Goal: Task Accomplishment & Management: Manage account settings

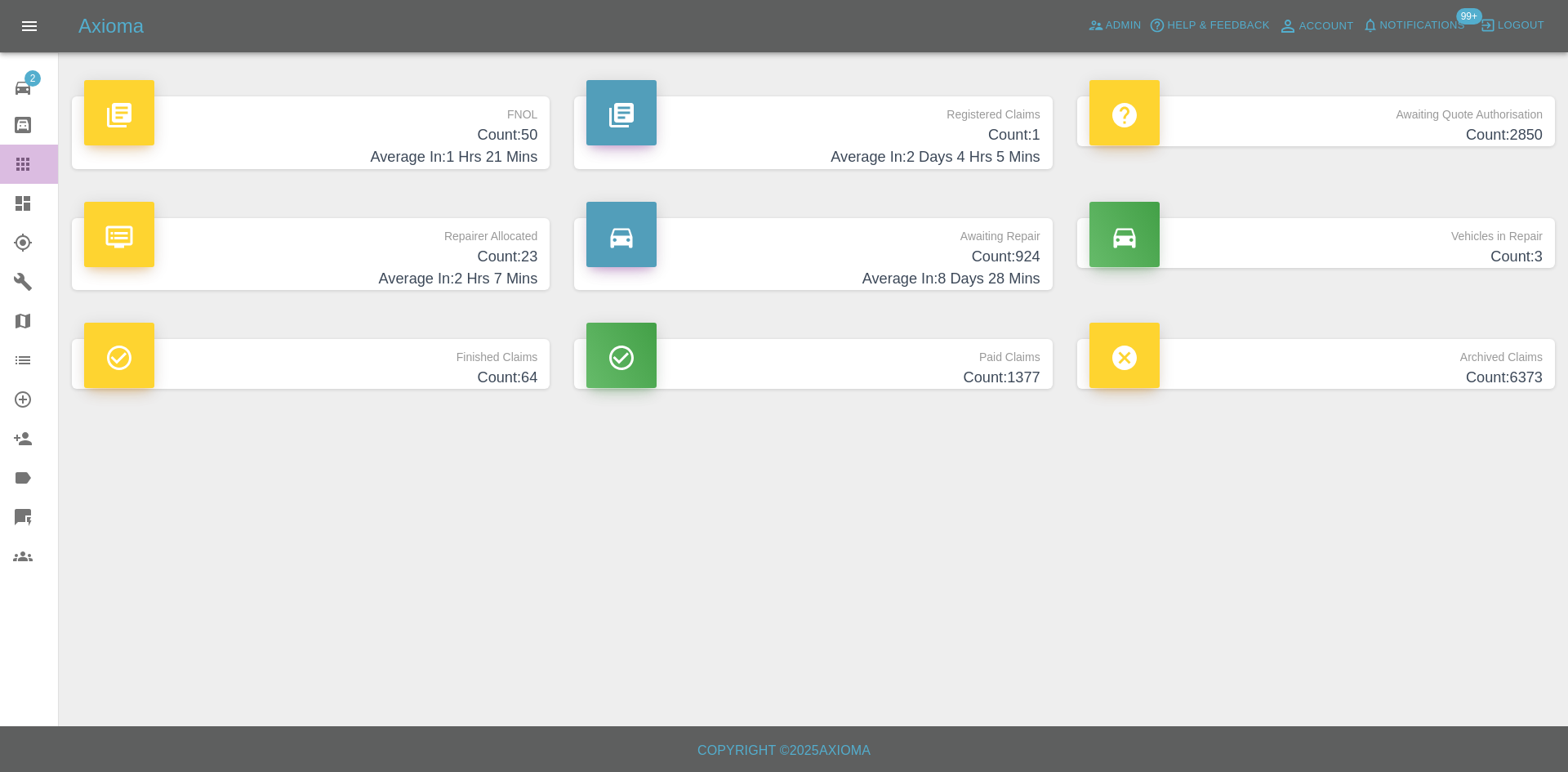
drag, startPoint x: 34, startPoint y: 169, endPoint x: 146, endPoint y: 234, distance: 129.5
click at [34, 169] on div at bounding box center [36, 163] width 45 height 20
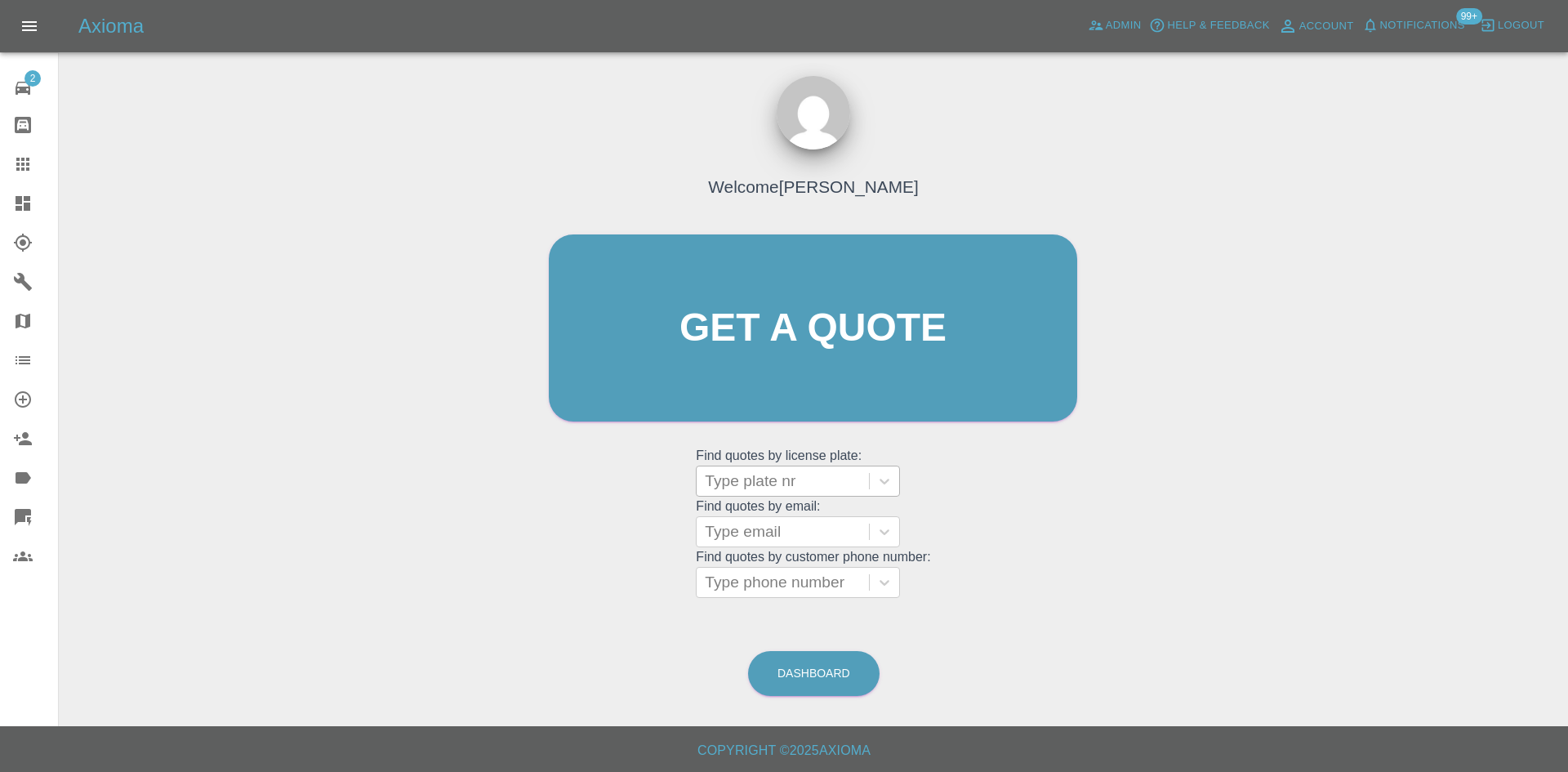
click at [766, 491] on div at bounding box center [782, 481] width 156 height 23
paste input "YK25WHB"
type input "YK25WHB"
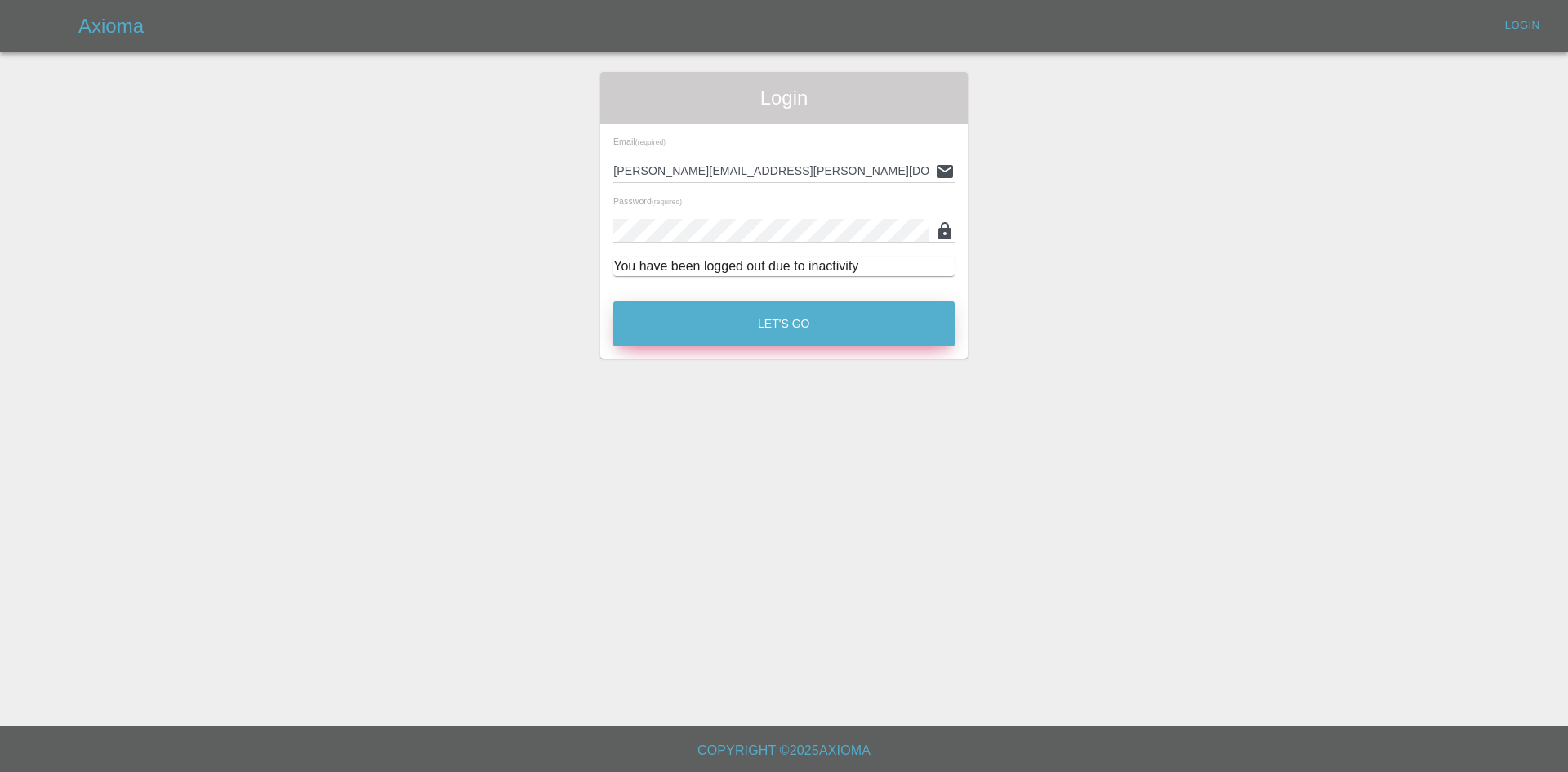
click at [817, 335] on button "Let's Go" at bounding box center [783, 324] width 341 height 45
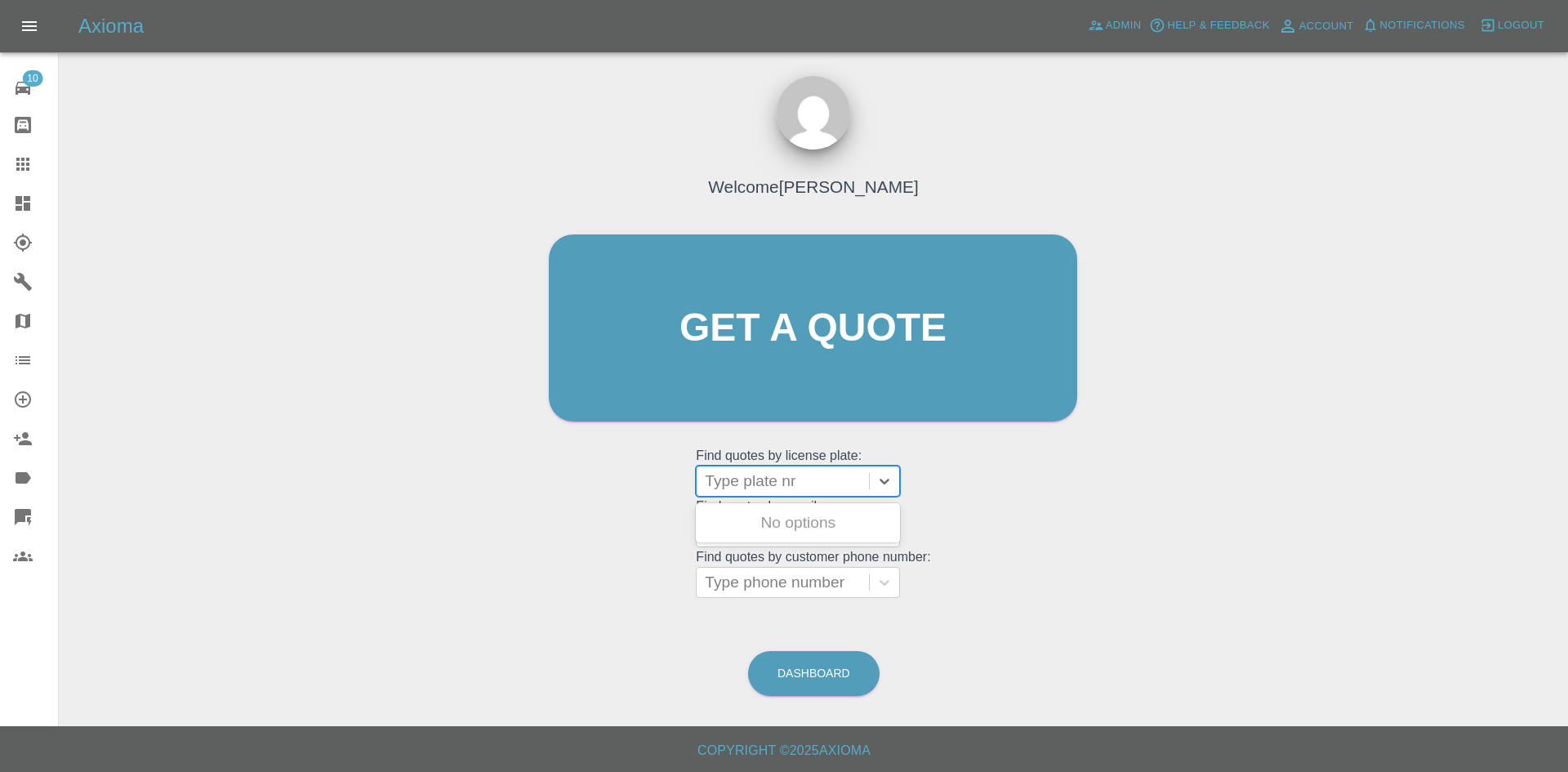
click at [776, 472] on div at bounding box center [782, 481] width 156 height 23
paste input "YK25WHB"
type input "YK25WHB"
click at [719, 492] on div at bounding box center [782, 481] width 172 height 29
type input "yk25"
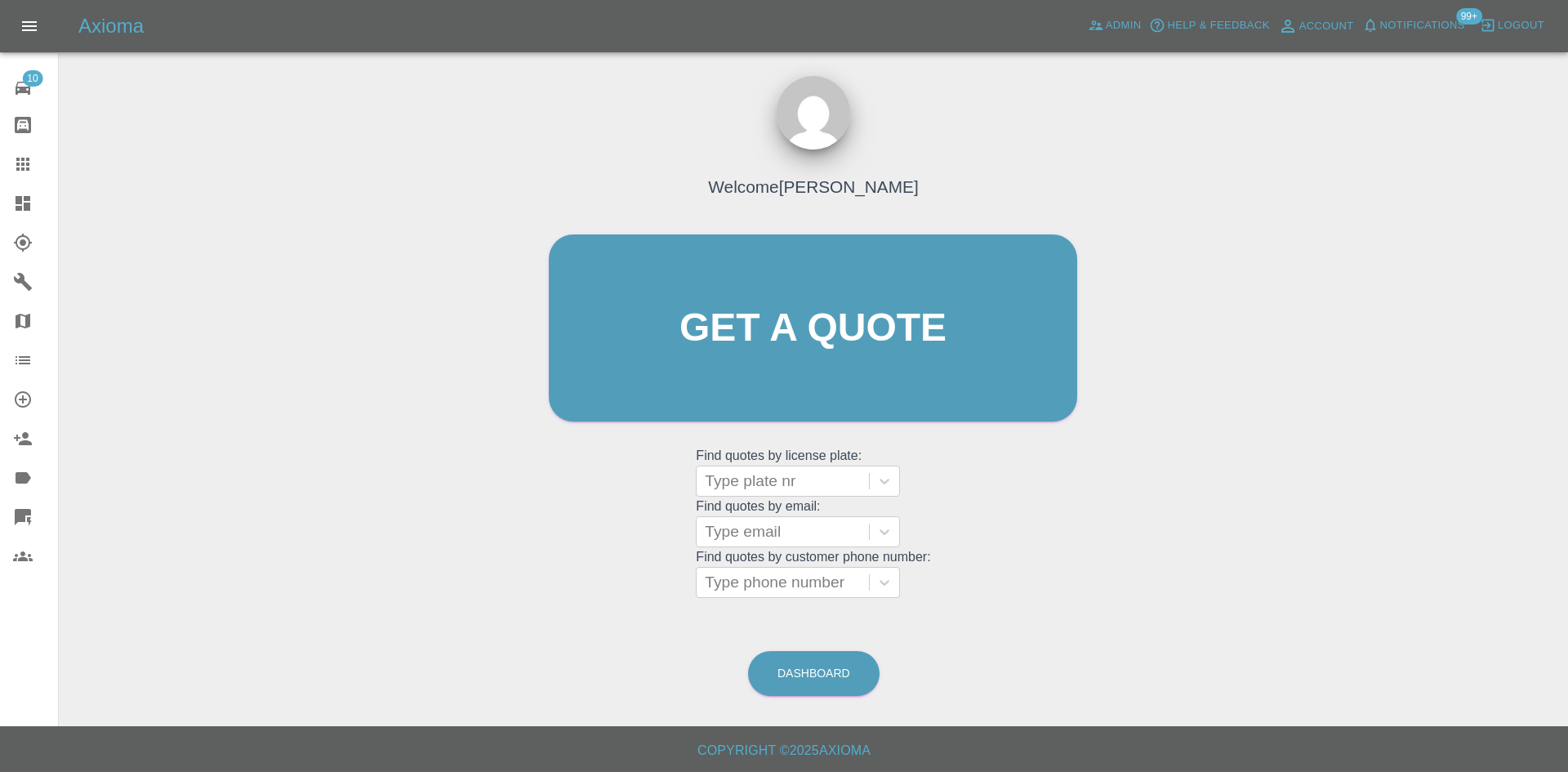
click at [762, 501] on grid "Find quotes by email: Type email" at bounding box center [813, 523] width 234 height 48
click at [768, 486] on div at bounding box center [782, 481] width 156 height 23
paste input "YK25WHB"
type input "Y"
click at [20, 202] on icon at bounding box center [23, 203] width 15 height 15
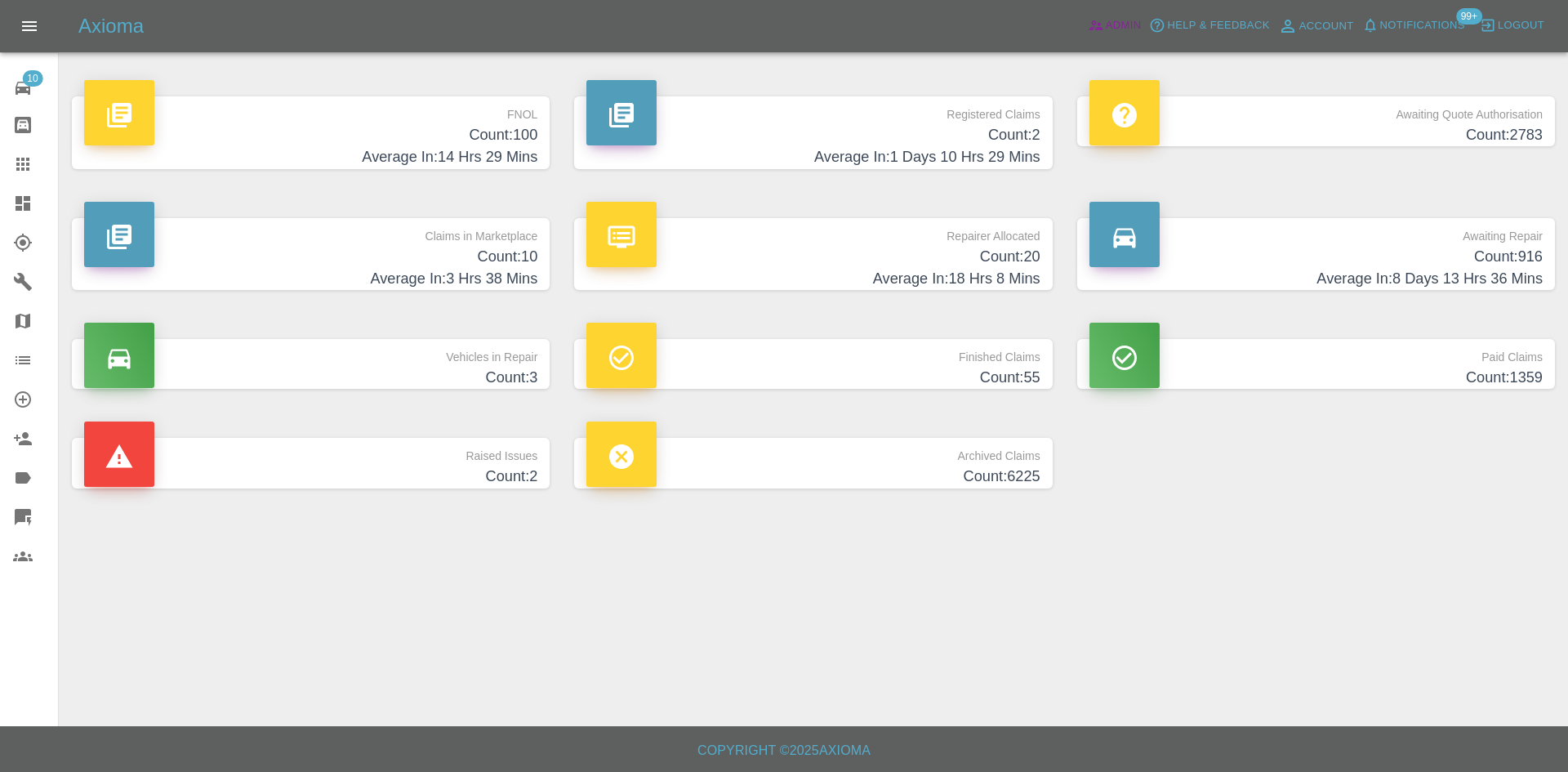
click at [1089, 16] on link "Admin" at bounding box center [1115, 26] width 62 height 26
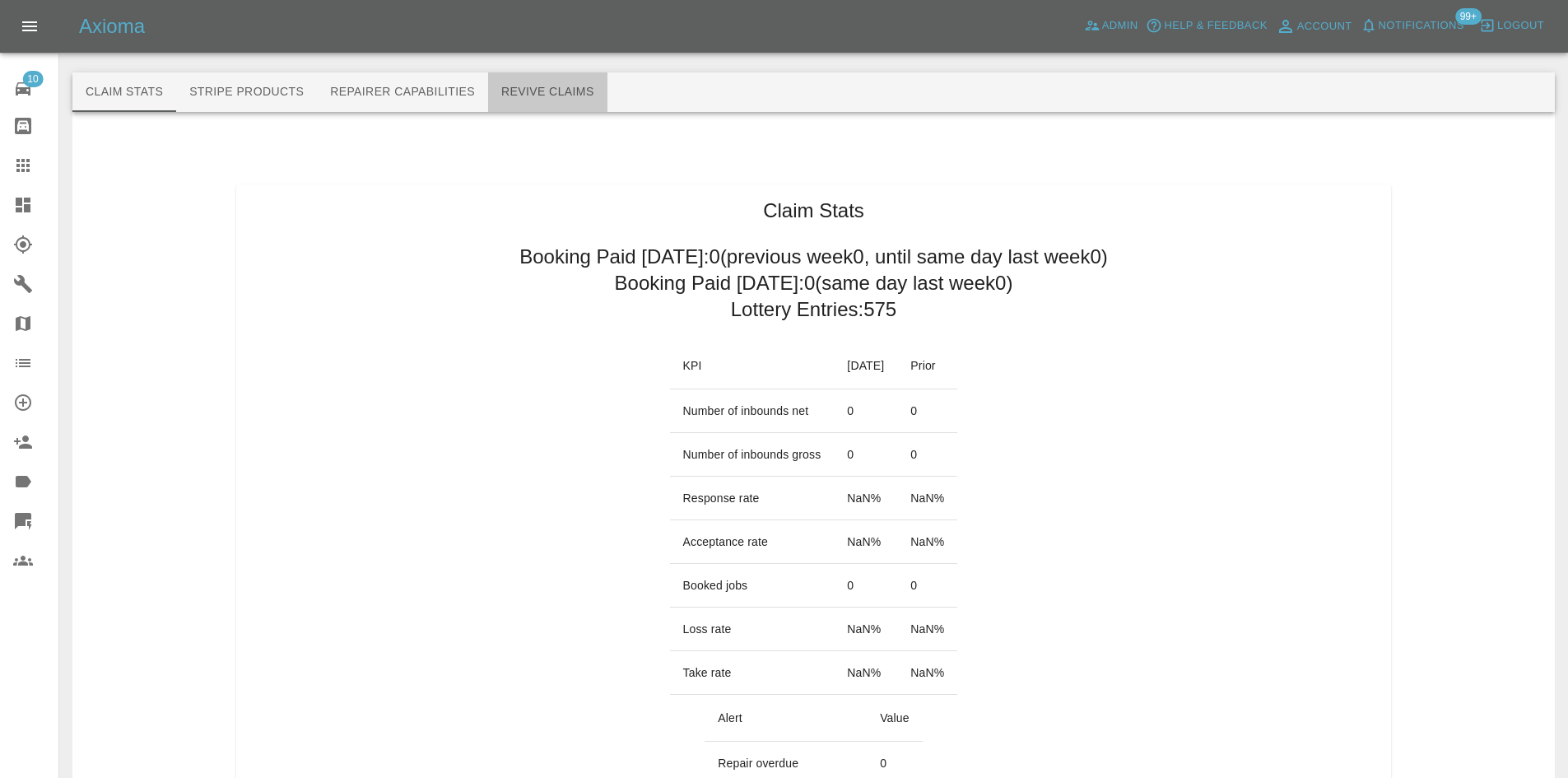
click at [563, 89] on button "Revive Claims" at bounding box center [547, 91] width 119 height 39
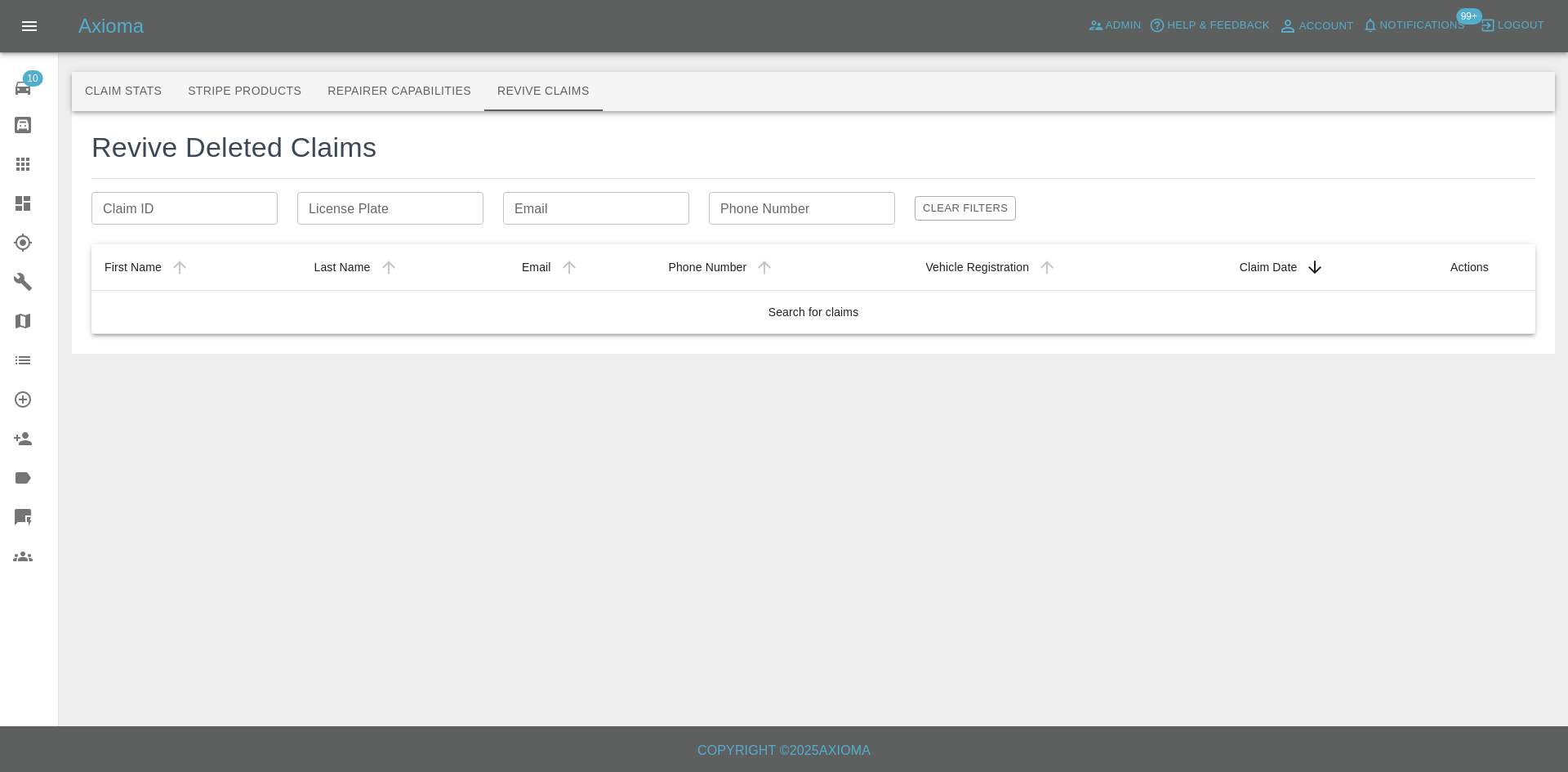
click at [414, 208] on input "License Plate" at bounding box center [390, 208] width 186 height 33
paste input "YK25WHB"
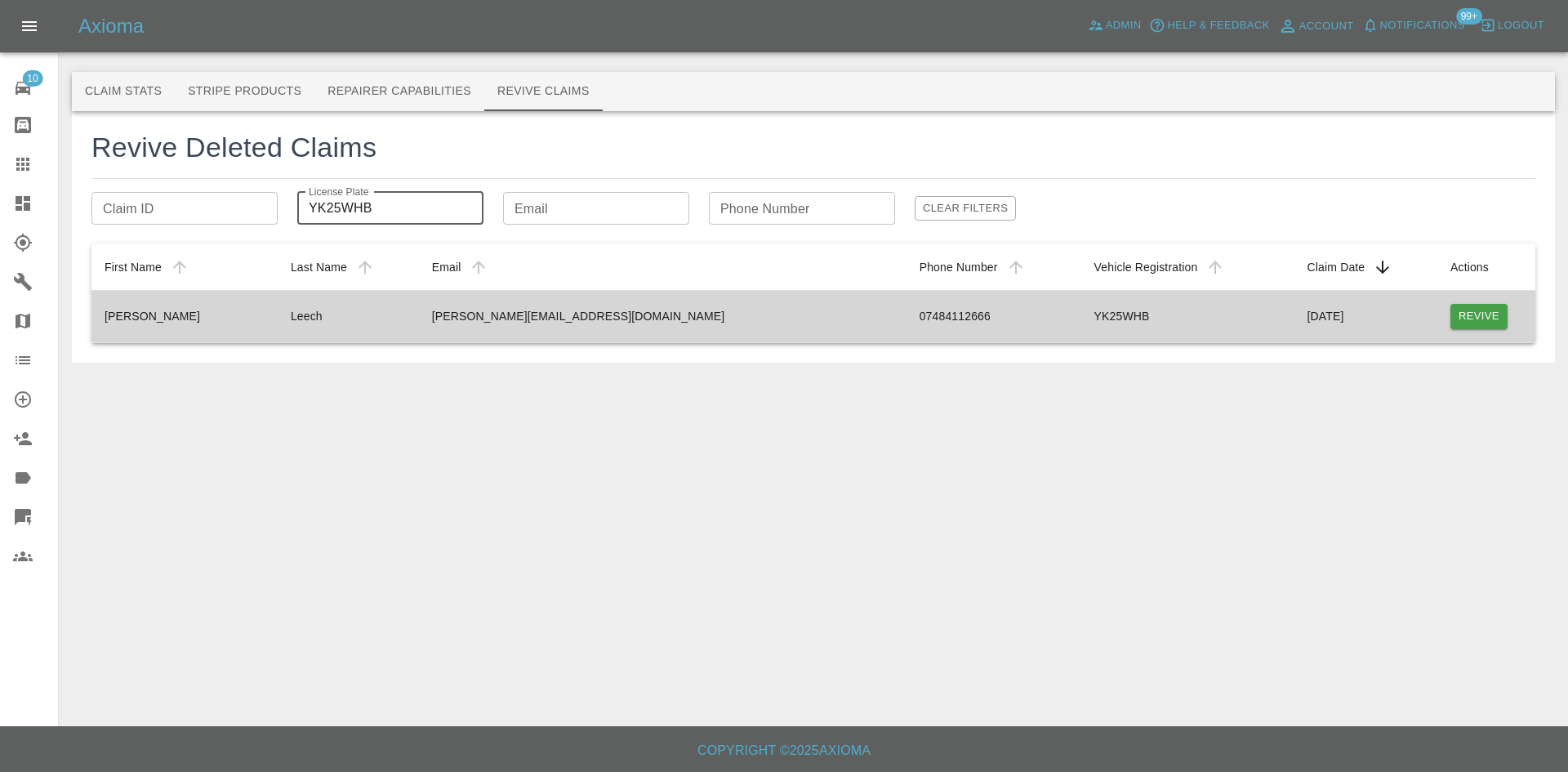
type input "YK25WHB"
click at [1478, 313] on button "Revive" at bounding box center [1478, 317] width 58 height 26
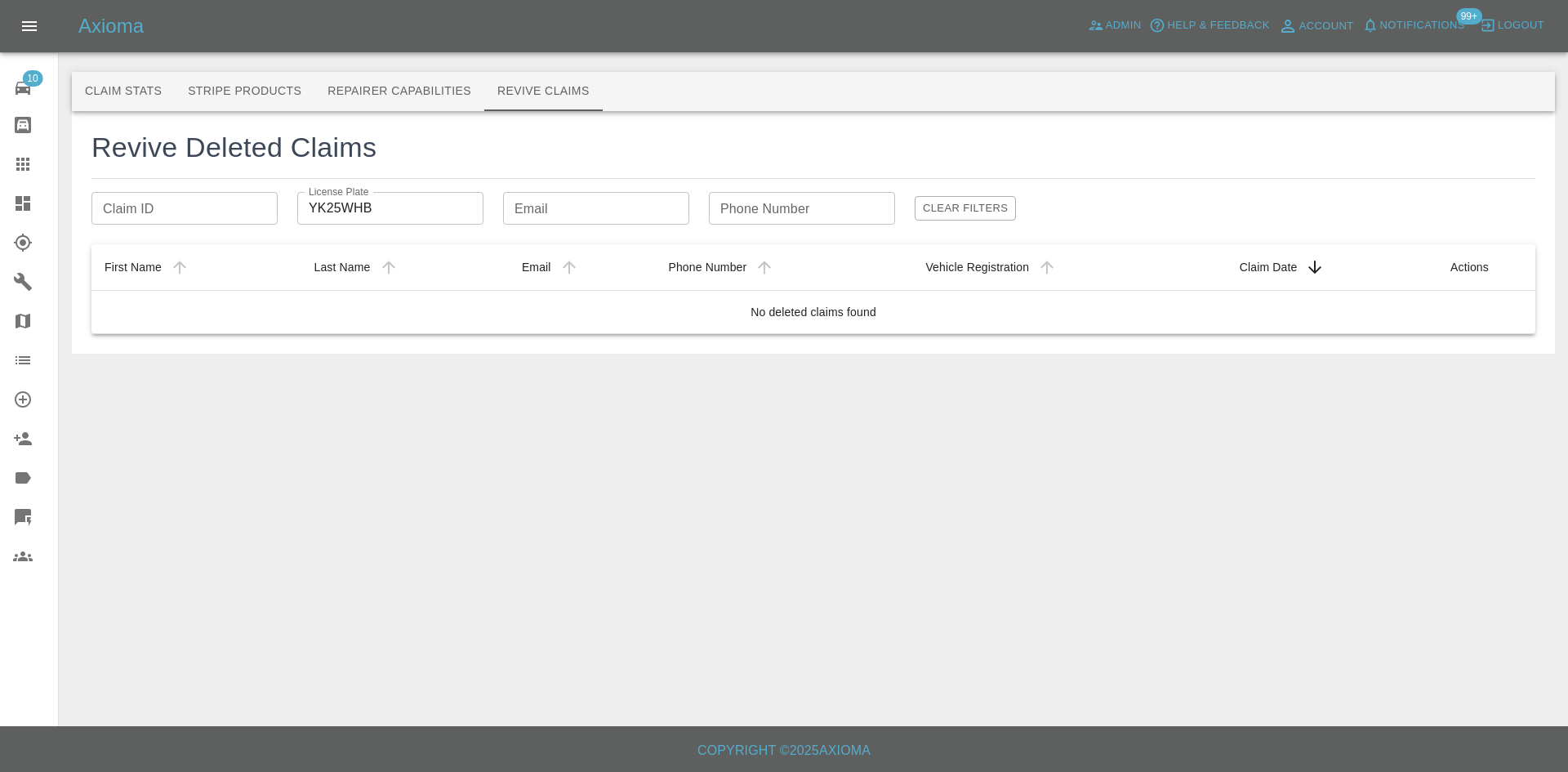
click at [19, 168] on icon at bounding box center [23, 164] width 13 height 13
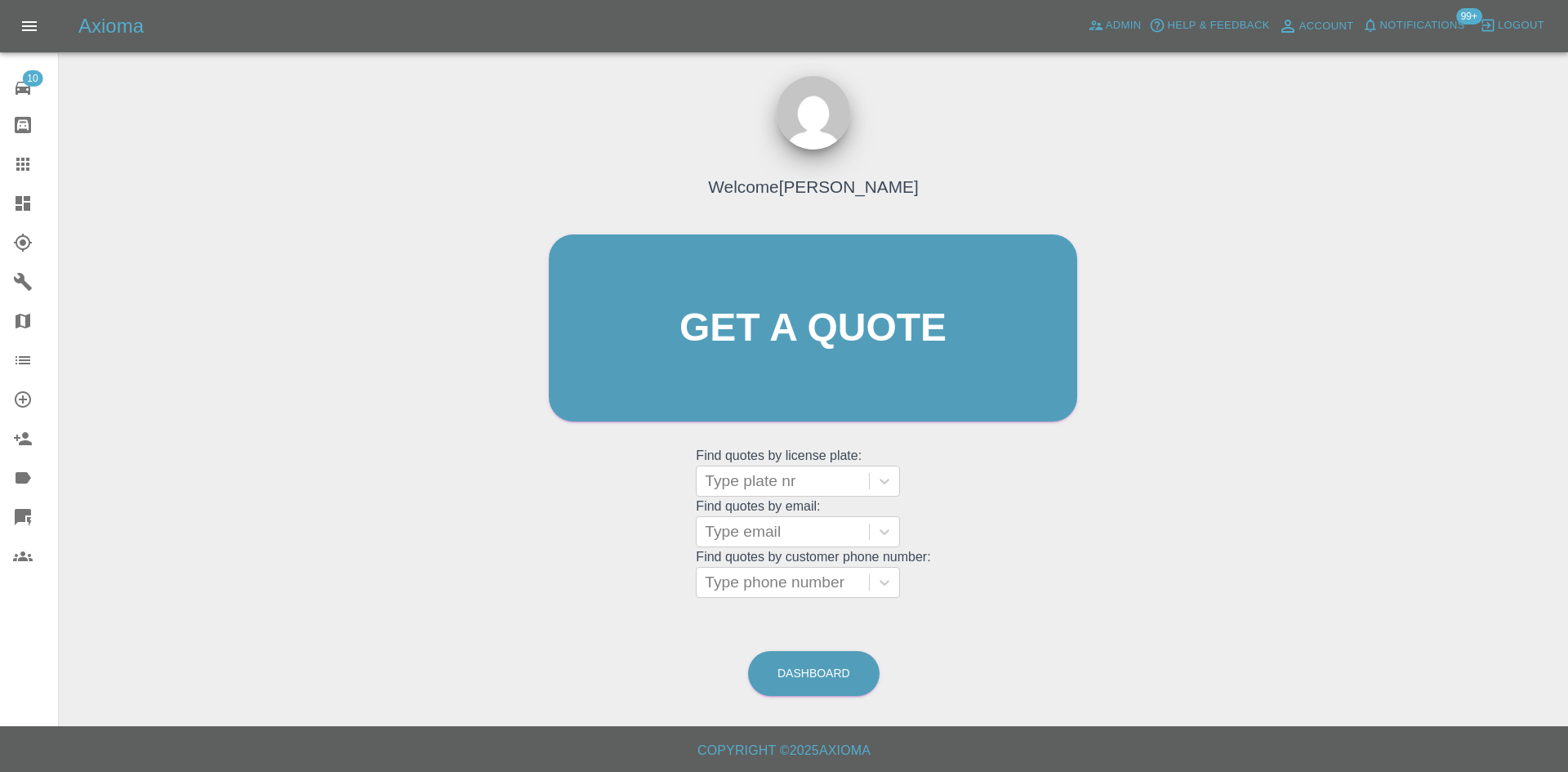
click at [753, 499] on grid "Find quotes by email: Type email" at bounding box center [813, 523] width 234 height 48
click at [753, 488] on div at bounding box center [782, 481] width 156 height 23
paste input "DS25GME"
type input "DS25GME"
click at [776, 522] on div "DS25GME, Archived" at bounding box center [798, 523] width 204 height 33
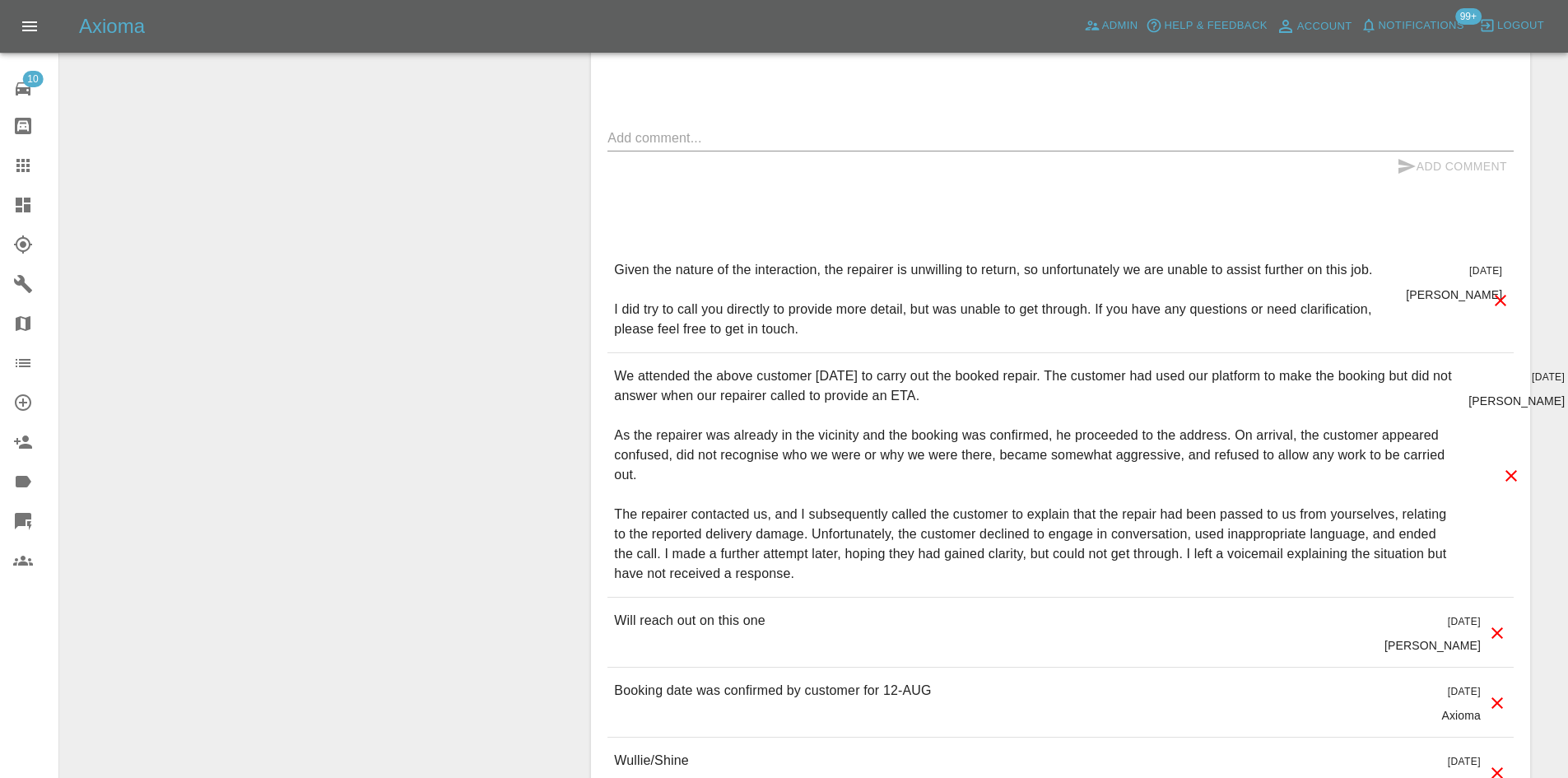
scroll to position [1070, 0]
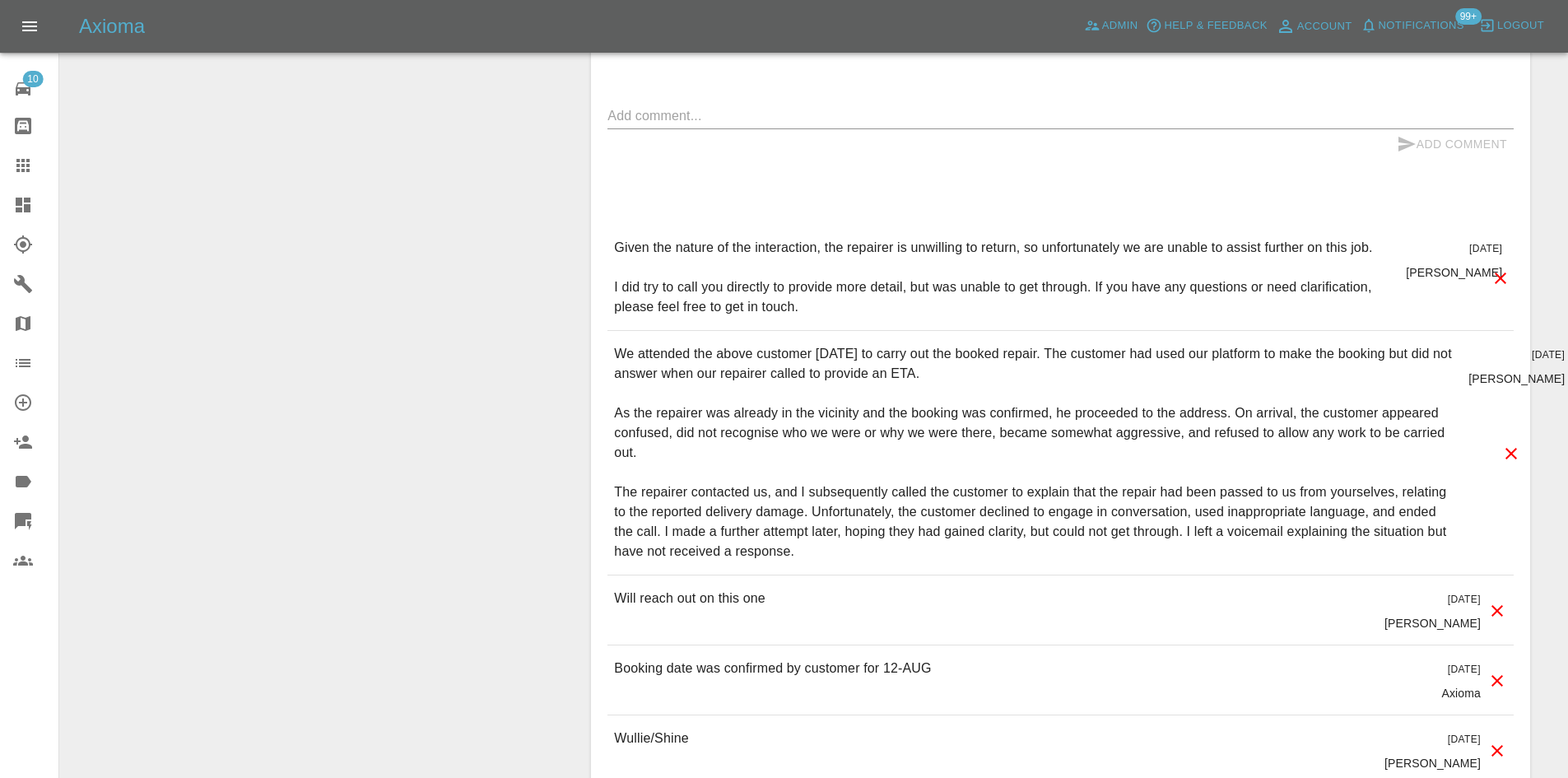
click at [0, 163] on link "Claims" at bounding box center [29, 165] width 58 height 39
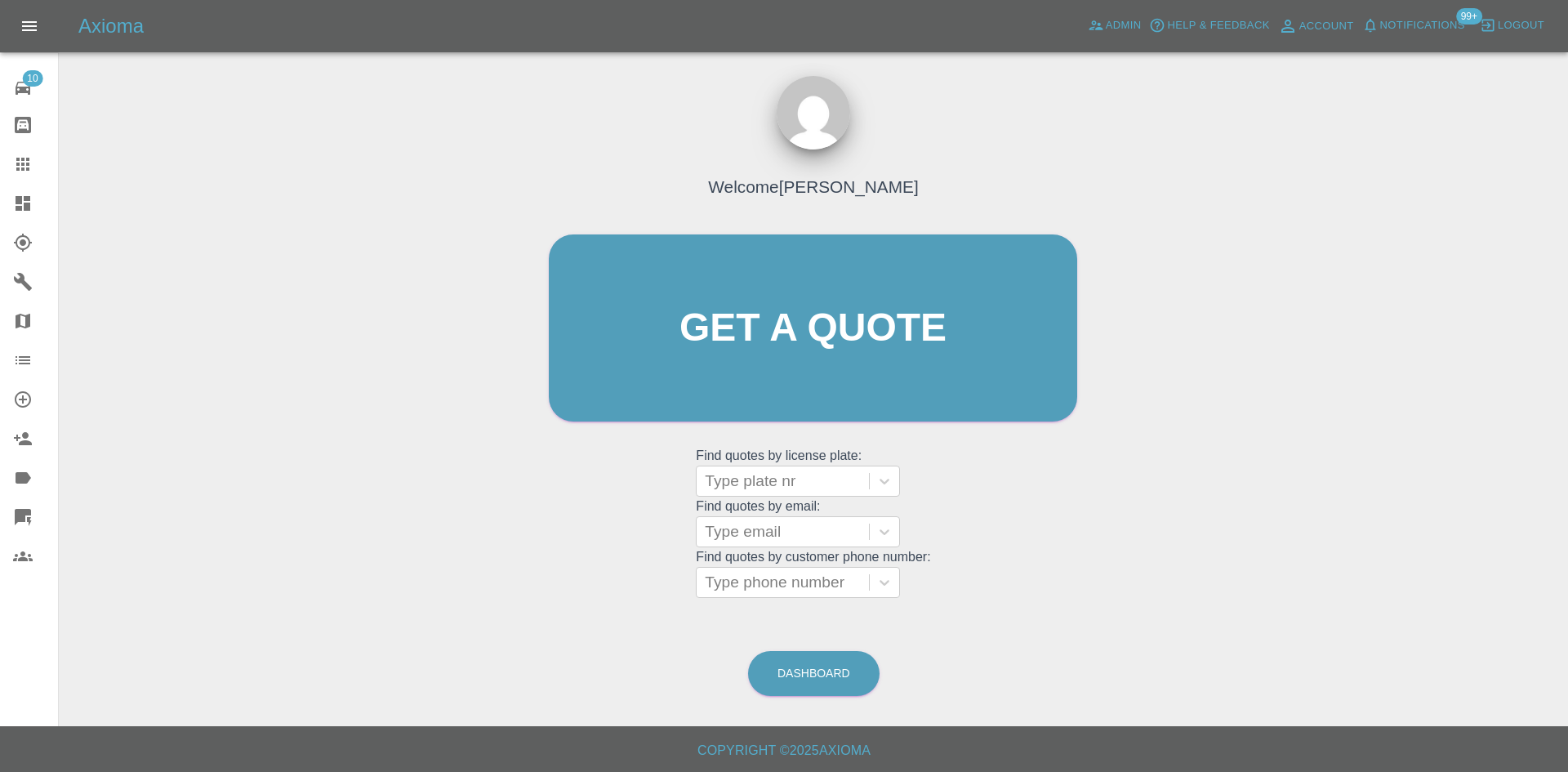
click at [0, 190] on link "Dashboard" at bounding box center [28, 203] width 58 height 39
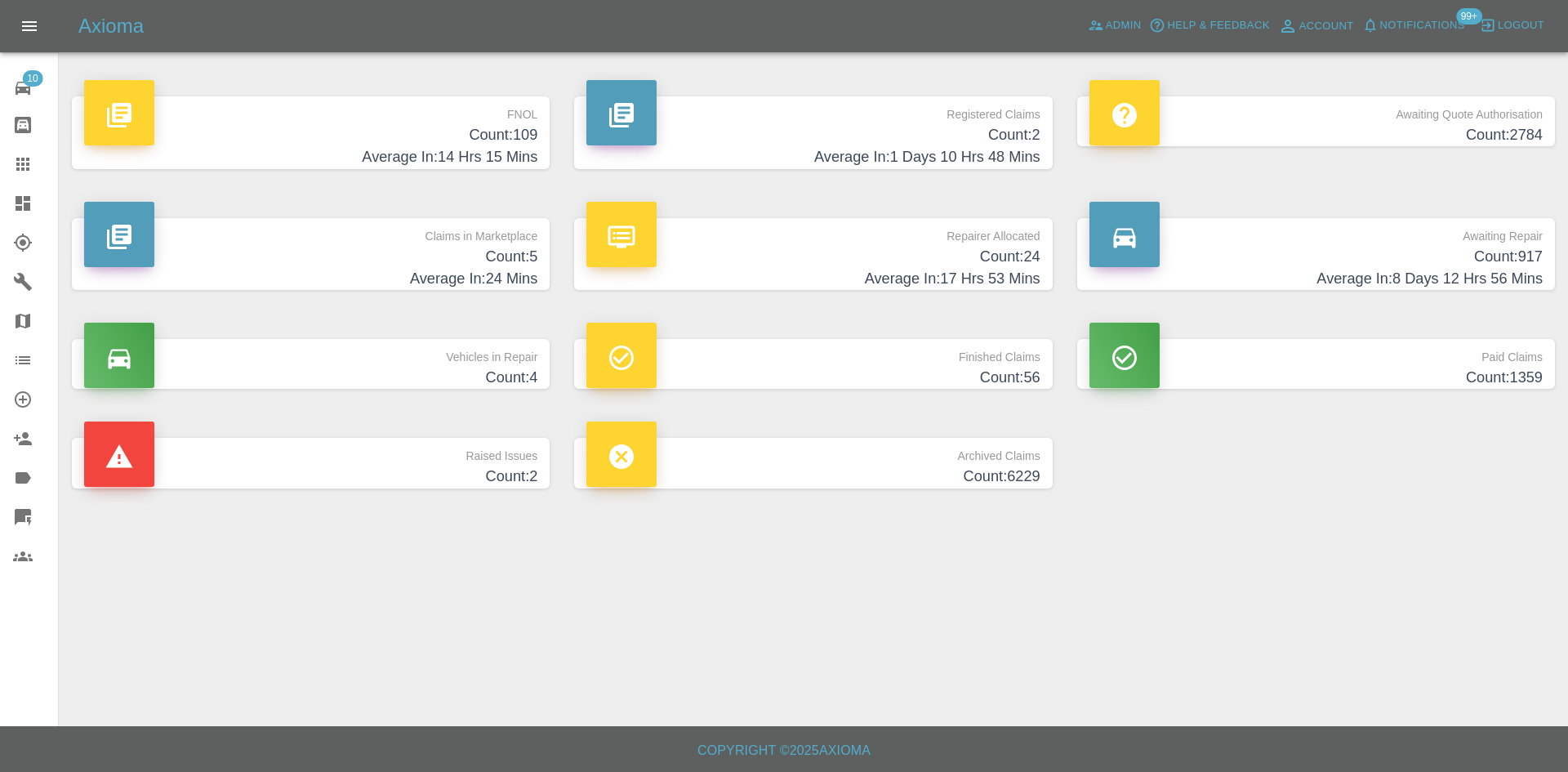
click at [1398, 256] on h4 "Count: 917" at bounding box center [1316, 256] width 453 height 22
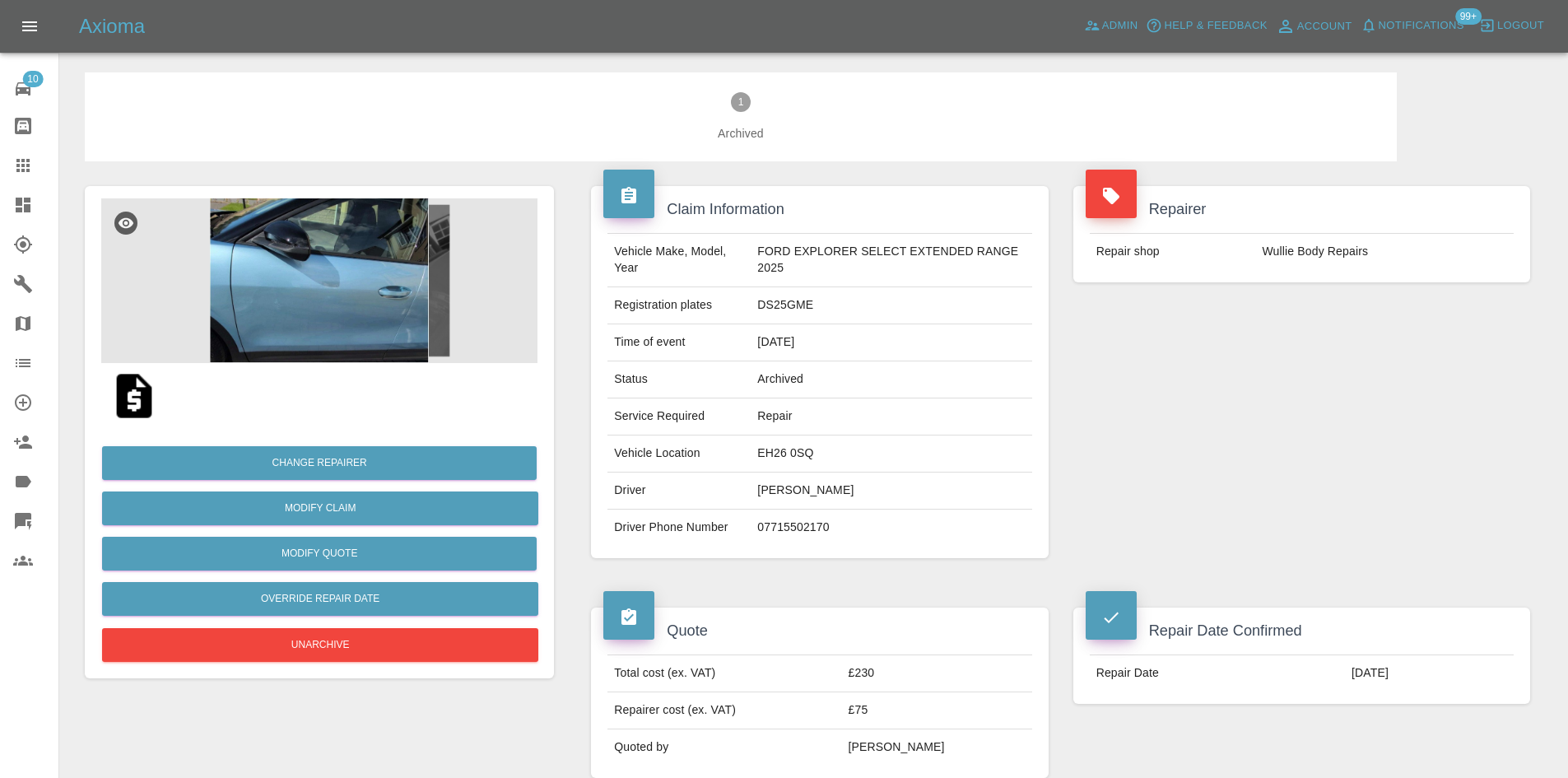
drag, startPoint x: 42, startPoint y: 178, endPoint x: 0, endPoint y: 252, distance: 85.1
click at [42, 178] on link "Claims" at bounding box center [29, 165] width 58 height 39
click at [10, 219] on link "Dashboard" at bounding box center [29, 205] width 58 height 39
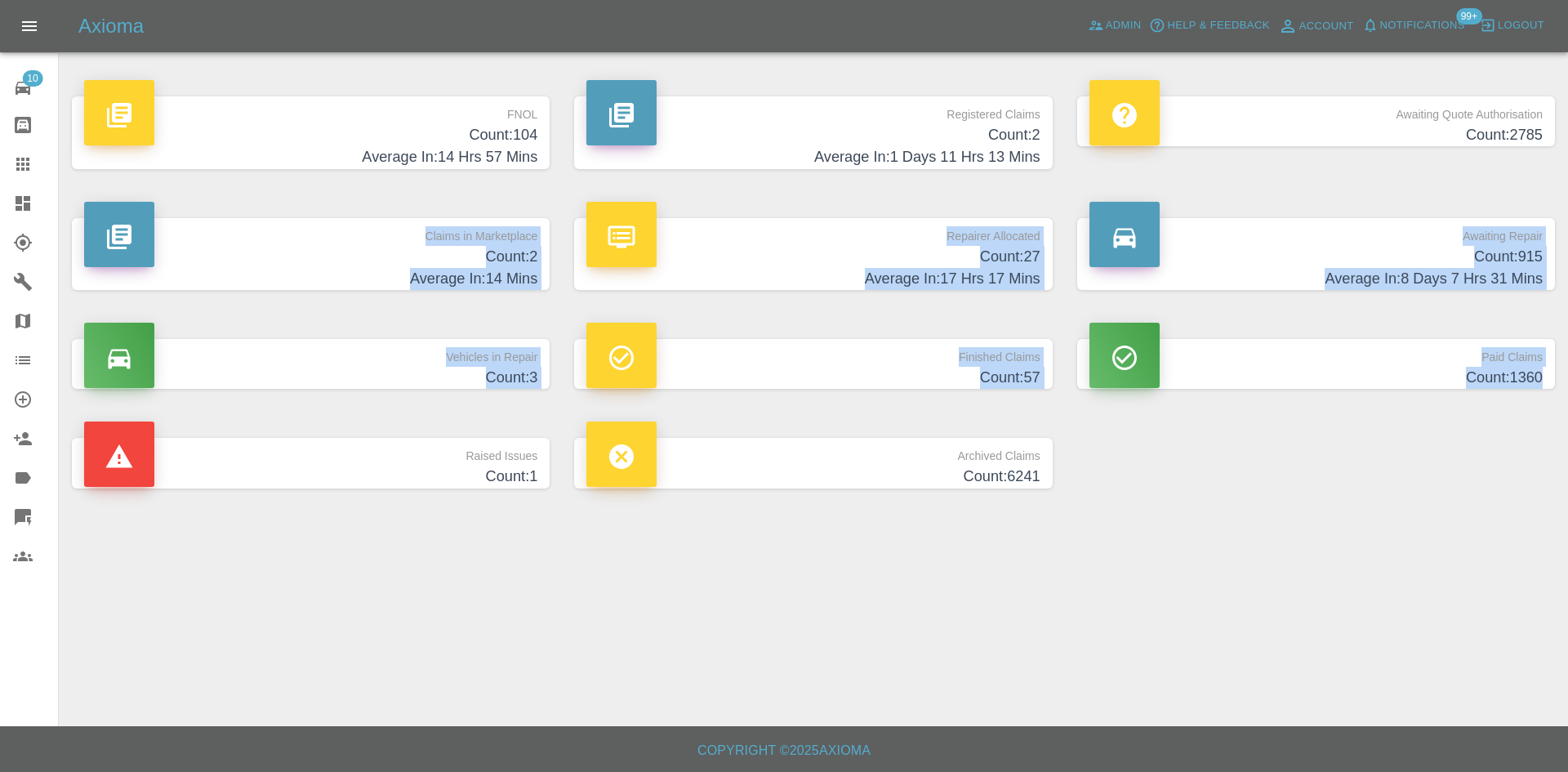
drag, startPoint x: 1558, startPoint y: 311, endPoint x: 1549, endPoint y: 352, distance: 42.0
click at [1567, 406] on main "FNOL Count: 104 Average In: 14 Hrs 57 Mins Registered Claims Count: 2 Average I…" at bounding box center [784, 363] width 1568 height 727
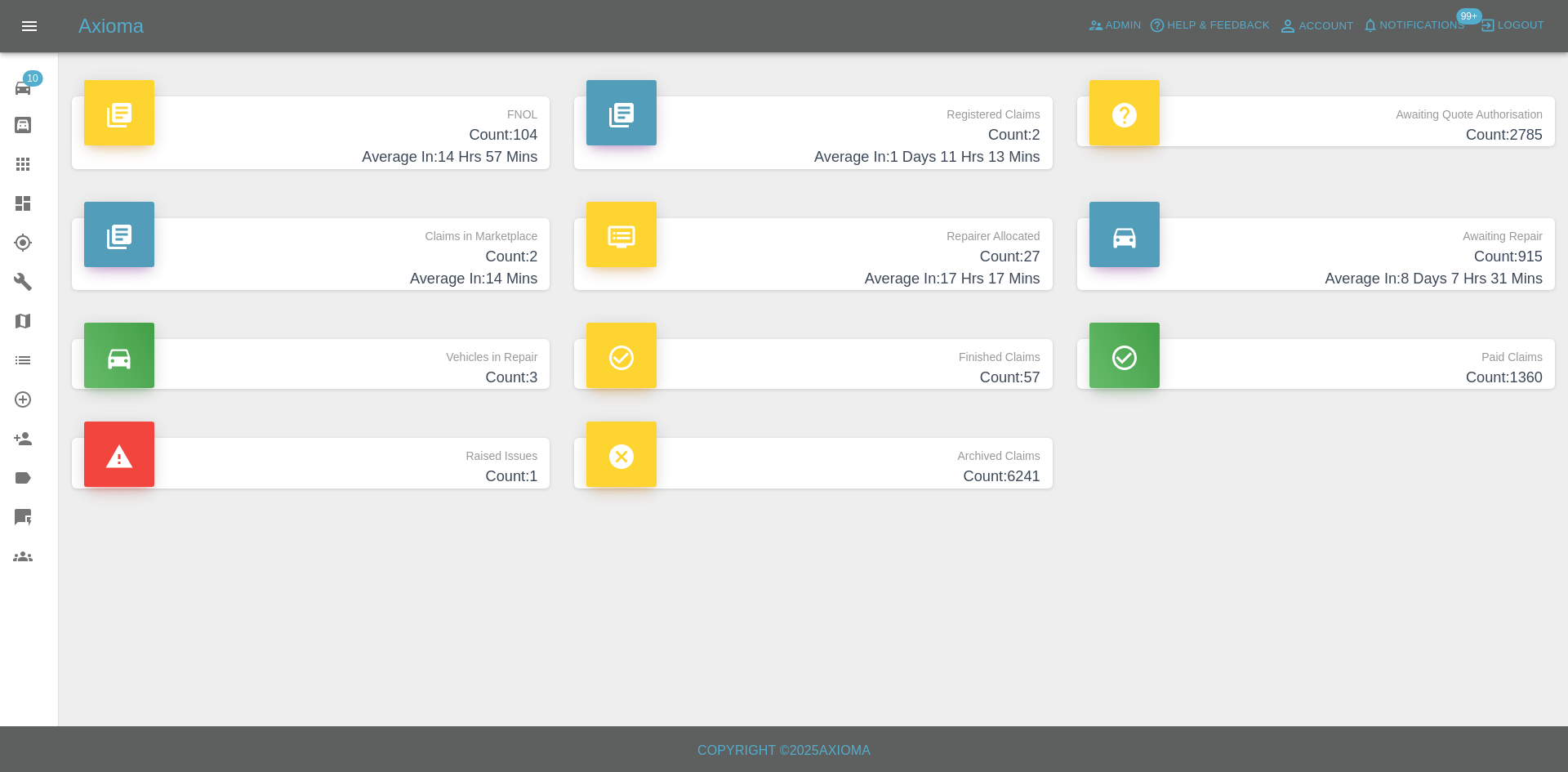
click at [1003, 187] on div "Registered Claims Count: 2 Average In: 1 Days 11 Hrs 13 Mins" at bounding box center [813, 132] width 503 height 122
click at [523, 263] on h4 "Count: 2" at bounding box center [311, 256] width 453 height 22
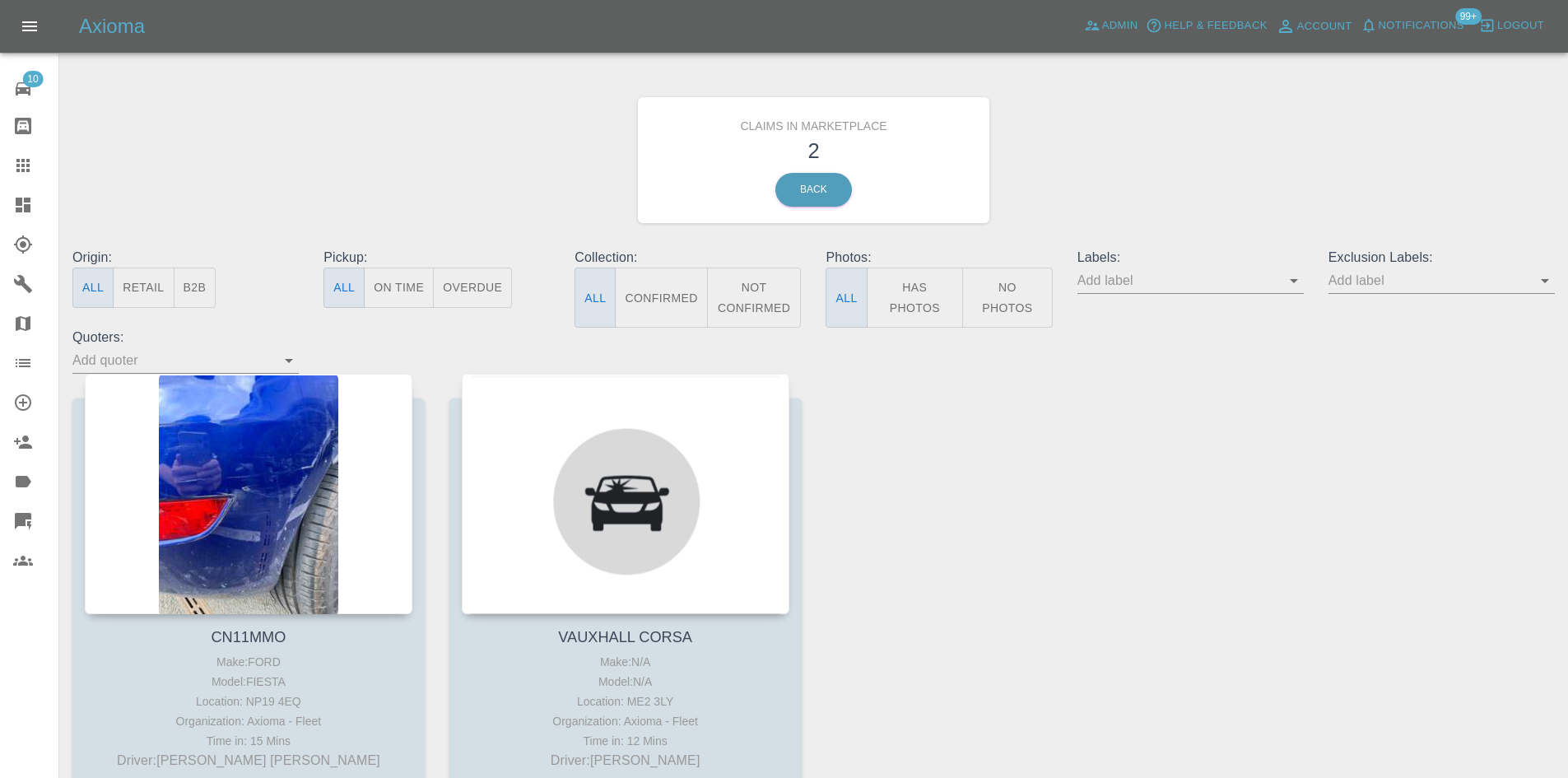
click at [18, 205] on icon at bounding box center [23, 205] width 15 height 15
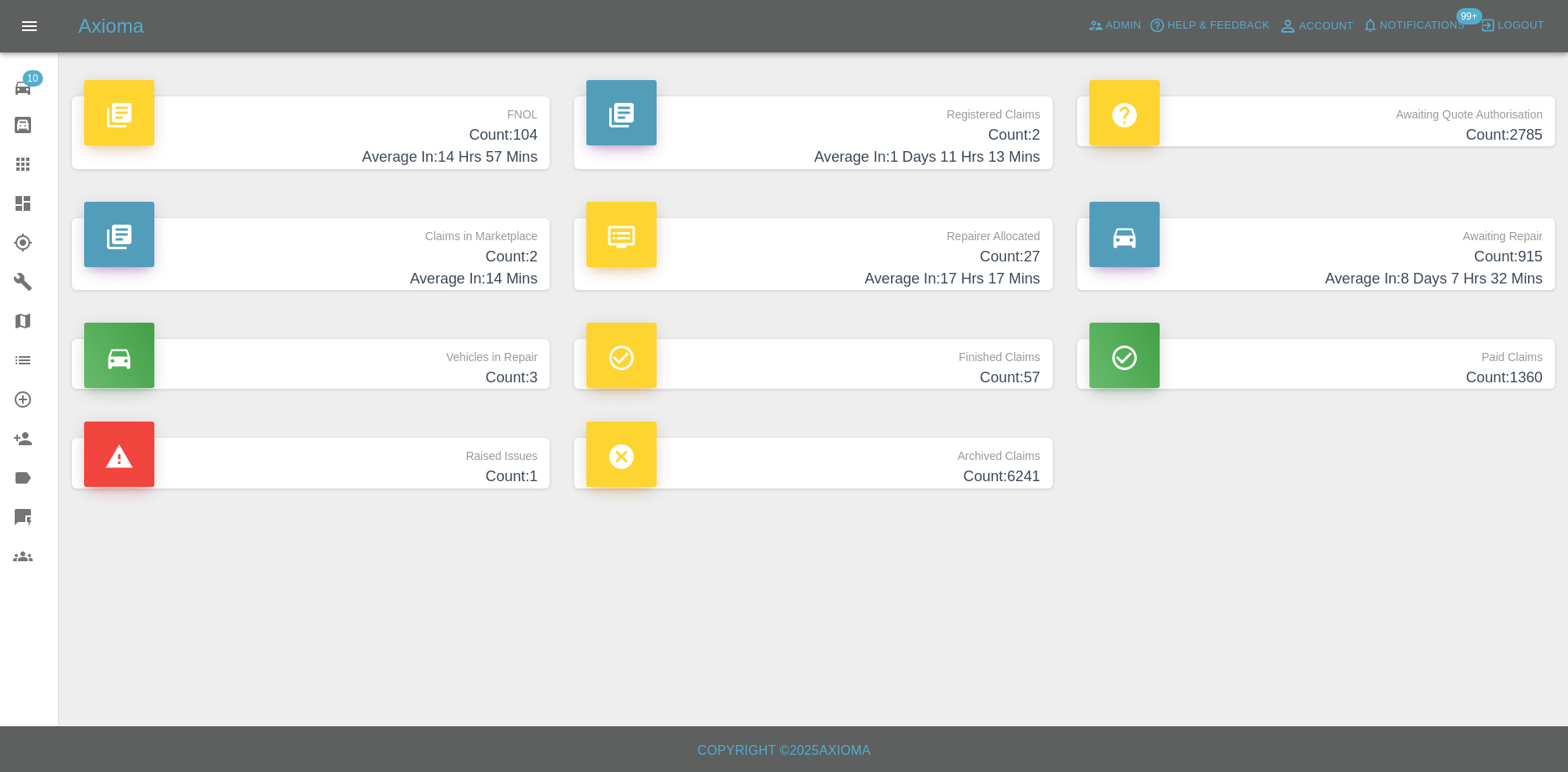
click at [732, 266] on h4 "Count: 27" at bounding box center [813, 256] width 453 height 22
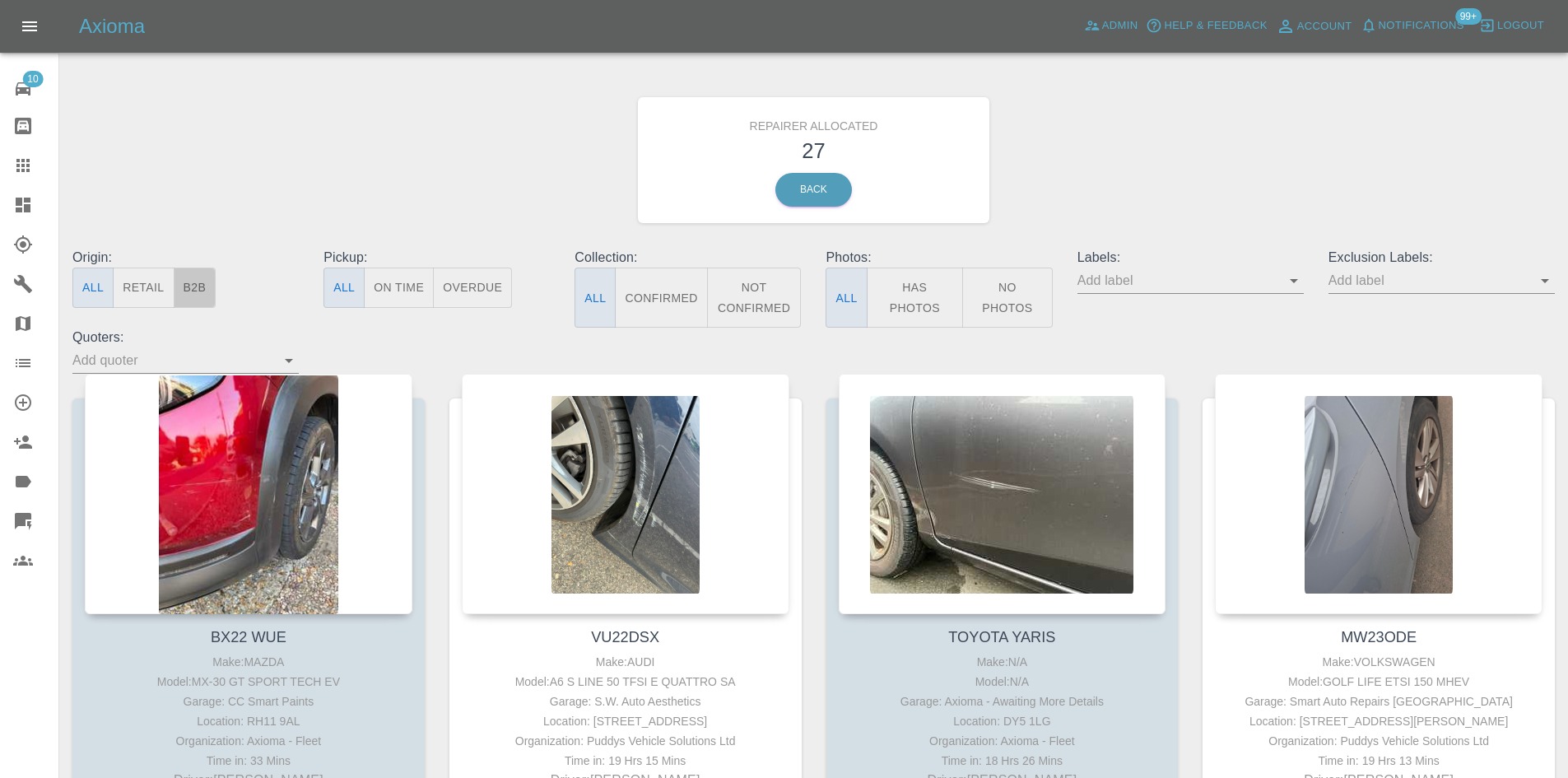
click at [189, 293] on button "B2B" at bounding box center [194, 288] width 43 height 40
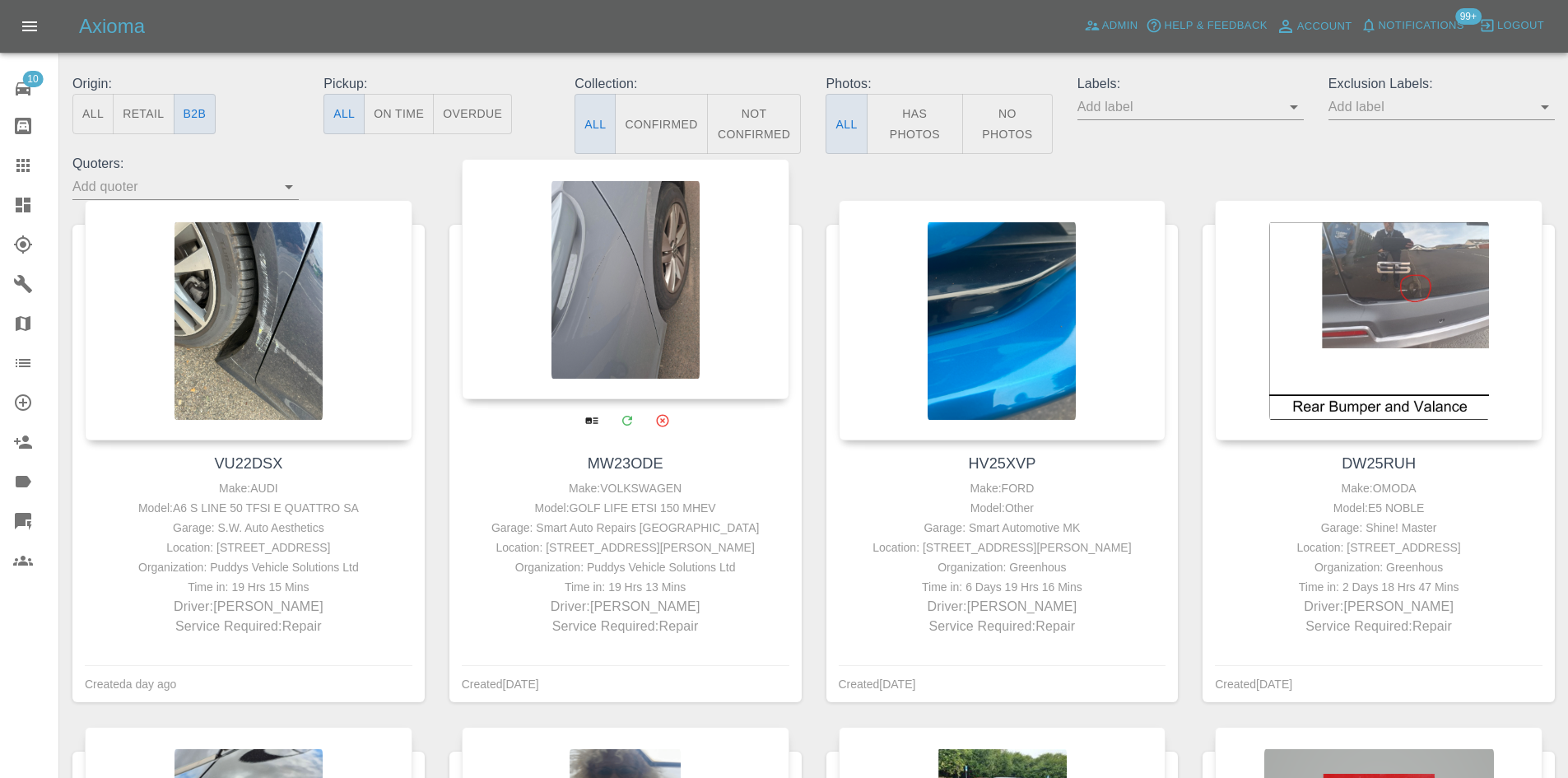
scroll to position [165, 0]
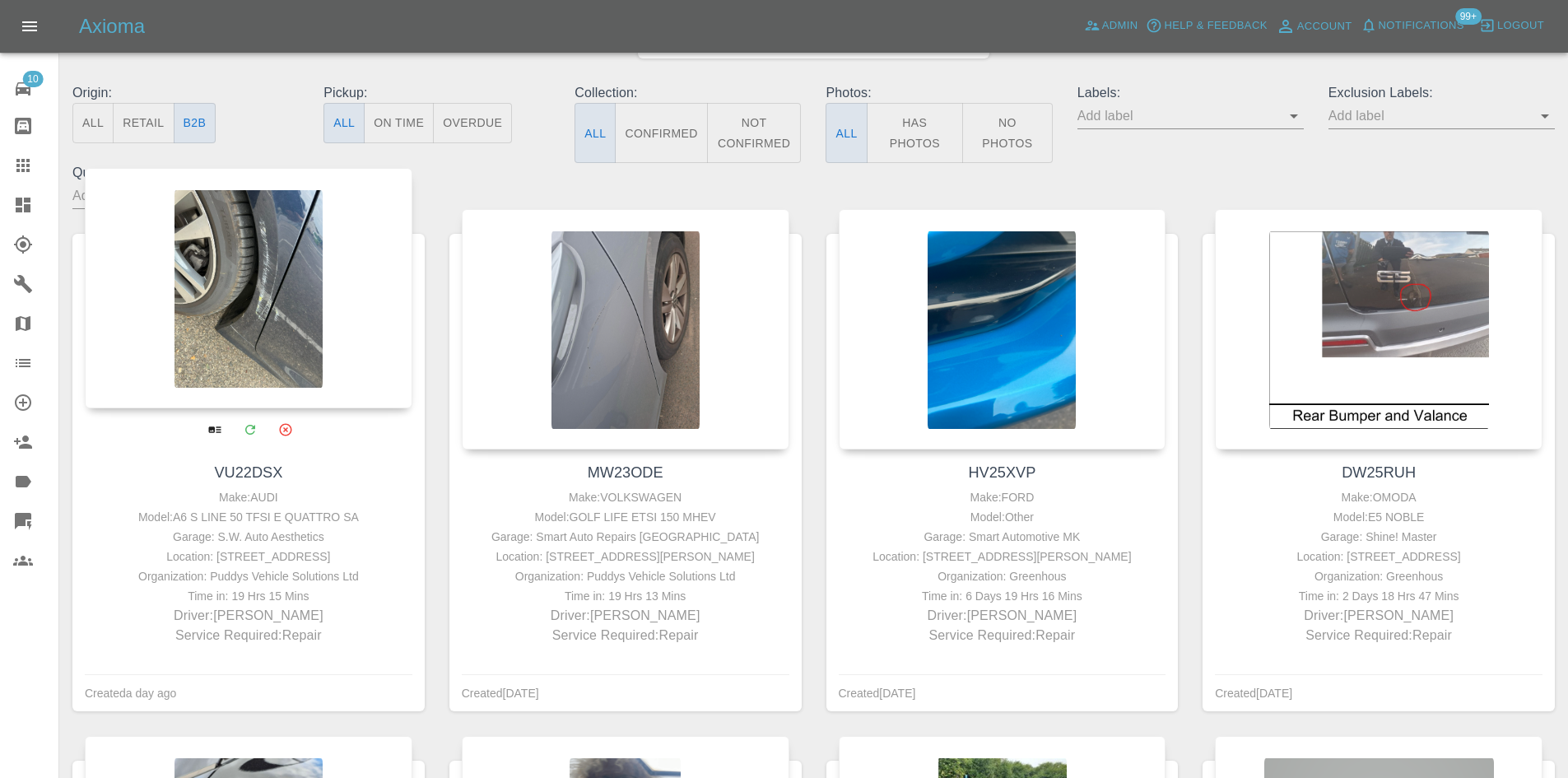
click at [257, 313] on div at bounding box center [248, 288] width 327 height 240
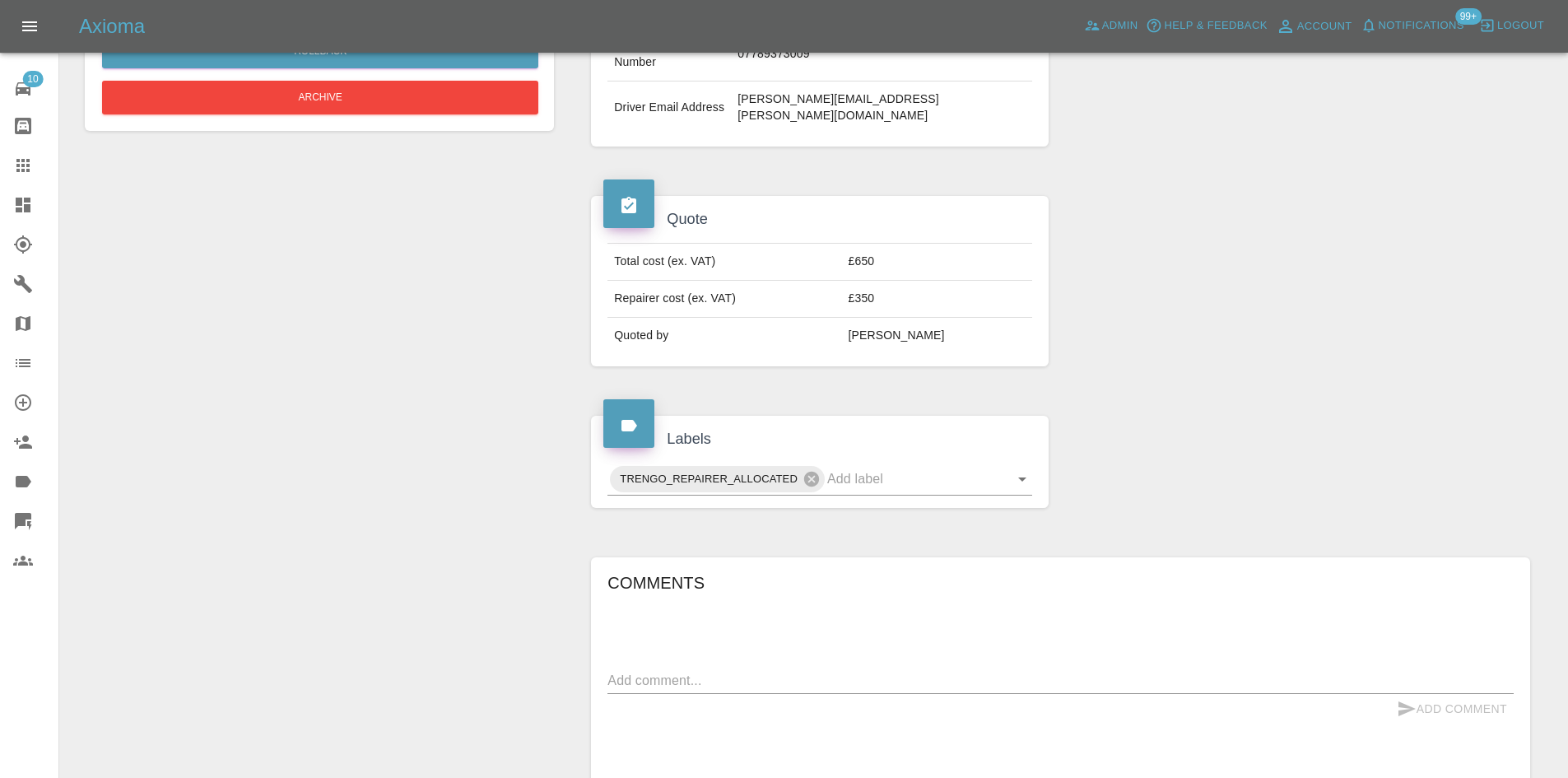
scroll to position [589, 0]
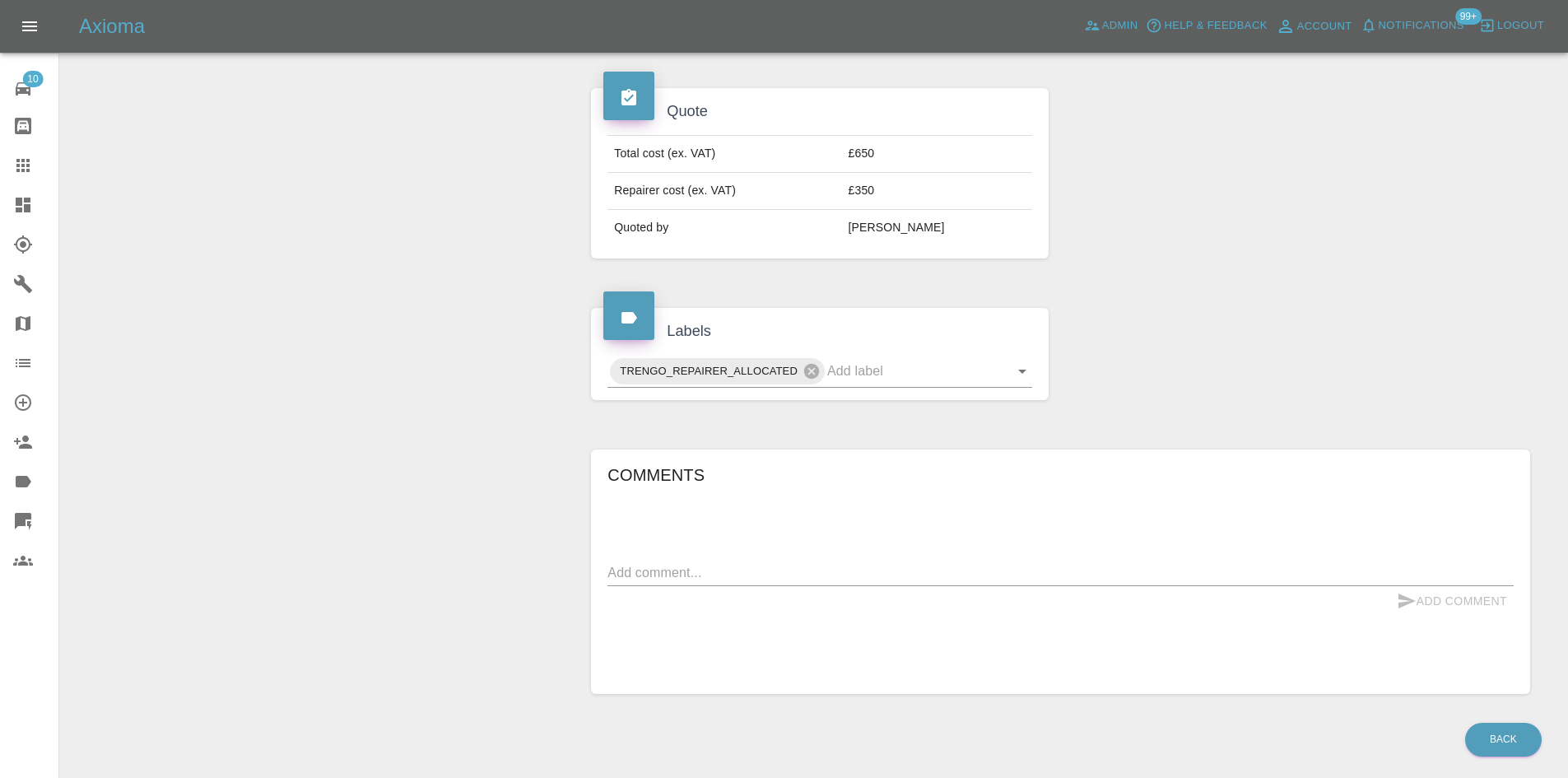
click at [728, 563] on textarea at bounding box center [1061, 572] width 906 height 19
paste textarea "I can do 3,4 or 18?"
type textarea "I can do 3,4 or 18?"
click at [1457, 587] on button "Add Comment" at bounding box center [1452, 602] width 124 height 30
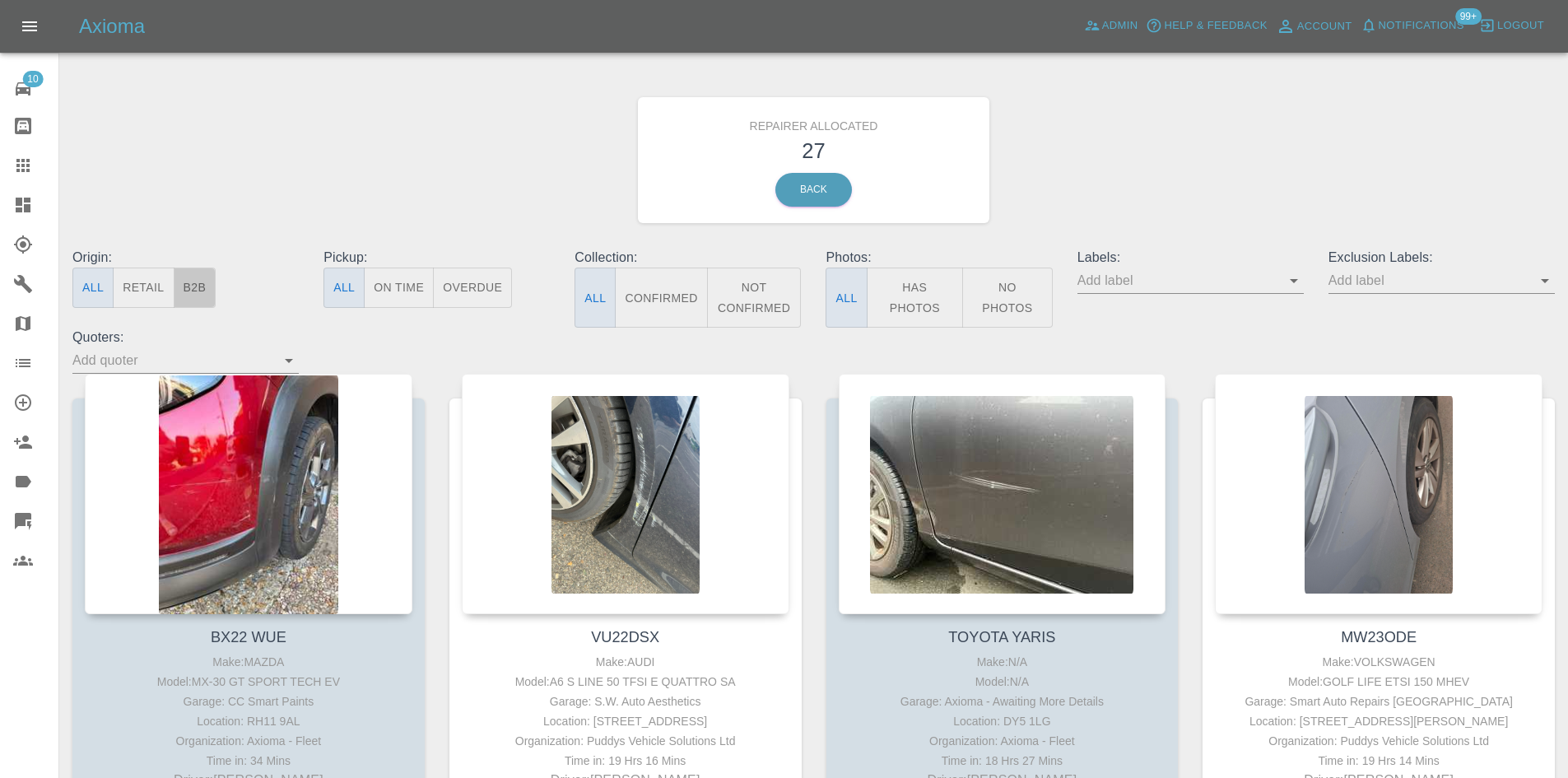
click at [204, 289] on button "B2B" at bounding box center [194, 288] width 43 height 40
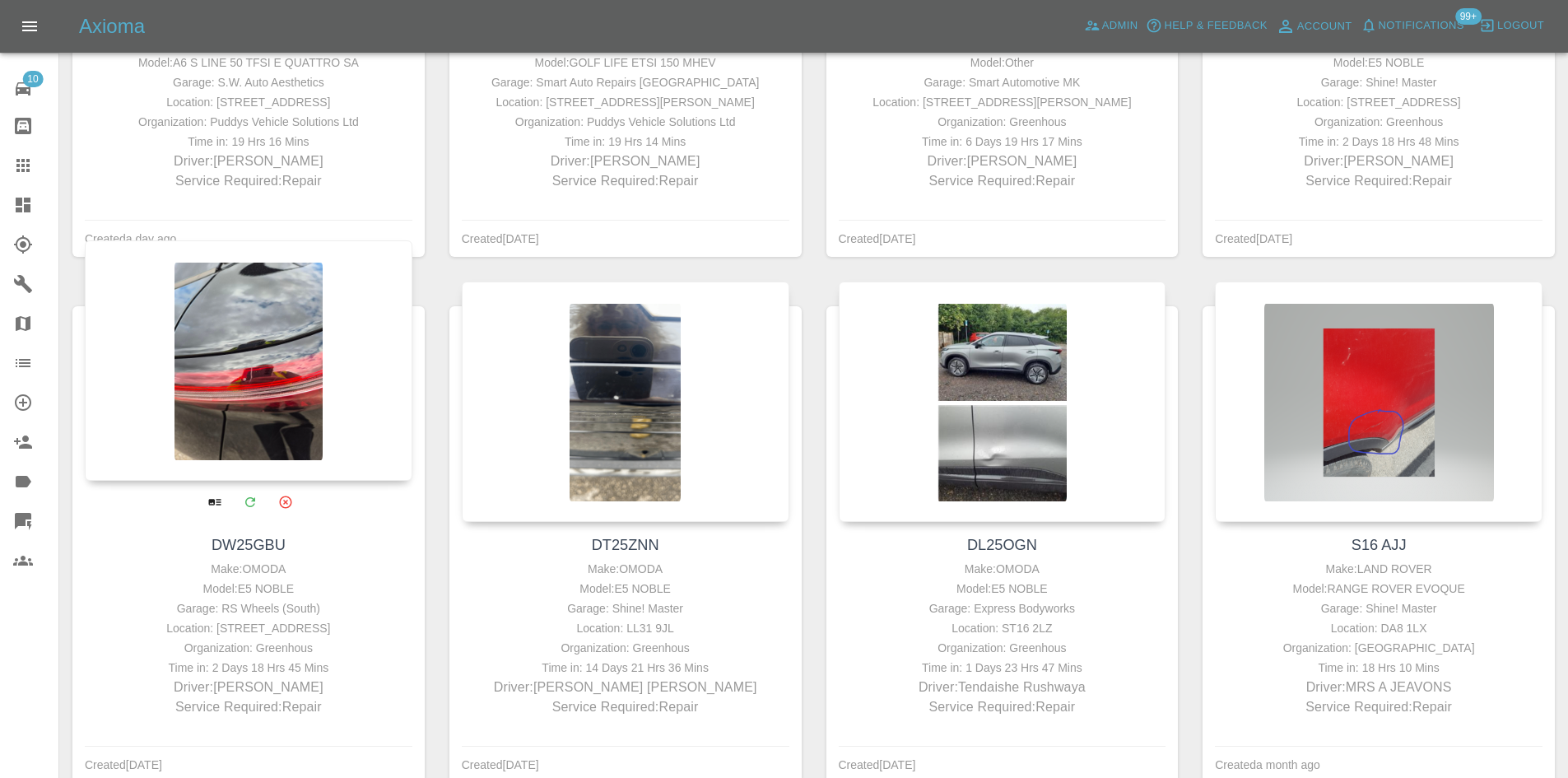
scroll to position [741, 0]
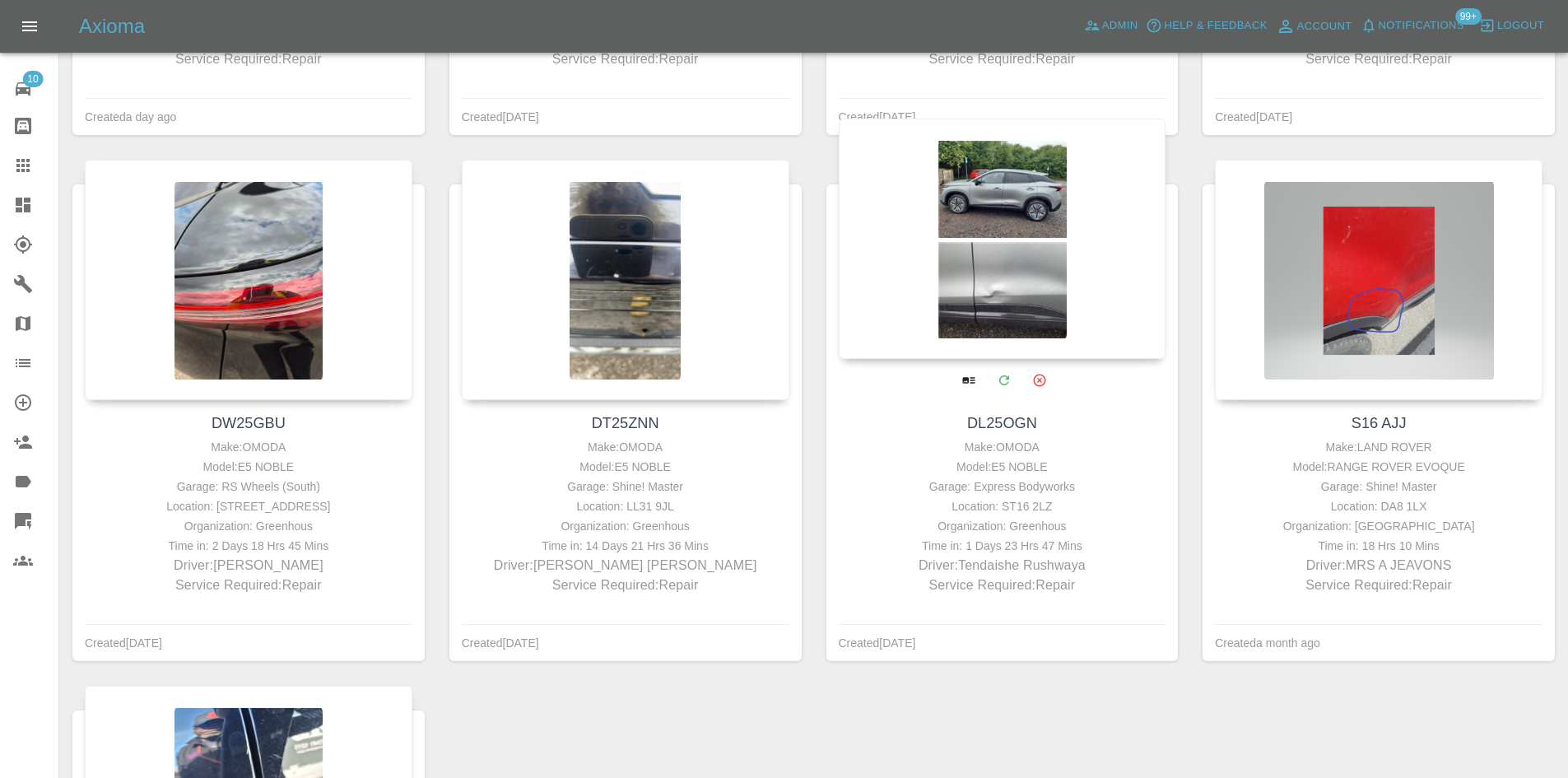
click at [962, 348] on div at bounding box center [1002, 238] width 327 height 240
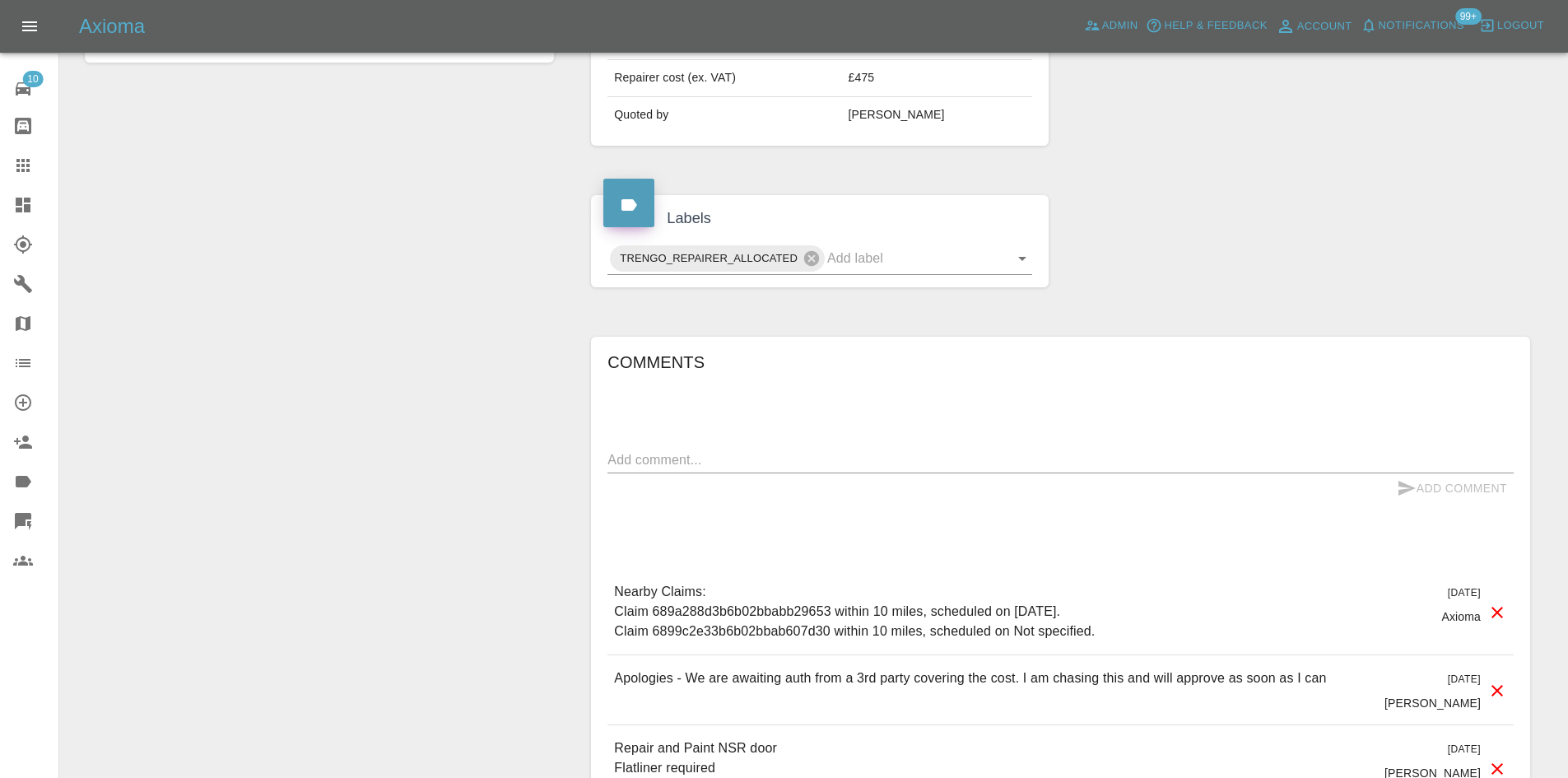
scroll to position [865, 0]
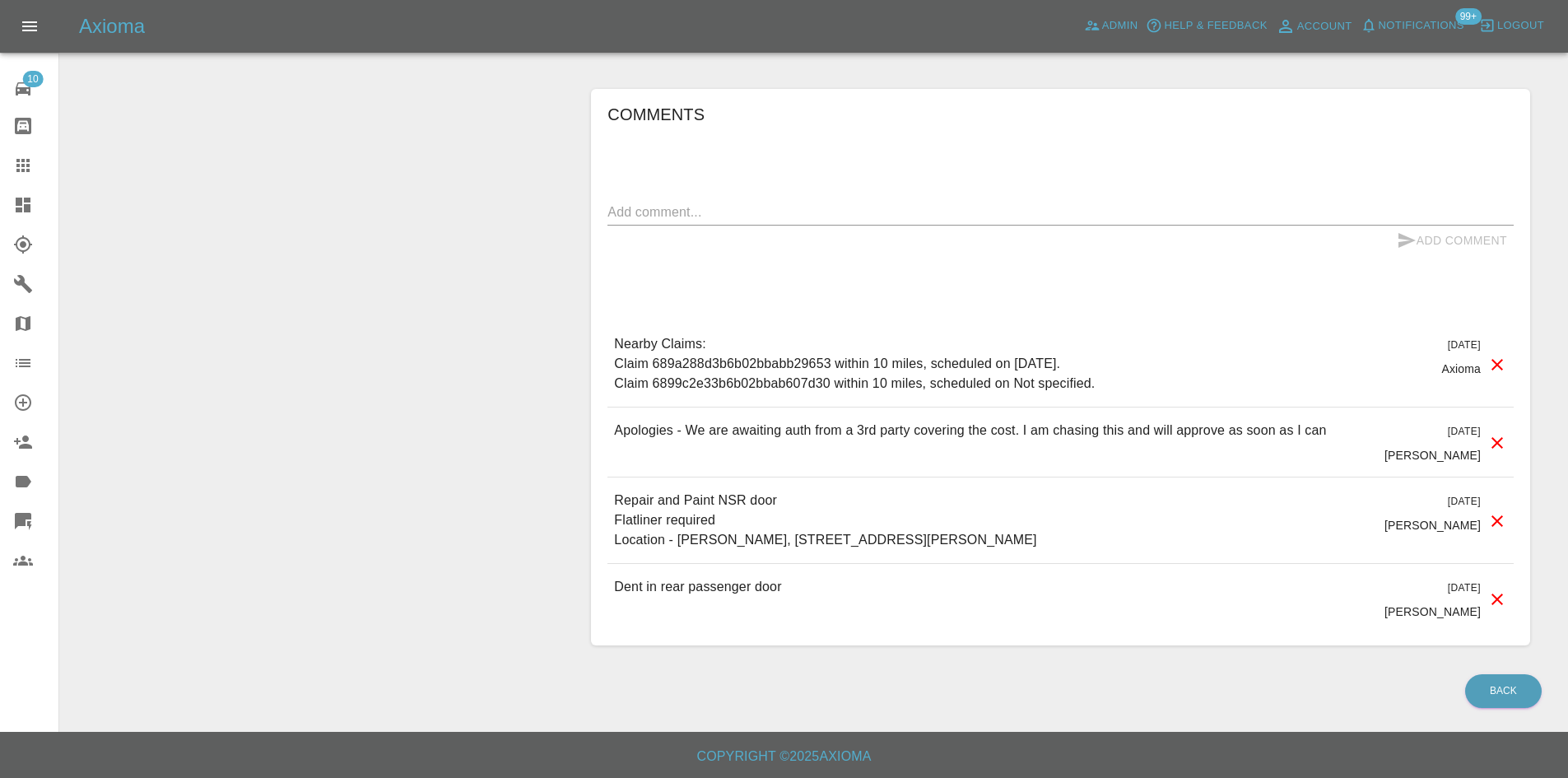
click at [811, 199] on div "x" at bounding box center [1061, 212] width 906 height 27
click at [826, 182] on div "Comments x Add Comment Nearby Claims: Claim 689a288d3b6b02bbabb29653 within 10 …" at bounding box center [1061, 367] width 906 height 532
click at [787, 228] on div "Add Comment" at bounding box center [1061, 241] width 906 height 30
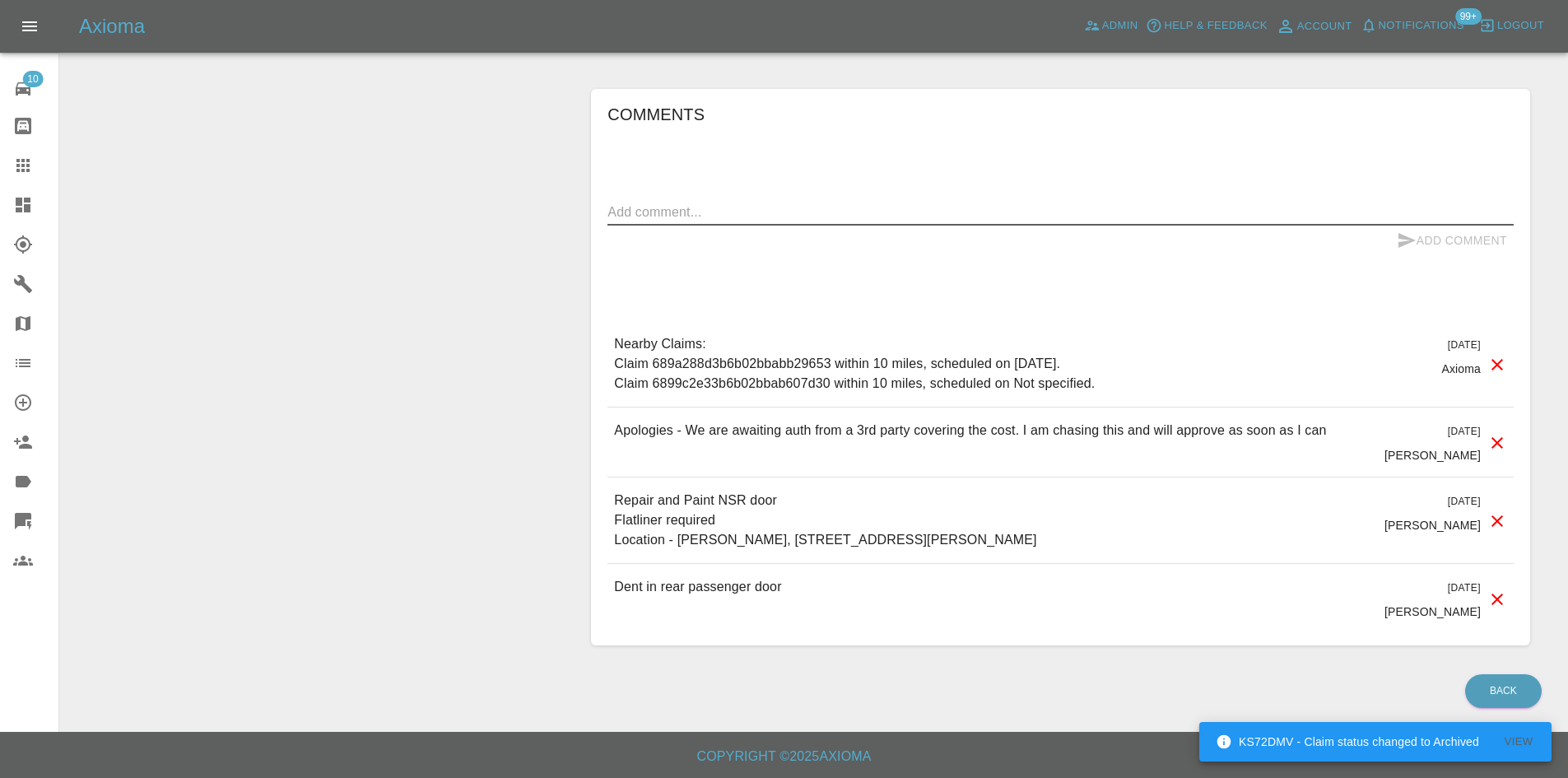
click at [792, 209] on textarea at bounding box center [1061, 212] width 906 height 19
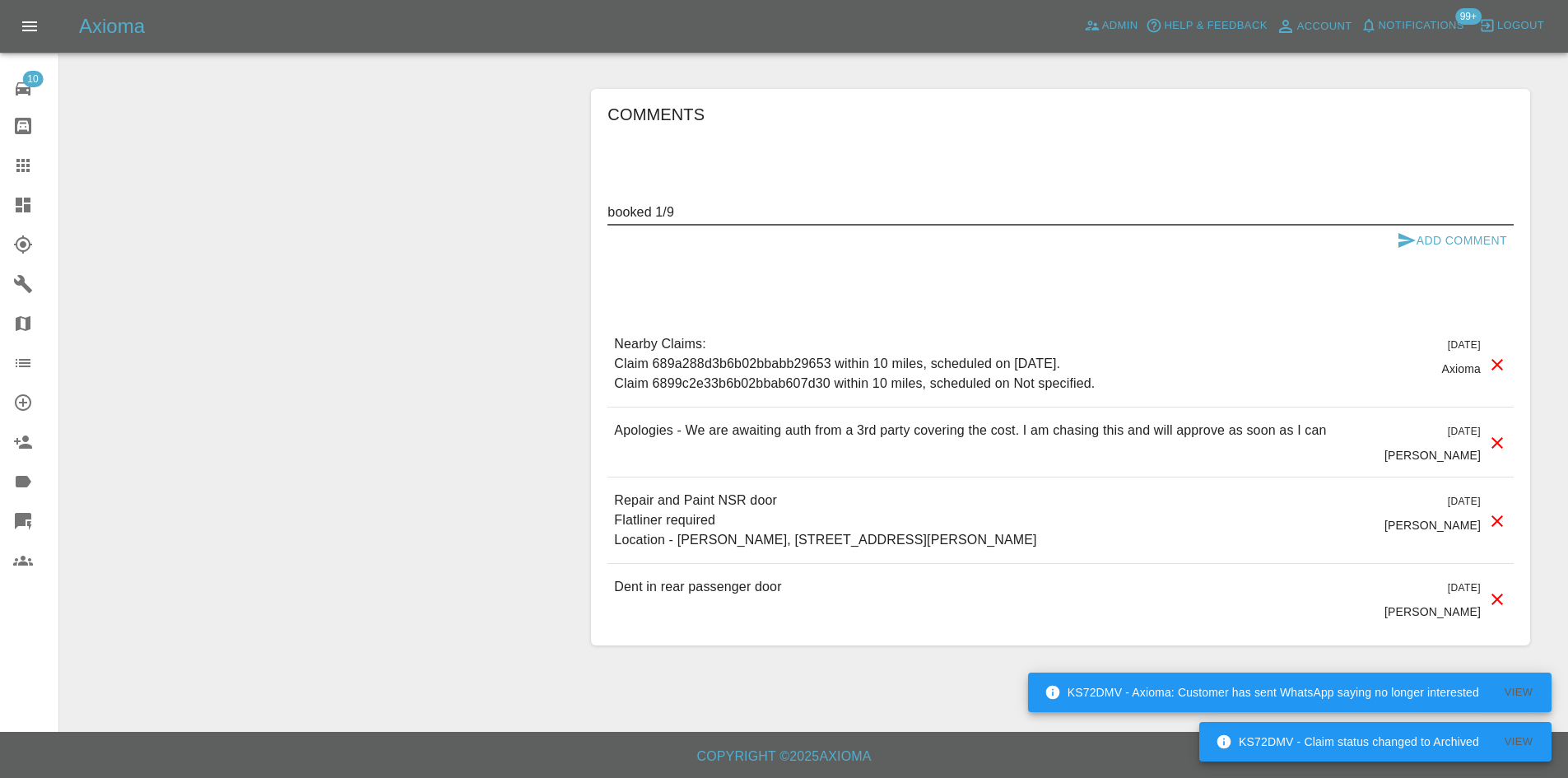
type textarea "booked 1/9"
click at [1490, 236] on button "Add Comment" at bounding box center [1452, 241] width 124 height 30
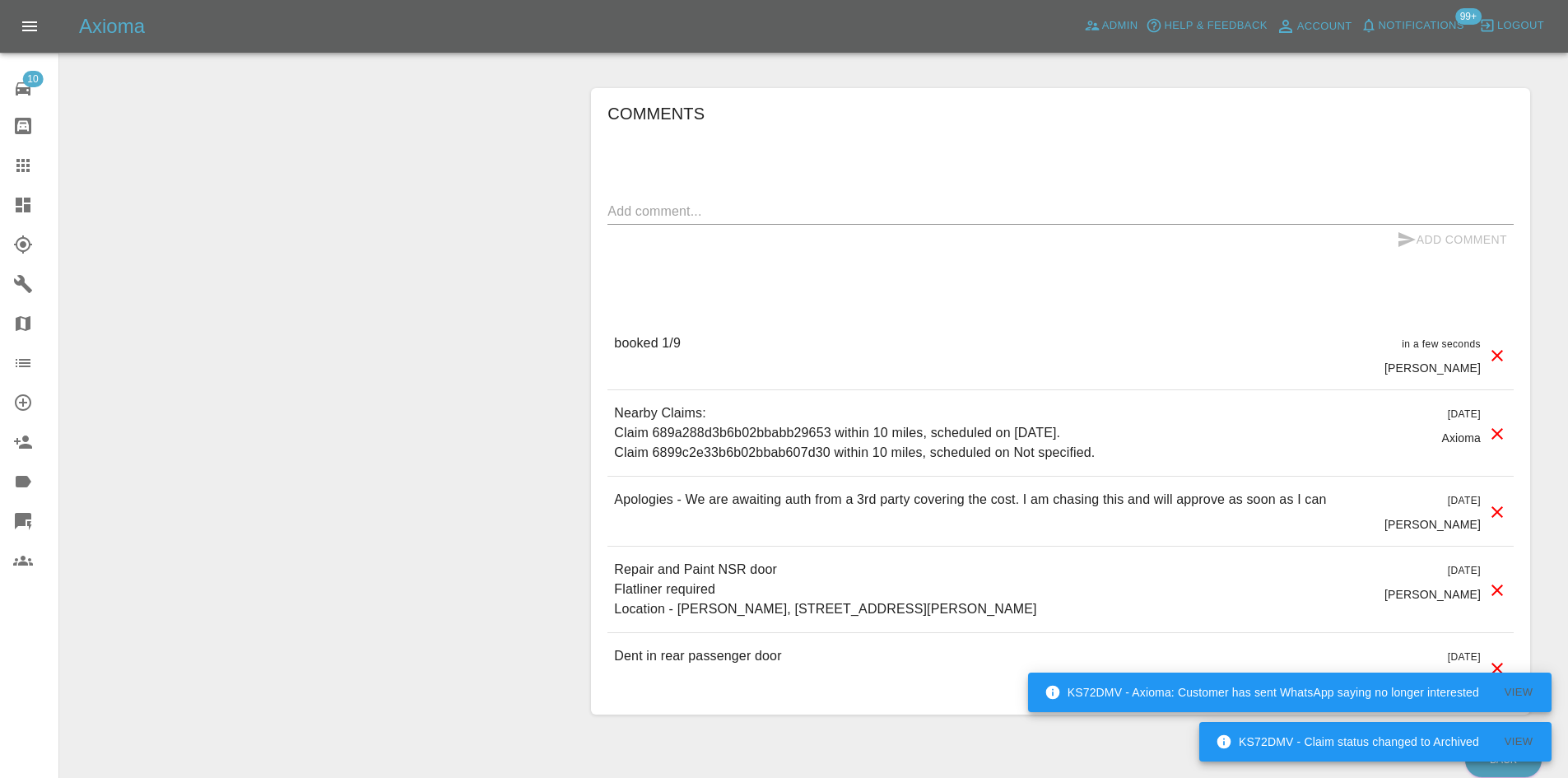
drag, startPoint x: 881, startPoint y: 562, endPoint x: 8, endPoint y: 331, distance: 903.0
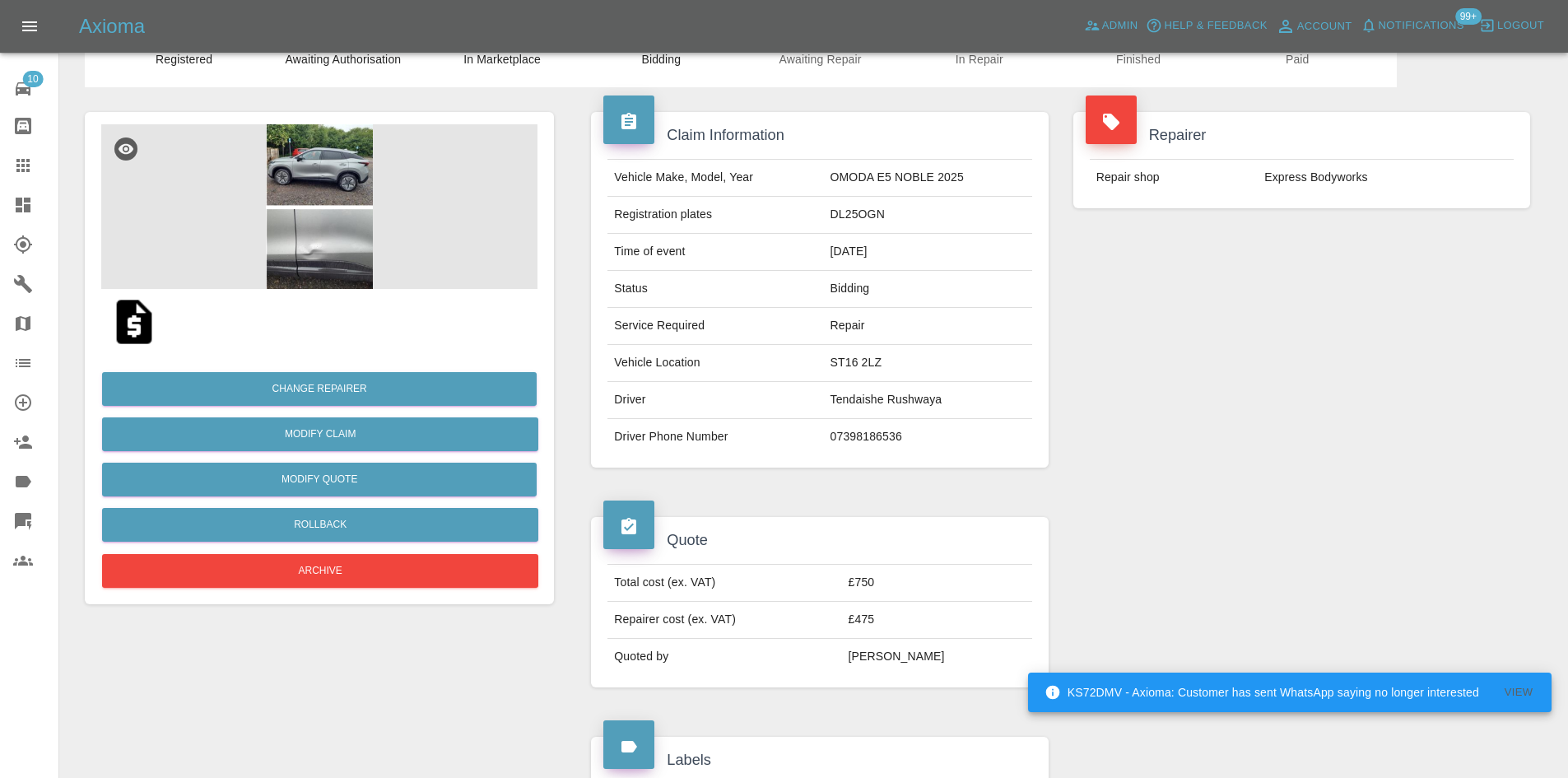
scroll to position [0, 0]
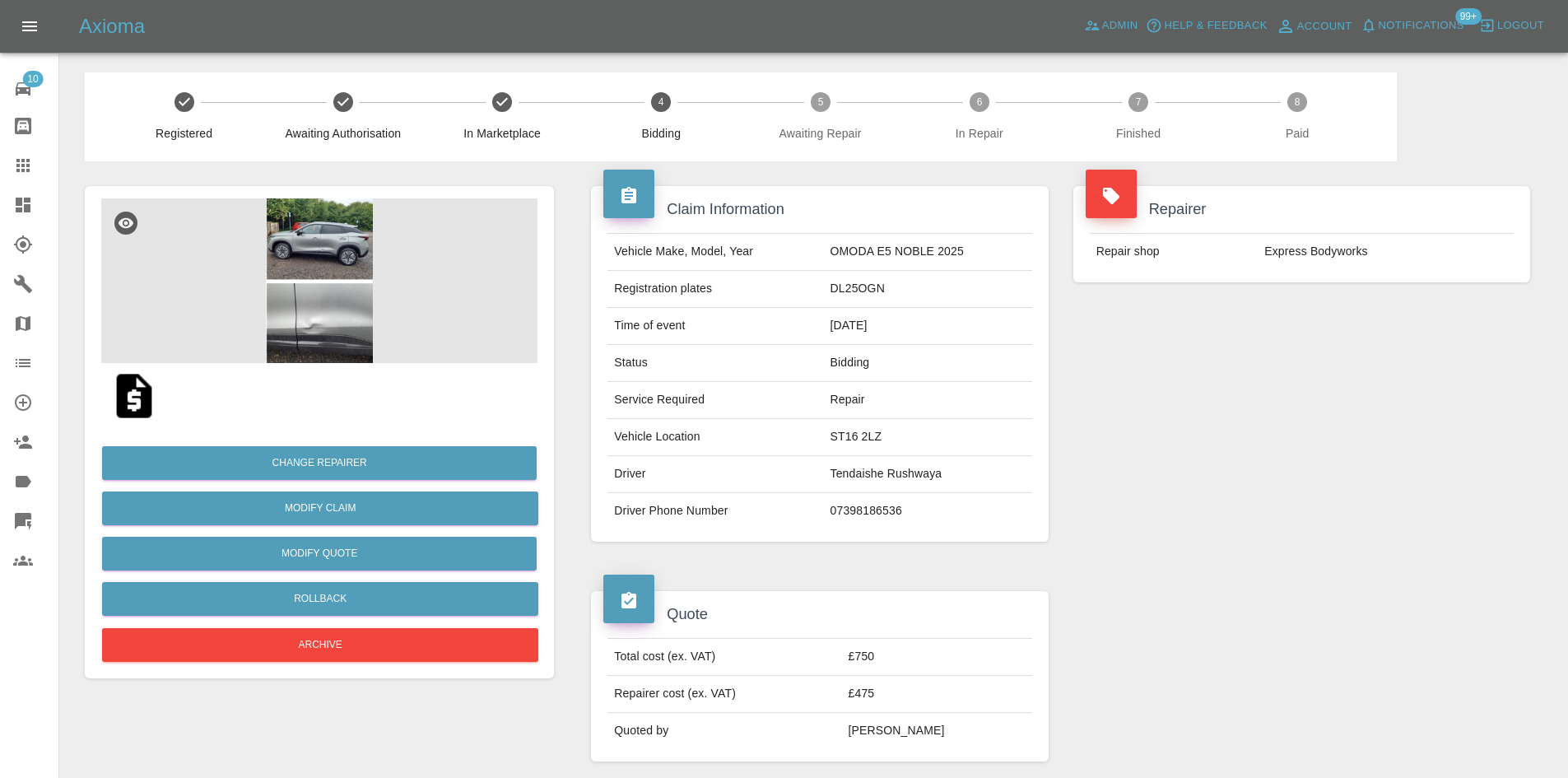
click at [15, 197] on icon at bounding box center [23, 205] width 20 height 20
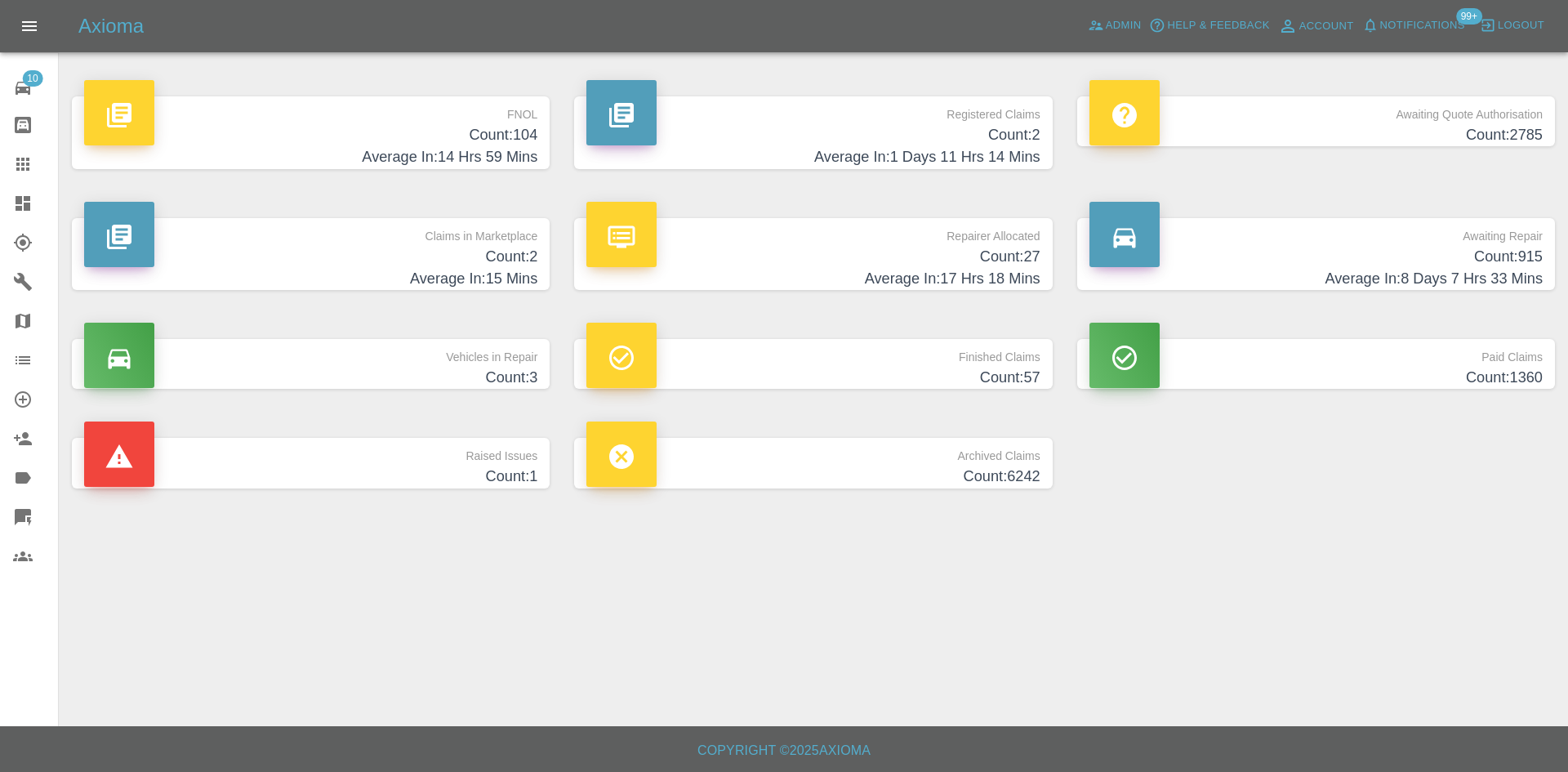
click at [1307, 178] on div "Awaiting Quote Authorisation Count: 2785" at bounding box center [1316, 132] width 503 height 122
click at [1297, 238] on p "Awaiting Repair" at bounding box center [1316, 232] width 453 height 27
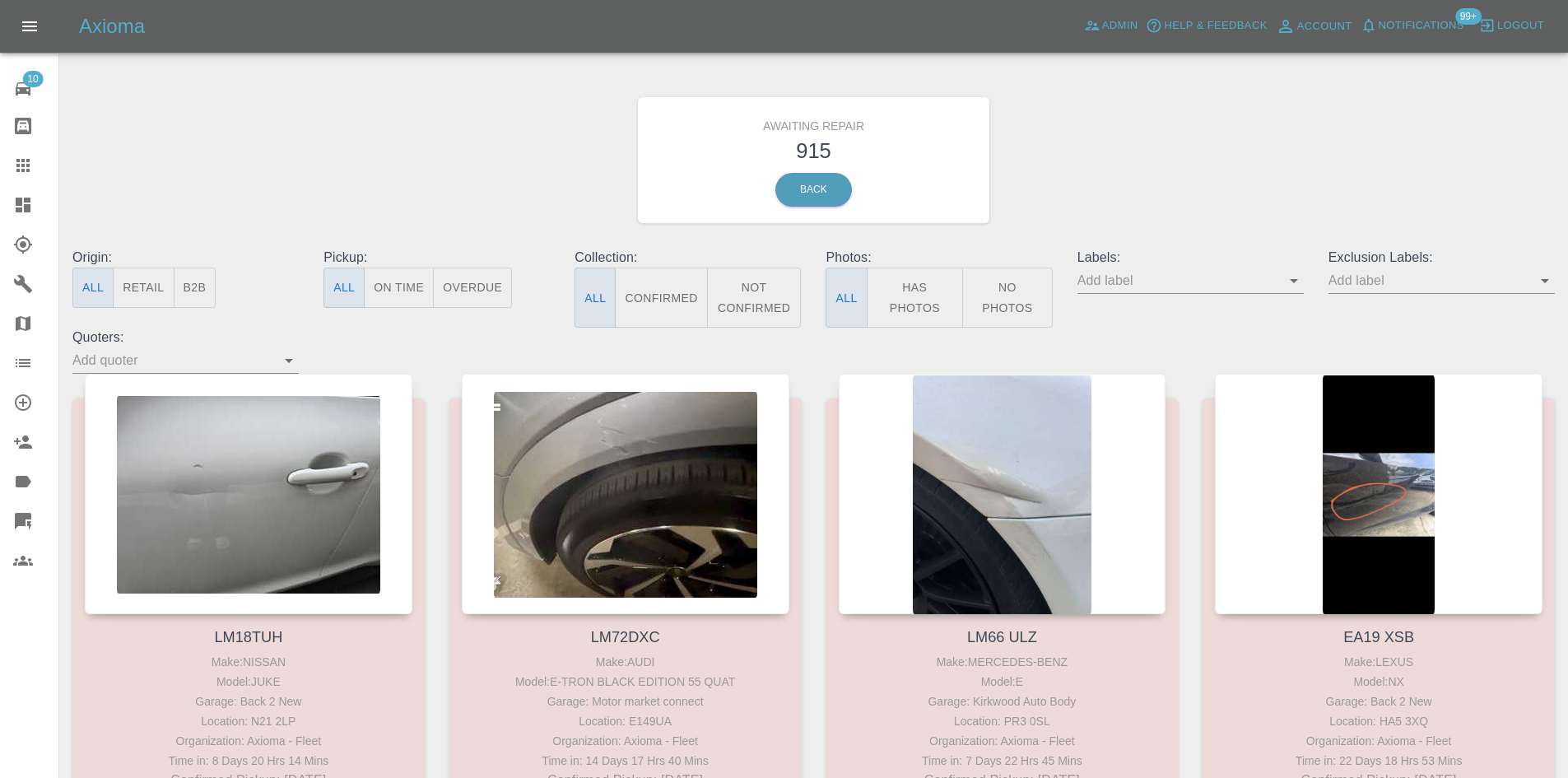
click at [188, 289] on button "B2B" at bounding box center [194, 288] width 43 height 40
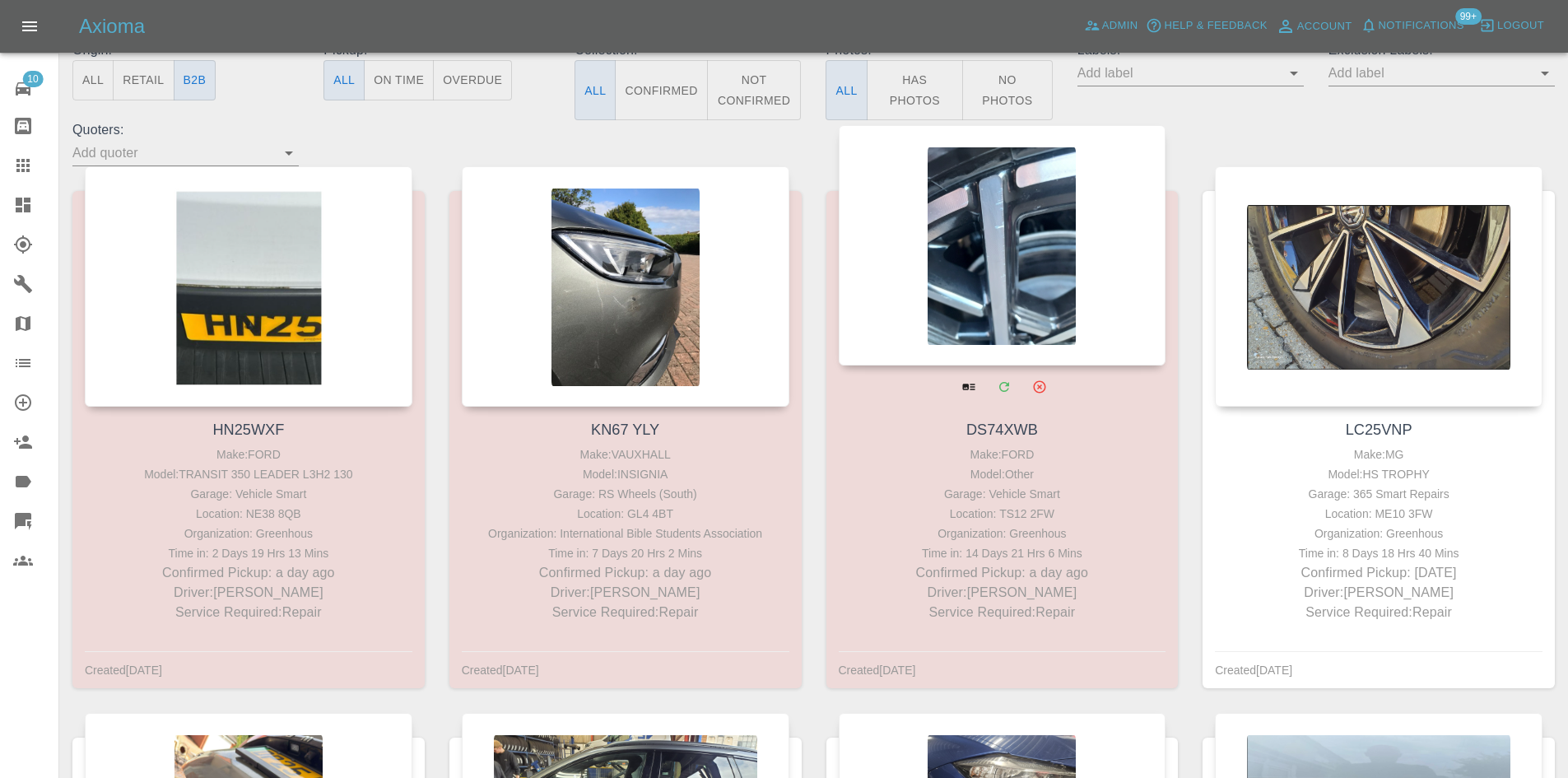
scroll to position [247, 0]
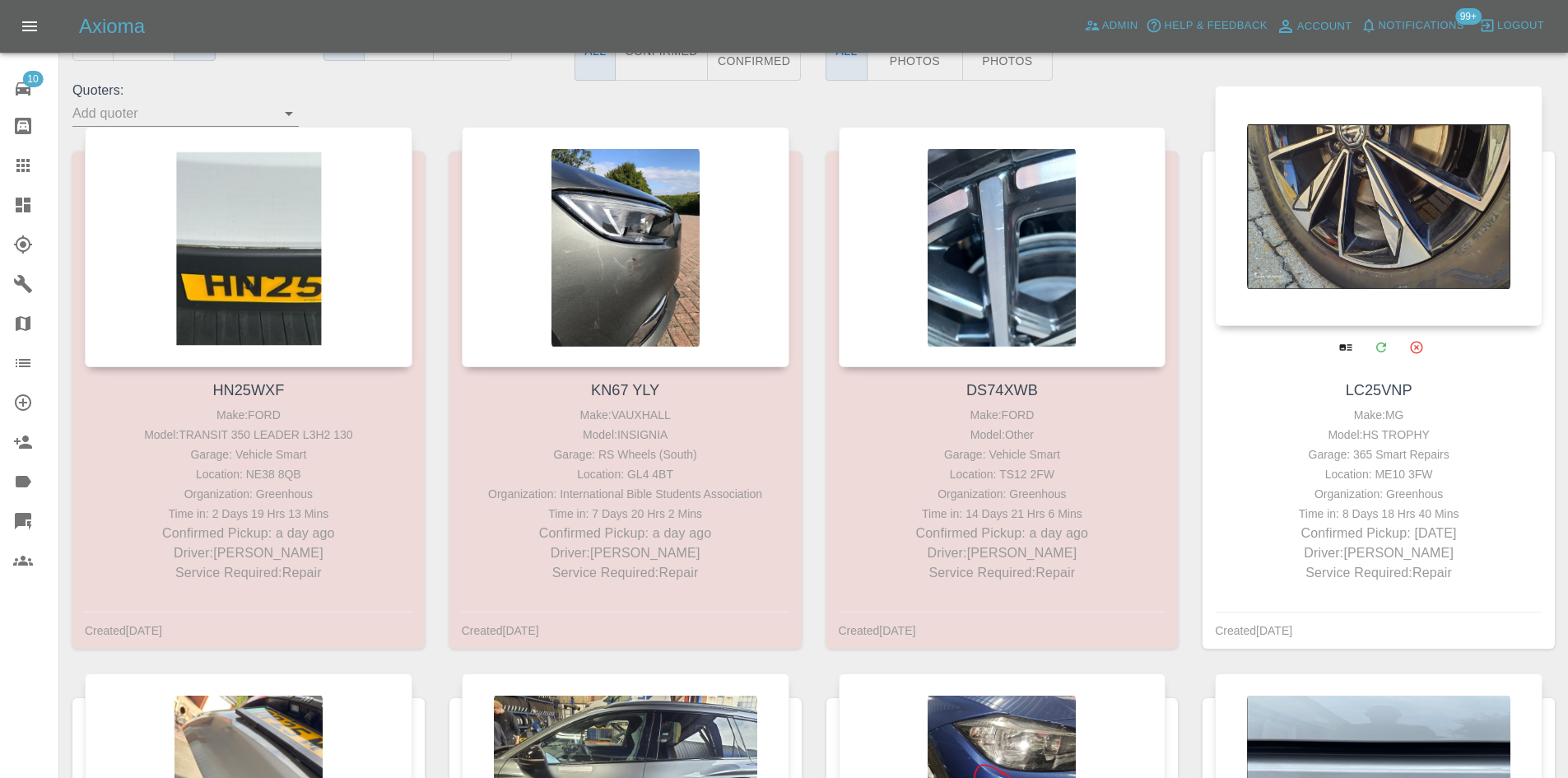
click at [1391, 458] on div "Garage: 365 Smart Repairs" at bounding box center [1378, 454] width 319 height 20
click at [1406, 497] on div "Organization: Greenhous" at bounding box center [1378, 493] width 319 height 20
click at [1408, 479] on div "Location: ME10 3FW" at bounding box center [1378, 474] width 319 height 20
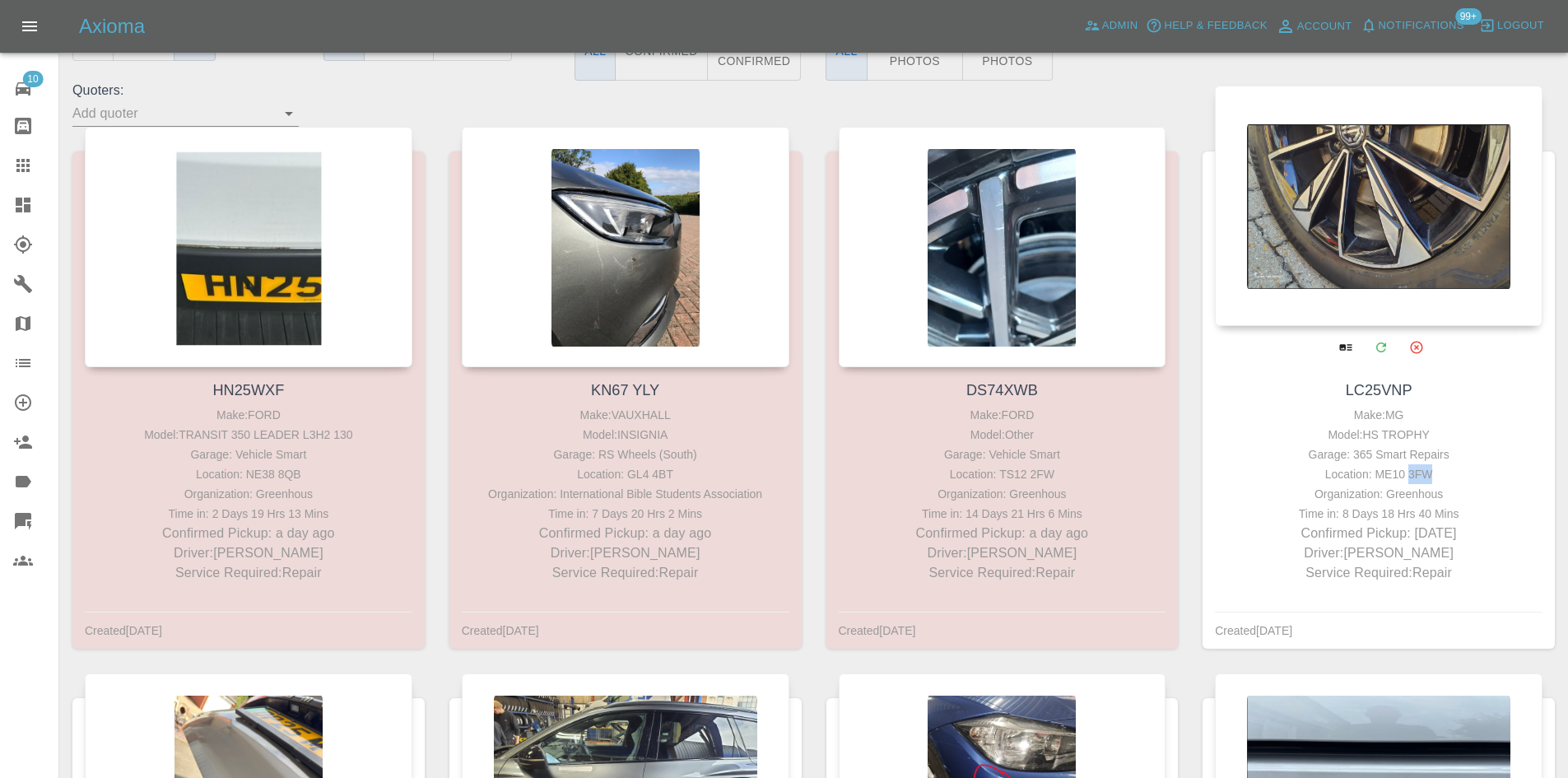
click at [1408, 479] on div "Location: ME10 3FW" at bounding box center [1378, 474] width 319 height 20
copy div "Location: ME10 3FW"
click at [1248, 221] on div at bounding box center [1379, 206] width 327 height 240
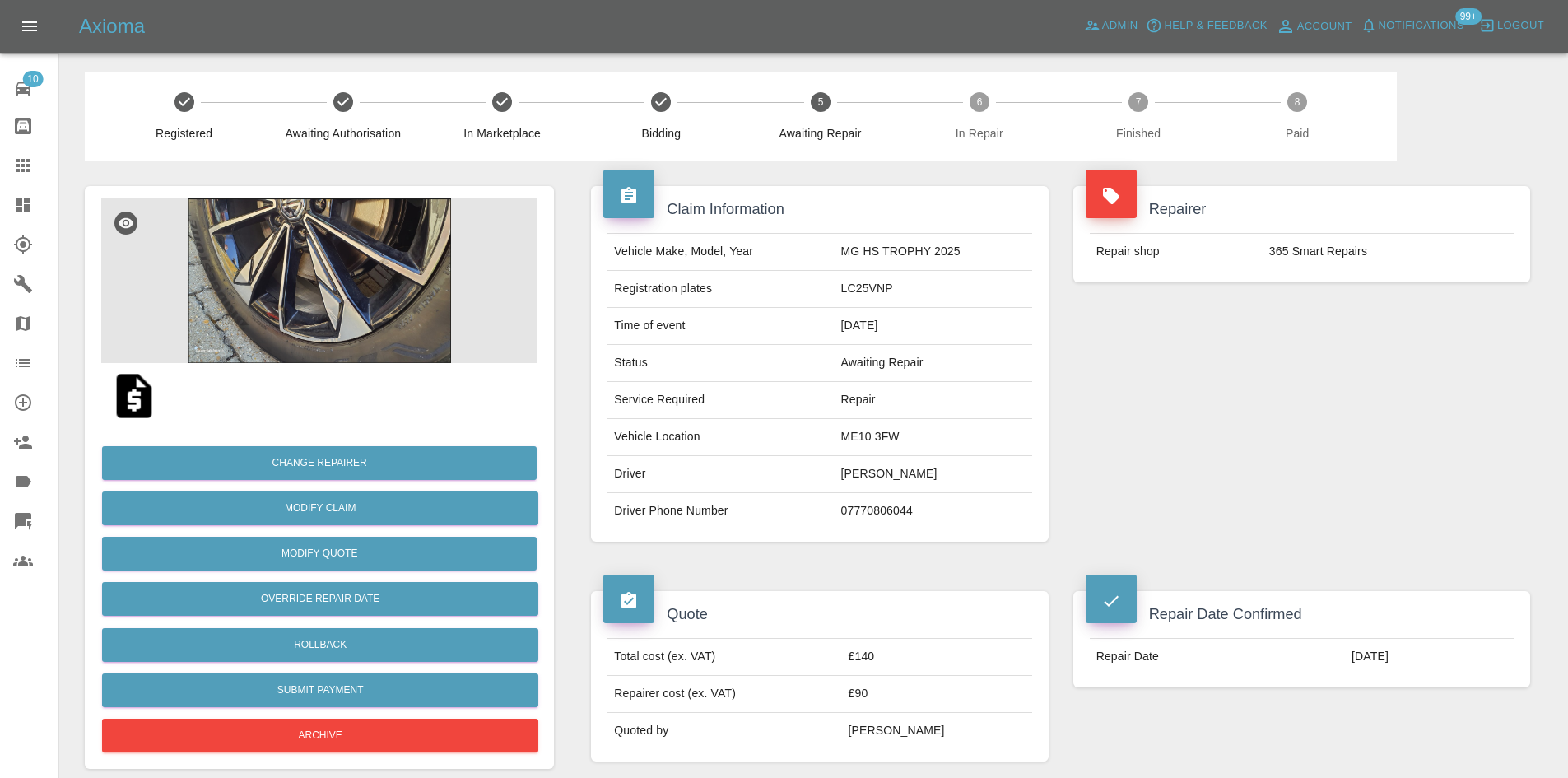
click at [864, 480] on td "Laura Cox" at bounding box center [933, 474] width 197 height 37
copy td "Laura Cox"
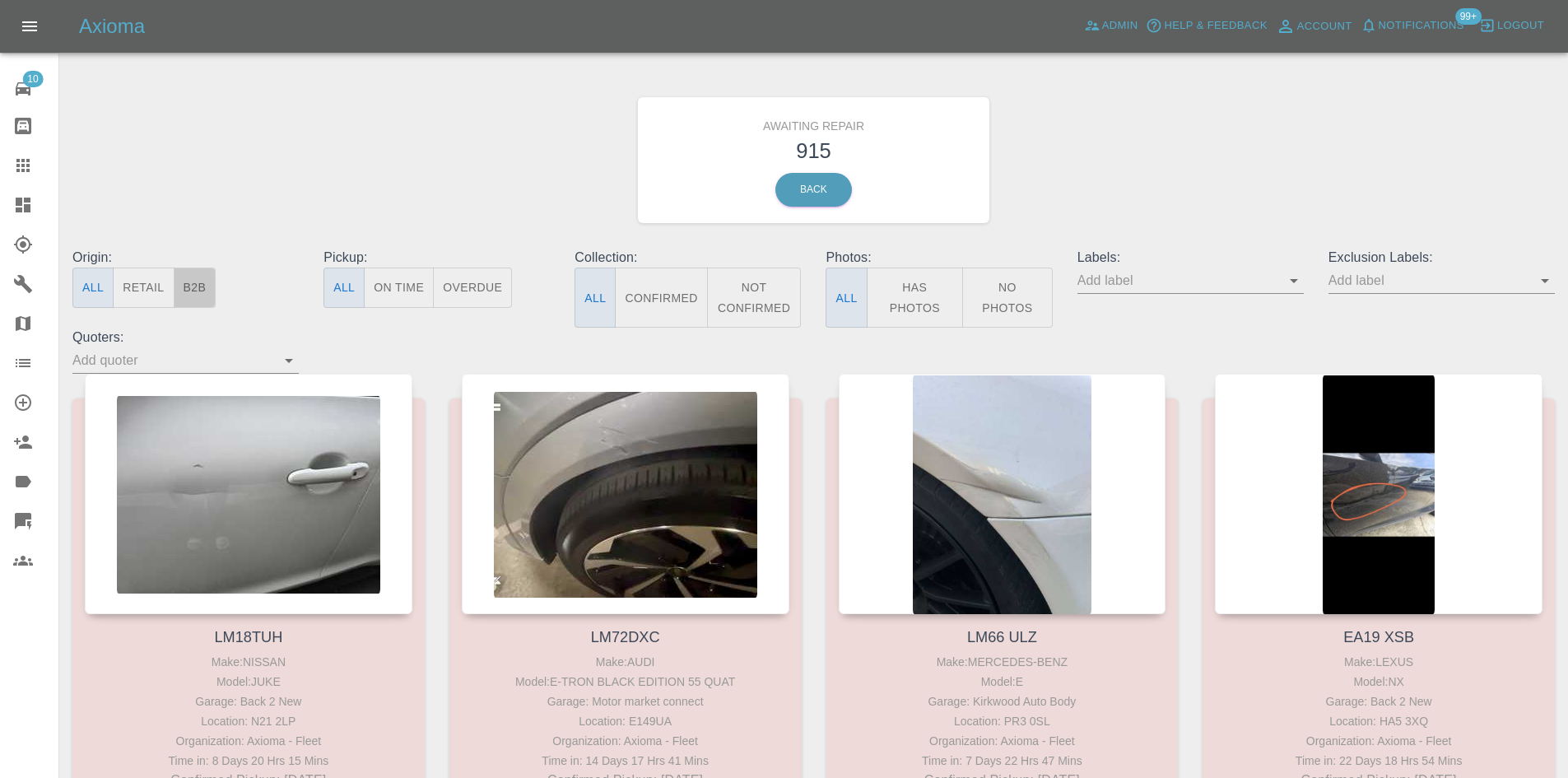
click at [197, 282] on button "B2B" at bounding box center [194, 288] width 43 height 40
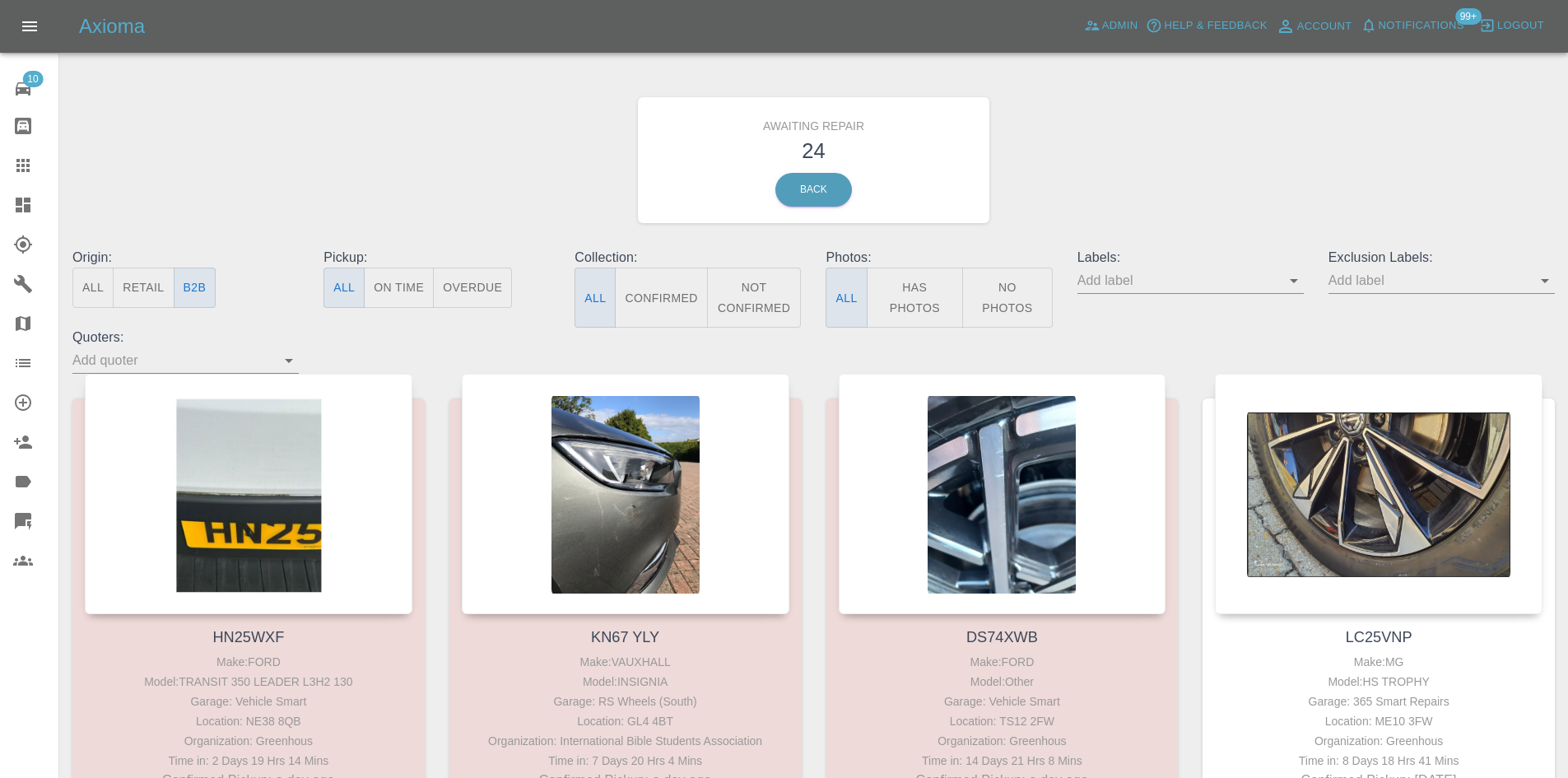
click at [23, 205] on icon at bounding box center [23, 205] width 20 height 20
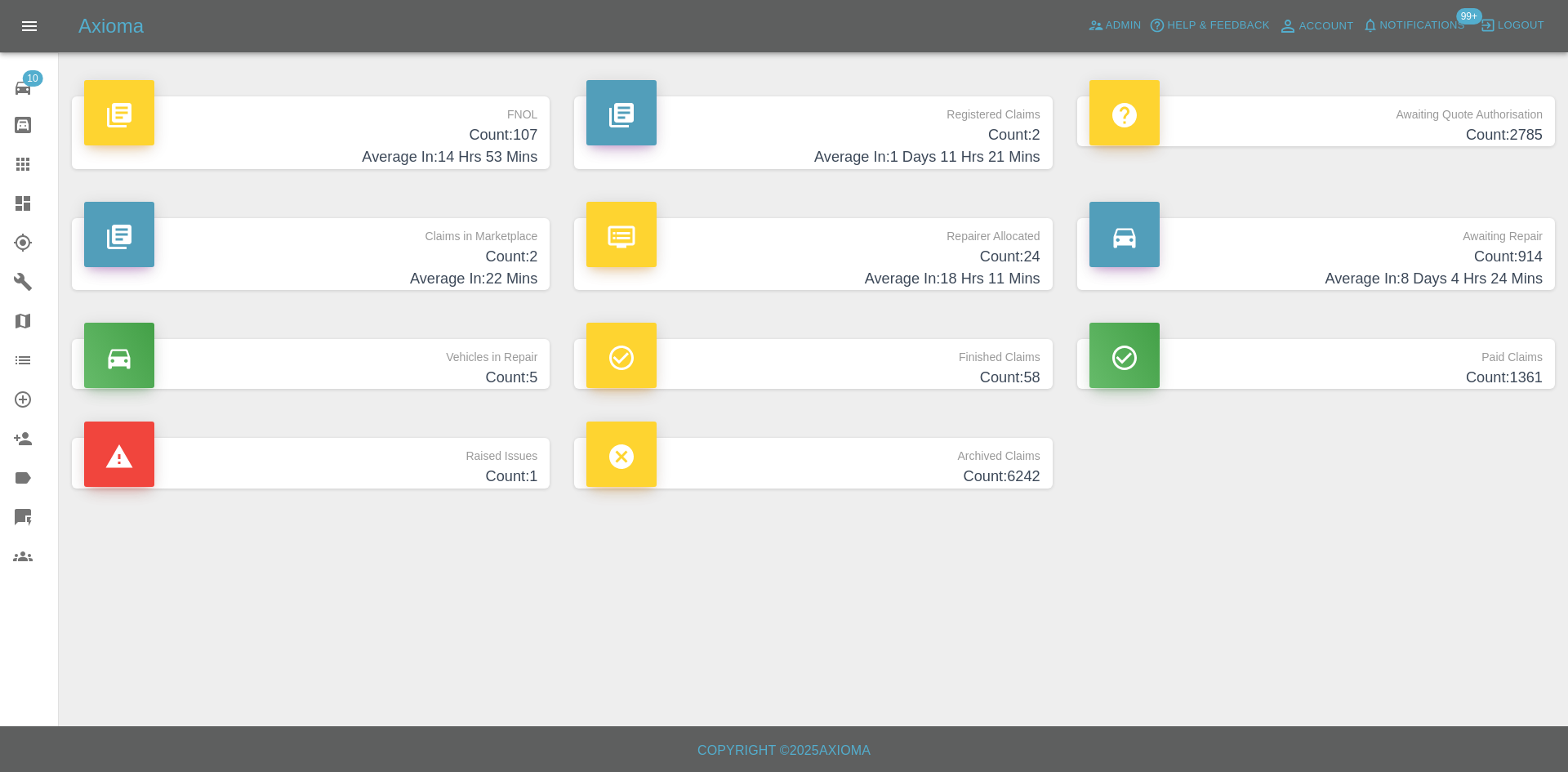
click at [338, 127] on h4 "Count: 107" at bounding box center [311, 134] width 453 height 22
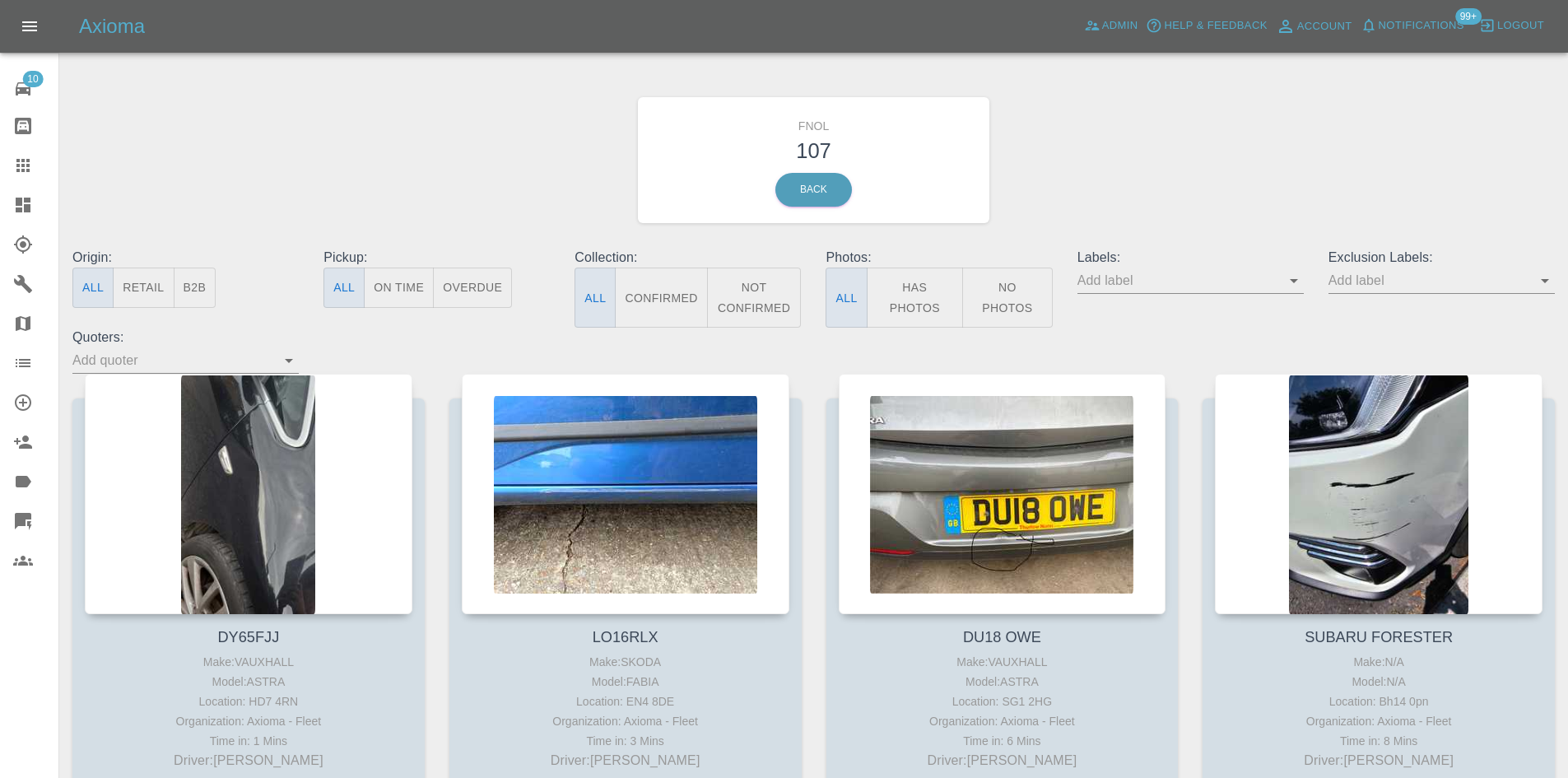
click at [1288, 289] on icon "Open" at bounding box center [1294, 280] width 20 height 20
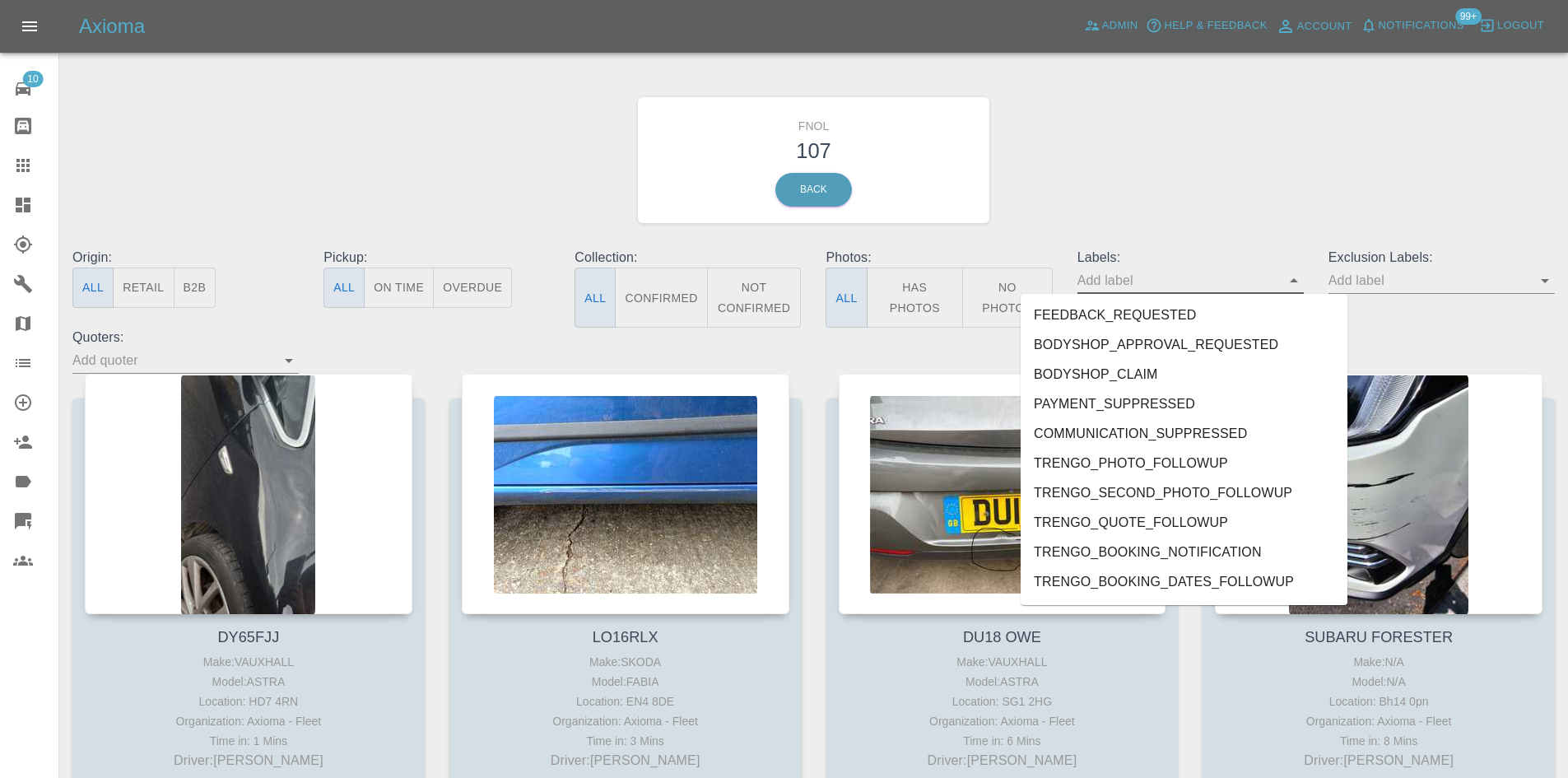
scroll to position [887, 0]
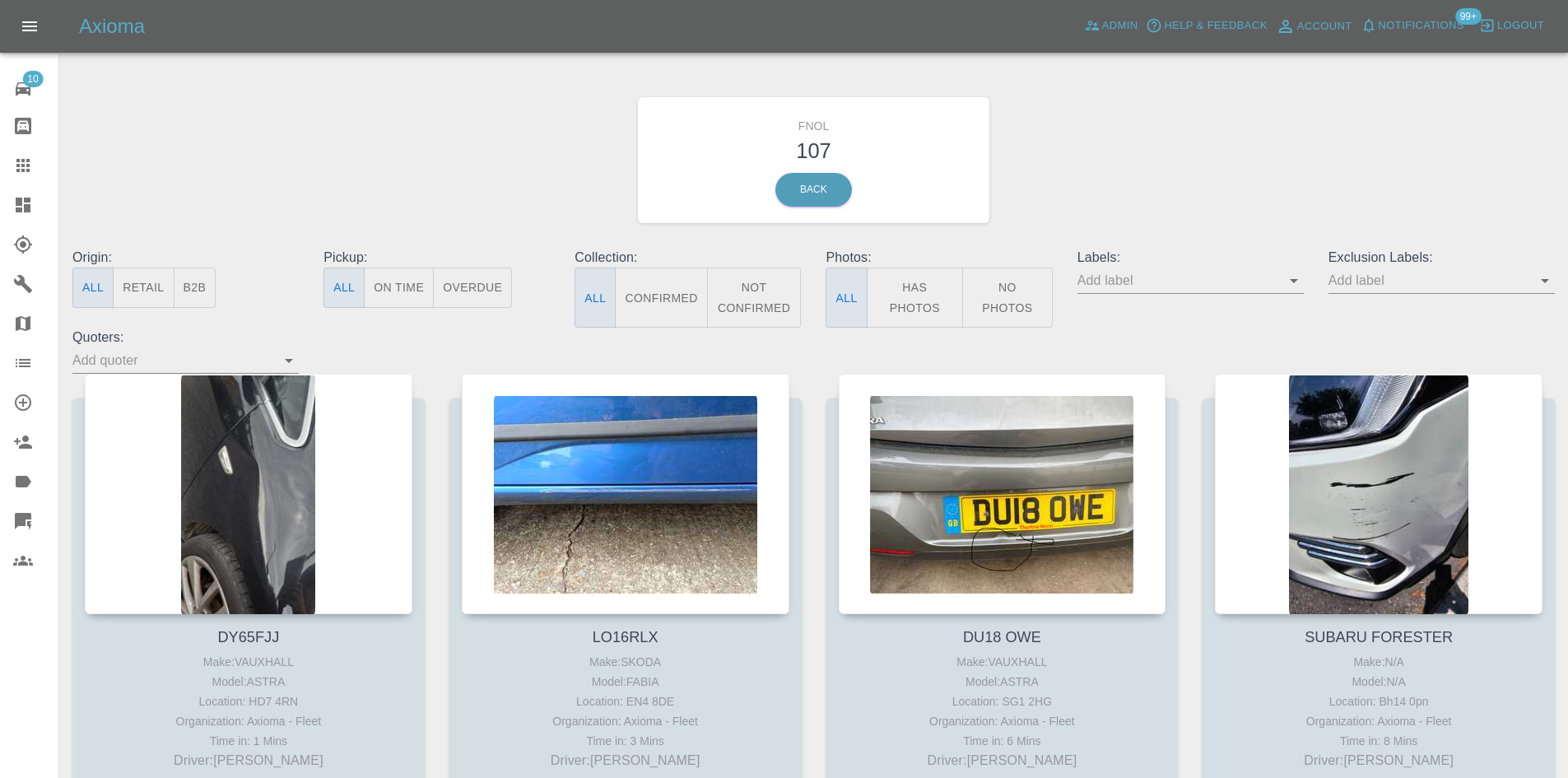
click at [1299, 279] on icon "Open" at bounding box center [1294, 280] width 20 height 20
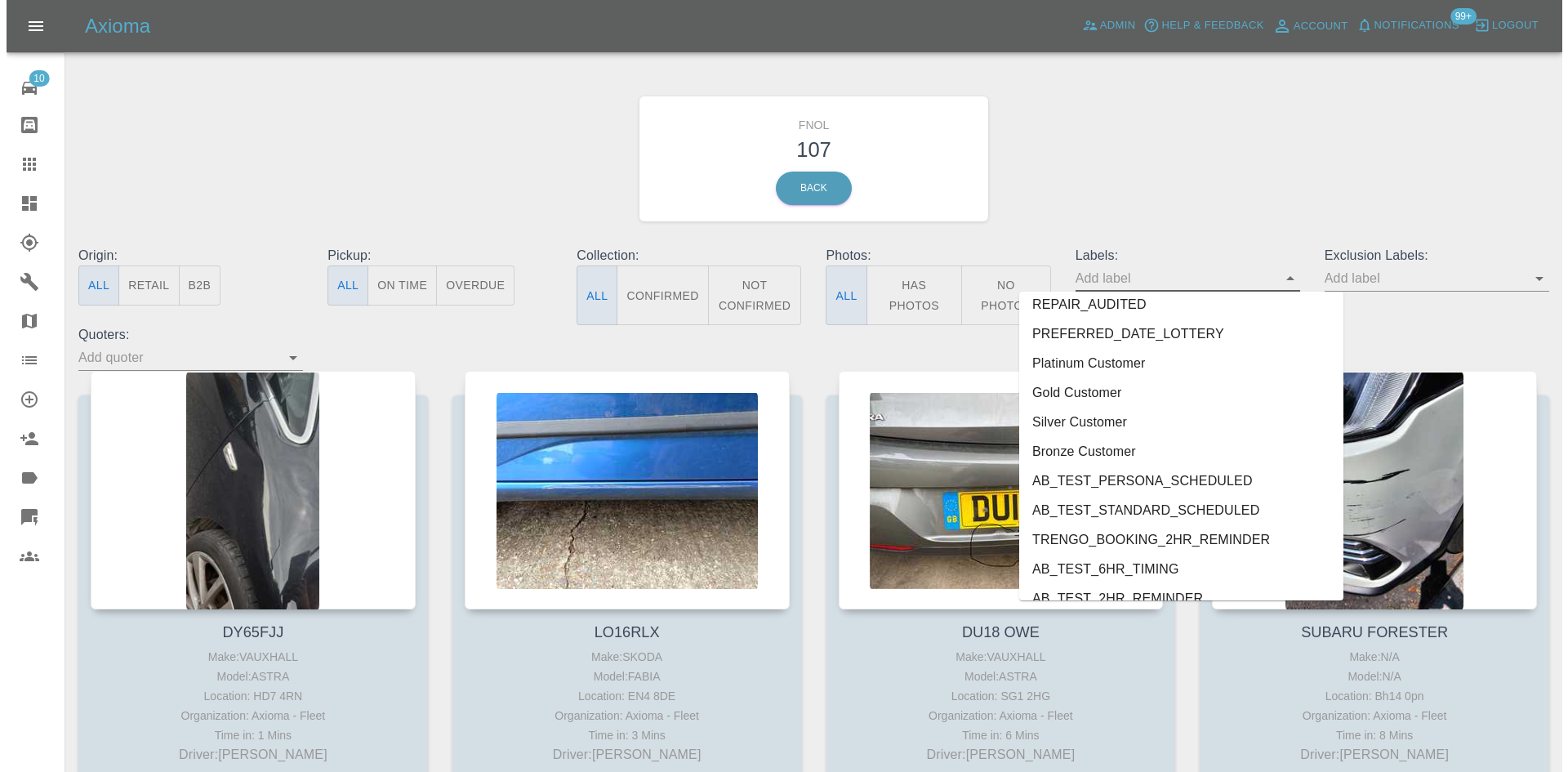
scroll to position [3409, 0]
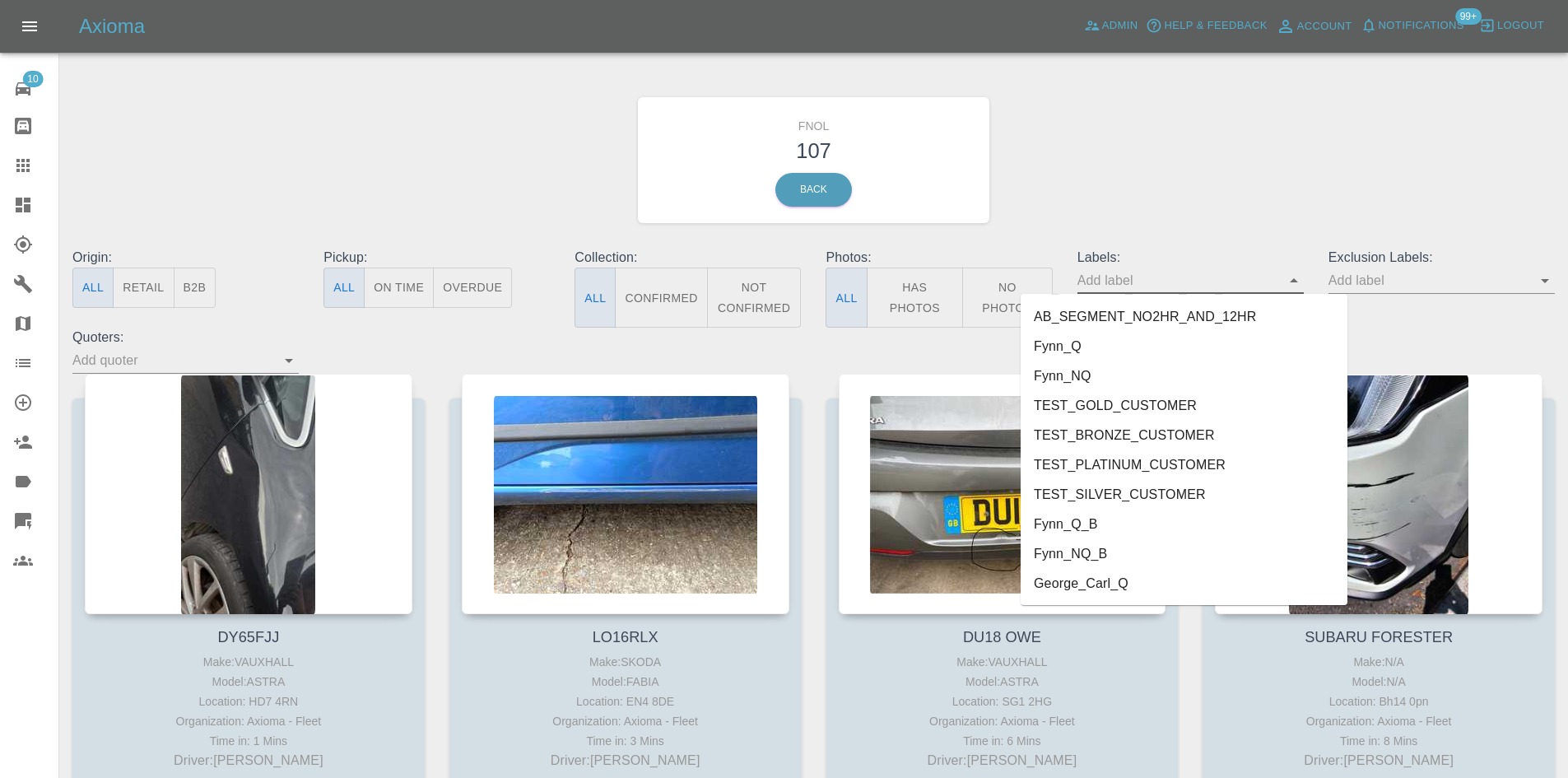
click at [1187, 587] on li "George_Carl_Q" at bounding box center [1183, 583] width 327 height 30
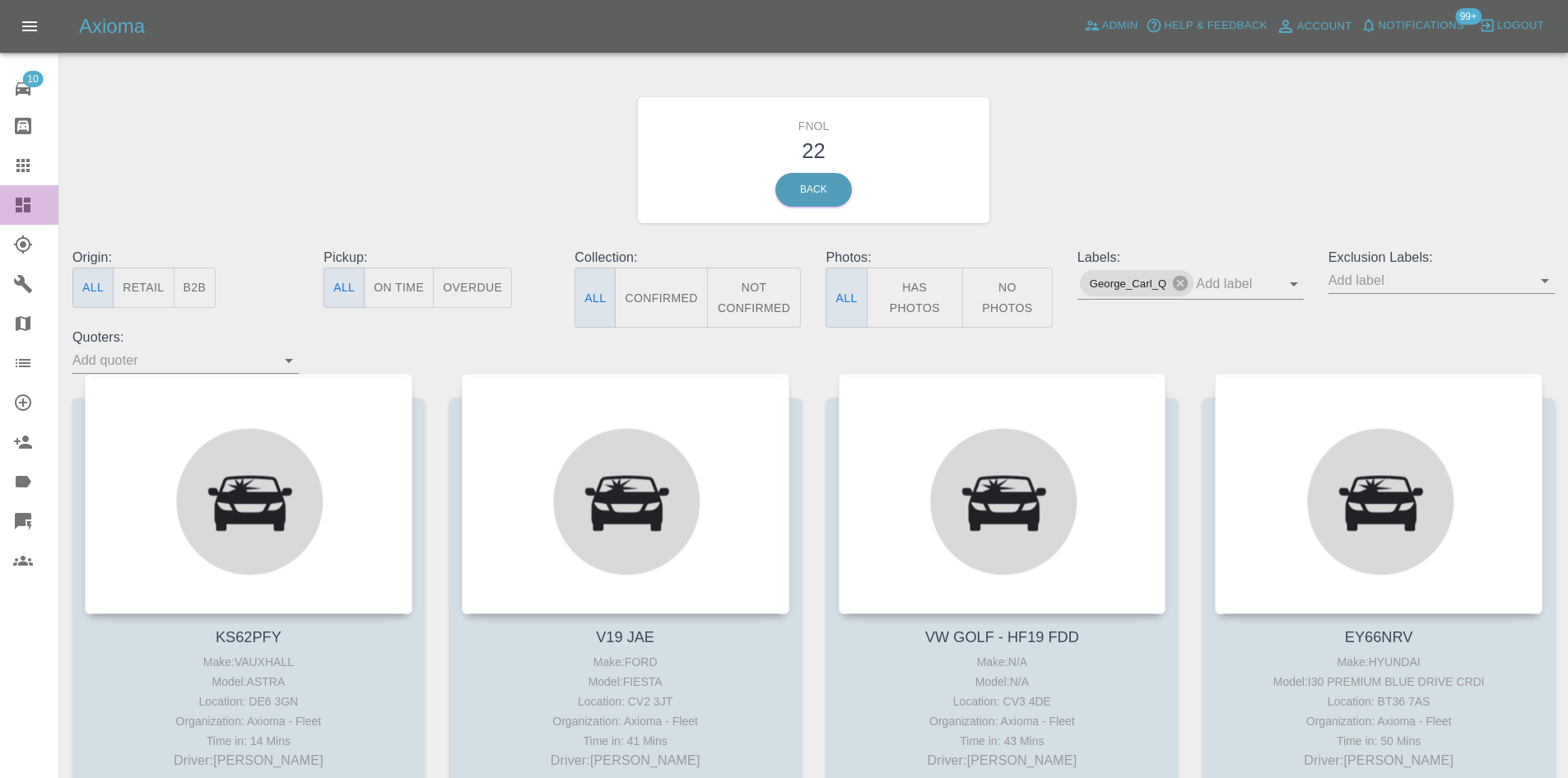
click at [15, 196] on icon at bounding box center [23, 205] width 20 height 20
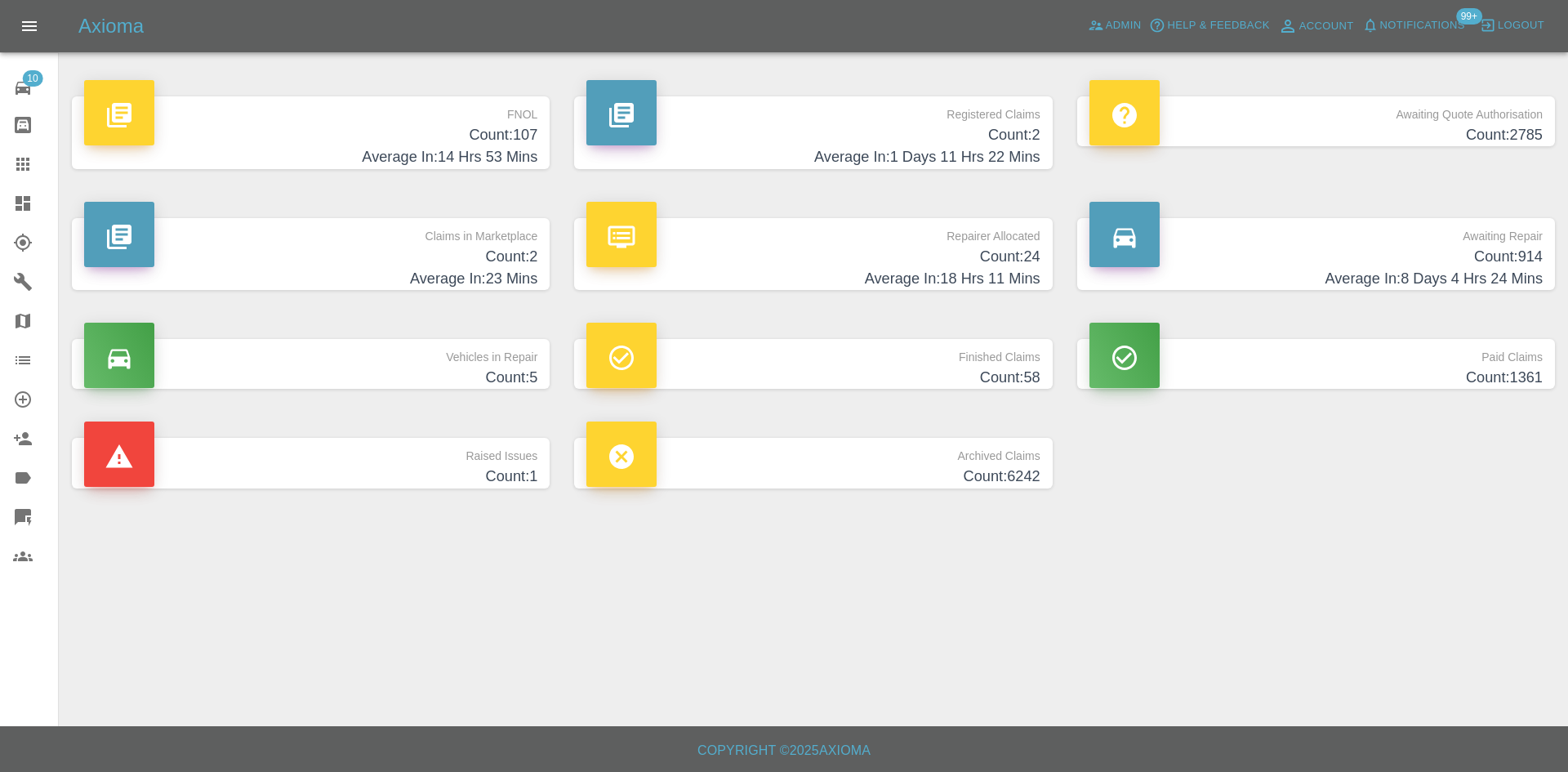
click at [1311, 272] on h4 "Average In: 8 Days 4 Hrs 24 Mins" at bounding box center [1316, 279] width 453 height 22
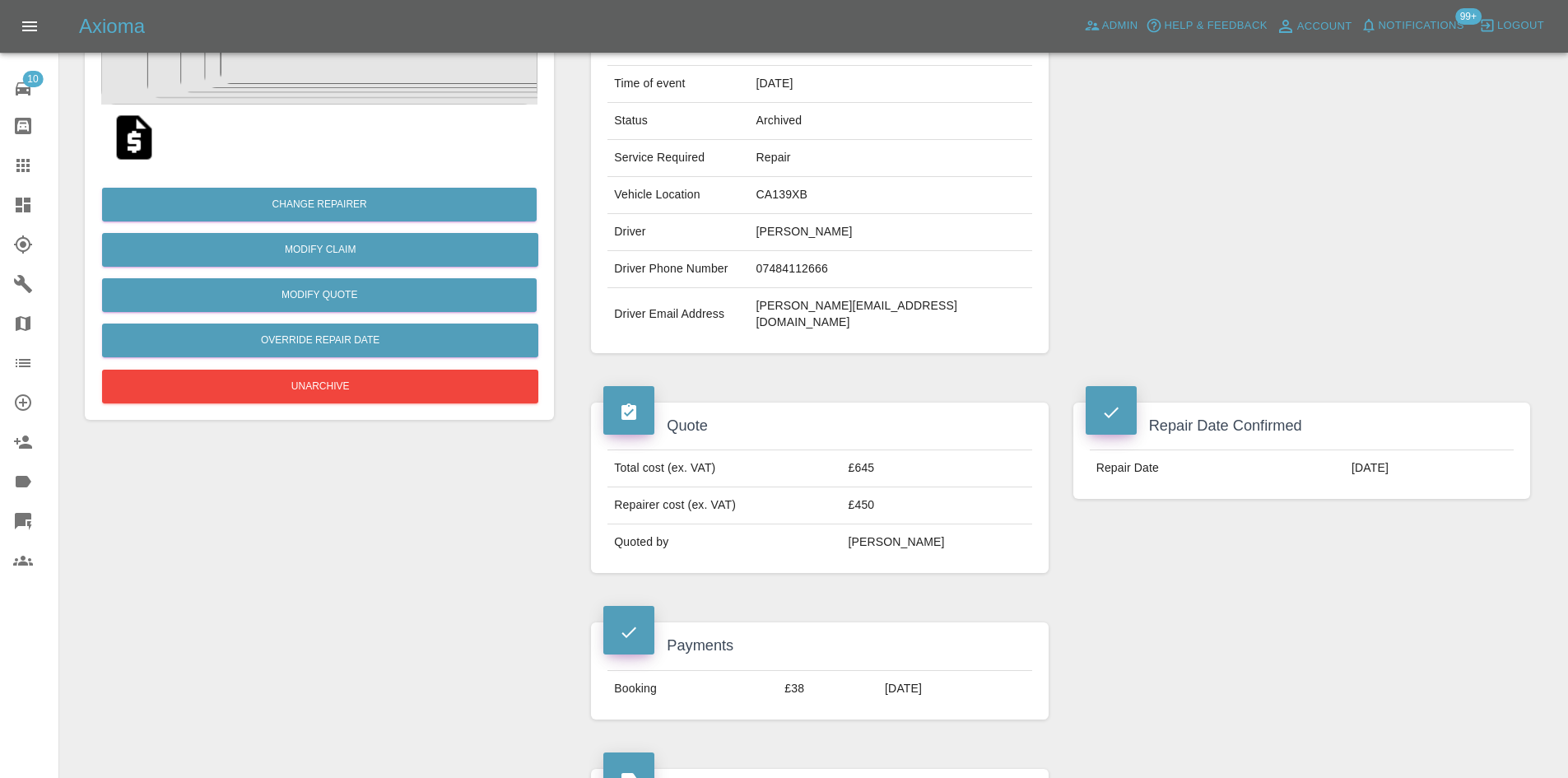
scroll to position [82, 0]
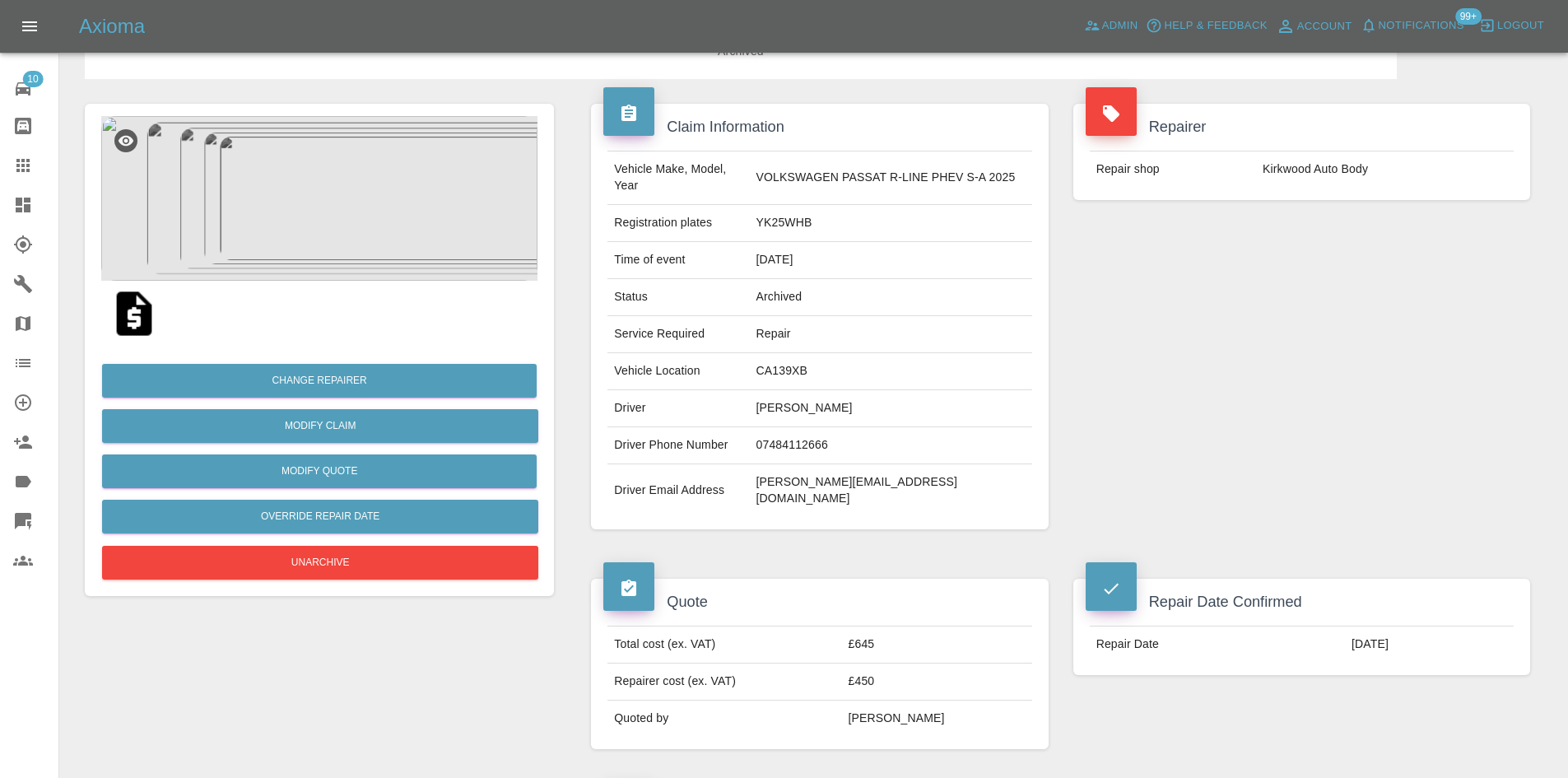
click at [349, 266] on img at bounding box center [319, 198] width 436 height 165
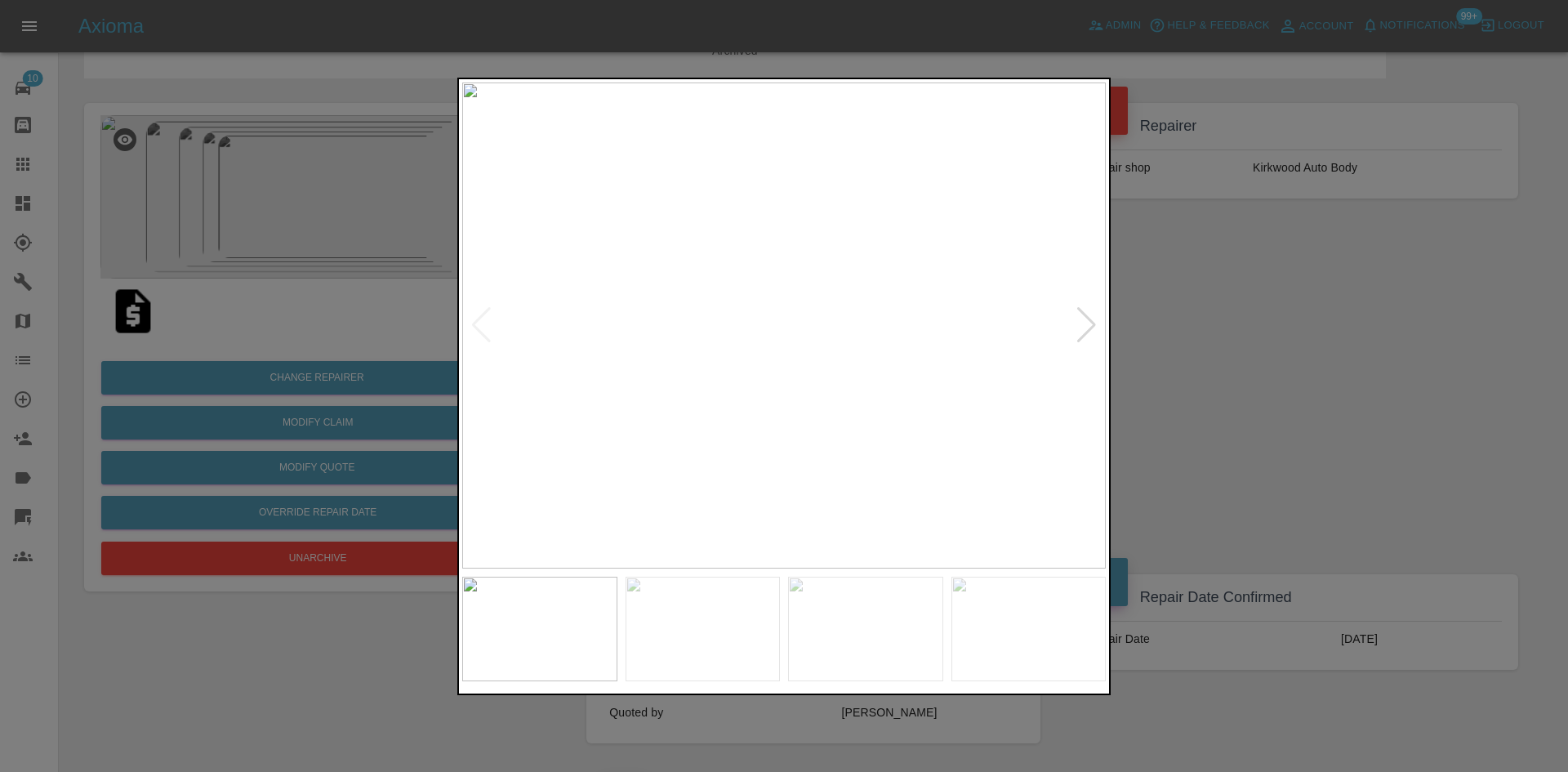
click at [1093, 318] on div at bounding box center [1086, 325] width 22 height 36
click at [1086, 318] on div at bounding box center [1086, 325] width 22 height 36
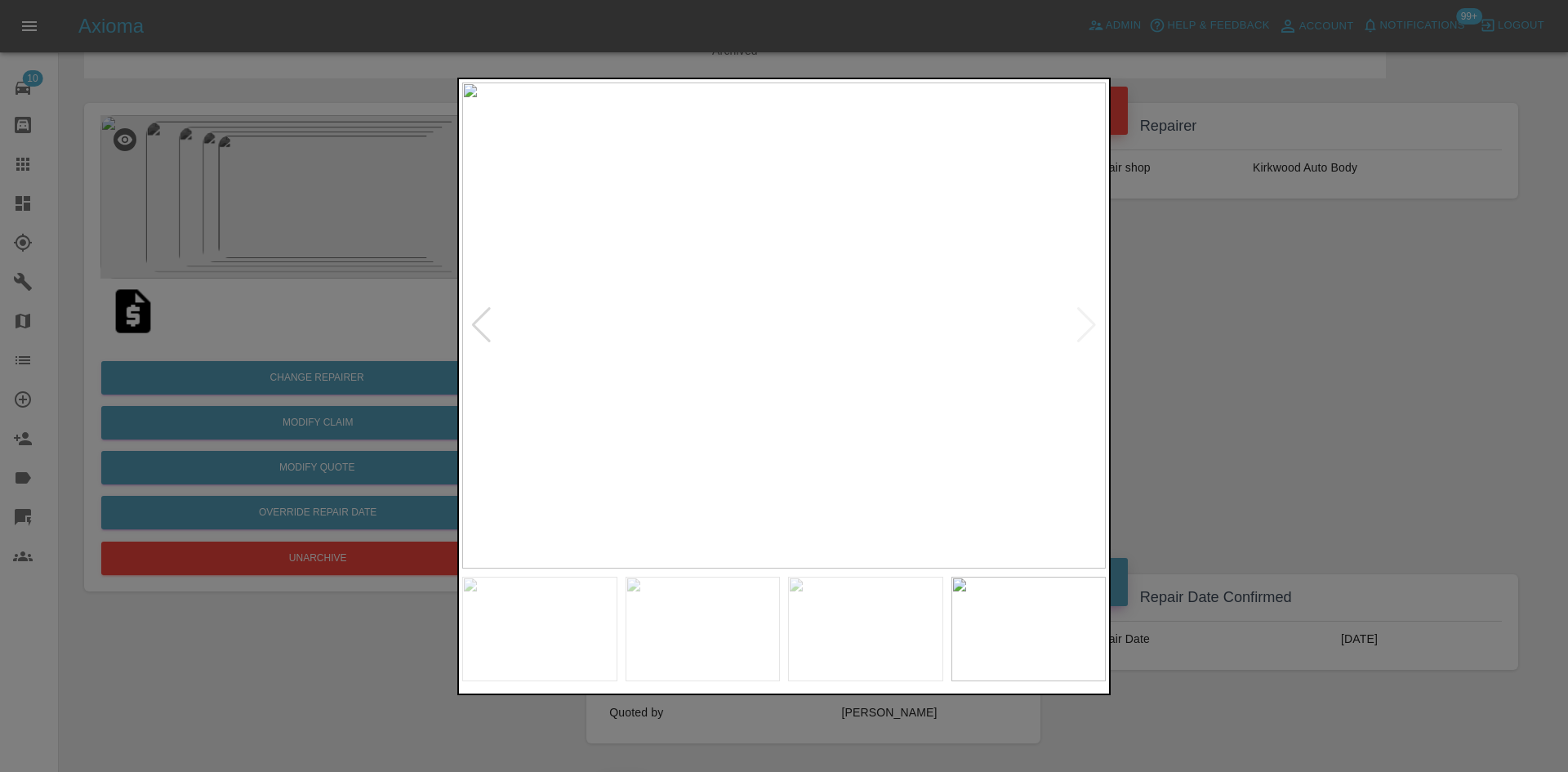
click at [1086, 318] on img at bounding box center [783, 325] width 643 height 486
click at [1084, 338] on img at bounding box center [783, 325] width 643 height 486
click at [1340, 367] on div at bounding box center [784, 386] width 1568 height 772
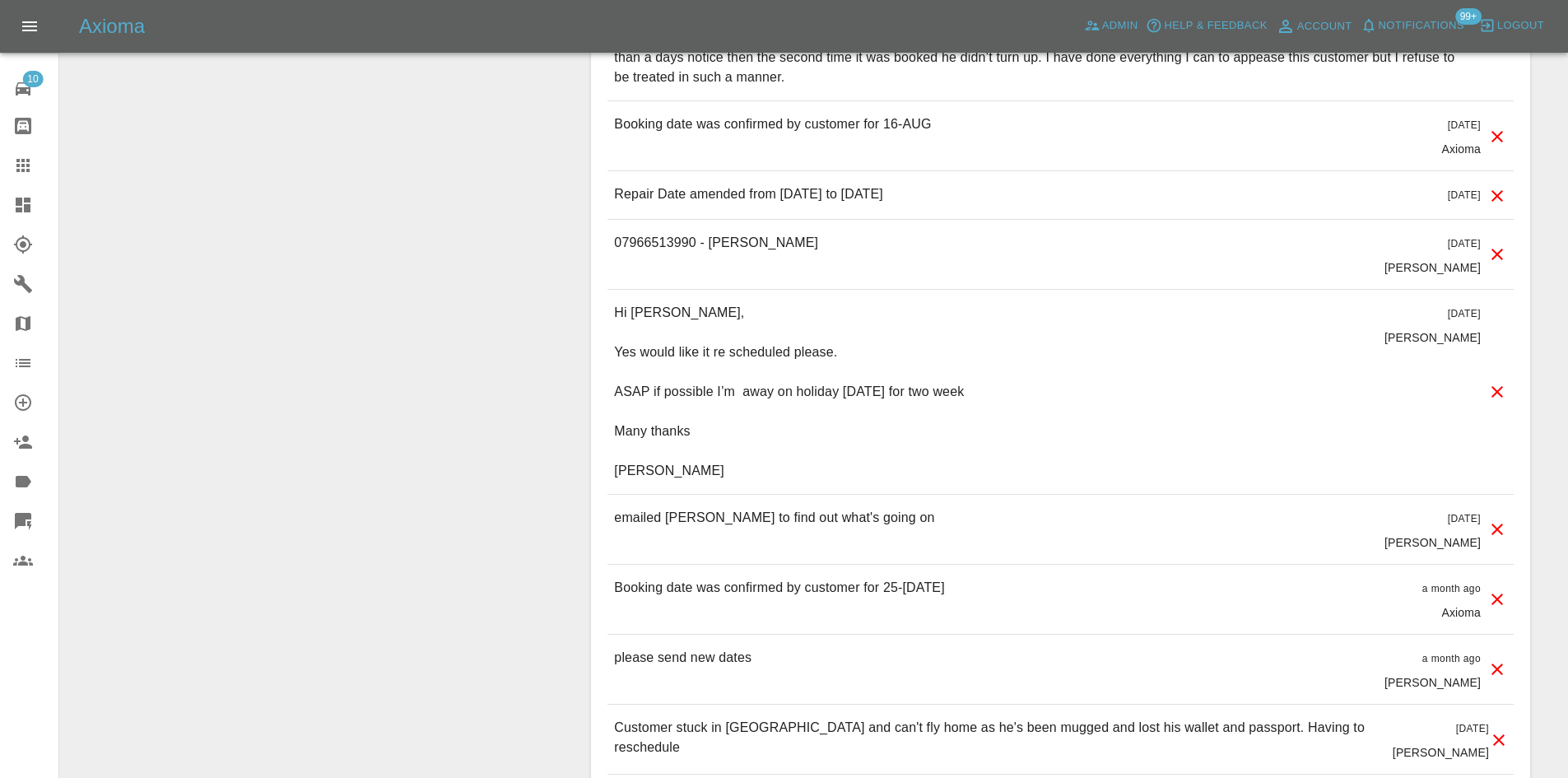
scroll to position [2010, 0]
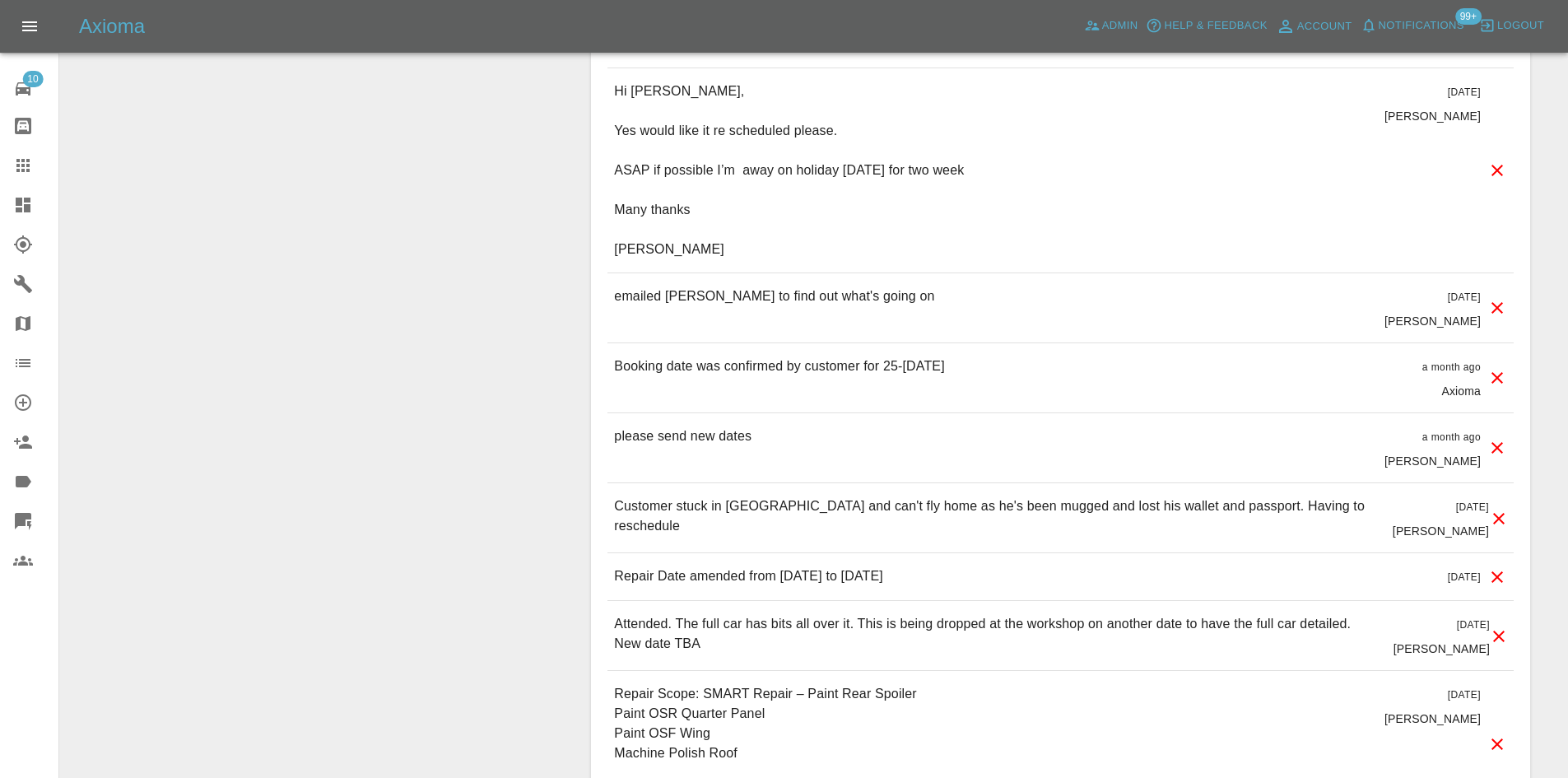
click at [26, 291] on icon at bounding box center [23, 284] width 20 height 20
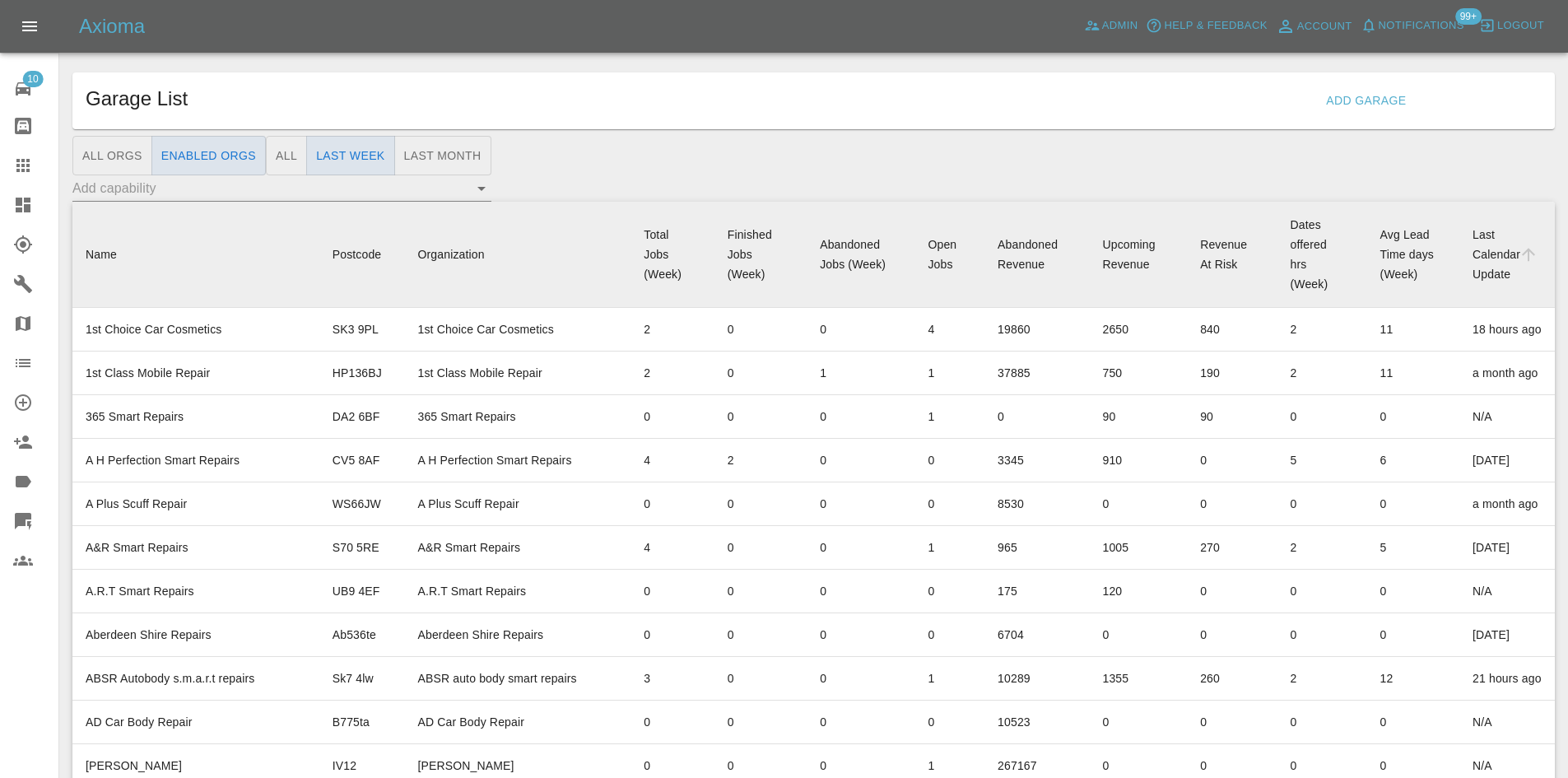
click at [462, 154] on button "Last Month" at bounding box center [443, 156] width 97 height 40
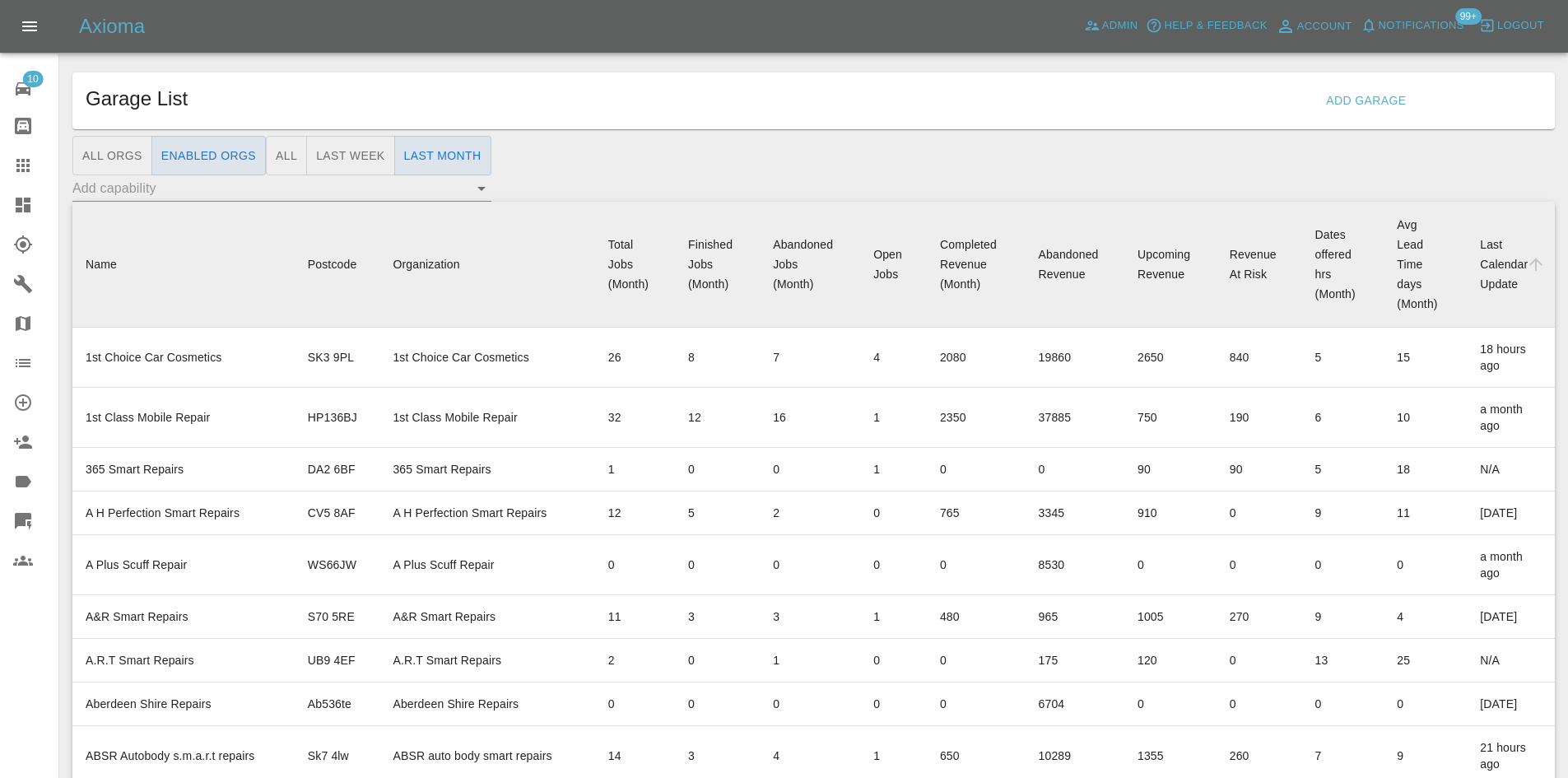
click at [347, 161] on button "Last Week" at bounding box center [350, 156] width 89 height 40
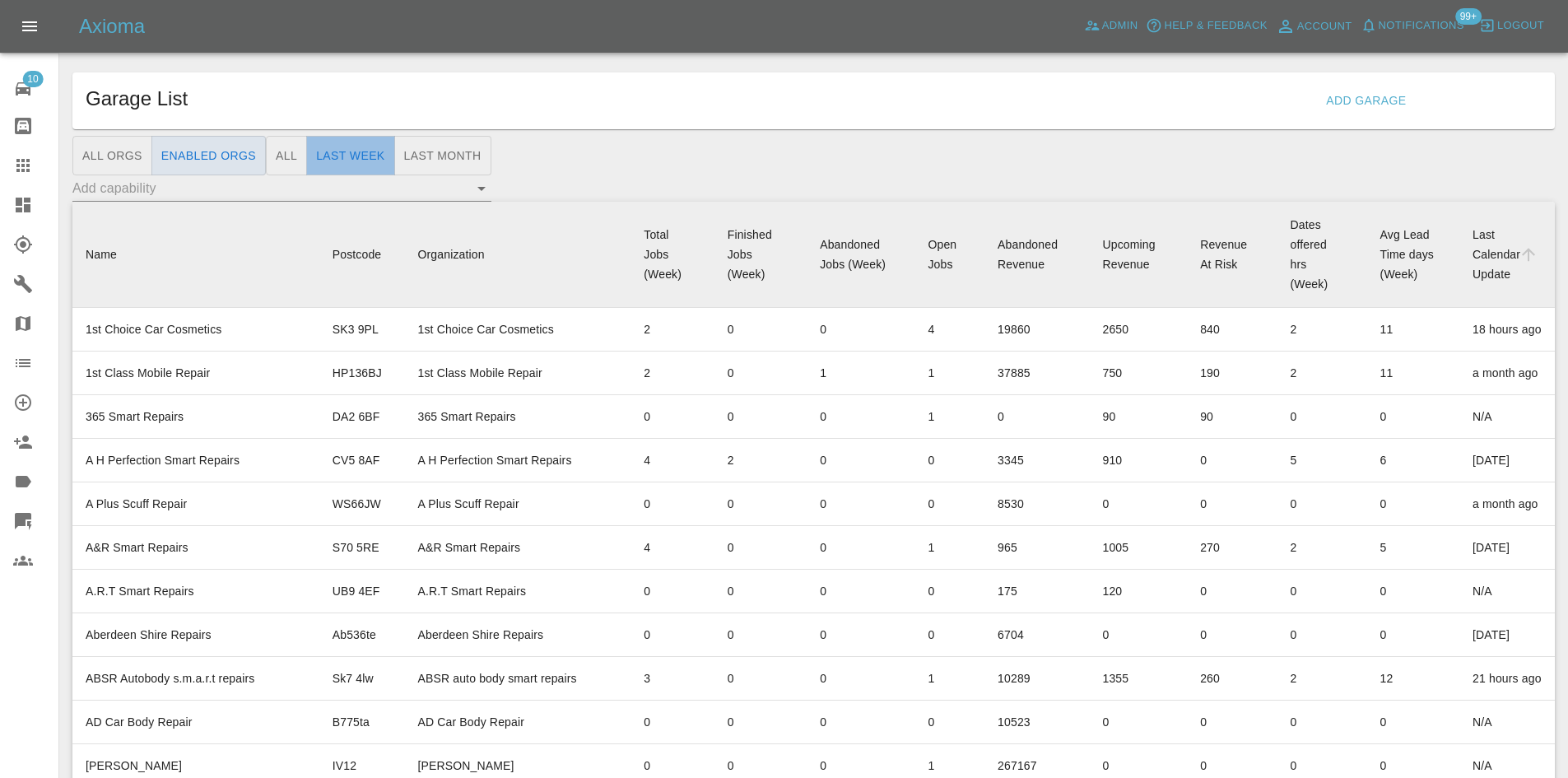
click at [323, 149] on button "Last Week" at bounding box center [350, 156] width 89 height 40
click at [263, 149] on button "Enabled Orgs" at bounding box center [208, 156] width 114 height 40
click at [284, 152] on button "All" at bounding box center [286, 156] width 41 height 40
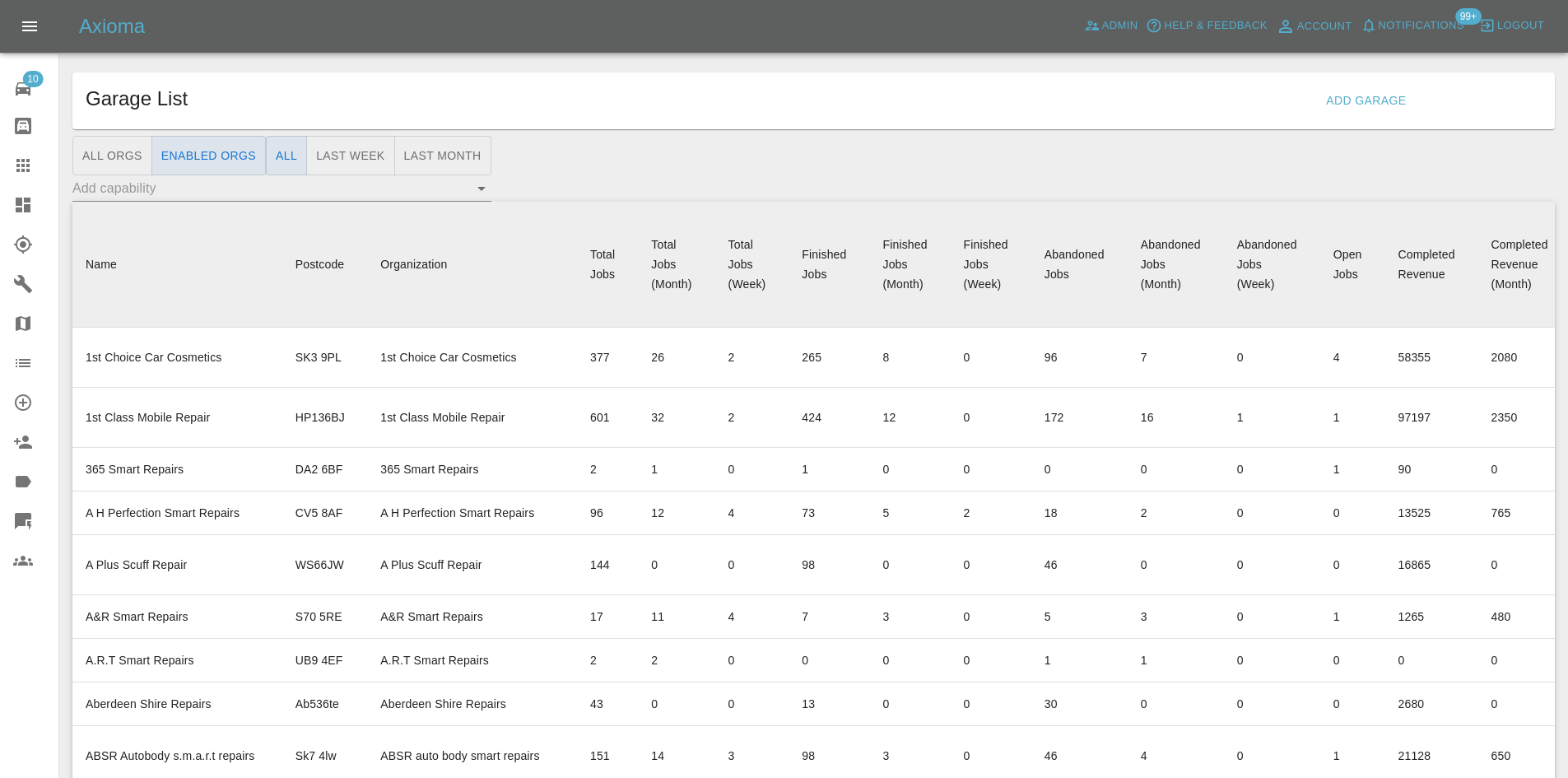
type button "all"
click at [401, 146] on button "Last Month" at bounding box center [443, 156] width 97 height 40
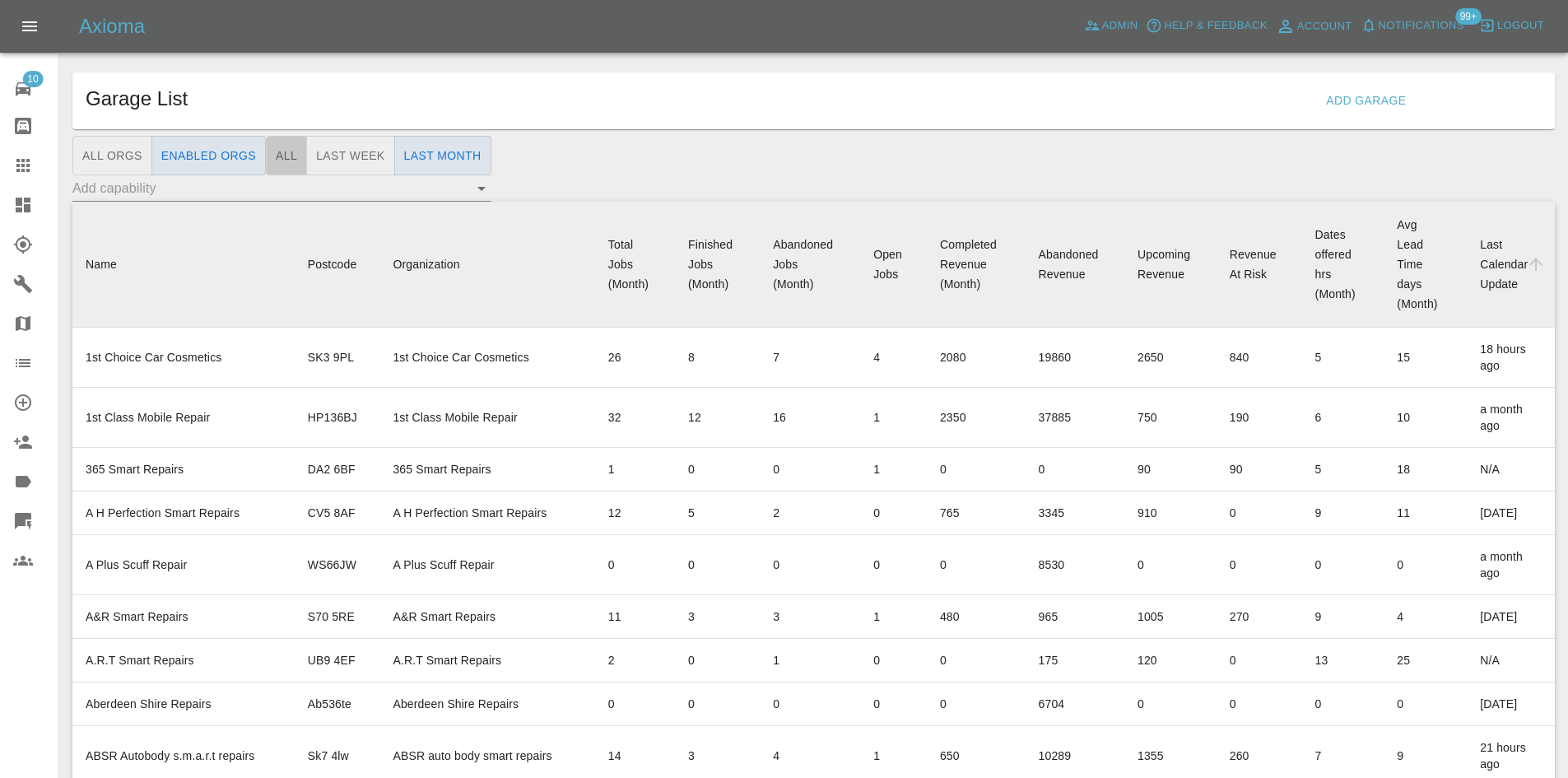
click at [283, 164] on button "All" at bounding box center [286, 156] width 41 height 40
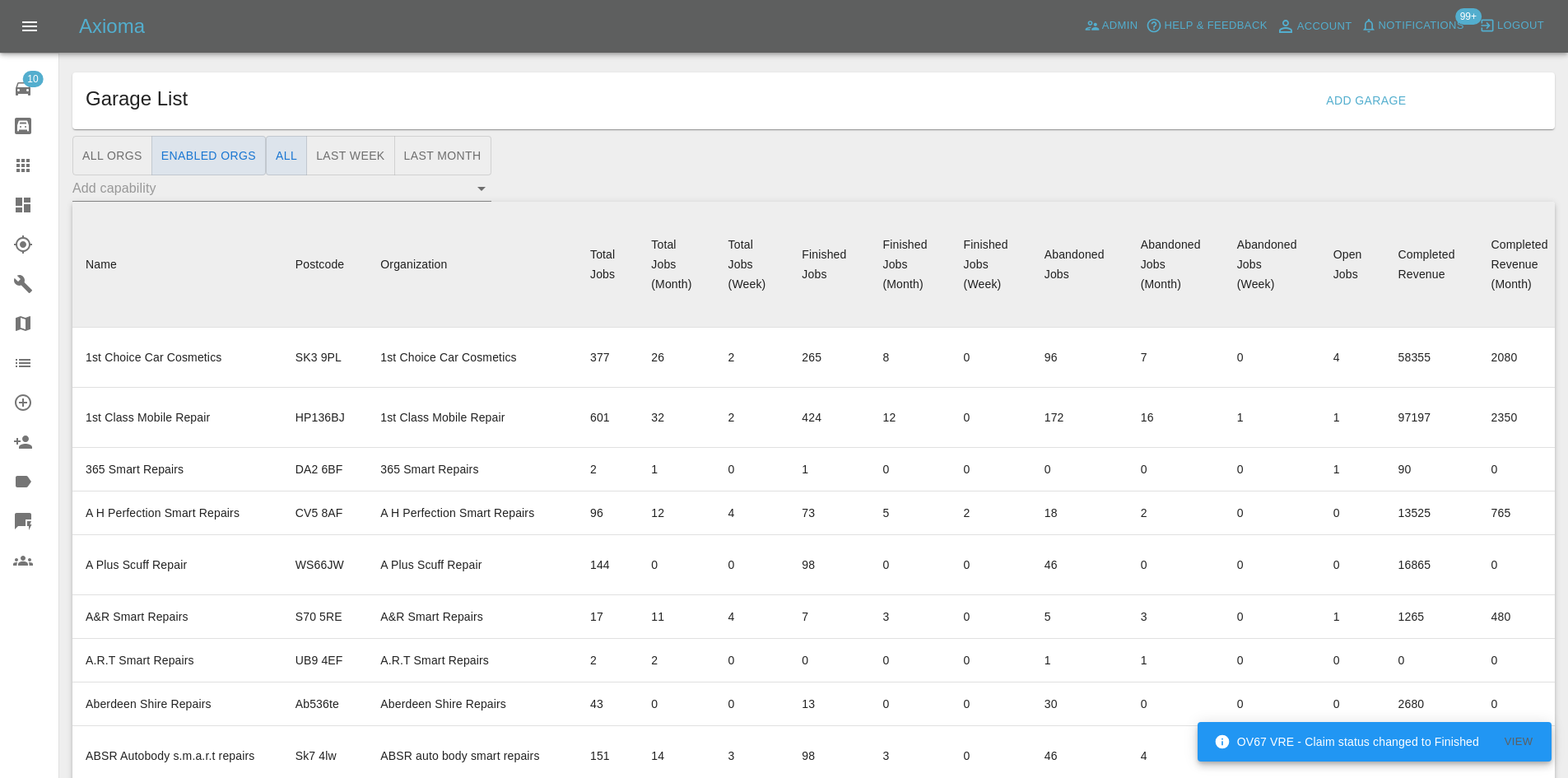
click at [454, 170] on button "Last Month" at bounding box center [443, 156] width 97 height 40
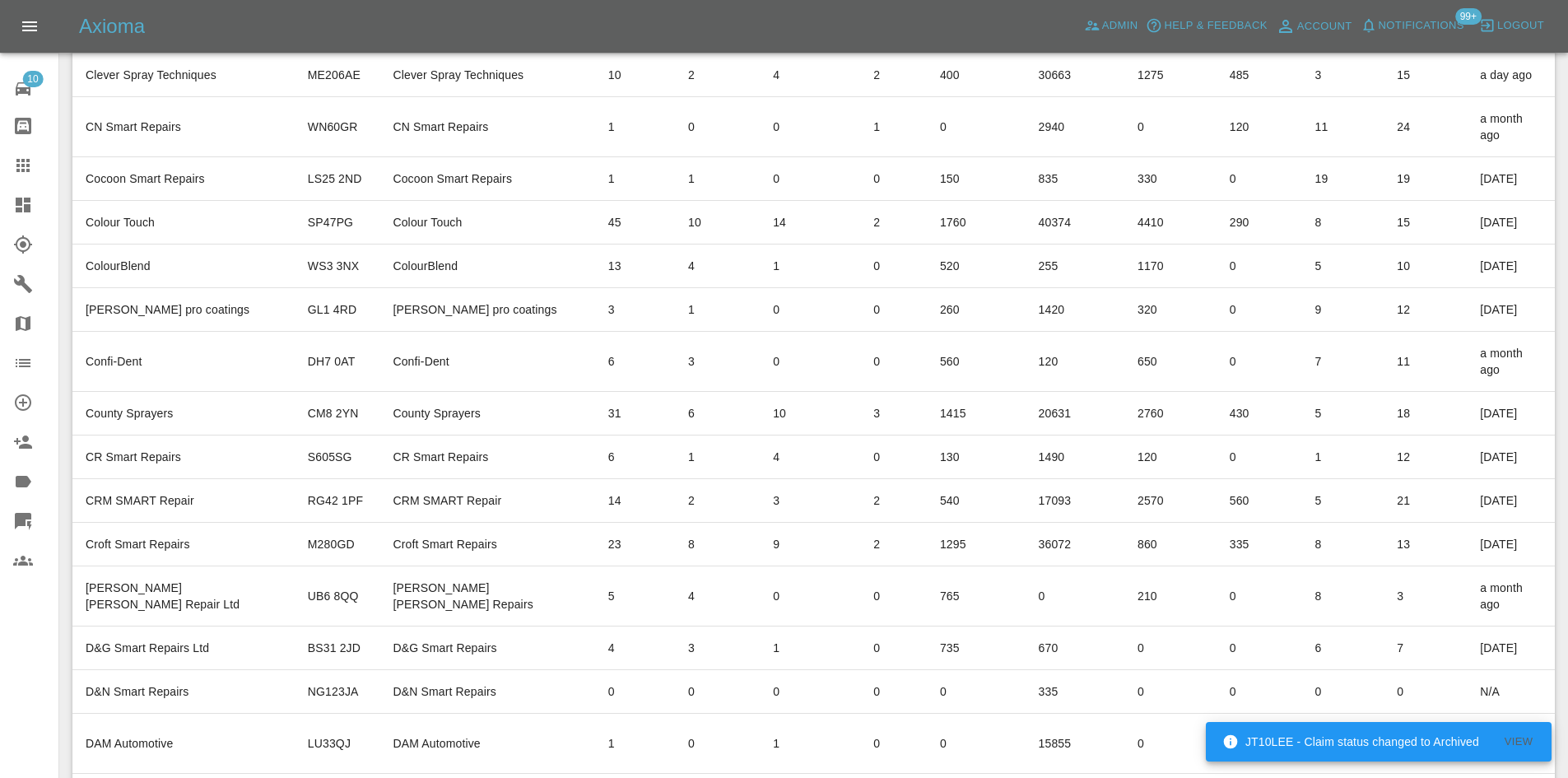
scroll to position [2122, 0]
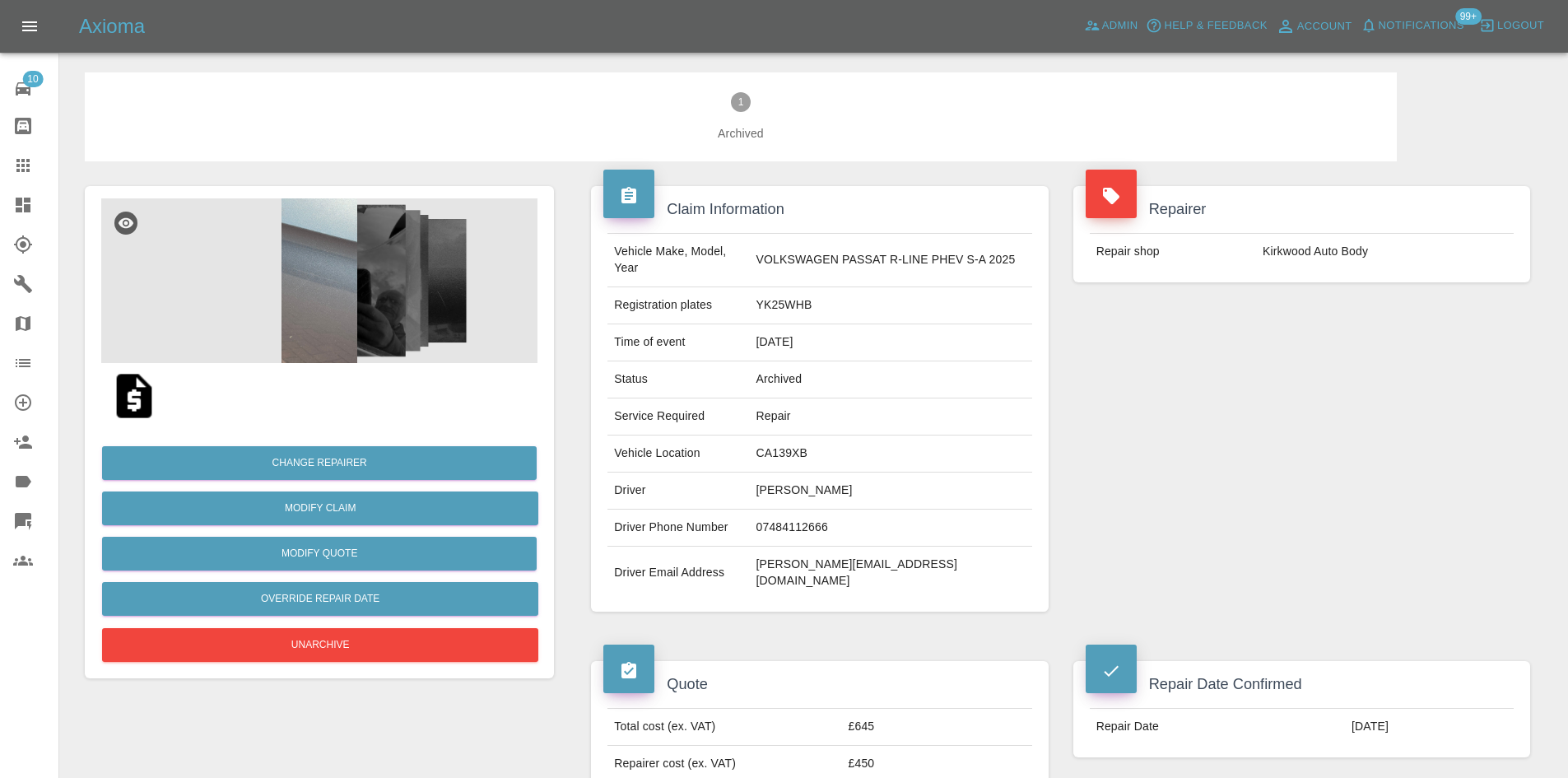
click at [266, 274] on img at bounding box center [319, 280] width 436 height 165
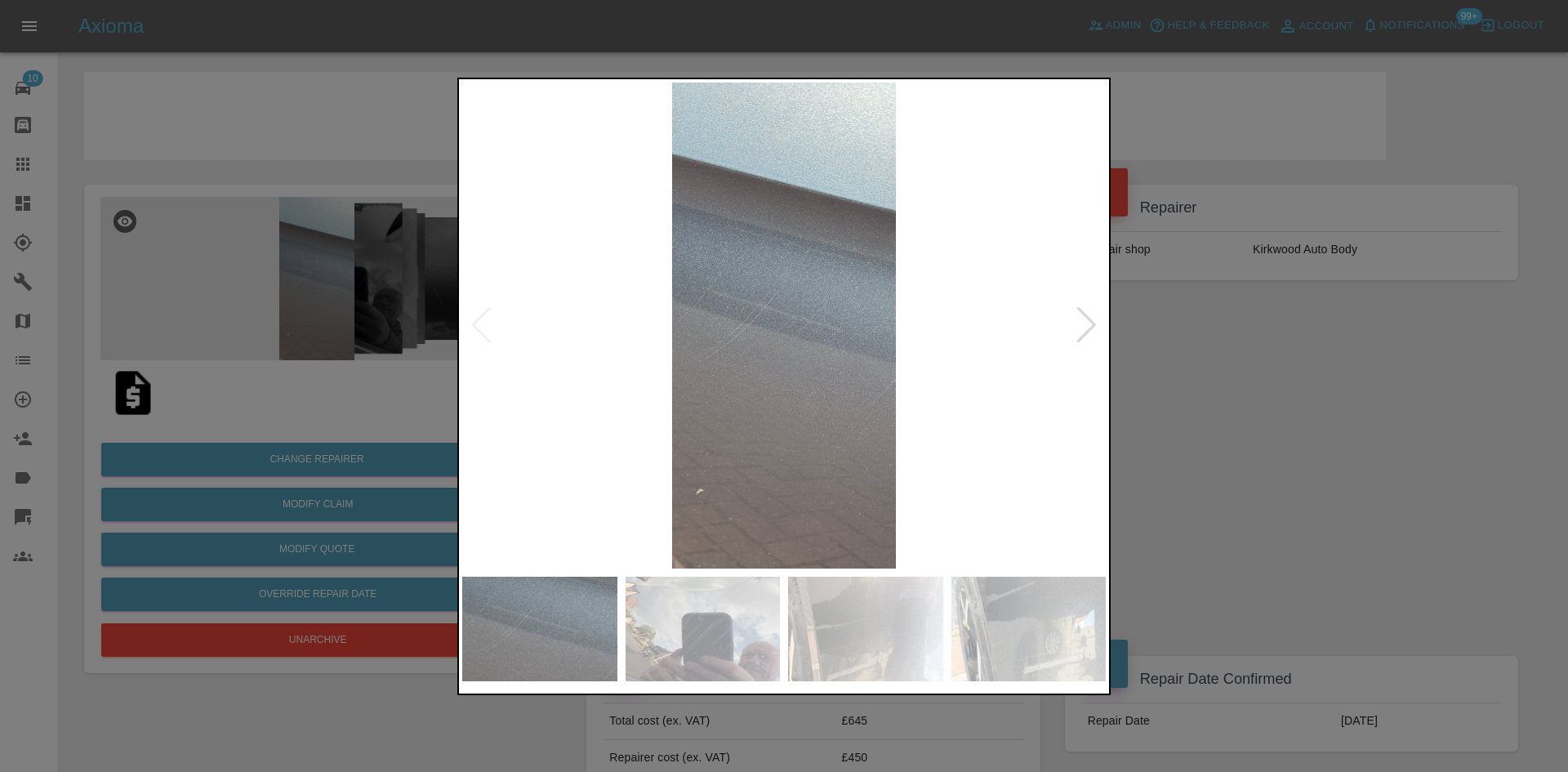
click at [1082, 329] on div at bounding box center [1086, 325] width 22 height 36
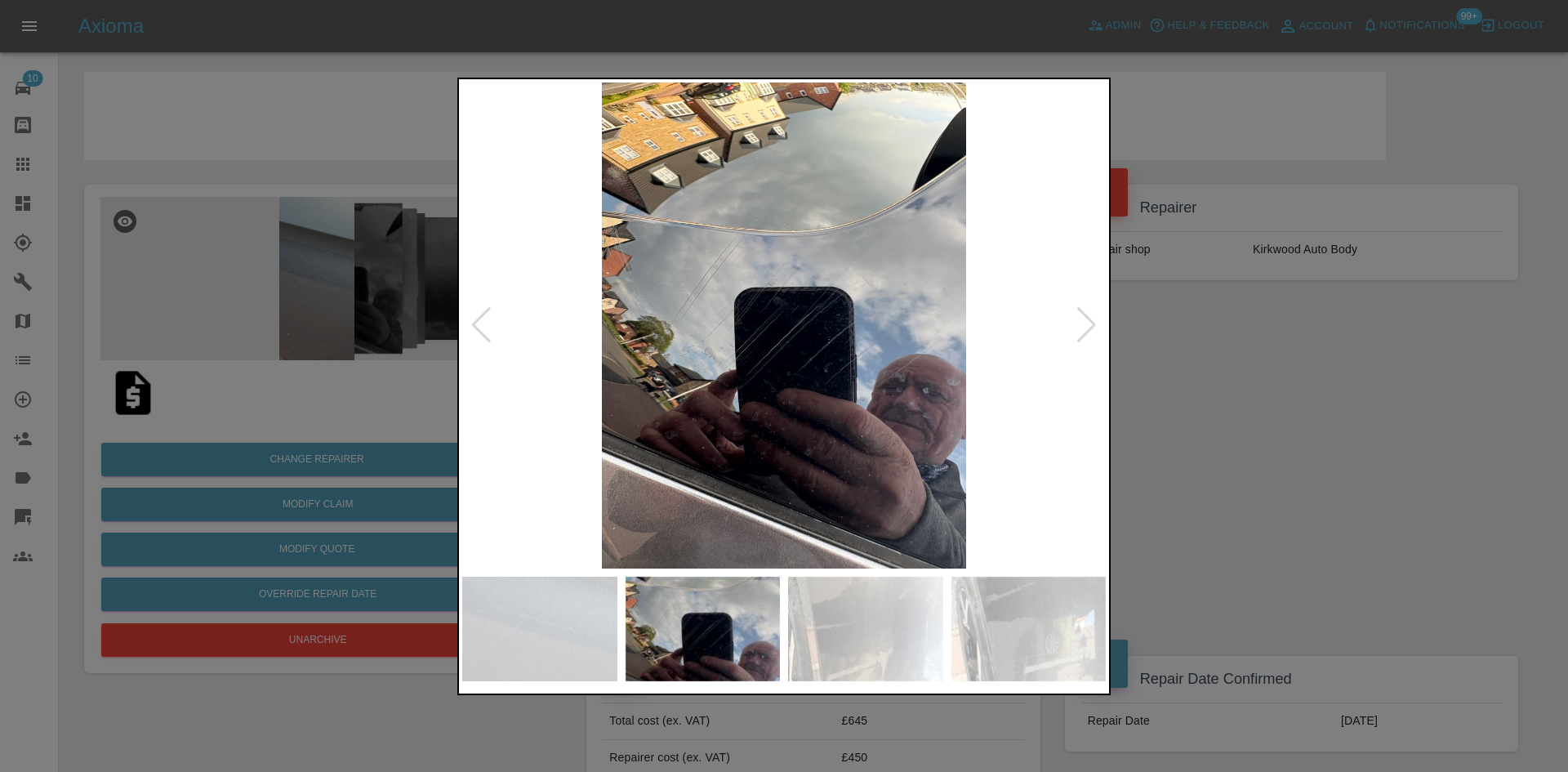
click at [1082, 329] on div at bounding box center [1086, 325] width 22 height 36
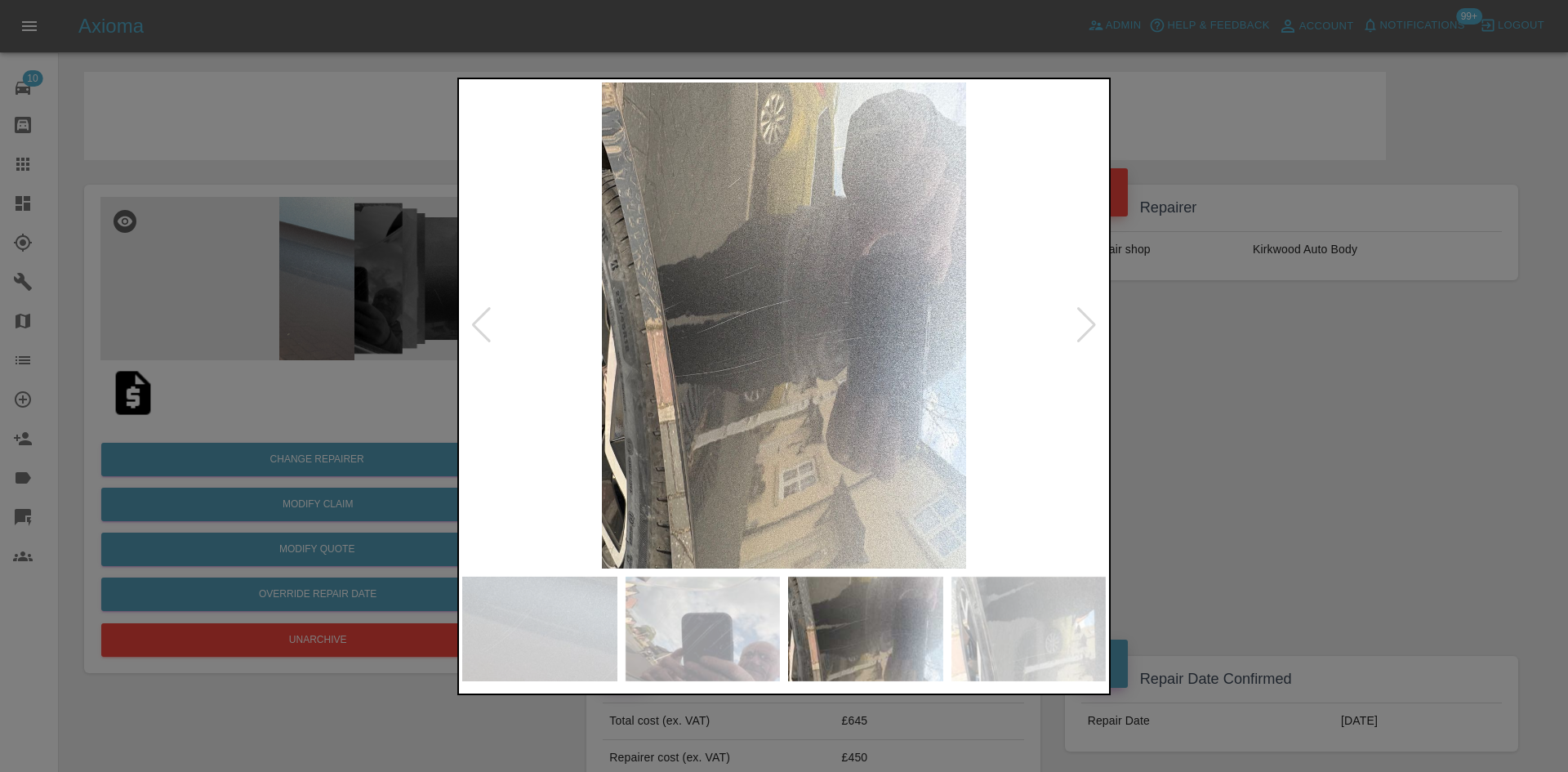
click at [1082, 329] on div at bounding box center [1086, 325] width 22 height 36
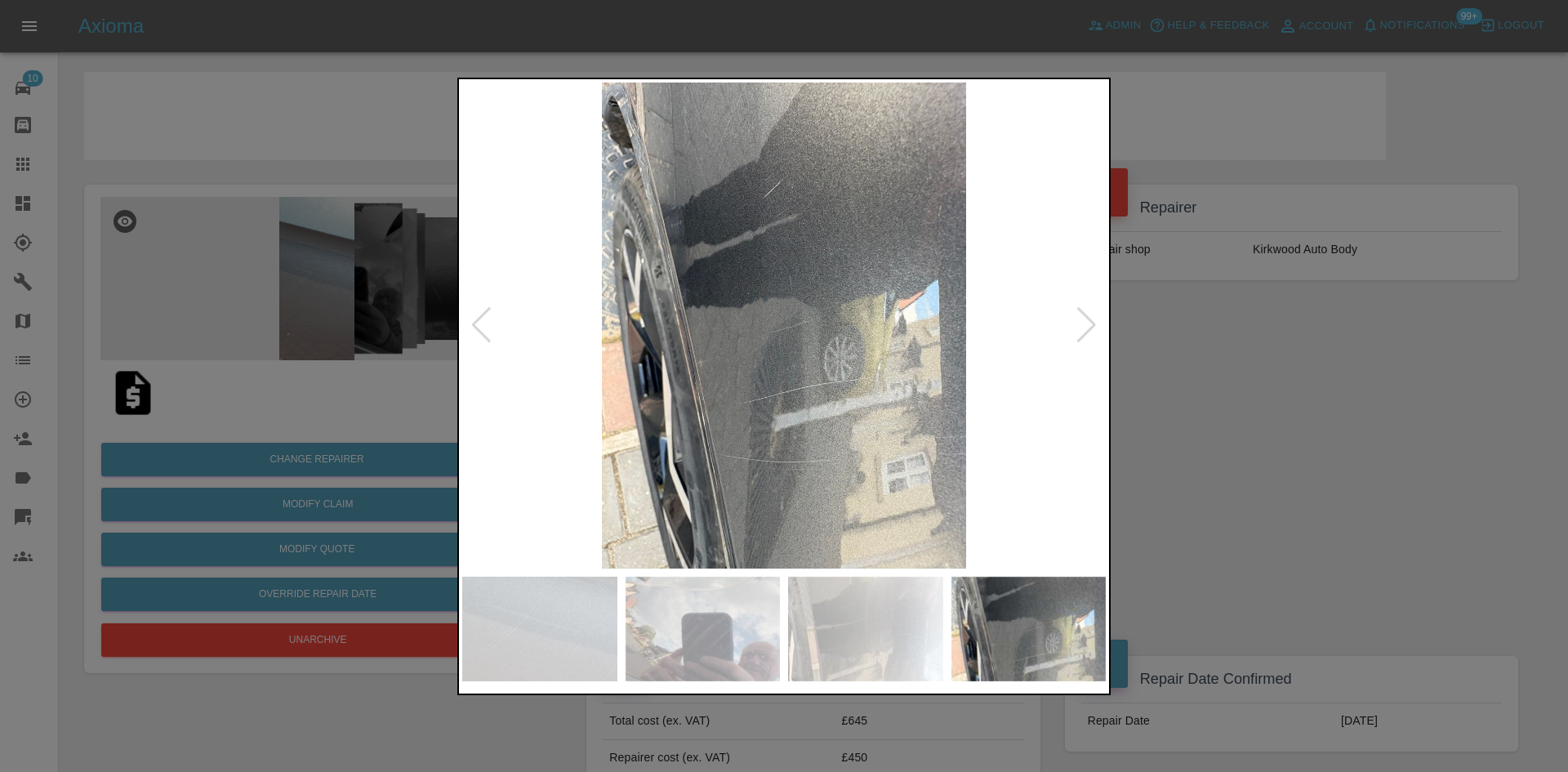
click at [1082, 329] on div at bounding box center [1086, 325] width 22 height 36
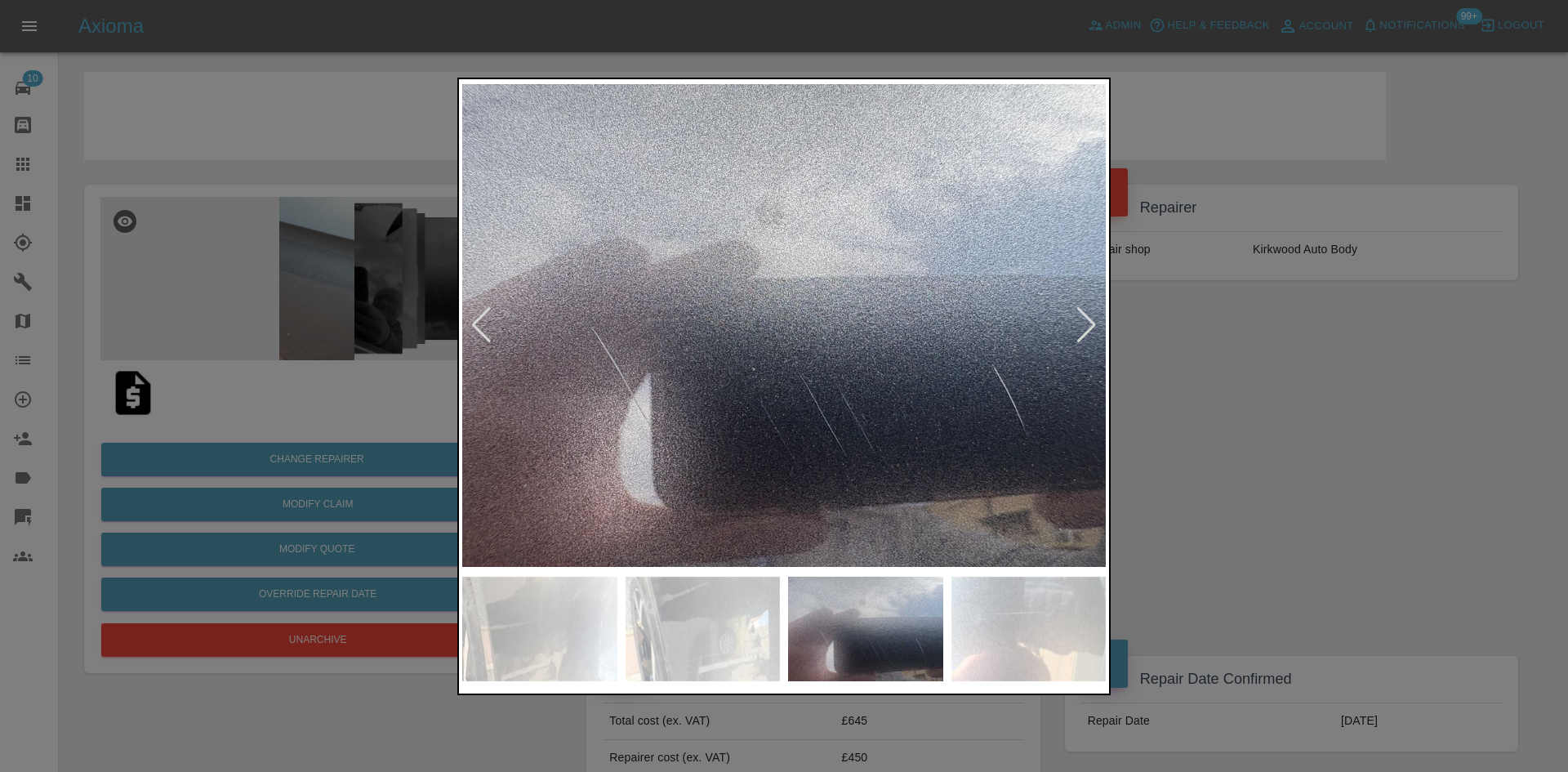
click at [1084, 324] on div at bounding box center [1086, 325] width 22 height 36
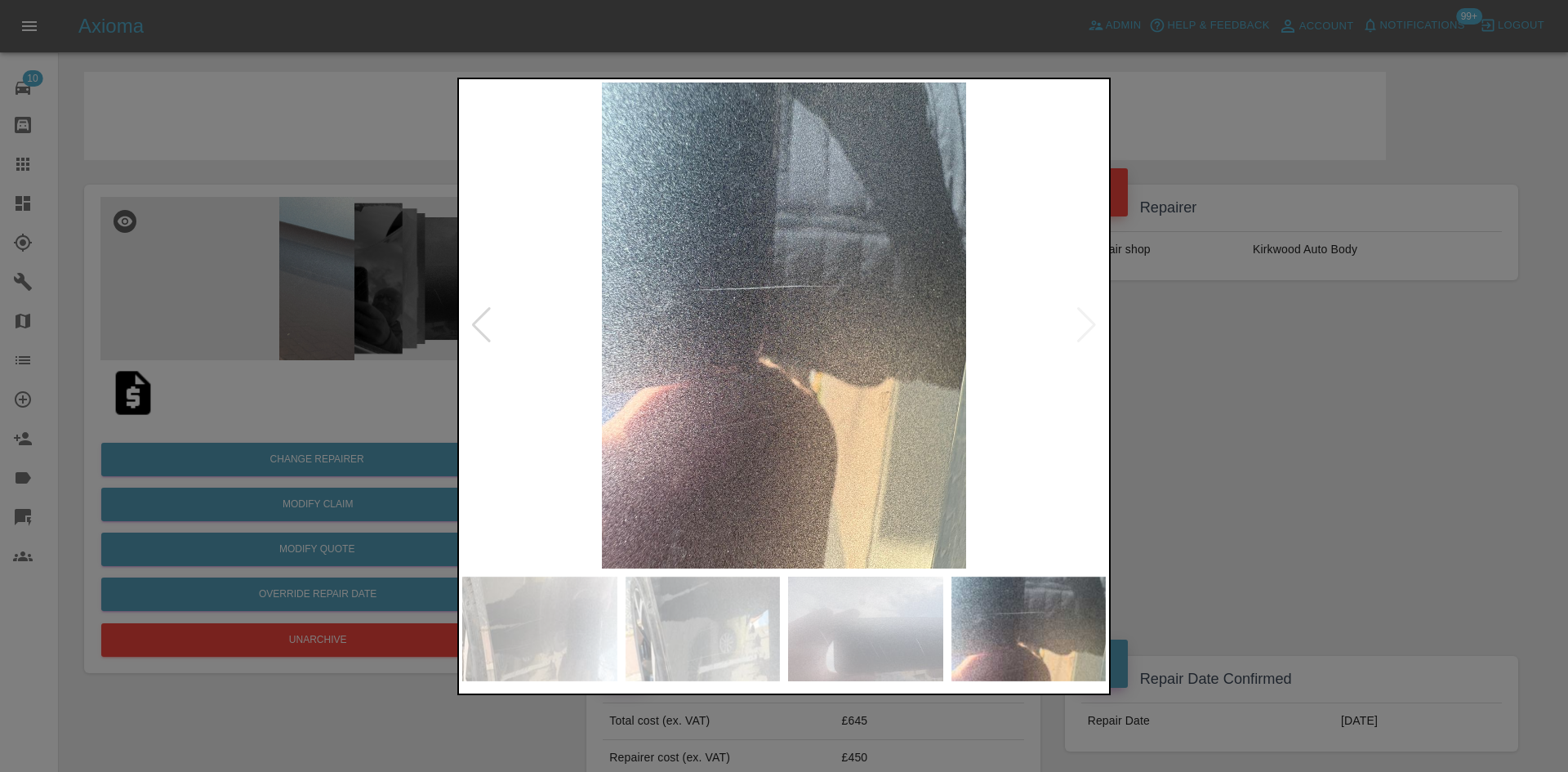
click at [1084, 324] on img at bounding box center [783, 325] width 643 height 486
drag, startPoint x: 1168, startPoint y: 367, endPoint x: 1179, endPoint y: 381, distance: 17.8
click at [1179, 381] on div at bounding box center [784, 386] width 1568 height 772
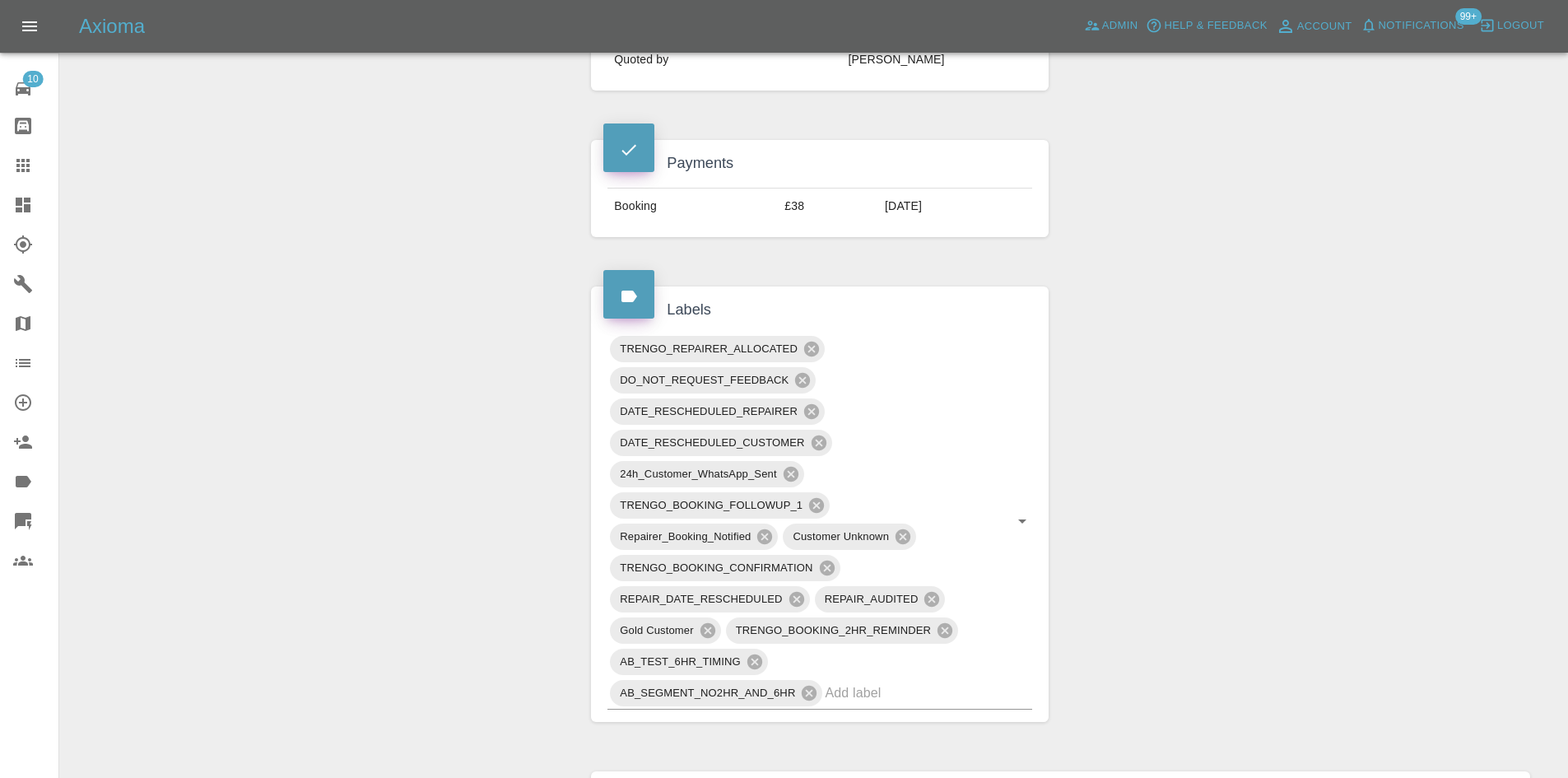
scroll to position [1070, 0]
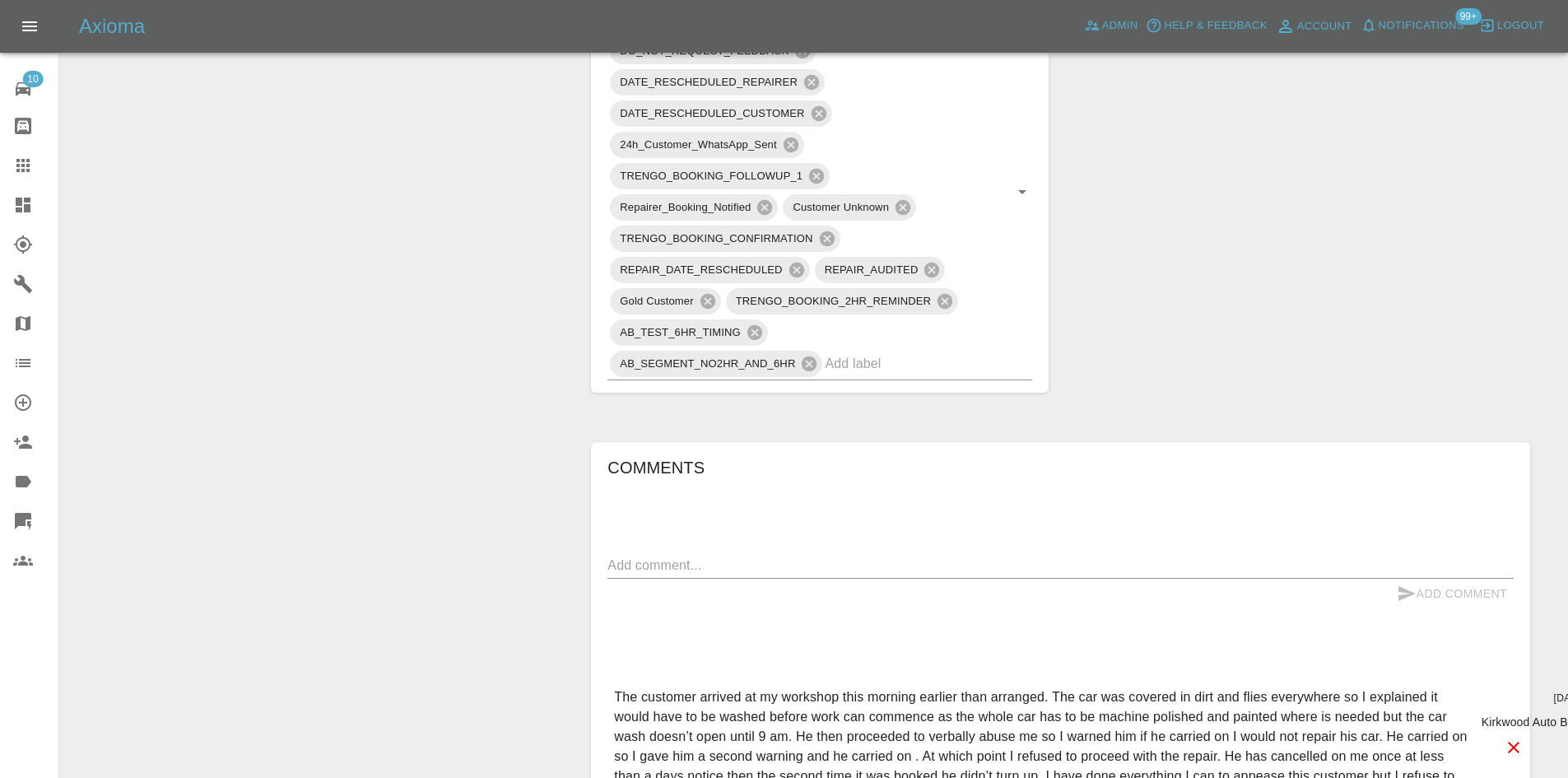
click at [13, 214] on icon at bounding box center [23, 205] width 20 height 20
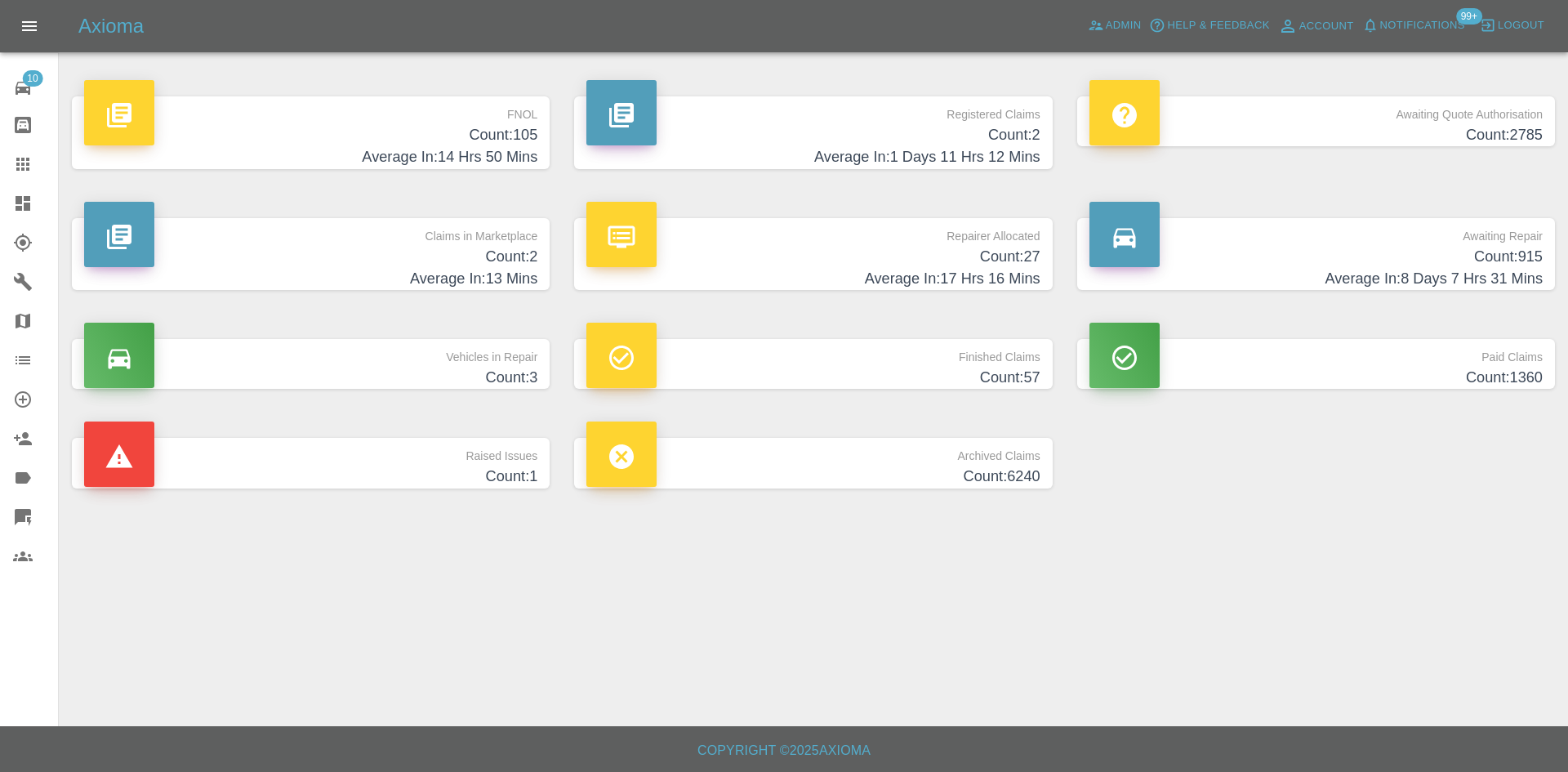
drag, startPoint x: 668, startPoint y: 185, endPoint x: 666, endPoint y: 172, distance: 13.2
click at [670, 184] on div "Registered Claims Count: 2 Average In: 1 Days 11 Hrs 12 Mins" at bounding box center [813, 132] width 503 height 122
click at [667, 146] on h4 "Count: 2" at bounding box center [813, 134] width 453 height 22
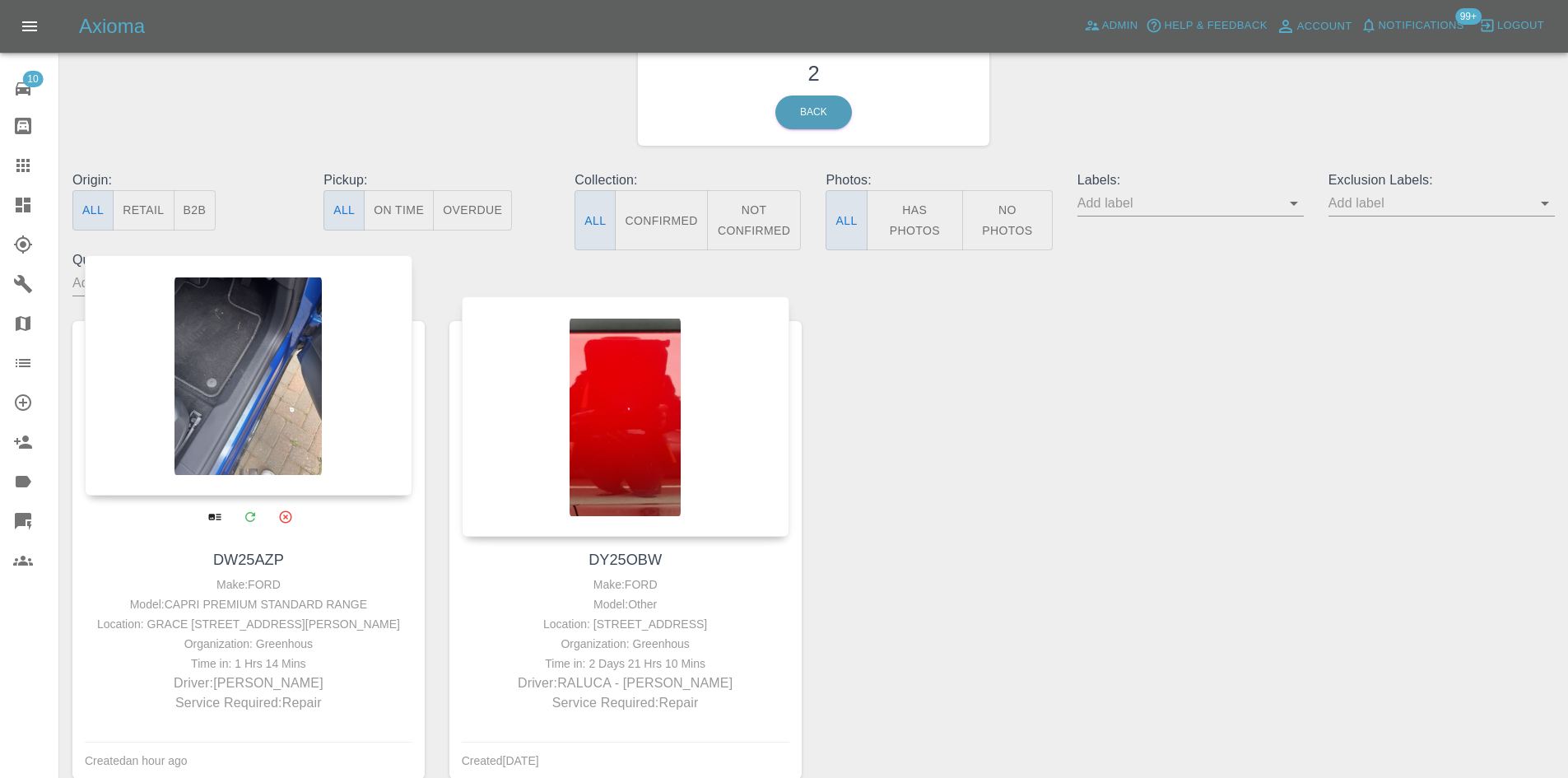
scroll to position [189, 0]
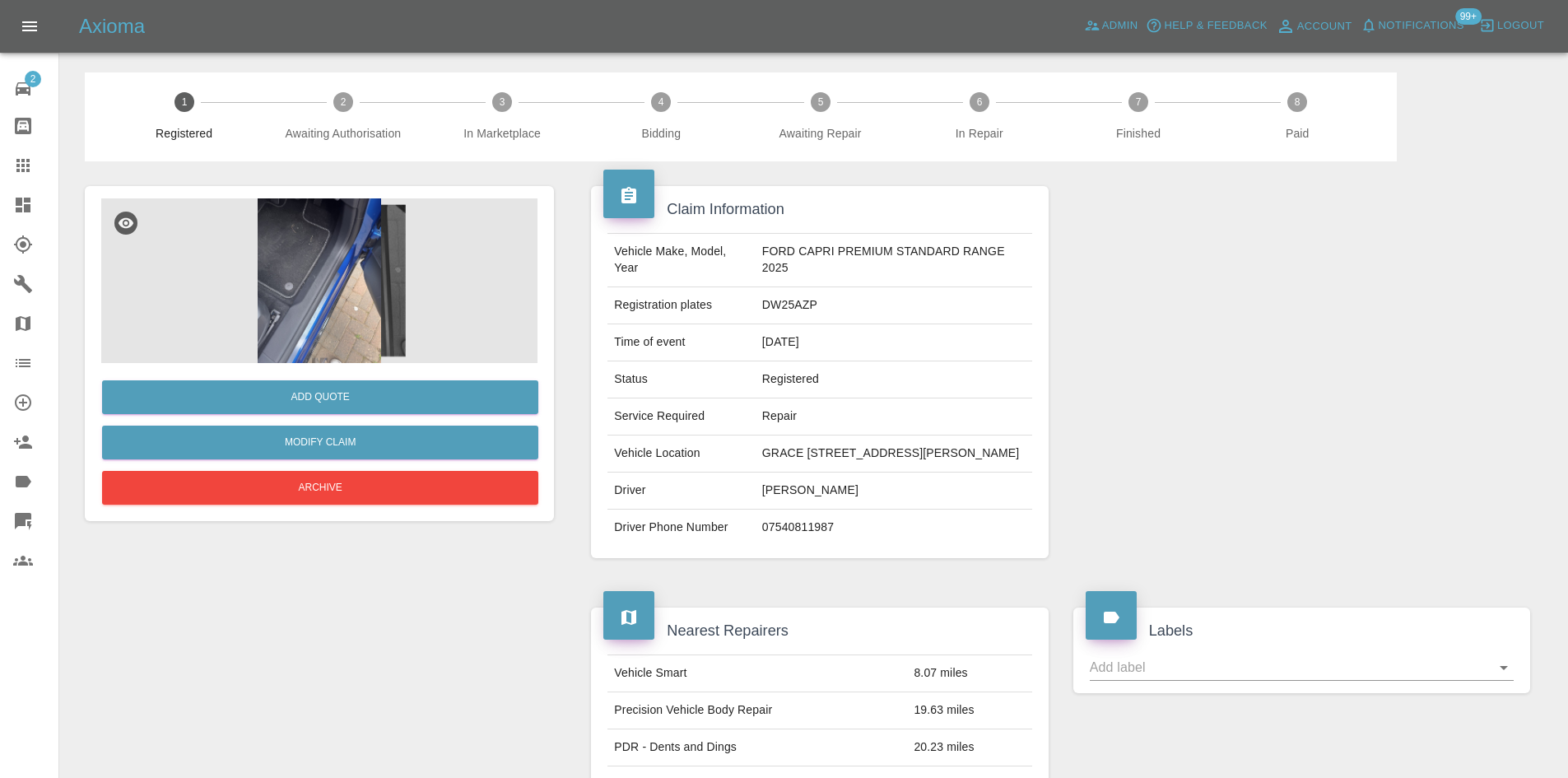
click at [319, 269] on img at bounding box center [319, 280] width 436 height 165
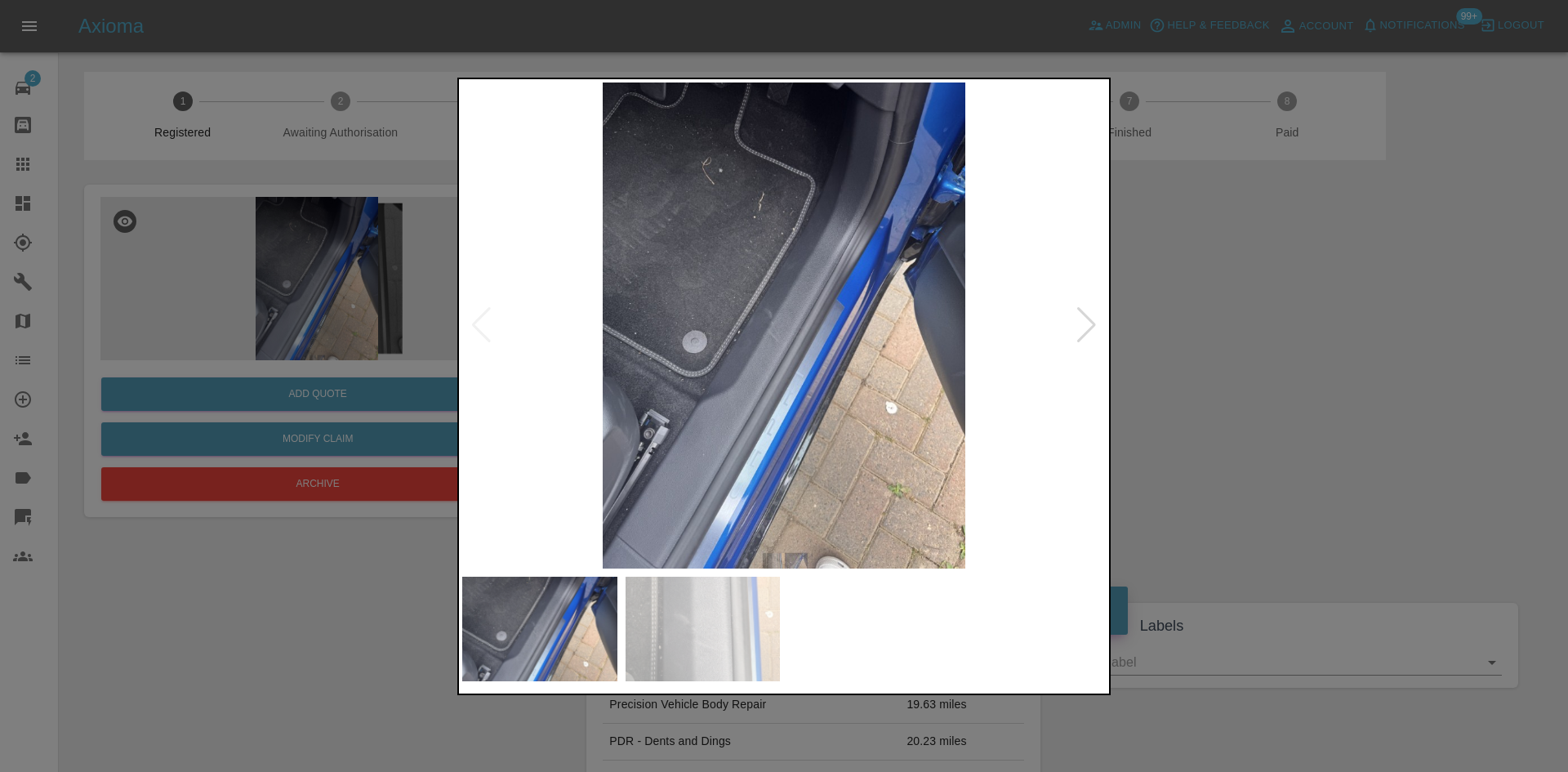
click at [834, 386] on img at bounding box center [783, 325] width 643 height 486
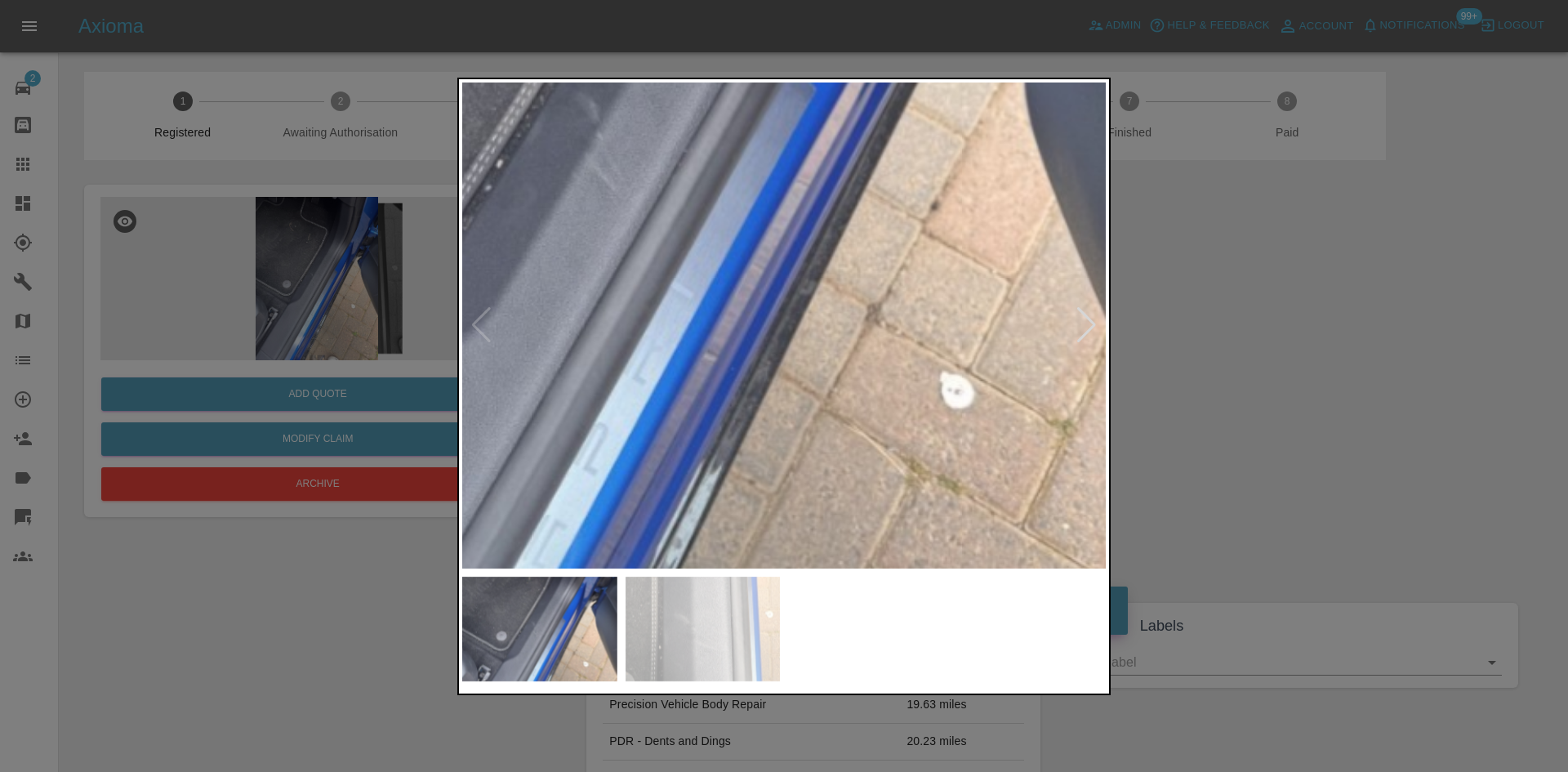
click at [1005, 395] on img at bounding box center [635, 144] width 1931 height 1459
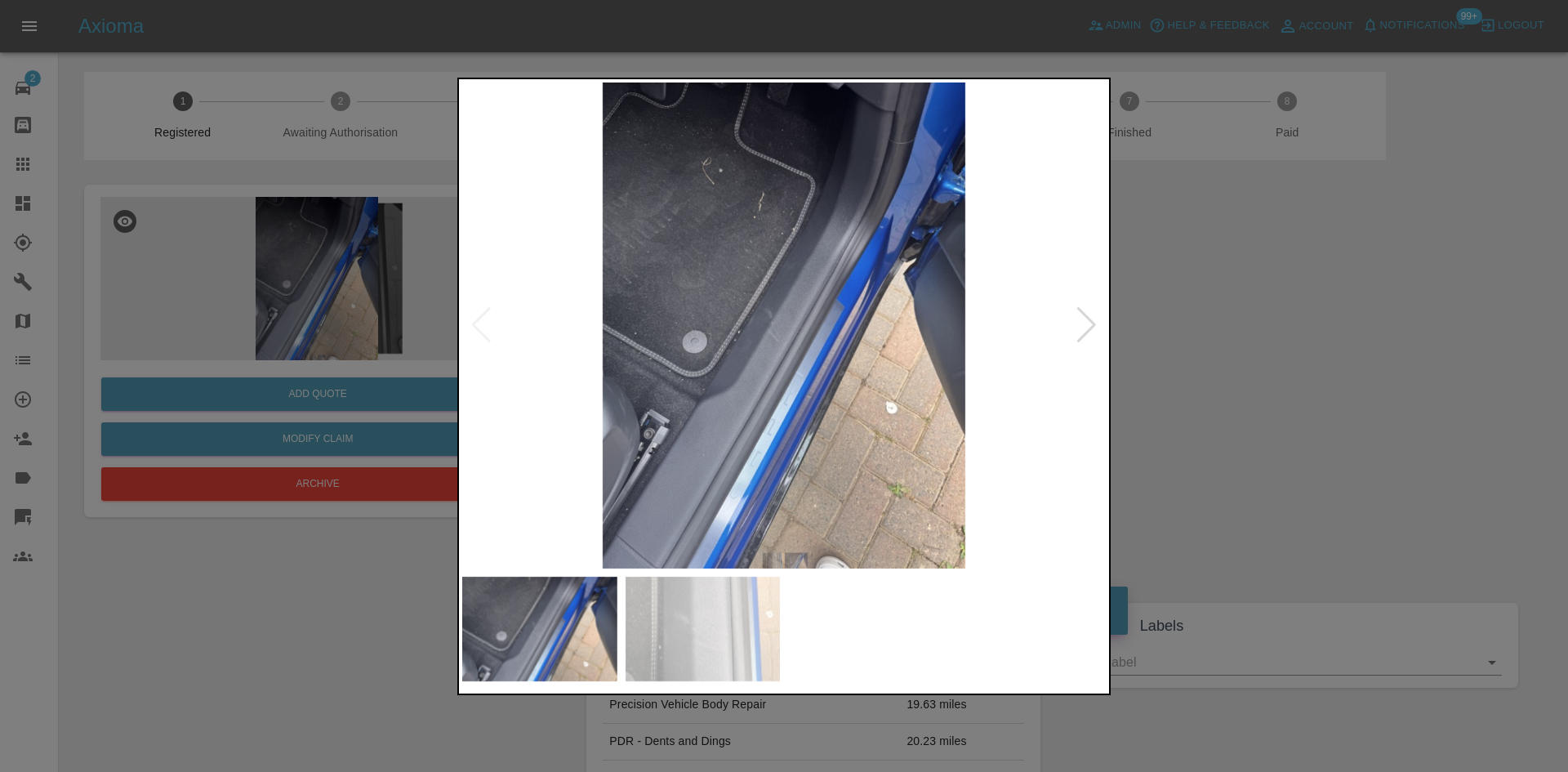
click at [1077, 330] on div at bounding box center [1086, 325] width 22 height 36
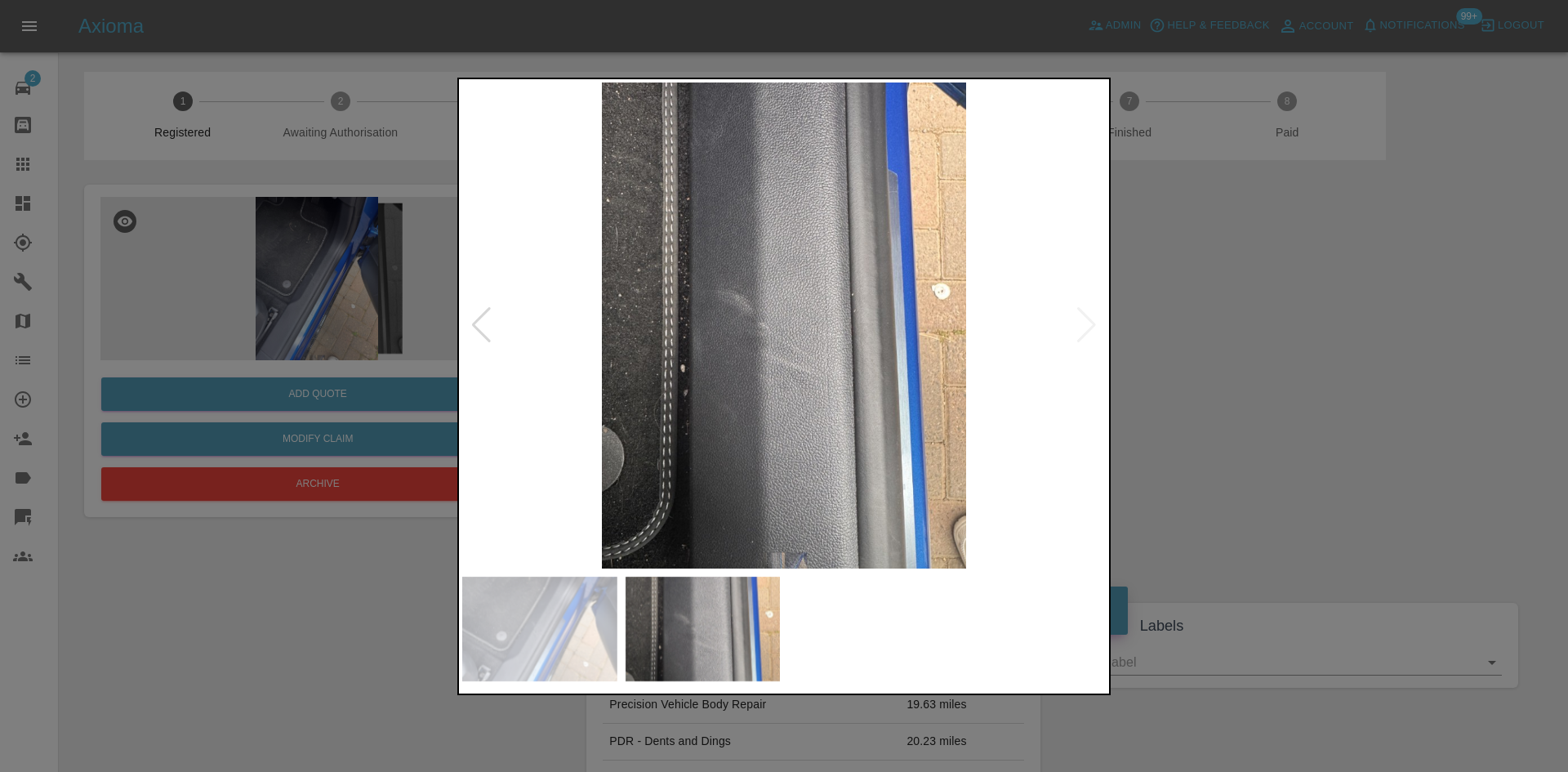
click at [1116, 426] on div at bounding box center [784, 386] width 1568 height 772
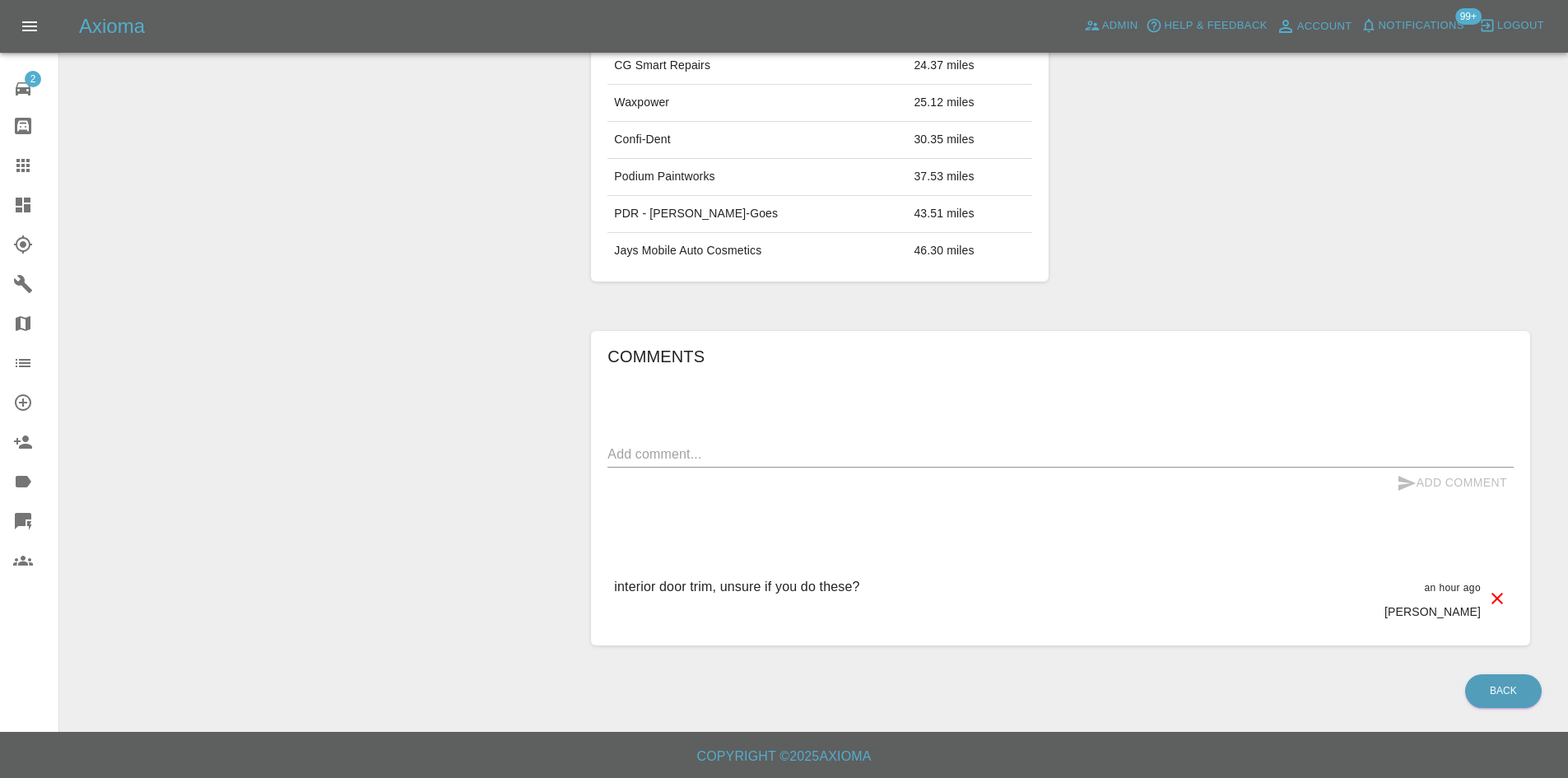
scroll to position [788, 0]
drag, startPoint x: 899, startPoint y: 589, endPoint x: 611, endPoint y: 610, distance: 288.8
click at [611, 610] on div "interior door trim, unsure if you do these? an hour ago Ben Coates" at bounding box center [1061, 598] width 906 height 70
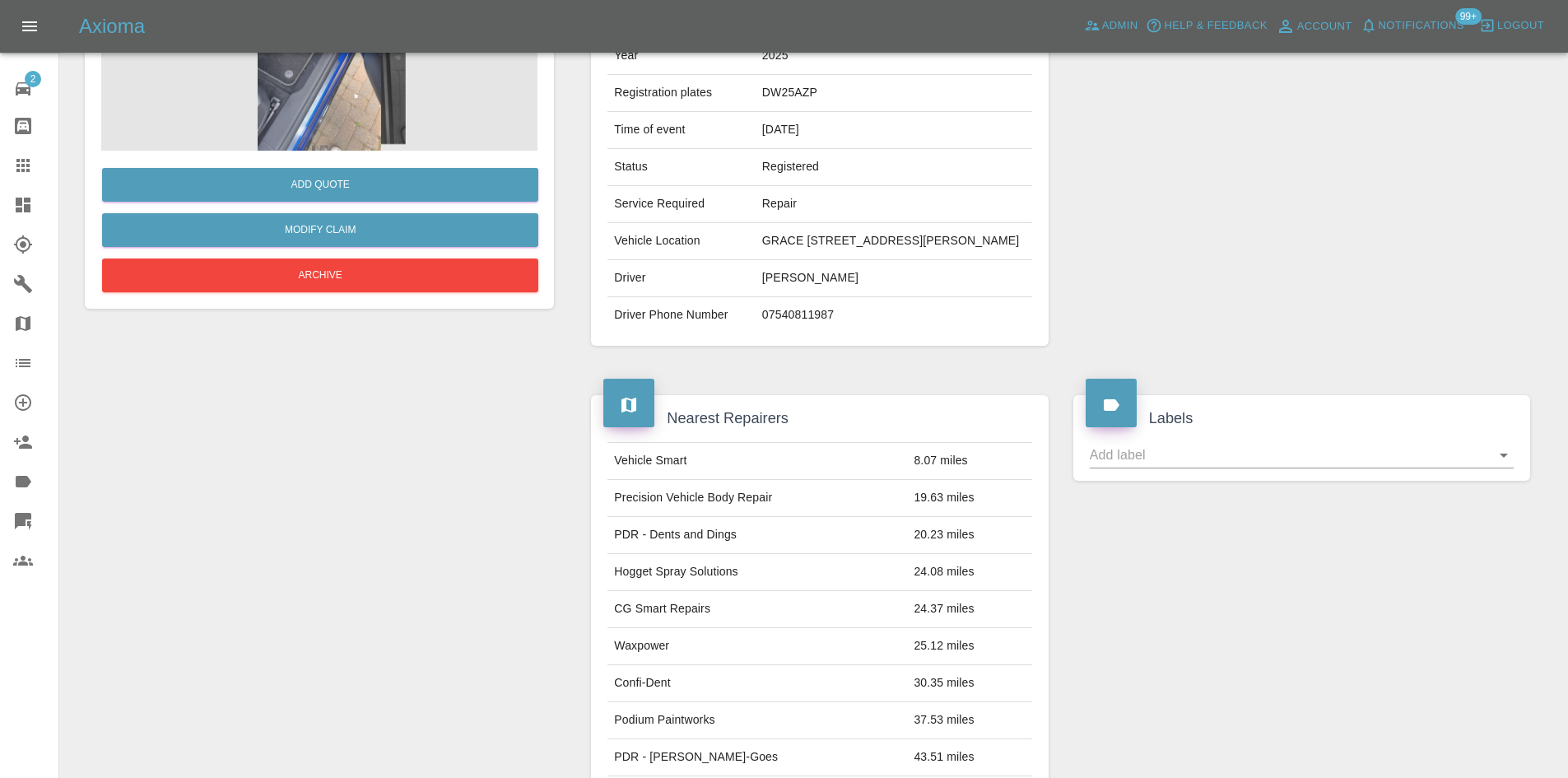
scroll to position [0, 0]
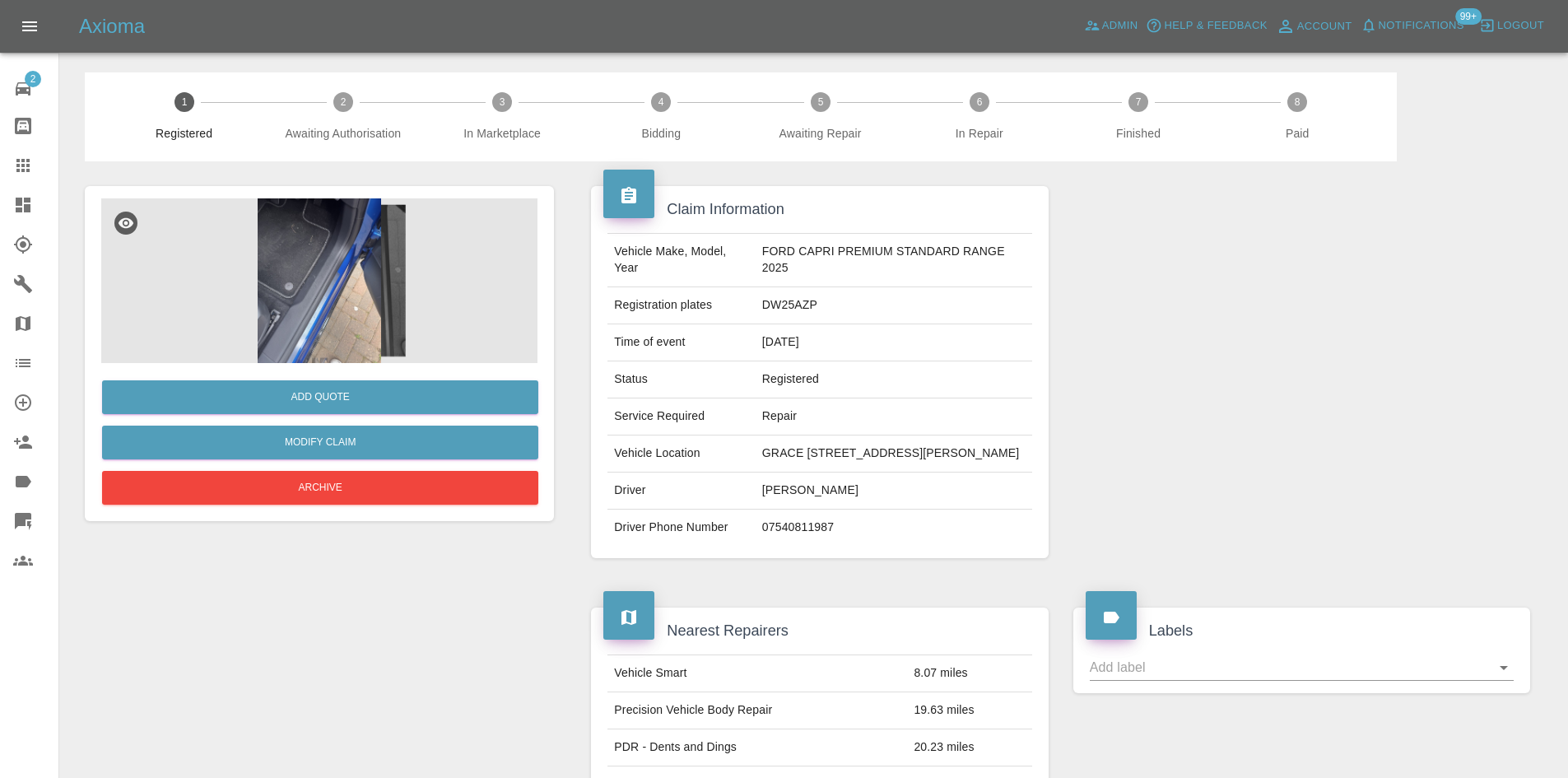
click at [382, 295] on img at bounding box center [319, 280] width 436 height 165
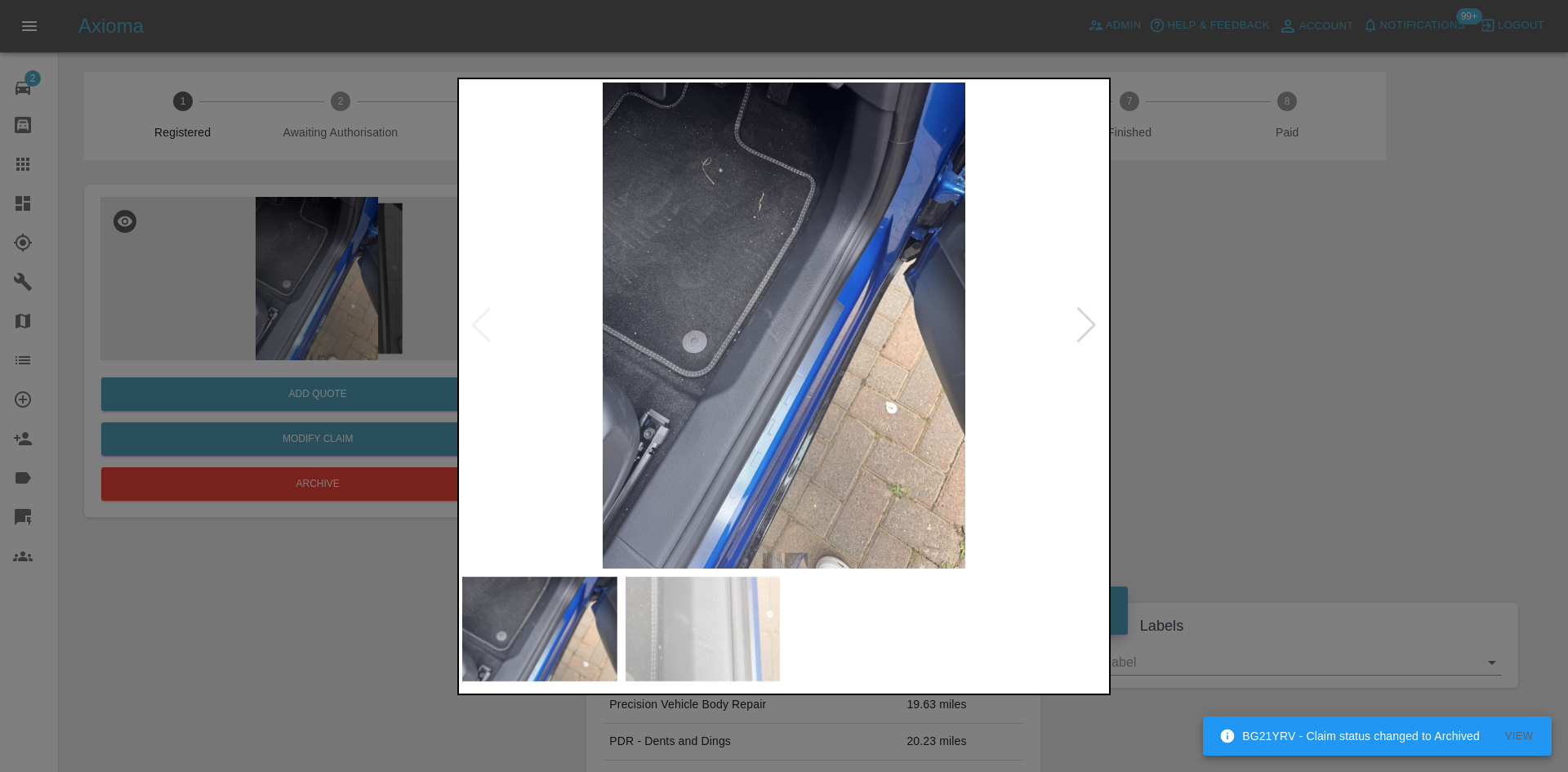
click at [1076, 329] on div at bounding box center [1086, 325] width 22 height 36
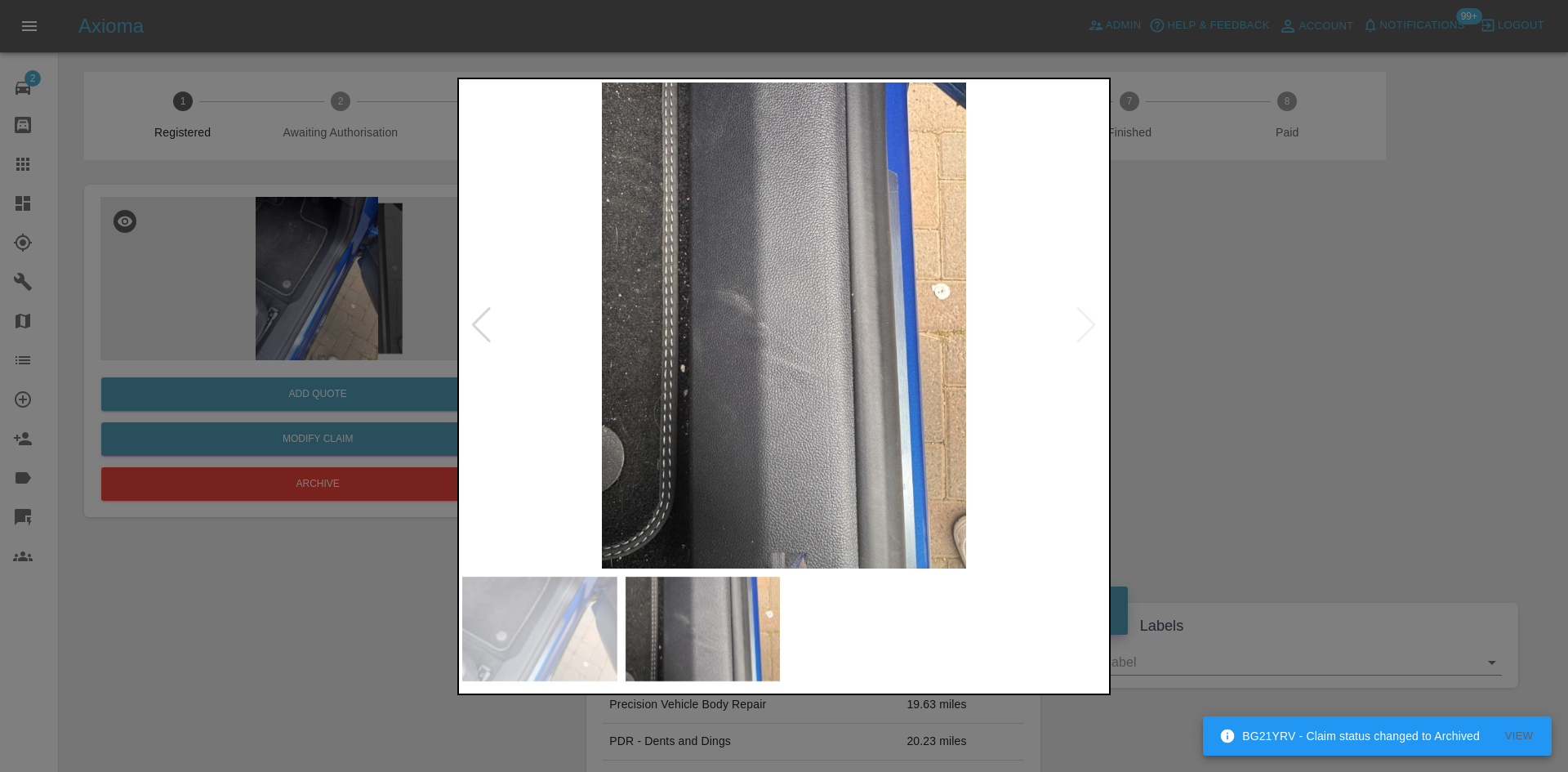
click at [760, 352] on img at bounding box center [783, 325] width 643 height 486
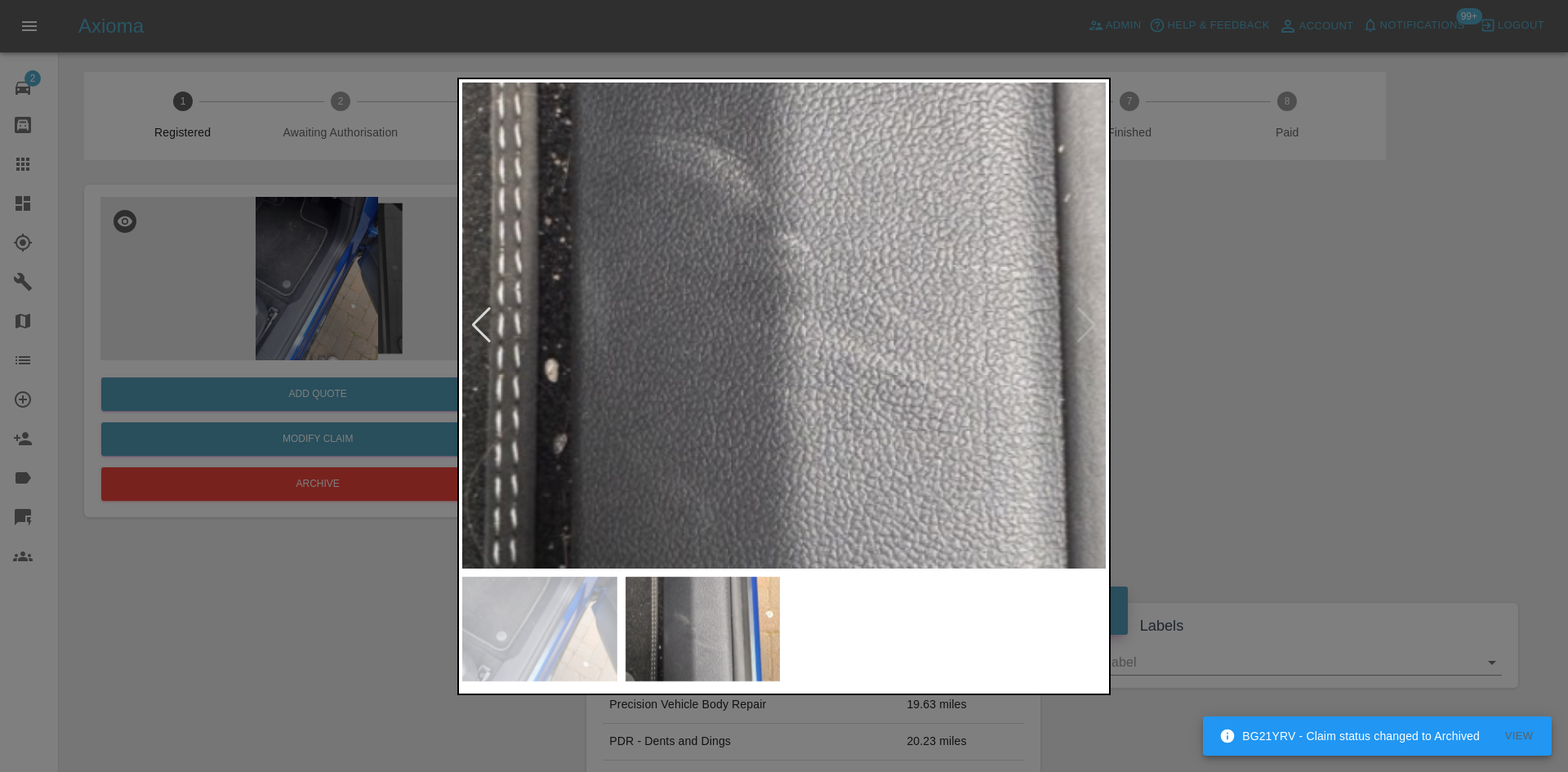
click at [760, 352] on img at bounding box center [855, 242] width 1931 height 1459
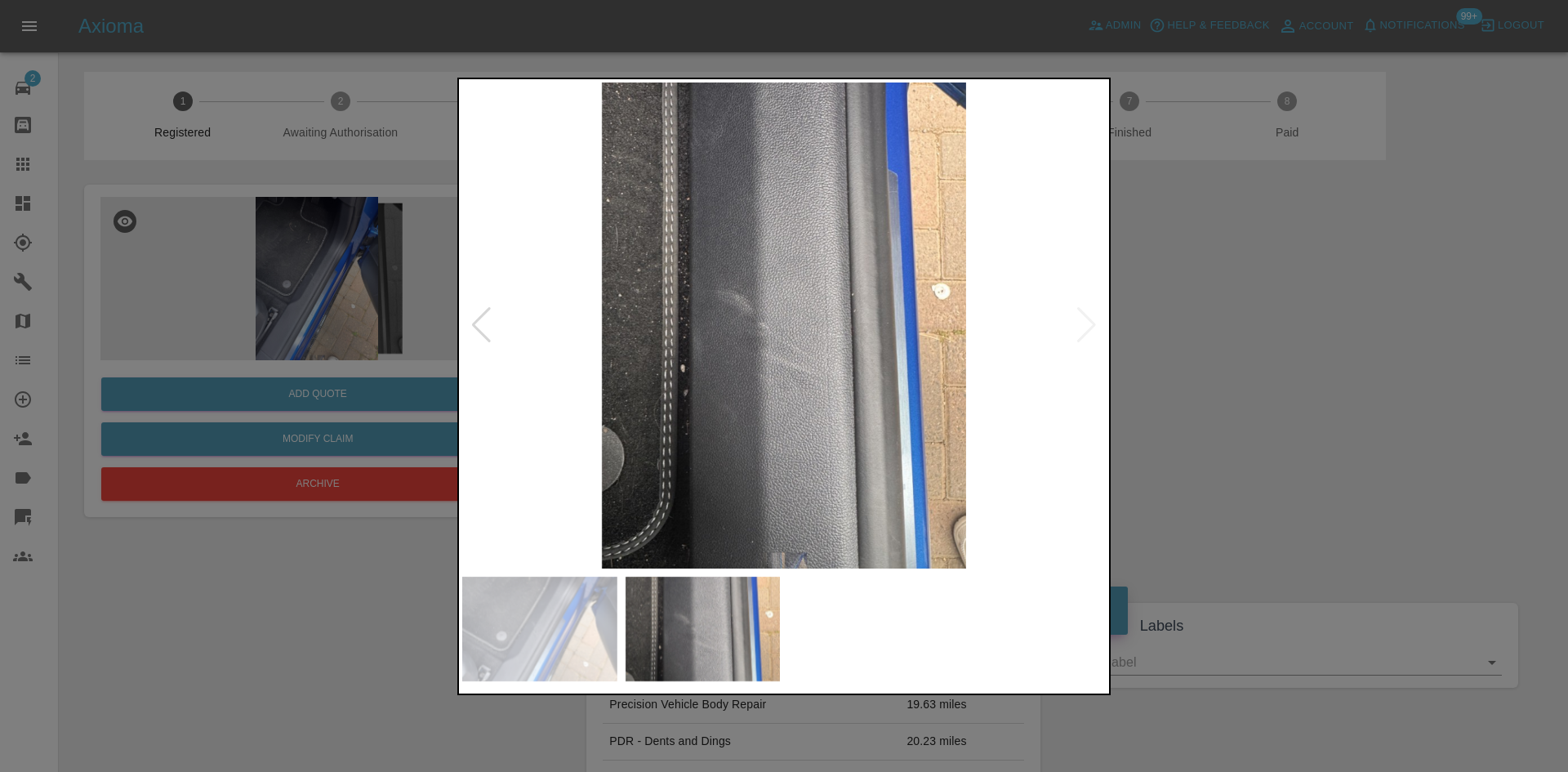
click at [1347, 452] on div at bounding box center [784, 386] width 1568 height 772
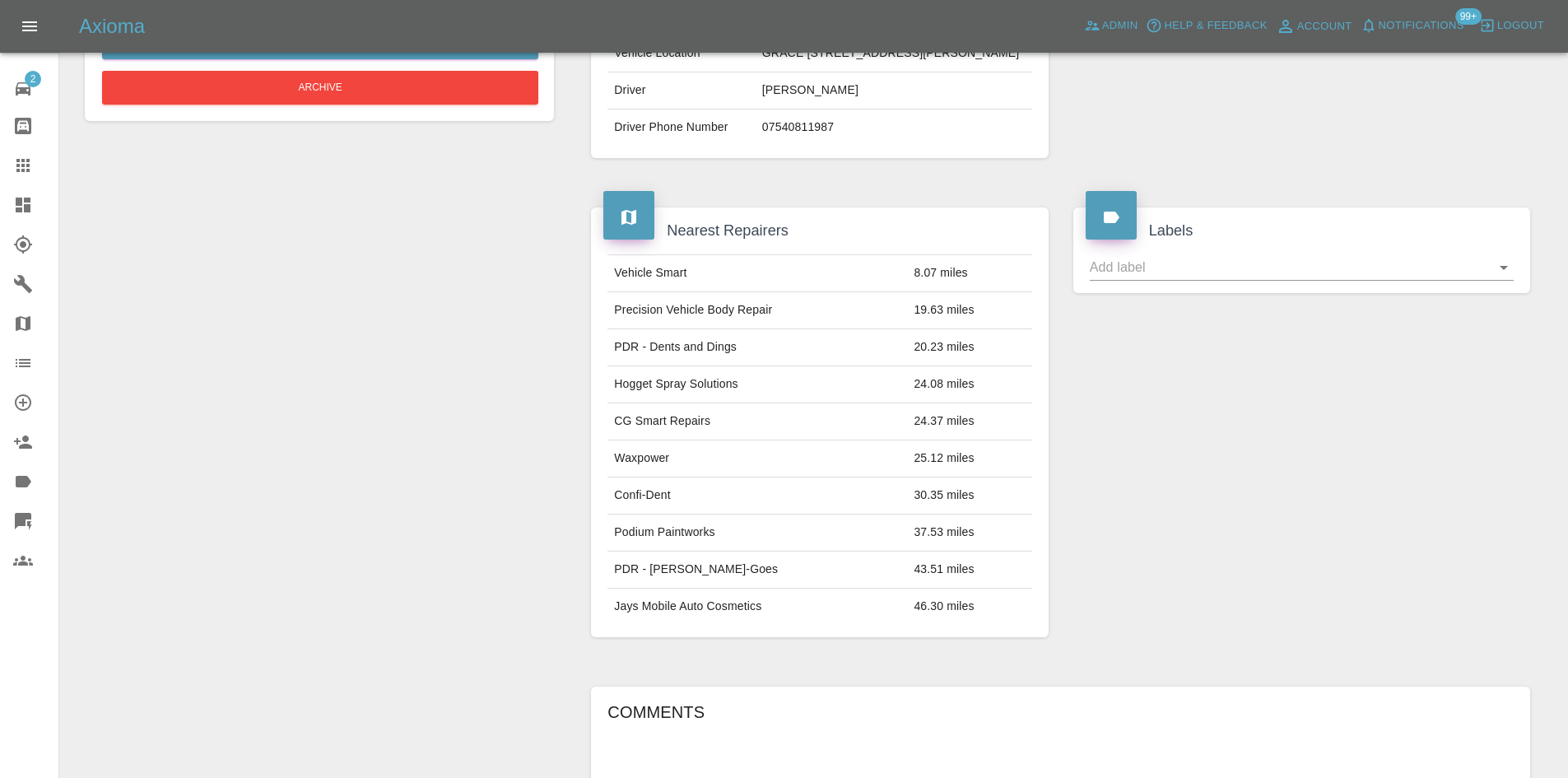
scroll to position [411, 0]
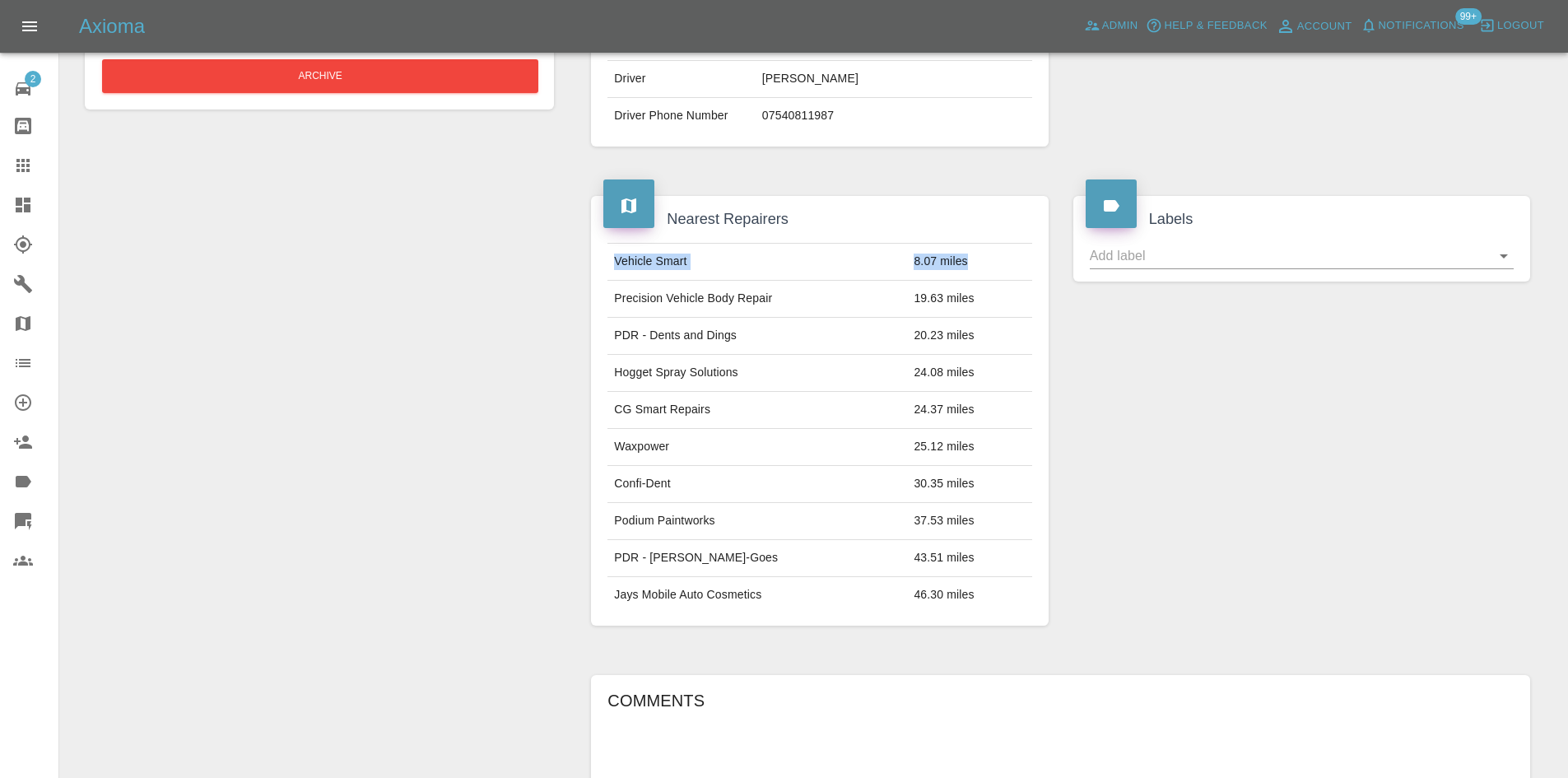
drag, startPoint x: 995, startPoint y: 290, endPoint x: 586, endPoint y: 296, distance: 409.0
click at [586, 296] on div "Nearest Repairers Vehicle Smart 8.07 miles Precision Vehicle Body Repair 19.63 …" at bounding box center [820, 410] width 482 height 479
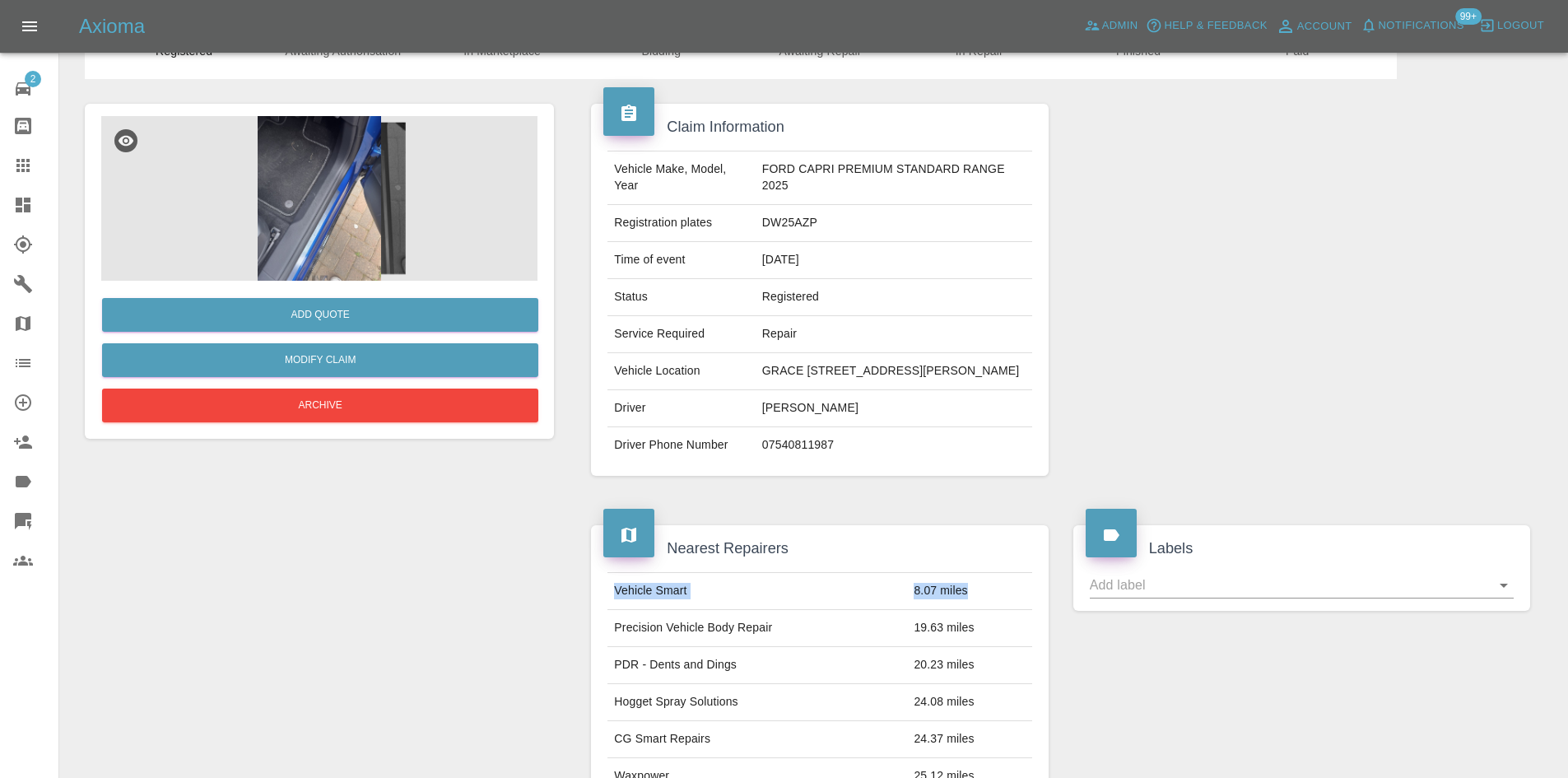
scroll to position [0, 0]
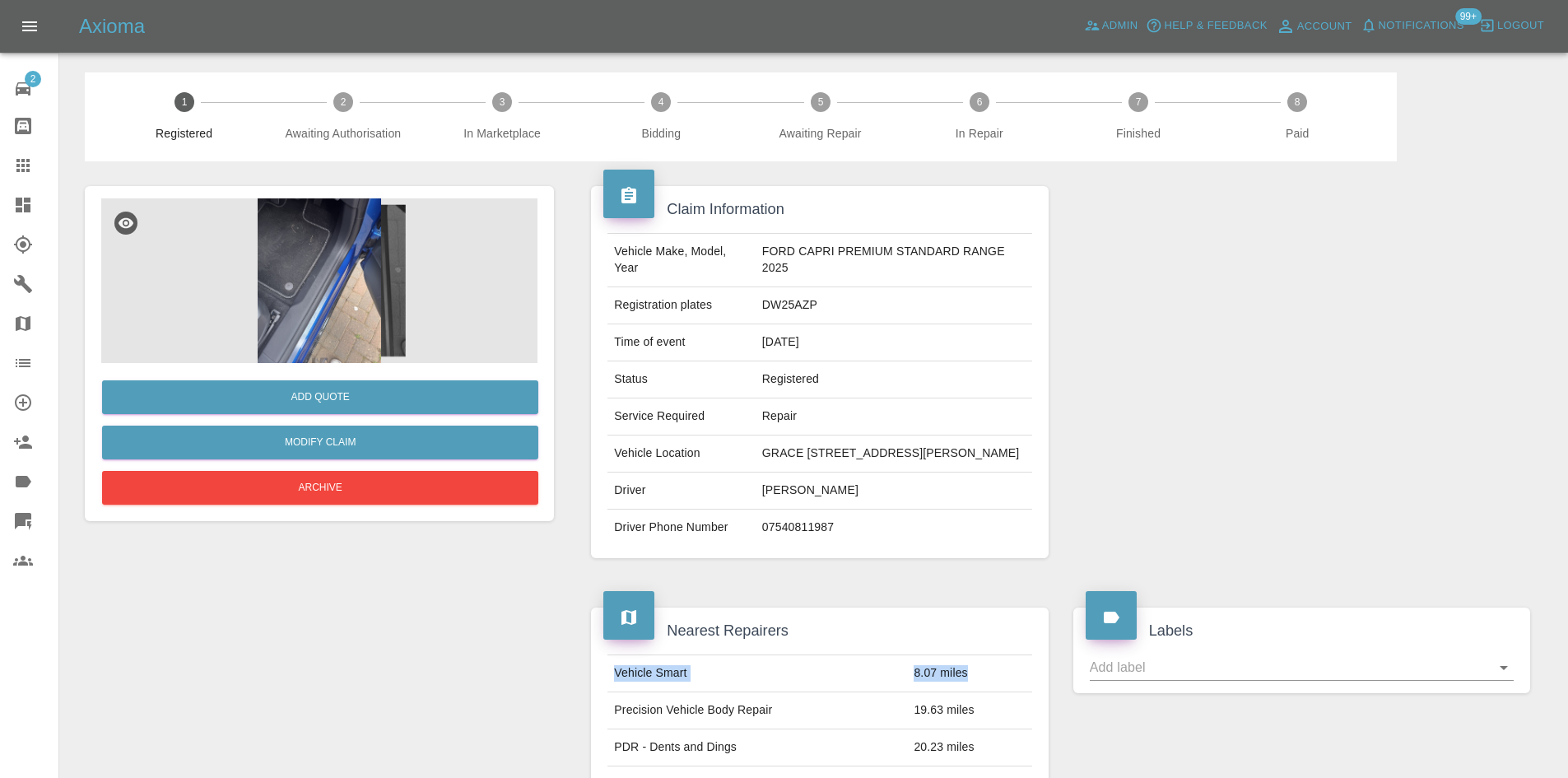
click at [429, 268] on img at bounding box center [319, 280] width 436 height 165
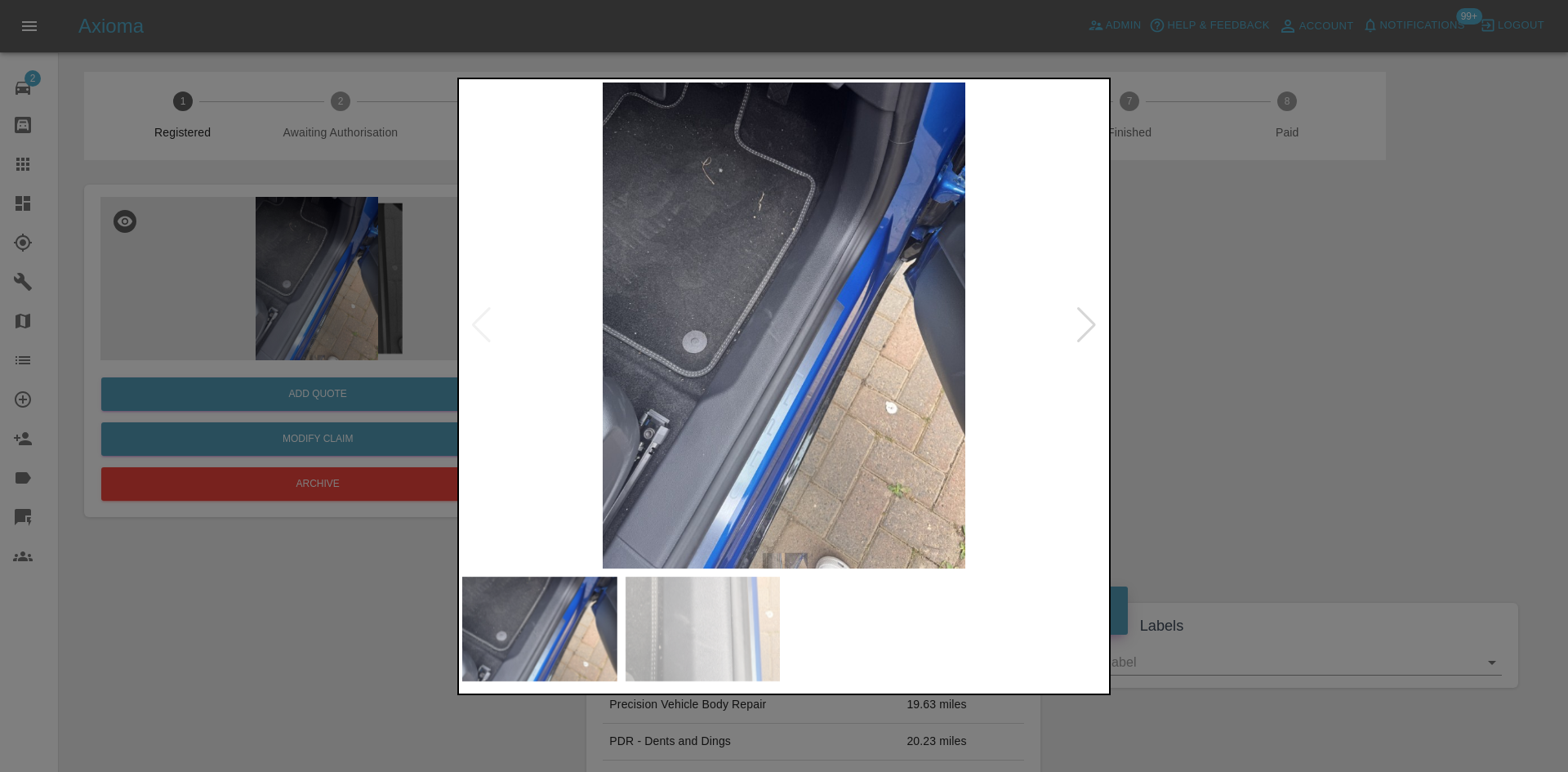
click at [818, 338] on img at bounding box center [783, 325] width 643 height 486
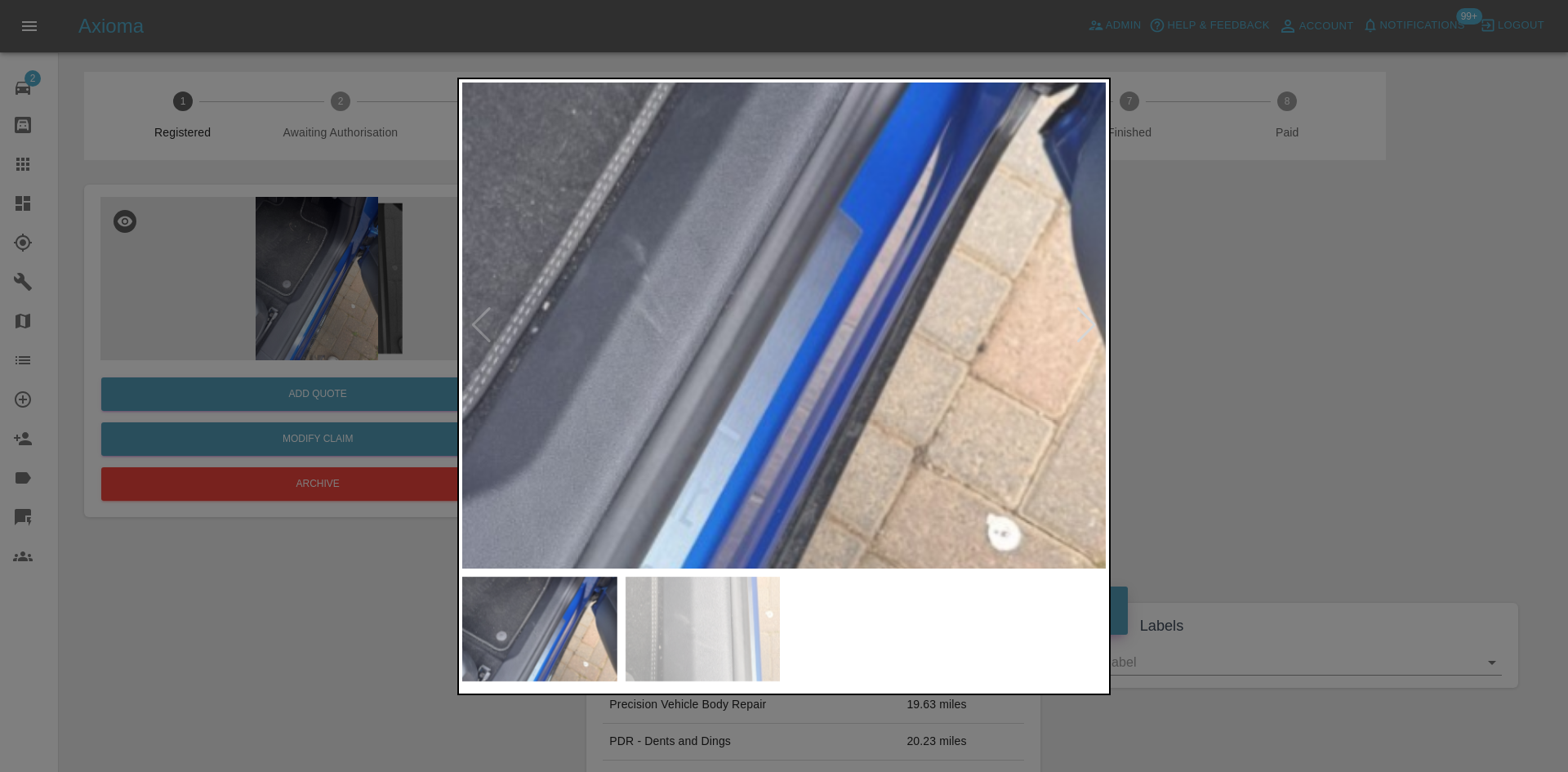
click at [1090, 323] on div at bounding box center [1086, 325] width 22 height 36
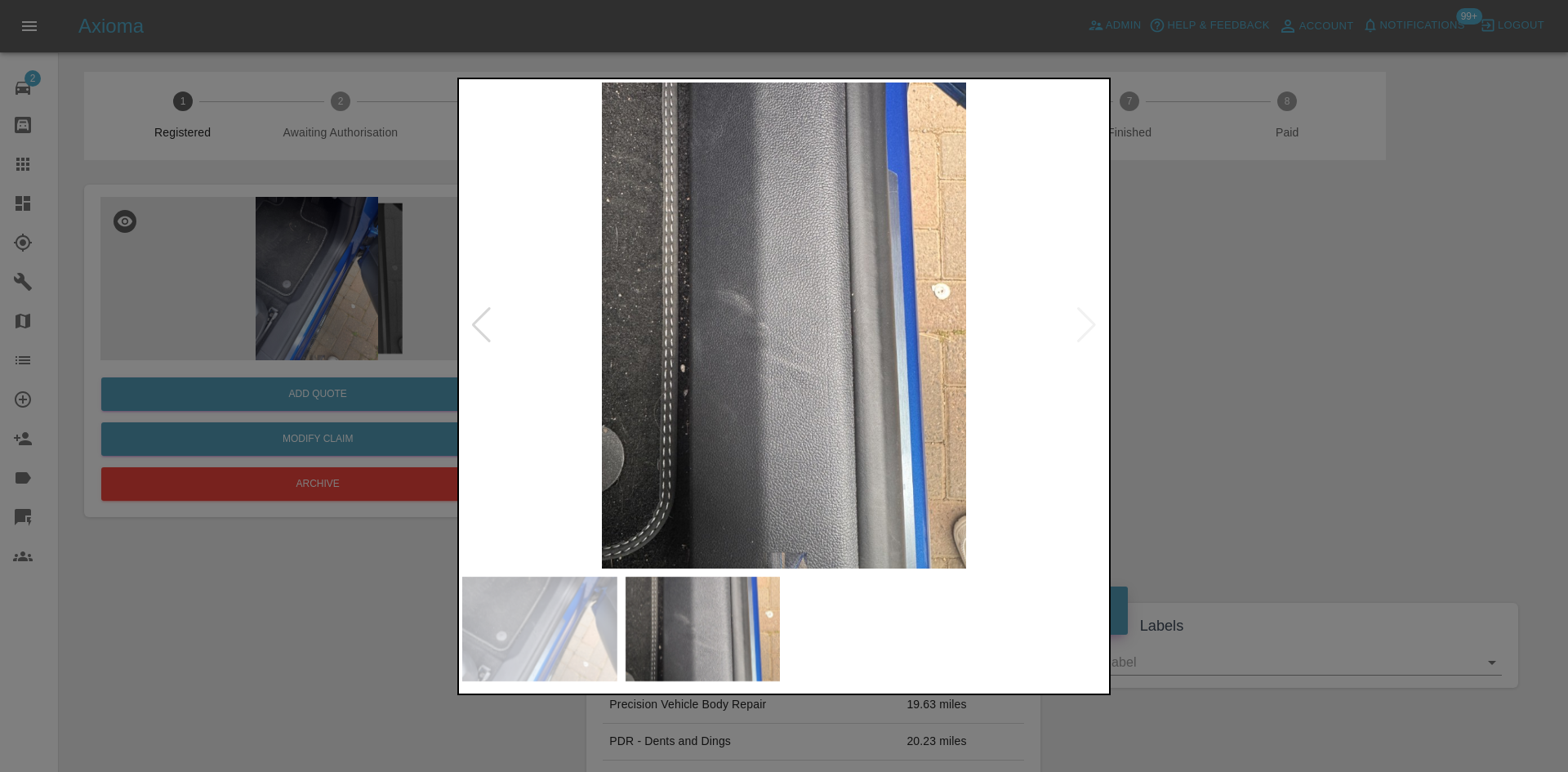
click at [1220, 398] on div at bounding box center [784, 386] width 1568 height 772
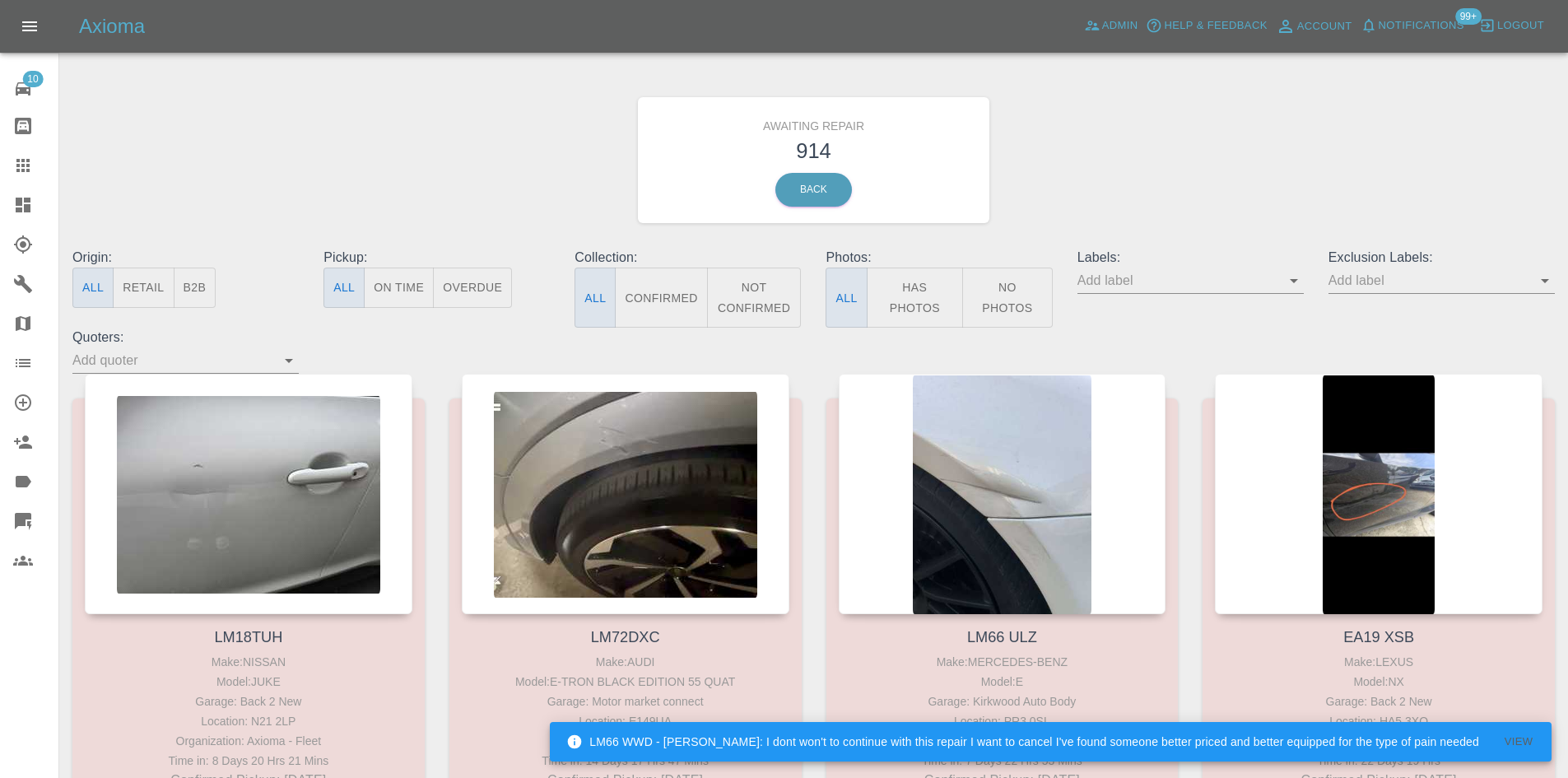
click at [1293, 282] on icon "Open" at bounding box center [1294, 281] width 9 height 4
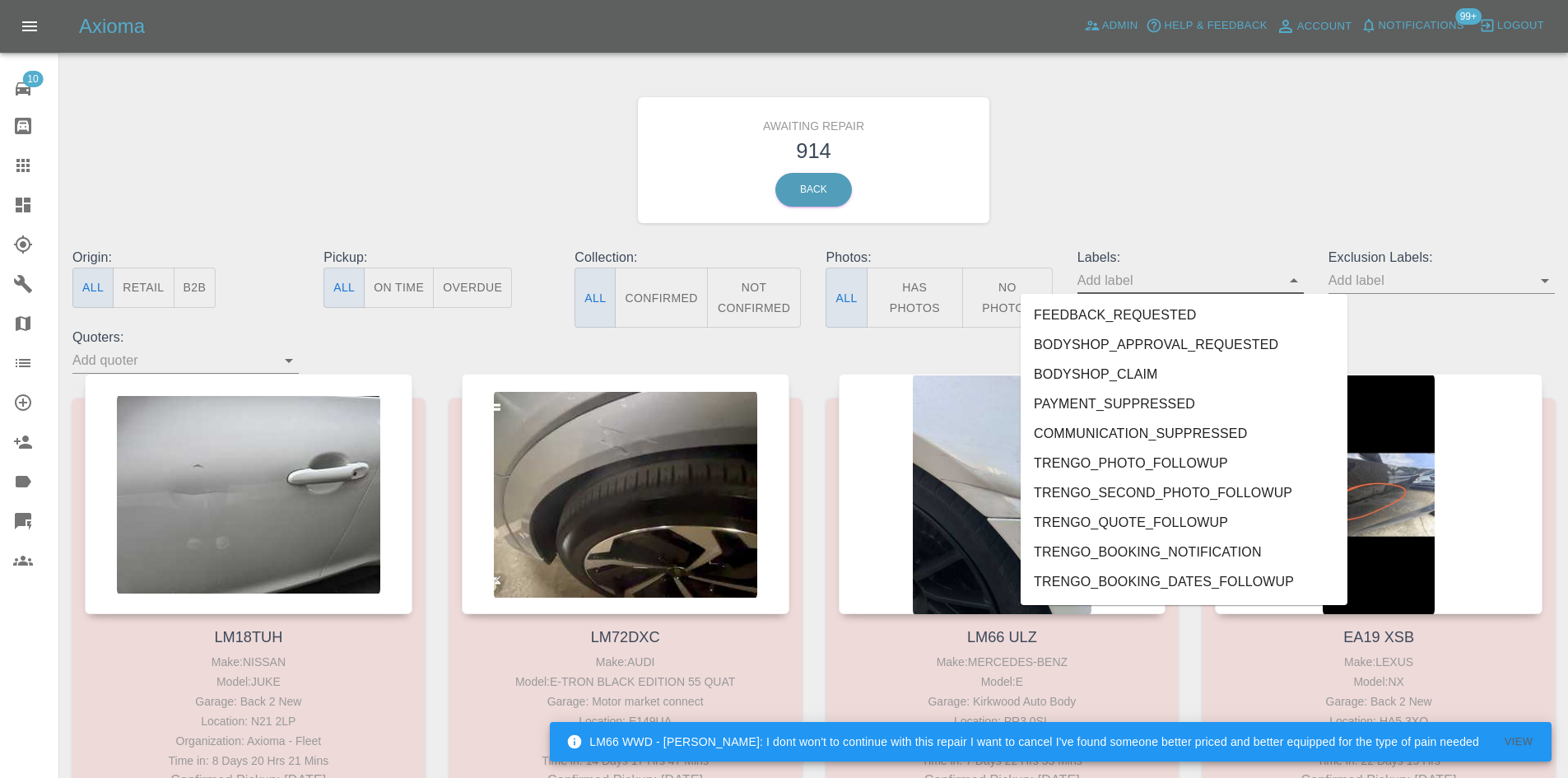
click at [1279, 275] on input "text" at bounding box center [1179, 280] width 202 height 26
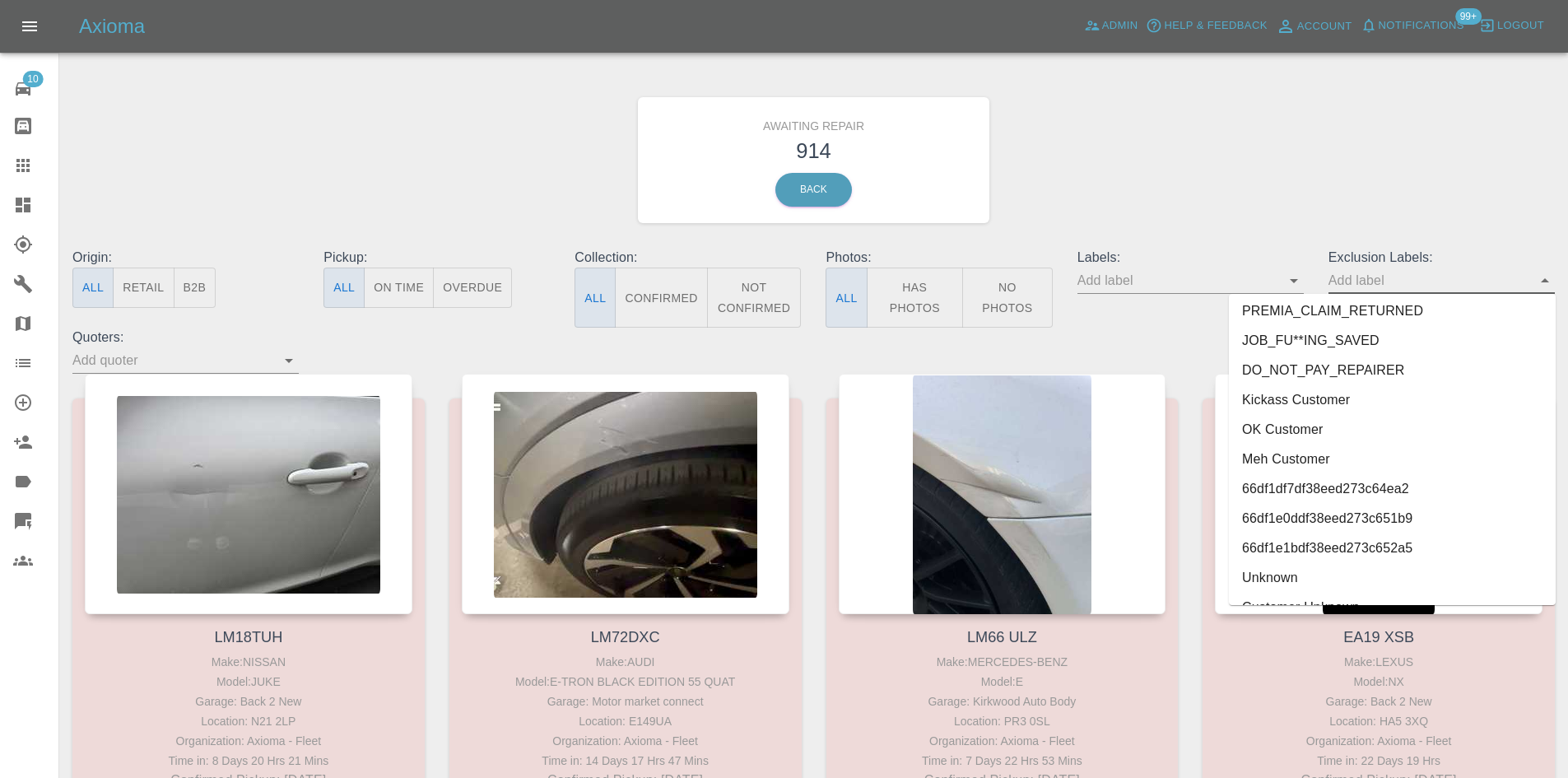
scroll to position [1958, 0]
type input "au"
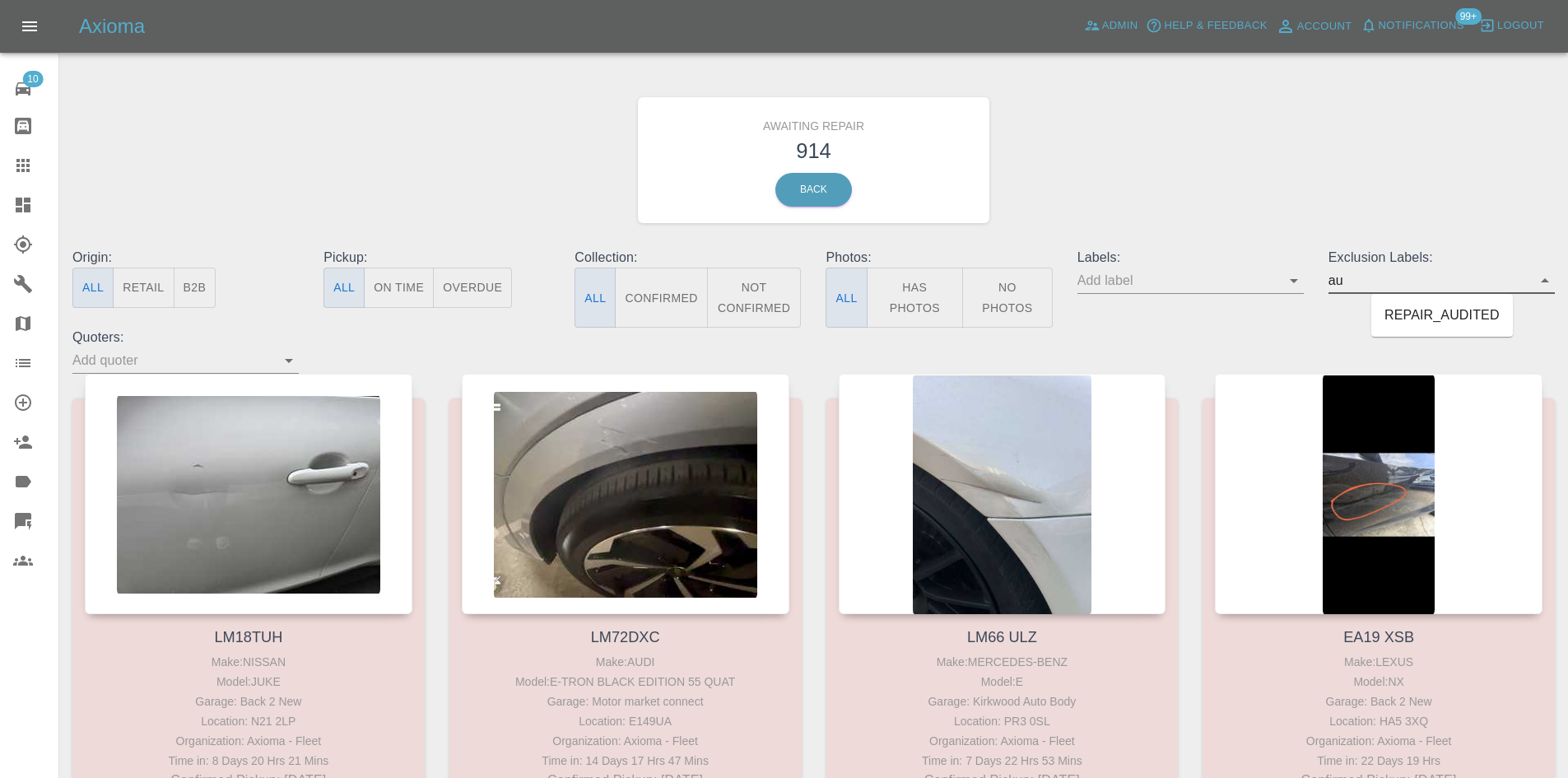
click at [1458, 330] on ul "REPAIR_AUDITED" at bounding box center [1441, 315] width 142 height 43
click at [1448, 312] on li "REPAIR_AUDITED" at bounding box center [1441, 315] width 142 height 30
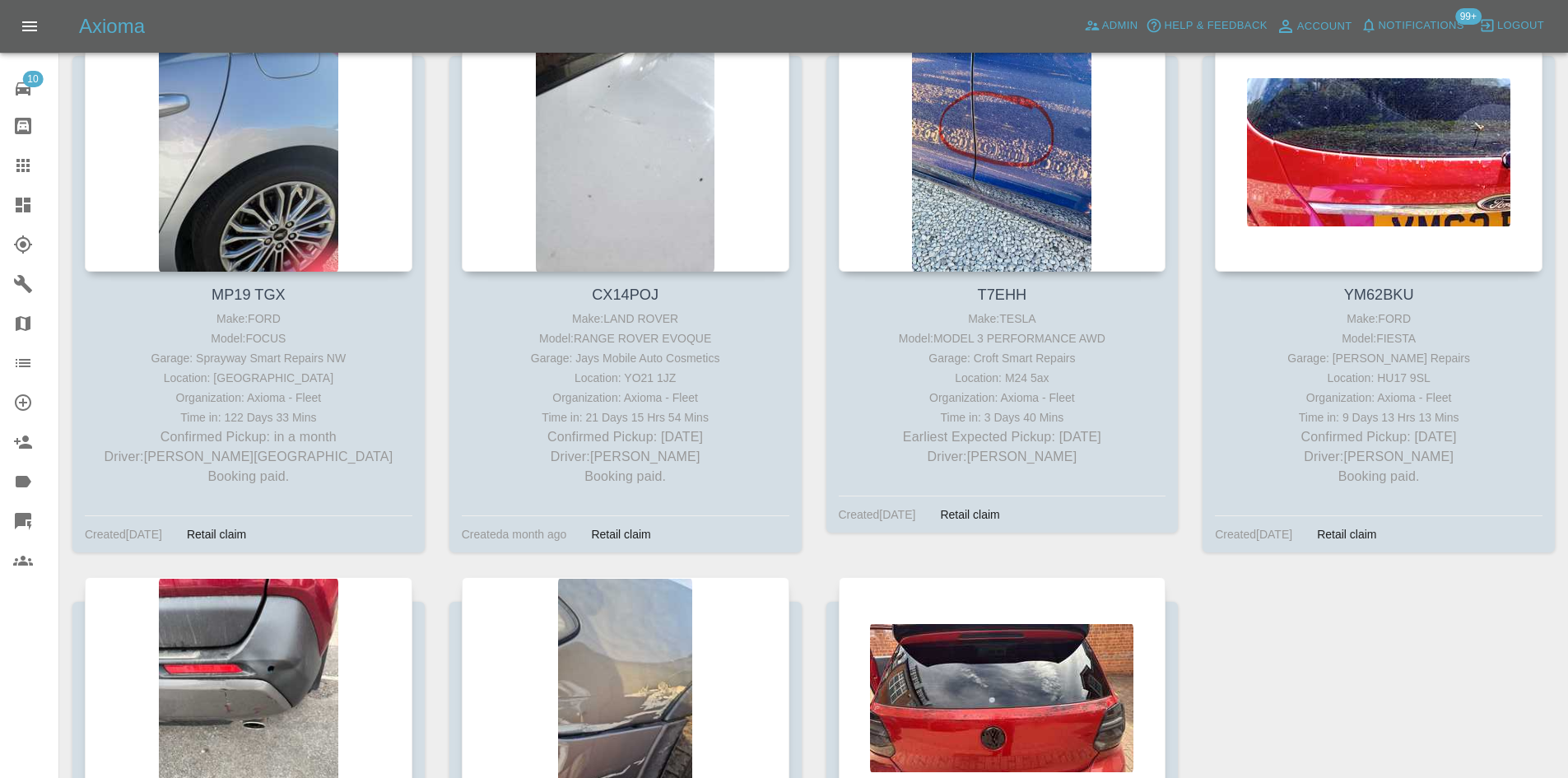
scroll to position [12, 0]
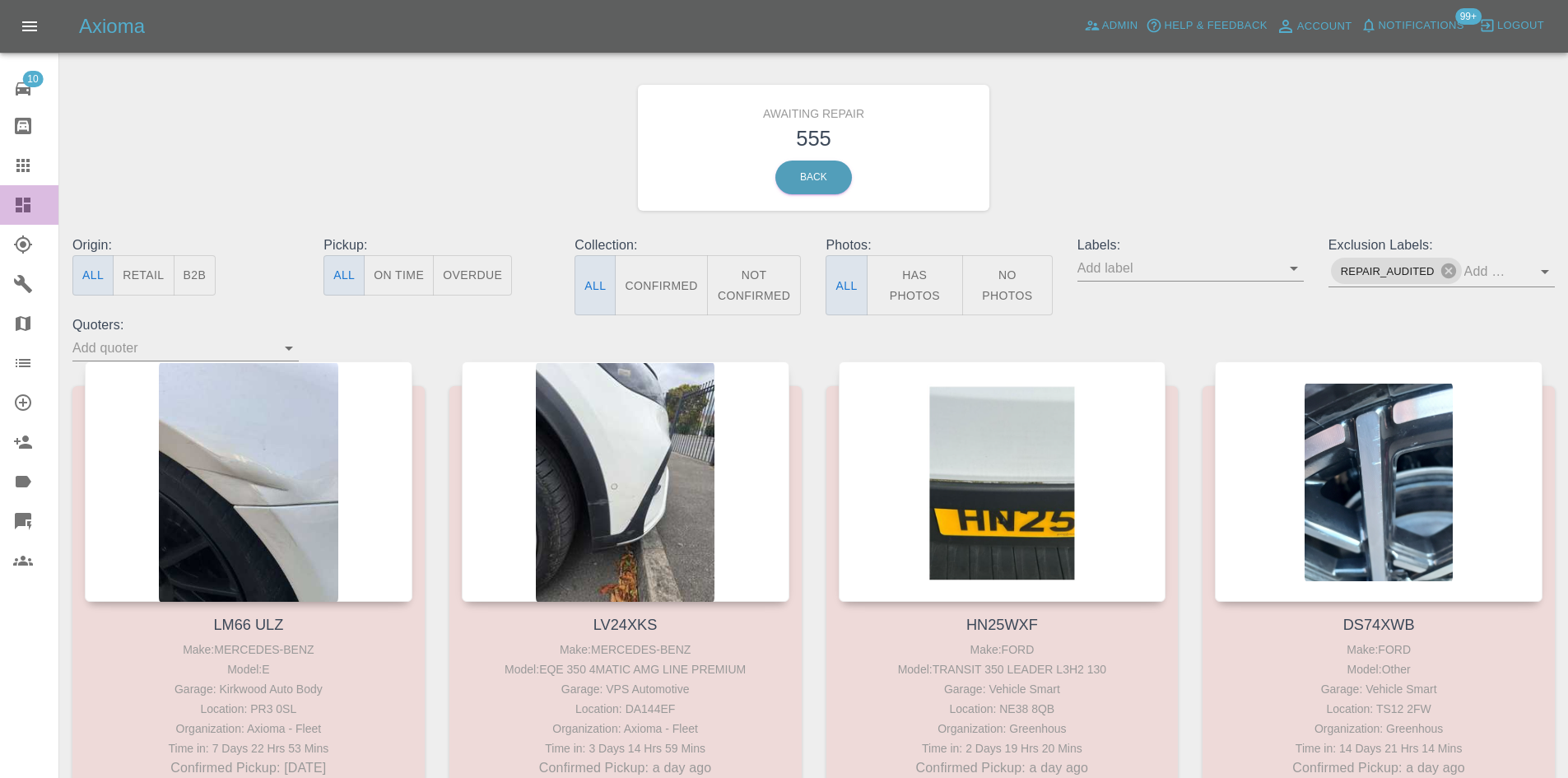
click at [1, 217] on link "Dashboard" at bounding box center [29, 205] width 58 height 39
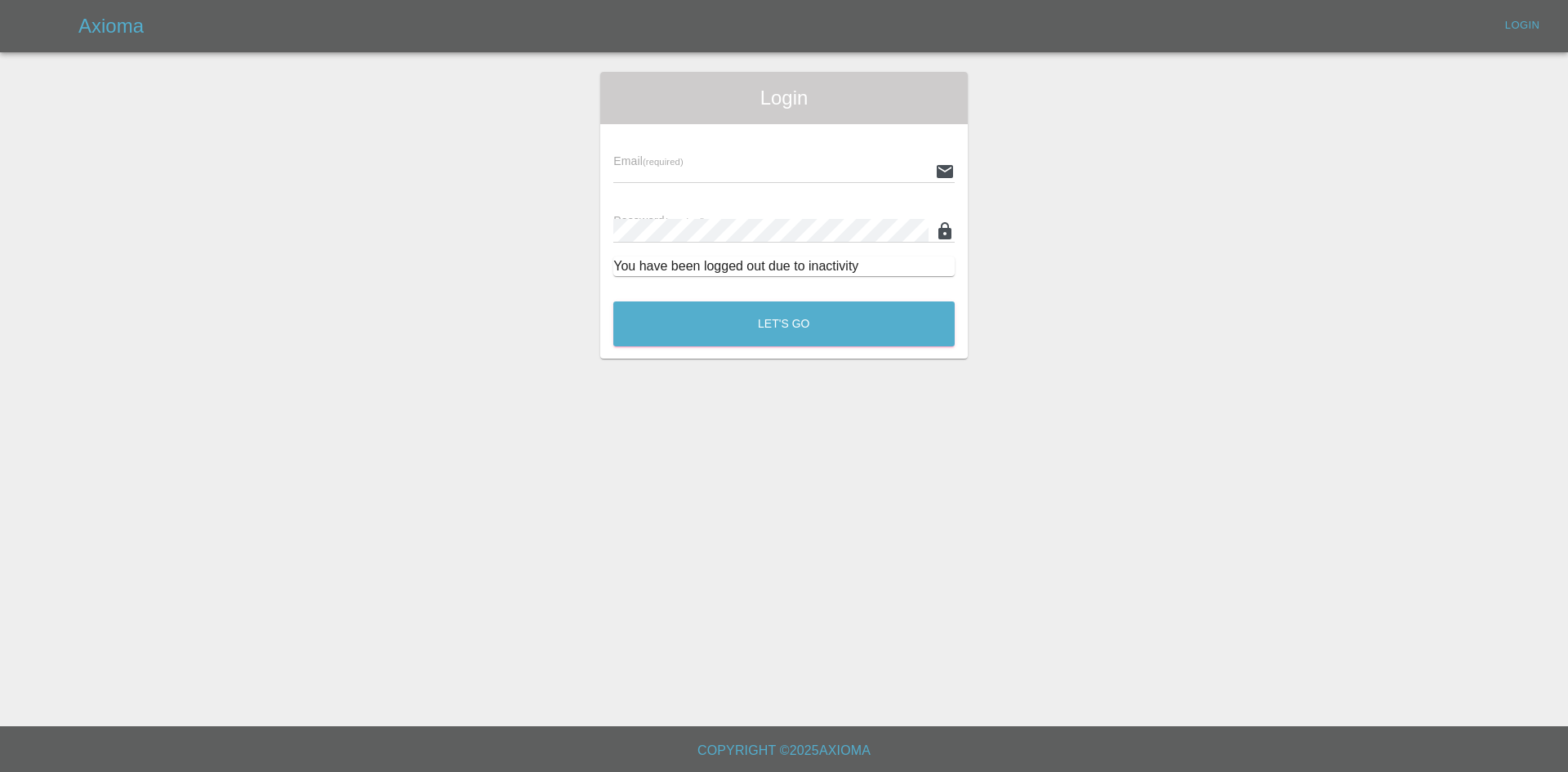
type input "alex.kennett@axioma.co.uk"
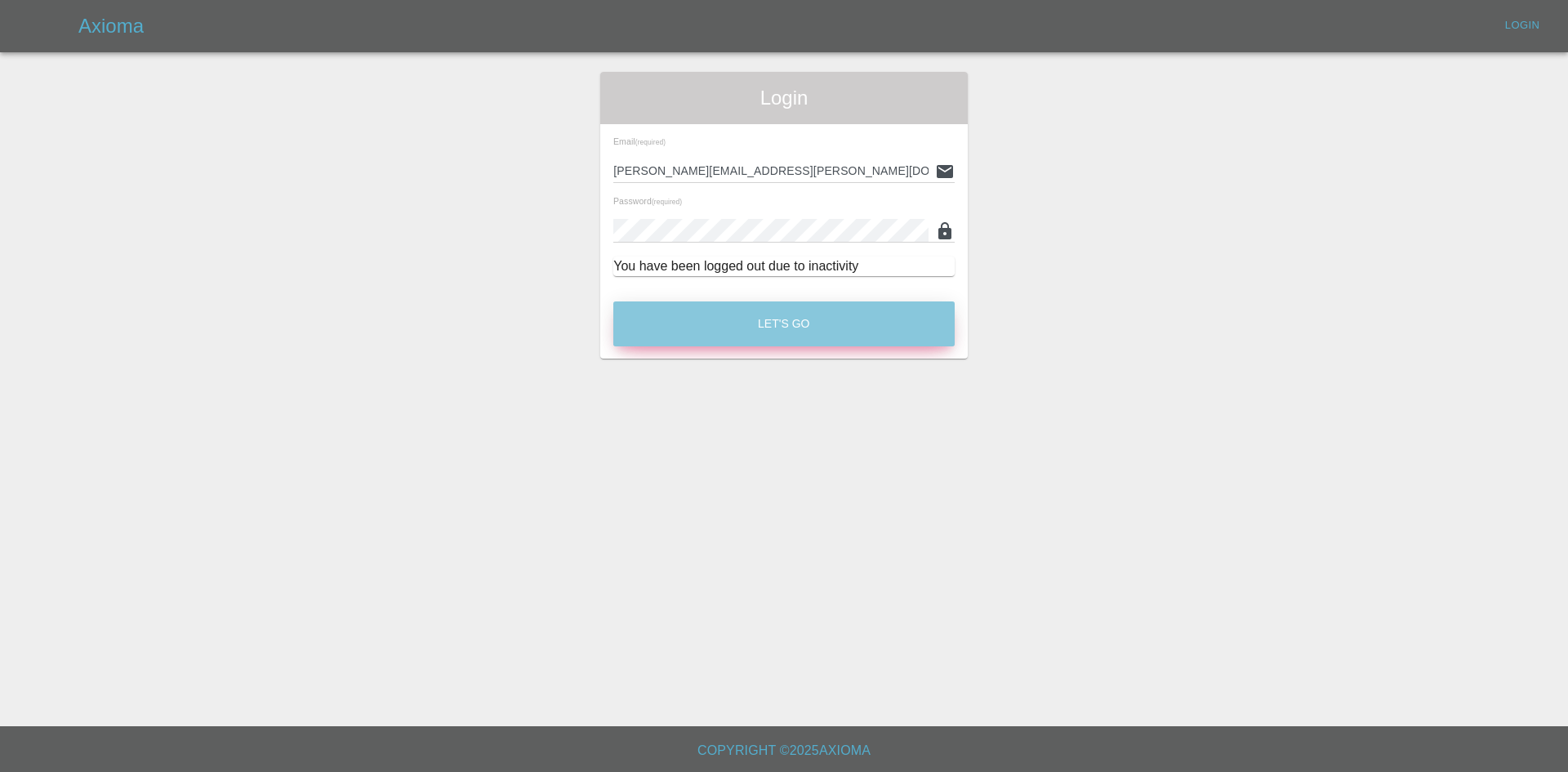
click at [824, 319] on button "Let's Go" at bounding box center [783, 324] width 341 height 45
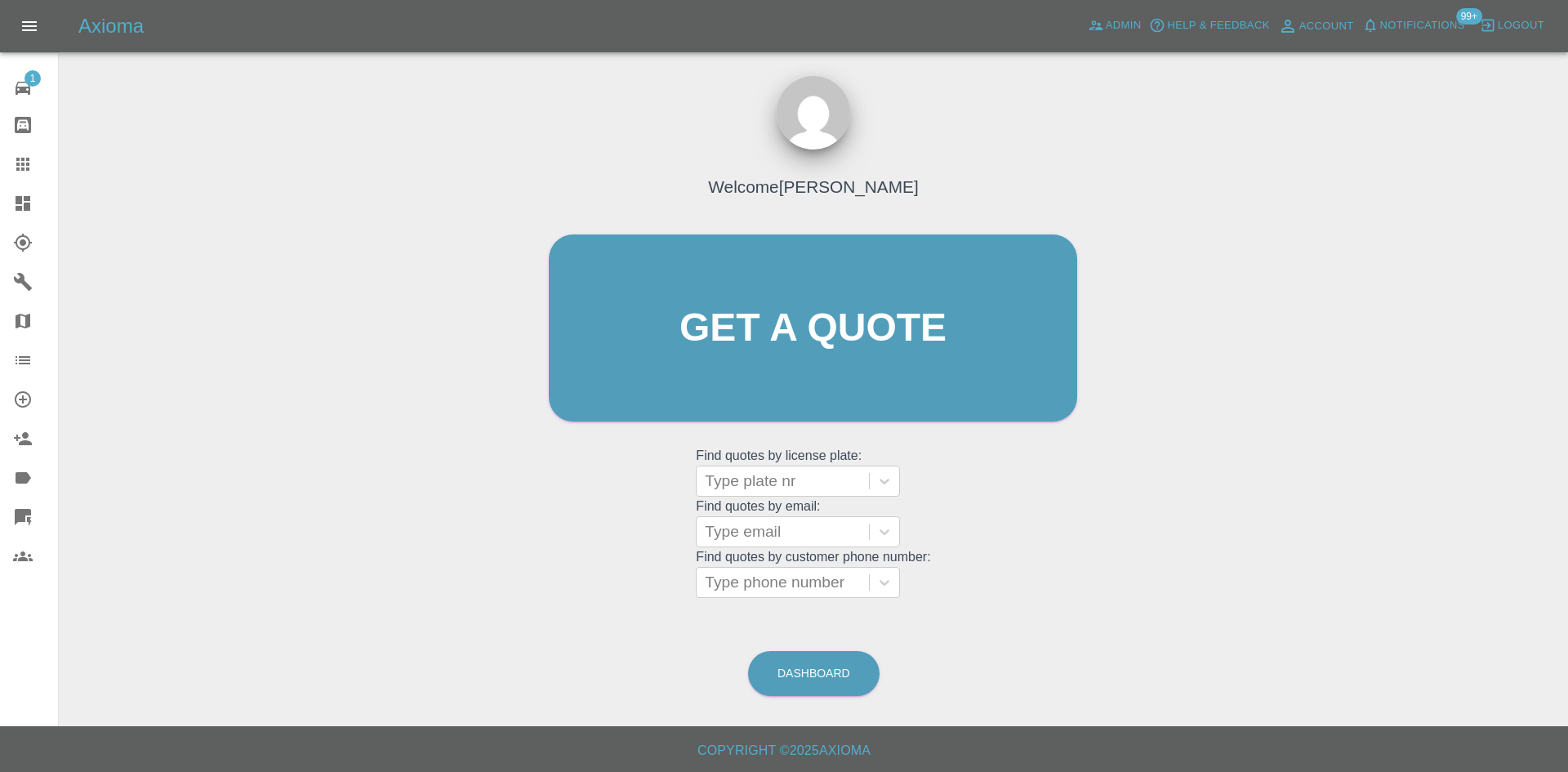
click at [10, 206] on link "Dashboard" at bounding box center [28, 203] width 58 height 39
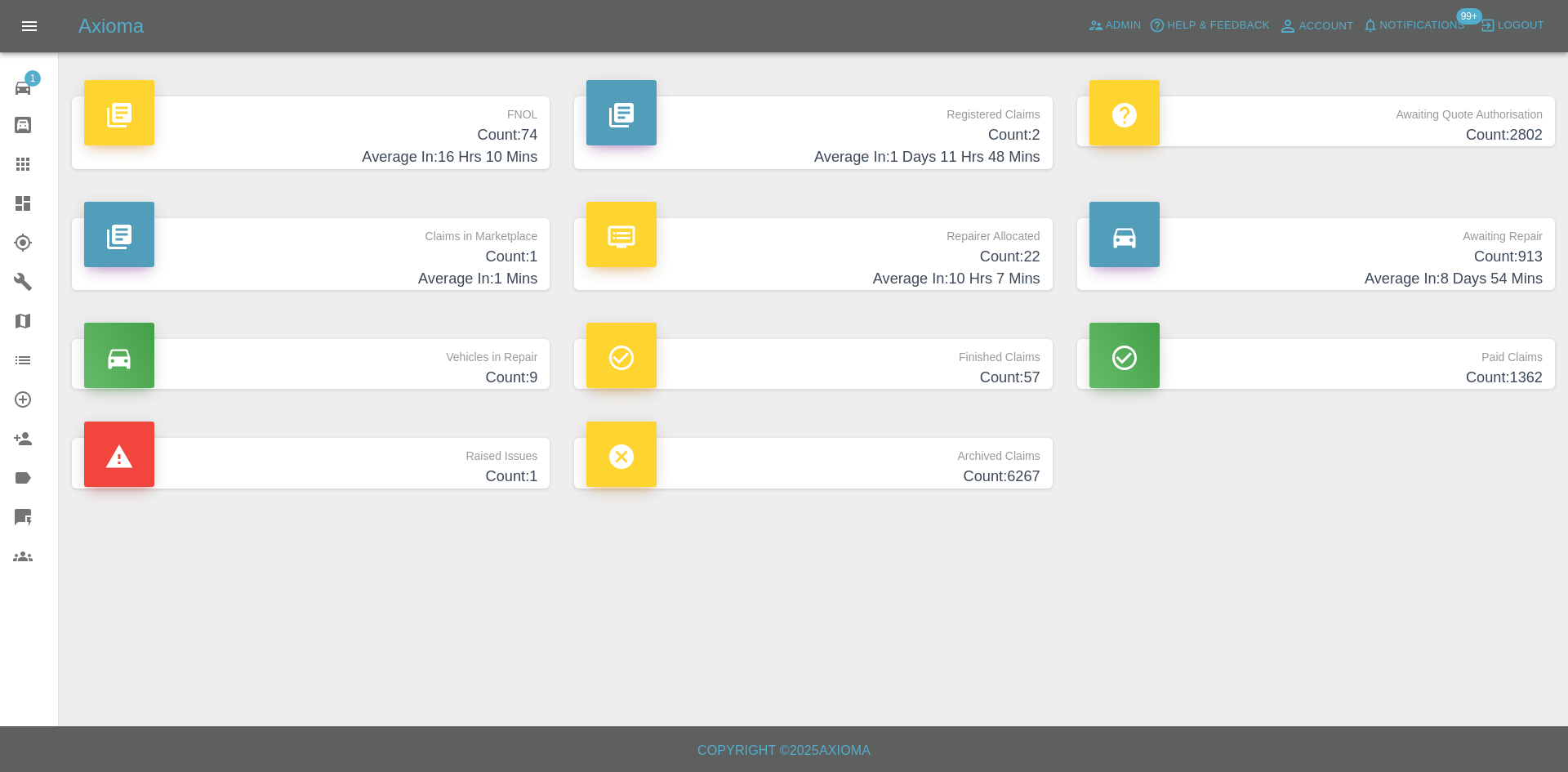
click at [1009, 244] on p "Repairer Allocated" at bounding box center [813, 232] width 453 height 27
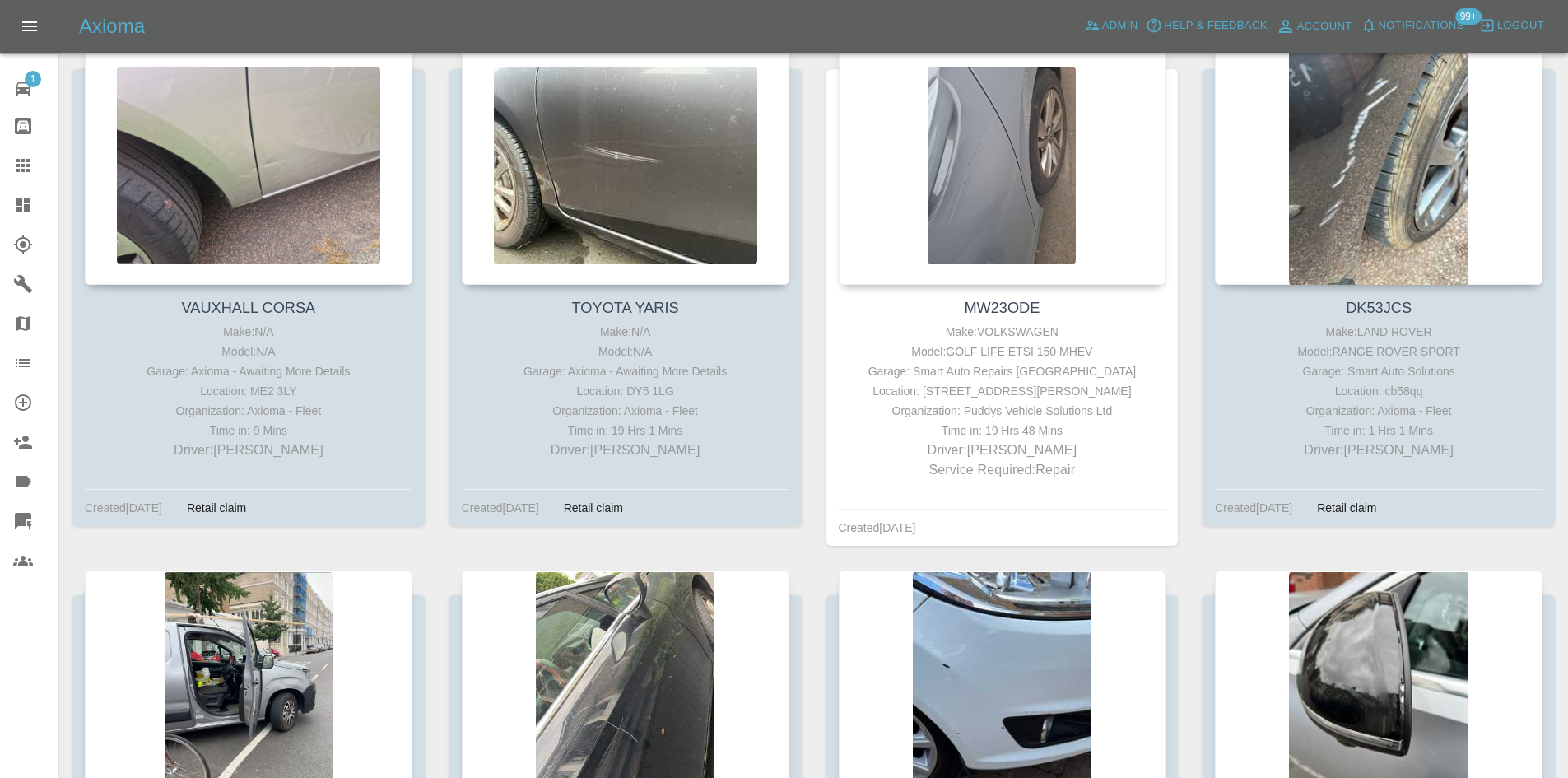
scroll to position [659, 0]
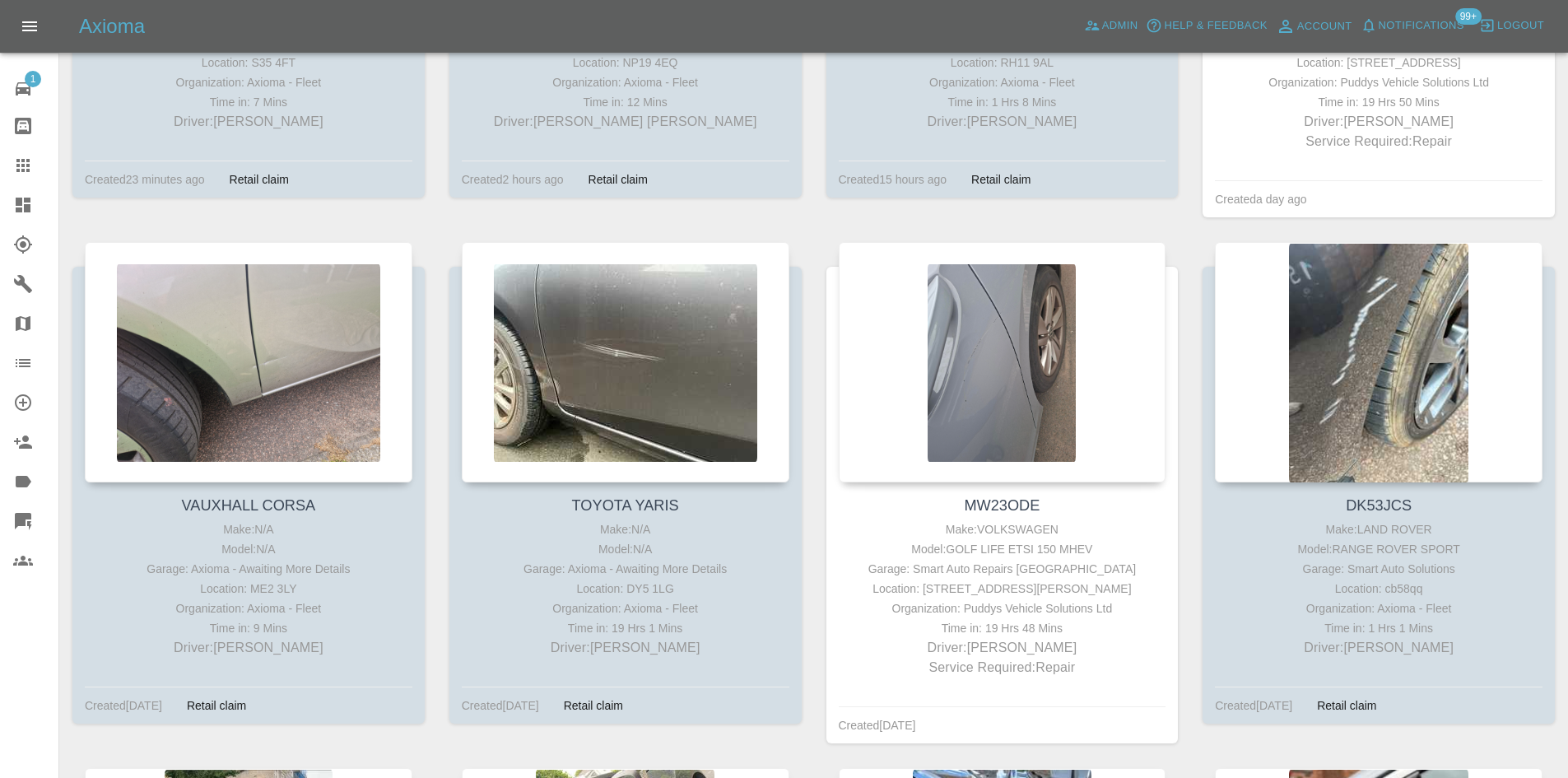
click at [10, 171] on link "Claims" at bounding box center [29, 165] width 58 height 39
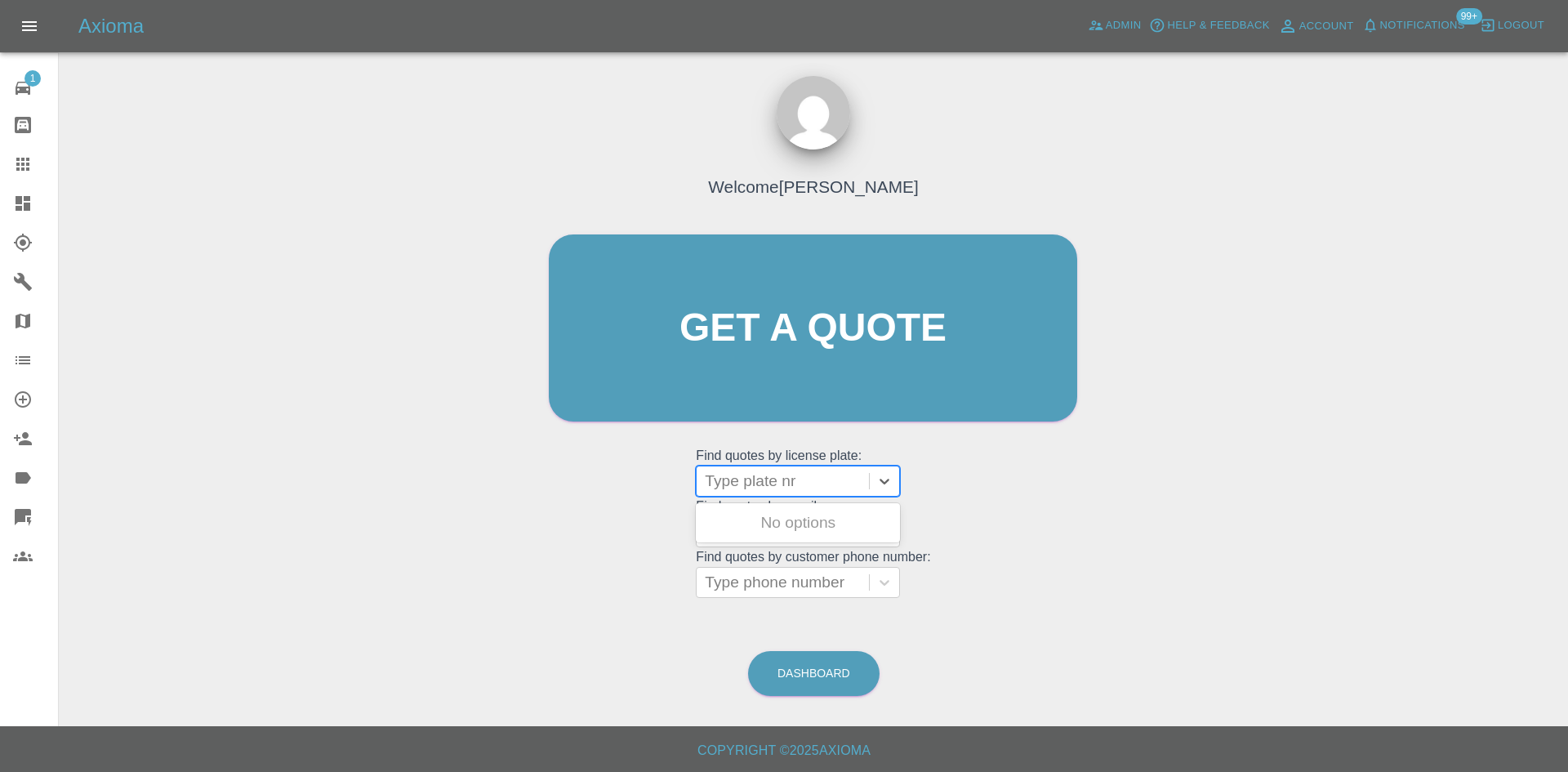
click at [746, 474] on div at bounding box center [782, 481] width 156 height 23
paste input "YK25WHB"
type input "YK25WHB"
click at [775, 515] on div "YK25WHB, Archived" at bounding box center [798, 523] width 204 height 33
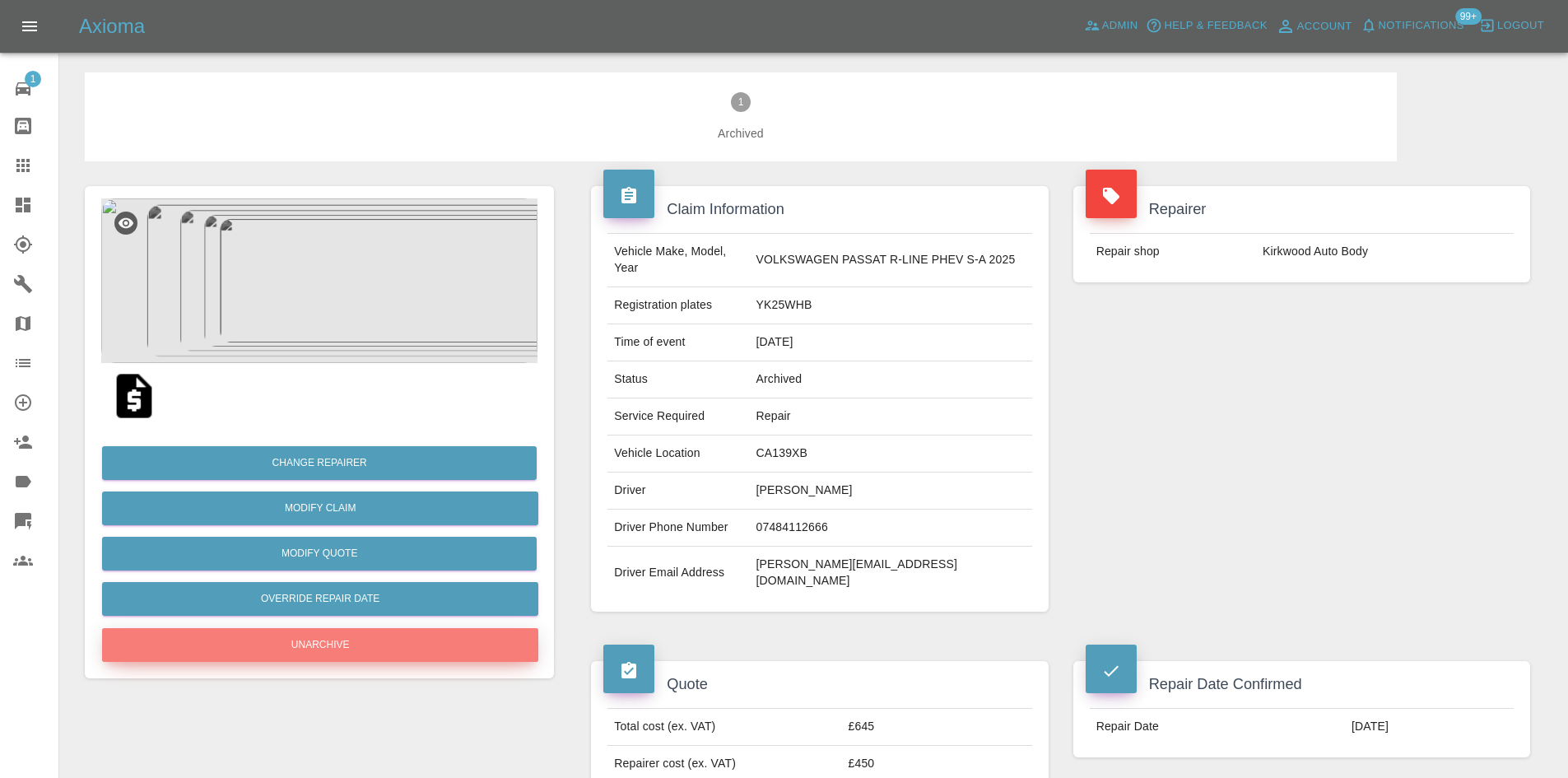
click at [350, 648] on button "Unarchive" at bounding box center [320, 645] width 436 height 33
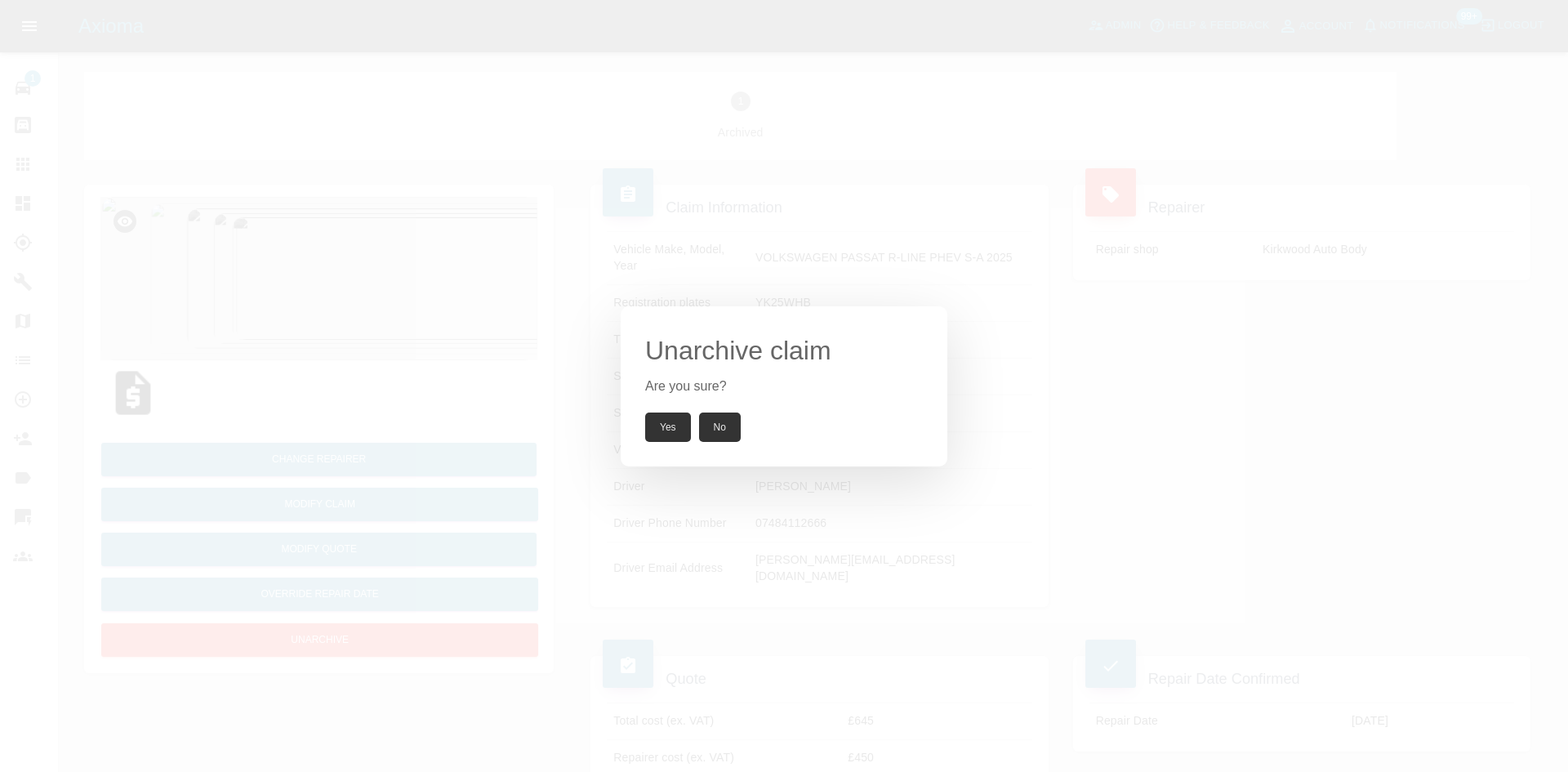
click at [678, 427] on button "Yes" at bounding box center [668, 427] width 45 height 29
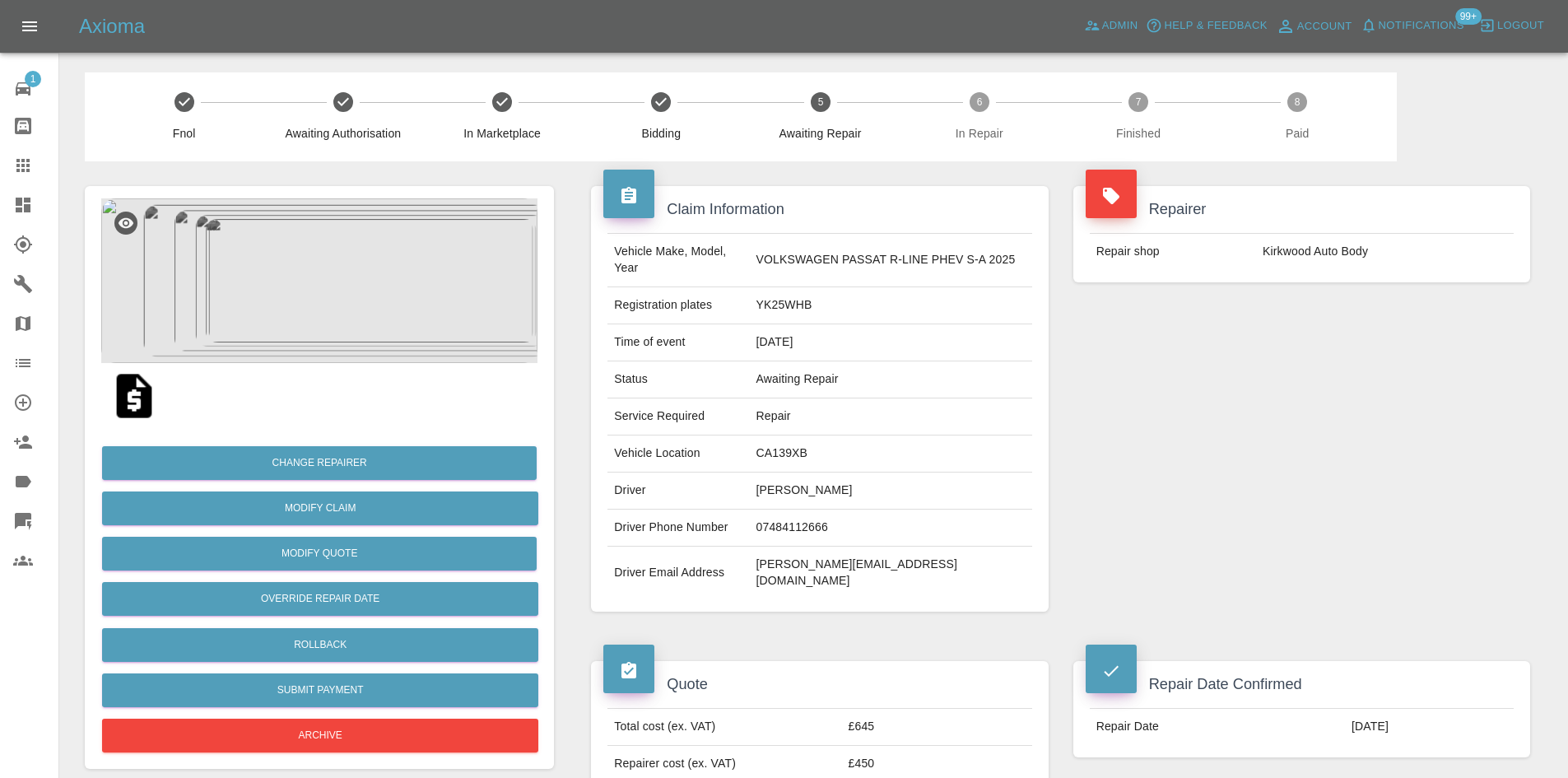
click at [444, 331] on img at bounding box center [319, 280] width 436 height 165
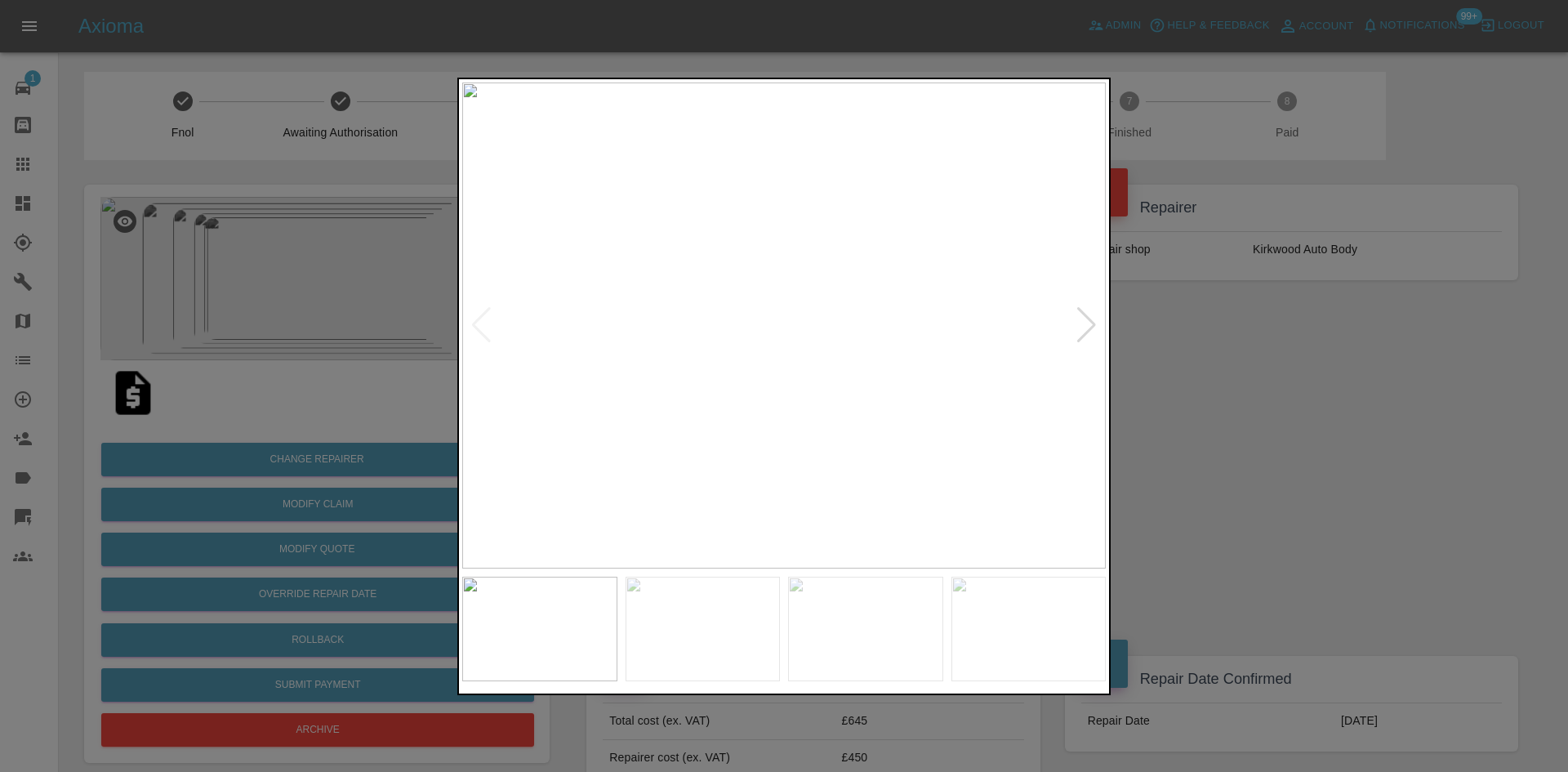
drag, startPoint x: 1088, startPoint y: 334, endPoint x: 1062, endPoint y: 340, distance: 26.7
click at [1088, 334] on div at bounding box center [1086, 325] width 22 height 36
click at [810, 332] on img at bounding box center [783, 325] width 643 height 486
click at [732, 317] on img at bounding box center [783, 325] width 643 height 486
click at [731, 317] on img at bounding box center [783, 325] width 643 height 486
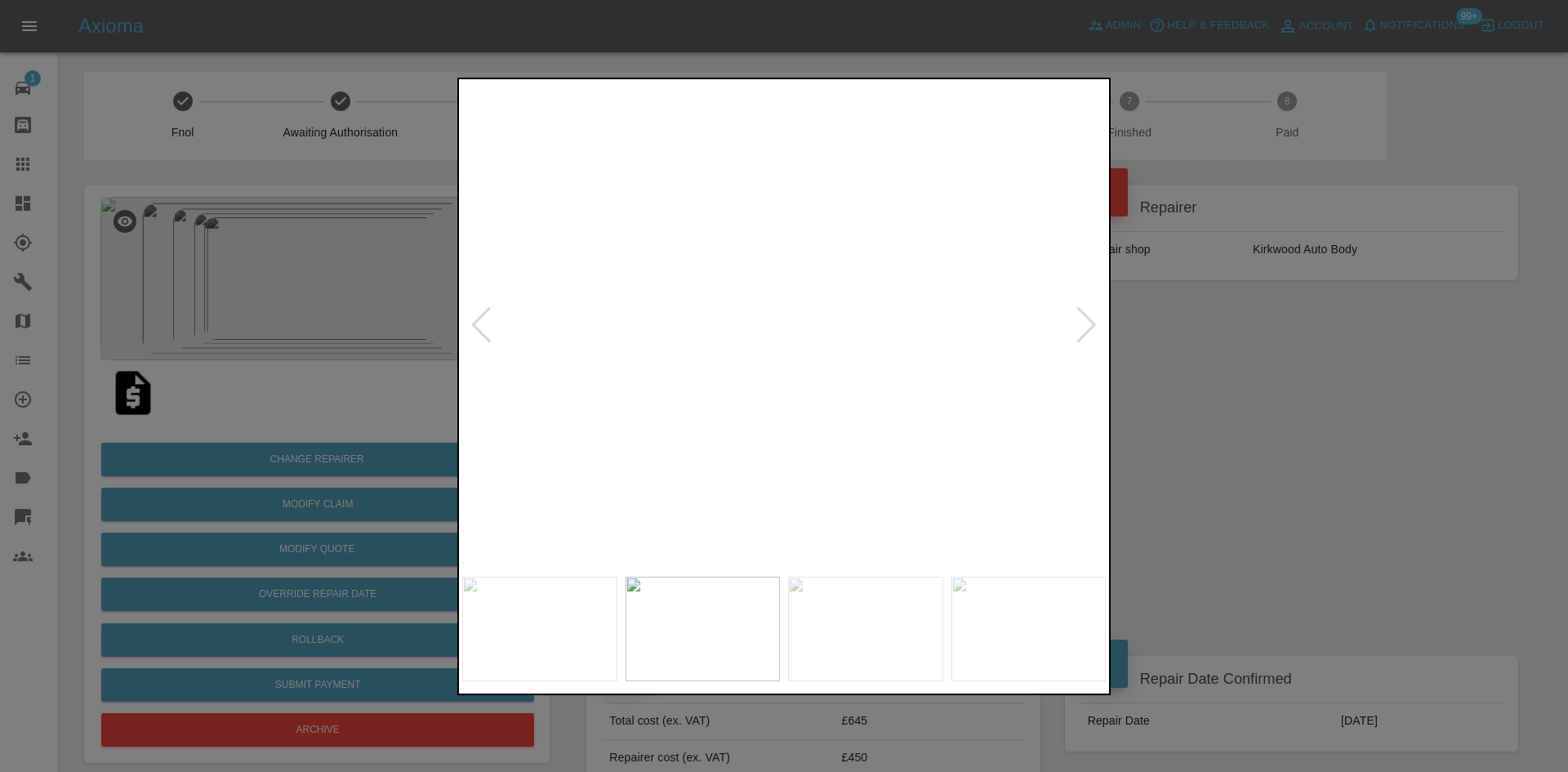
click at [693, 445] on img at bounding box center [896, 477] width 1931 height 1459
click at [696, 441] on img at bounding box center [896, 477] width 1931 height 1459
click at [696, 441] on img at bounding box center [783, 325] width 643 height 486
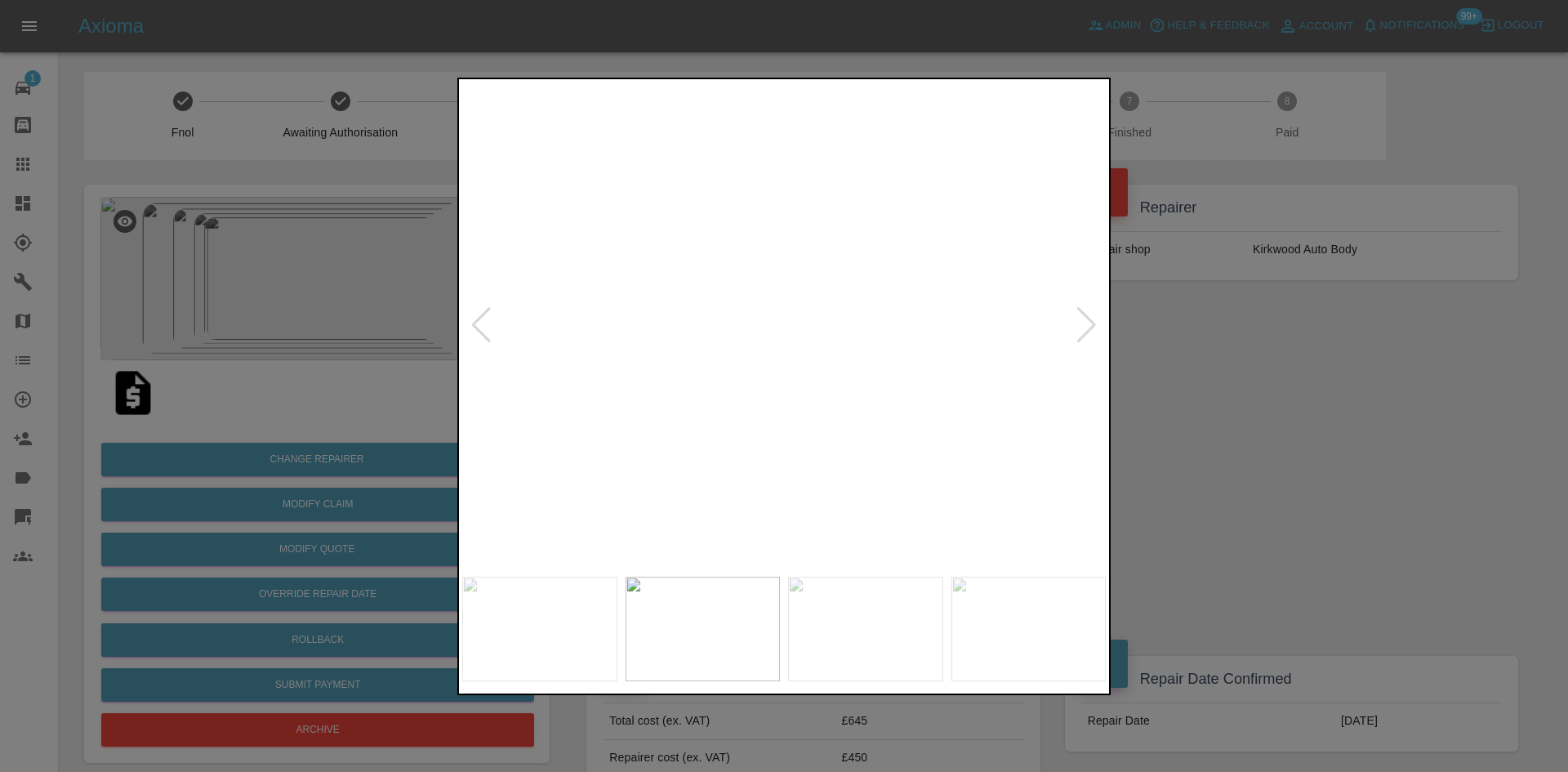
click at [1084, 326] on div at bounding box center [1086, 325] width 22 height 36
click at [1083, 335] on div at bounding box center [1086, 325] width 22 height 36
click at [1067, 335] on img at bounding box center [783, 325] width 643 height 486
click at [1079, 328] on div at bounding box center [1086, 325] width 22 height 36
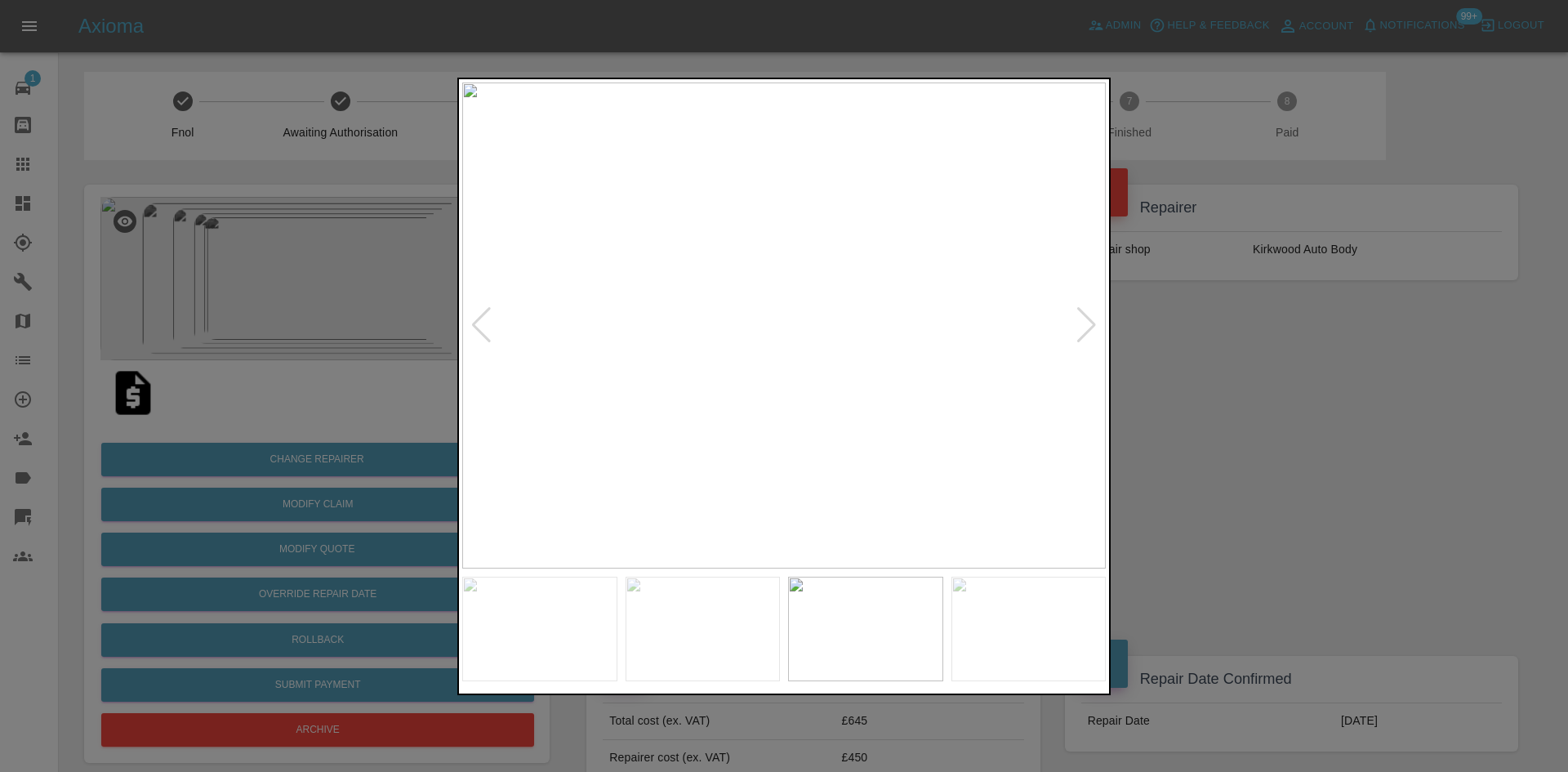
click at [1079, 328] on div at bounding box center [1086, 325] width 22 height 36
click at [1079, 328] on img at bounding box center [783, 325] width 643 height 486
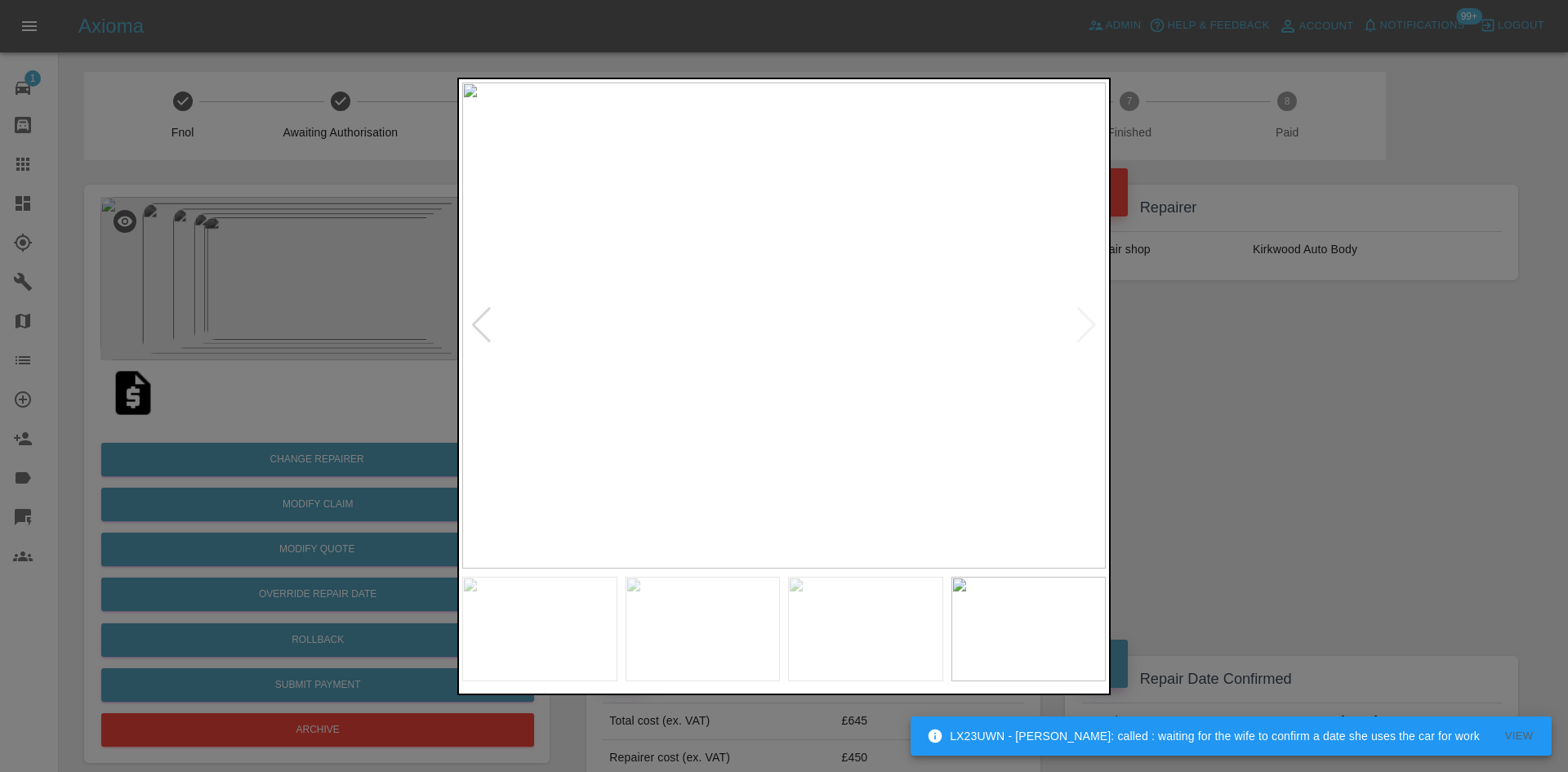
click at [491, 332] on div at bounding box center [481, 325] width 22 height 36
click at [1070, 337] on img at bounding box center [783, 325] width 643 height 486
click at [1076, 333] on div at bounding box center [1086, 325] width 22 height 36
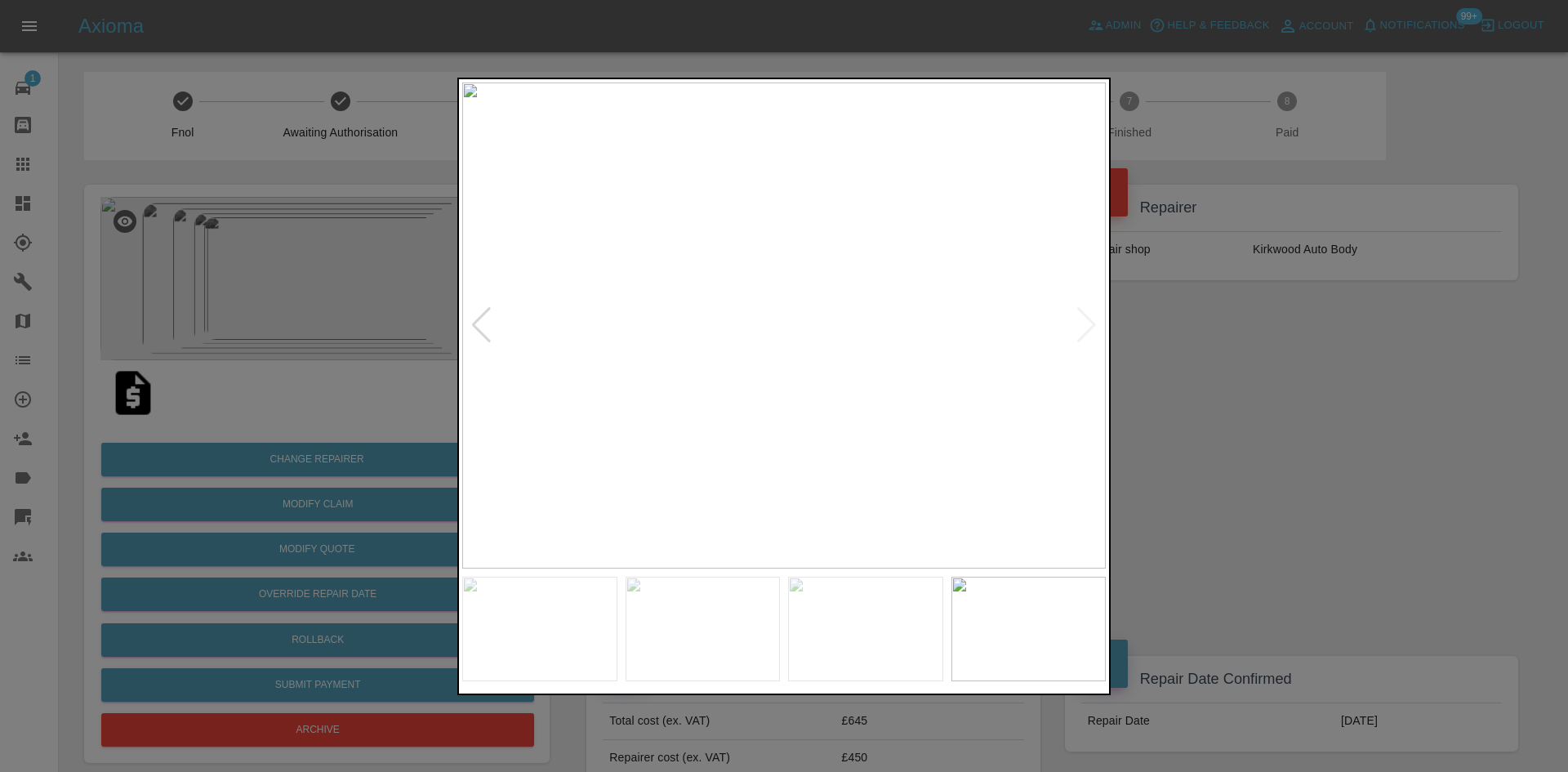
click at [1076, 328] on img at bounding box center [783, 325] width 643 height 486
click at [1079, 327] on img at bounding box center [783, 325] width 643 height 486
click at [1204, 398] on div at bounding box center [784, 386] width 1568 height 772
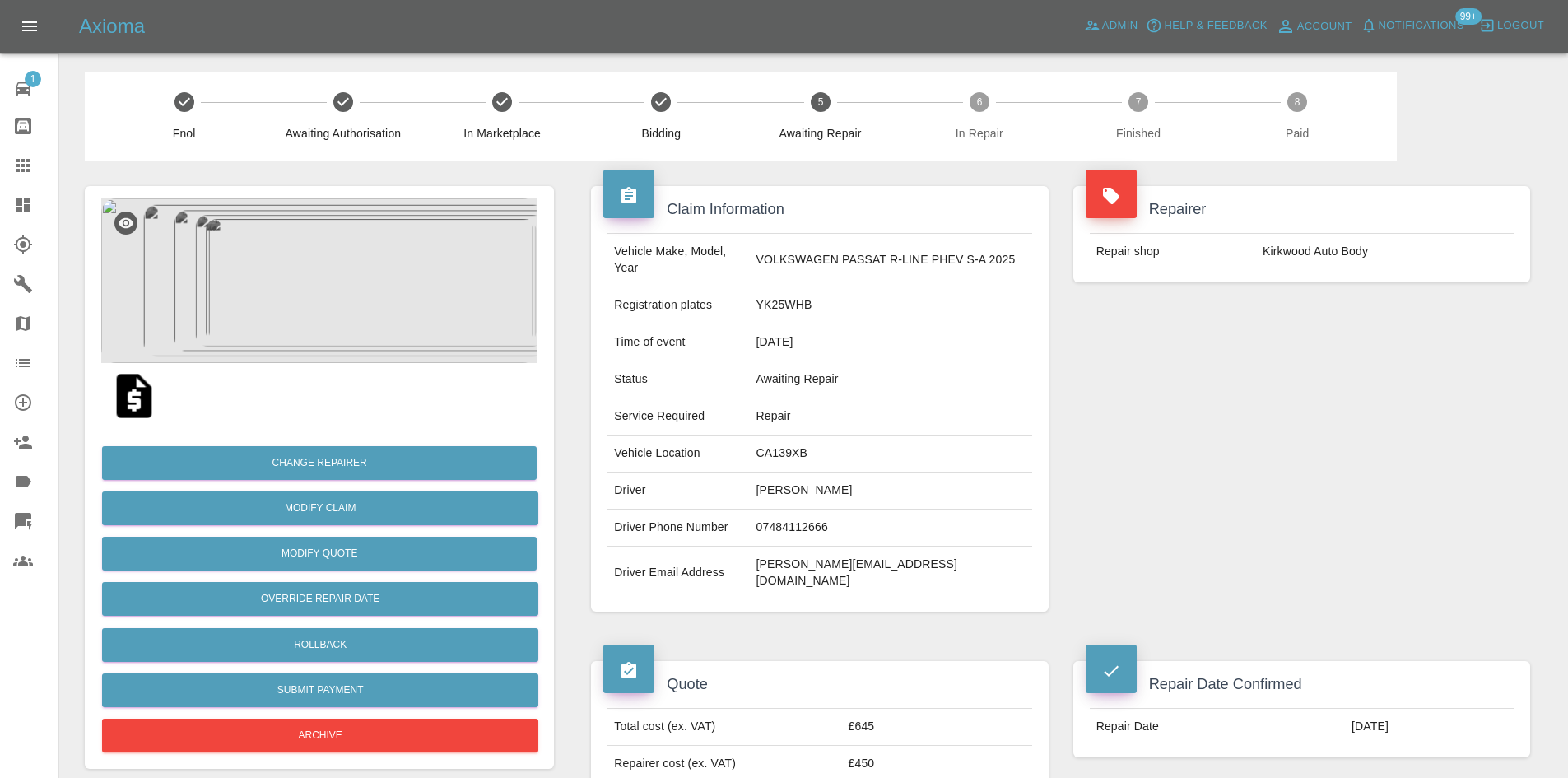
click at [142, 399] on img at bounding box center [133, 395] width 52 height 52
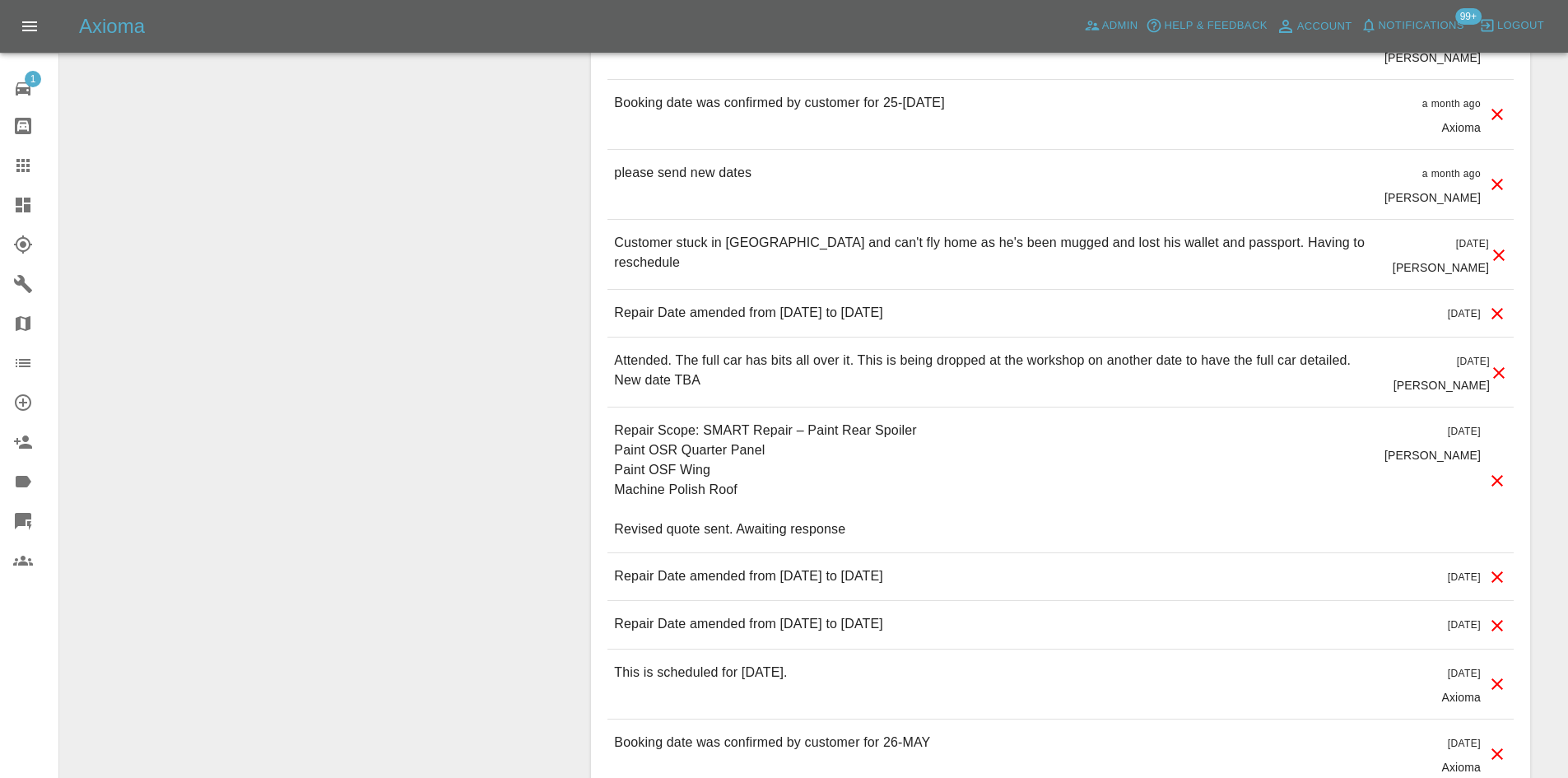
scroll to position [2305, 0]
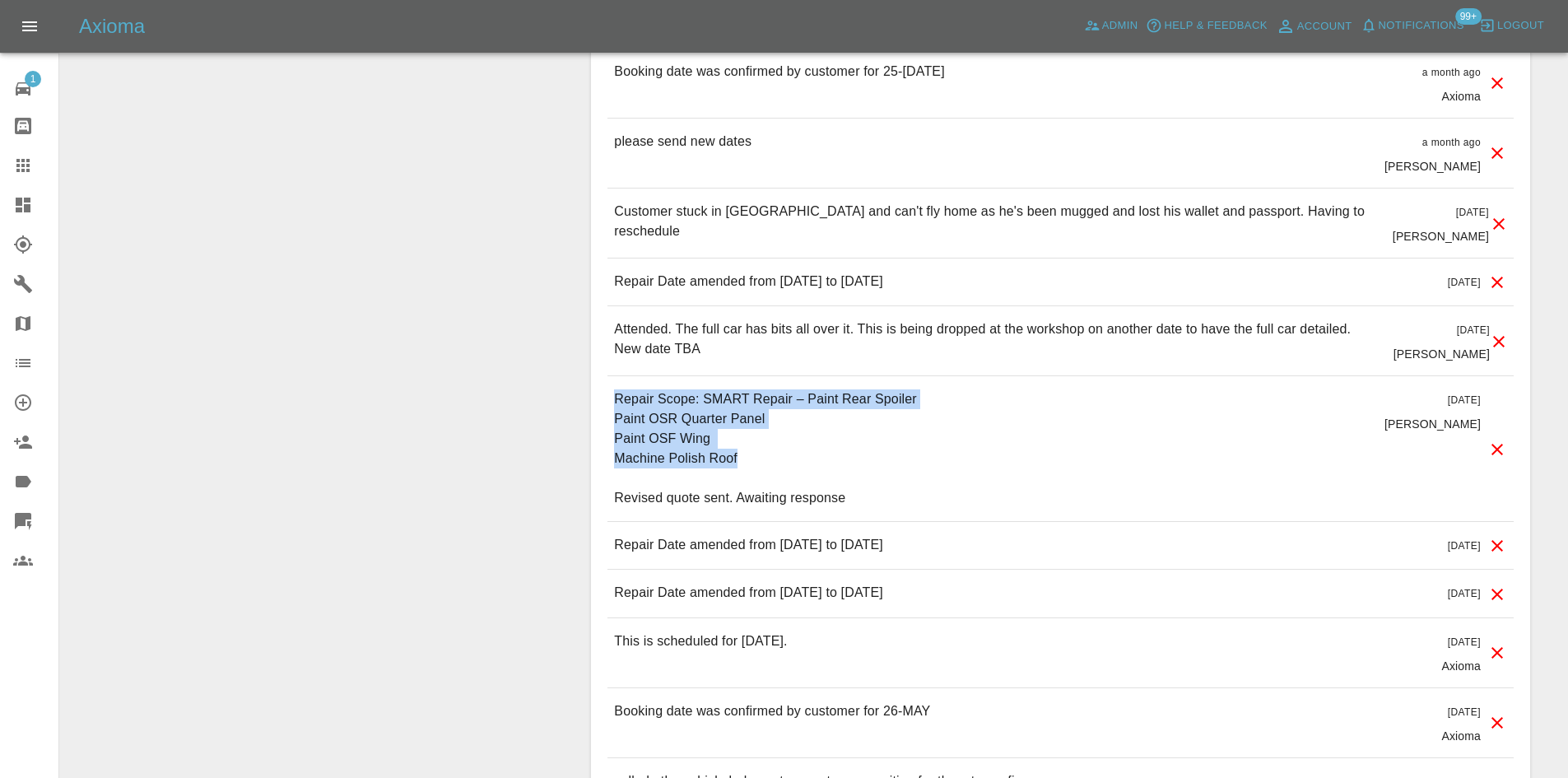
drag, startPoint x: 768, startPoint y: 451, endPoint x: 603, endPoint y: 371, distance: 183.4
click at [603, 371] on div "Comments x Add Comment The customer arrived at my workshop this morning earlier…" at bounding box center [1061, 150] width 939 height 1886
copy p "Repair Scope: SMART Repair – Paint Rear Spoiler Paint OSR Quarter Panel Paint O…"
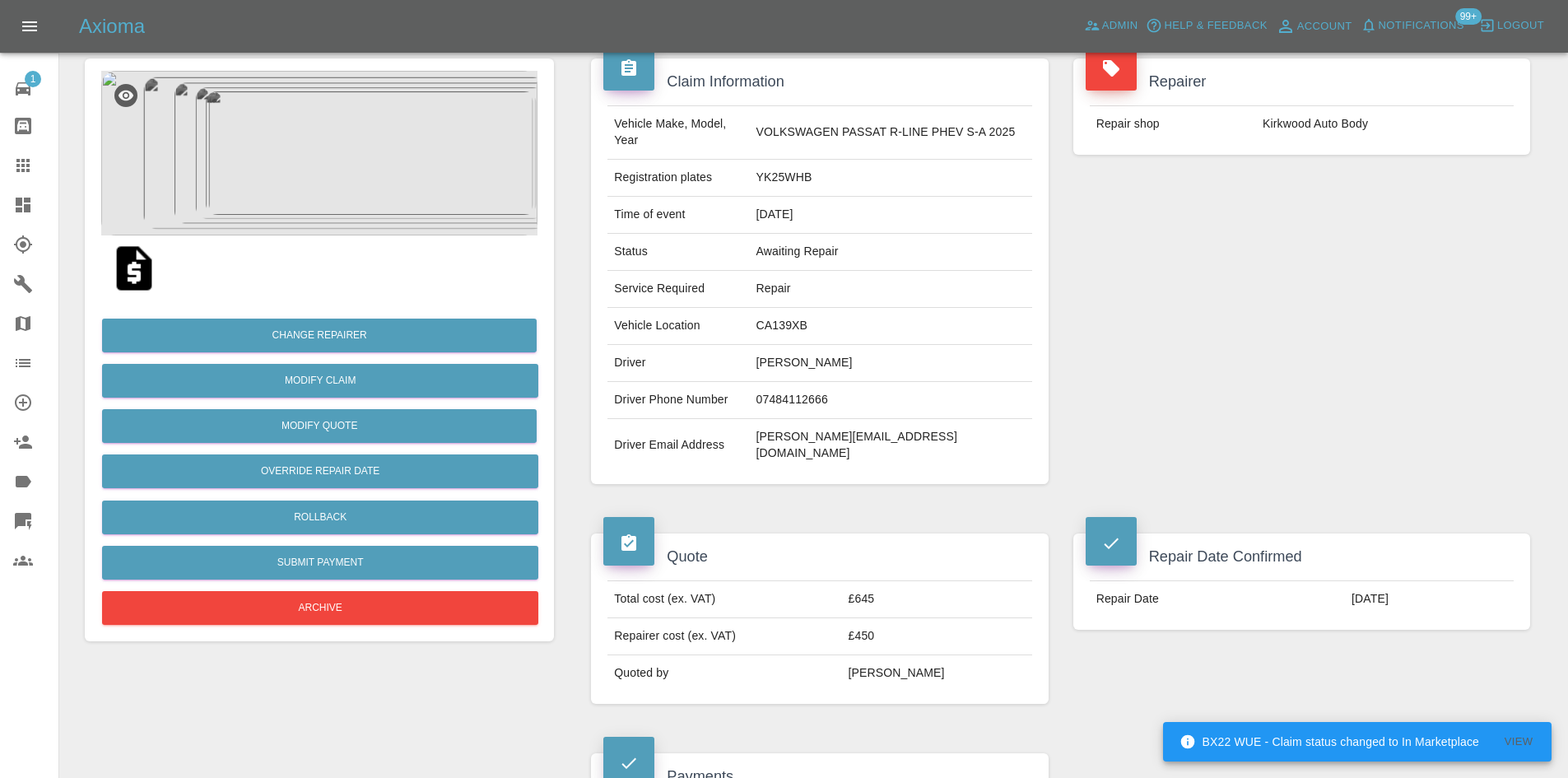
scroll to position [0, 0]
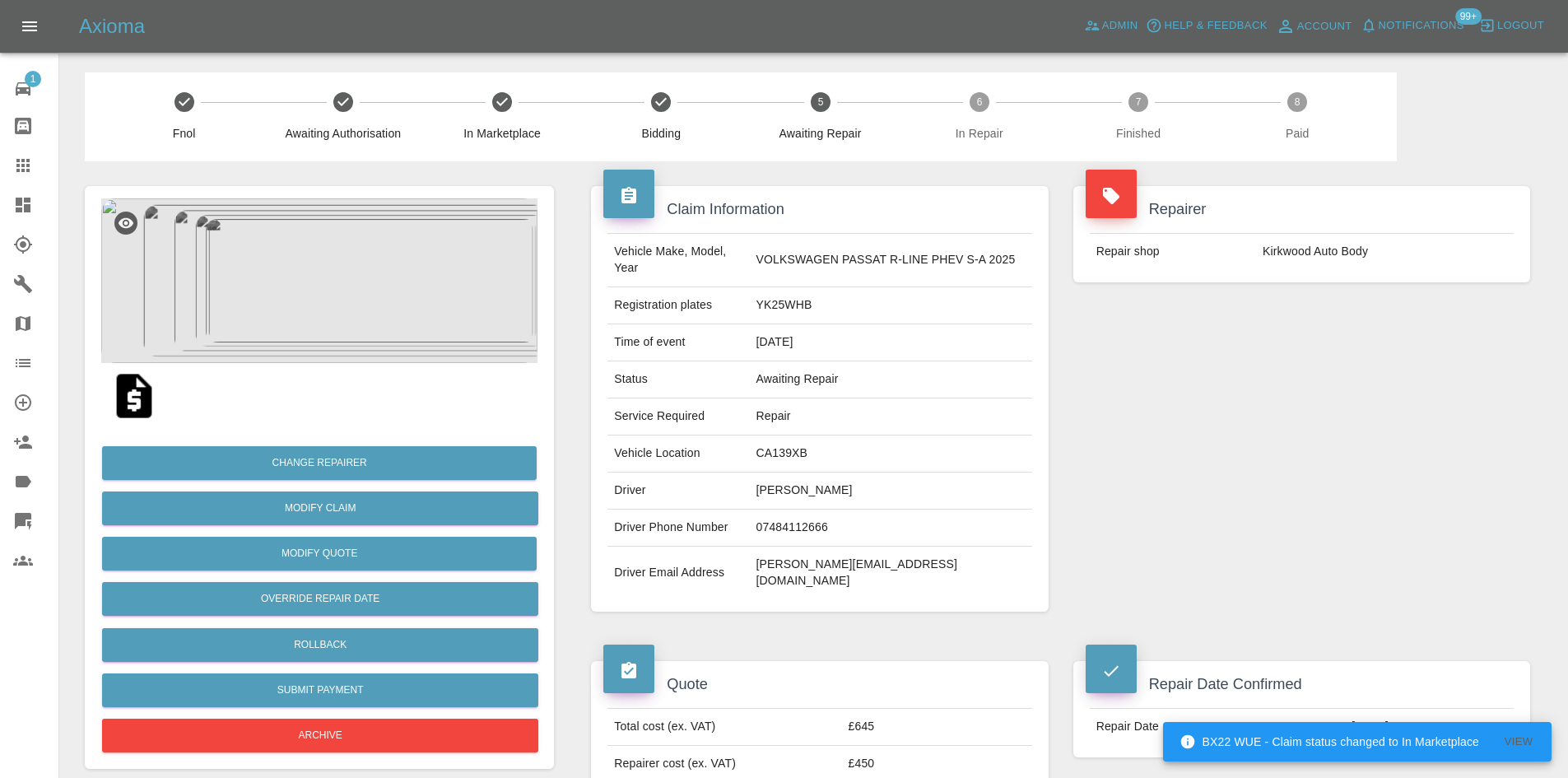
click at [784, 483] on td "[PERSON_NAME]" at bounding box center [891, 490] width 283 height 37
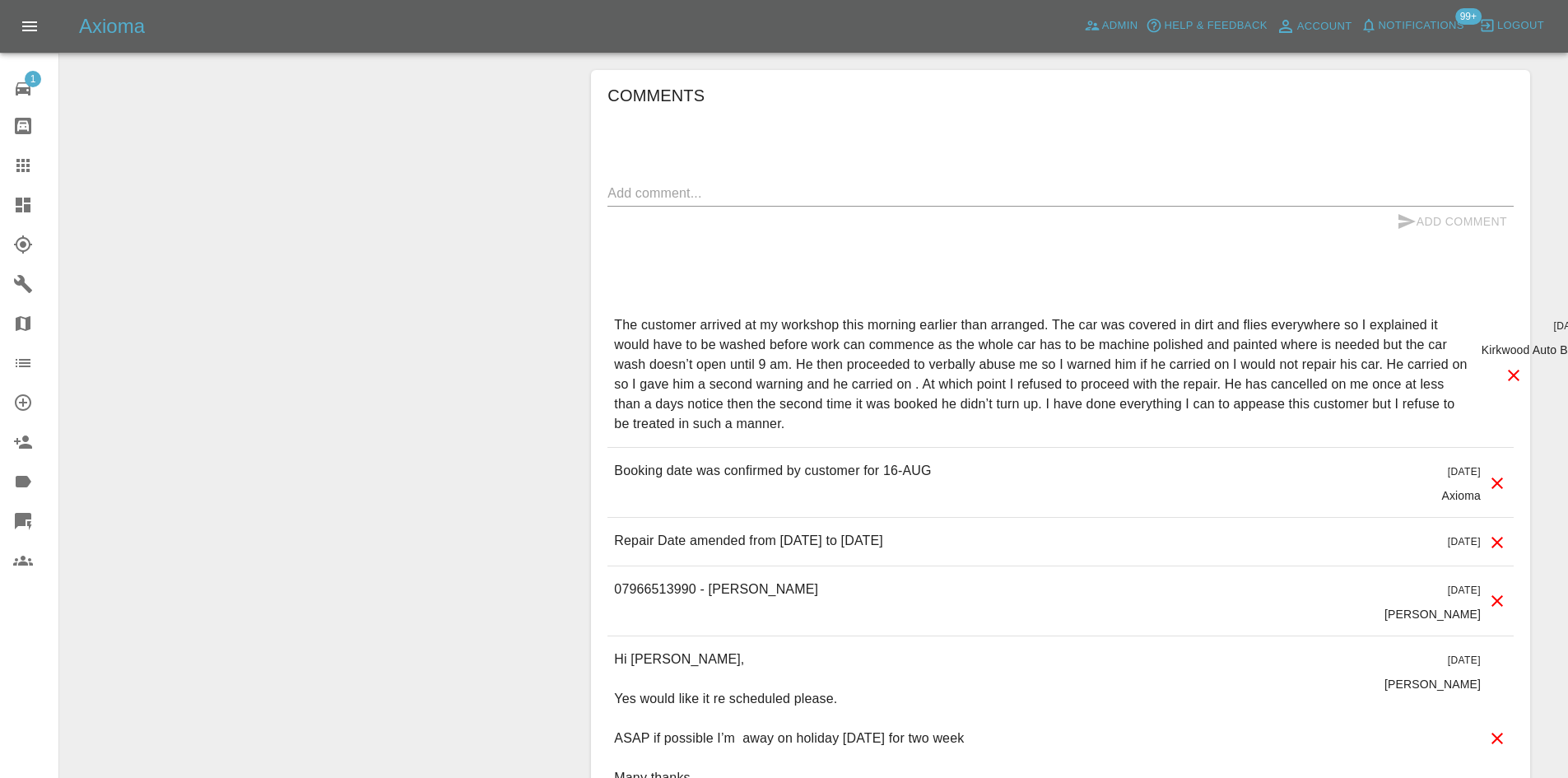
scroll to position [1482, 0]
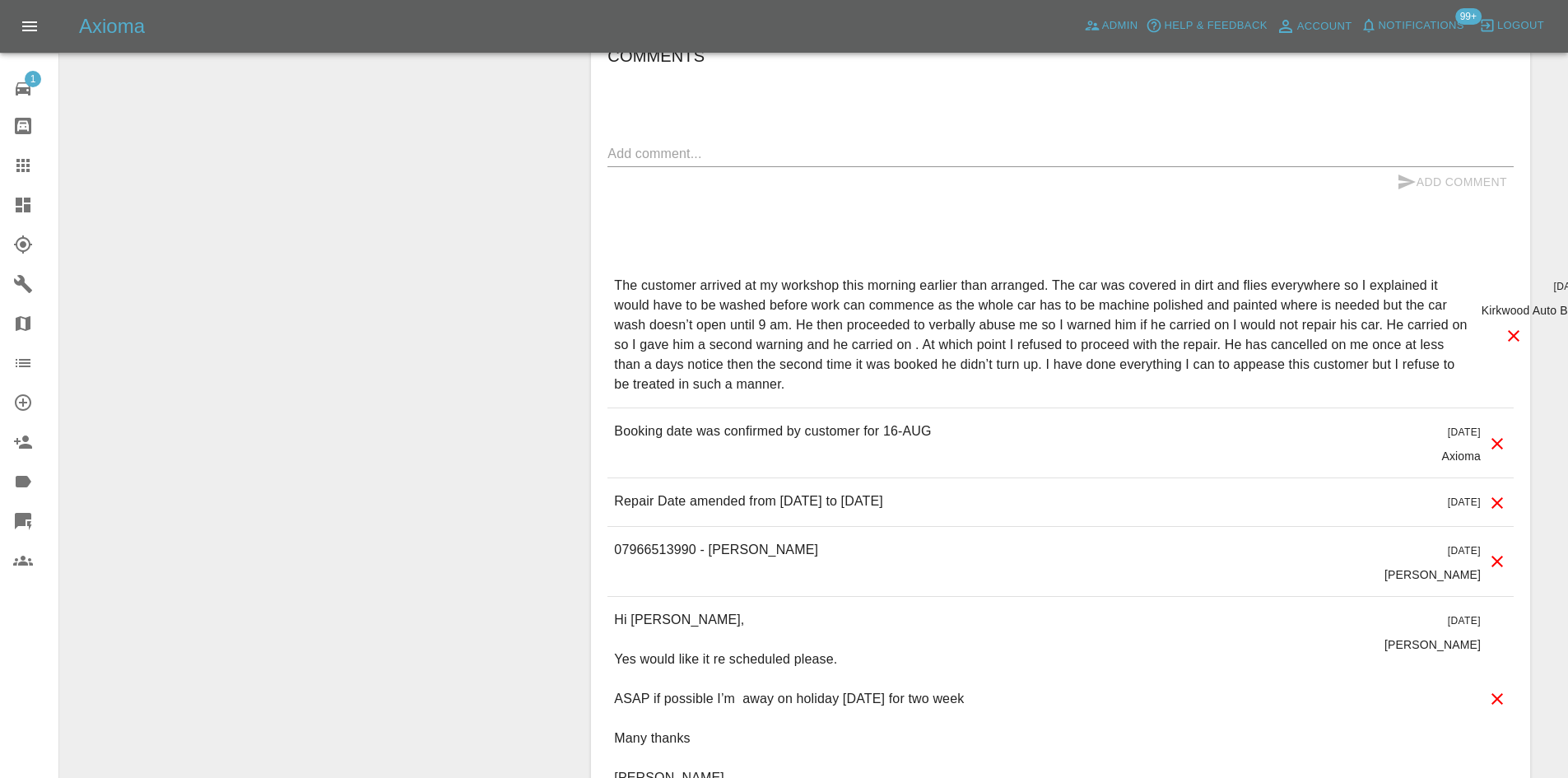
click at [753, 540] on p "07966513990 - [PERSON_NAME]" at bounding box center [716, 549] width 204 height 20
click at [710, 540] on p "07966513990 - [PERSON_NAME]" at bounding box center [716, 549] width 204 height 20
drag, startPoint x: 711, startPoint y: 533, endPoint x: 781, endPoint y: 540, distance: 70.3
click at [781, 540] on div "07966513990 - [PERSON_NAME] [DATE] [PERSON_NAME]" at bounding box center [1061, 561] width 906 height 70
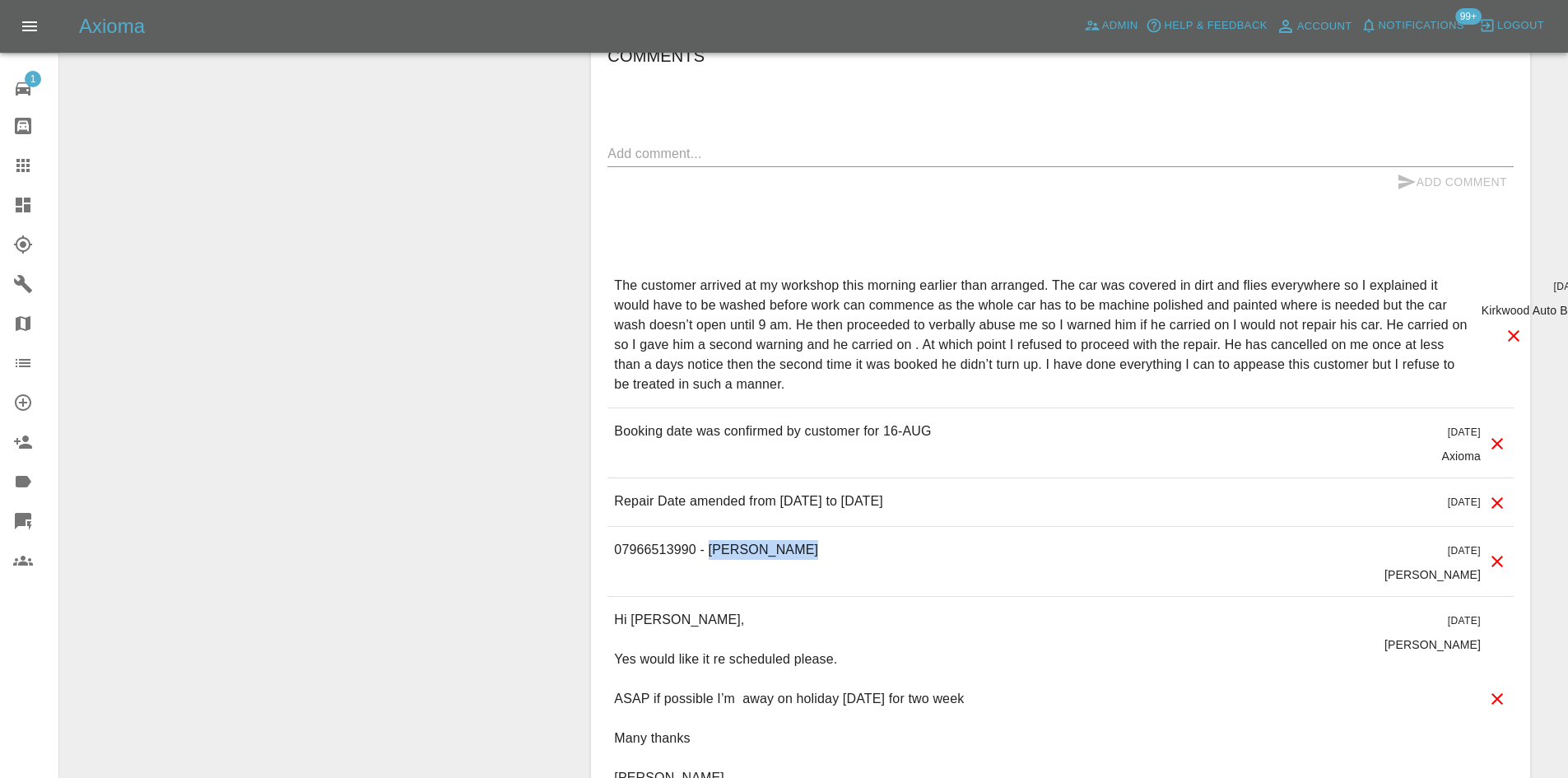
copy p "[PERSON_NAME]"
click at [670, 540] on p "07966513990 - [PERSON_NAME]" at bounding box center [716, 549] width 204 height 20
click at [668, 540] on p "07966513990 - [PERSON_NAME]" at bounding box center [716, 549] width 204 height 20
copy p "07966513990"
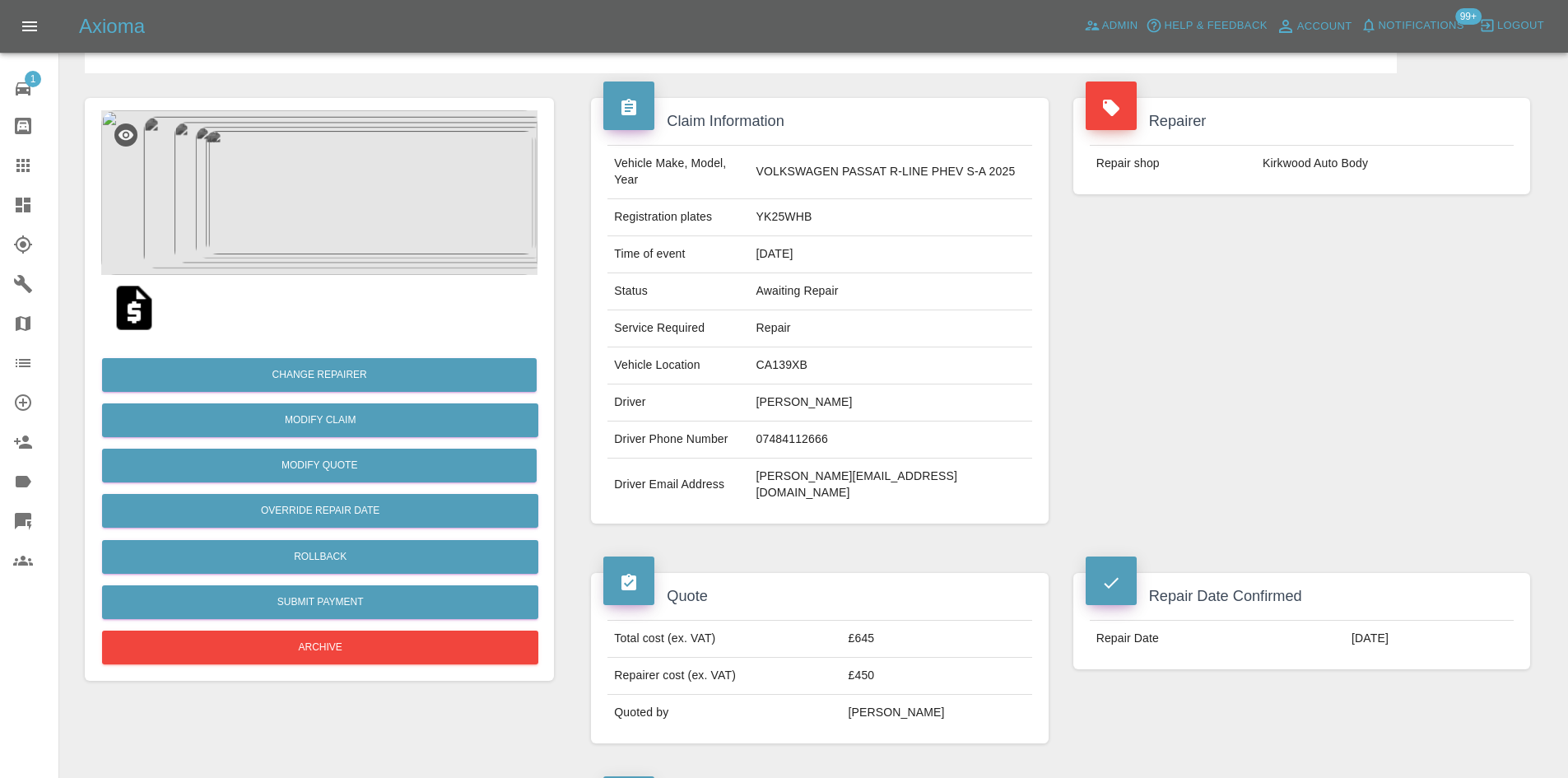
scroll to position [82, 0]
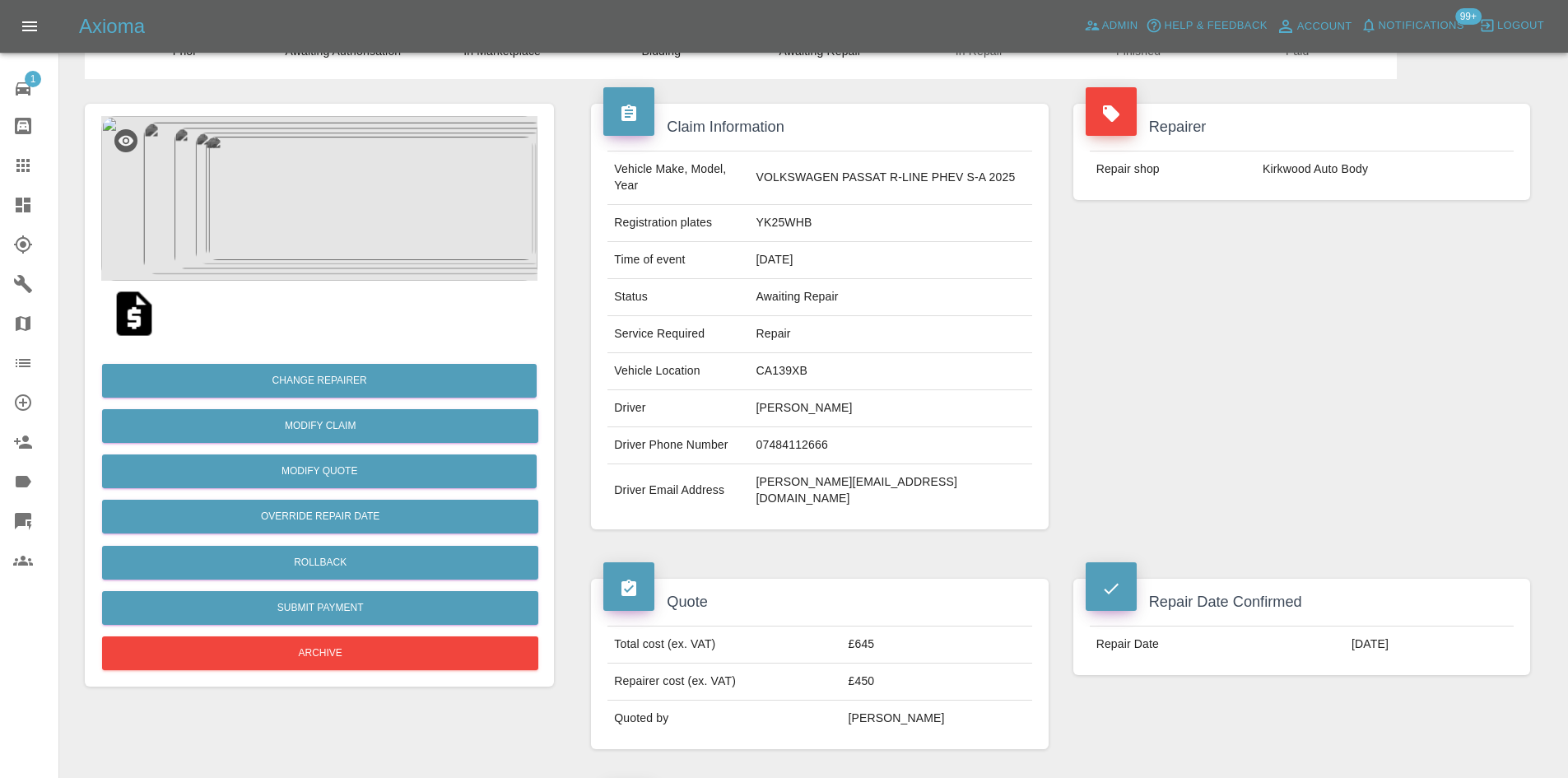
click at [786, 228] on td "YK25WHB" at bounding box center [891, 223] width 283 height 37
click at [784, 229] on td "YK25WHB" at bounding box center [891, 223] width 283 height 37
copy td "YK25WHB"
click at [784, 390] on td "[PERSON_NAME]" at bounding box center [891, 409] width 283 height 37
click at [785, 376] on td "CA139XB" at bounding box center [891, 371] width 283 height 37
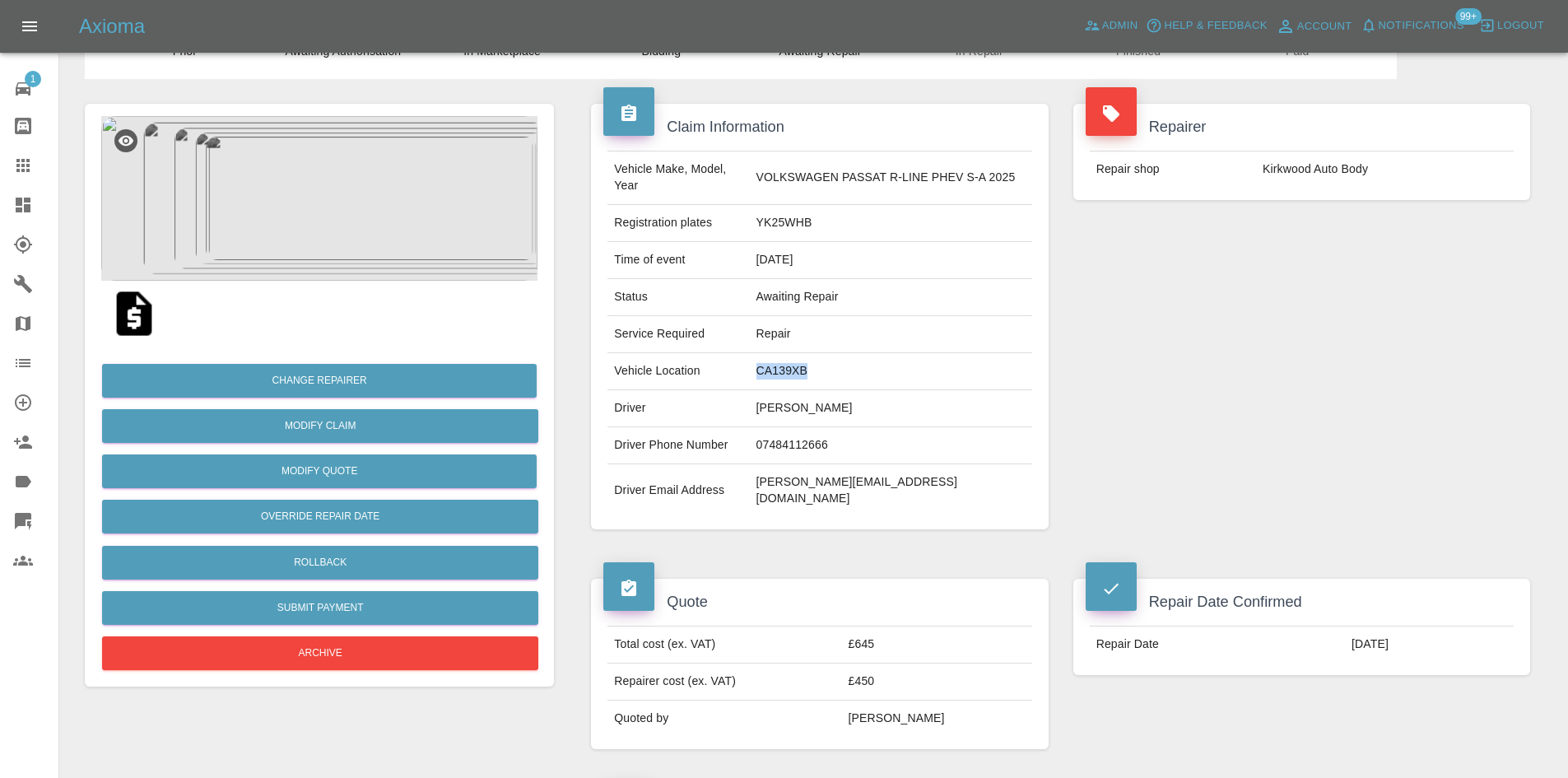
click at [785, 376] on td "CA139XB" at bounding box center [891, 371] width 283 height 37
copy td "CA139XB"
click at [346, 241] on img at bounding box center [319, 198] width 436 height 165
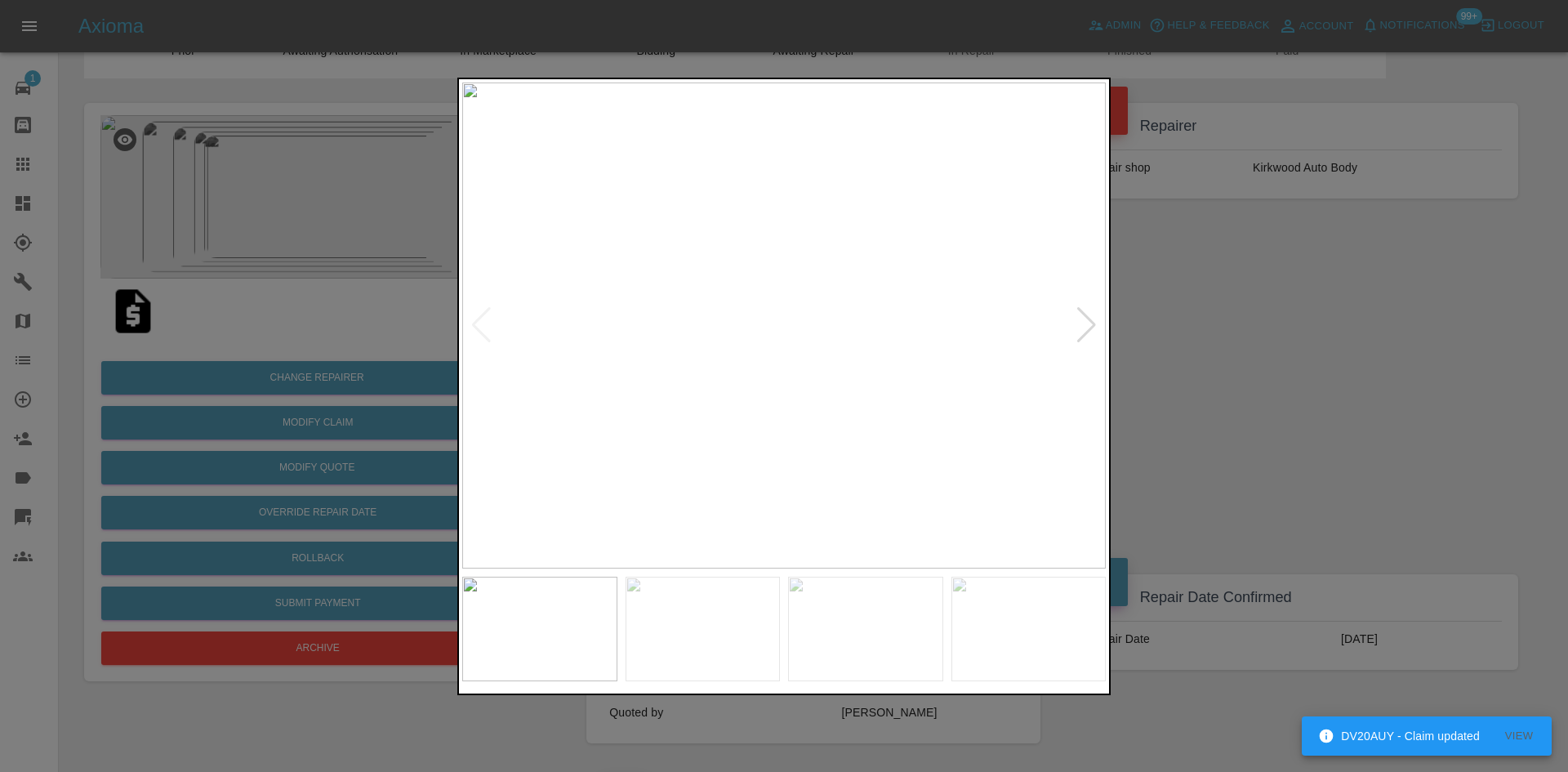
click at [1088, 322] on div at bounding box center [1086, 325] width 22 height 36
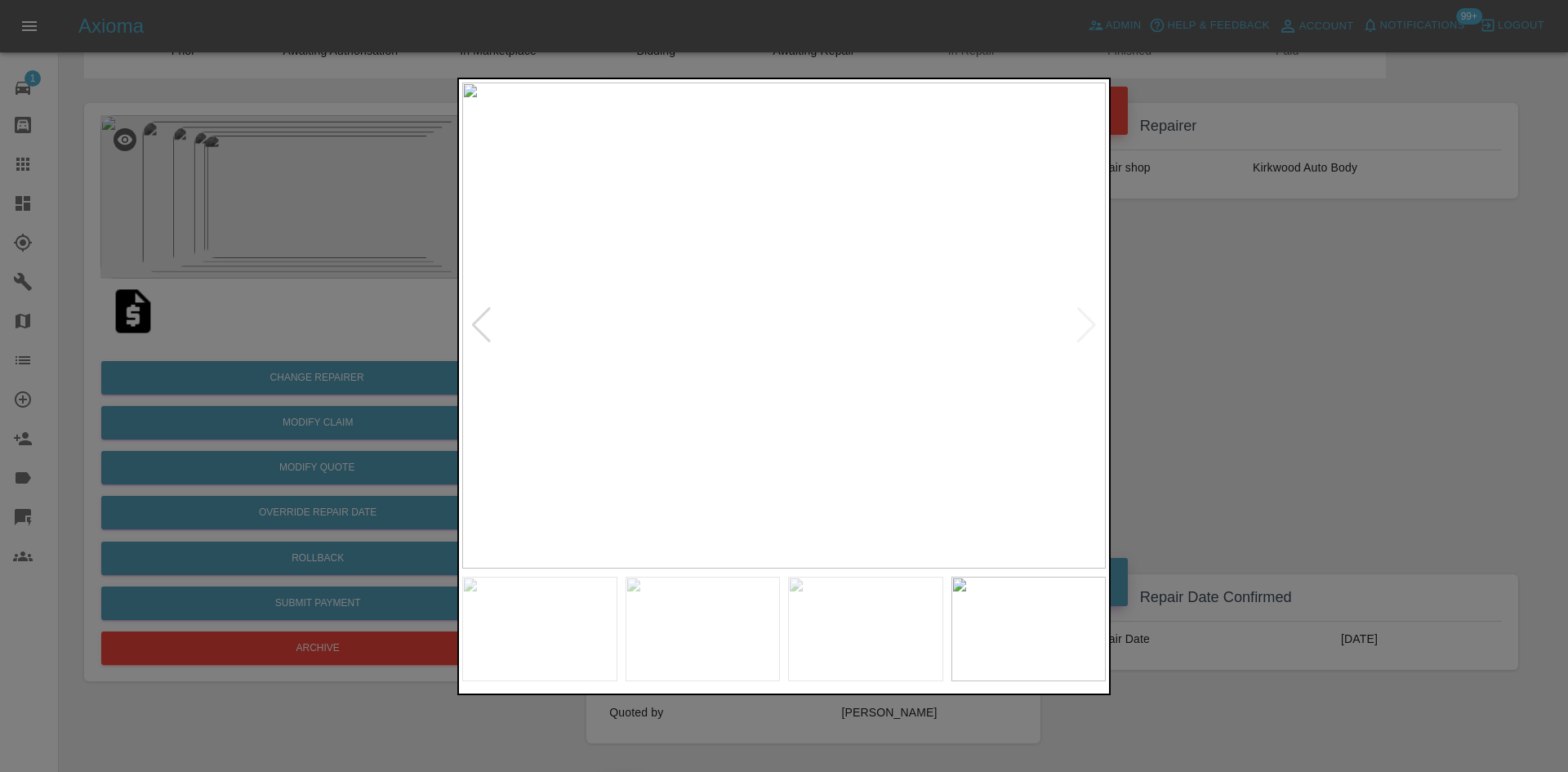
click at [1088, 322] on img at bounding box center [783, 325] width 643 height 486
drag, startPoint x: 1348, startPoint y: 386, endPoint x: 983, endPoint y: 655, distance: 453.4
click at [1346, 386] on div at bounding box center [784, 386] width 1568 height 772
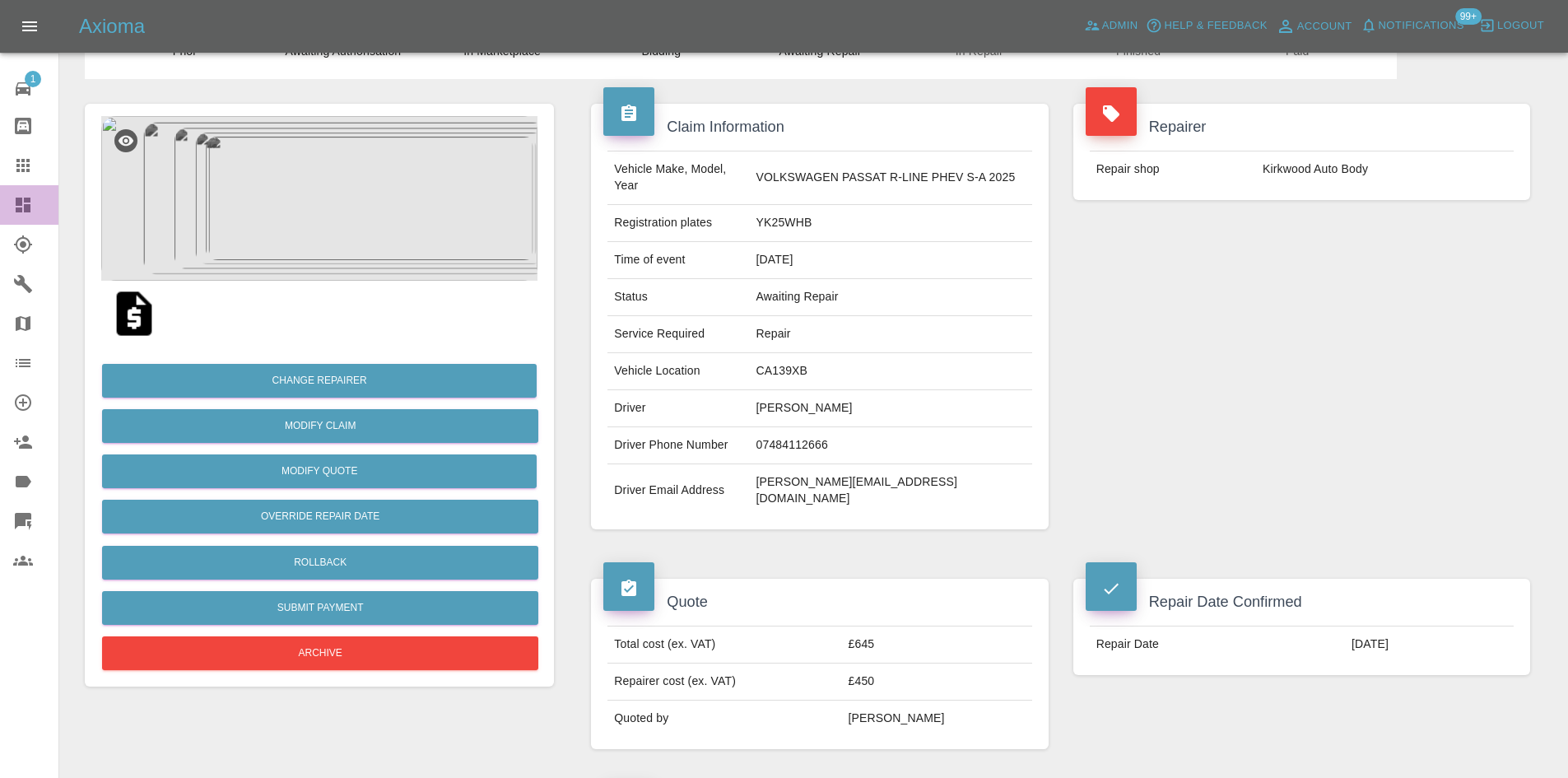
click at [10, 204] on link "Dashboard" at bounding box center [29, 205] width 58 height 39
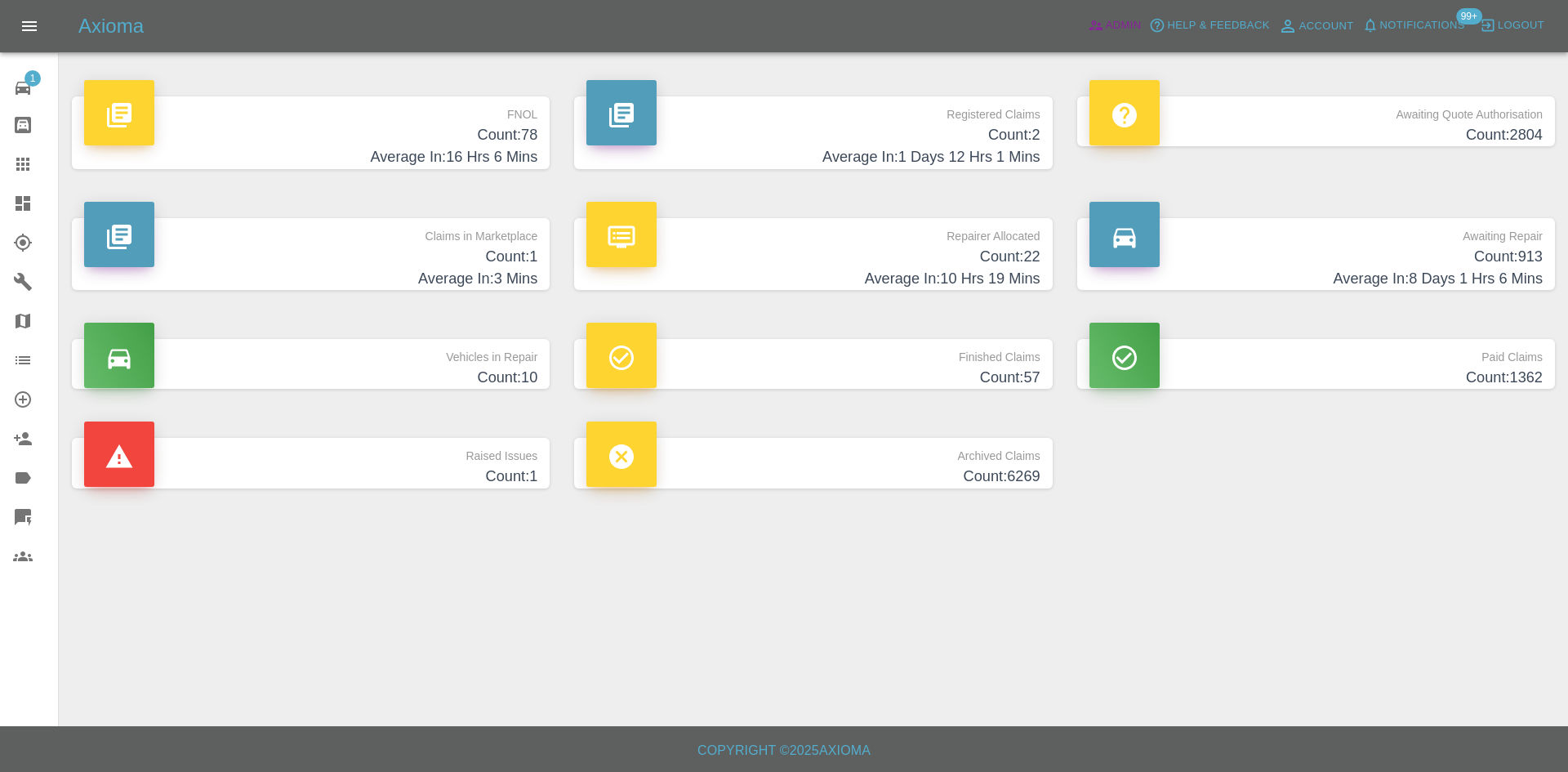
click at [1105, 37] on link "Admin" at bounding box center [1115, 26] width 62 height 26
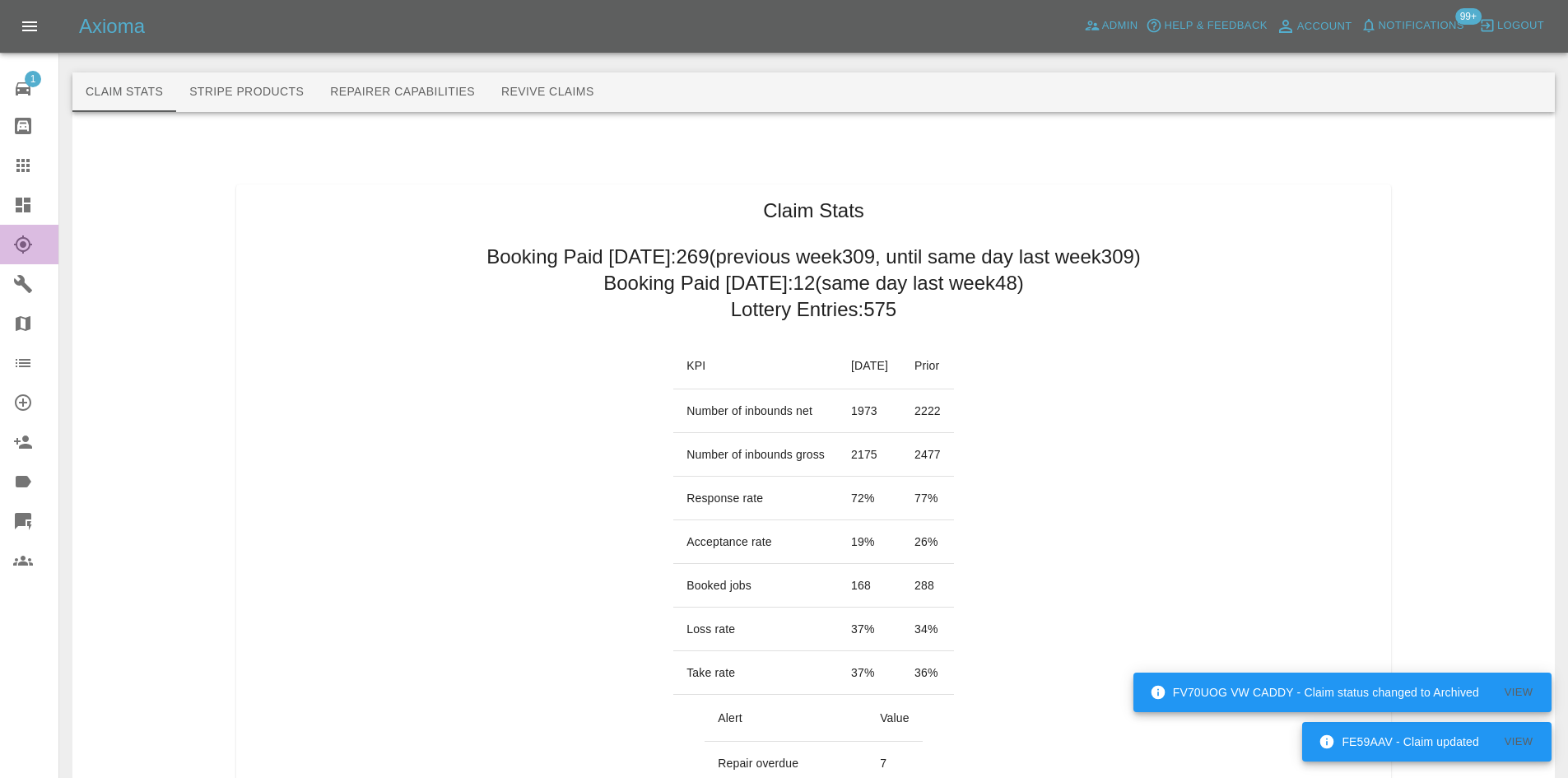
click at [21, 228] on link "Explorer" at bounding box center [29, 244] width 58 height 39
click at [18, 211] on icon at bounding box center [23, 205] width 15 height 15
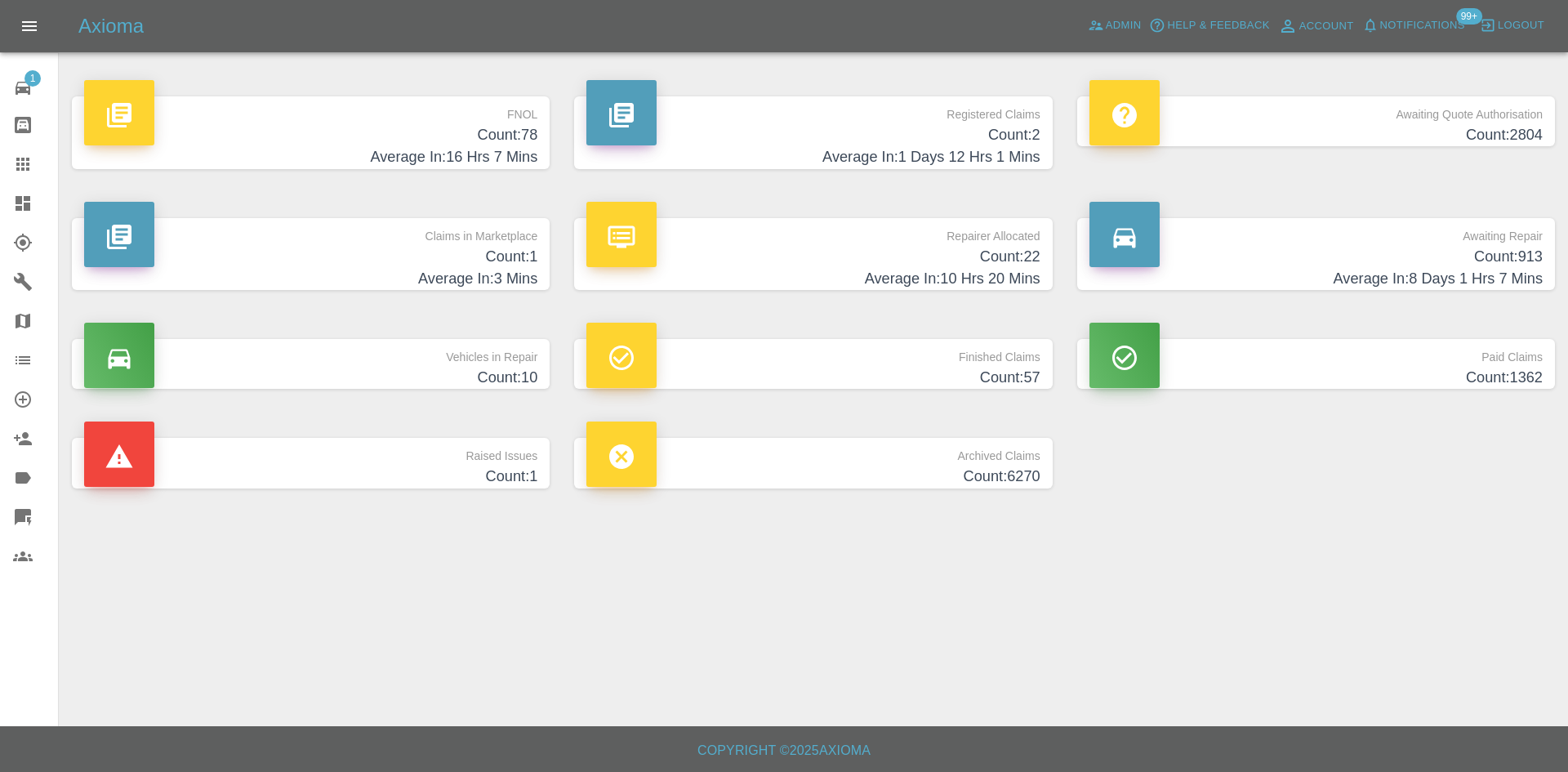
click at [931, 122] on p "Registered Claims" at bounding box center [813, 110] width 453 height 27
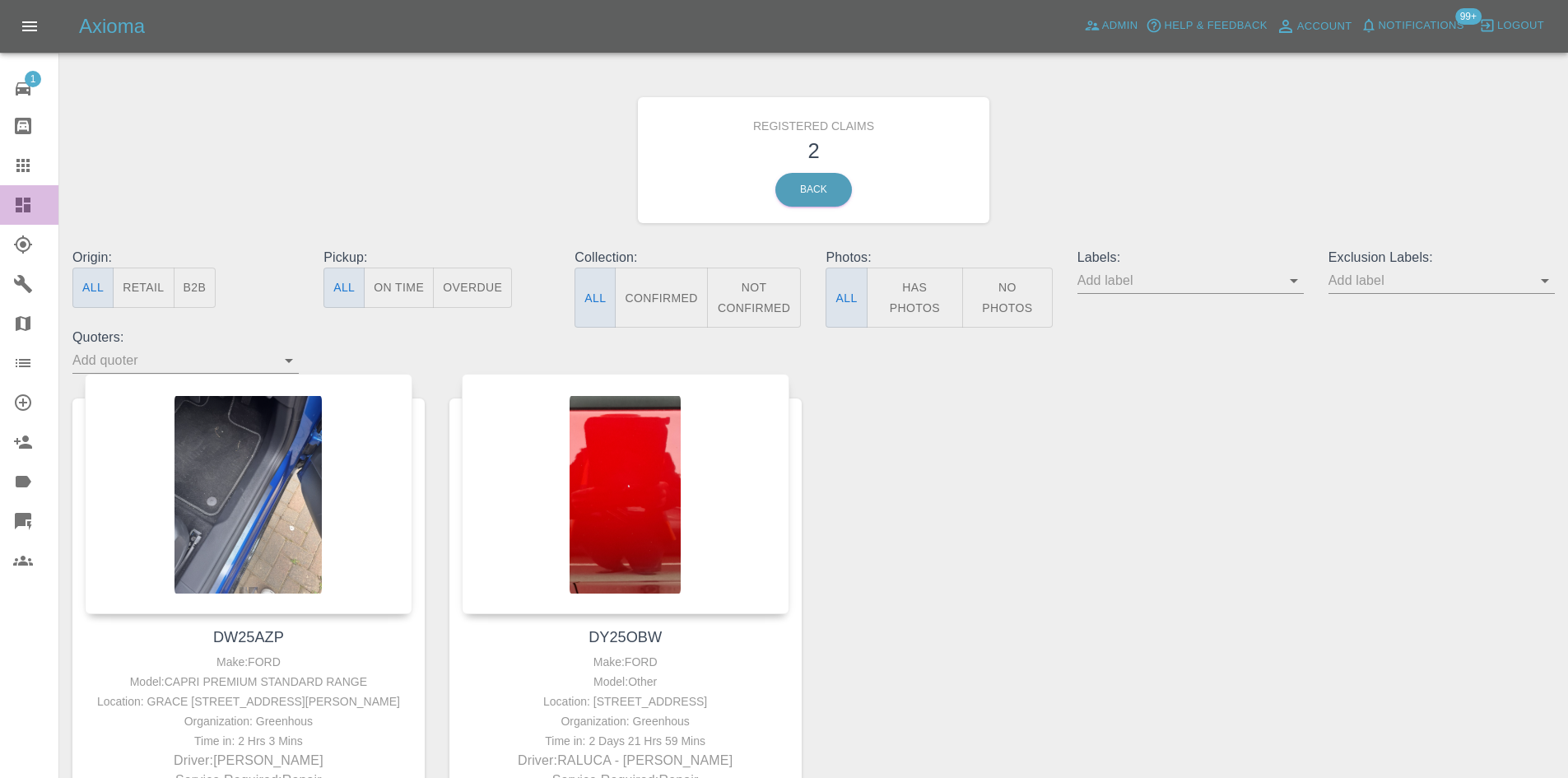
click at [19, 224] on link "Dashboard" at bounding box center [29, 205] width 58 height 39
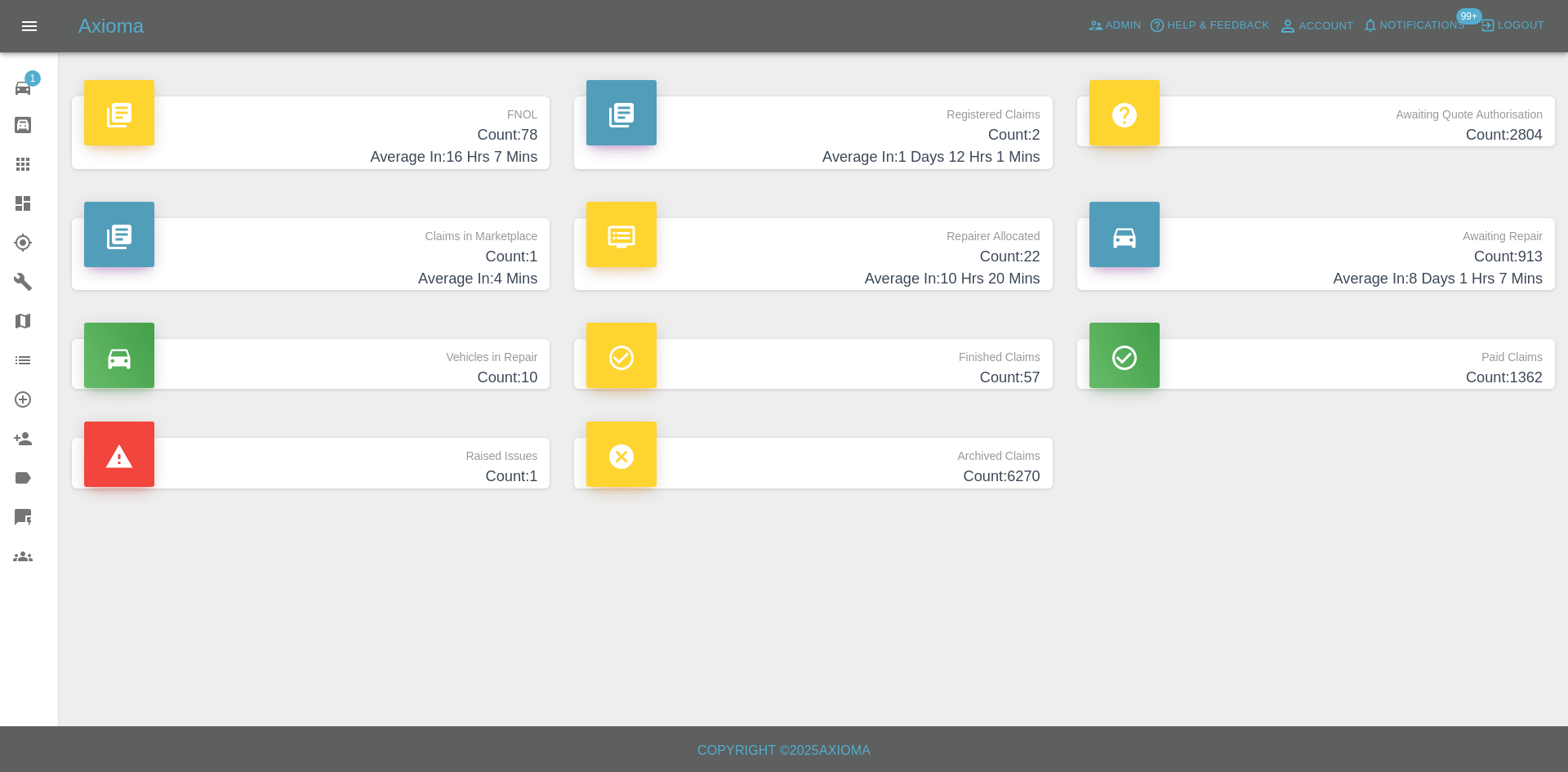
click at [1379, 11] on div "Axioma Admin Help & Feedback Account Notifications 99+ Logout" at bounding box center [784, 26] width 1568 height 52
click at [1416, 32] on span "Notifications" at bounding box center [1423, 26] width 85 height 19
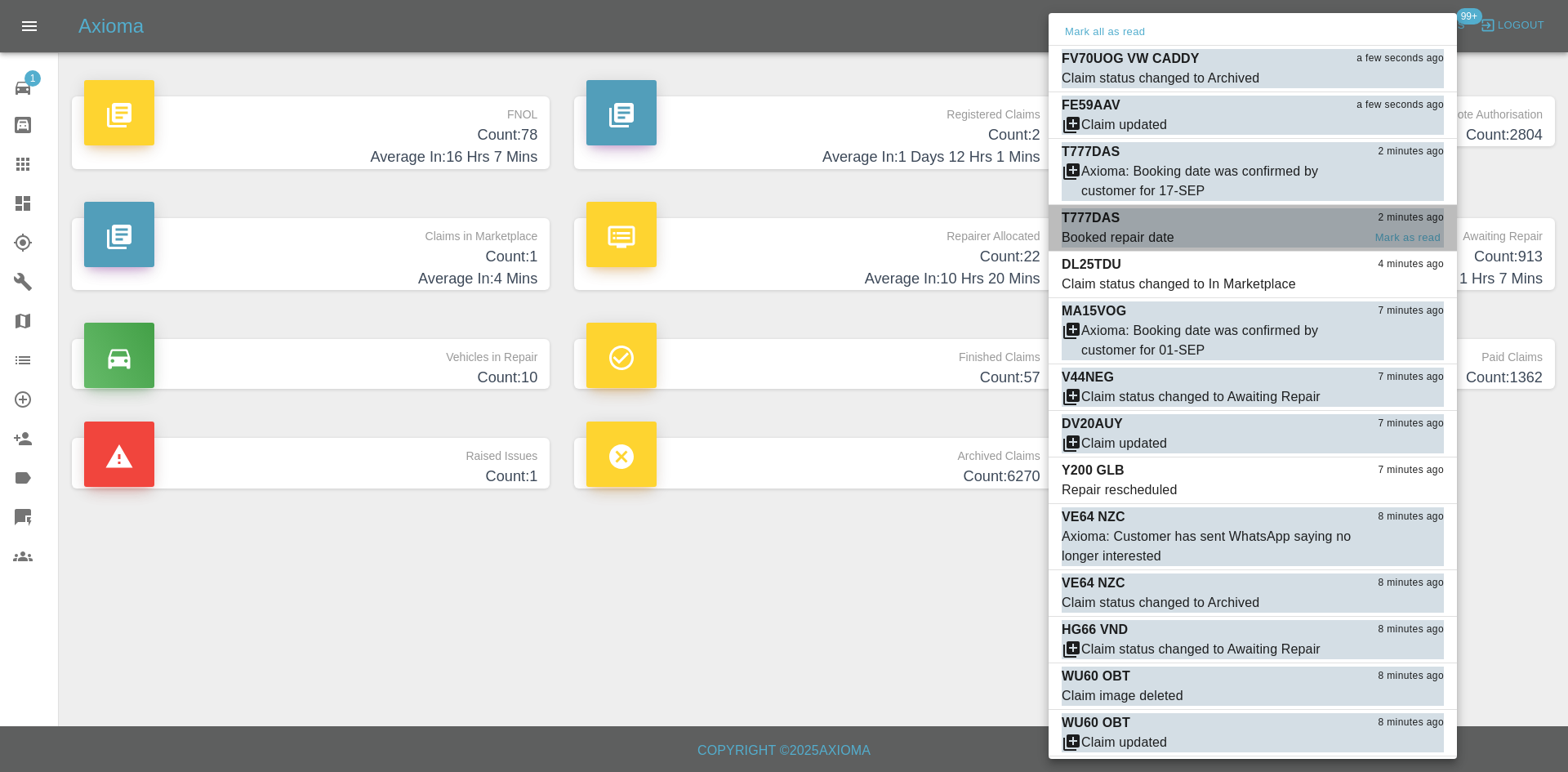
click at [1148, 220] on div "T777DAS 2 minutes ago" at bounding box center [1253, 217] width 383 height 20
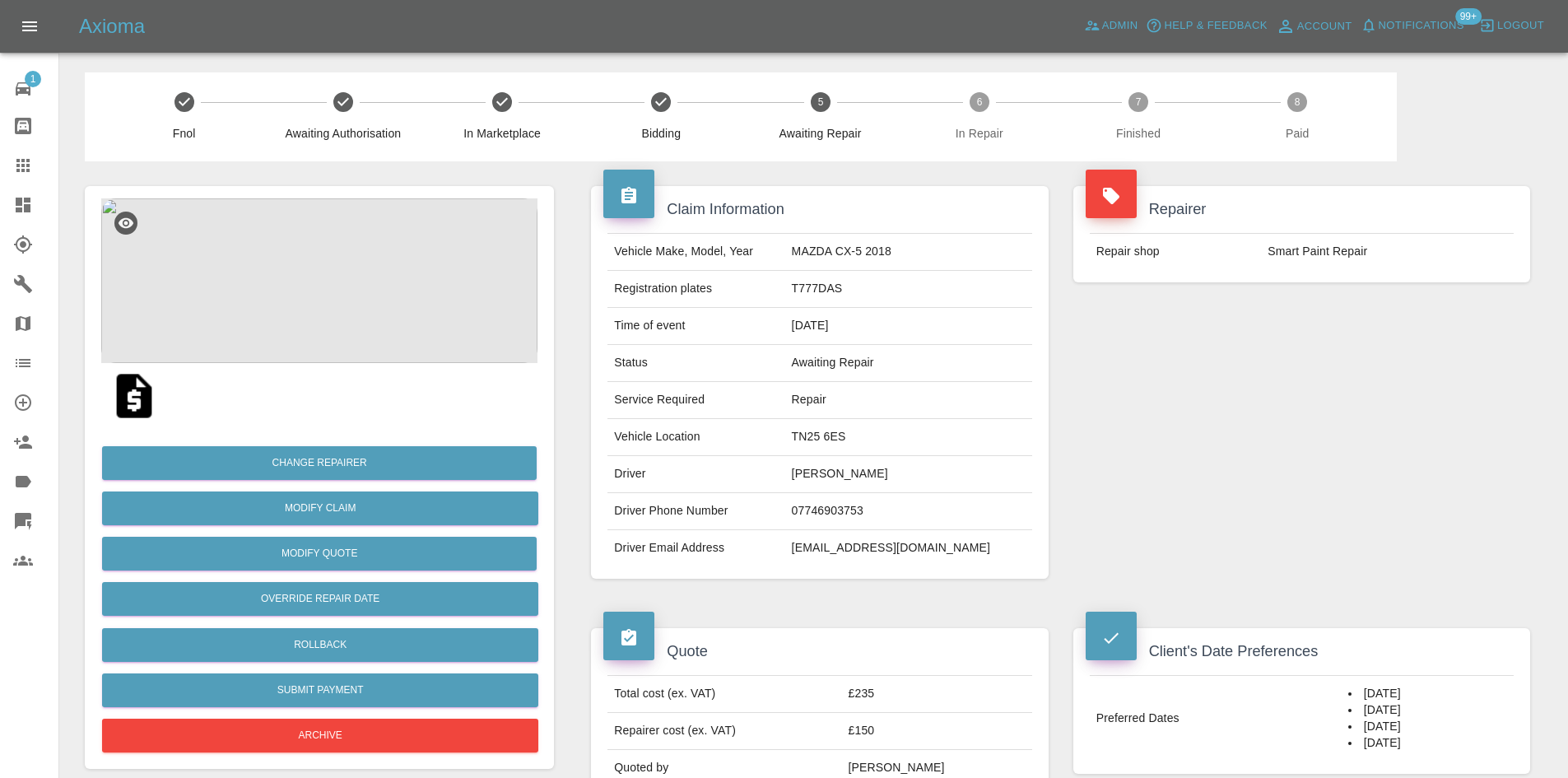
click at [6, 202] on link "Dashboard" at bounding box center [29, 205] width 58 height 39
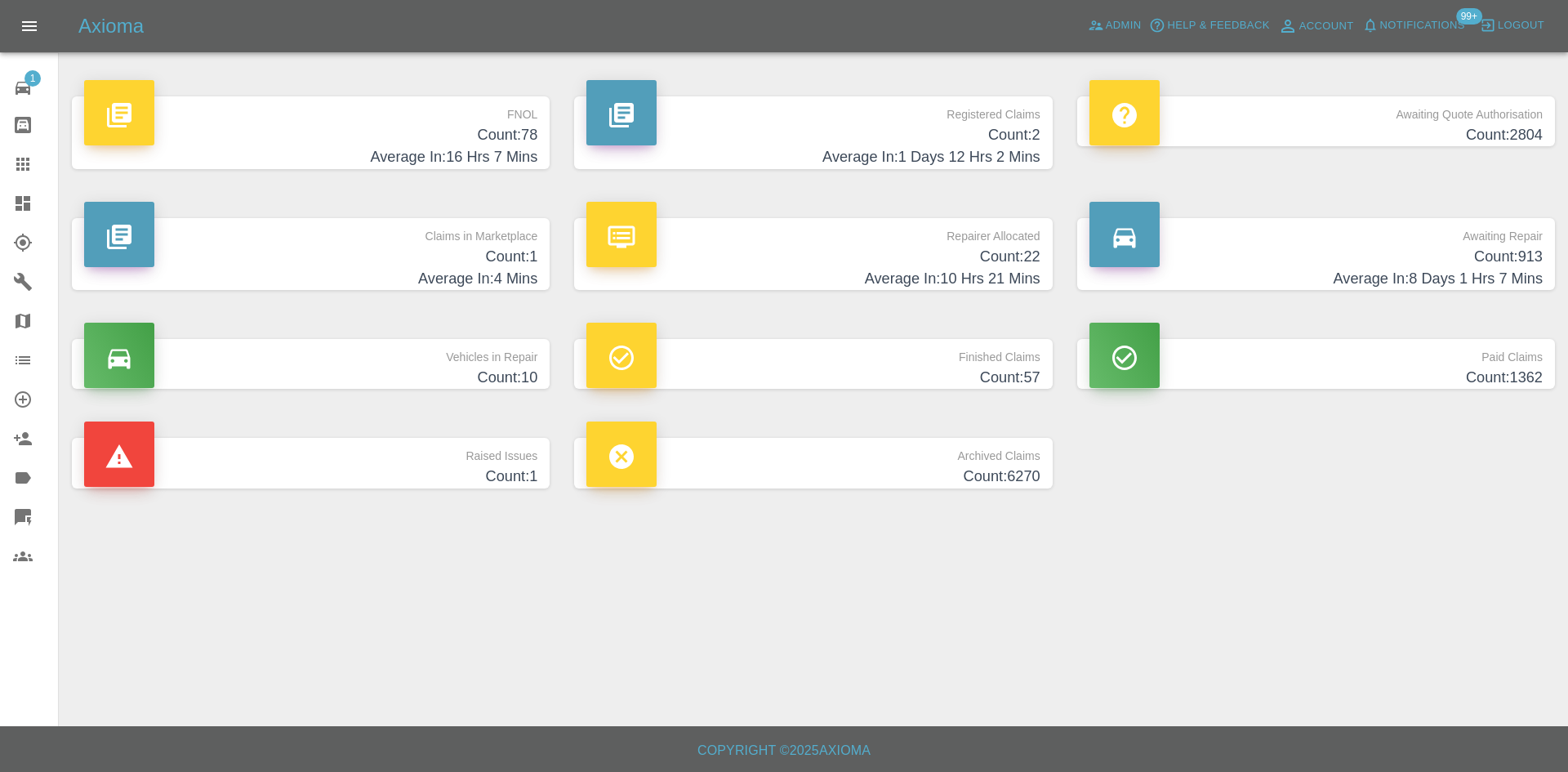
click at [8, 174] on link "Claims" at bounding box center [28, 163] width 58 height 39
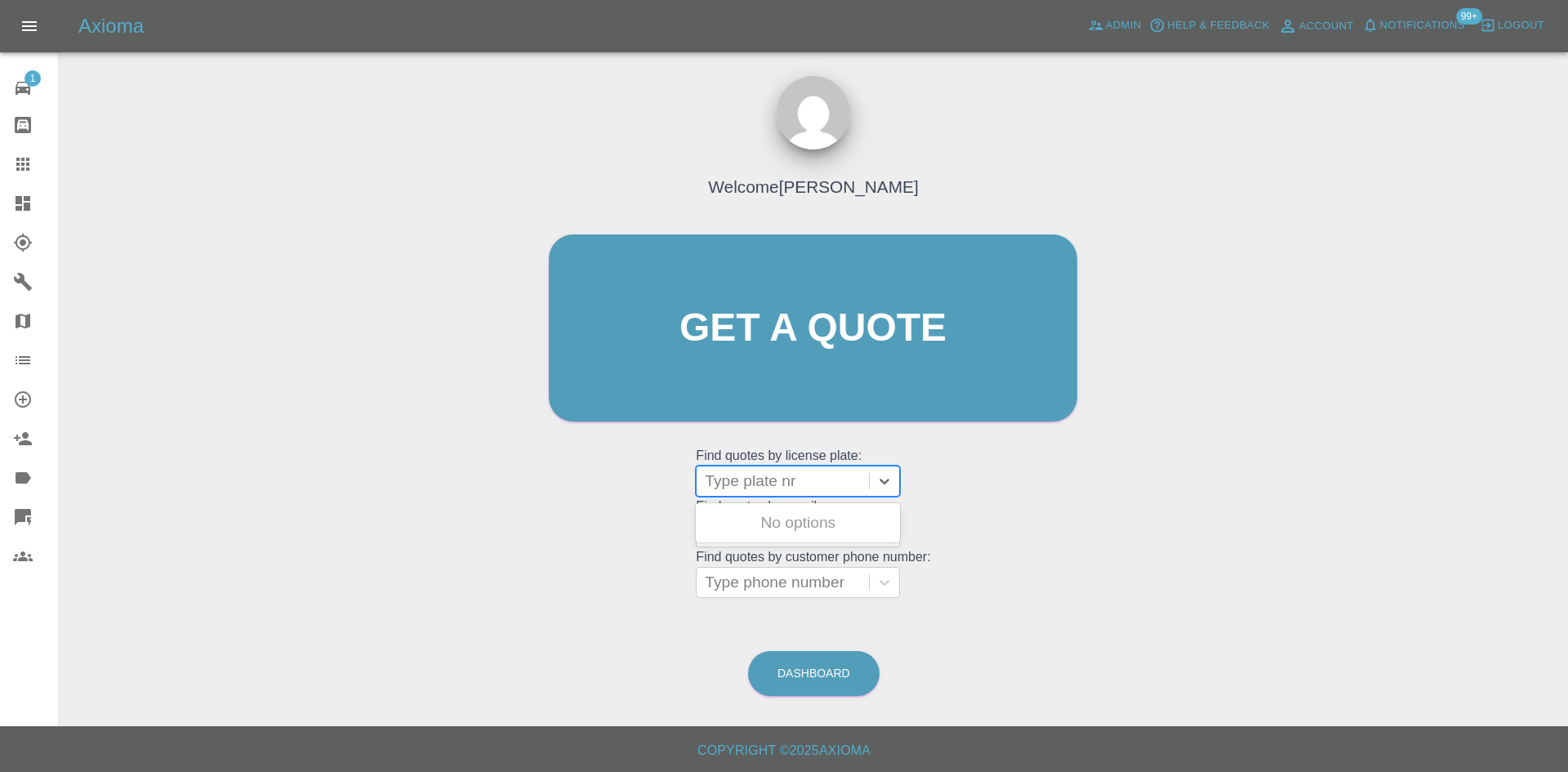
click at [792, 489] on div at bounding box center [782, 481] width 156 height 23
paste input "CA139XB"
type input "CA139XB"
click at [791, 486] on div at bounding box center [782, 481] width 156 height 23
paste input "YK25WHB"
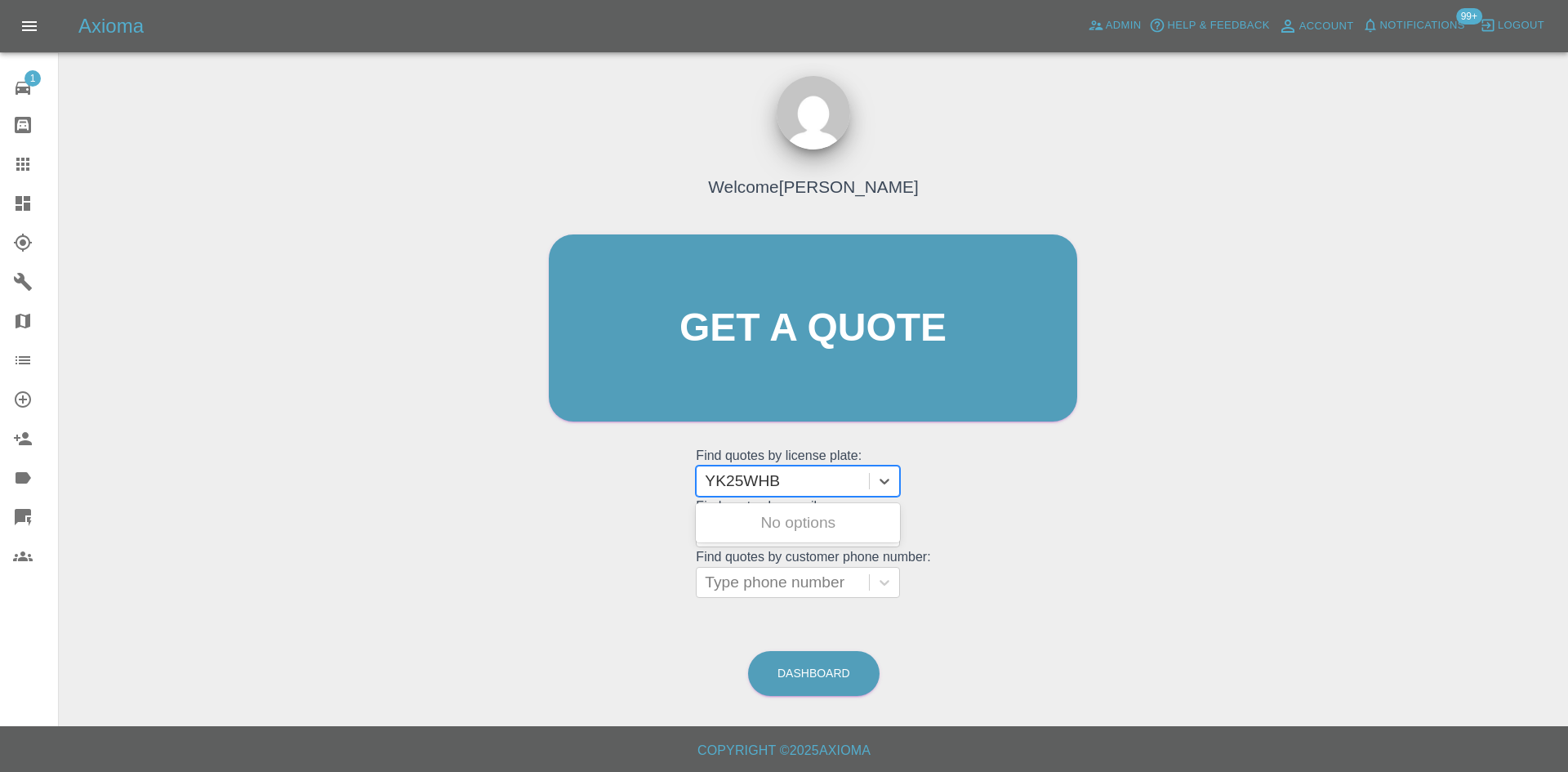
type input "YK25WHB"
click at [786, 514] on div "YK25WHB, Awaiting Repair" at bounding box center [798, 532] width 204 height 52
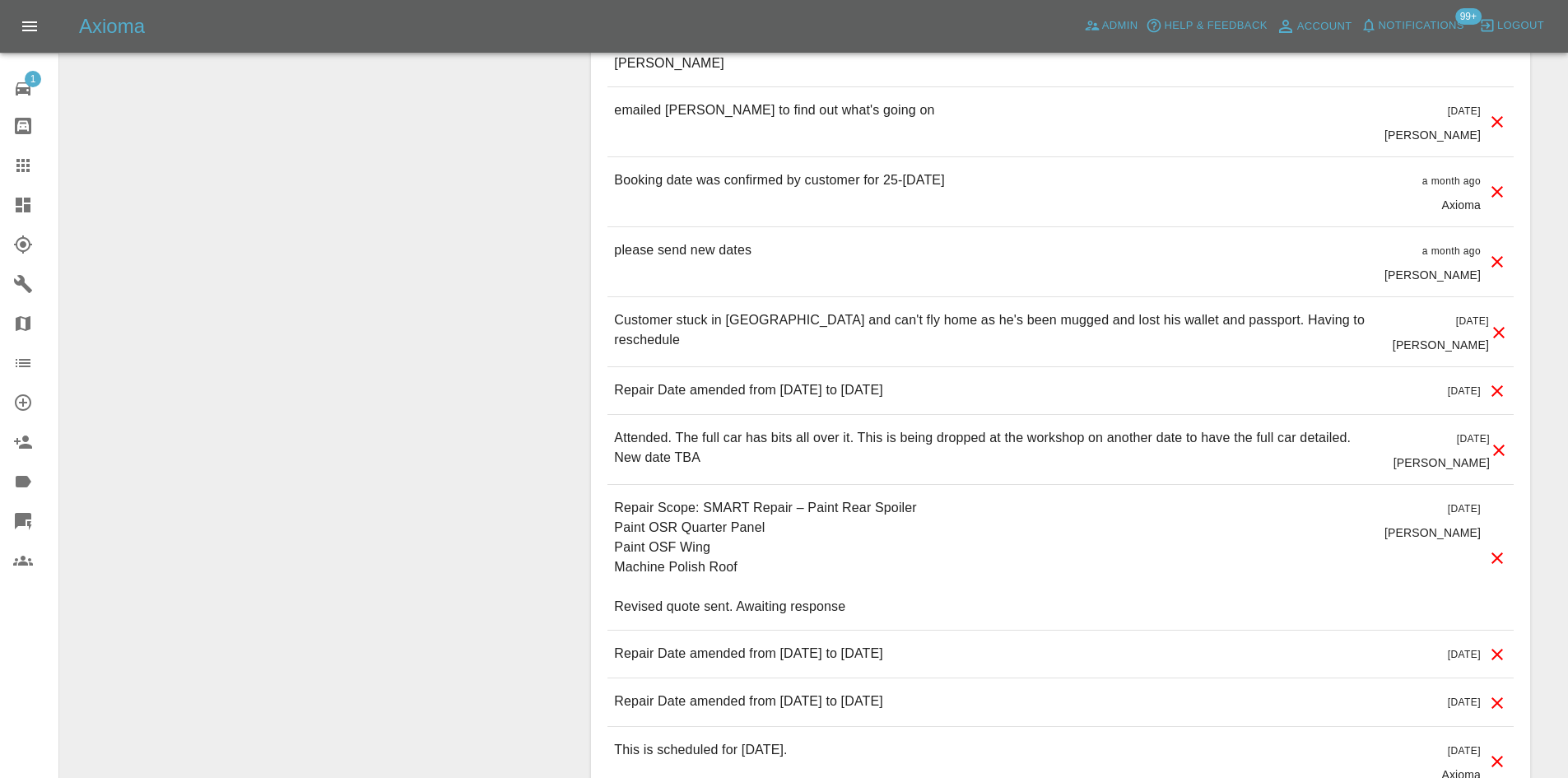
scroll to position [2387, 0]
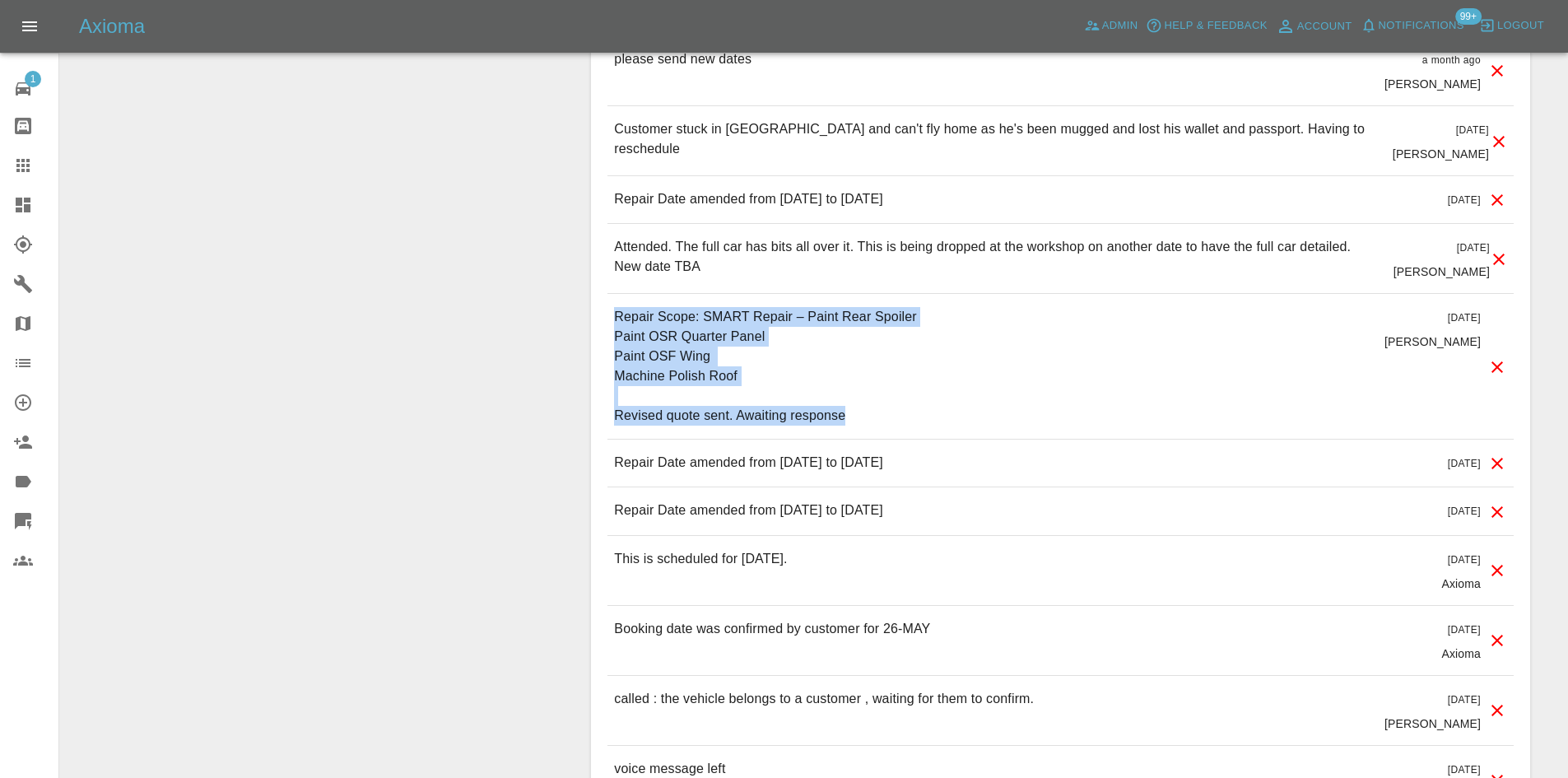
drag, startPoint x: 872, startPoint y: 392, endPoint x: 600, endPoint y: 300, distance: 287.1
click at [600, 300] on div "Comments x Add Comment The customer arrived at my workshop this morning earlier…" at bounding box center [1061, 68] width 939 height 1886
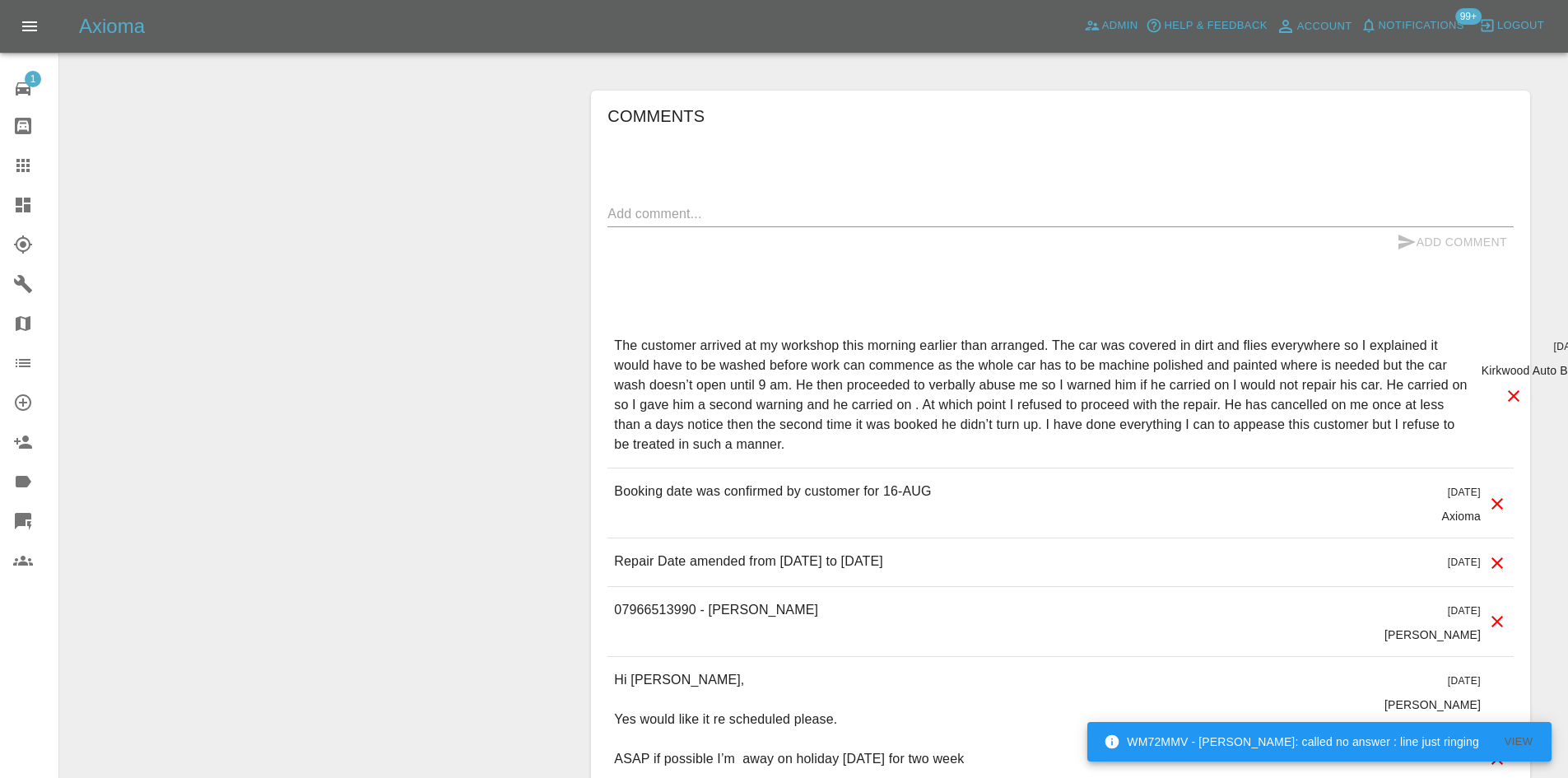
scroll to position [1235, 0]
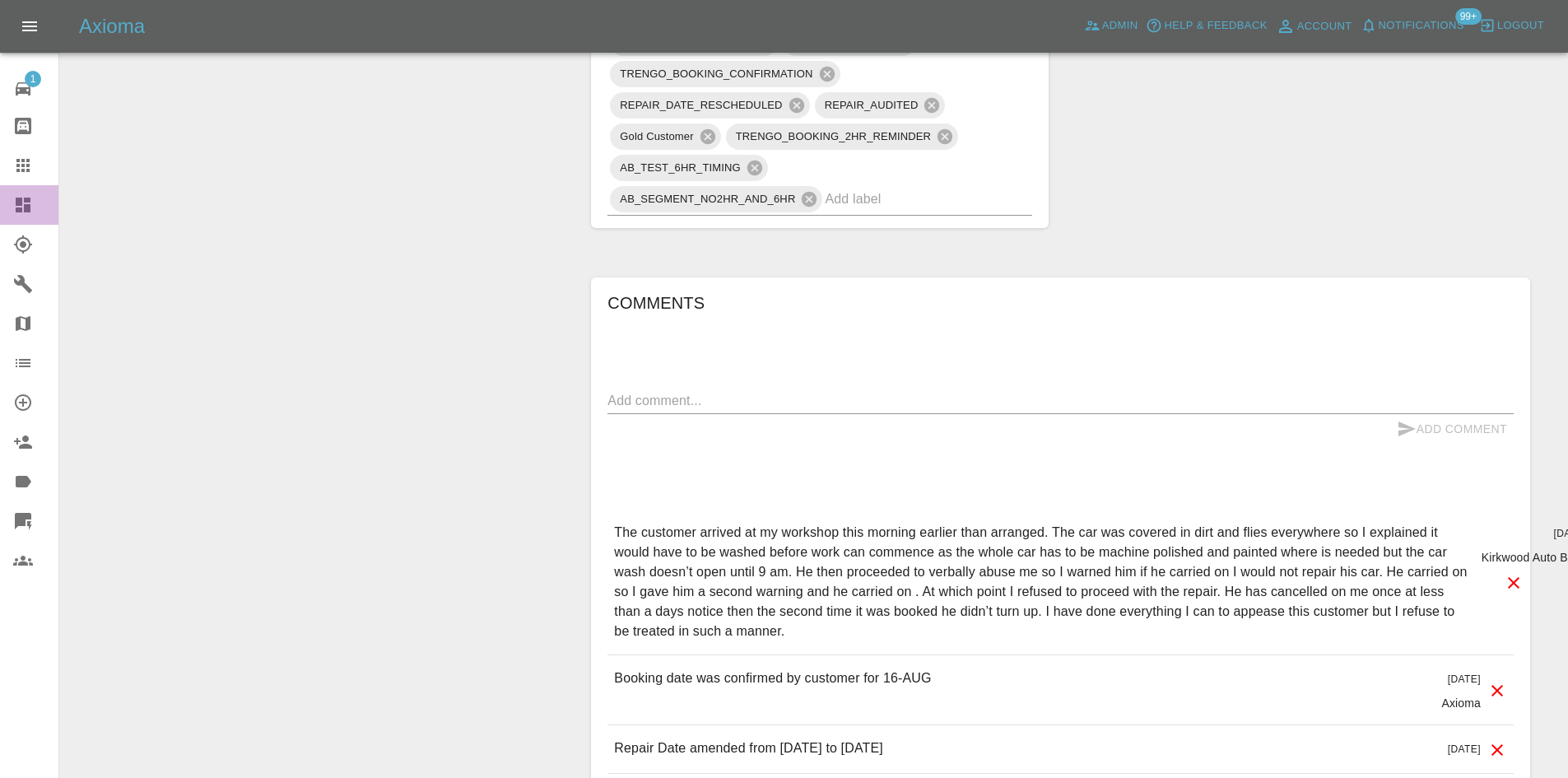
click at [25, 214] on icon at bounding box center [23, 205] width 20 height 20
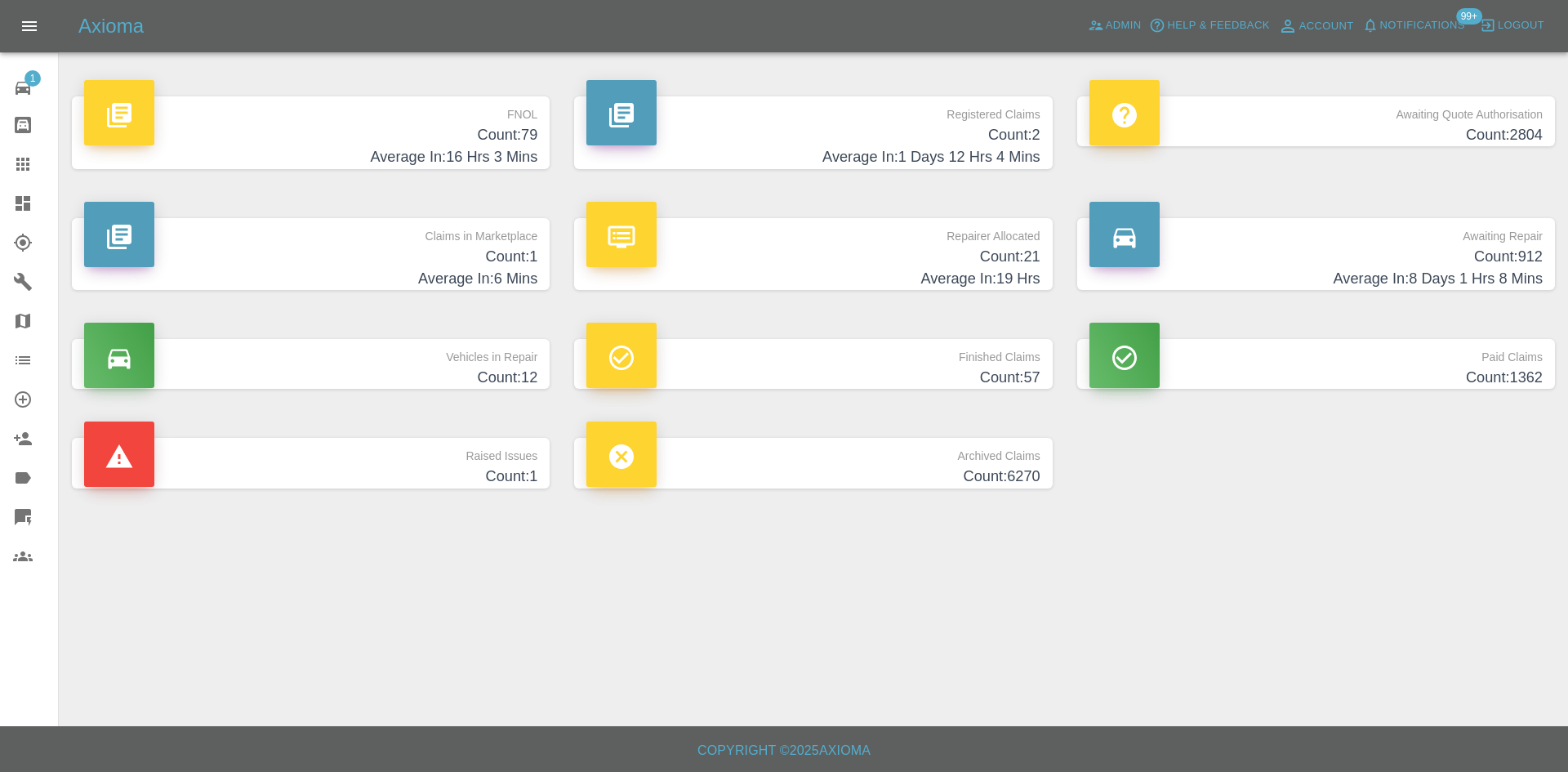
click at [41, 200] on div at bounding box center [36, 203] width 45 height 20
click at [9, 205] on link "Dashboard" at bounding box center [28, 203] width 58 height 39
click at [303, 252] on h4 "Count: 1" at bounding box center [311, 256] width 453 height 22
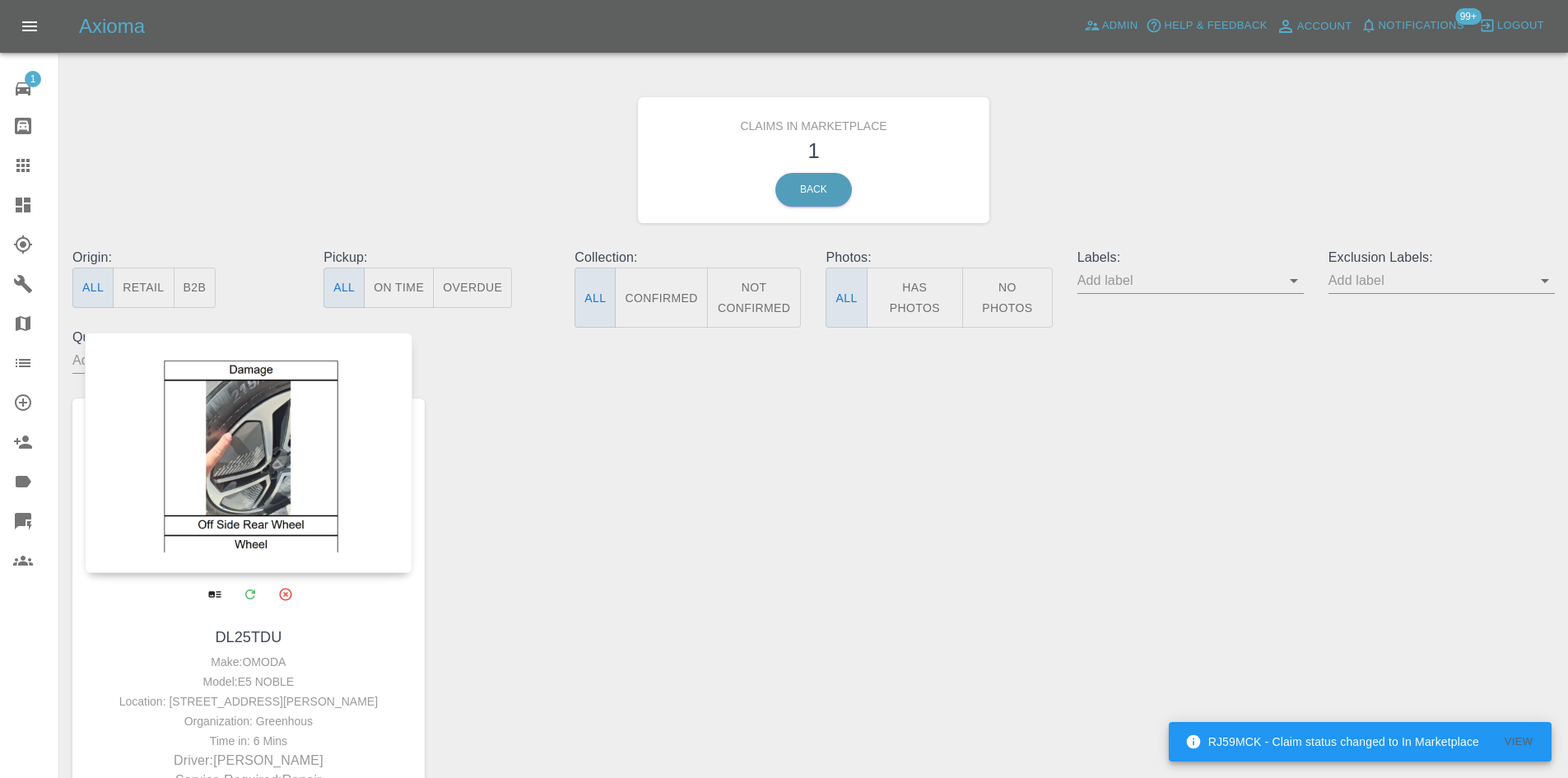
click at [275, 482] on div at bounding box center [248, 452] width 327 height 240
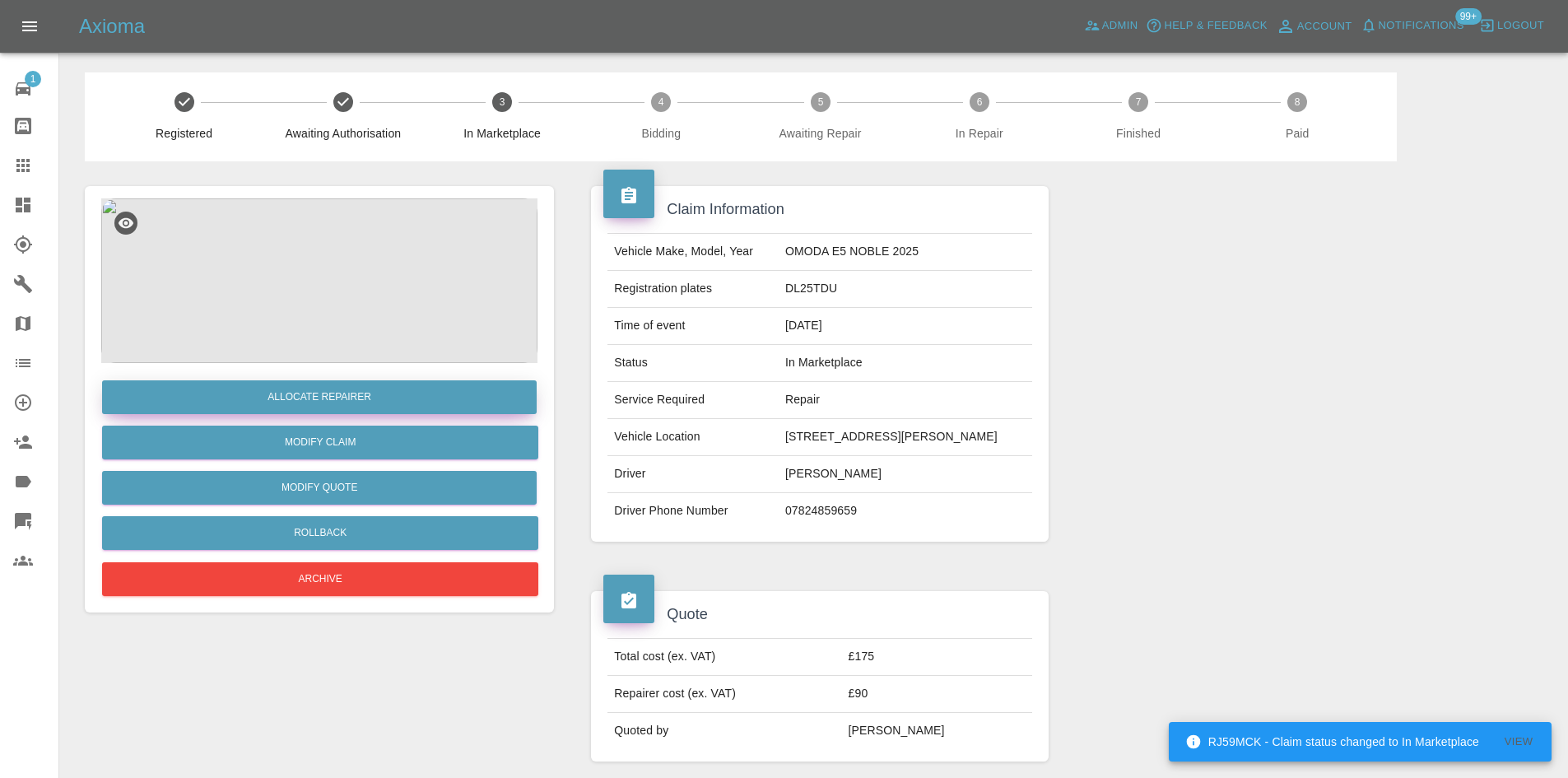
click at [349, 409] on button "Allocate Repairer" at bounding box center [319, 396] width 434 height 33
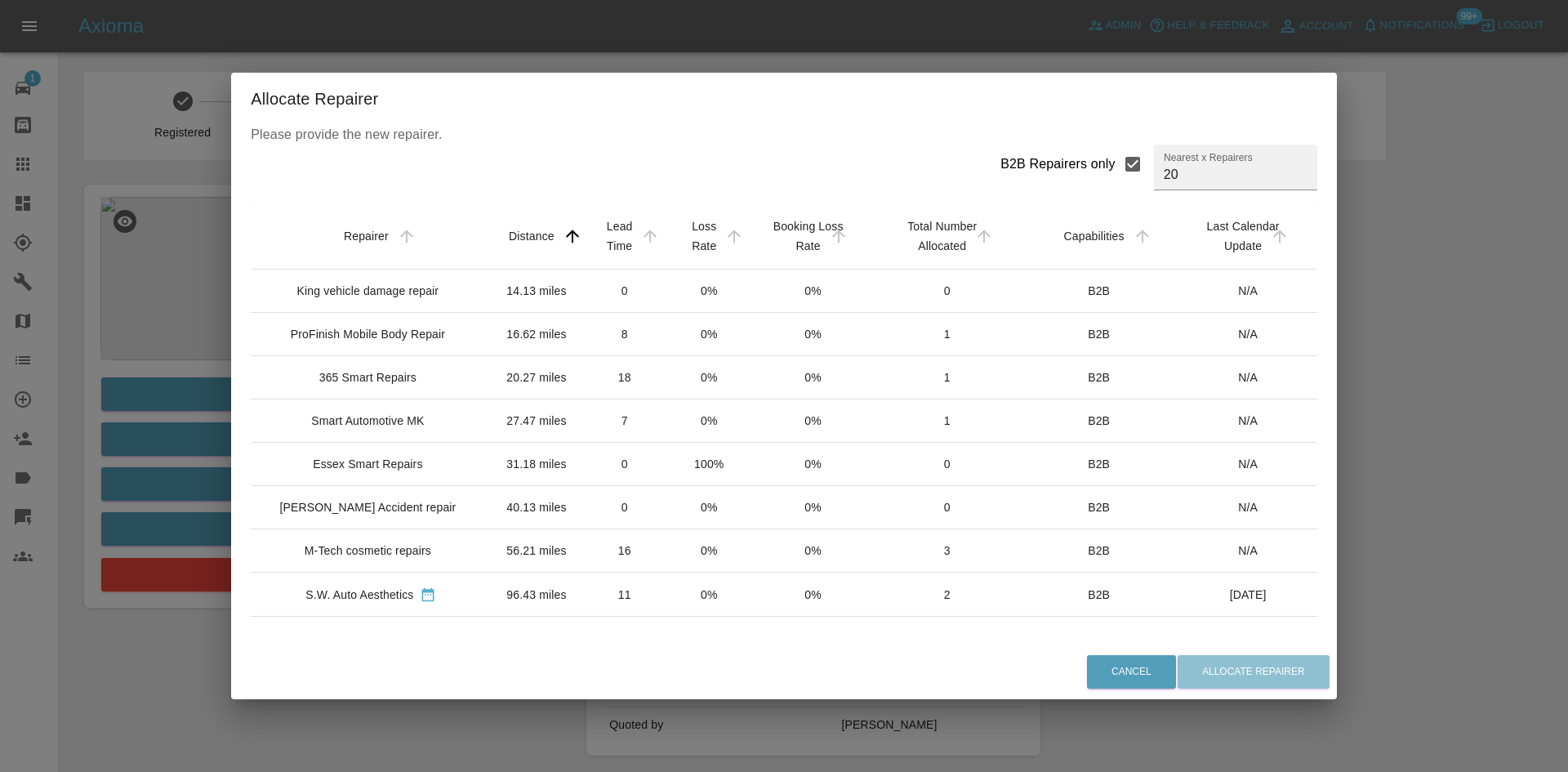
click at [367, 386] on div "365 Smart Repairs" at bounding box center [367, 377] width 97 height 16
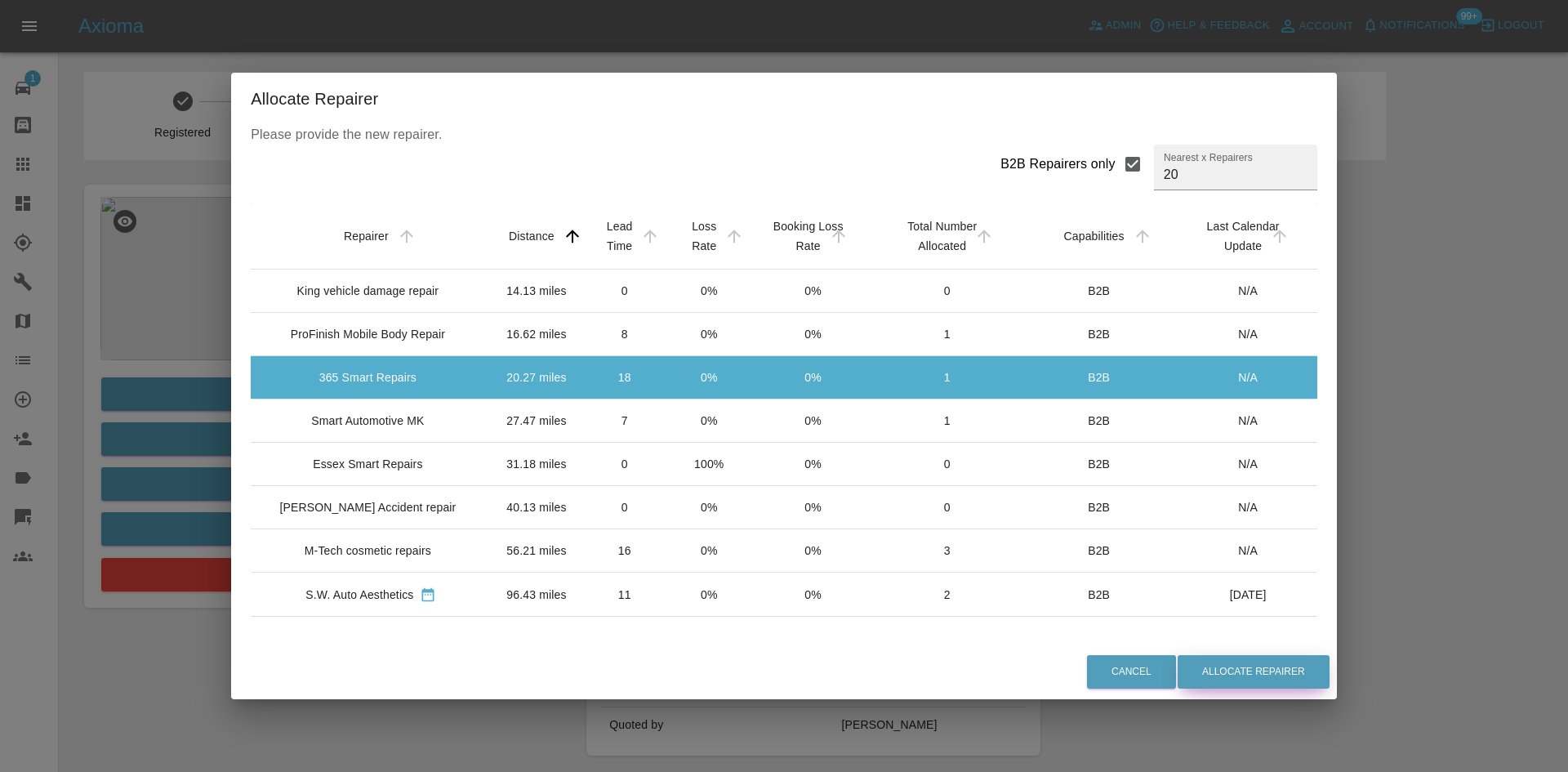
click at [1195, 660] on button "Allocate Repairer" at bounding box center [1253, 671] width 152 height 33
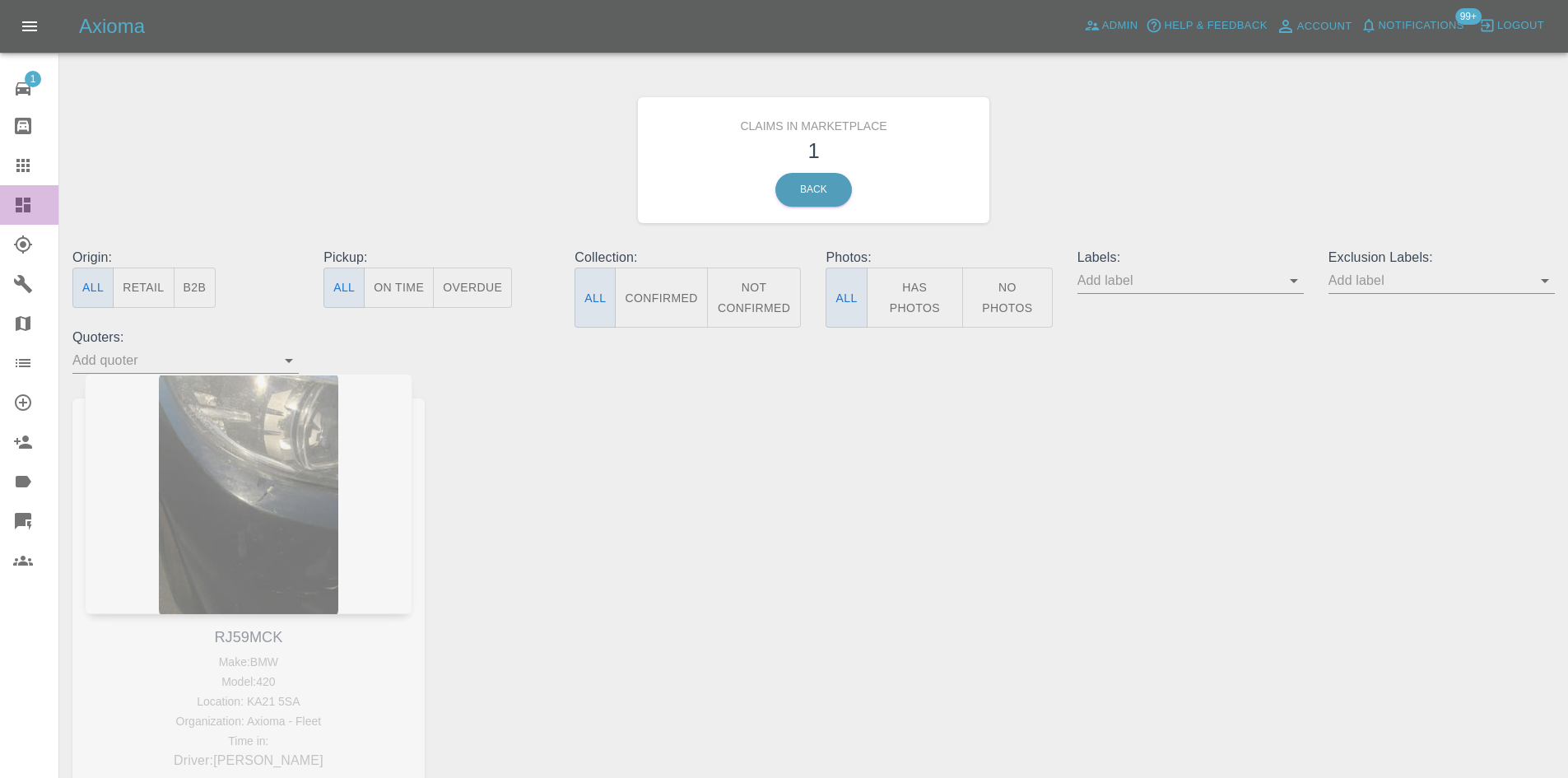
click at [23, 209] on icon at bounding box center [23, 205] width 20 height 20
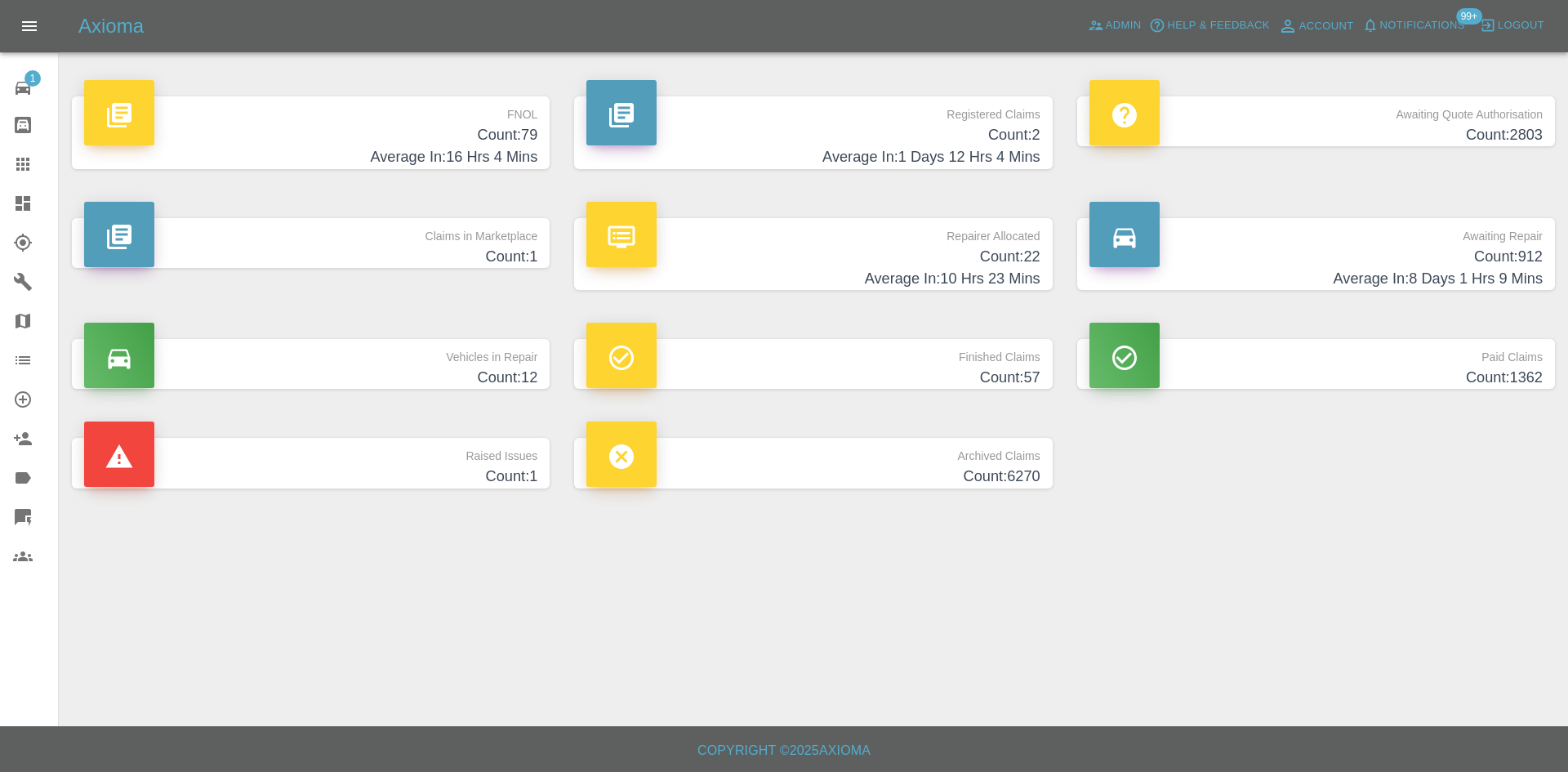
click at [858, 238] on p "Repairer Allocated" at bounding box center [813, 232] width 453 height 27
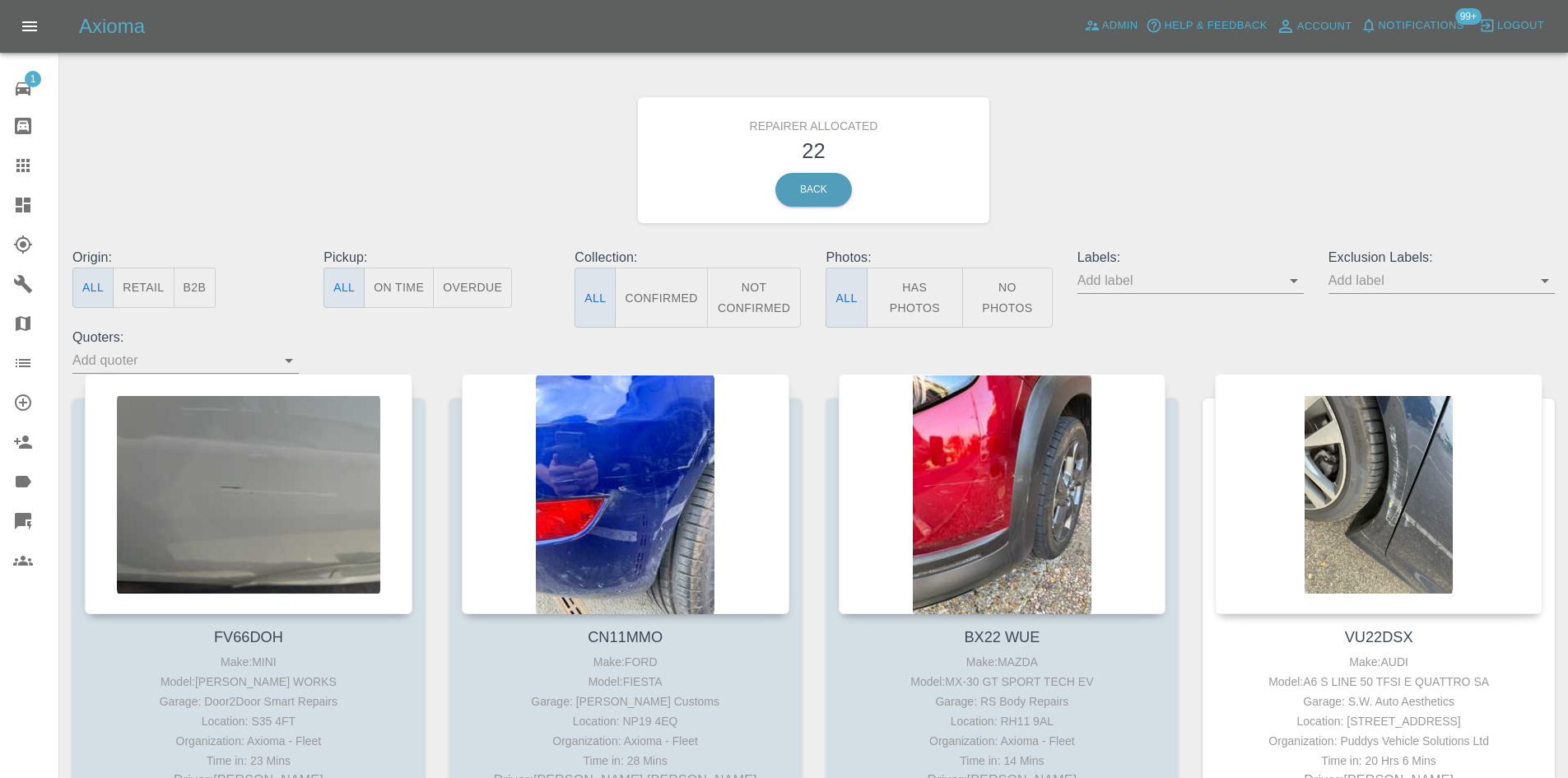
click at [211, 295] on button "B2B" at bounding box center [194, 288] width 43 height 40
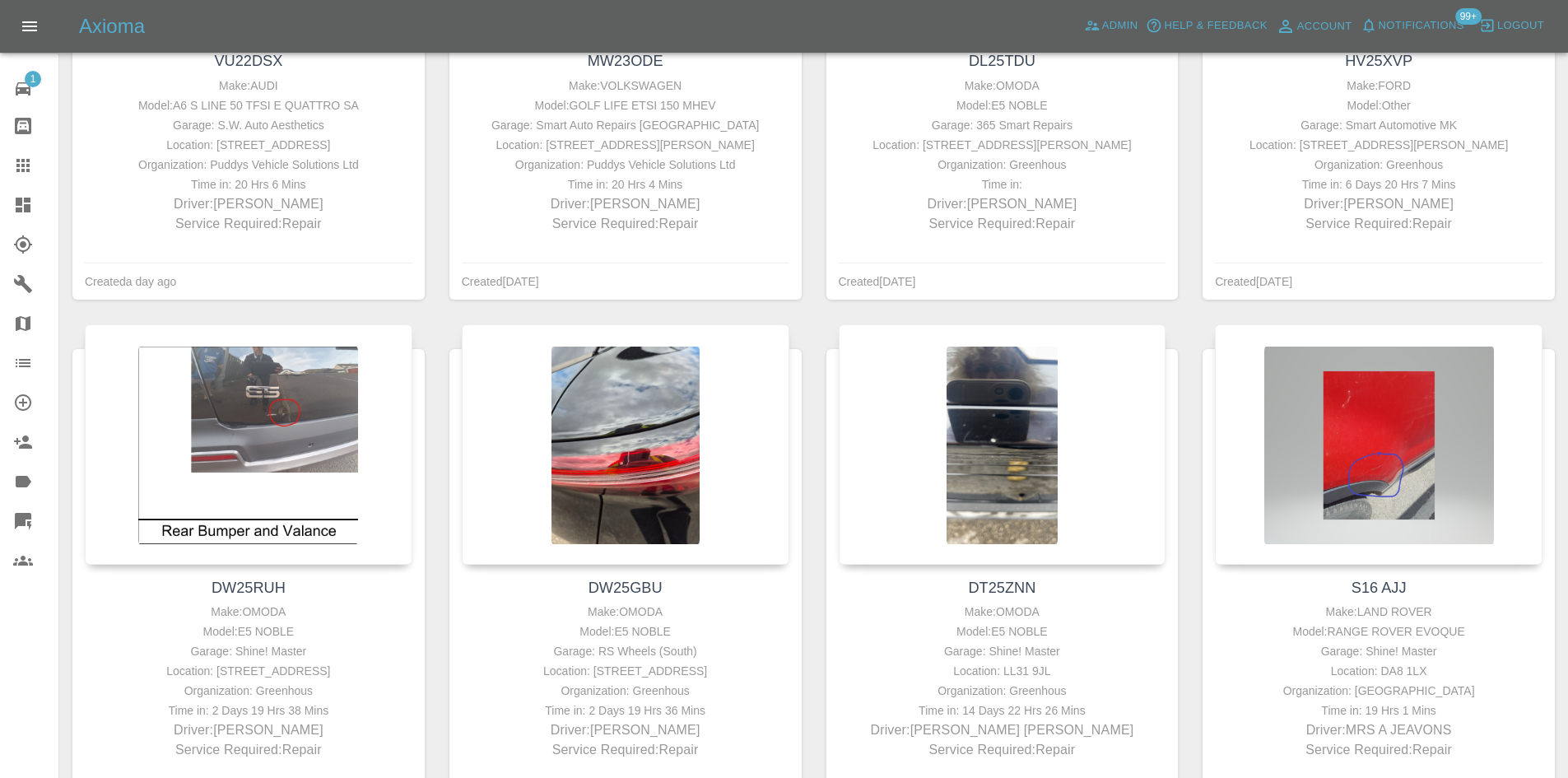
scroll to position [82, 0]
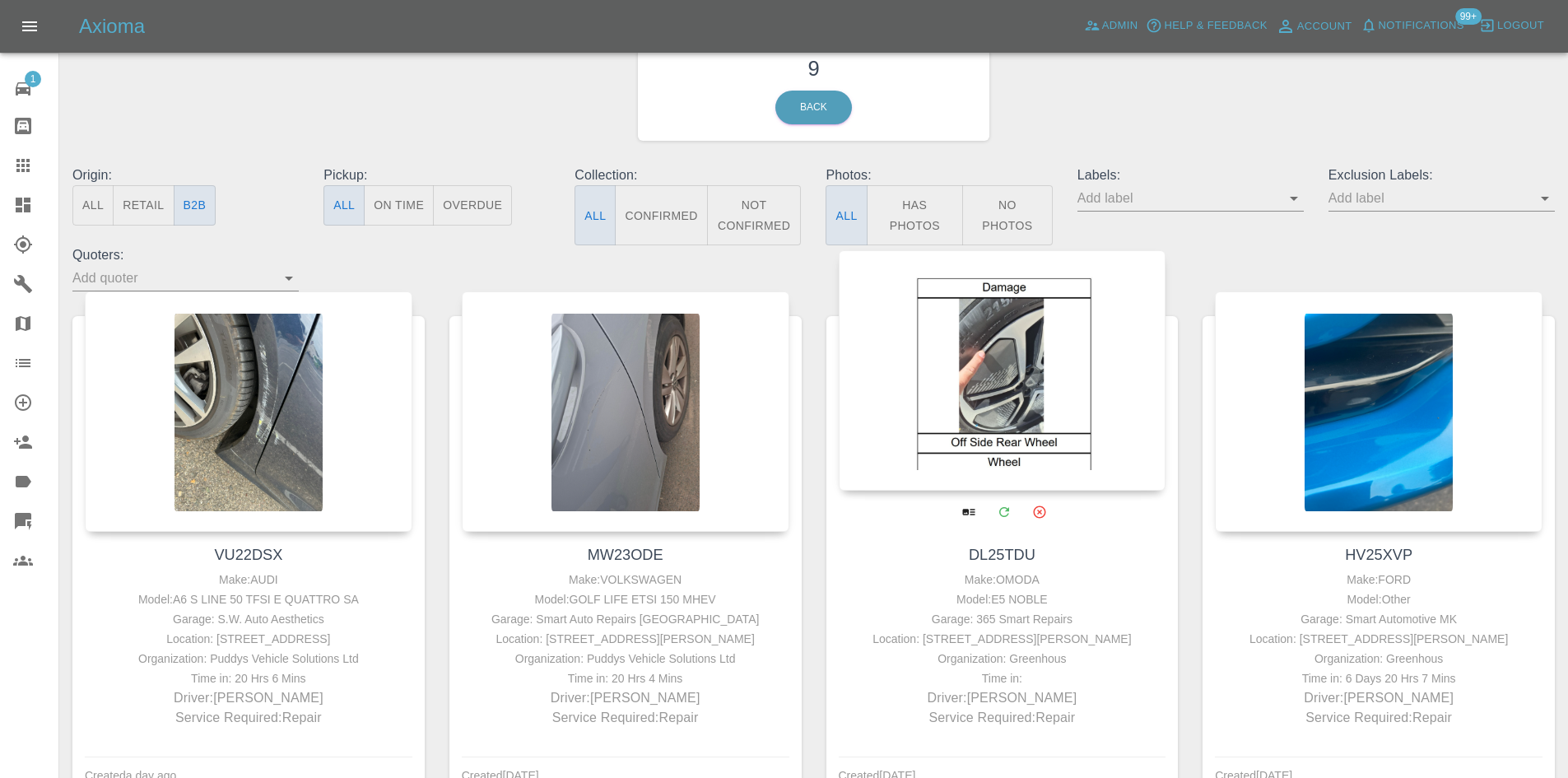
click at [999, 427] on div at bounding box center [1002, 370] width 327 height 240
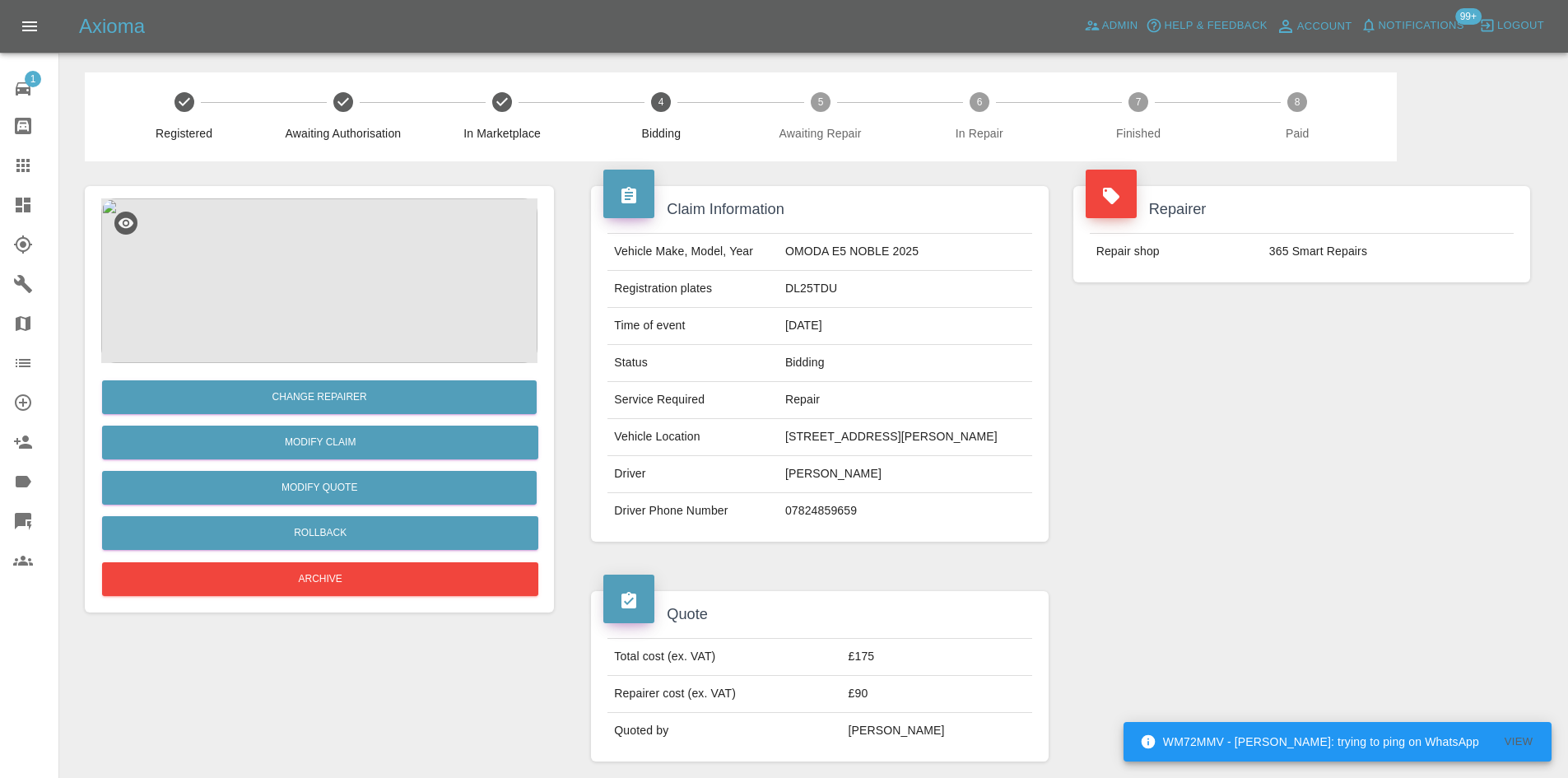
click at [954, 435] on td "29, BRUCKNER STREET, LONDON, W10 4EP" at bounding box center [905, 437] width 253 height 37
click at [408, 289] on img at bounding box center [319, 280] width 436 height 165
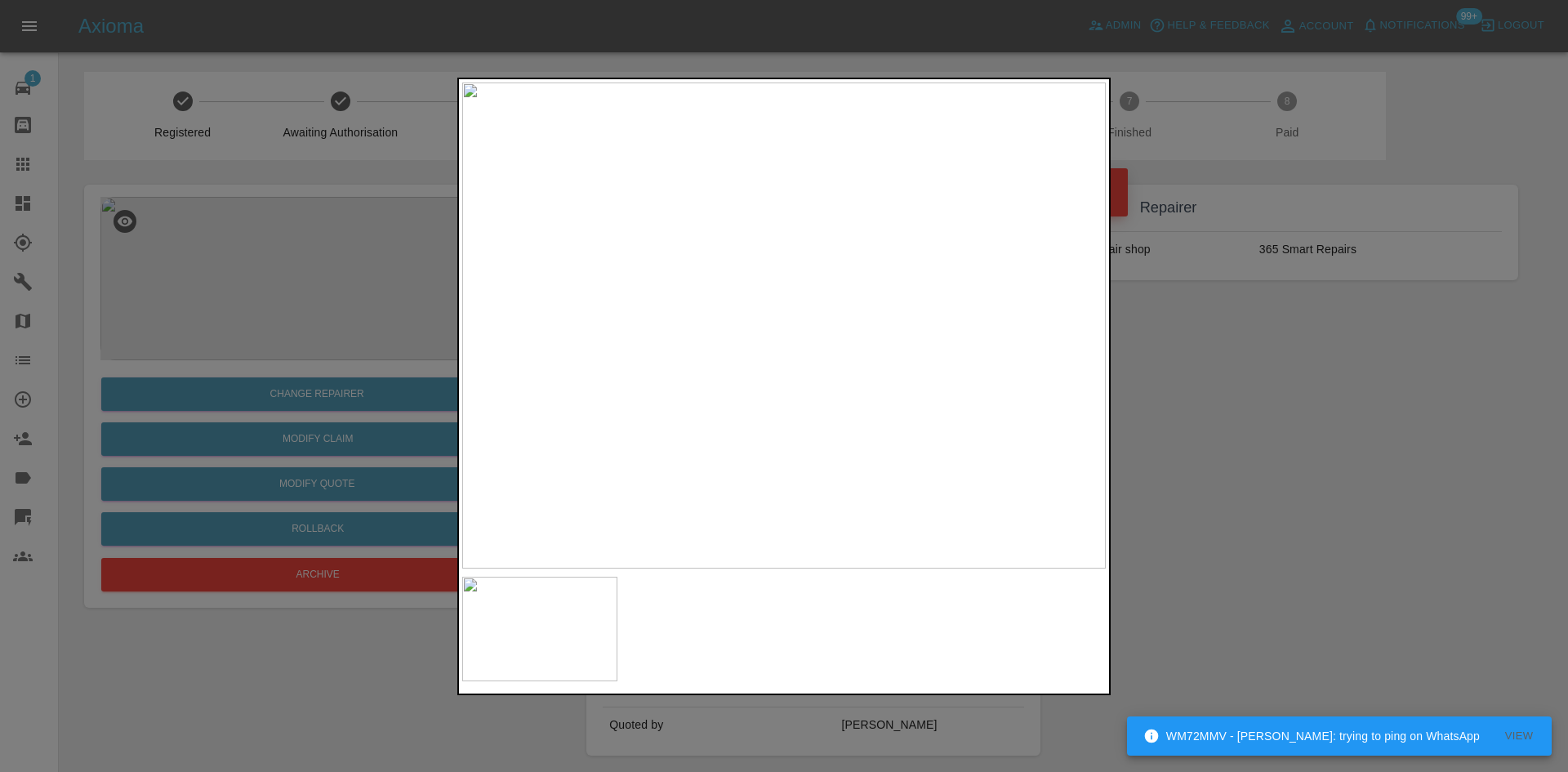
click at [1167, 456] on div at bounding box center [784, 386] width 1568 height 772
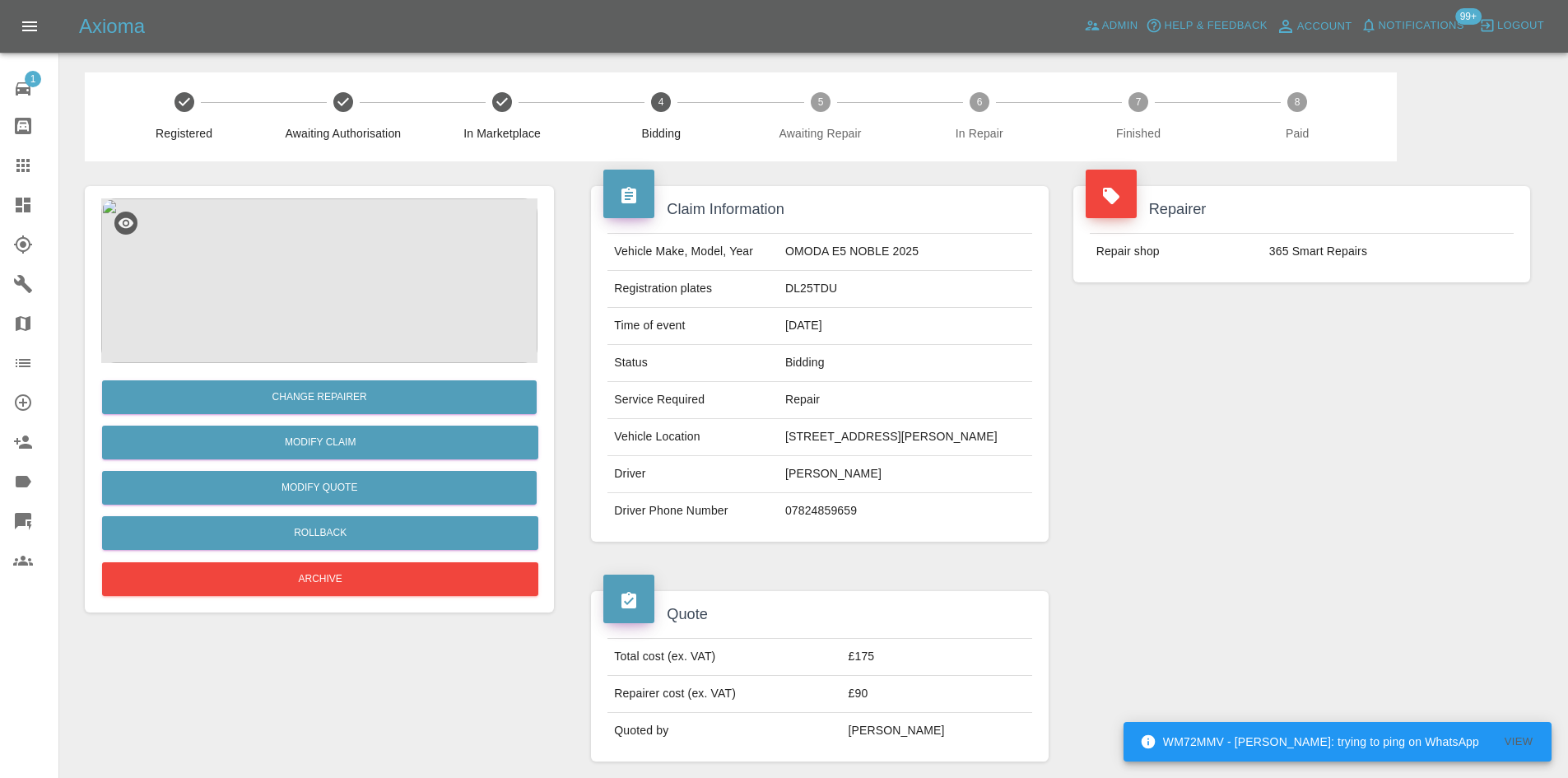
drag, startPoint x: 819, startPoint y: 376, endPoint x: 817, endPoint y: 339, distance: 37.1
click at [819, 373] on td "Bidding" at bounding box center [905, 363] width 253 height 37
click at [817, 325] on td "19/08/2025" at bounding box center [905, 326] width 253 height 37
click at [807, 296] on td "DL25TDU" at bounding box center [905, 289] width 253 height 37
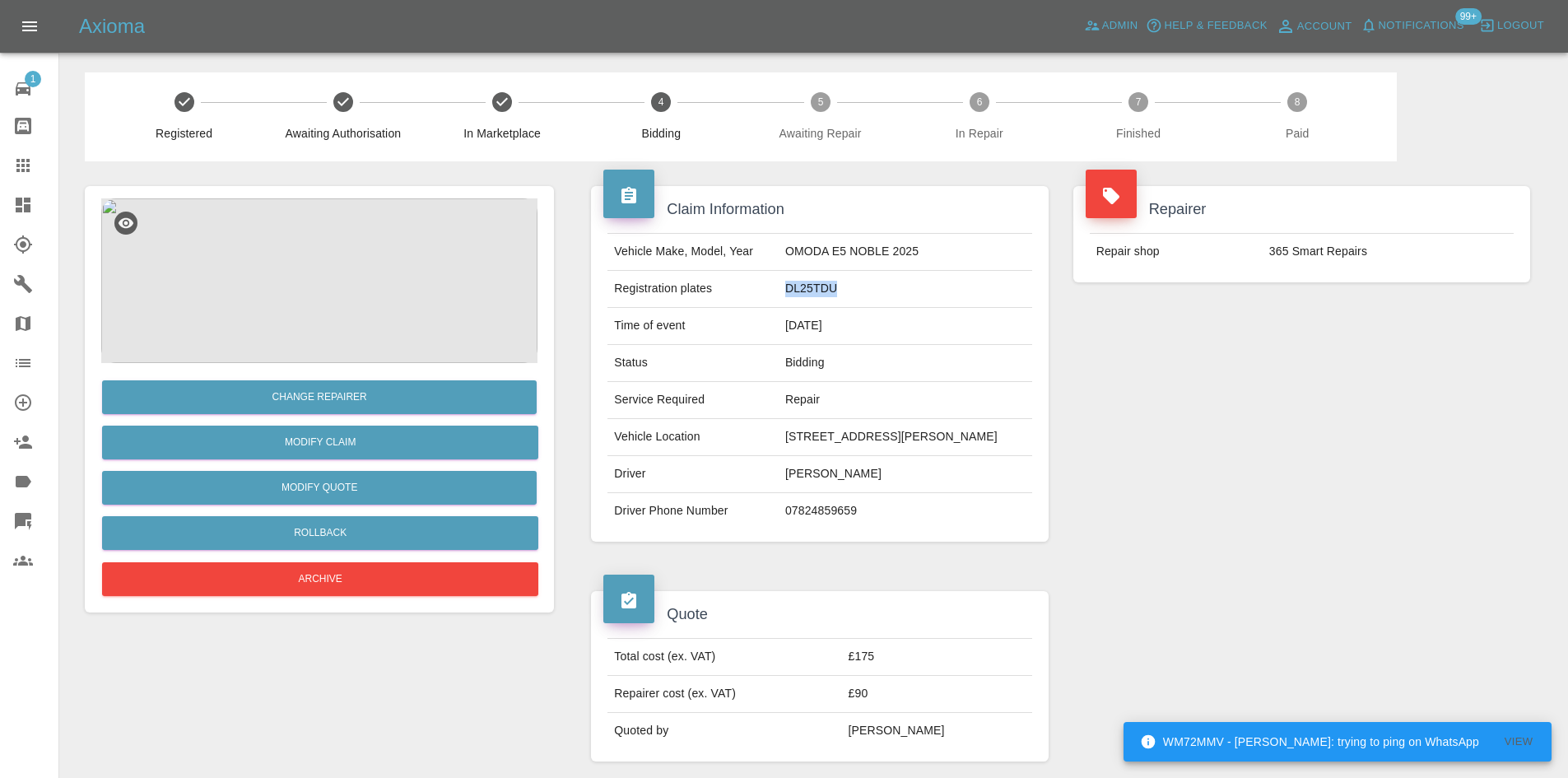
copy td "DL25TDU"
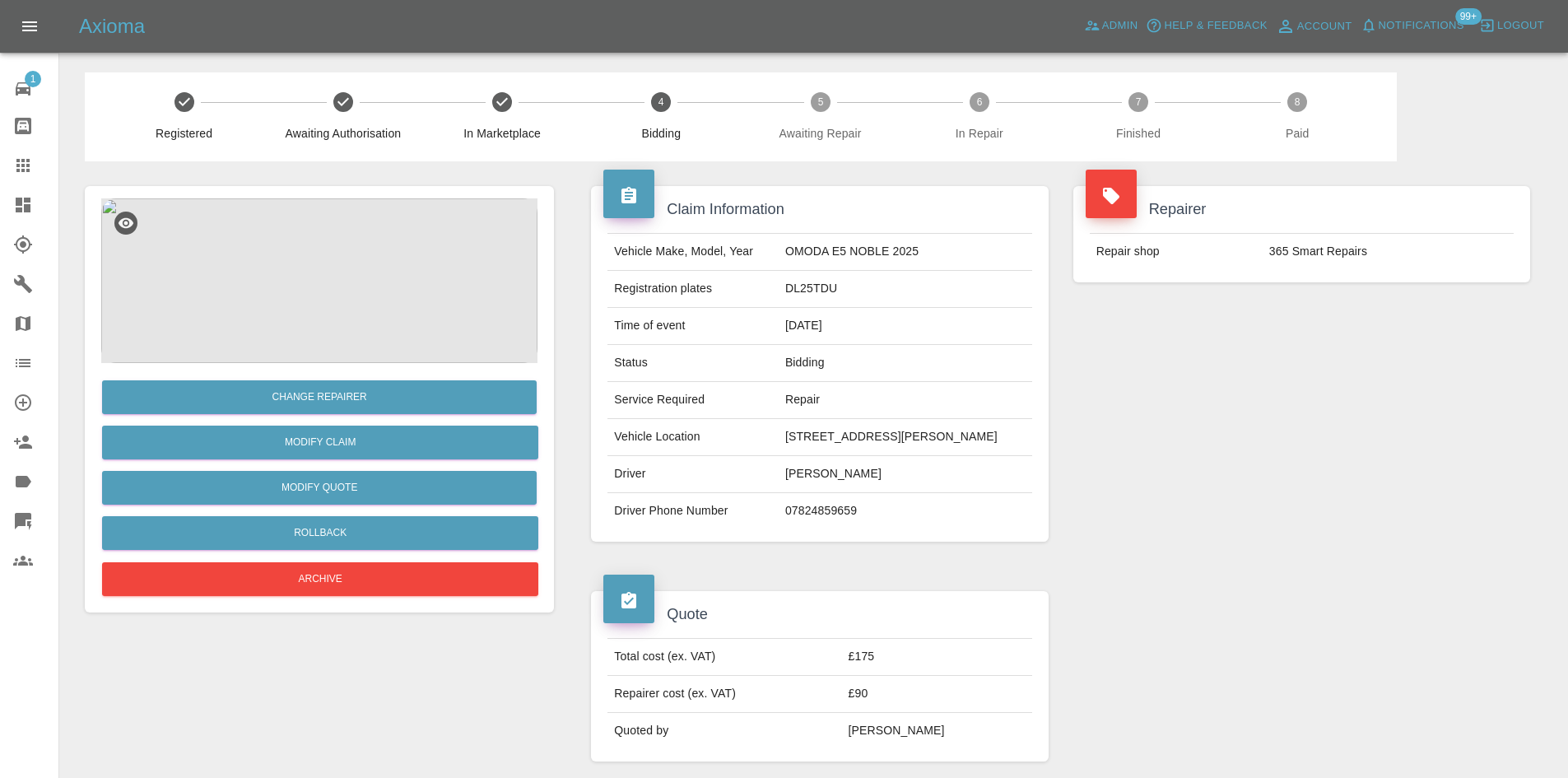
click at [1002, 456] on td "[PERSON_NAME]" at bounding box center [905, 474] width 253 height 37
click at [966, 431] on td "29, BRUCKNER STREET, LONDON, W10 4EP" at bounding box center [905, 437] width 253 height 37
drag, startPoint x: 968, startPoint y: 437, endPoint x: 1019, endPoint y: 441, distance: 51.2
click at [1019, 441] on td "29, BRUCKNER STREET, LONDON, W10 4EP" at bounding box center [905, 437] width 253 height 37
copy td "W10 4EP"
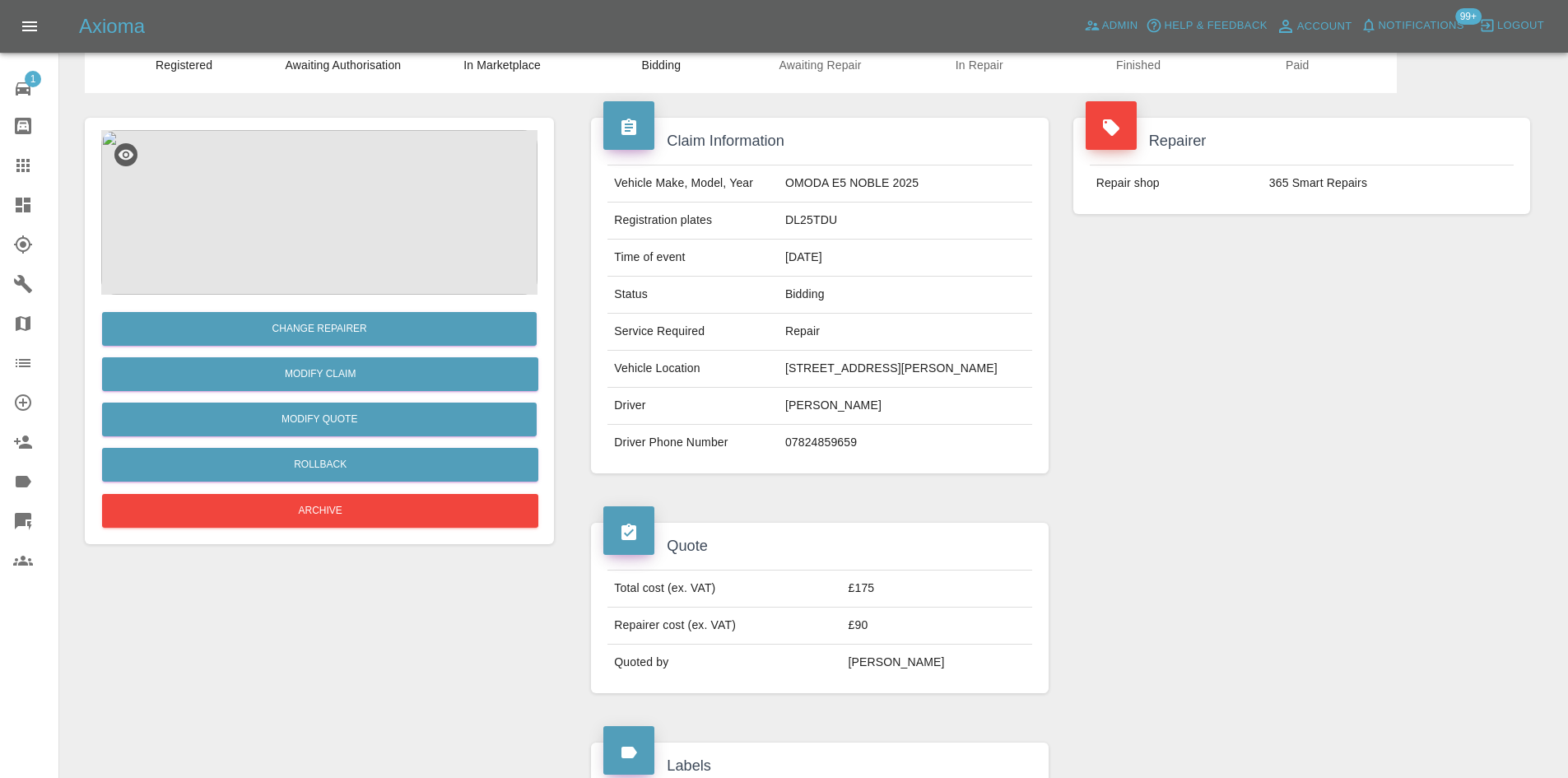
scroll to position [39, 0]
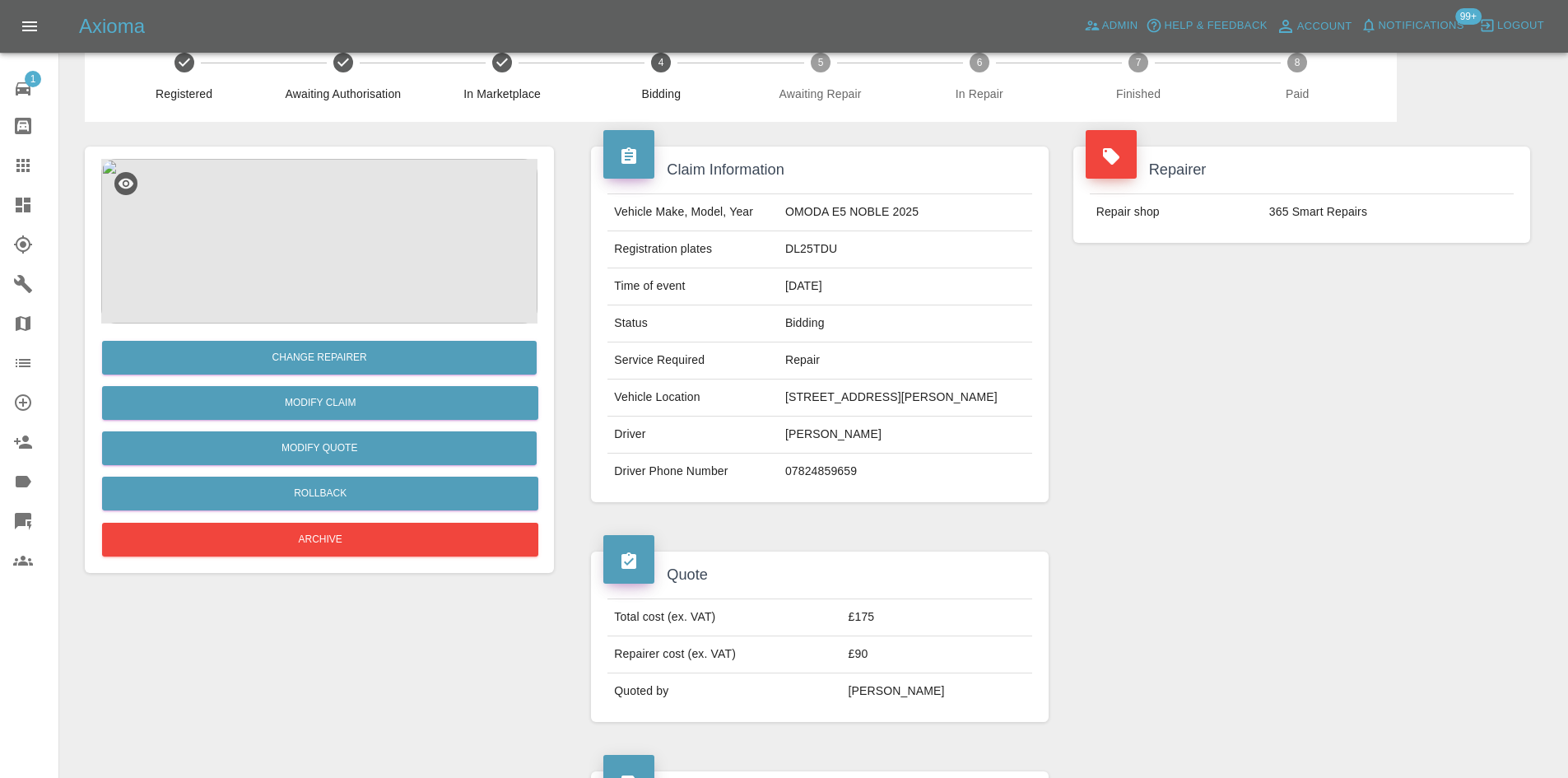
click at [362, 237] on img at bounding box center [319, 241] width 436 height 165
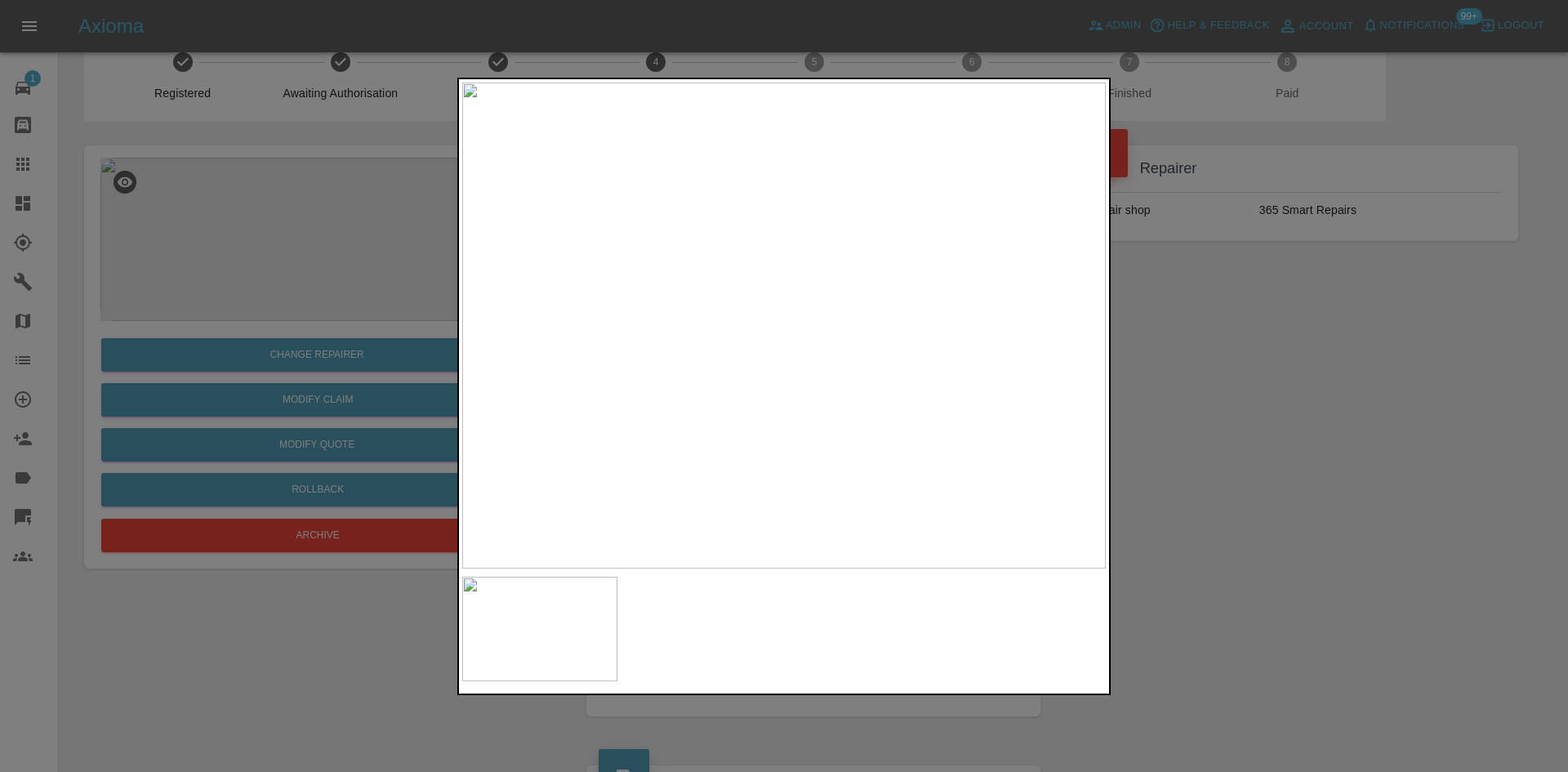
click at [1164, 468] on div at bounding box center [784, 386] width 1568 height 772
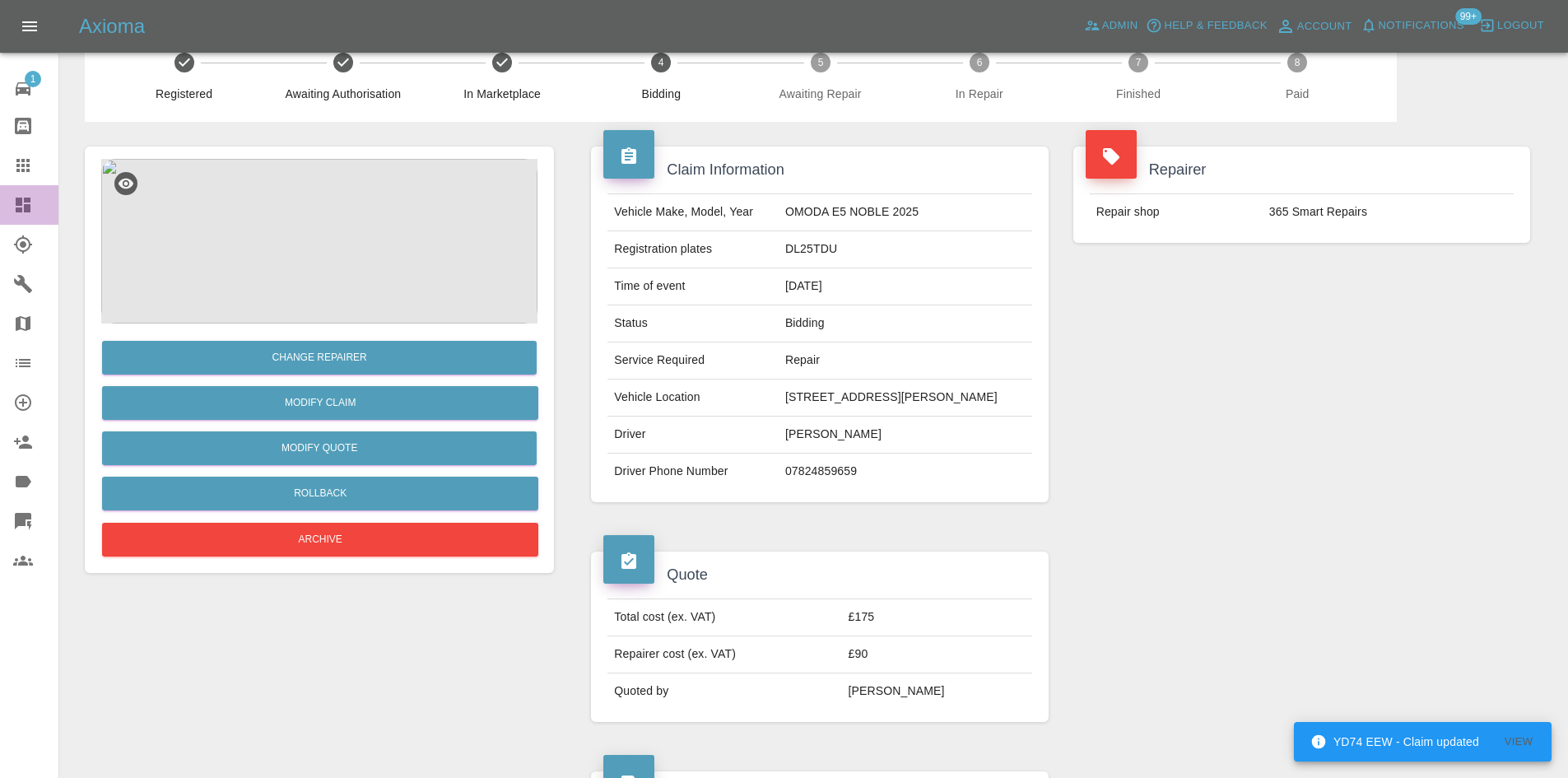
click at [10, 208] on link "Dashboard" at bounding box center [29, 205] width 58 height 39
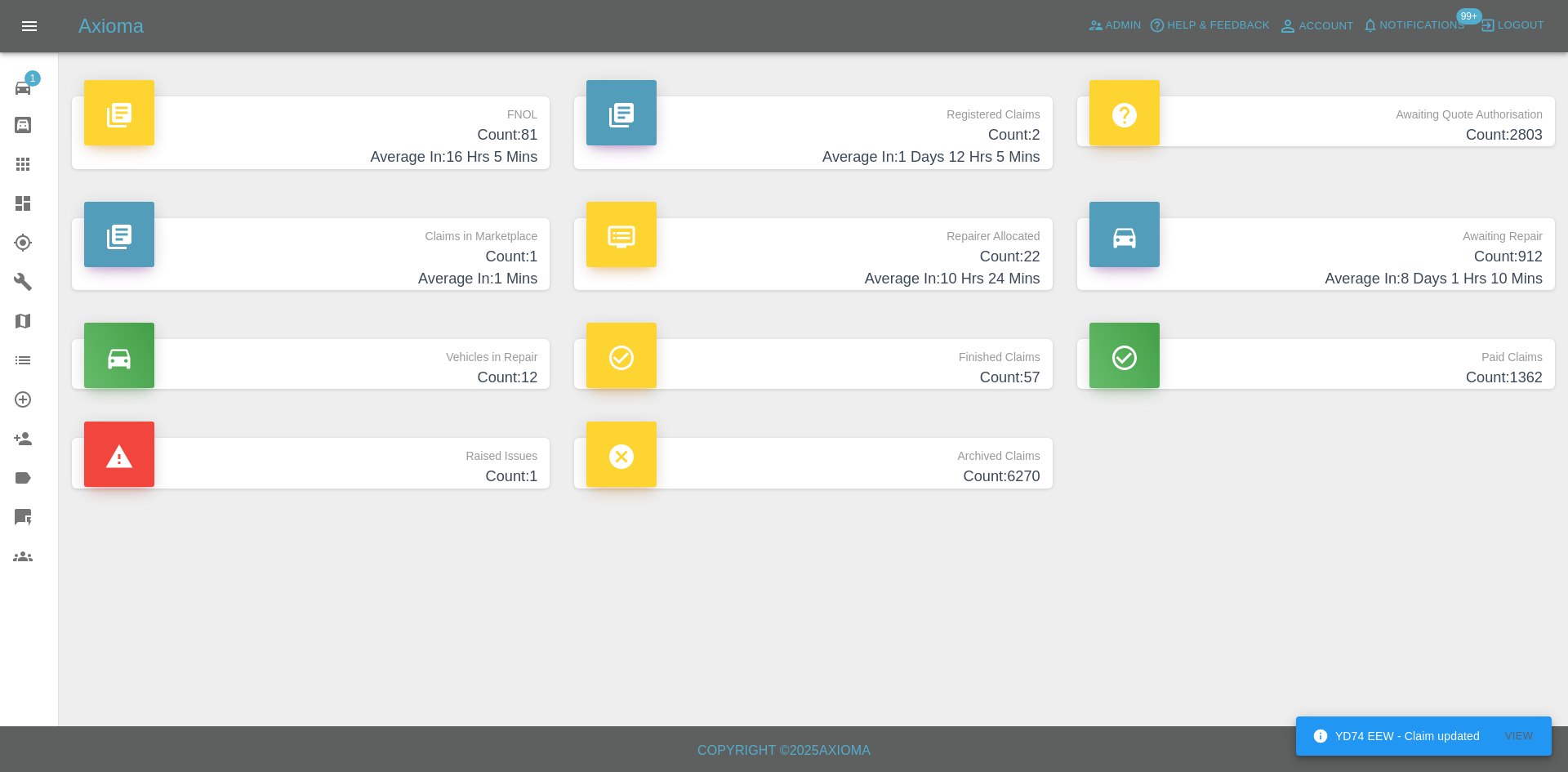
click at [790, 236] on p "Repairer Allocated" at bounding box center [813, 232] width 453 height 27
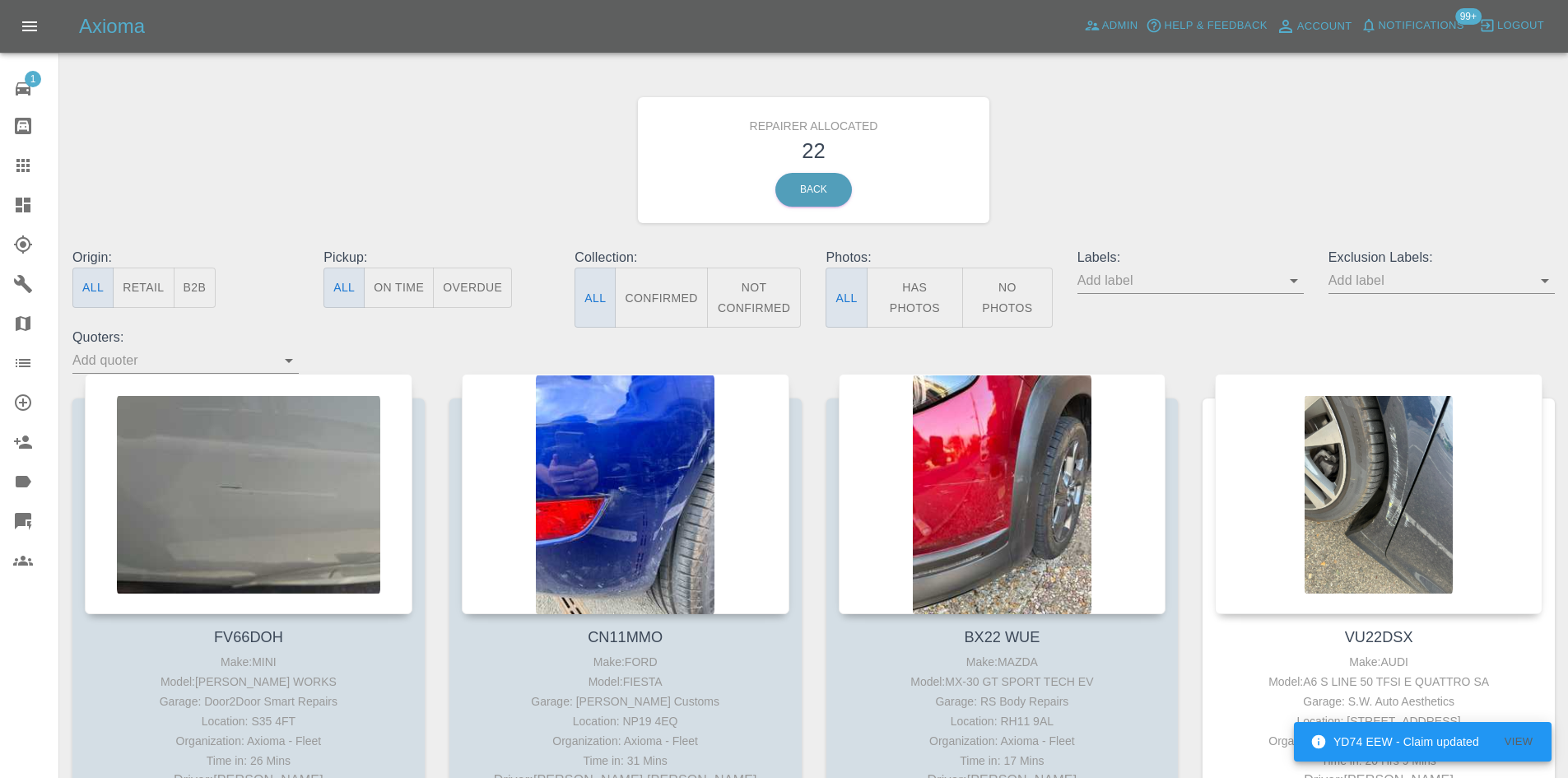
click at [187, 301] on button "B2B" at bounding box center [194, 288] width 43 height 40
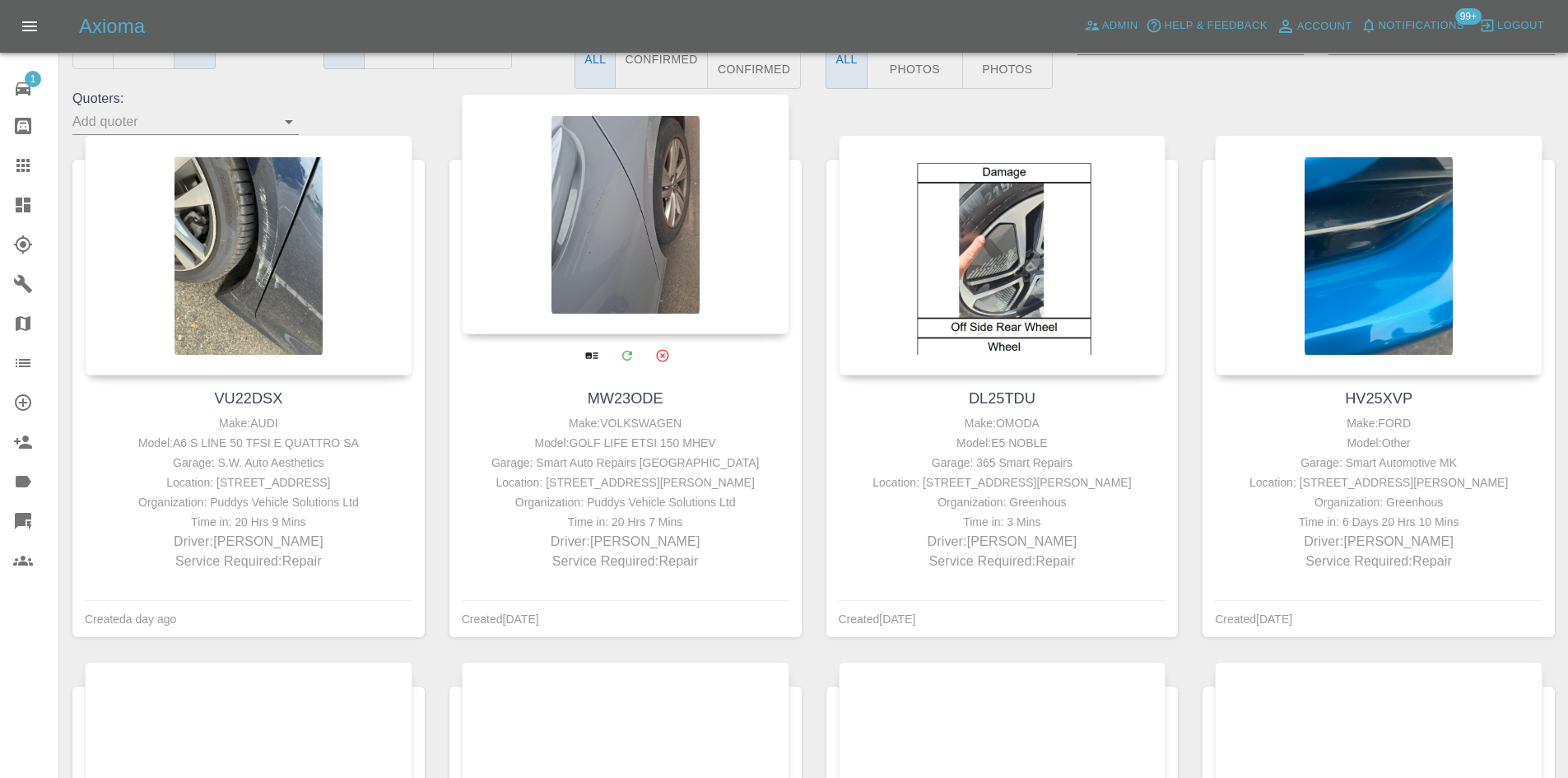
scroll to position [247, 0]
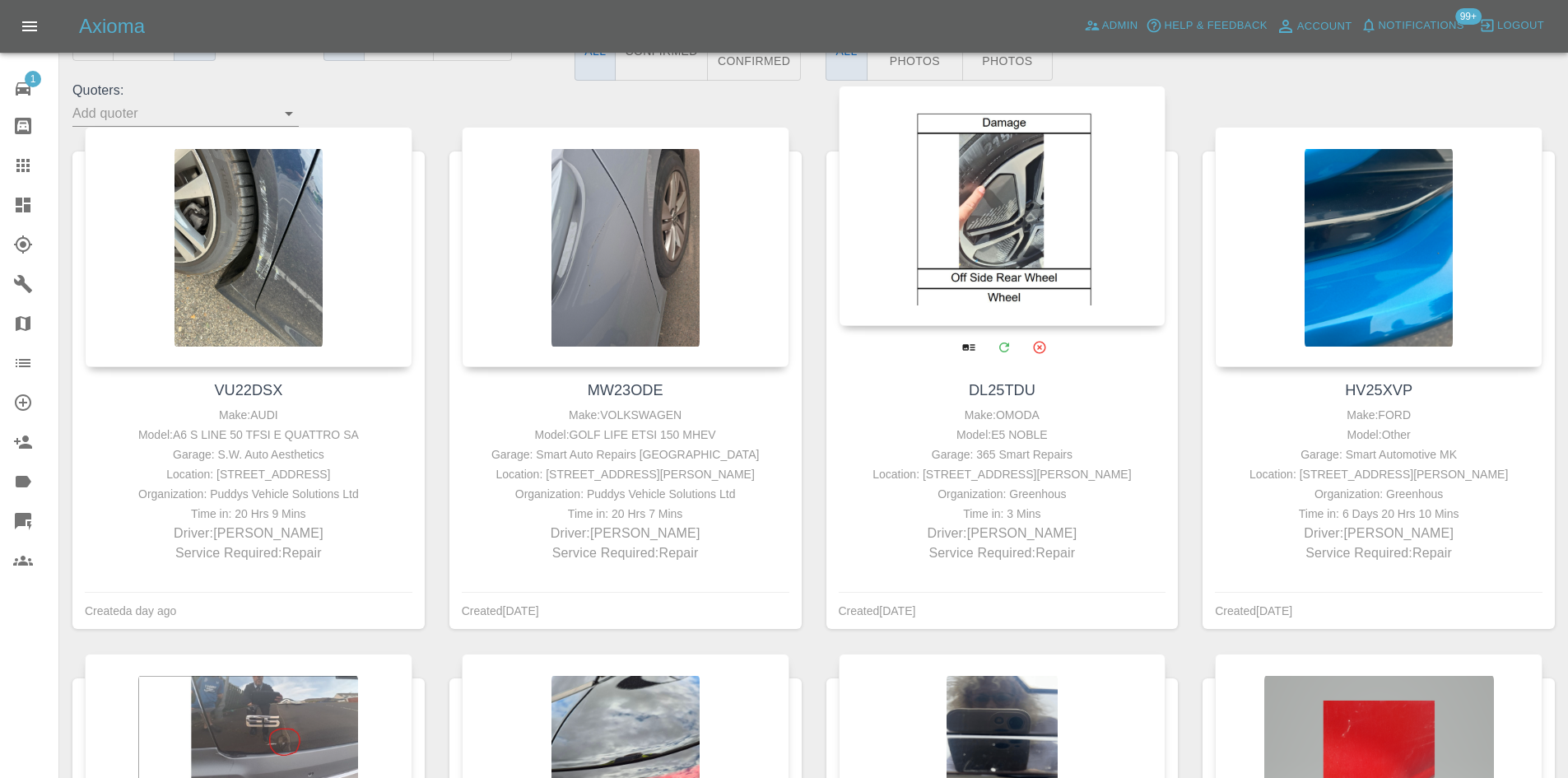
click at [1037, 261] on div at bounding box center [1002, 206] width 327 height 240
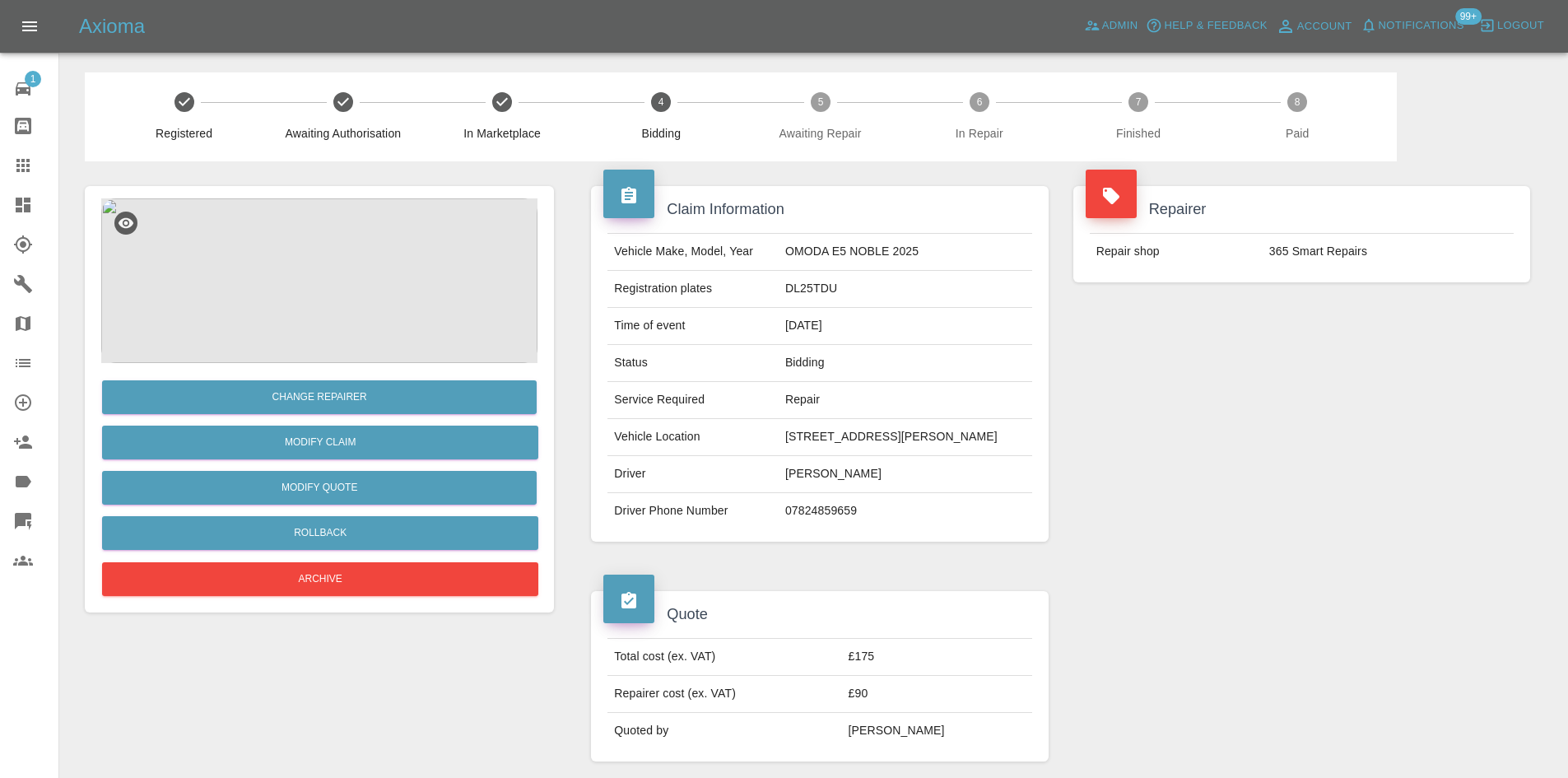
click at [810, 468] on td "[PERSON_NAME]" at bounding box center [905, 474] width 253 height 37
click at [808, 465] on td "[PERSON_NAME]" at bounding box center [905, 474] width 253 height 37
click at [806, 465] on td "[PERSON_NAME]" at bounding box center [905, 474] width 253 height 37
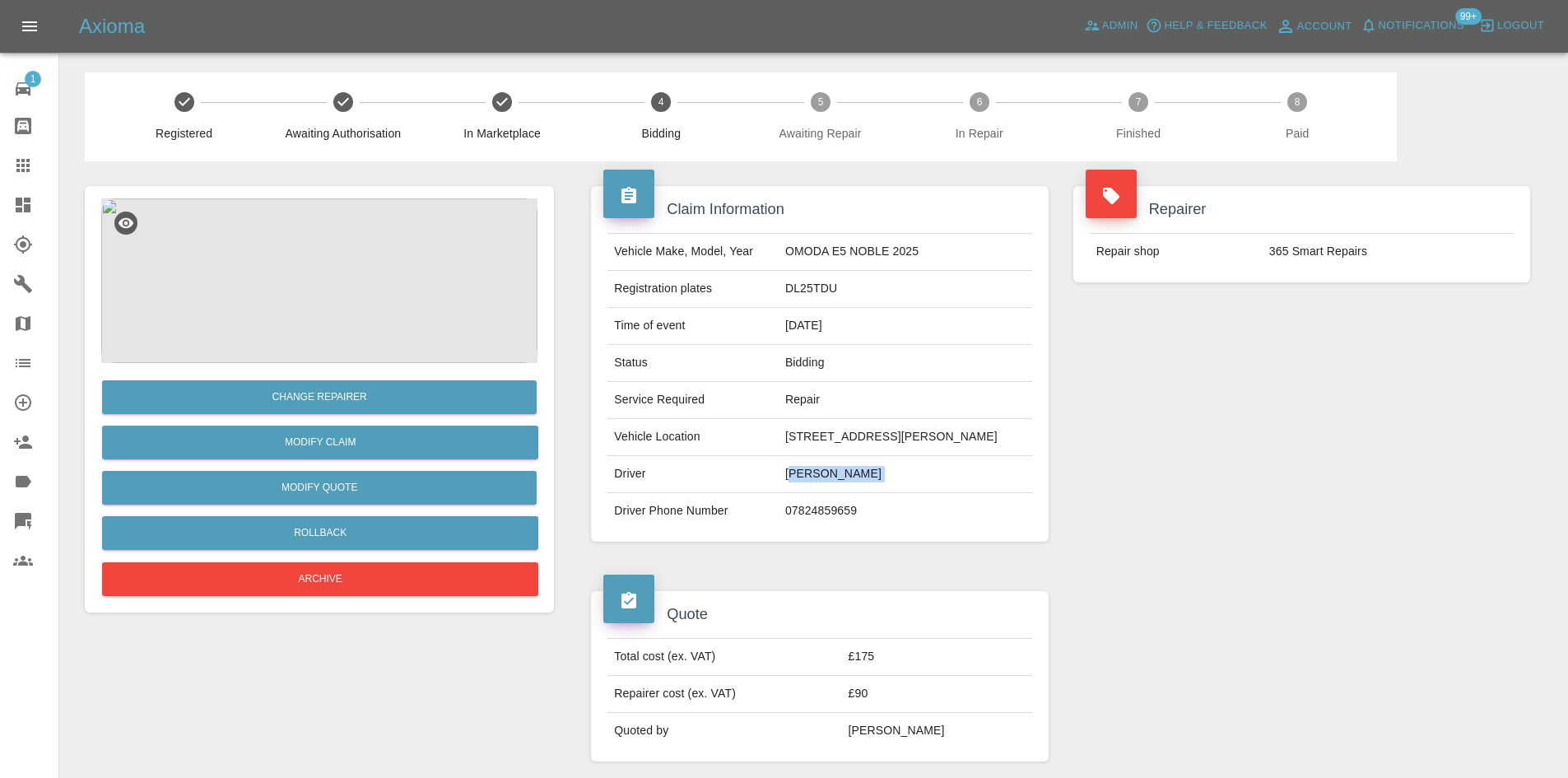
copy td "[PERSON_NAME]"
click at [835, 433] on td "29, BRUCKNER STREET, LONDON, W10 4EP" at bounding box center [905, 437] width 253 height 37
copy td "29, BRUCKNER STREET, LONDON, W10 4EP"
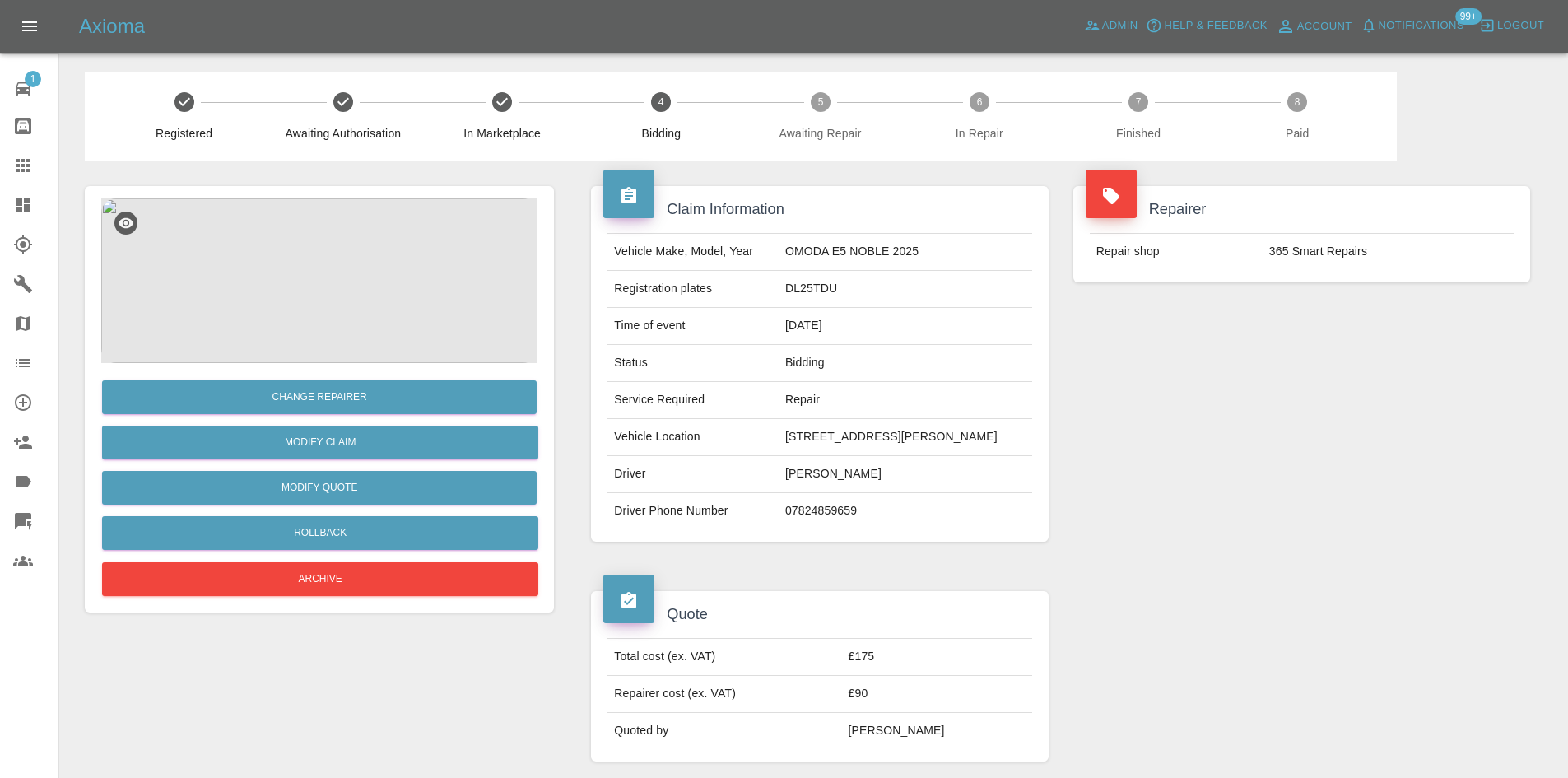
click at [807, 290] on td "DL25TDU" at bounding box center [905, 289] width 253 height 37
click at [804, 294] on td "DL25TDU" at bounding box center [905, 289] width 253 height 37
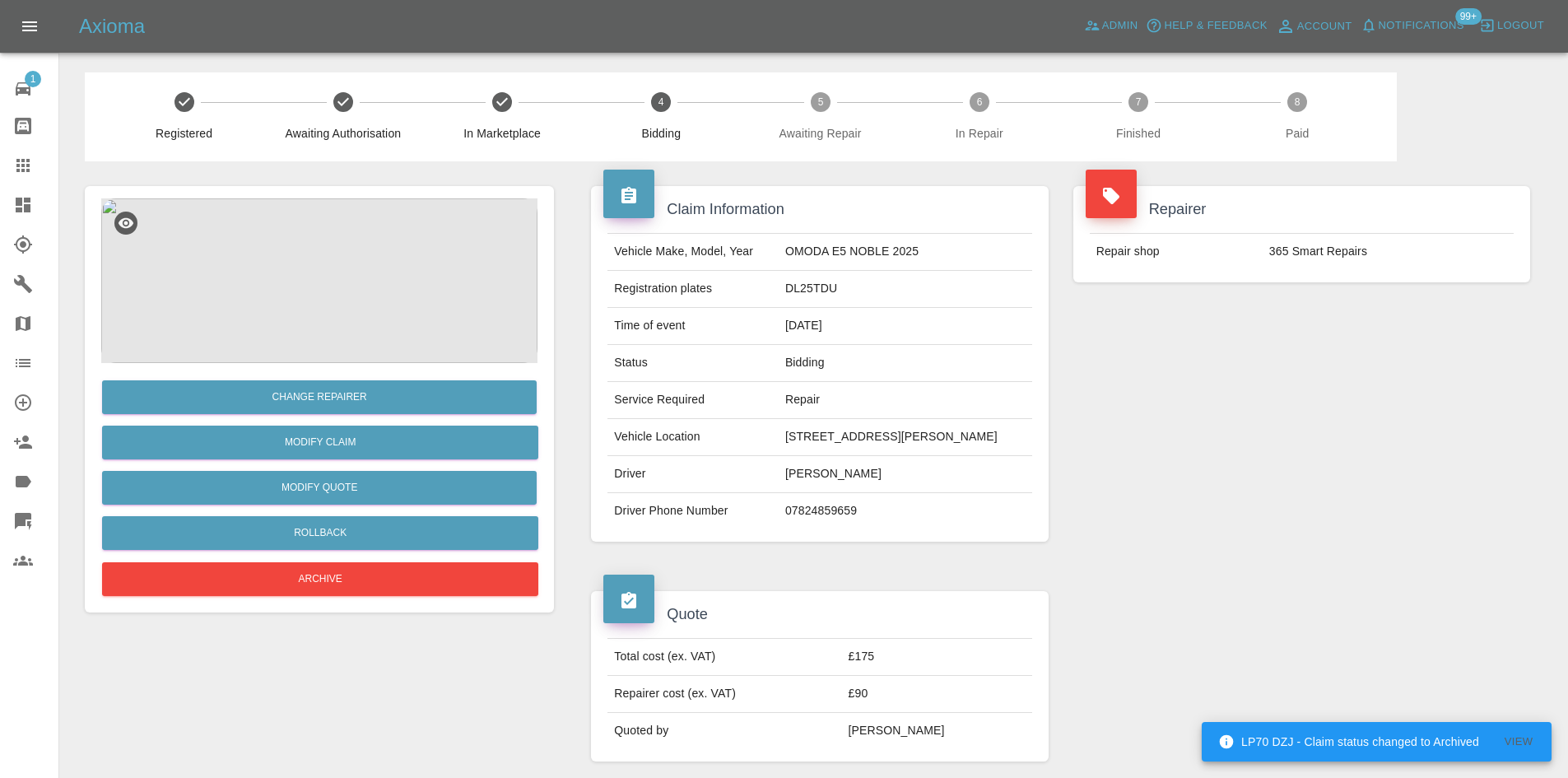
click at [803, 472] on td "[PERSON_NAME]" at bounding box center [905, 474] width 253 height 37
click at [802, 510] on td "07824859659" at bounding box center [905, 511] width 253 height 36
copy td "07824859659"
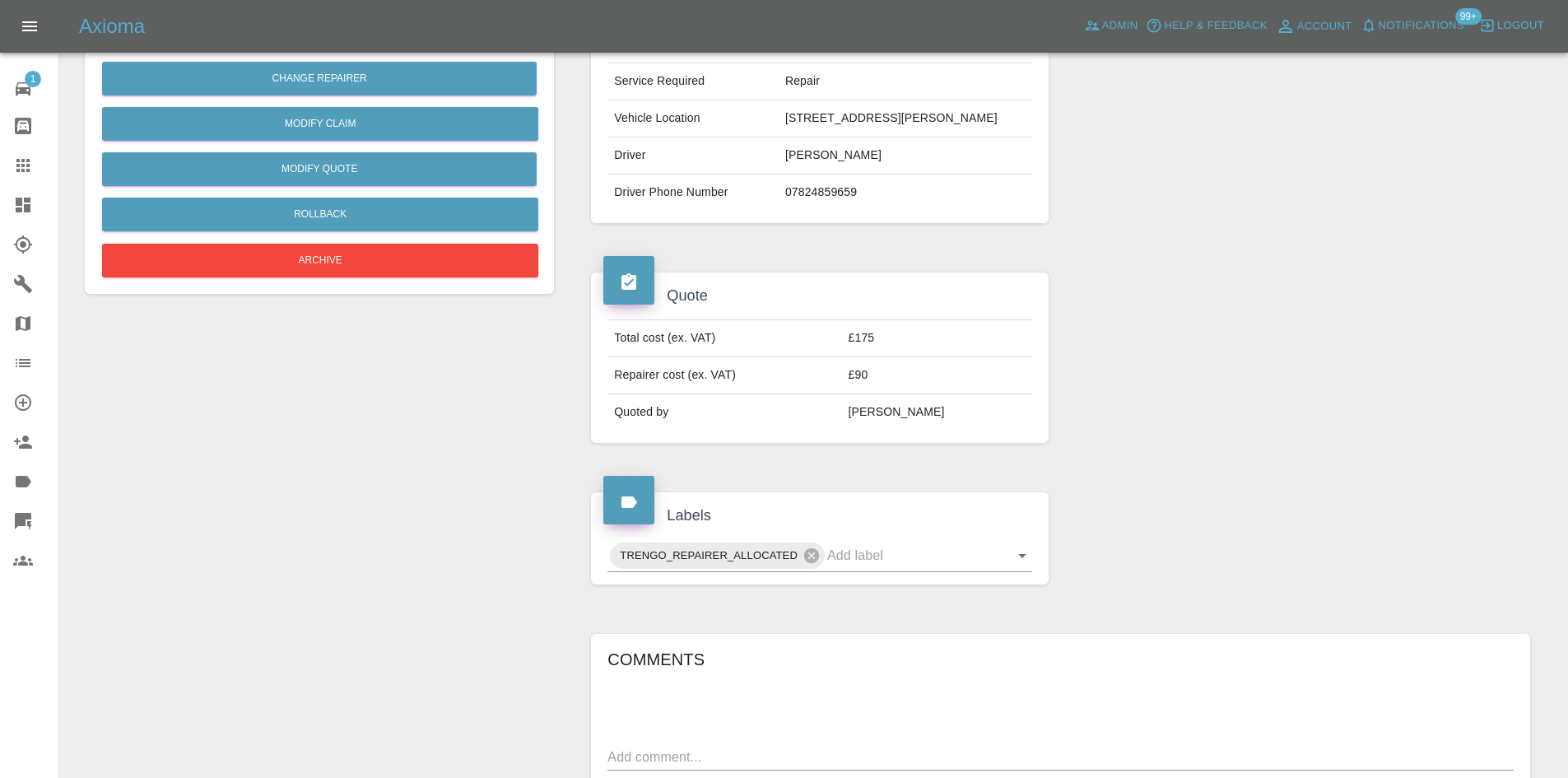
scroll to position [576, 0]
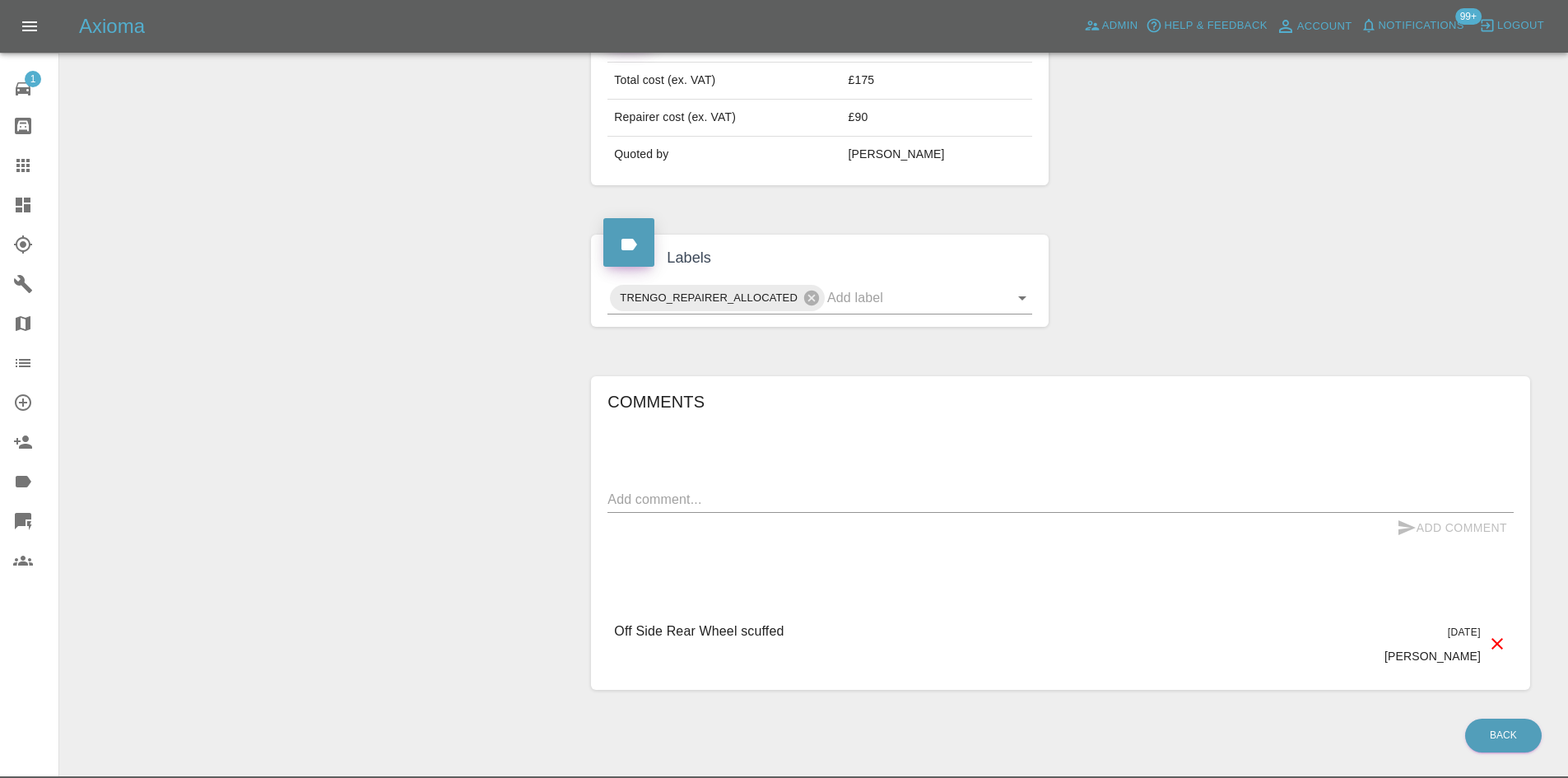
click at [718, 485] on div "Comments x Add Comment Off Side Rear Wheel scuffed 3 days ago Samantha Stewart …" at bounding box center [1061, 533] width 906 height 289
click at [0, 209] on link "Dashboard" at bounding box center [29, 205] width 58 height 39
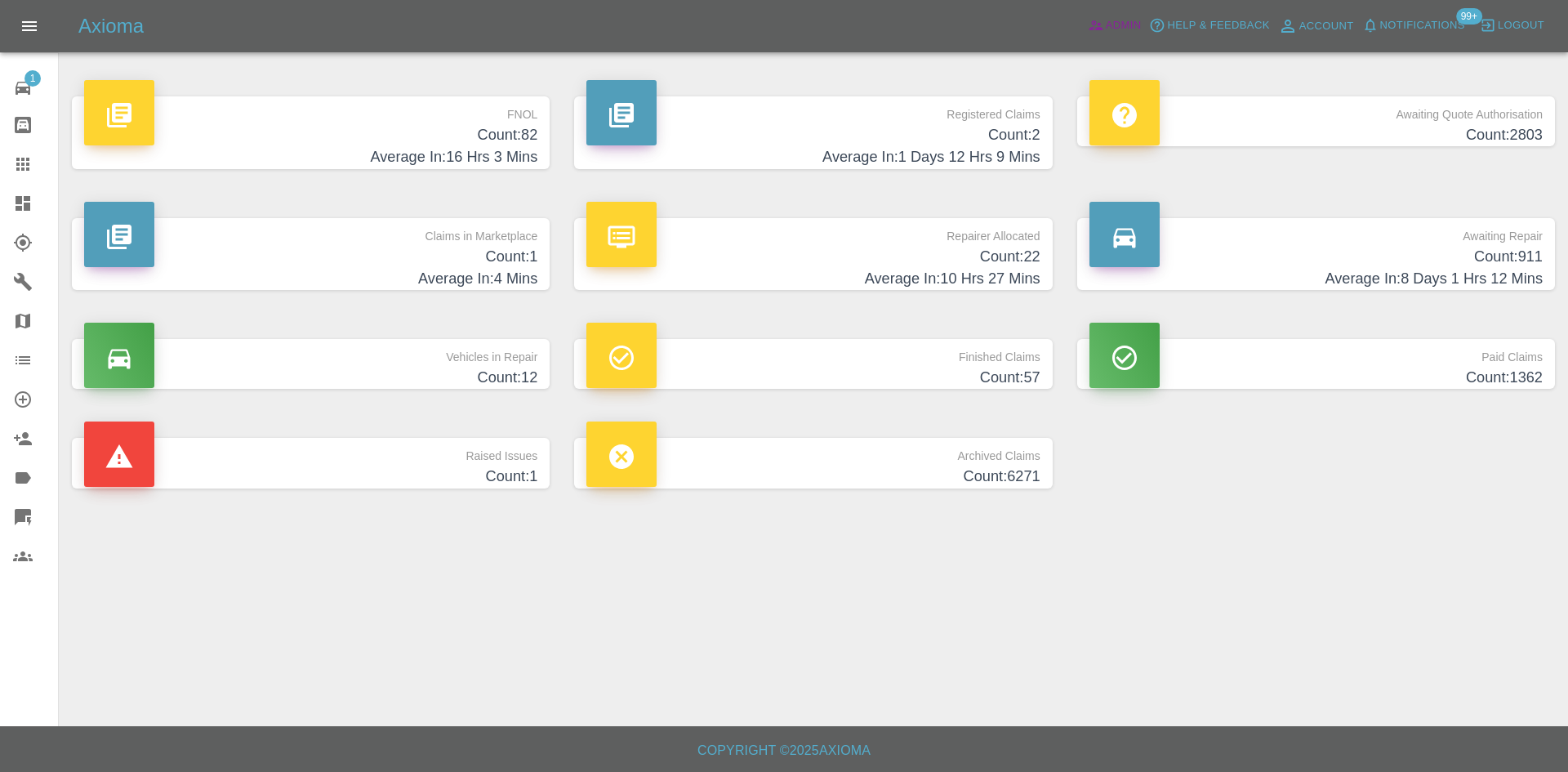
drag, startPoint x: 1067, startPoint y: 38, endPoint x: 1112, endPoint y: 29, distance: 45.9
click at [1073, 41] on div "Axioma Admin Help & Feedback Account Notifications 99+ Logout" at bounding box center [784, 26] width 1568 height 52
click at [1112, 29] on span "Admin" at bounding box center [1124, 26] width 36 height 19
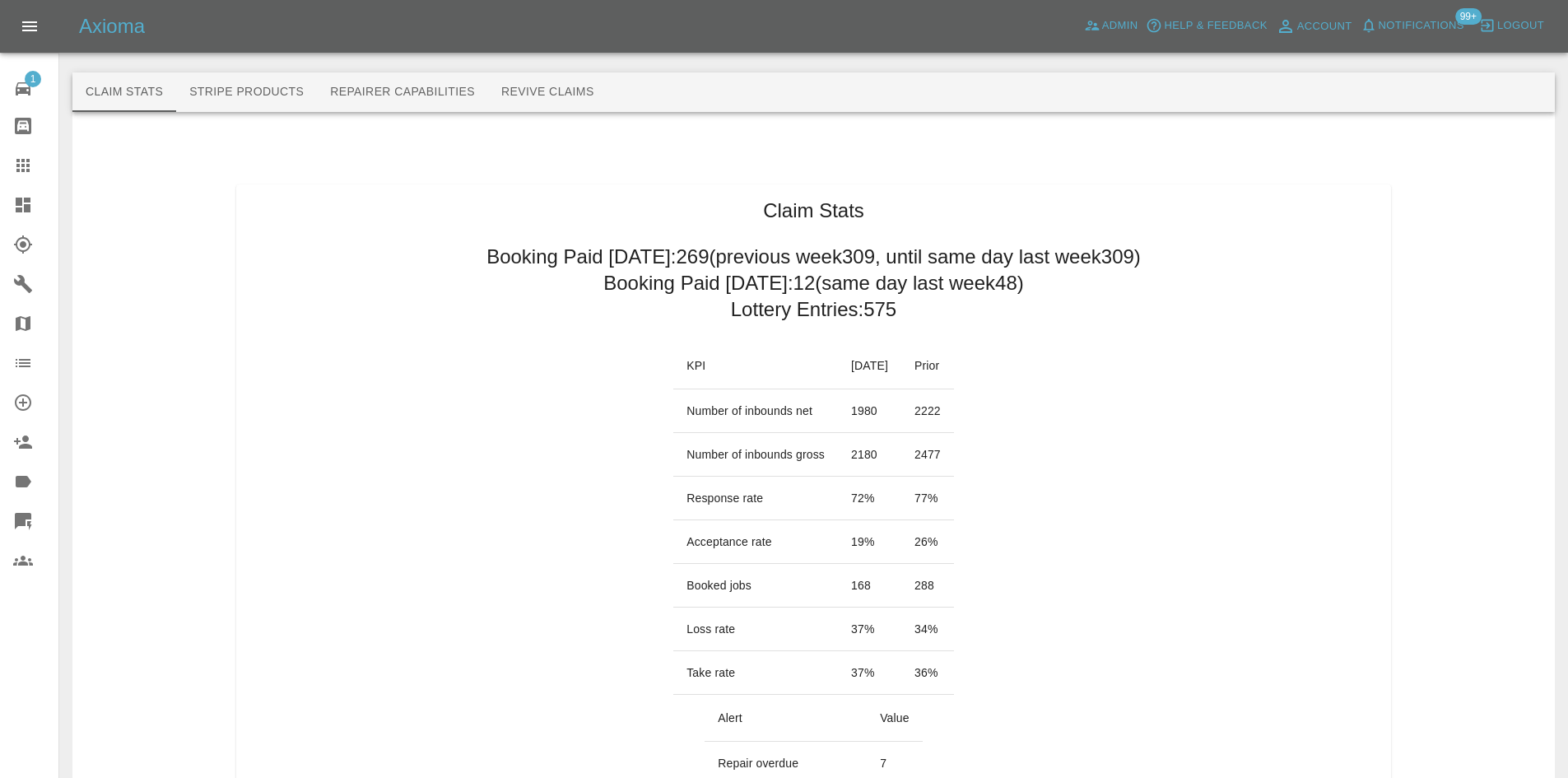
click at [724, 246] on h2 "Booking Paid since Saturday: 269 (previous week 309 , until same day last week …" at bounding box center [813, 257] width 654 height 27
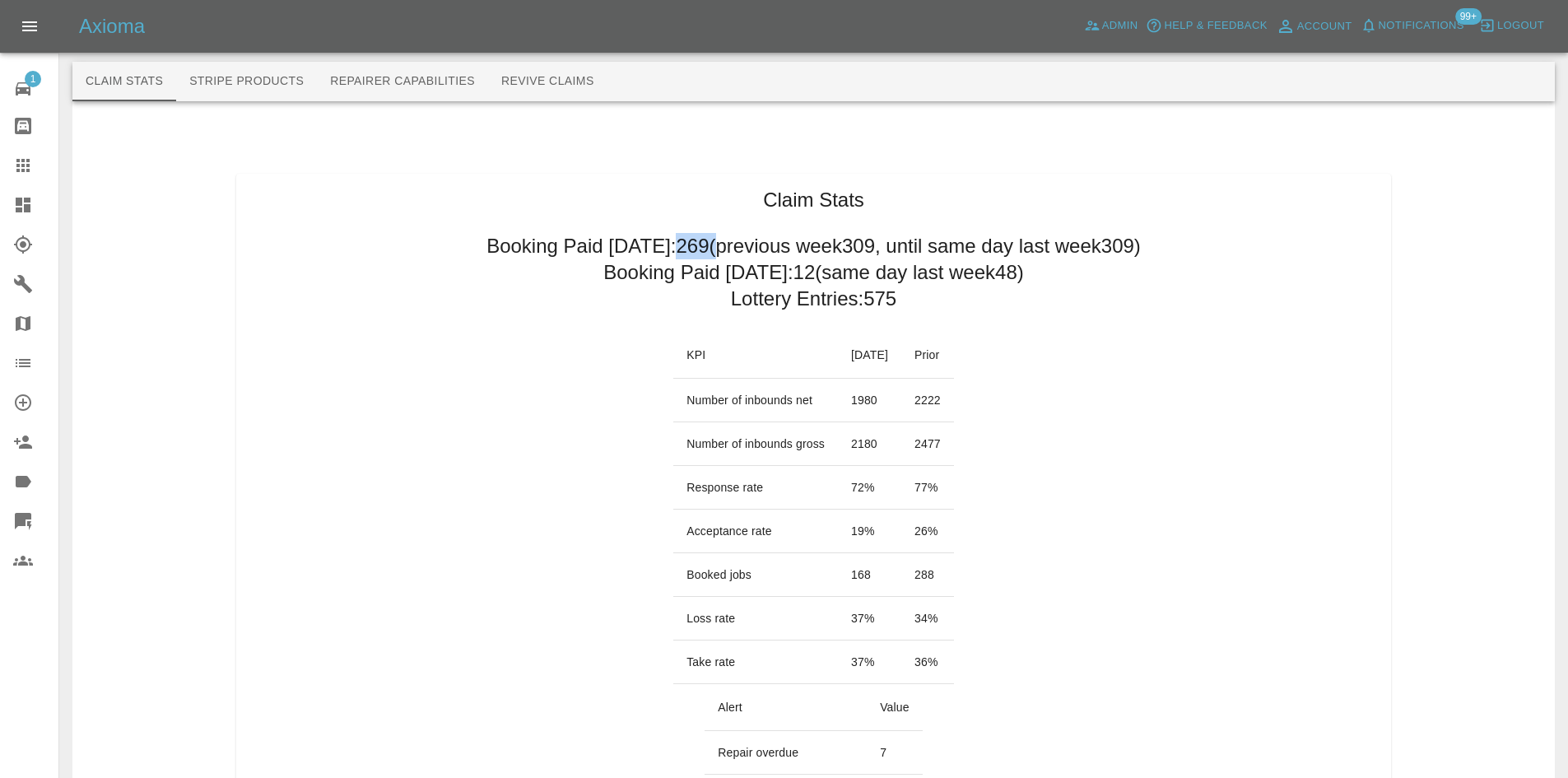
scroll to position [82, 0]
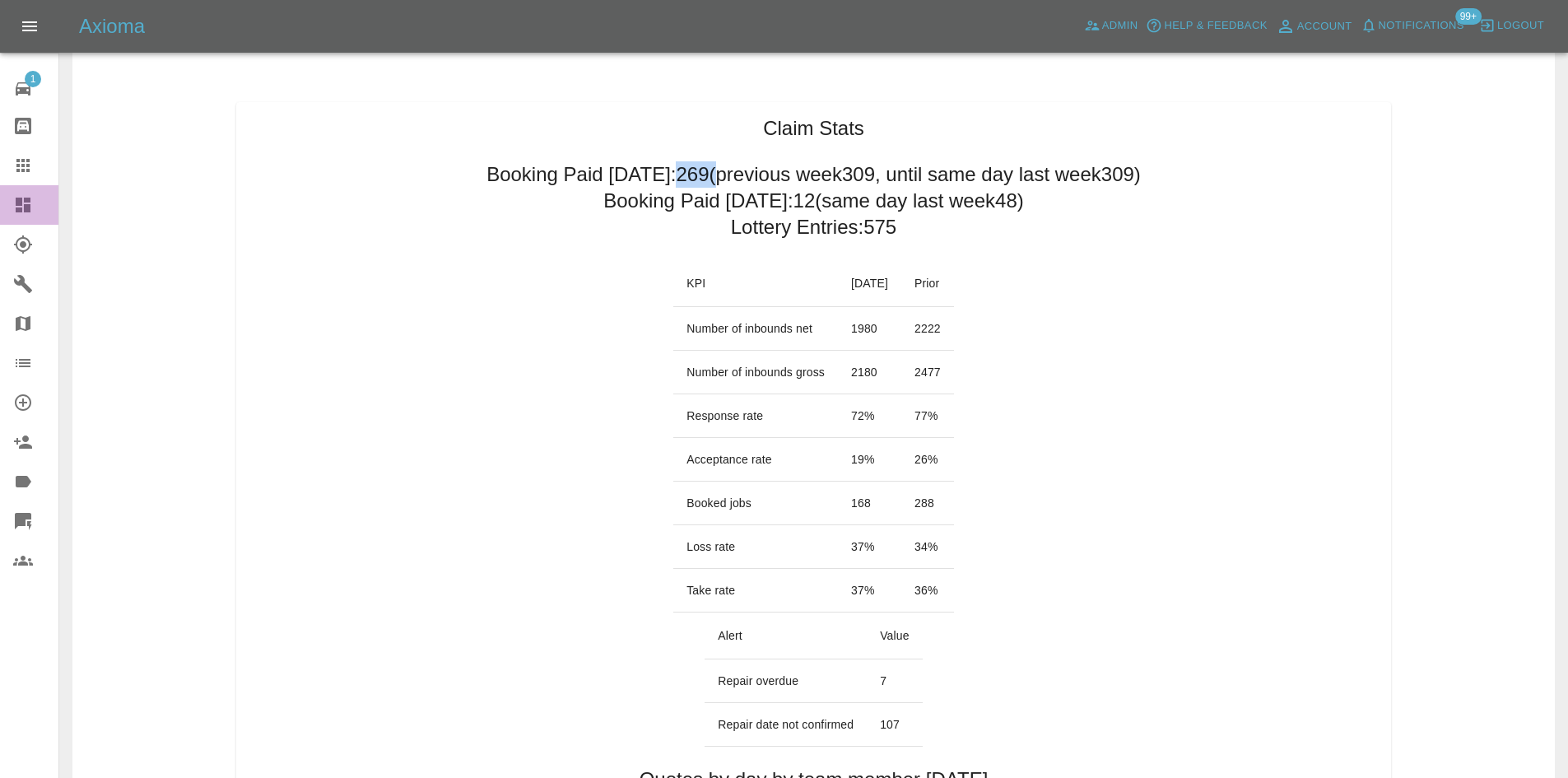
click at [15, 213] on icon at bounding box center [23, 205] width 20 height 20
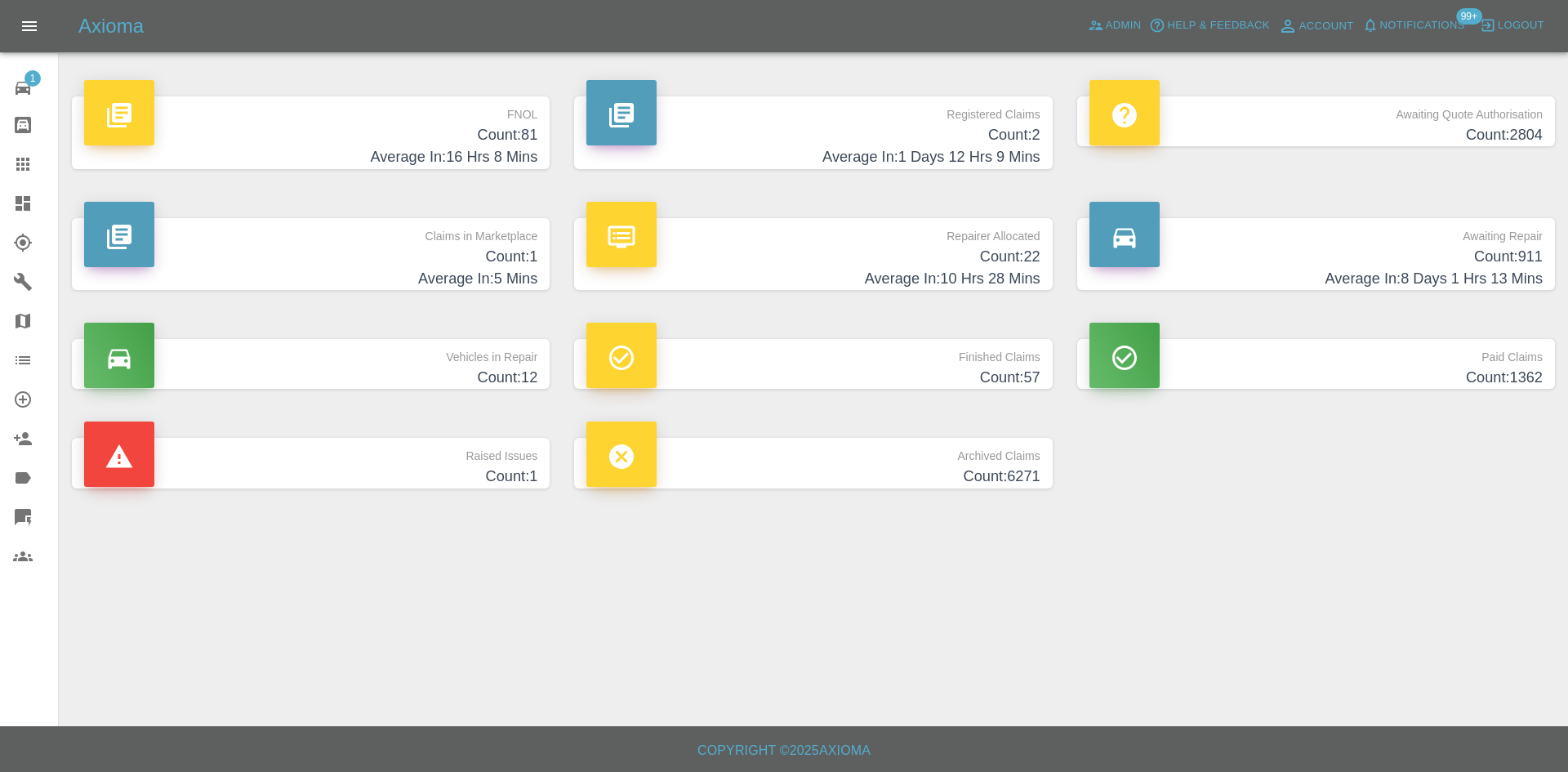
click at [774, 250] on h4 "Count: 22" at bounding box center [813, 256] width 453 height 22
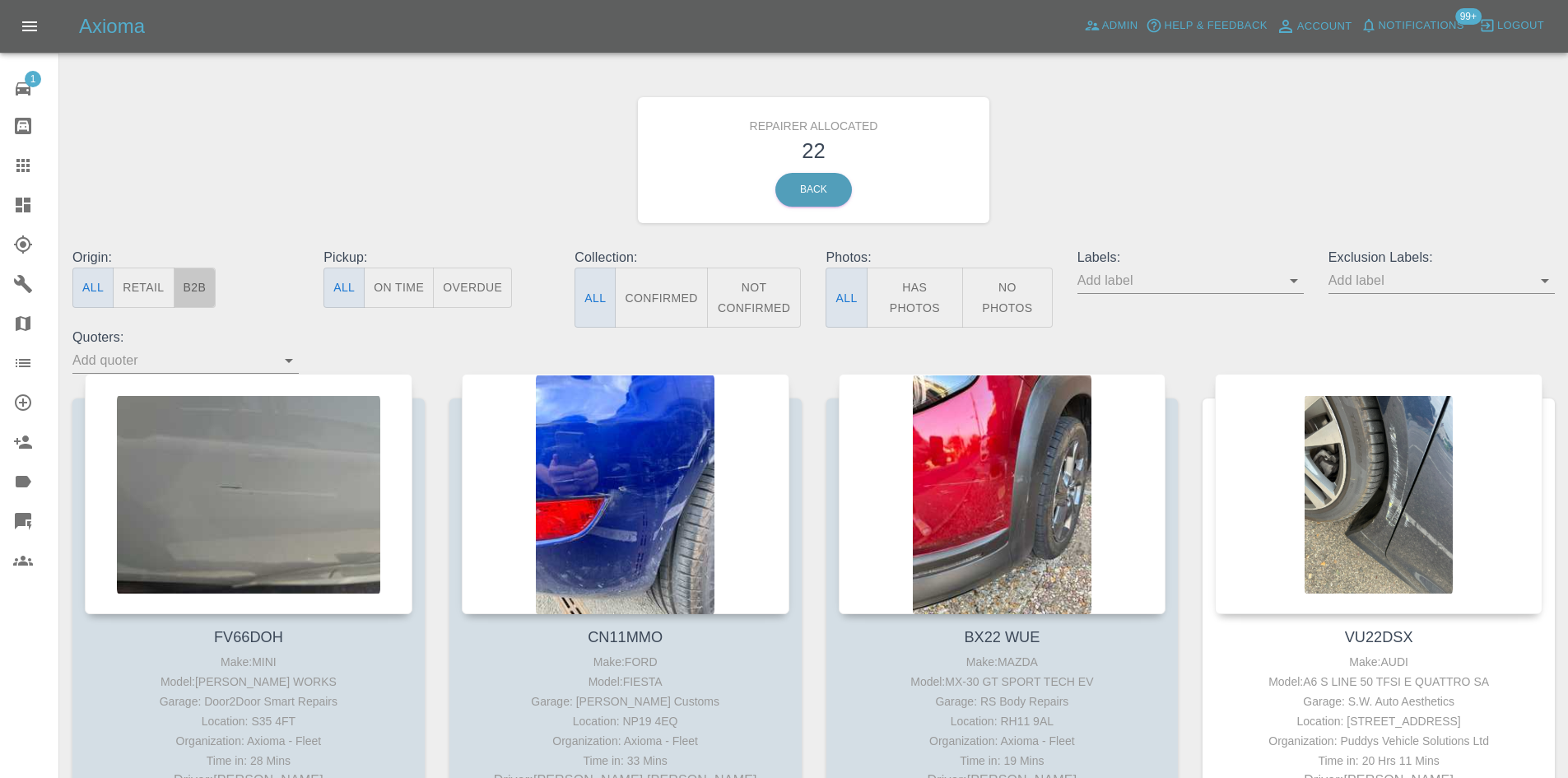
click at [195, 290] on button "B2B" at bounding box center [194, 288] width 43 height 40
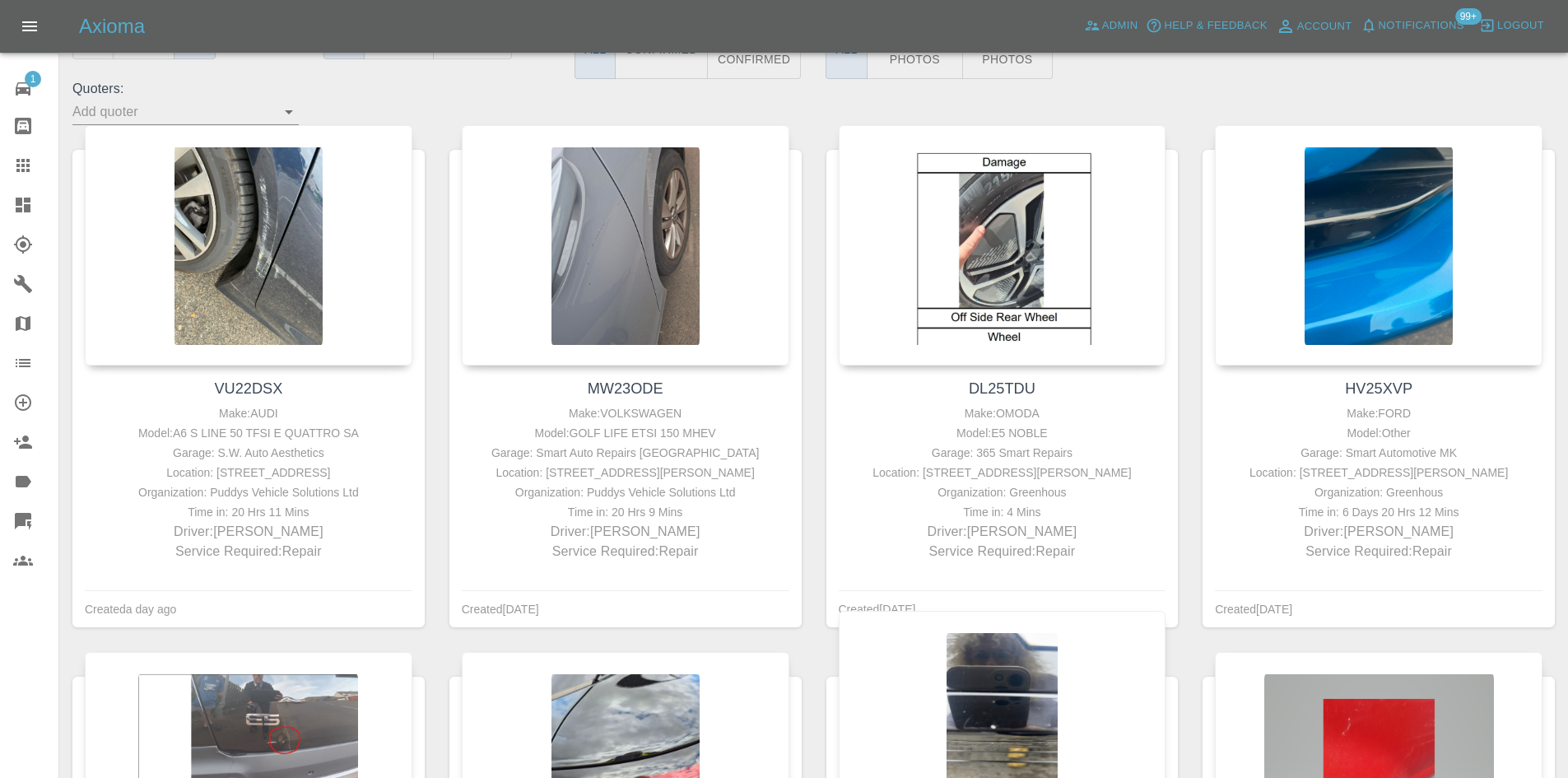
scroll to position [247, 0]
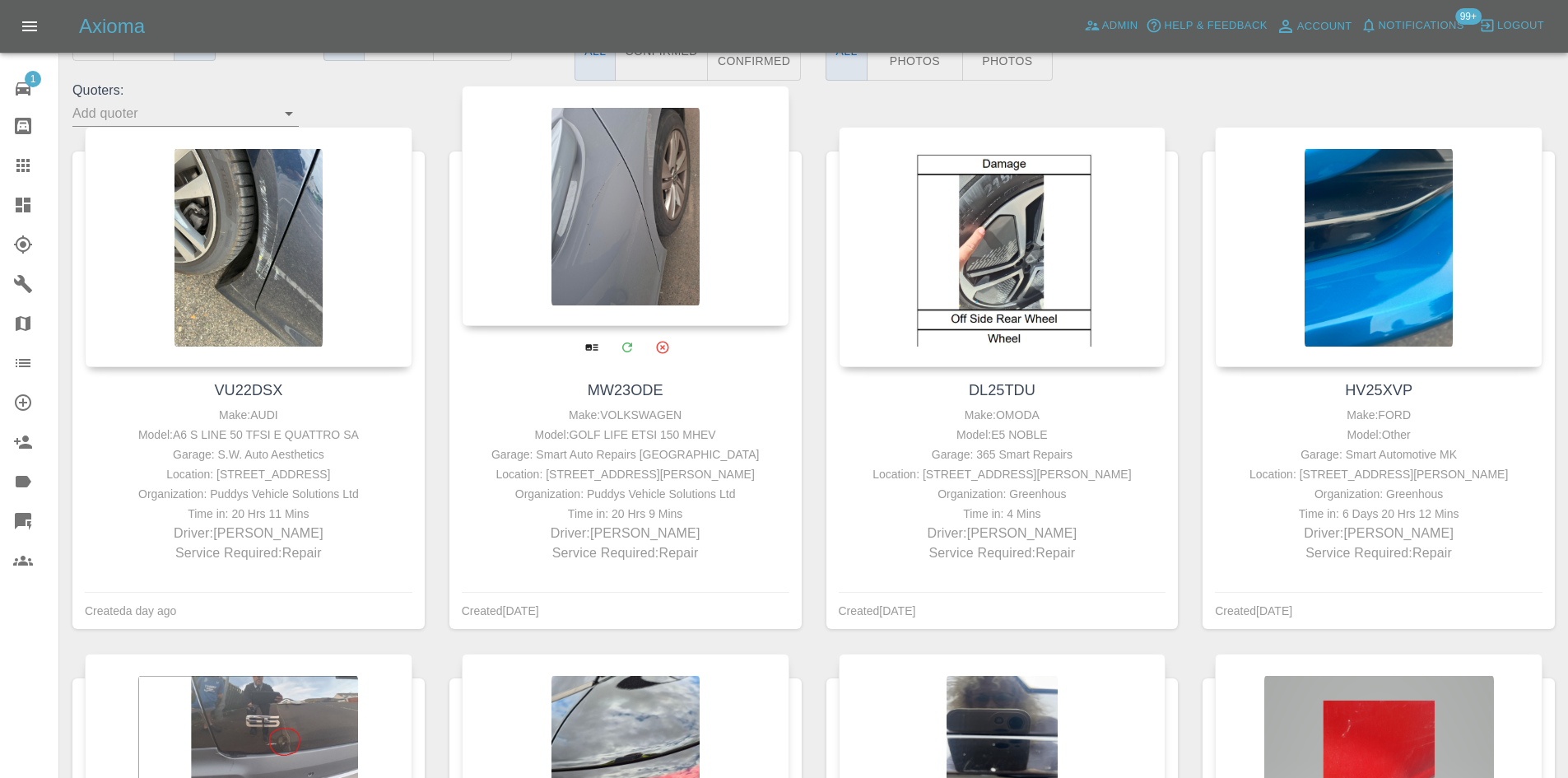
click at [22, 171] on icon at bounding box center [23, 166] width 13 height 13
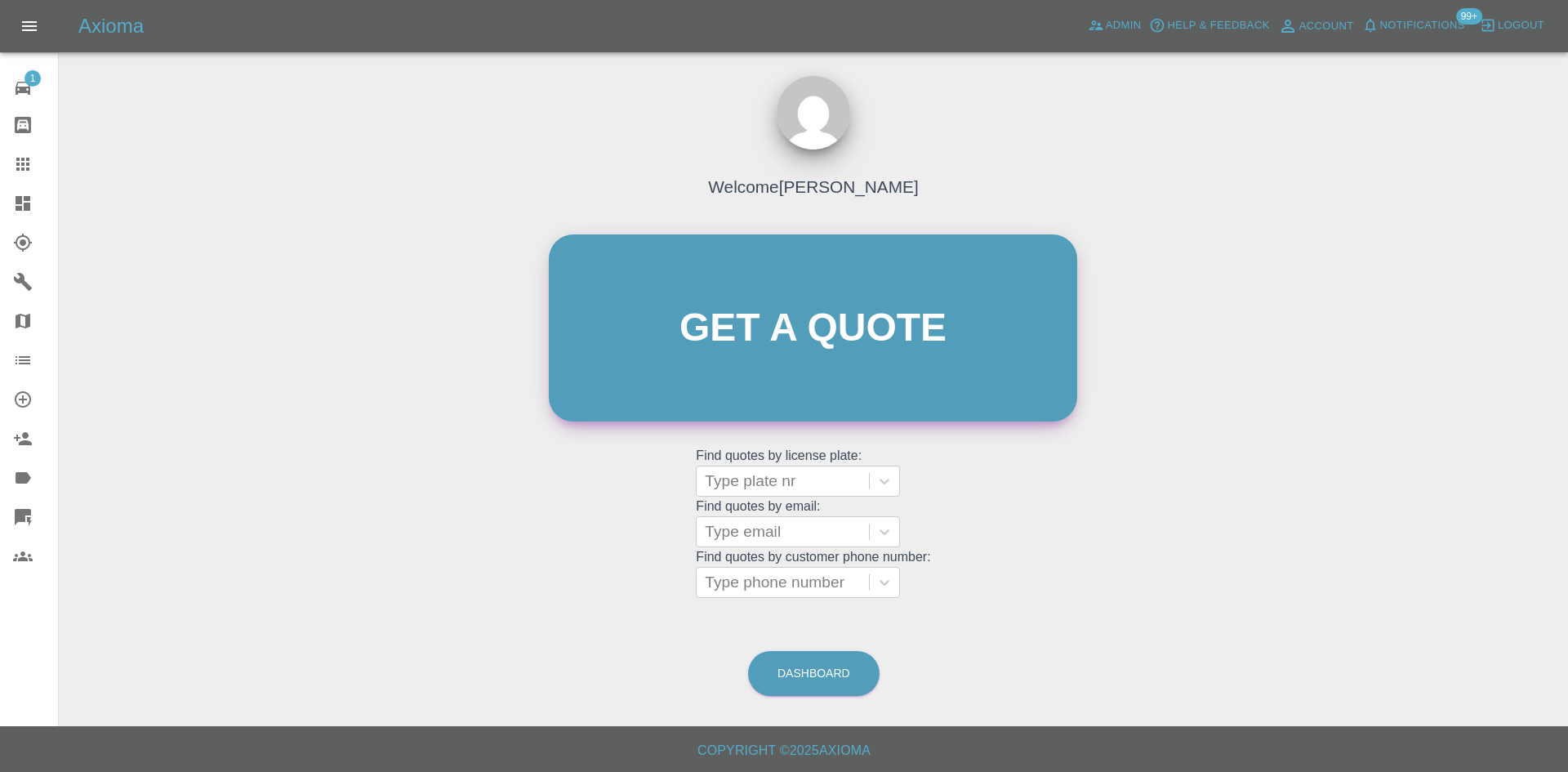
click at [680, 312] on link "Get a quote" at bounding box center [812, 328] width 528 height 187
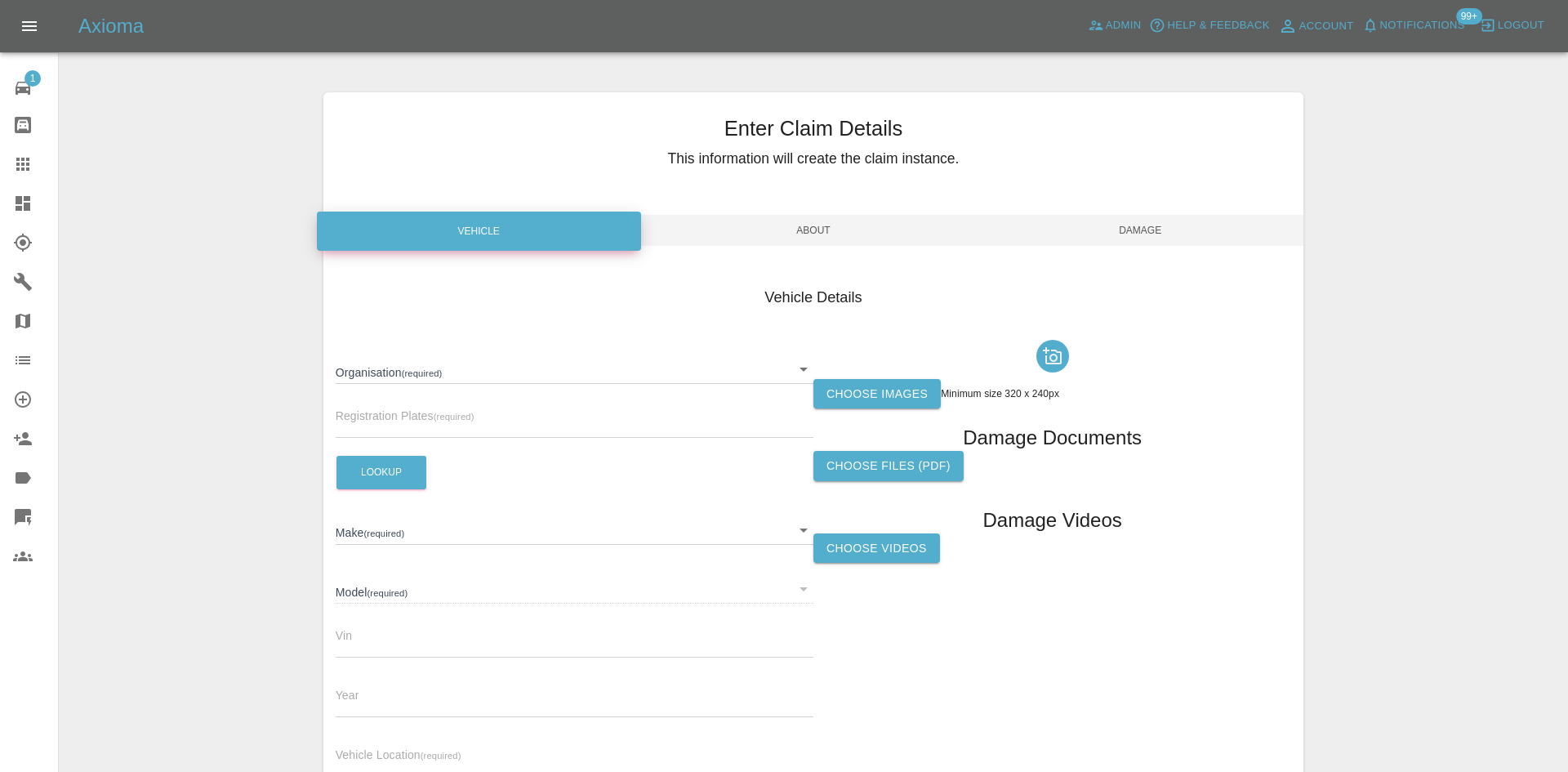
click at [431, 379] on body "Axioma Admin Help & Feedback Account Notifications 99+ Logout 1 Repair home Bod…" at bounding box center [784, 467] width 1568 height 935
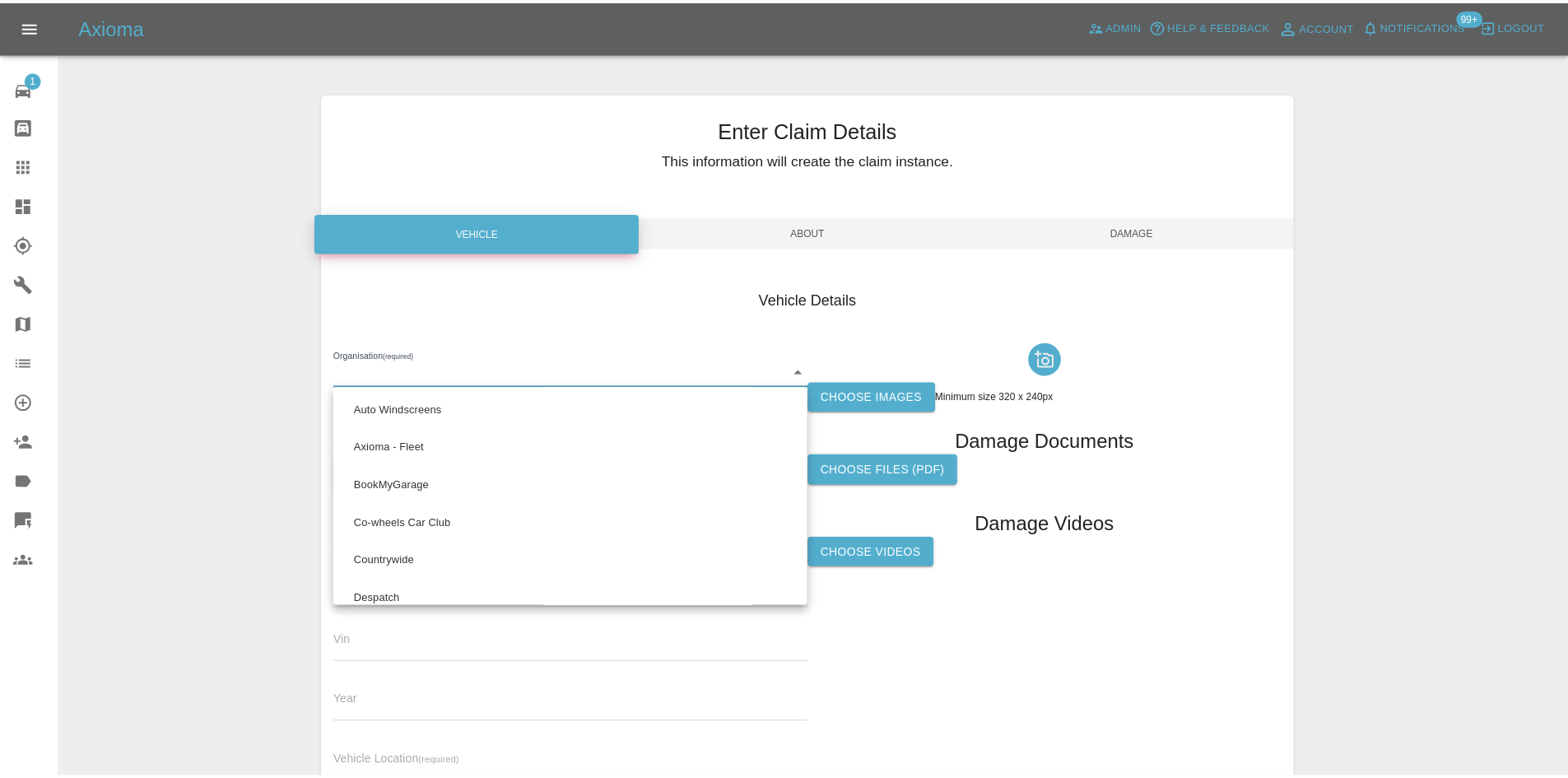
scroll to position [936, 0]
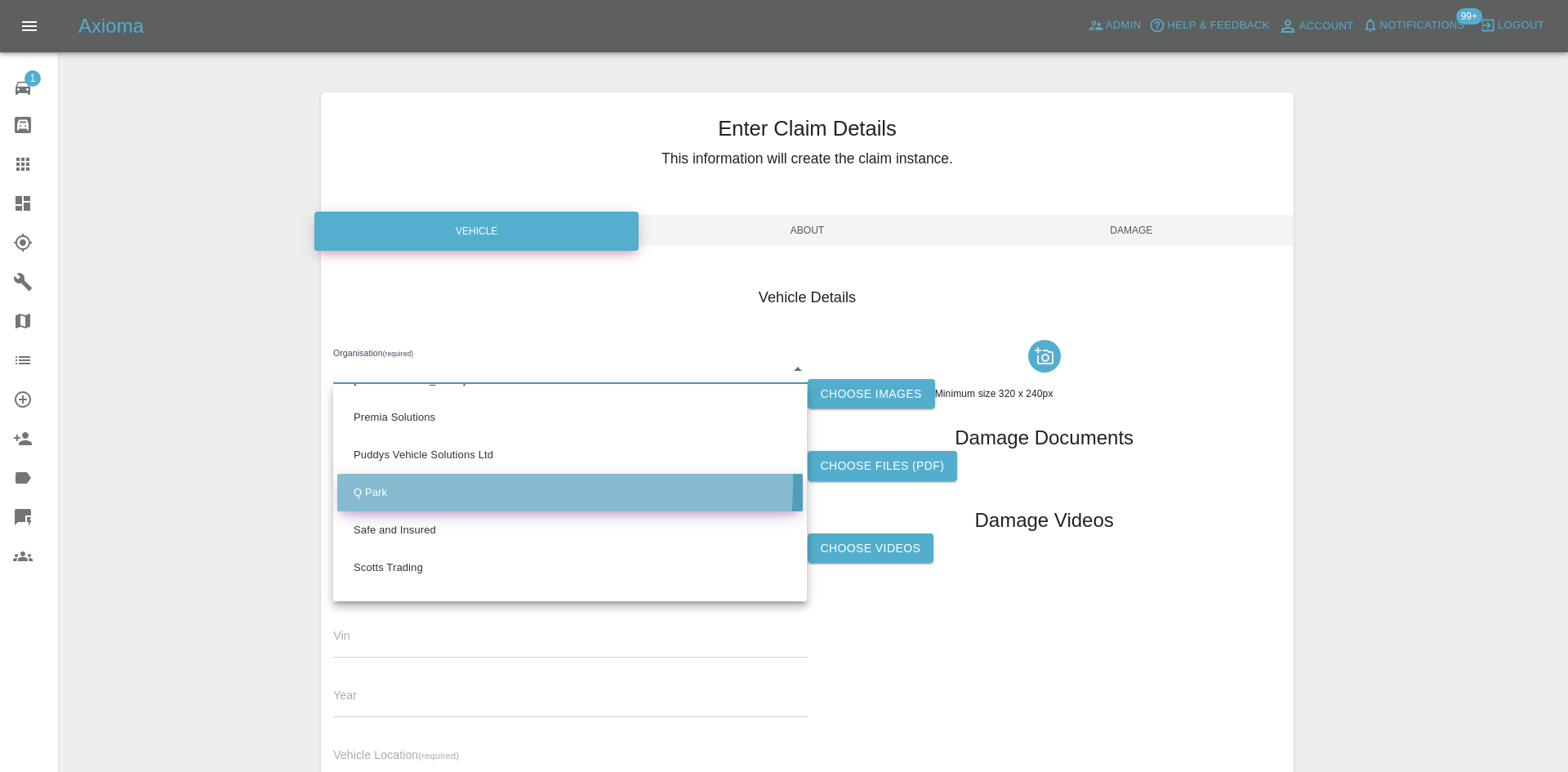
click at [410, 481] on li "Q Park" at bounding box center [570, 492] width 466 height 38
type input "636b7ea454cf410016ef4d2c"
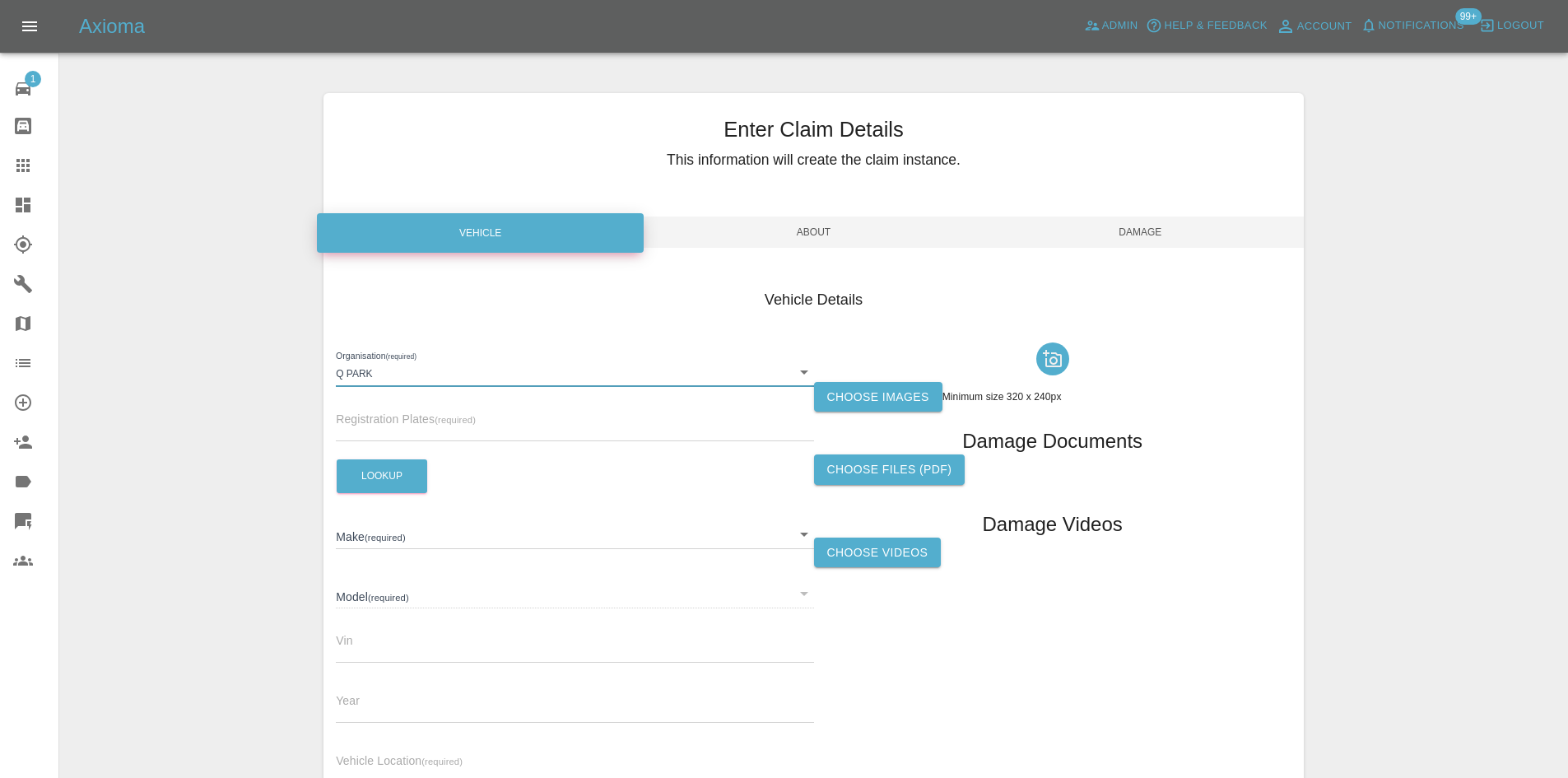
click at [401, 428] on input "text" at bounding box center [574, 429] width 477 height 24
paste input "OW17OCB"
type input "OW17OCB"
click at [370, 474] on button "Lookup" at bounding box center [382, 475] width 90 height 33
type input "AUDI"
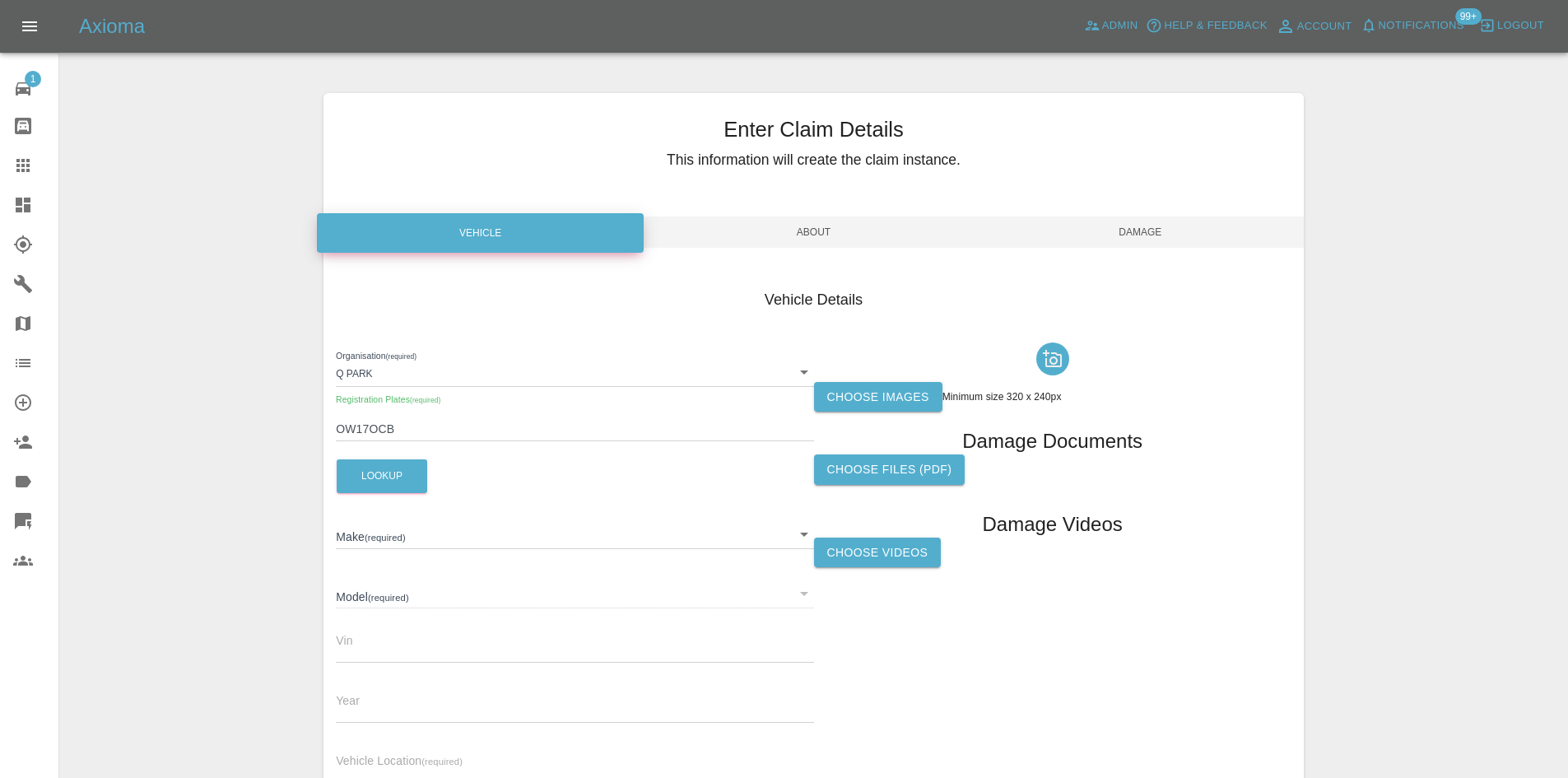
type input "A6"
type input "WAUZZZ4G5JN004085"
type input "2017"
click at [872, 392] on label "Choose images" at bounding box center [878, 397] width 129 height 30
click at [0, 0] on input "Choose images" at bounding box center [0, 0] width 0 height 0
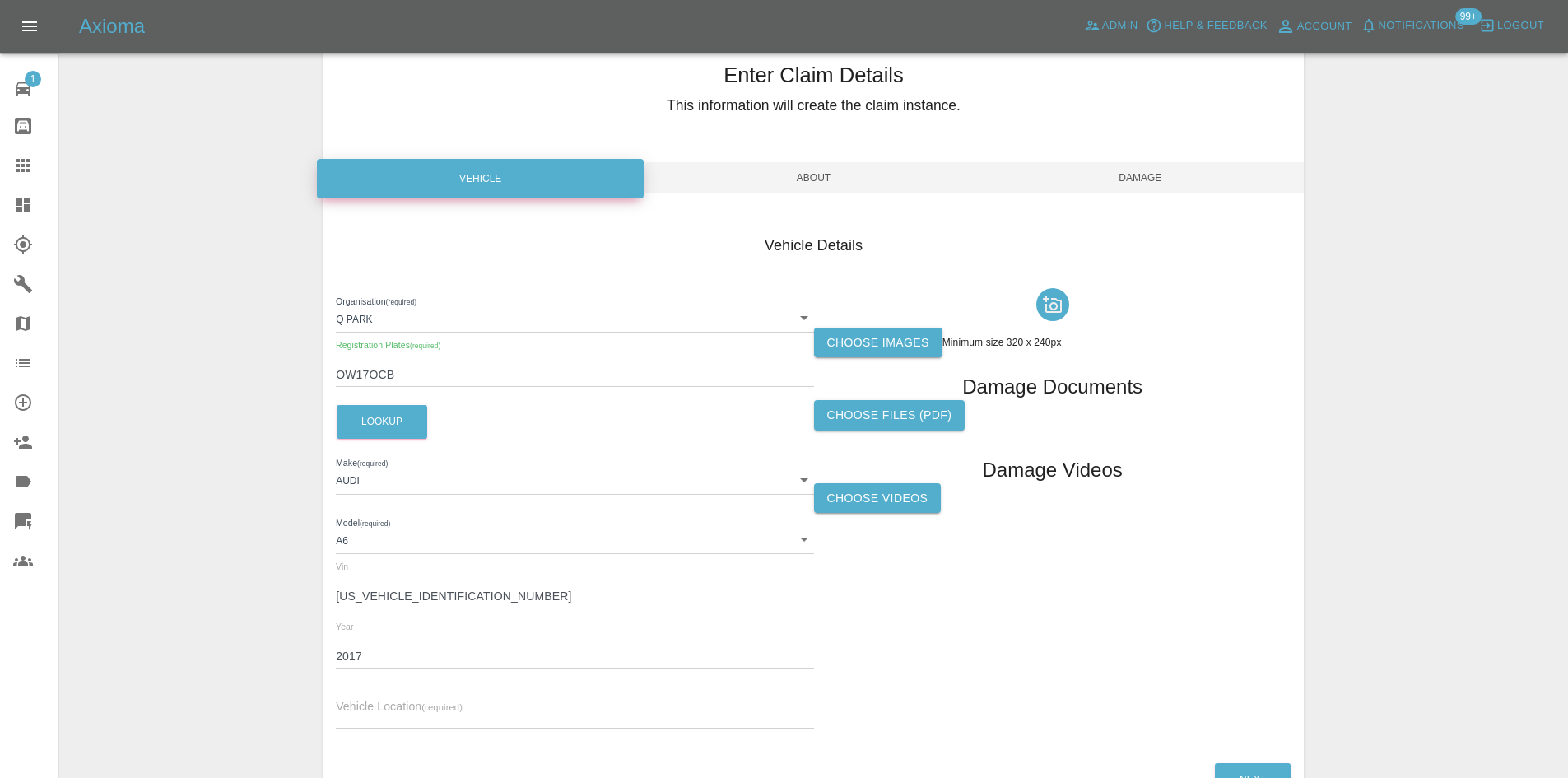
scroll to position [164, 0]
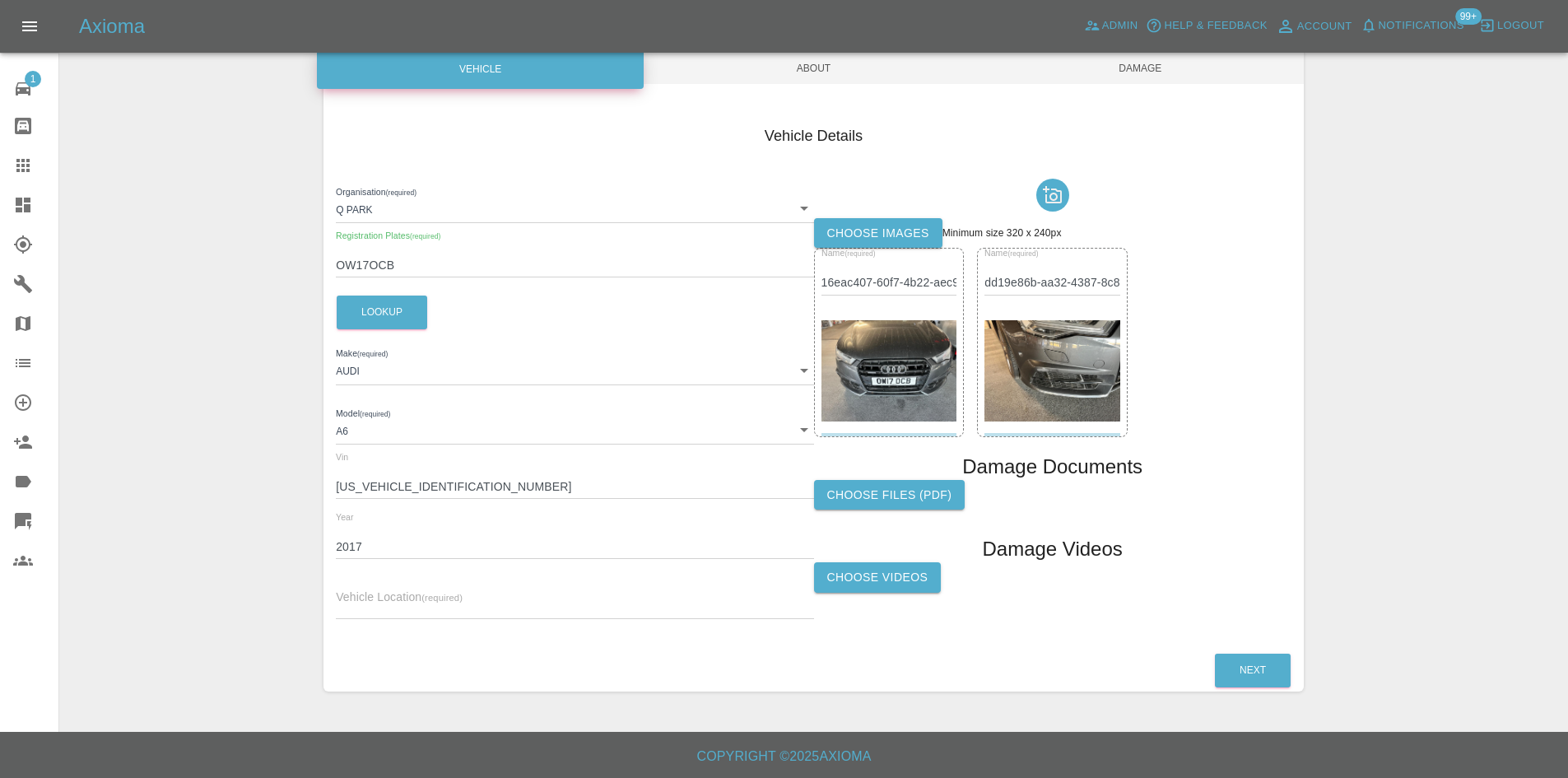
click at [415, 605] on input "text" at bounding box center [574, 607] width 477 height 24
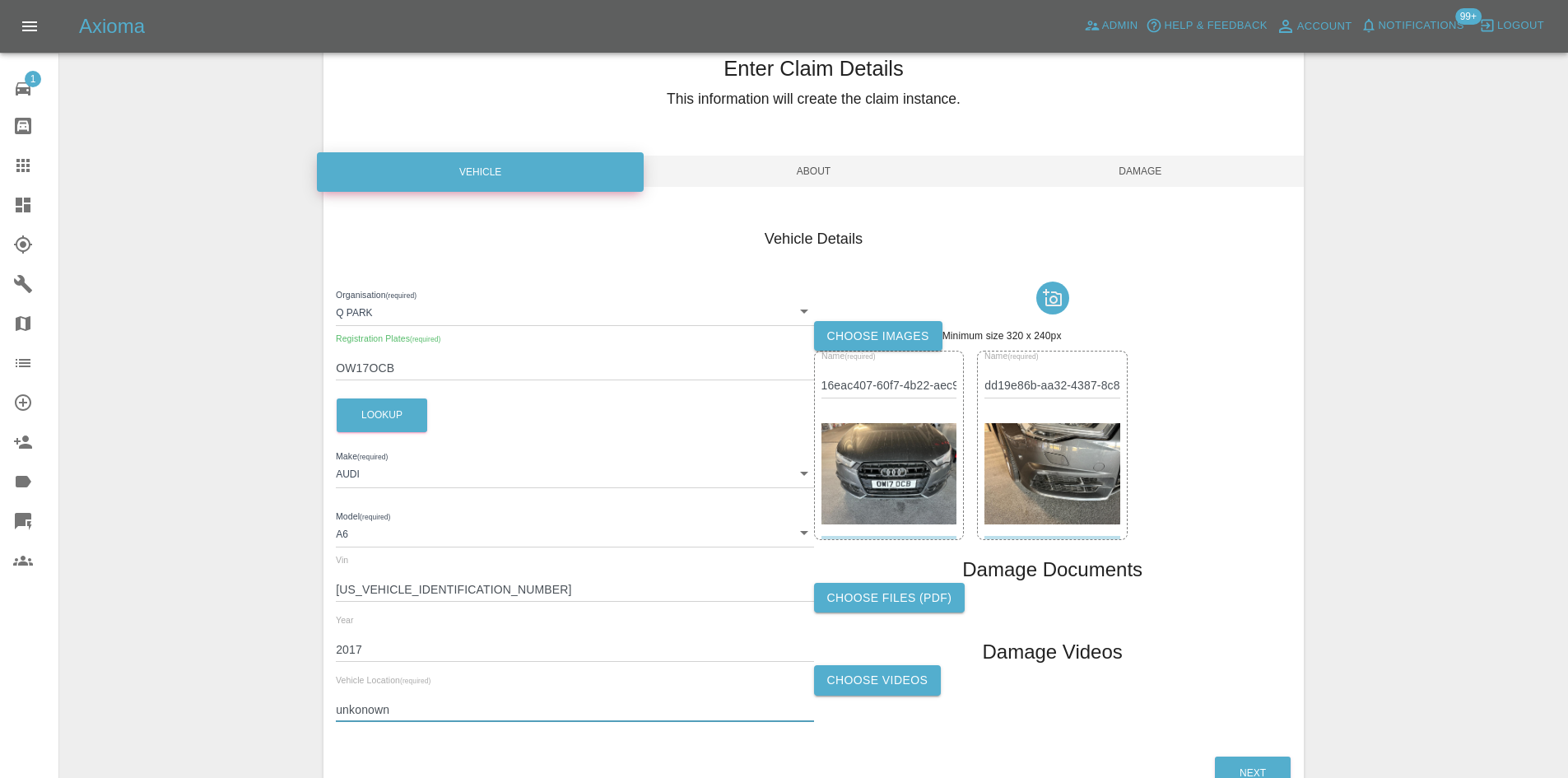
scroll to position [0, 0]
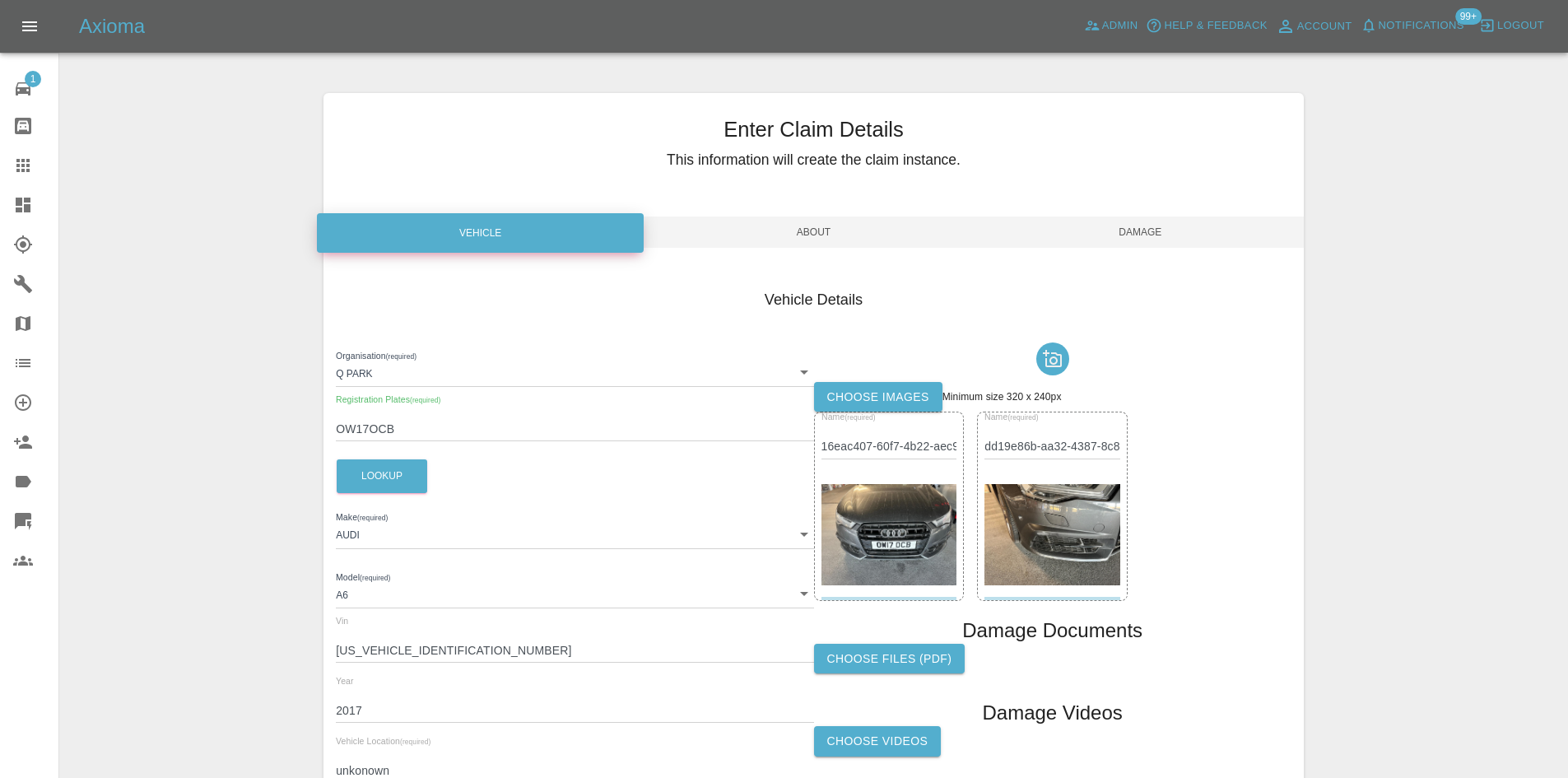
type input "unkonown"
click at [914, 229] on span "About" at bounding box center [813, 231] width 327 height 31
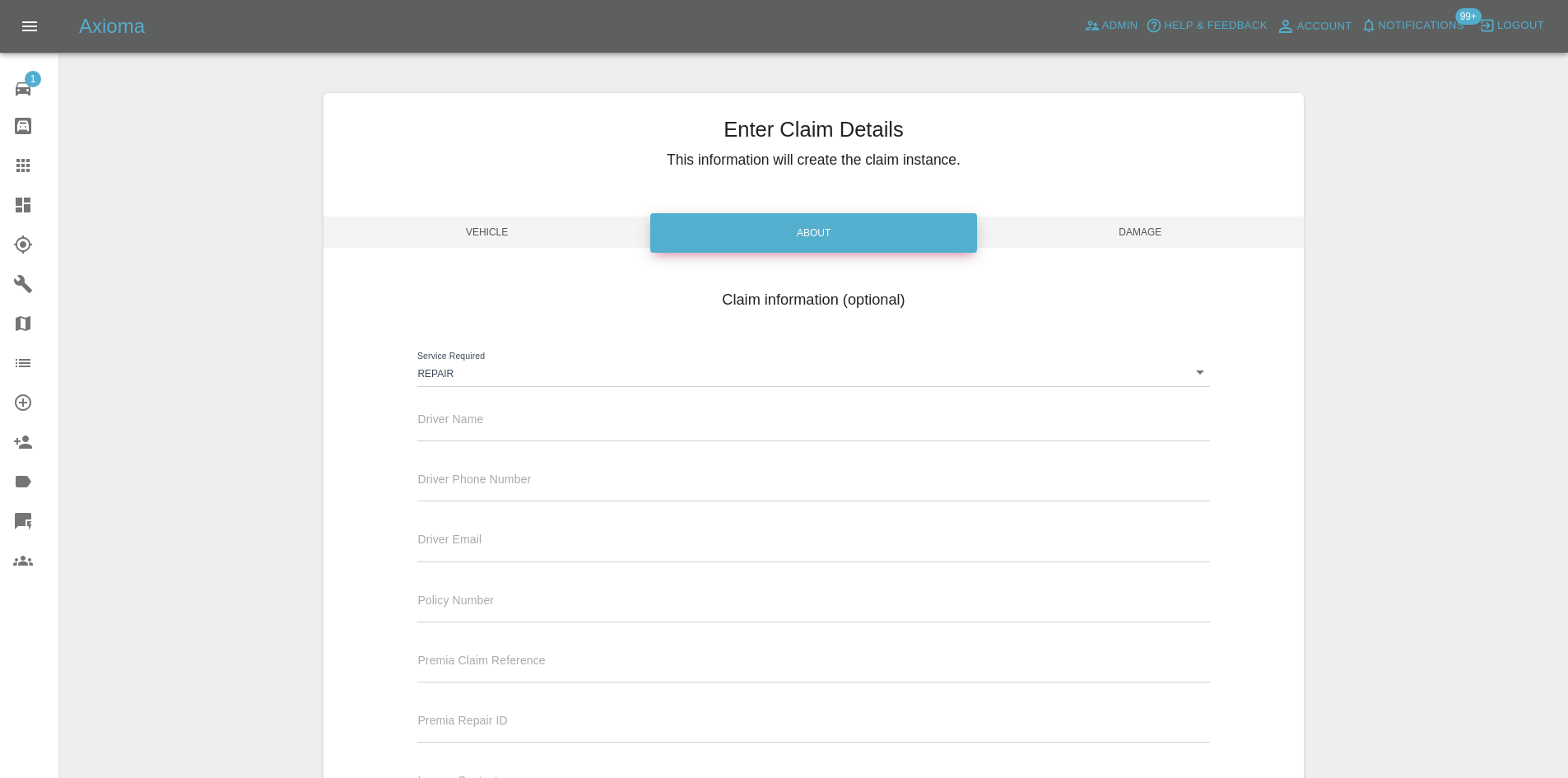
click at [541, 417] on div "Driver Name" at bounding box center [813, 418] width 792 height 46
click at [538, 429] on input "text" at bounding box center [813, 429] width 792 height 24
paste input "REYOLDS"
type input "REYOLDS"
click at [1067, 231] on span "Damage" at bounding box center [1140, 231] width 327 height 31
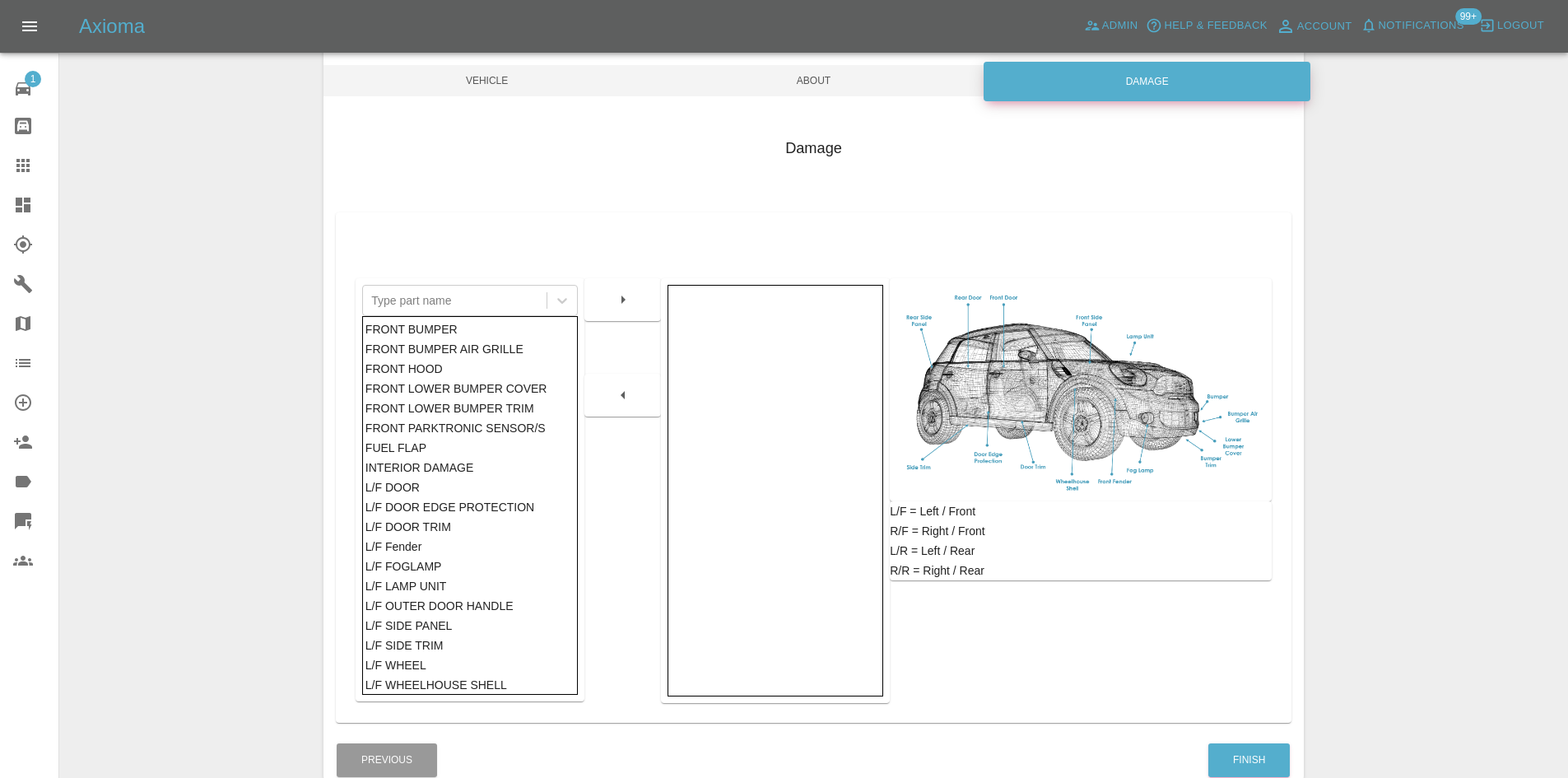
scroll to position [241, 0]
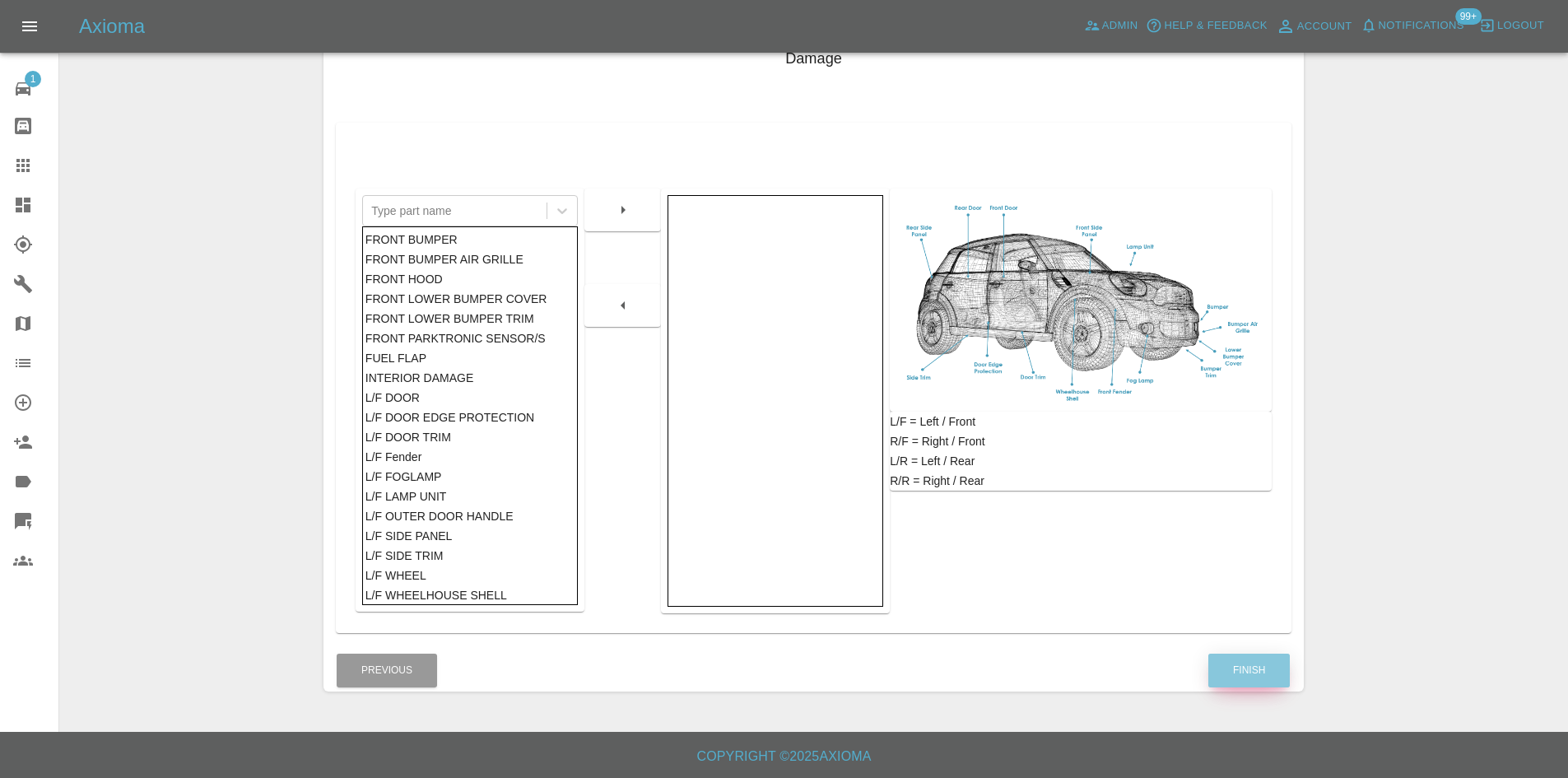
click at [1243, 677] on button "Finish" at bounding box center [1249, 669] width 82 height 33
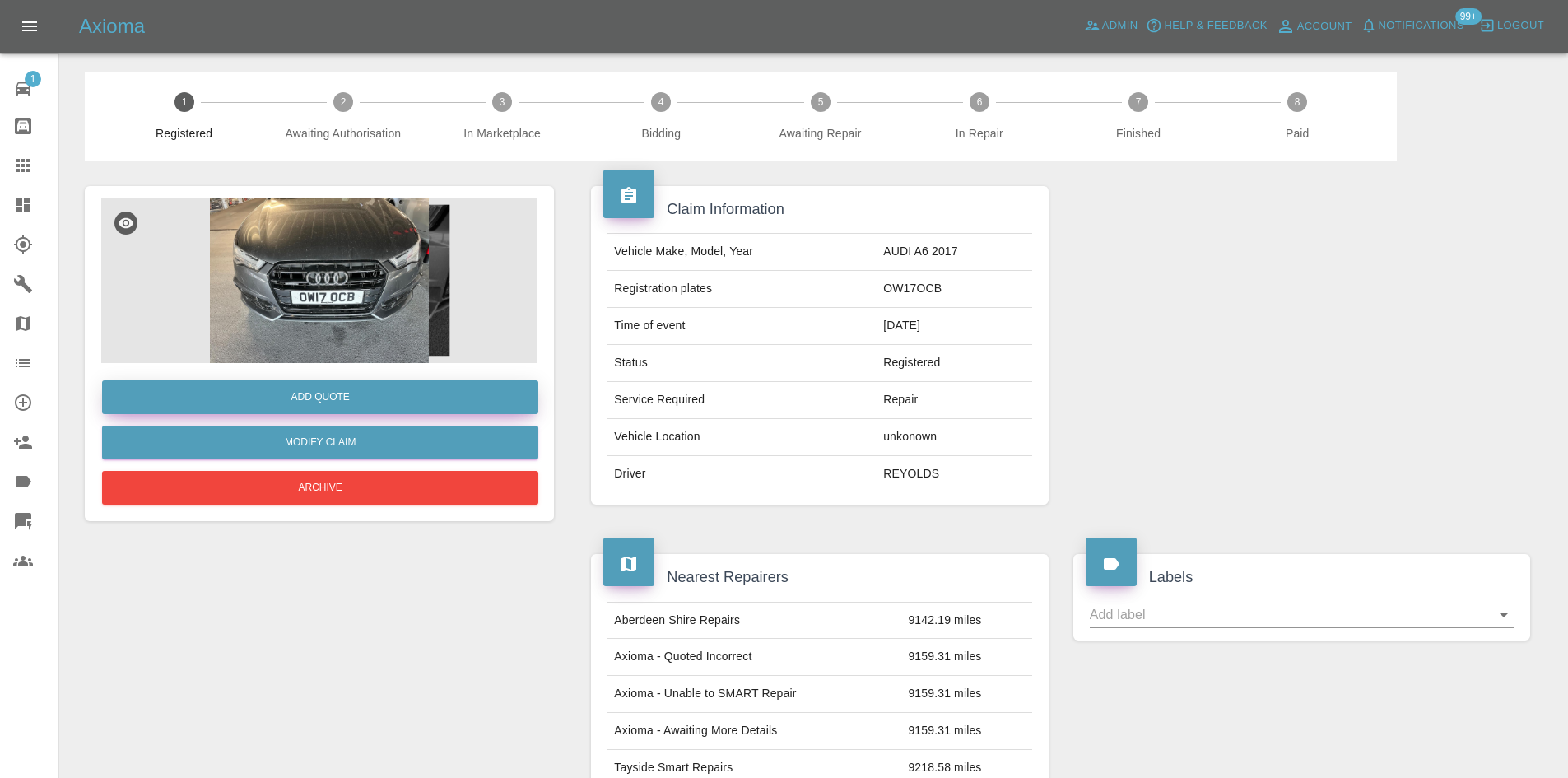
click at [418, 390] on button "Add Quote" at bounding box center [320, 396] width 436 height 33
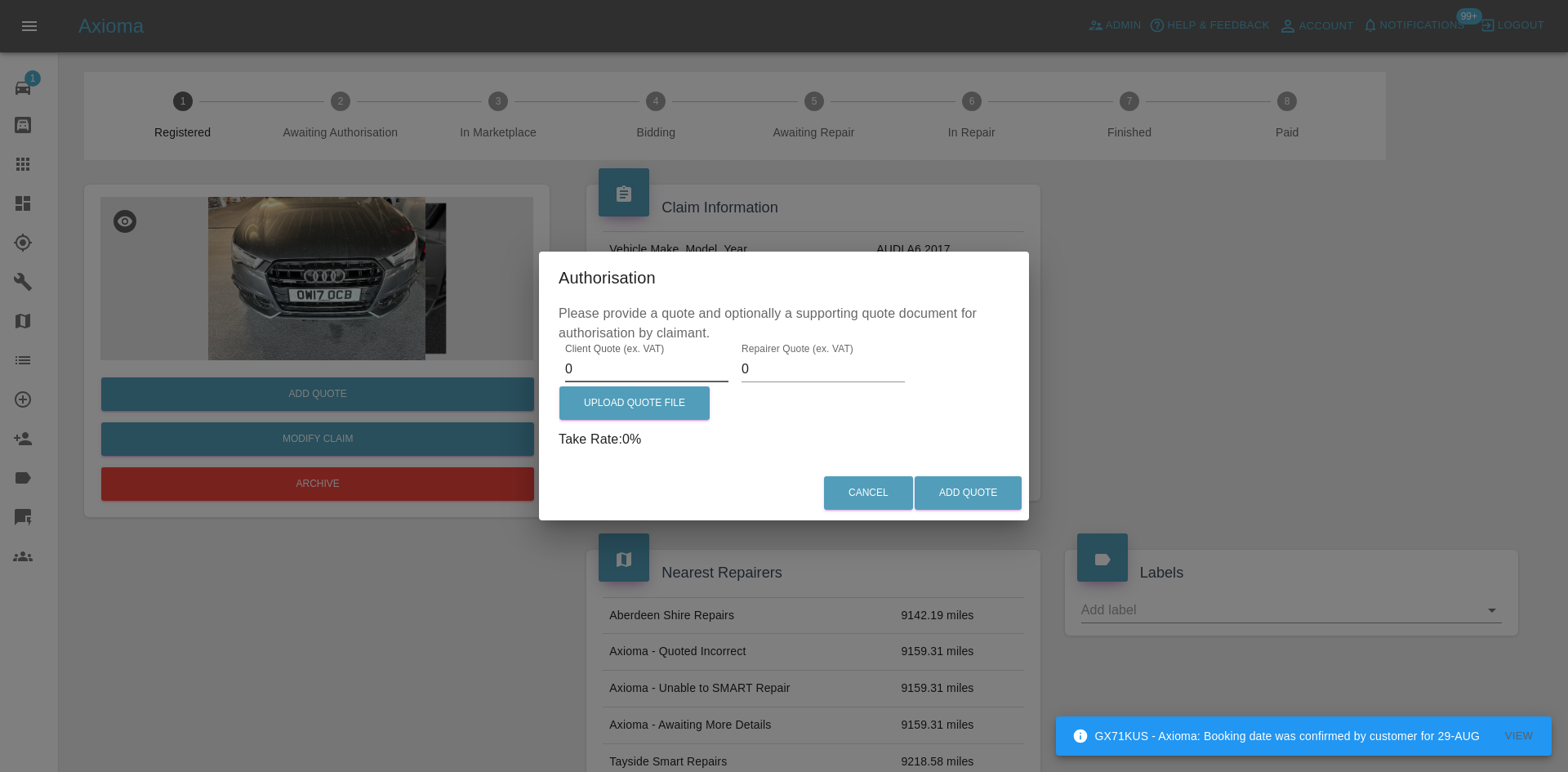
click at [628, 380] on input "0" at bounding box center [646, 369] width 163 height 26
type input "400"
click at [861, 371] on input "0" at bounding box center [823, 369] width 163 height 26
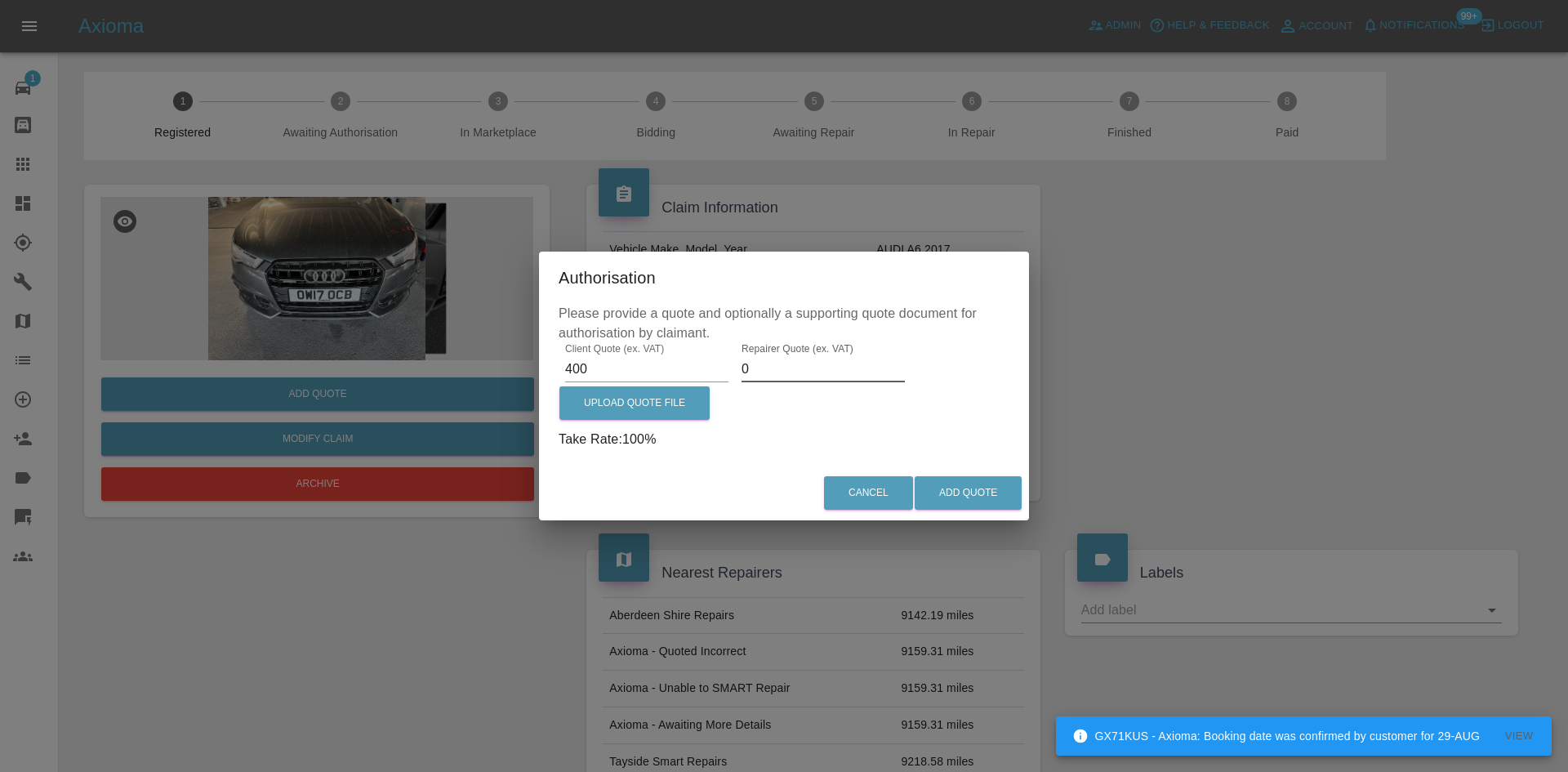
click at [861, 371] on input "0" at bounding box center [823, 369] width 163 height 26
click at [855, 369] on input "0" at bounding box center [823, 369] width 163 height 26
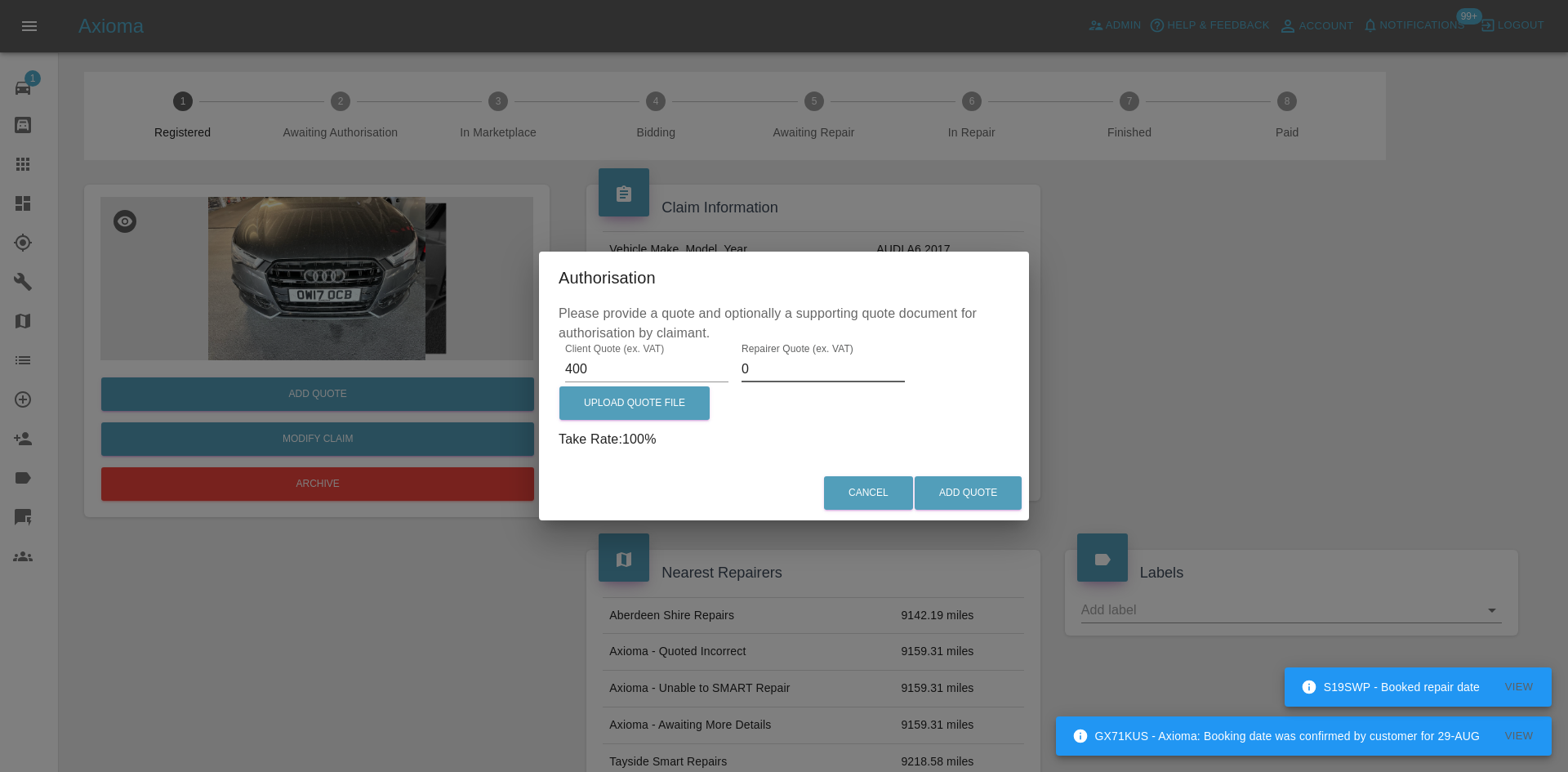
click at [796, 359] on input "0" at bounding box center [823, 369] width 163 height 26
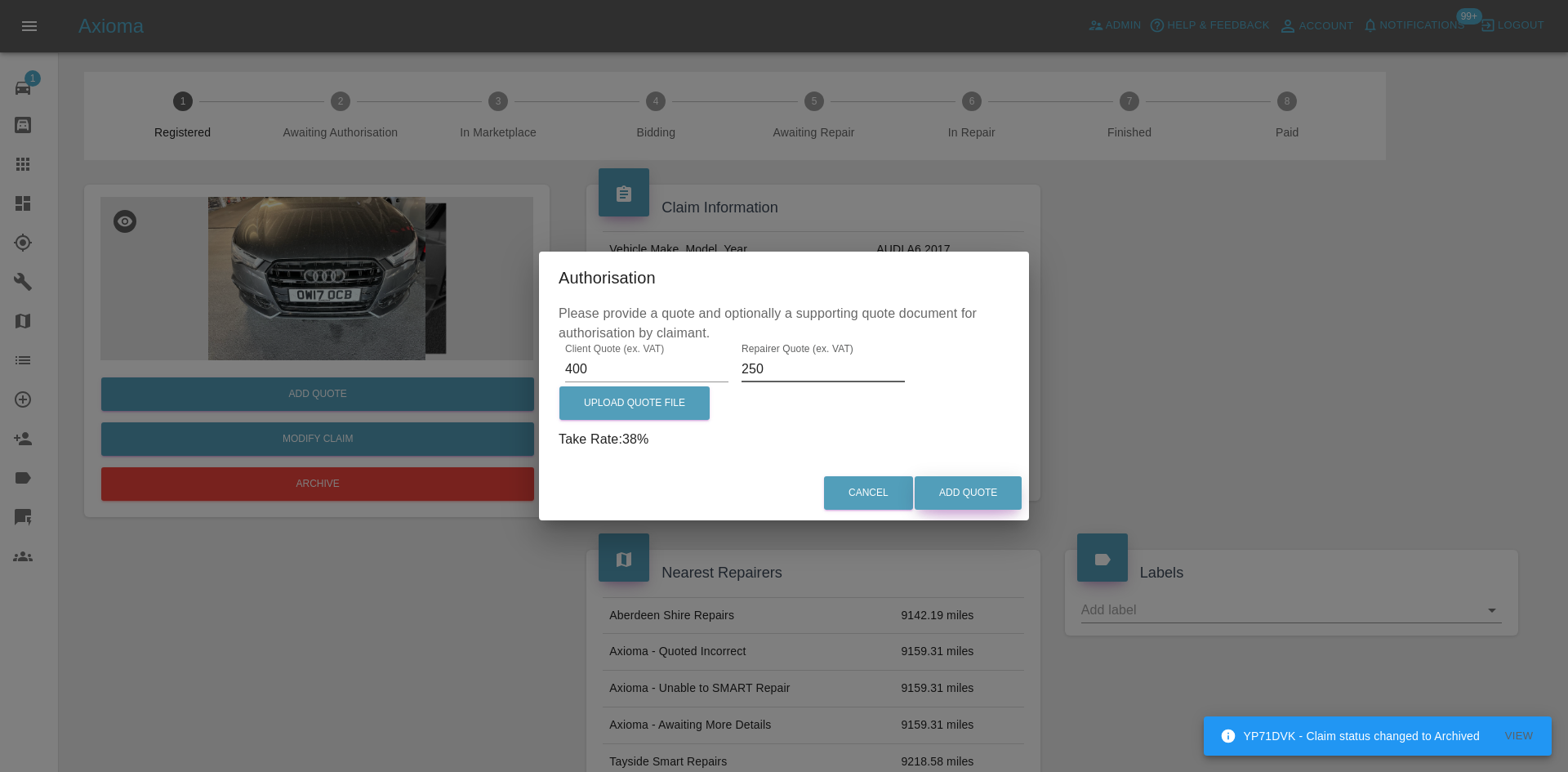
type input "250"
click at [995, 477] on button "Add Quote" at bounding box center [967, 492] width 107 height 33
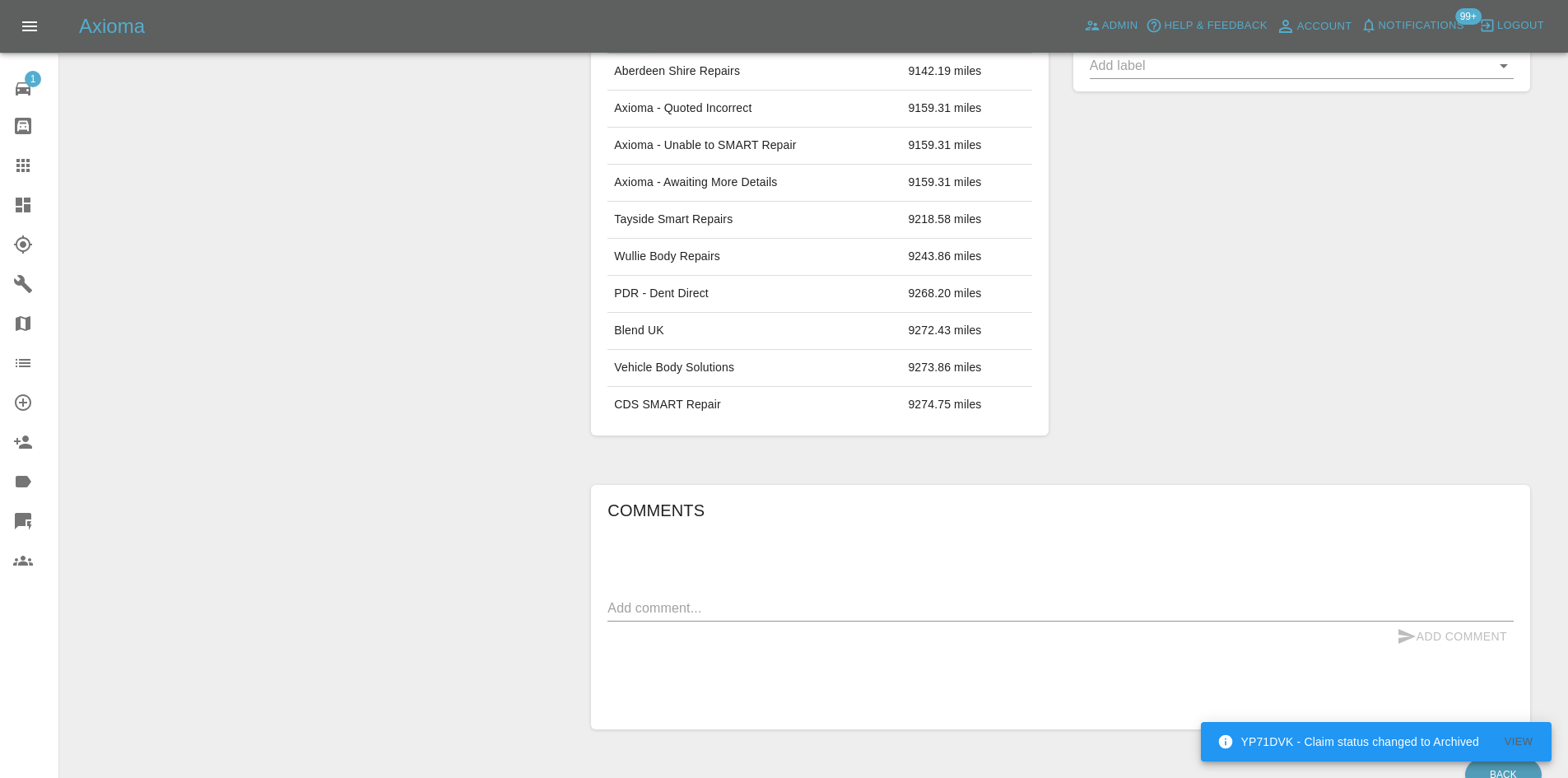
scroll to position [853, 0]
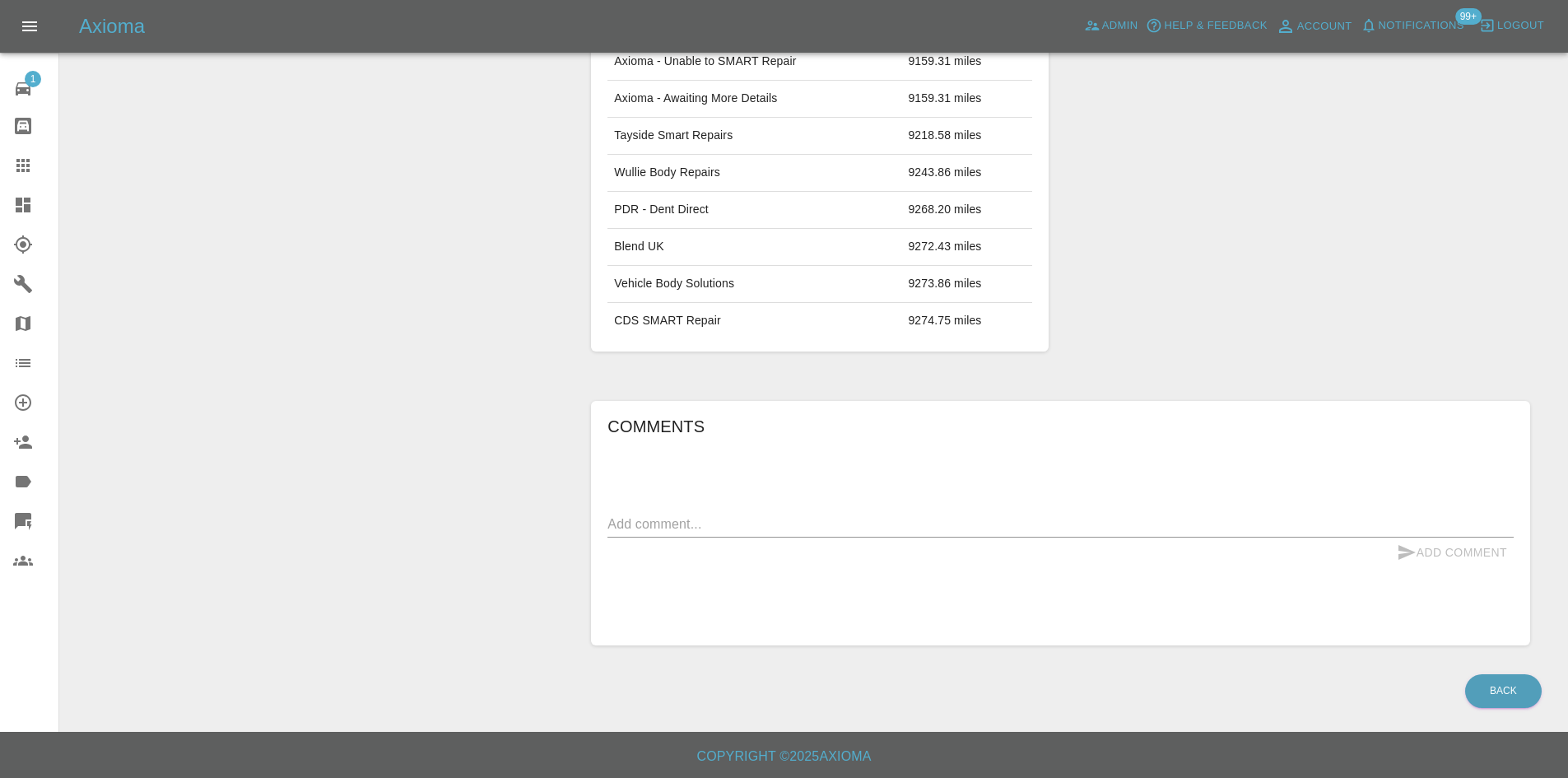
click at [16, 209] on icon at bounding box center [23, 205] width 15 height 15
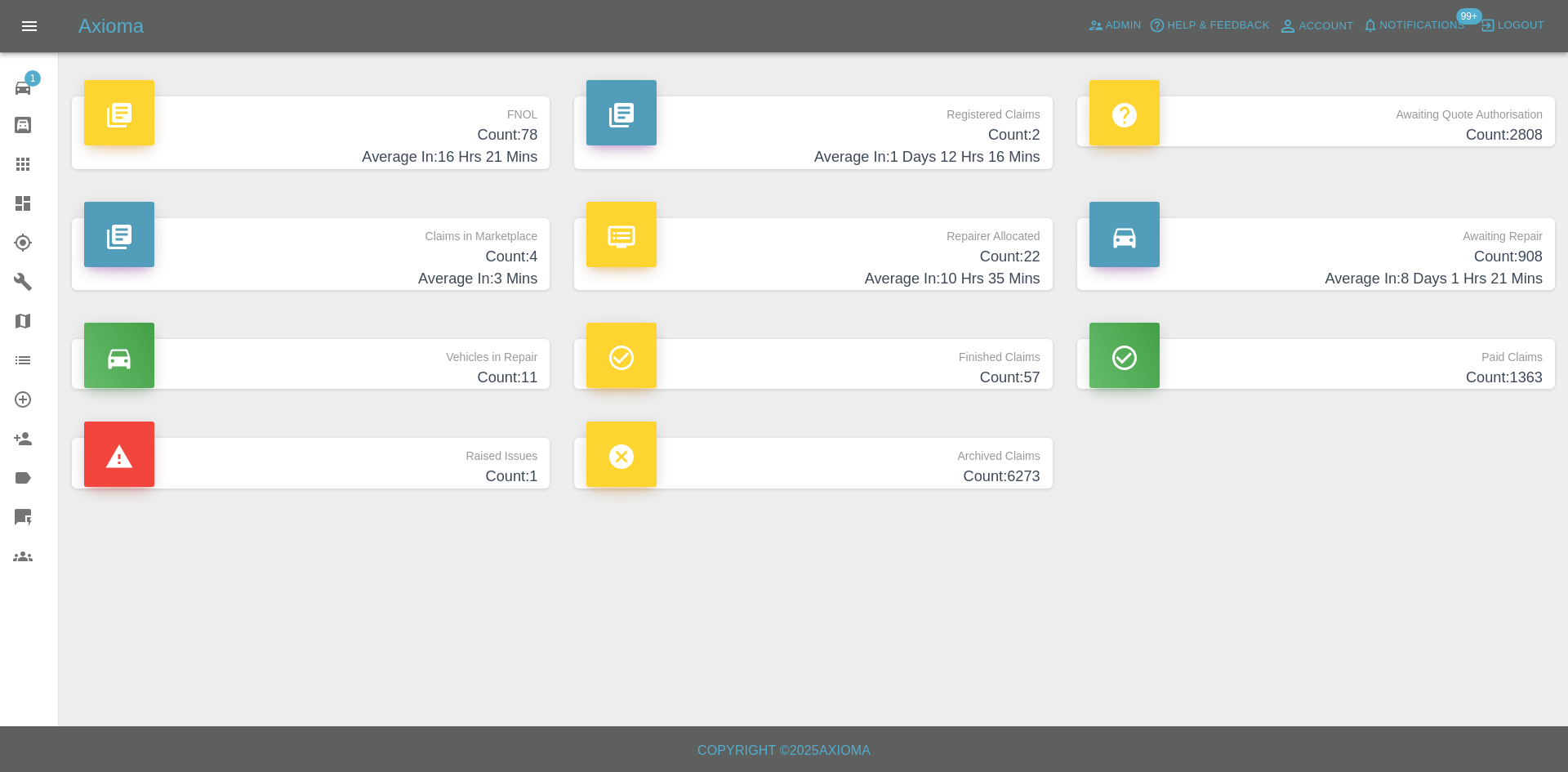
click at [1444, 26] on span "Notifications" at bounding box center [1423, 26] width 85 height 19
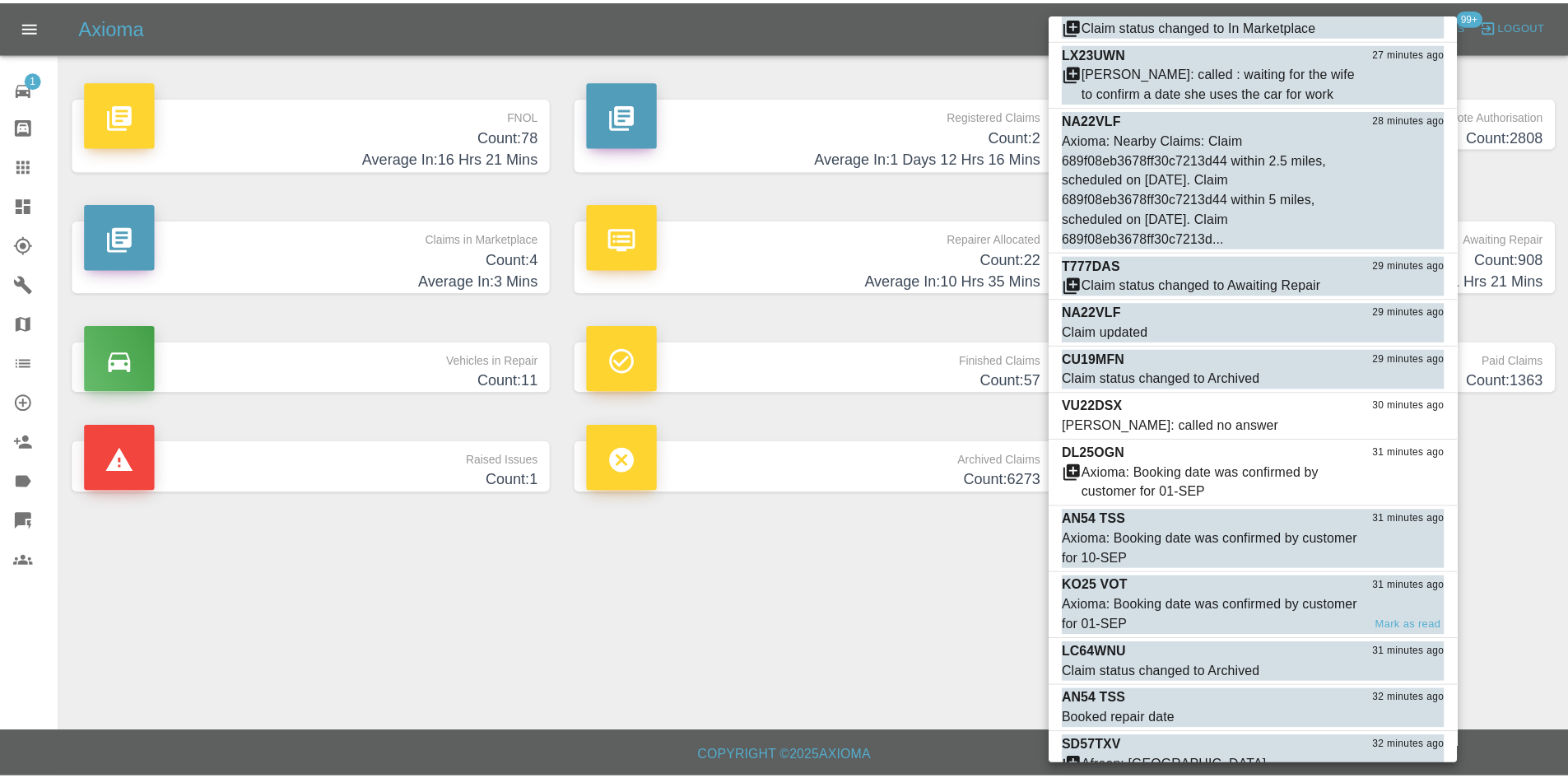
scroll to position [2469, 0]
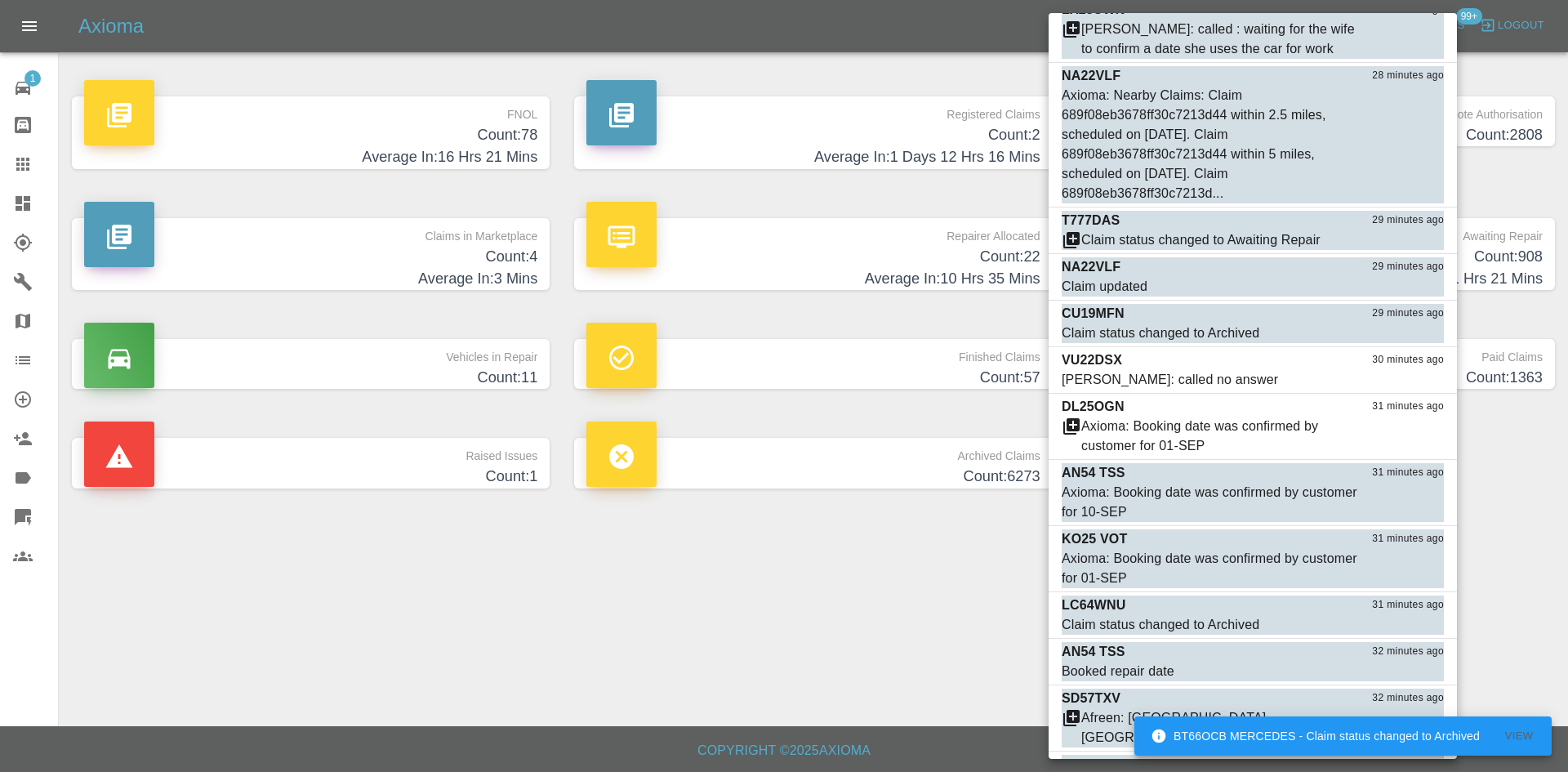
click at [838, 540] on div at bounding box center [784, 386] width 1568 height 772
click at [806, 581] on div at bounding box center [784, 386] width 1568 height 772
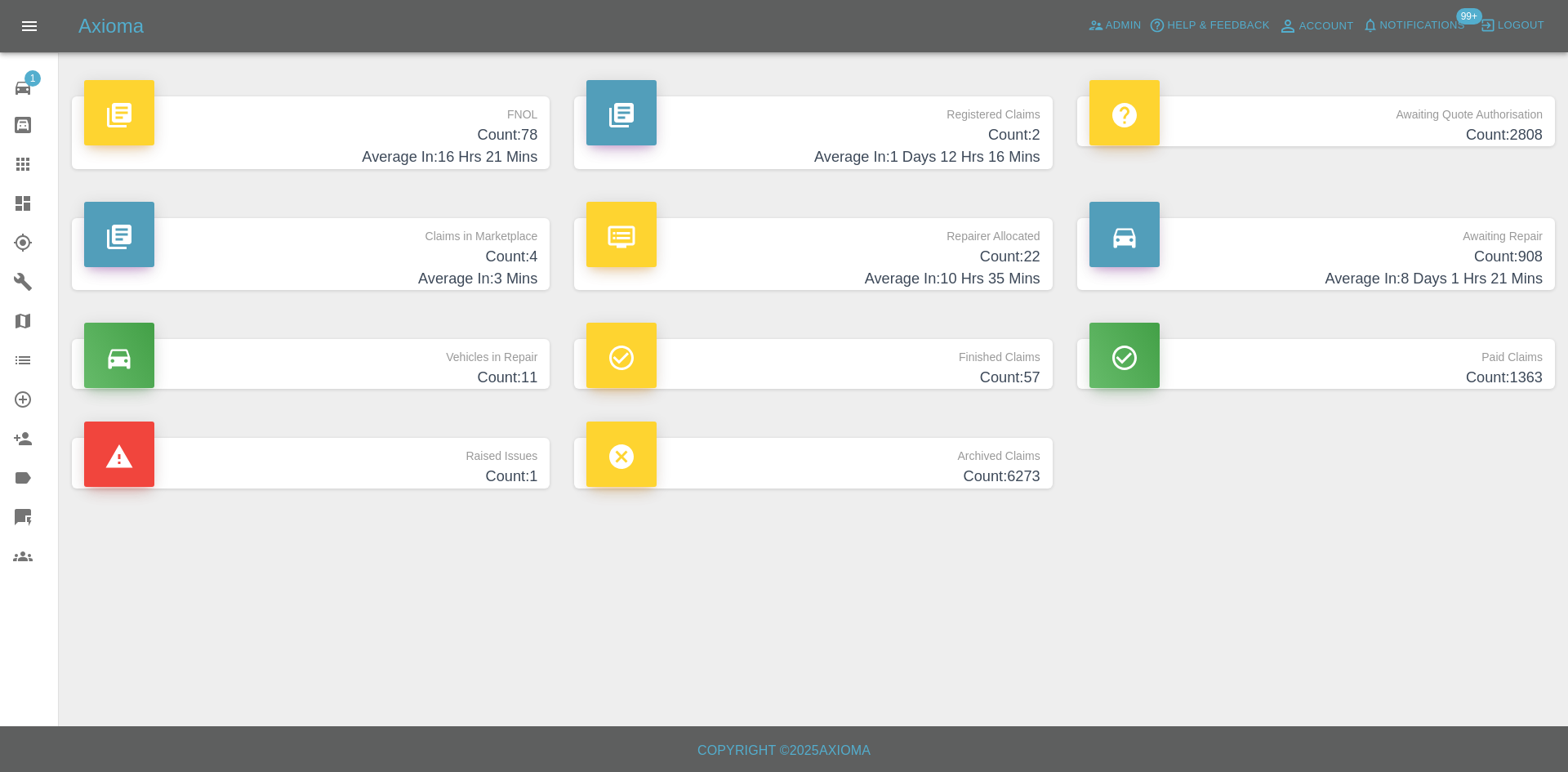
click at [21, 196] on icon at bounding box center [23, 203] width 20 height 20
click at [23, 194] on icon at bounding box center [23, 203] width 20 height 20
click at [1098, 41] on div "Axioma Admin Help & Feedback Account Notifications 99+ Logout" at bounding box center [784, 26] width 1568 height 52
click at [1100, 36] on link "Admin" at bounding box center [1115, 26] width 62 height 26
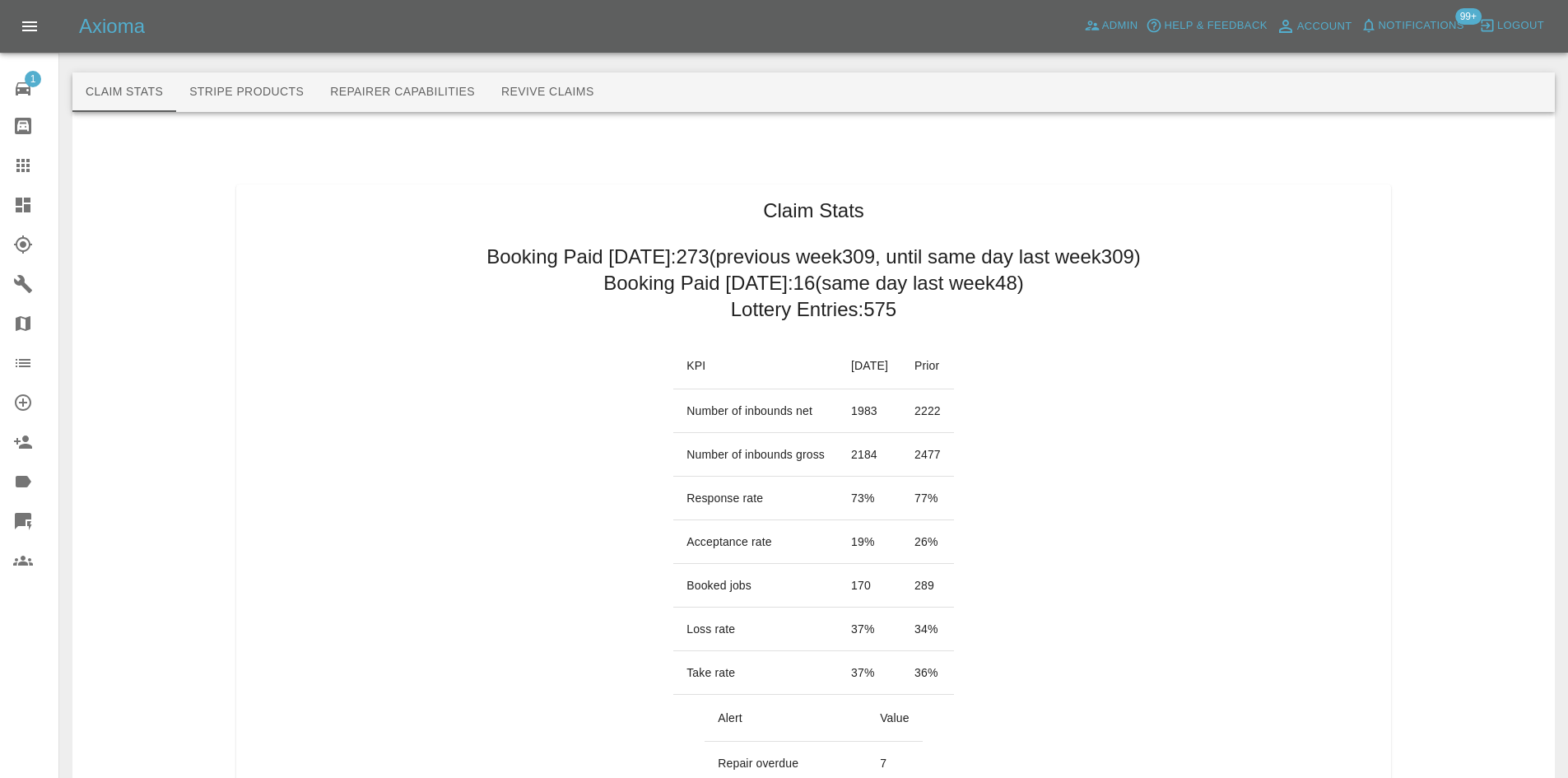
click at [8, 188] on link "Dashboard" at bounding box center [29, 205] width 58 height 39
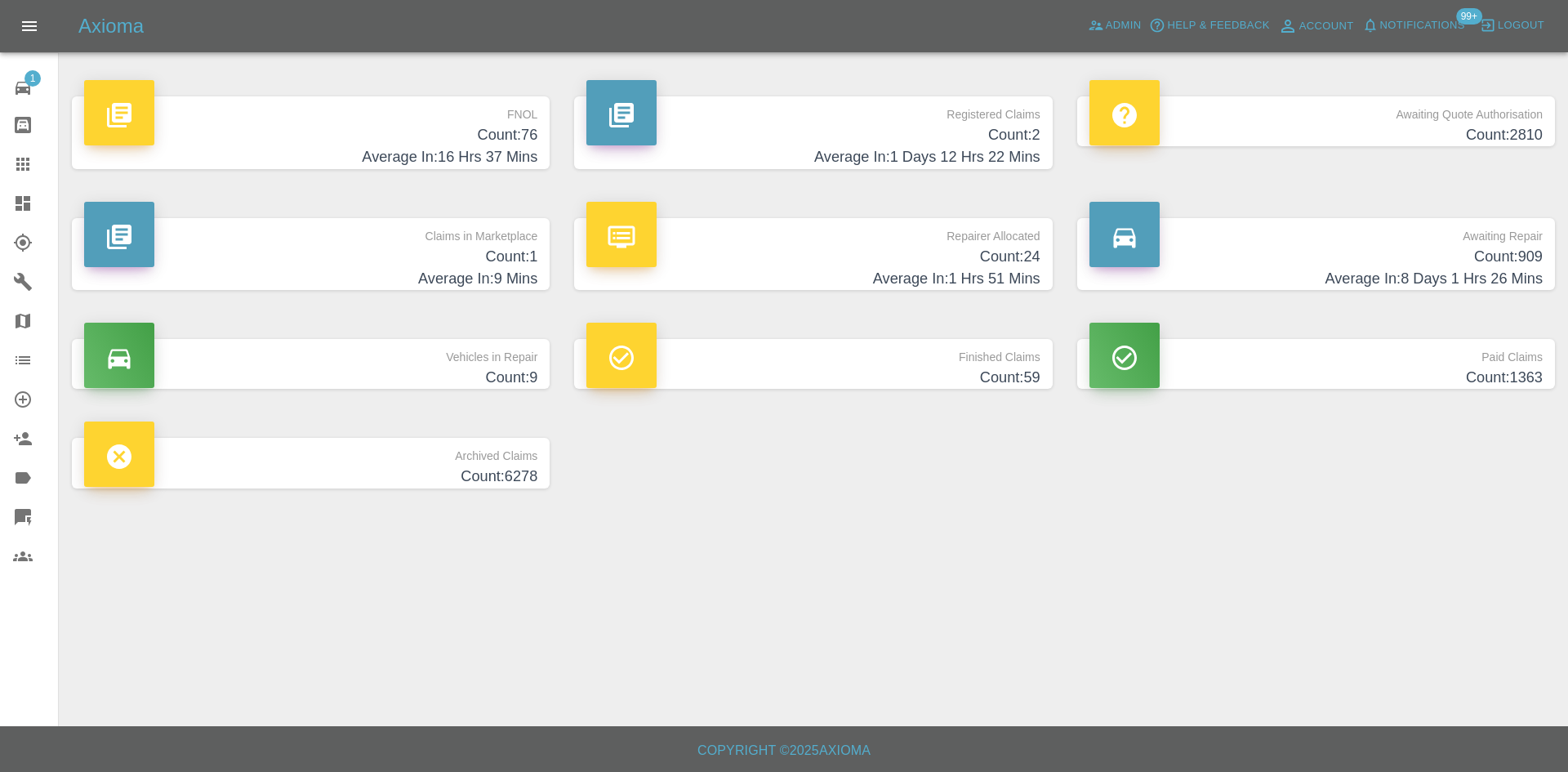
click at [308, 115] on p "FNOL" at bounding box center [311, 110] width 453 height 27
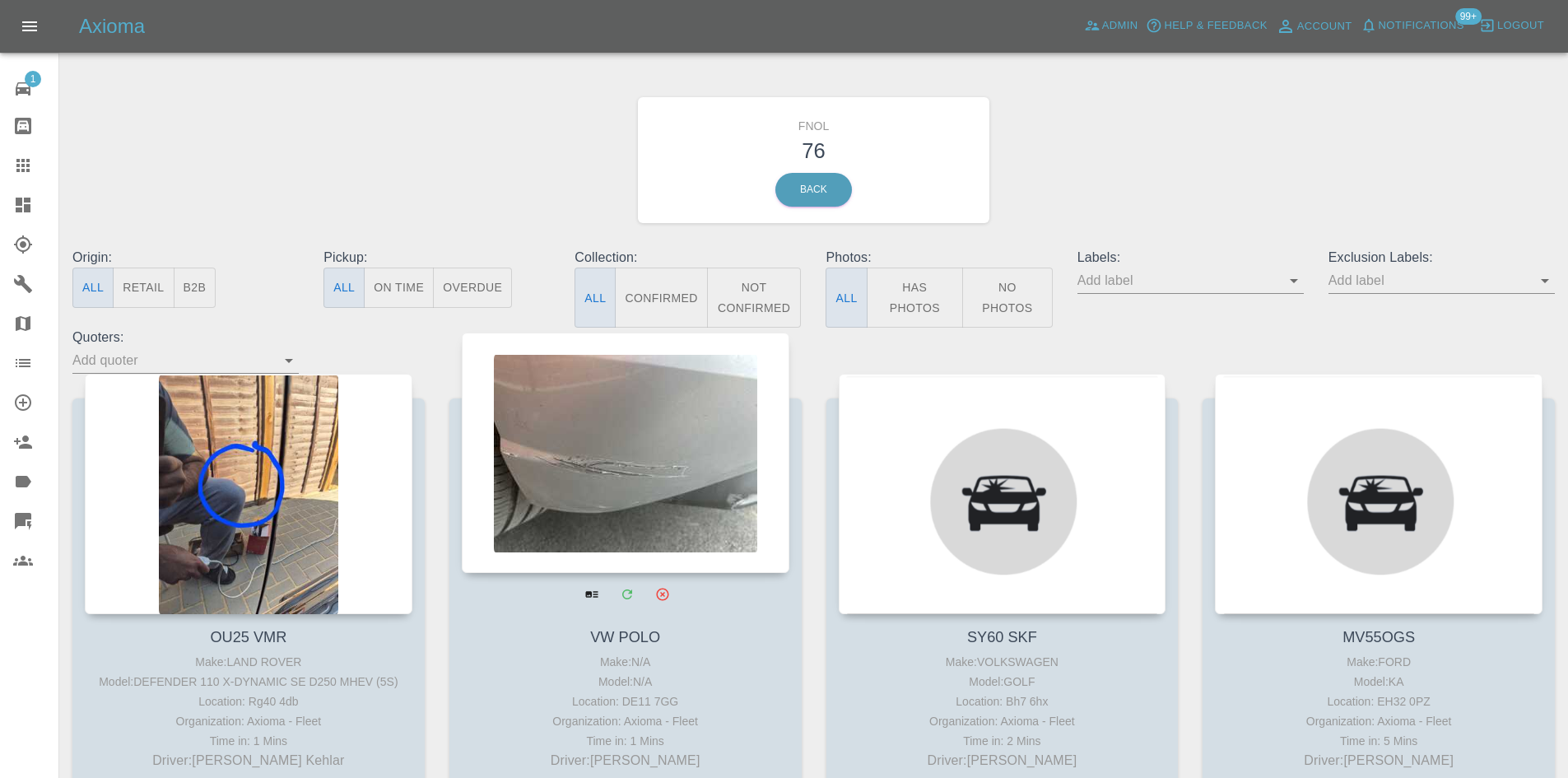
click at [601, 426] on div at bounding box center [625, 452] width 327 height 240
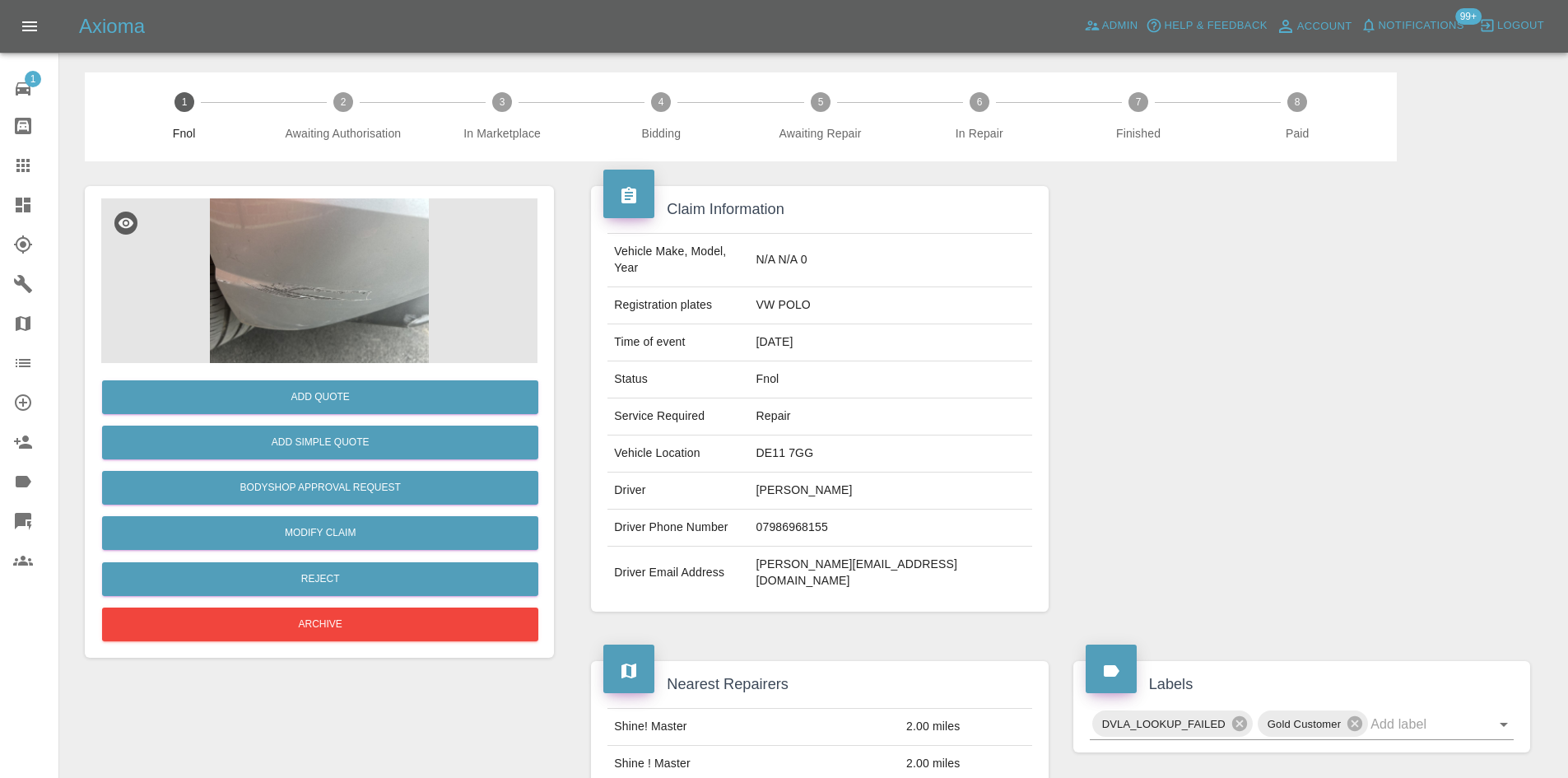
click at [350, 283] on img at bounding box center [319, 280] width 436 height 165
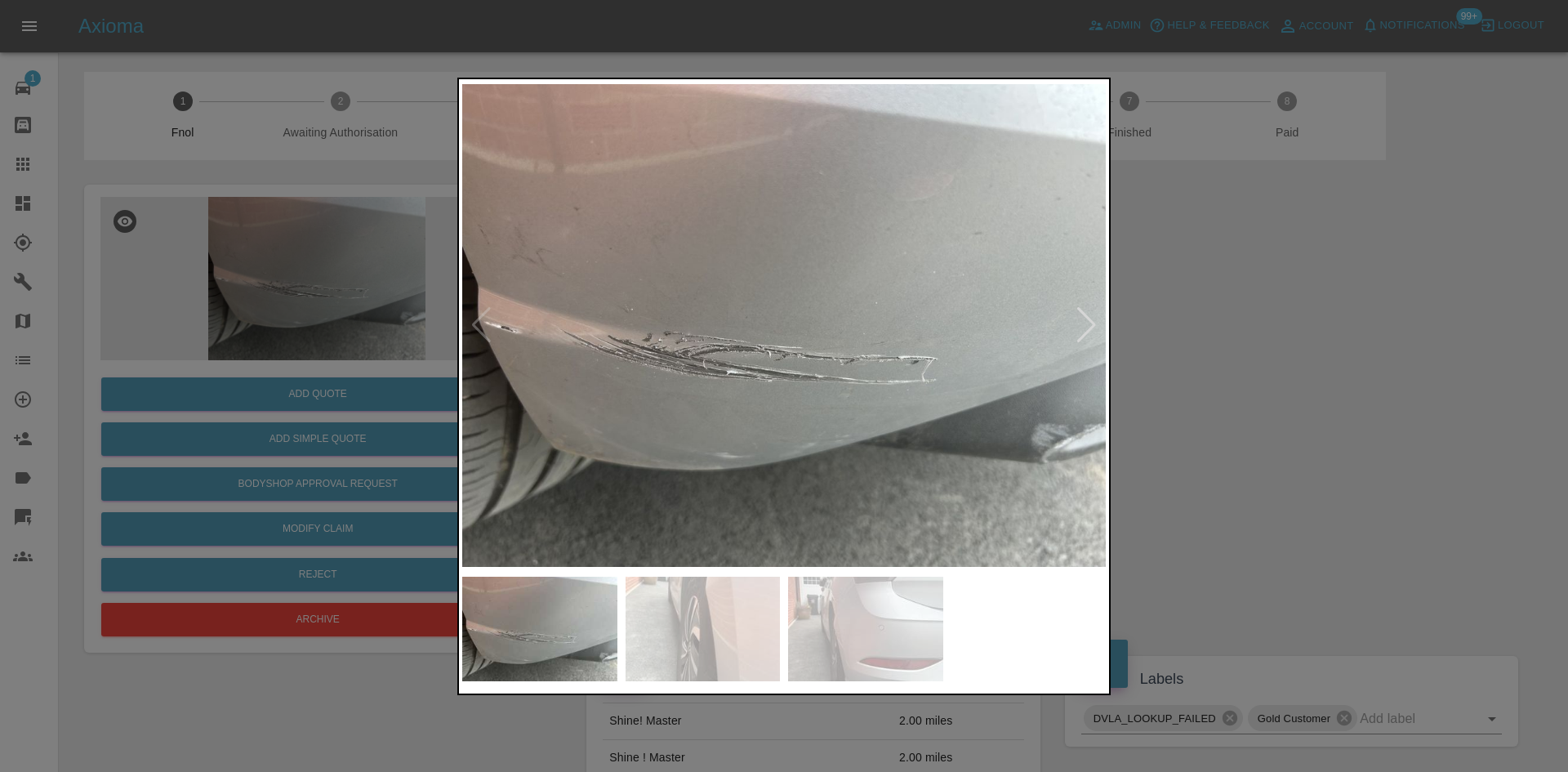
click at [1201, 275] on div at bounding box center [784, 386] width 1568 height 772
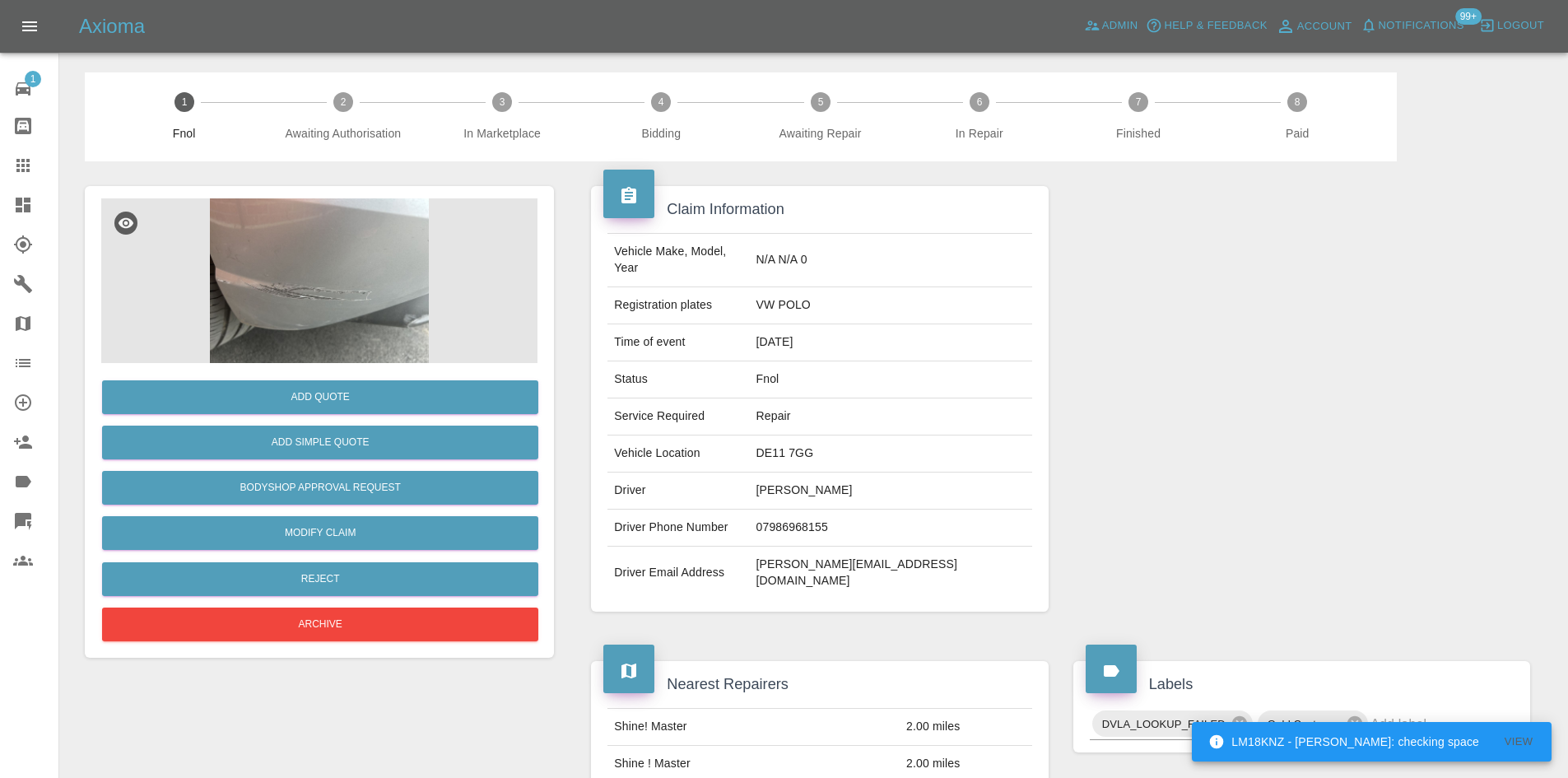
drag, startPoint x: 26, startPoint y: 164, endPoint x: 308, endPoint y: 306, distance: 315.7
click at [26, 164] on icon at bounding box center [23, 165] width 20 height 20
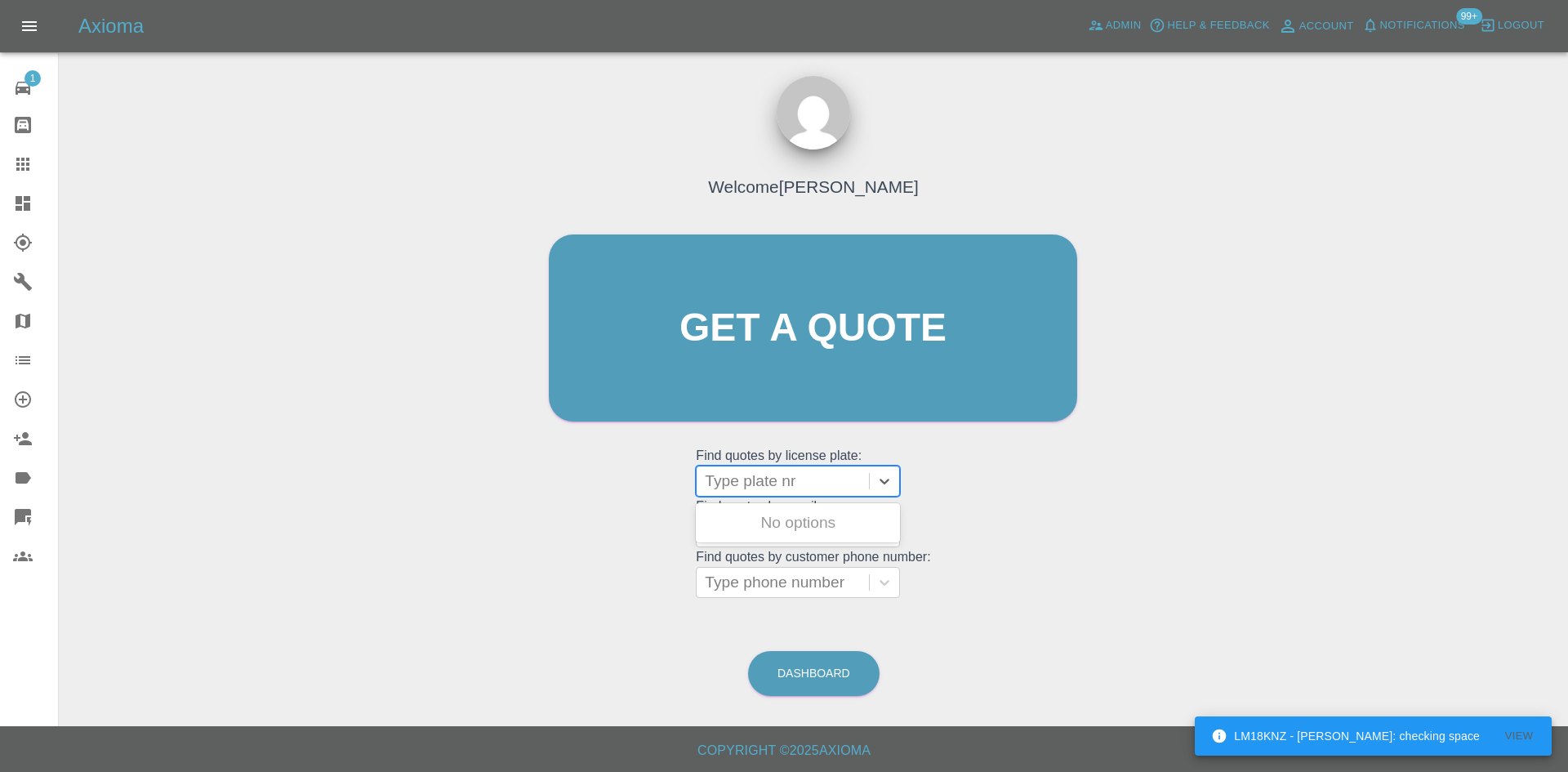
click at [801, 471] on div at bounding box center [782, 481] width 156 height 23
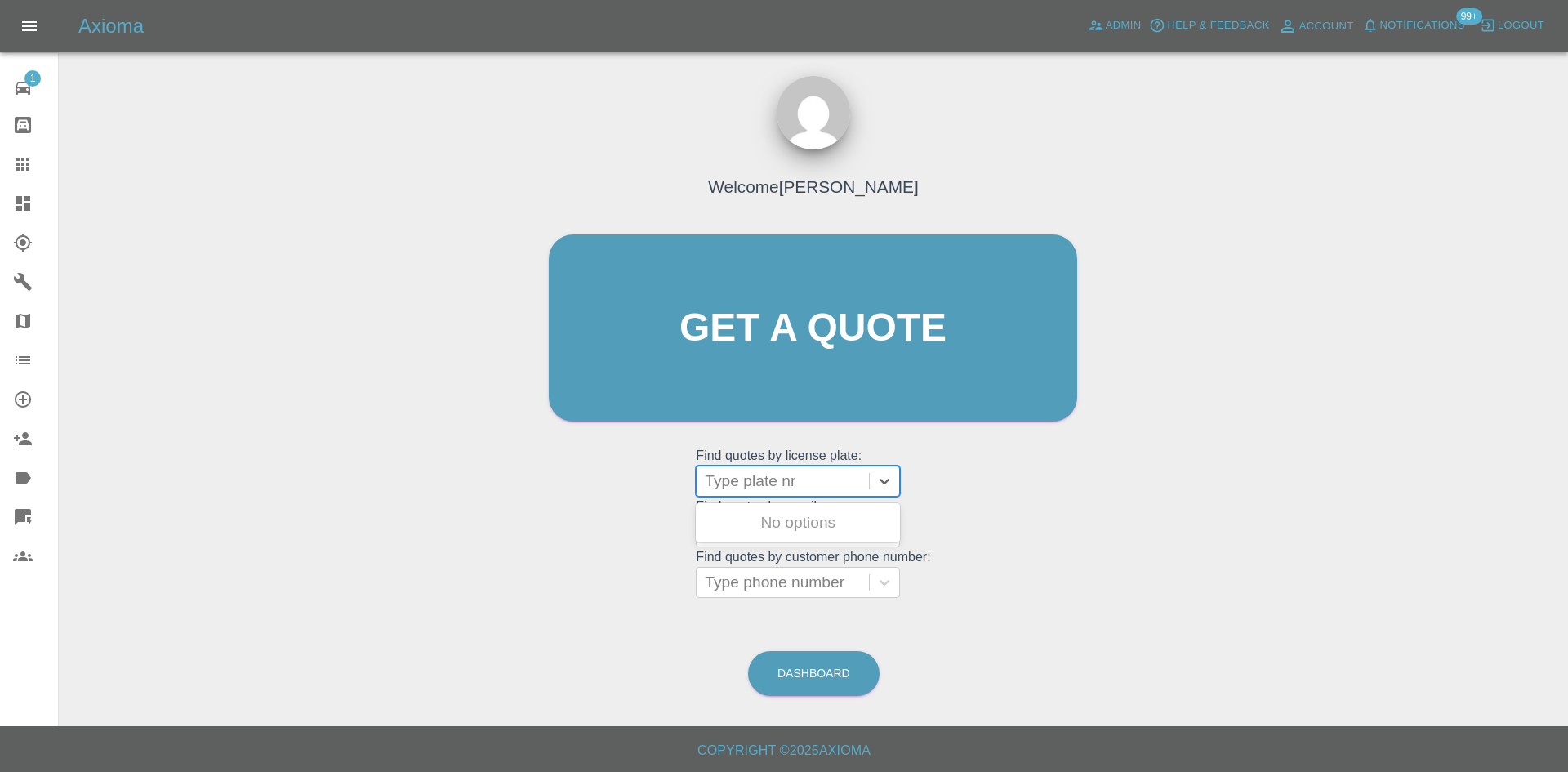
paste input "S16 AJJ"
type input "S16 AJJ"
click at [11, 212] on link "Dashboard" at bounding box center [28, 203] width 58 height 39
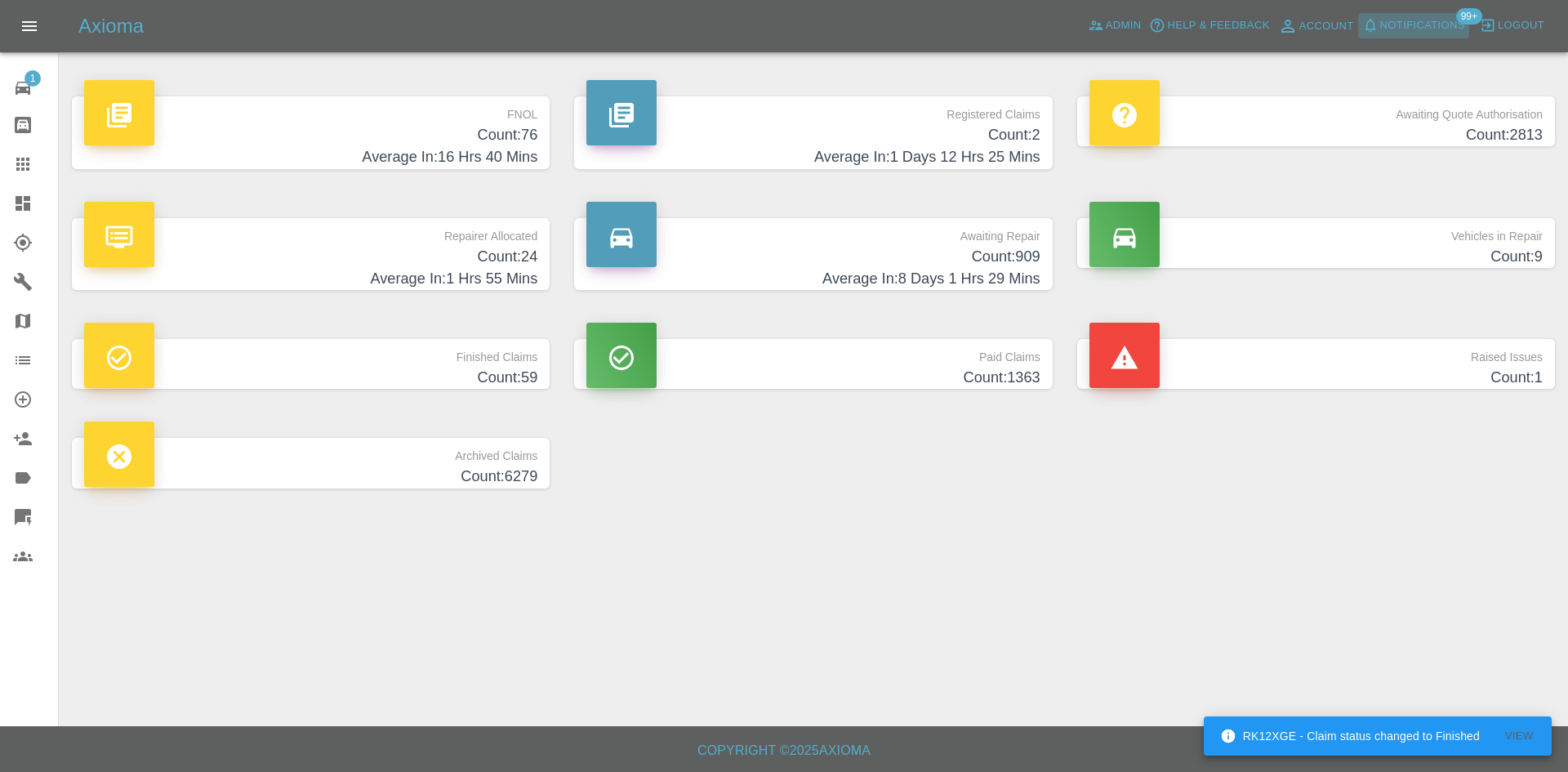
click at [1383, 25] on span "Notifications" at bounding box center [1423, 26] width 85 height 19
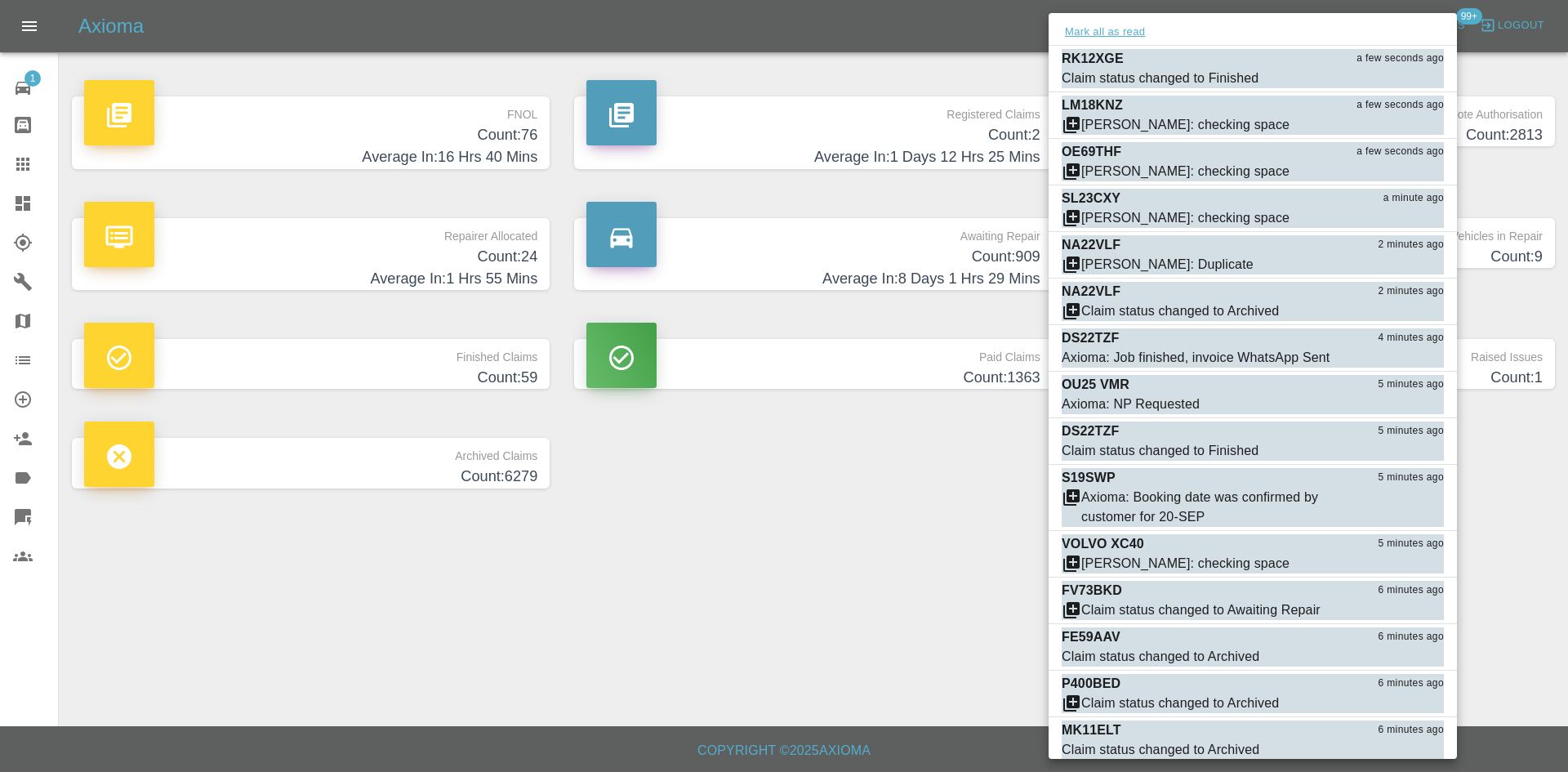
click at [1099, 30] on button "Mark all as read" at bounding box center [1105, 32] width 87 height 19
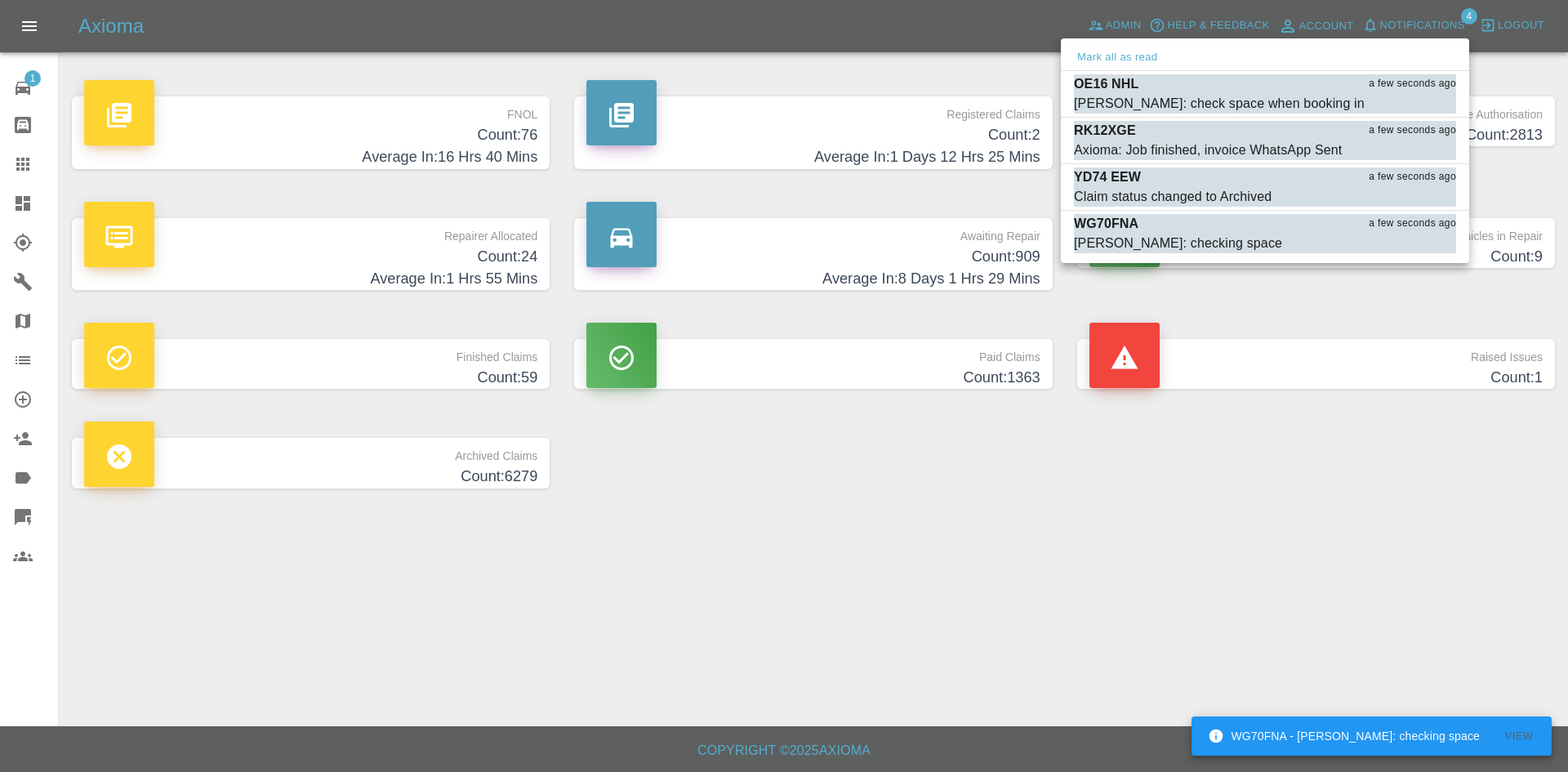
click at [0, 211] on div at bounding box center [784, 386] width 1568 height 772
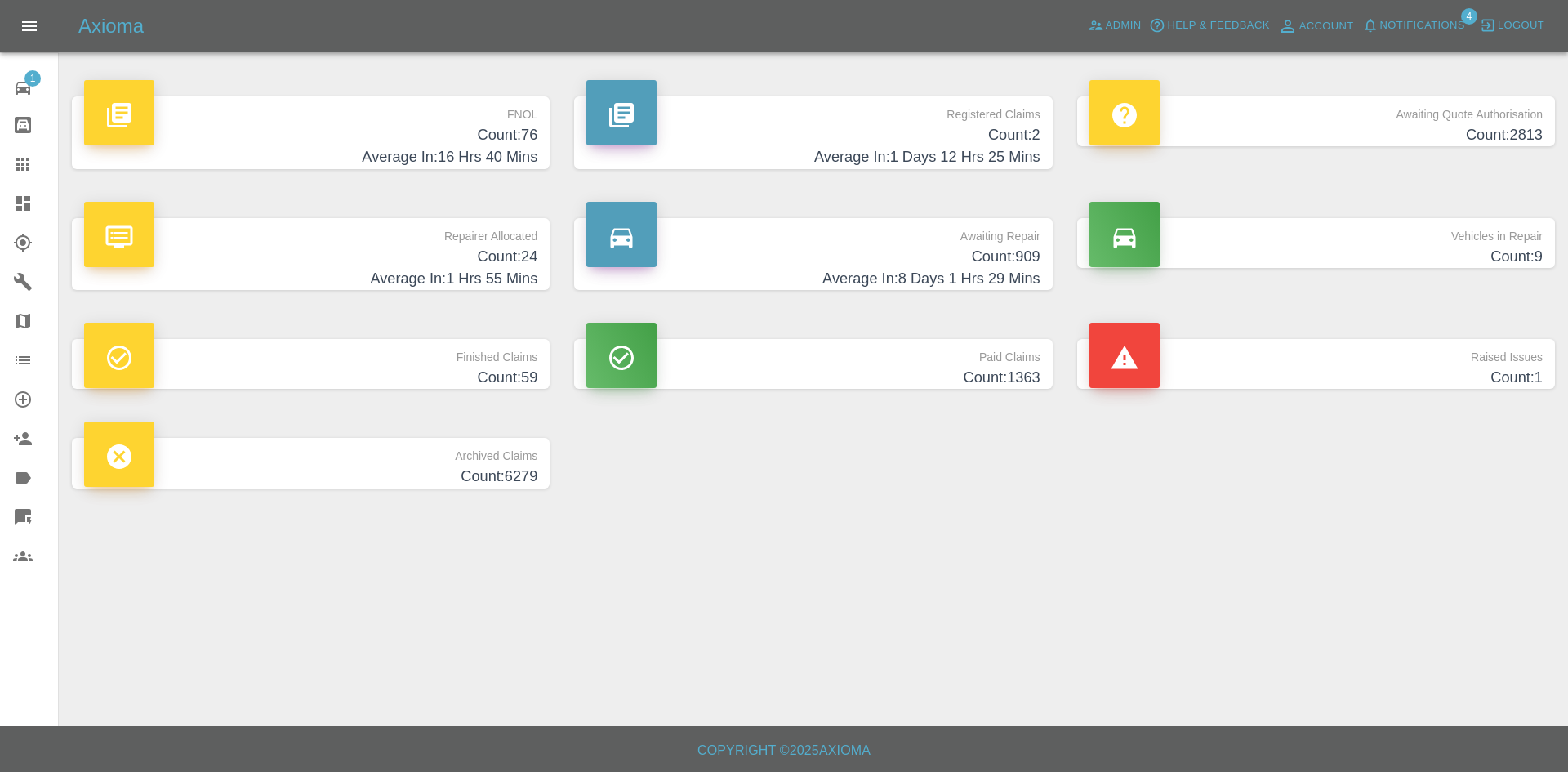
click at [11, 209] on link "Dashboard" at bounding box center [28, 203] width 58 height 39
click at [3, 198] on link "Dashboard" at bounding box center [28, 203] width 58 height 39
click at [1431, 26] on span "Notifications" at bounding box center [1423, 26] width 85 height 19
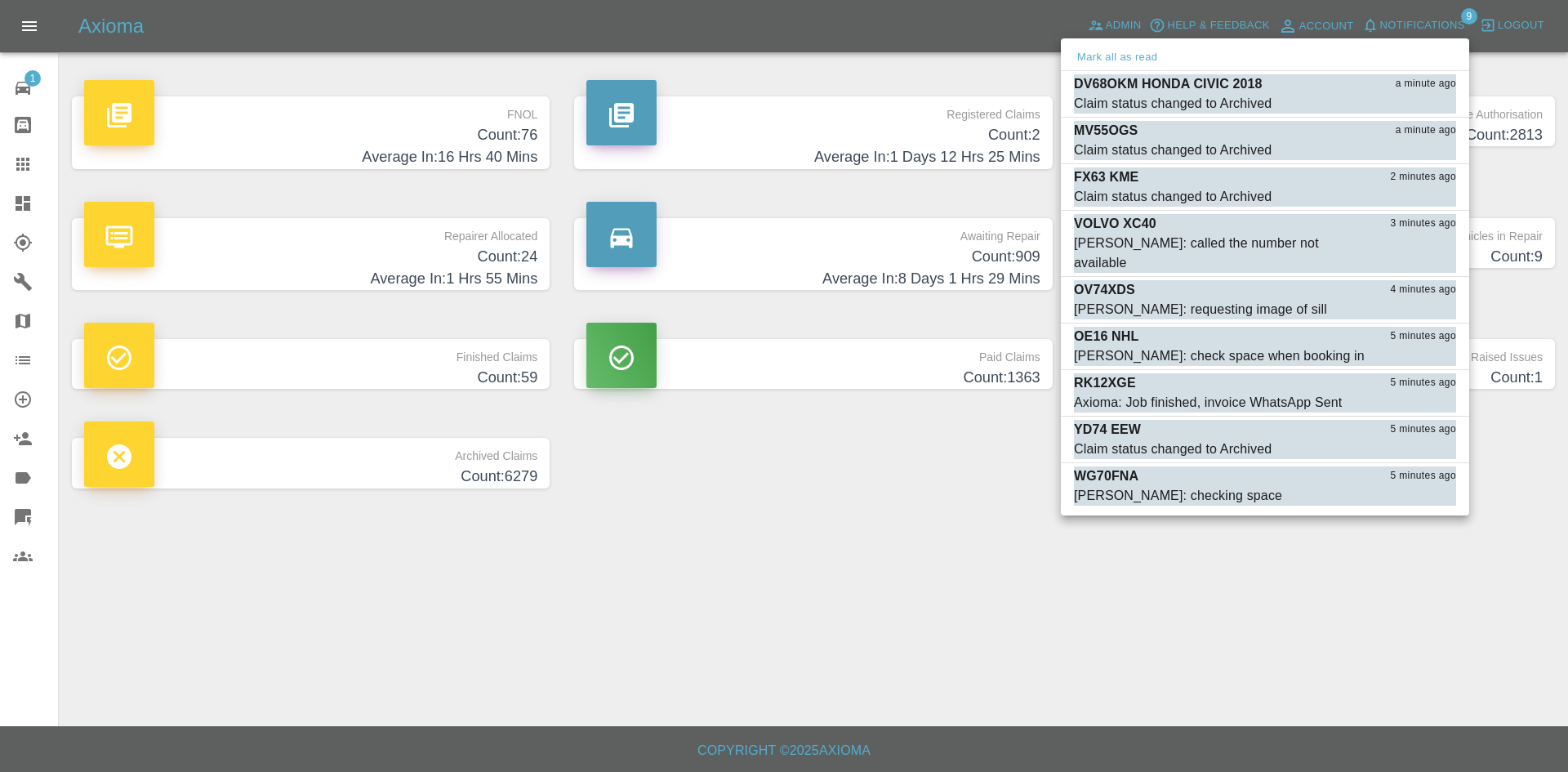
click at [827, 611] on div at bounding box center [784, 386] width 1568 height 772
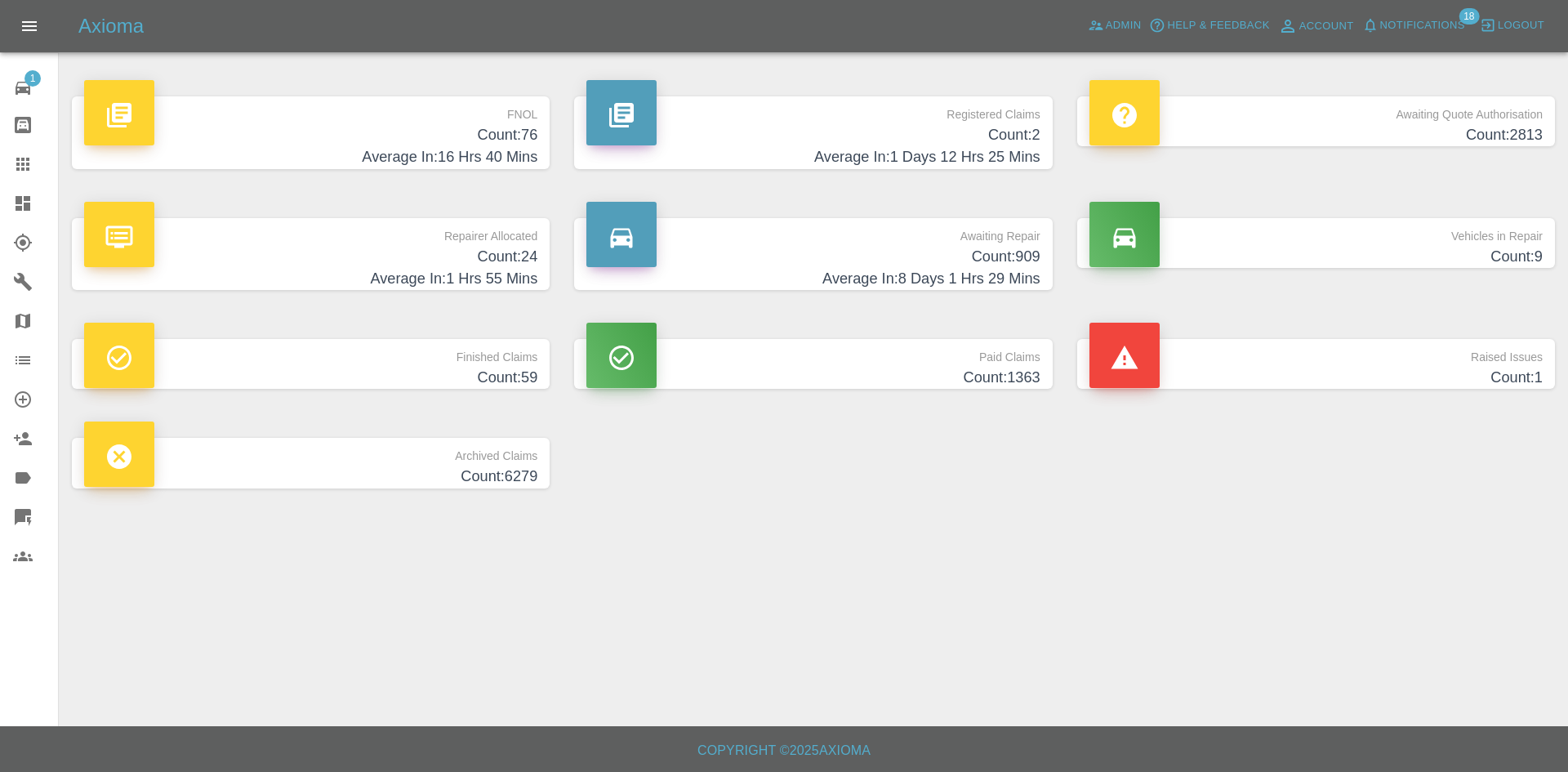
click at [15, 201] on icon at bounding box center [23, 203] width 15 height 15
click at [1125, 9] on div "Axioma Admin Help & Feedback Account Notifications 18 Logout" at bounding box center [784, 26] width 1568 height 52
click at [1116, 24] on span "Admin" at bounding box center [1124, 26] width 36 height 19
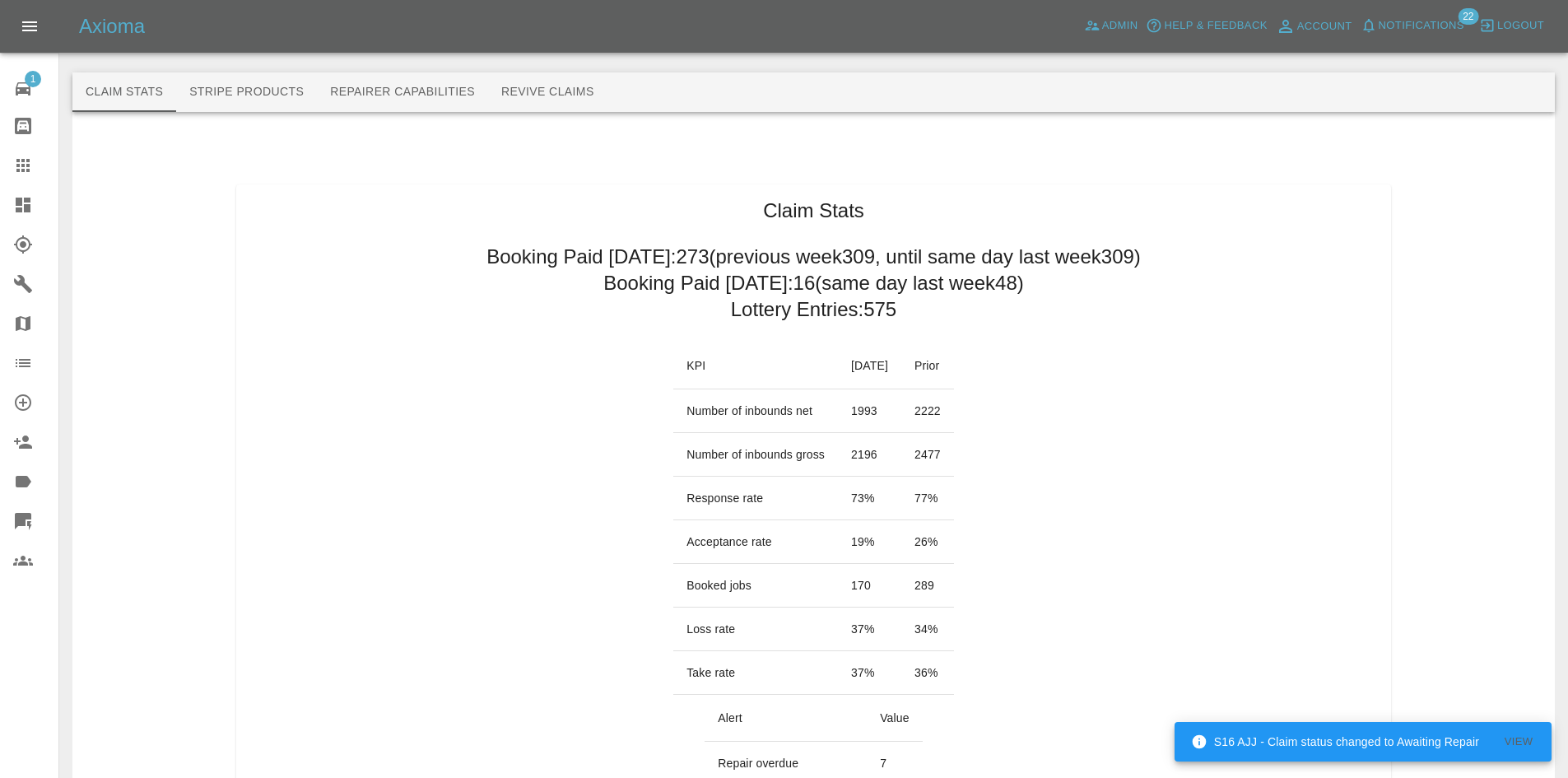
click at [14, 224] on link "Dashboard" at bounding box center [29, 205] width 58 height 39
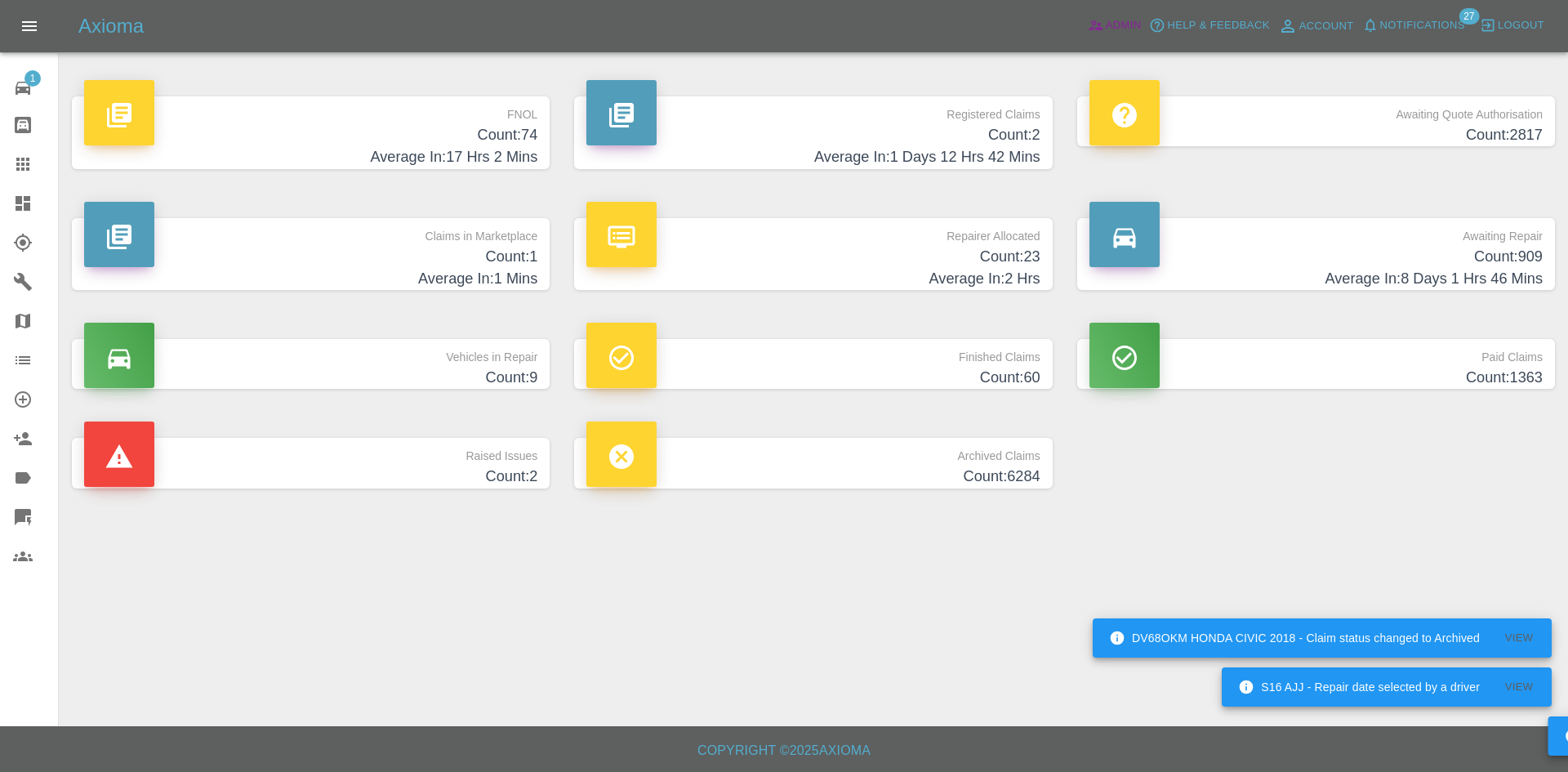
click at [1112, 27] on span "Admin" at bounding box center [1124, 26] width 36 height 19
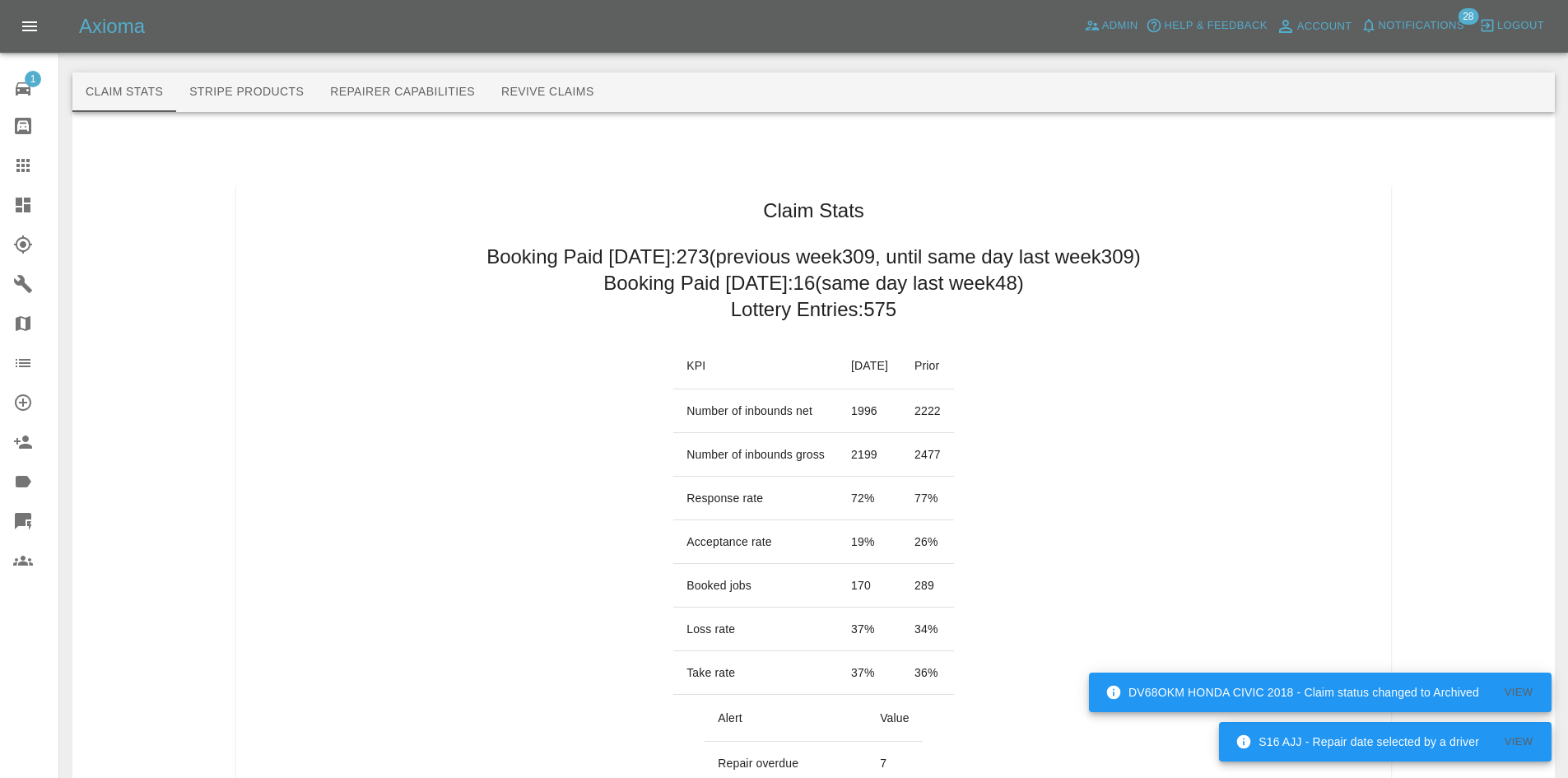
click at [13, 212] on icon at bounding box center [23, 205] width 20 height 20
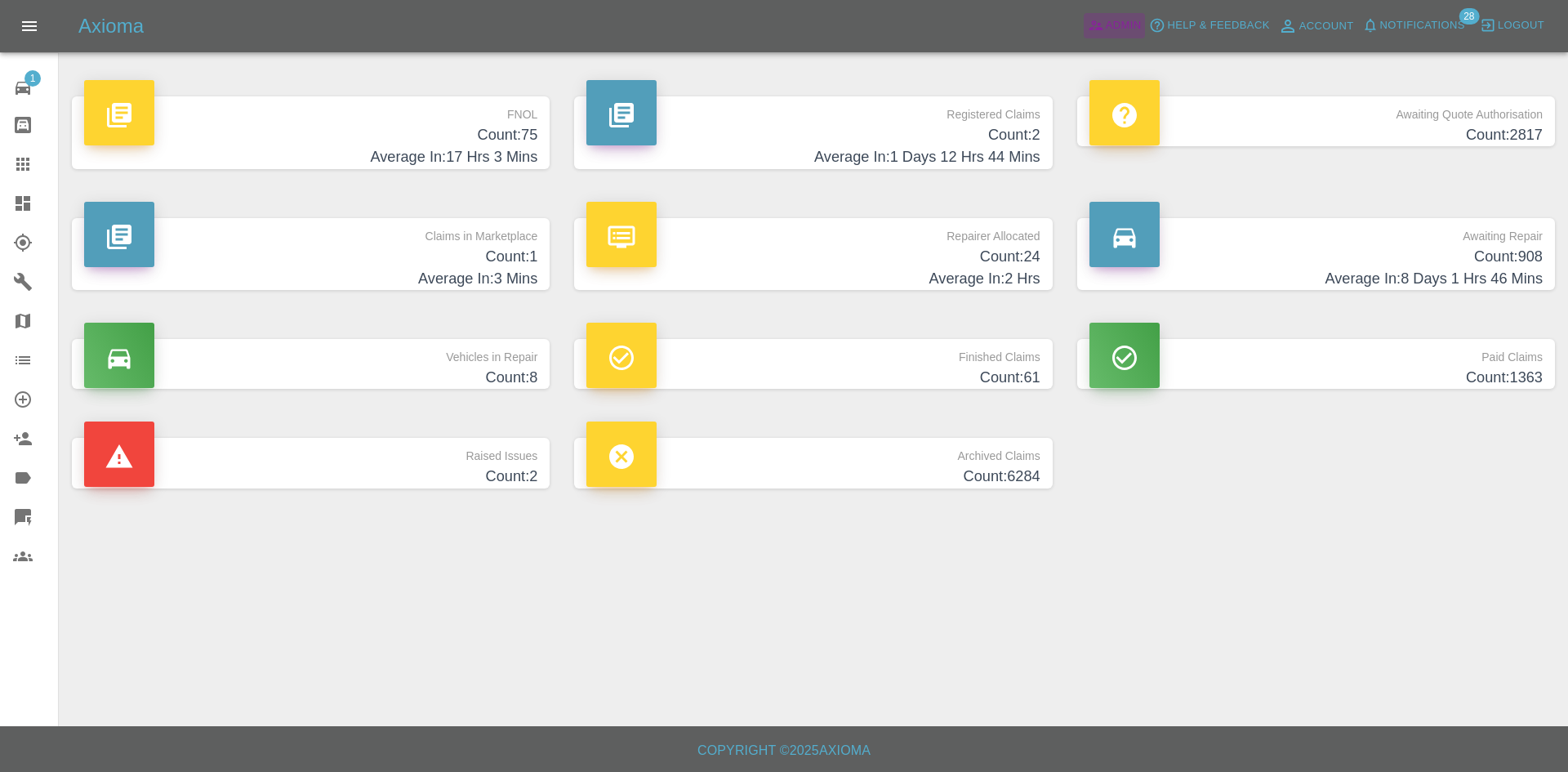
drag, startPoint x: 1118, startPoint y: 26, endPoint x: 893, endPoint y: 770, distance: 777.3
click at [1117, 26] on span "Admin" at bounding box center [1124, 26] width 36 height 19
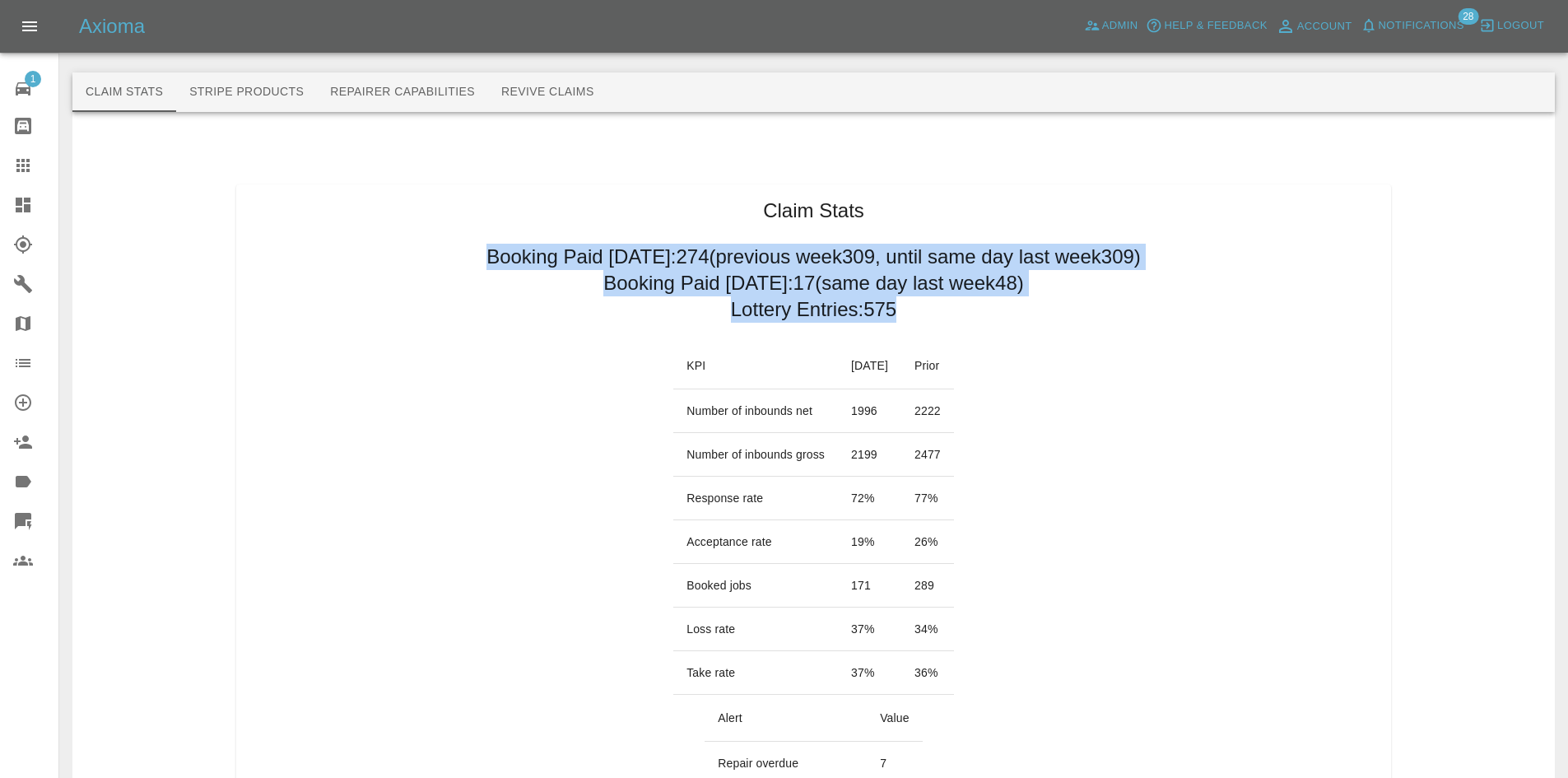
drag, startPoint x: 422, startPoint y: 245, endPoint x: 914, endPoint y: 315, distance: 497.0
copy div "Booking Paid [DATE]: 274 (previous week 309 , until same day last week 309 ) Bo…"
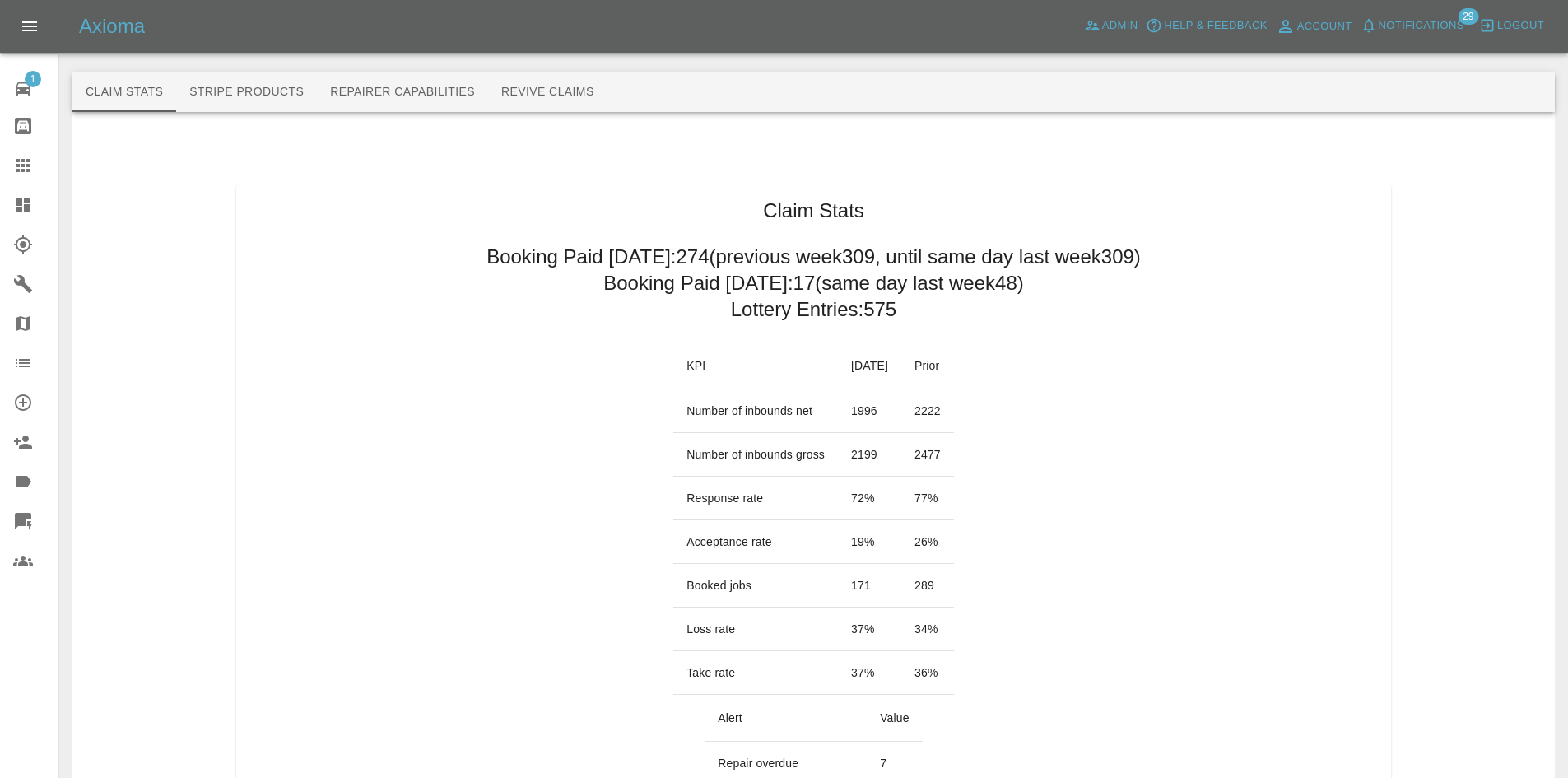
click at [954, 541] on td "26 %" at bounding box center [927, 542] width 52 height 44
drag, startPoint x: 952, startPoint y: 576, endPoint x: 816, endPoint y: 592, distance: 136.9
click at [816, 592] on tr "Booked jobs 171 289" at bounding box center [813, 586] width 281 height 44
copy tr "171 289"
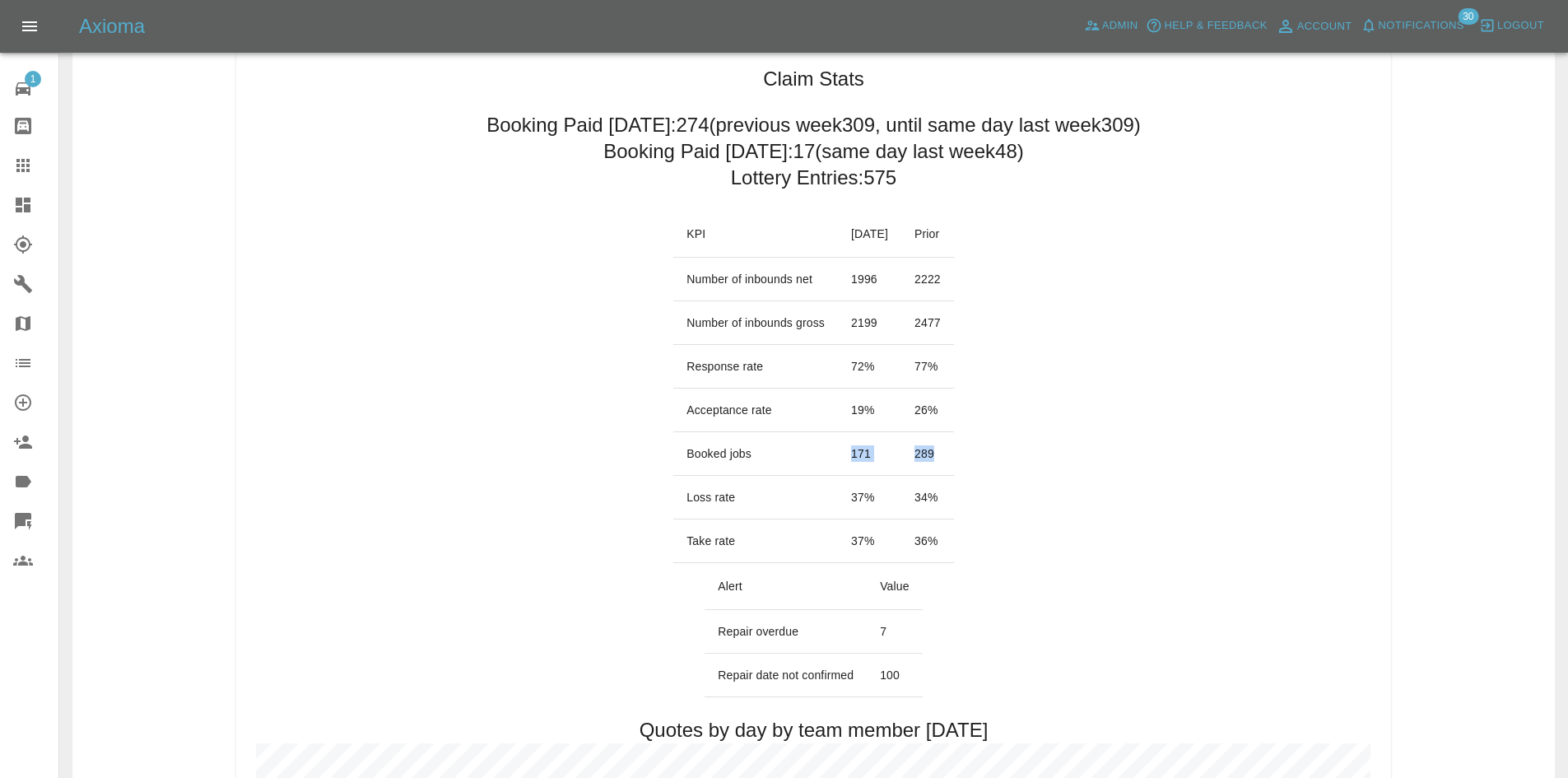
scroll to position [329, 0]
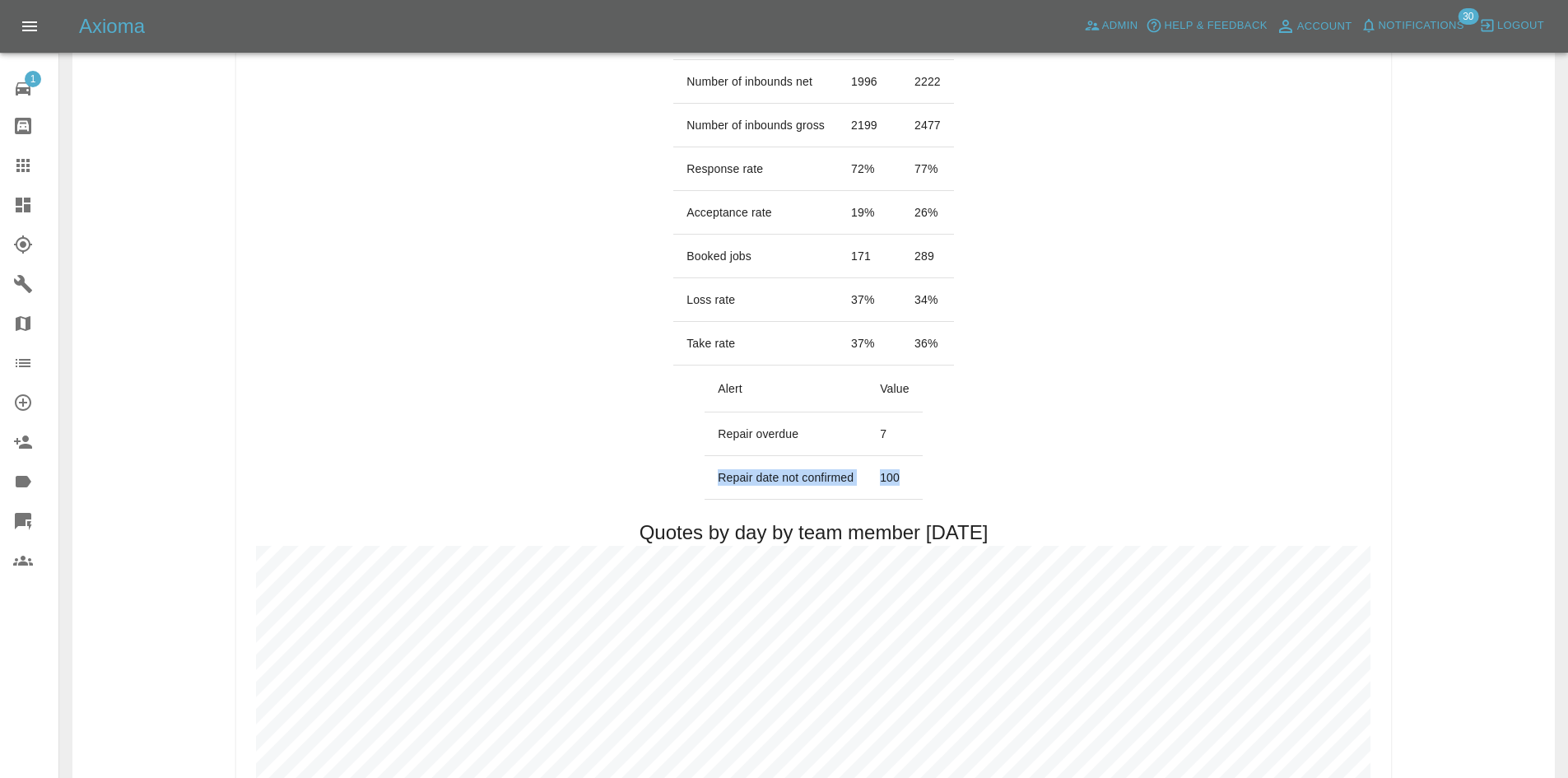
drag, startPoint x: 921, startPoint y: 482, endPoint x: 714, endPoint y: 475, distance: 207.1
click at [714, 475] on tr "Repair date not confirmed 100" at bounding box center [813, 478] width 217 height 44
copy tr "Repair date not confirmed 100"
click at [30, 190] on link "Dashboard" at bounding box center [29, 205] width 58 height 39
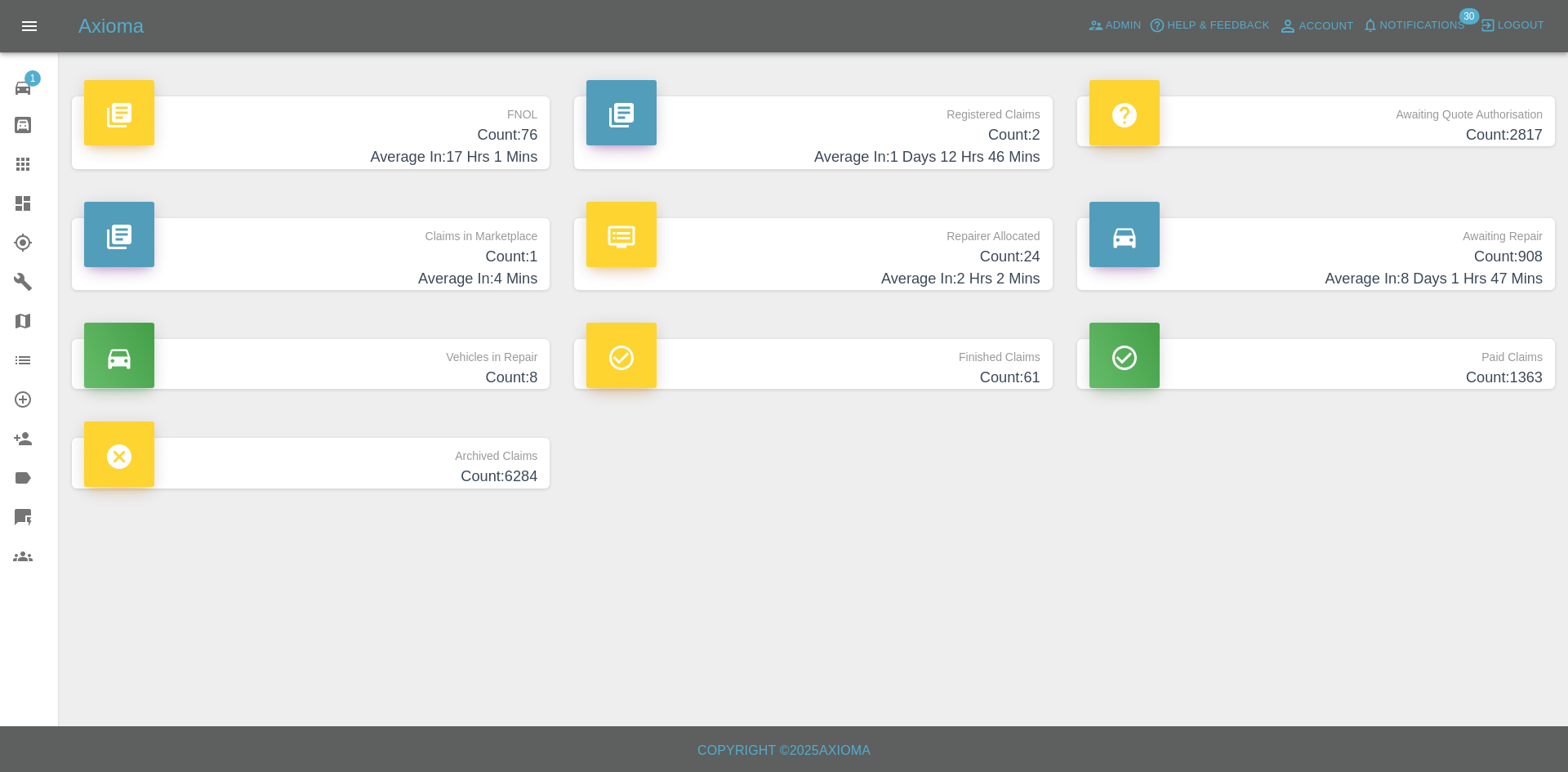
click at [339, 121] on p "FNOL" at bounding box center [311, 110] width 453 height 27
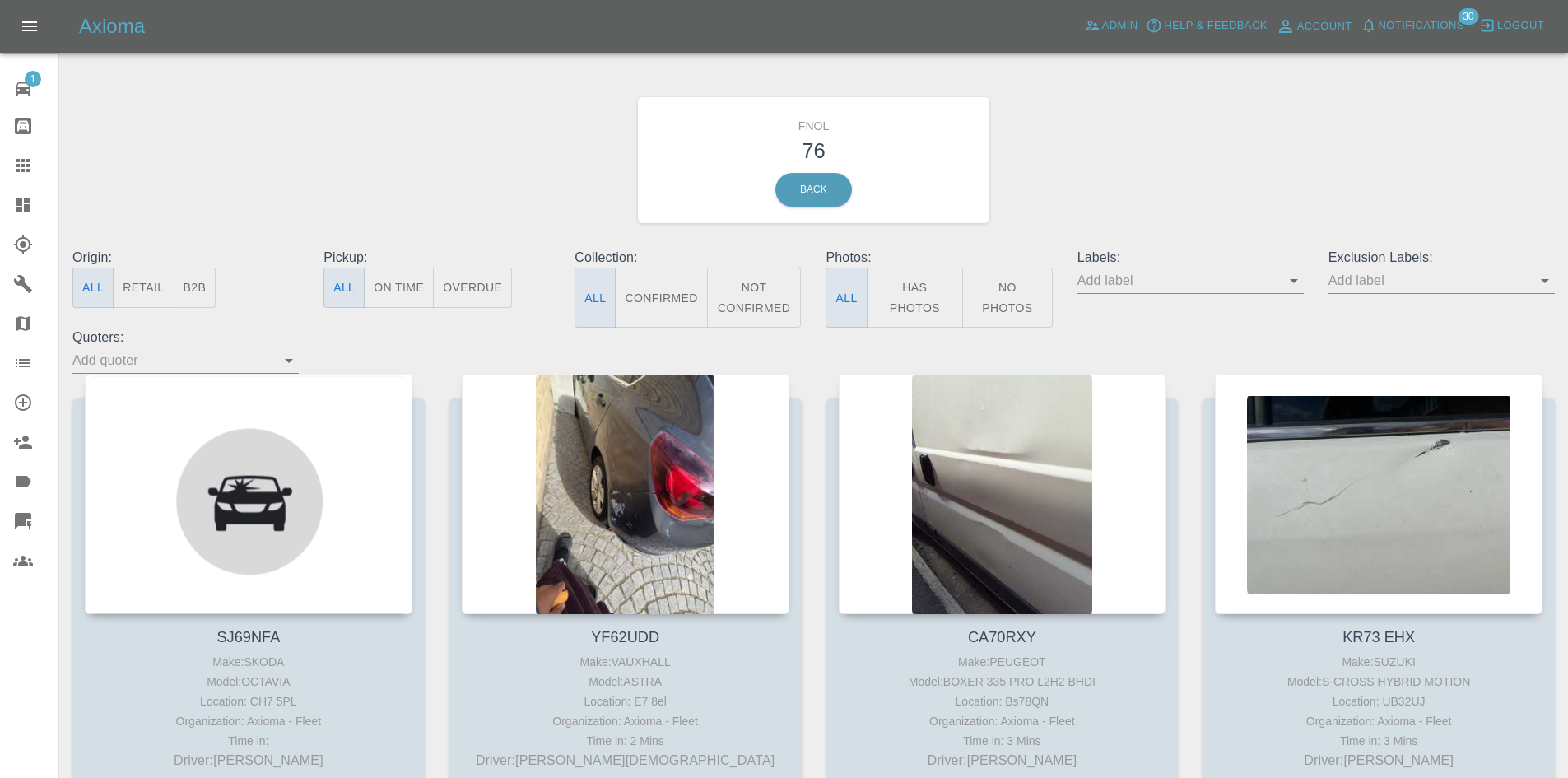
click at [1048, 300] on button "No Photos" at bounding box center [1007, 297] width 90 height 60
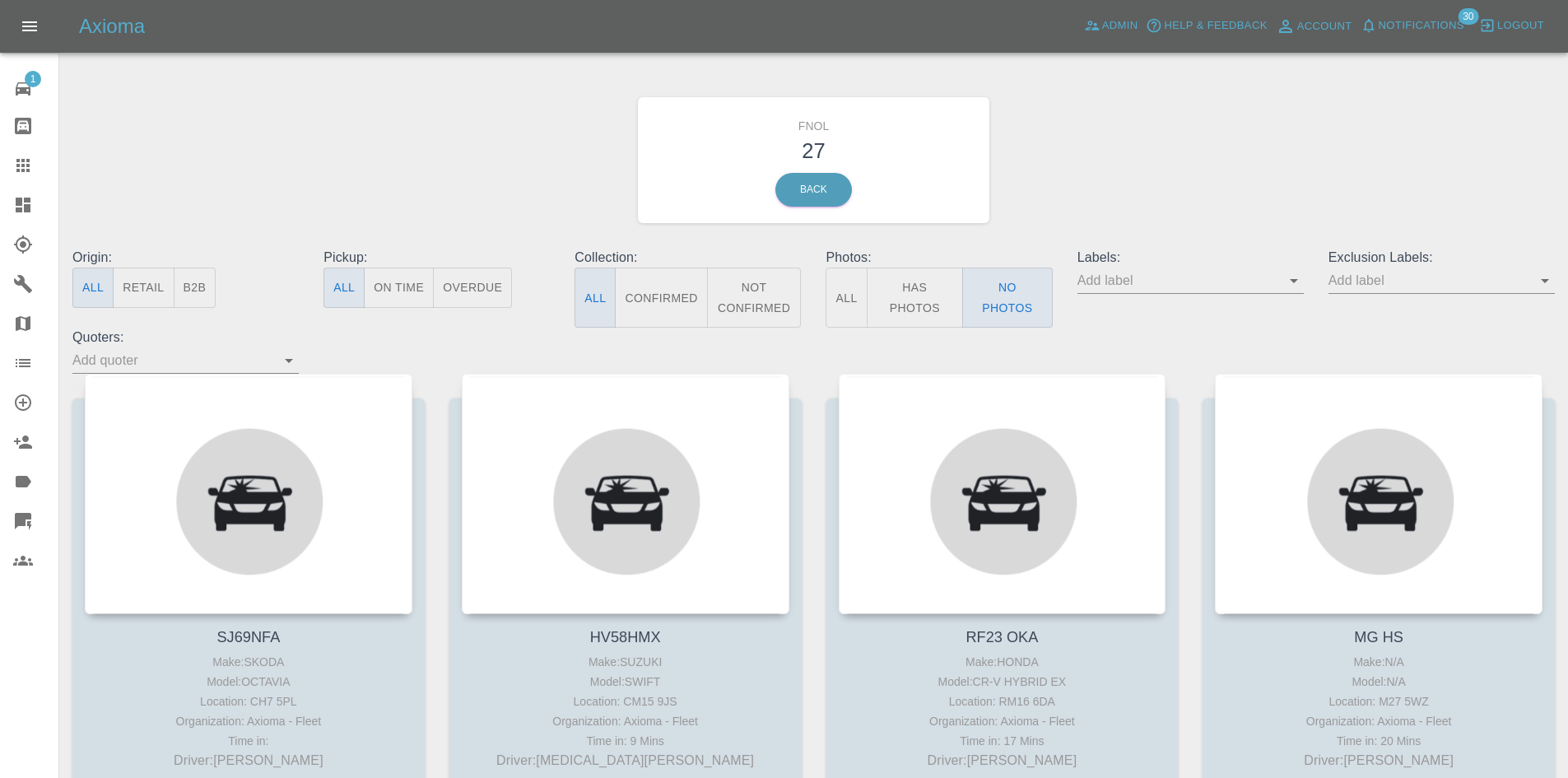
click at [1210, 276] on input "text" at bounding box center [1179, 280] width 202 height 26
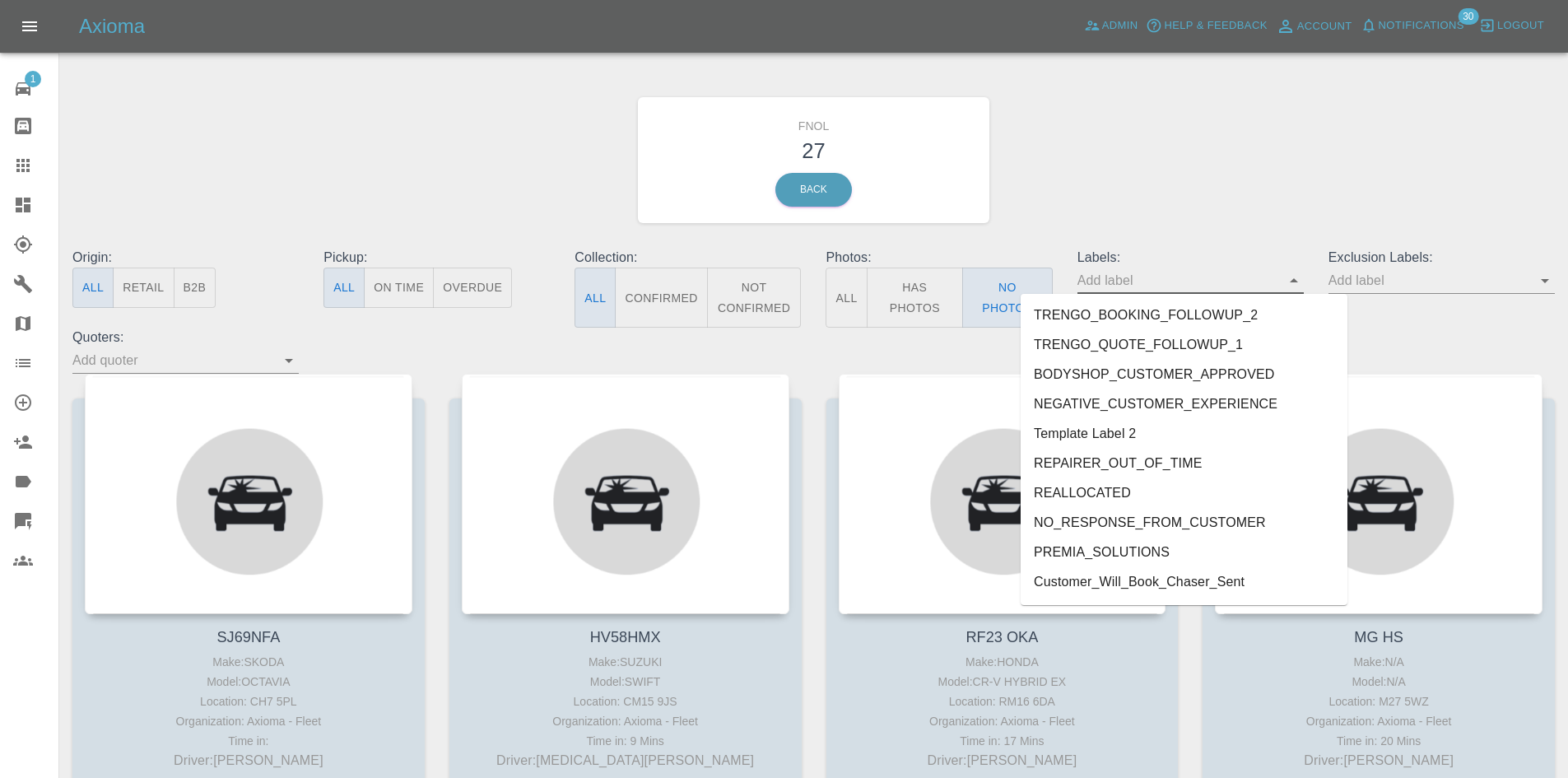
scroll to position [3436, 0]
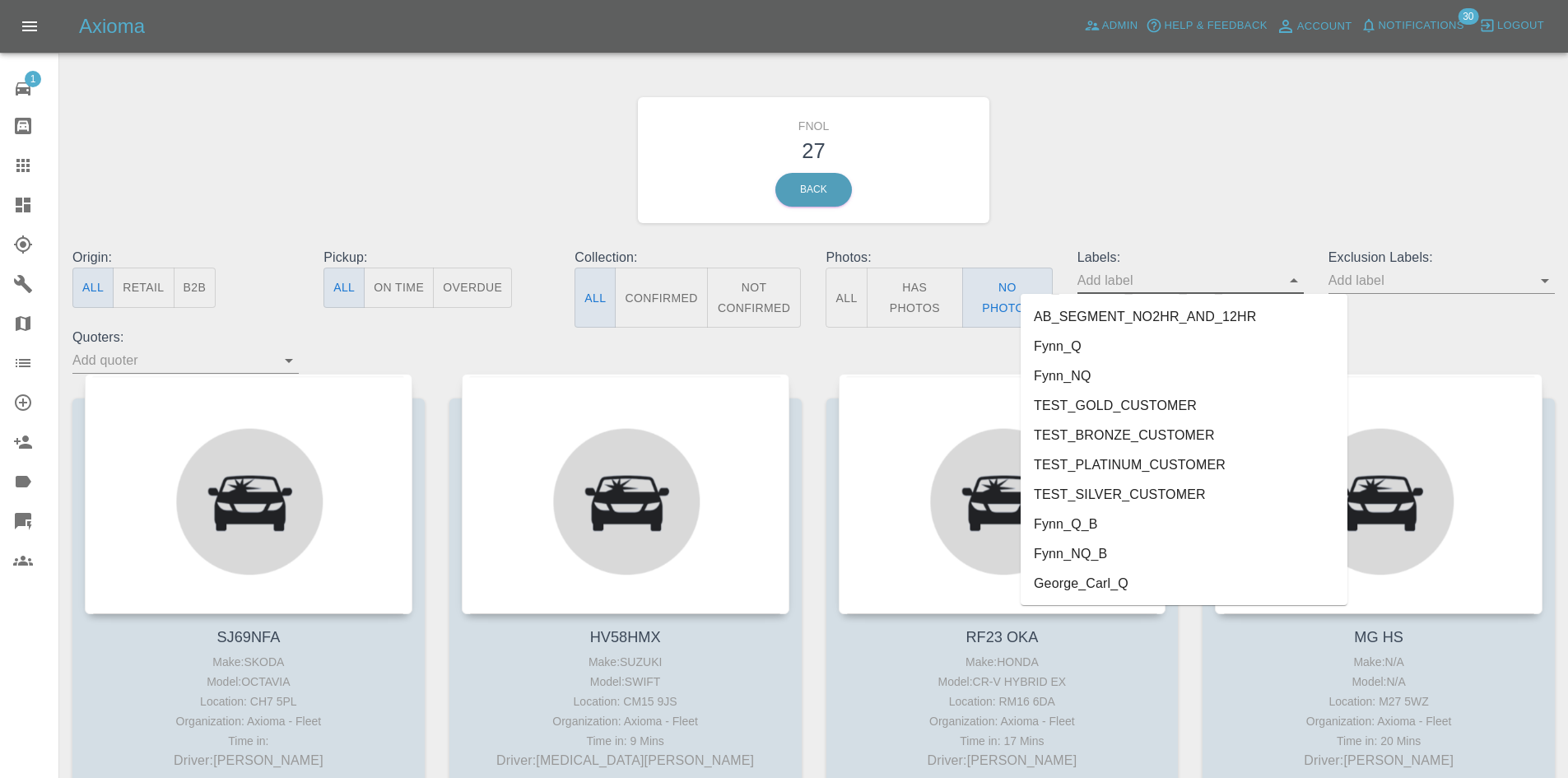
click at [1148, 586] on li "George_Carl_Q" at bounding box center [1183, 583] width 327 height 30
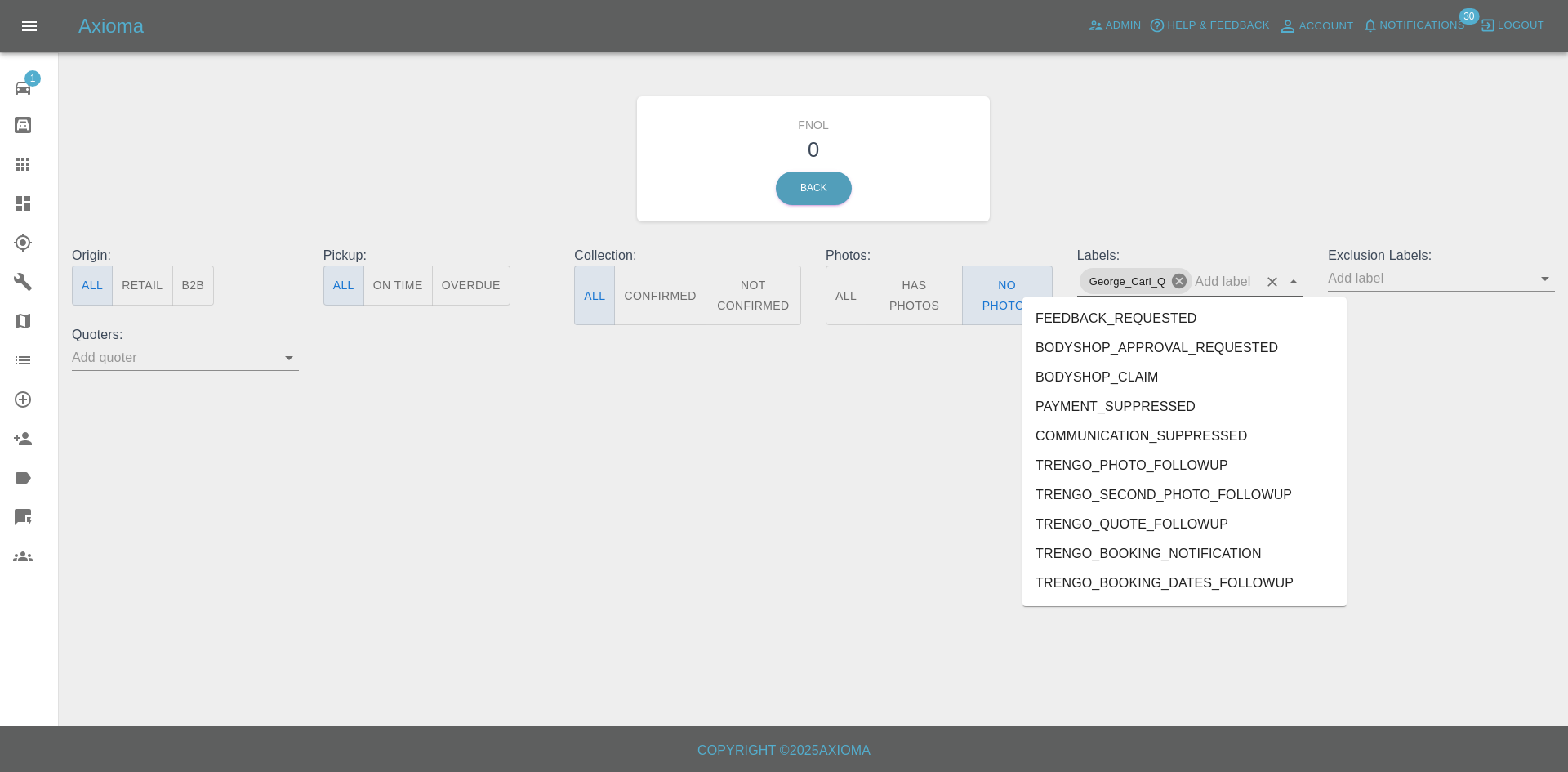
click at [1190, 283] on div "George_Carl_Q" at bounding box center [1190, 282] width 227 height 32
click at [1183, 283] on icon at bounding box center [1179, 281] width 18 height 18
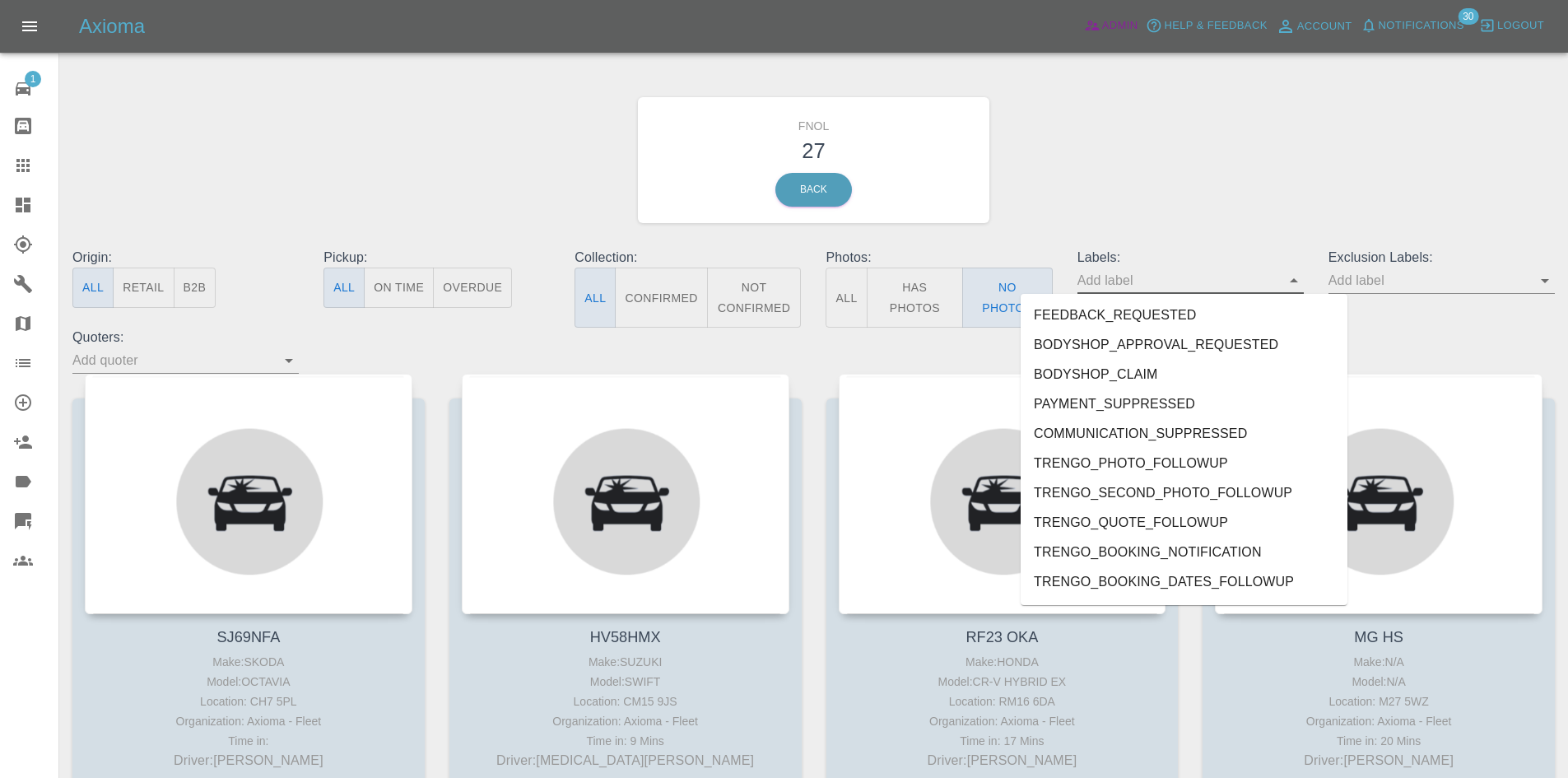
click at [1118, 24] on span "Admin" at bounding box center [1121, 26] width 36 height 19
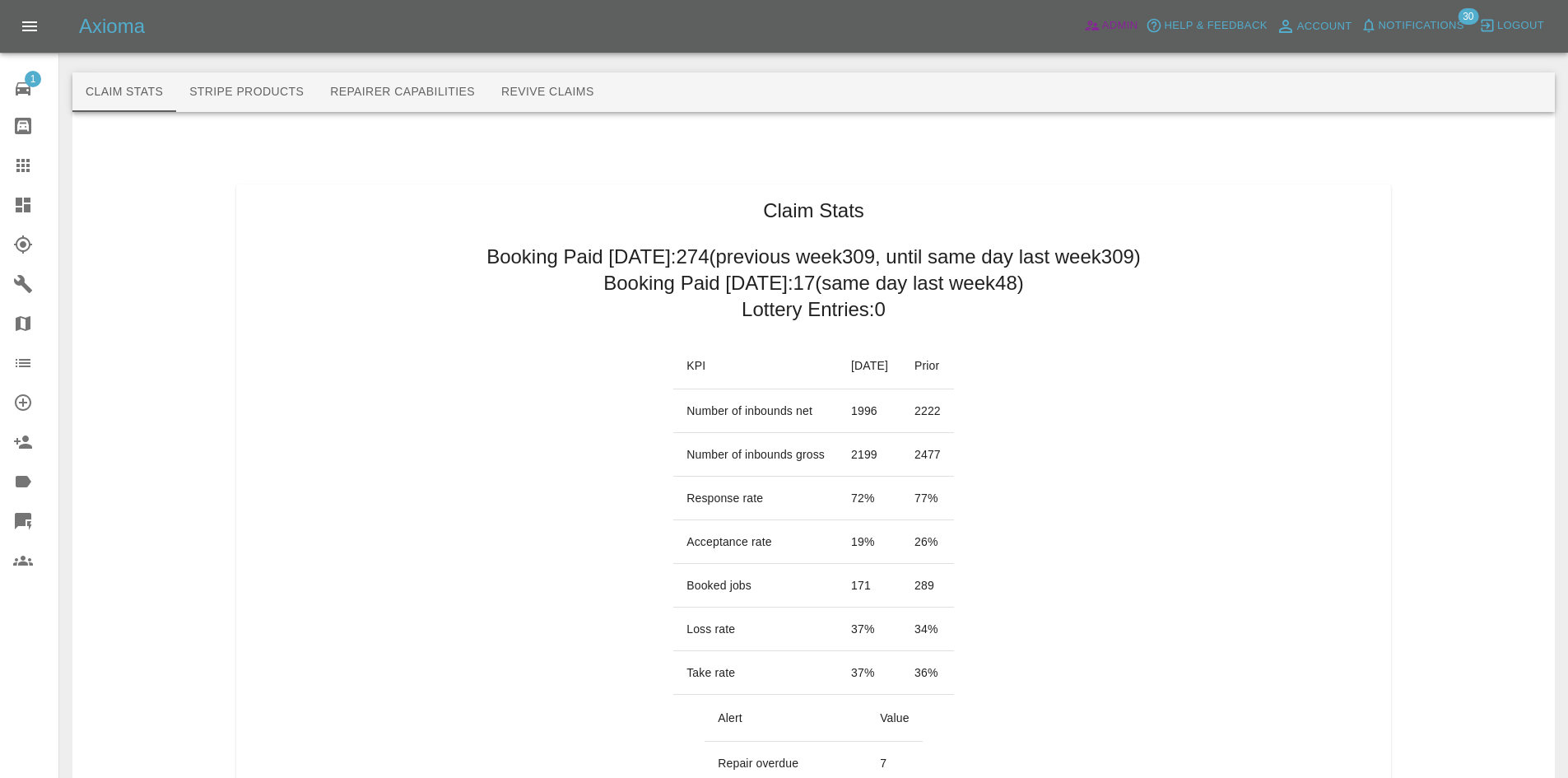
click at [1118, 25] on span "Admin" at bounding box center [1121, 26] width 36 height 19
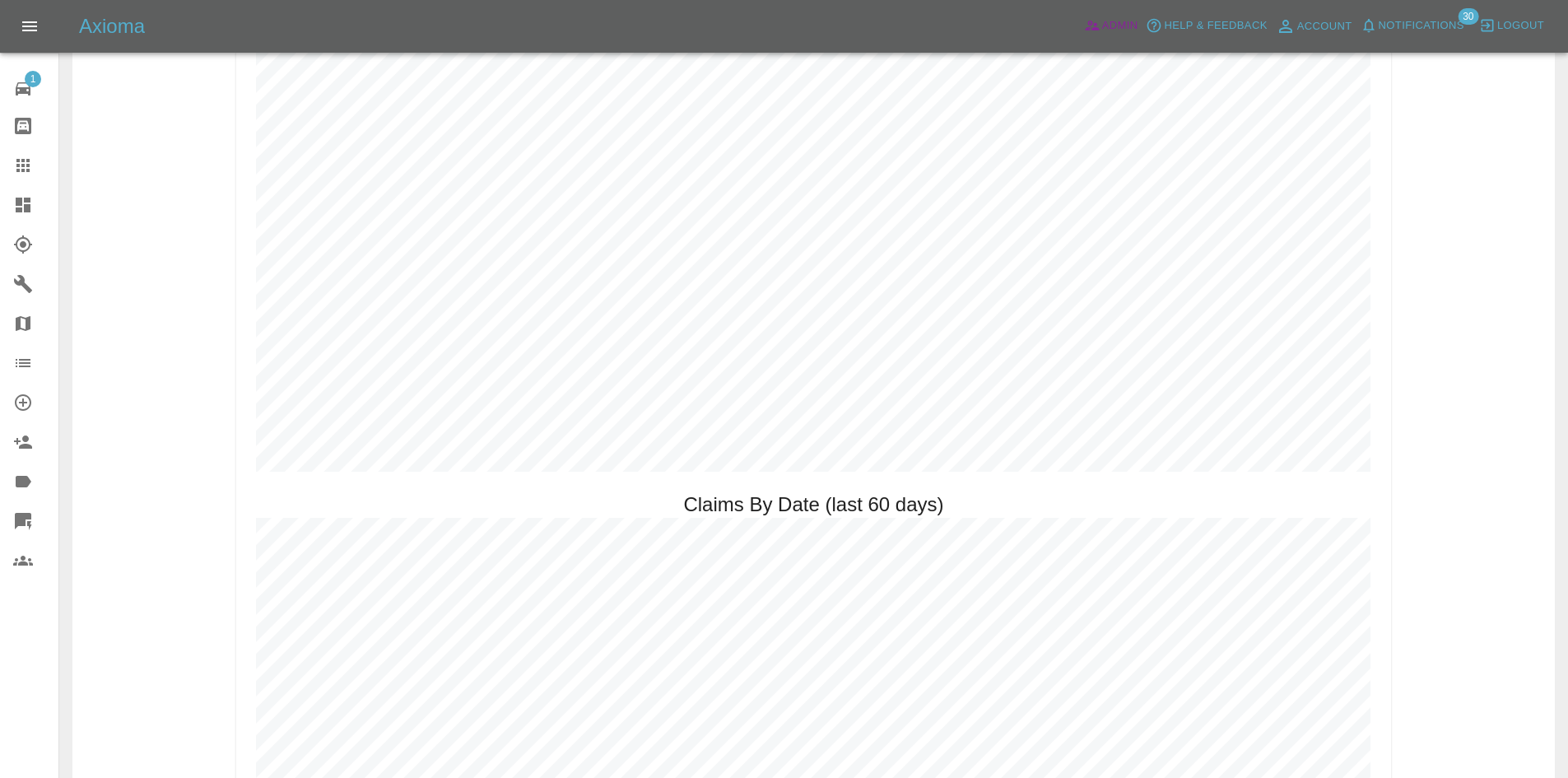
scroll to position [2058, 0]
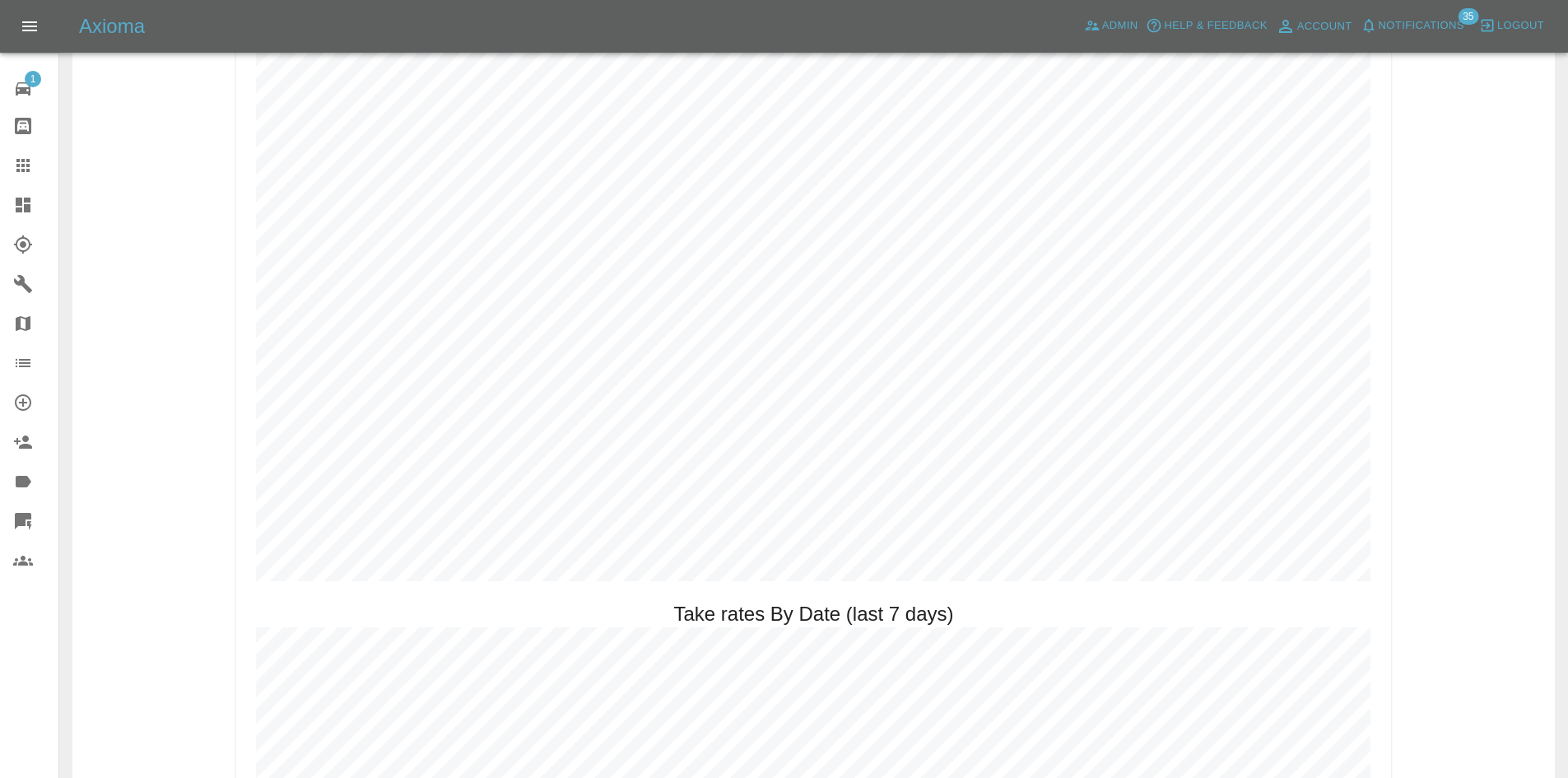
click at [23, 210] on icon at bounding box center [23, 205] width 20 height 20
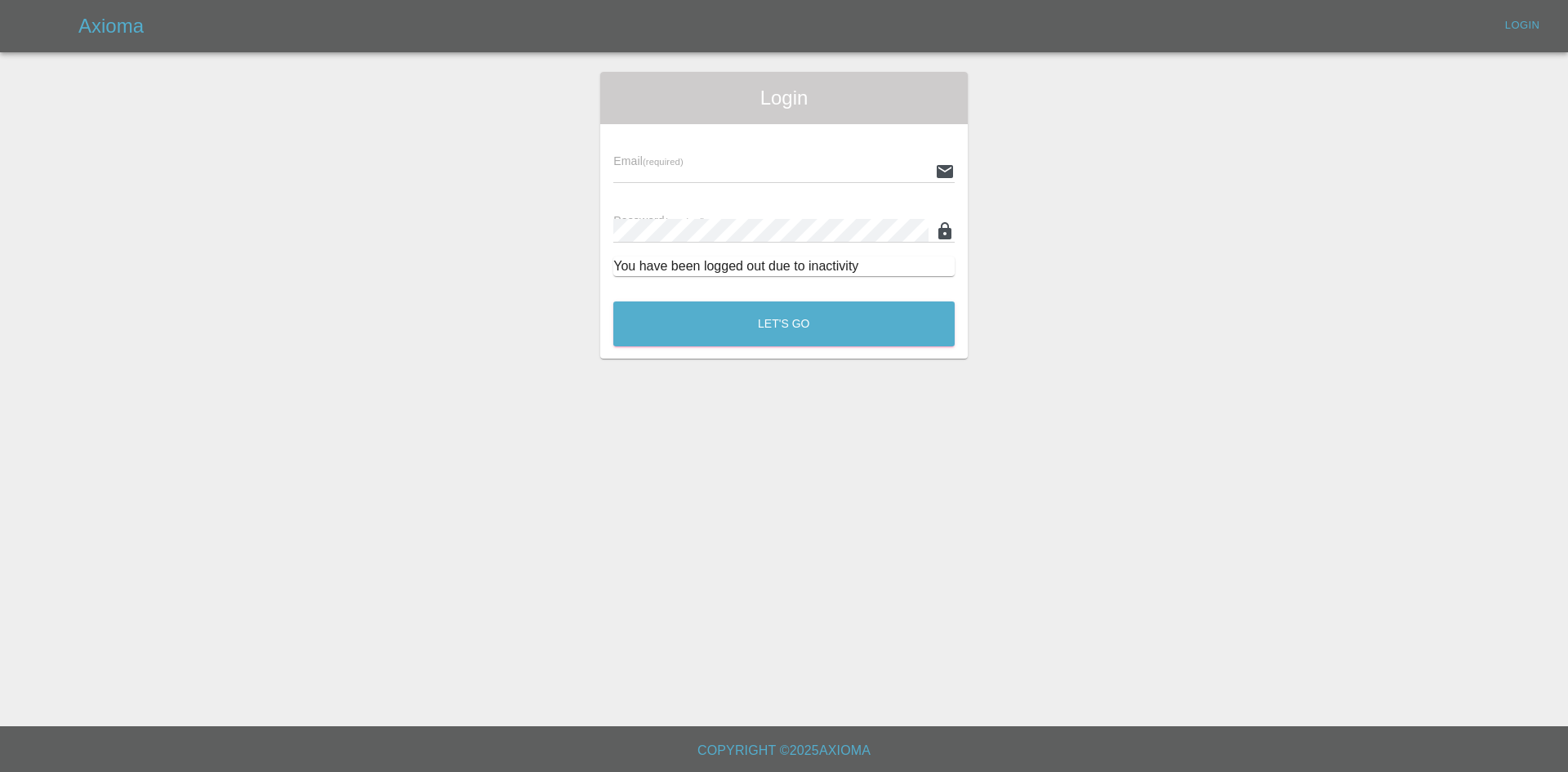
type input "[PERSON_NAME][EMAIL_ADDRESS][PERSON_NAME][DOMAIN_NAME]"
click at [761, 332] on button "Let's Go" at bounding box center [783, 324] width 341 height 45
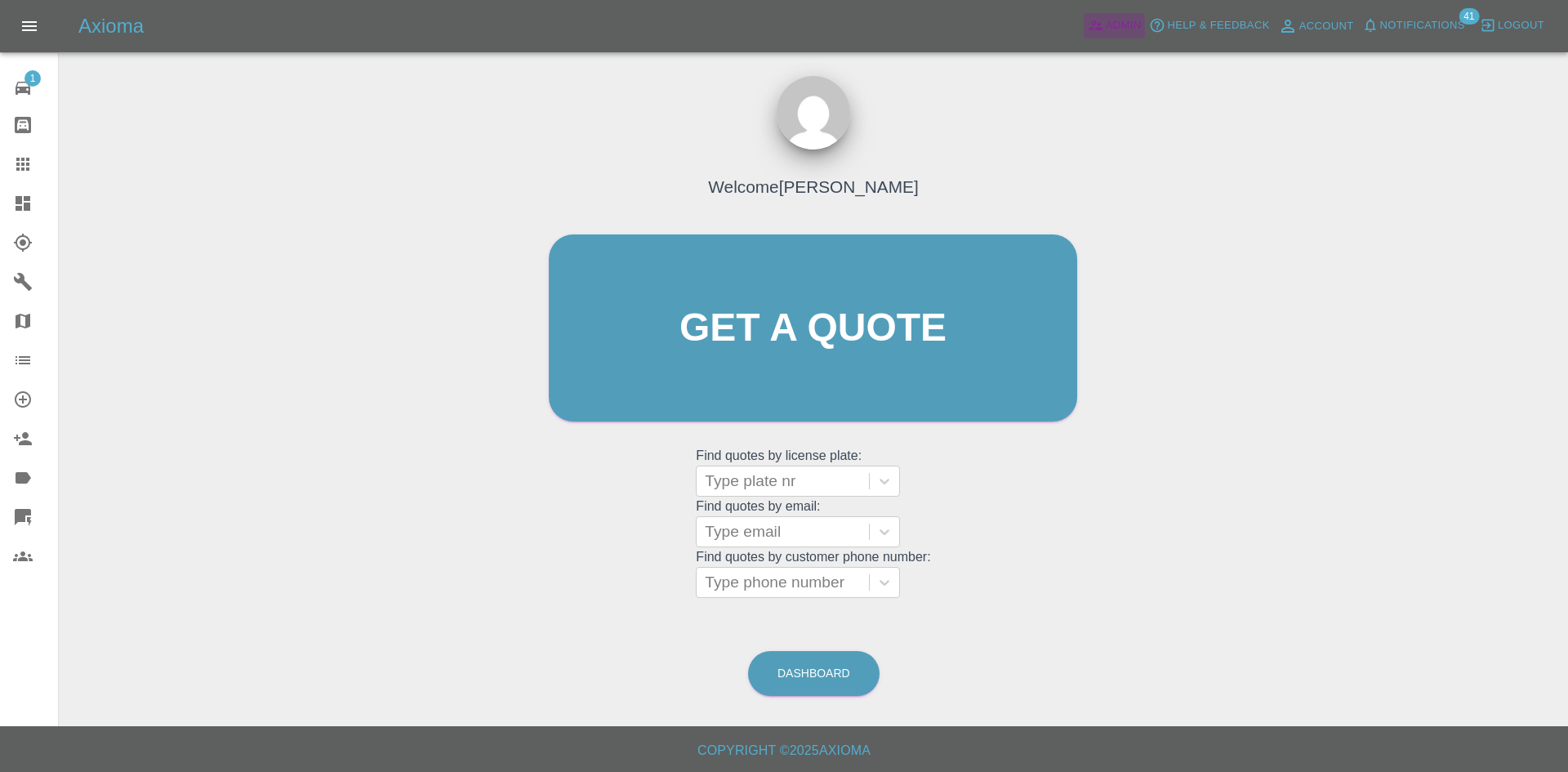
drag, startPoint x: 1099, startPoint y: 16, endPoint x: 798, endPoint y: 225, distance: 366.4
click at [1099, 16] on link "Admin" at bounding box center [1115, 26] width 62 height 26
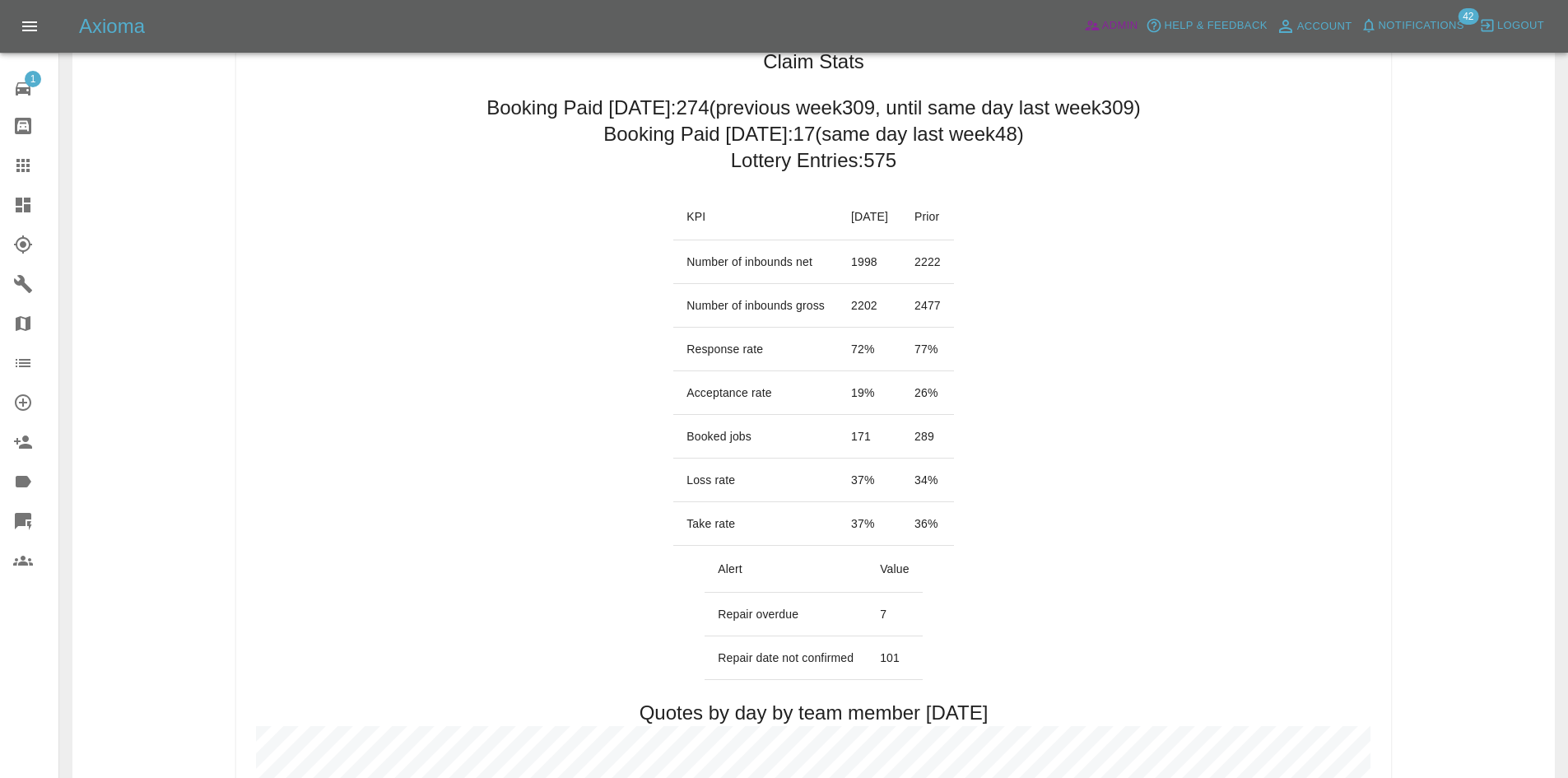
scroll to position [494, 0]
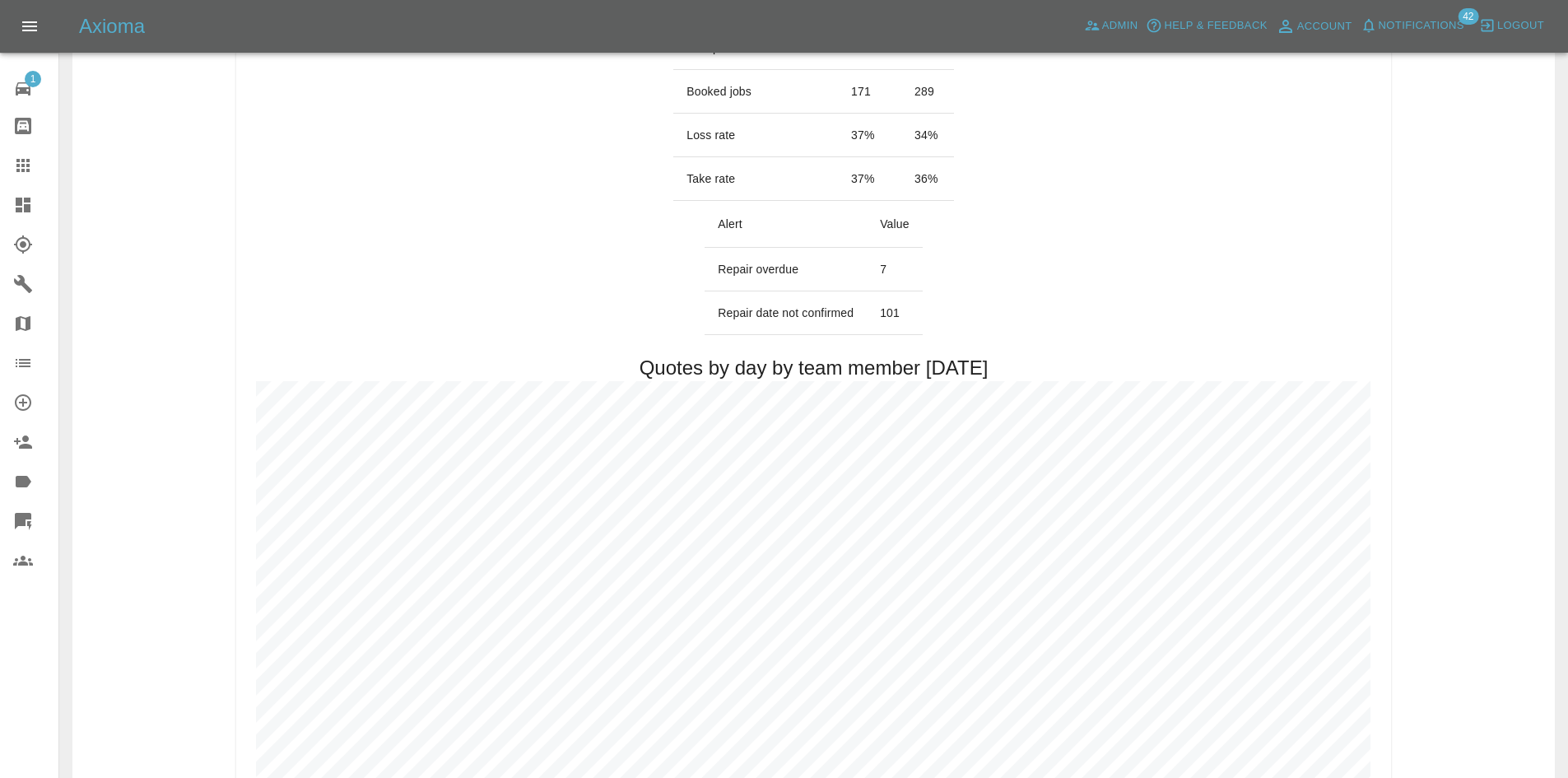
click at [0, 195] on link "Dashboard" at bounding box center [29, 205] width 58 height 39
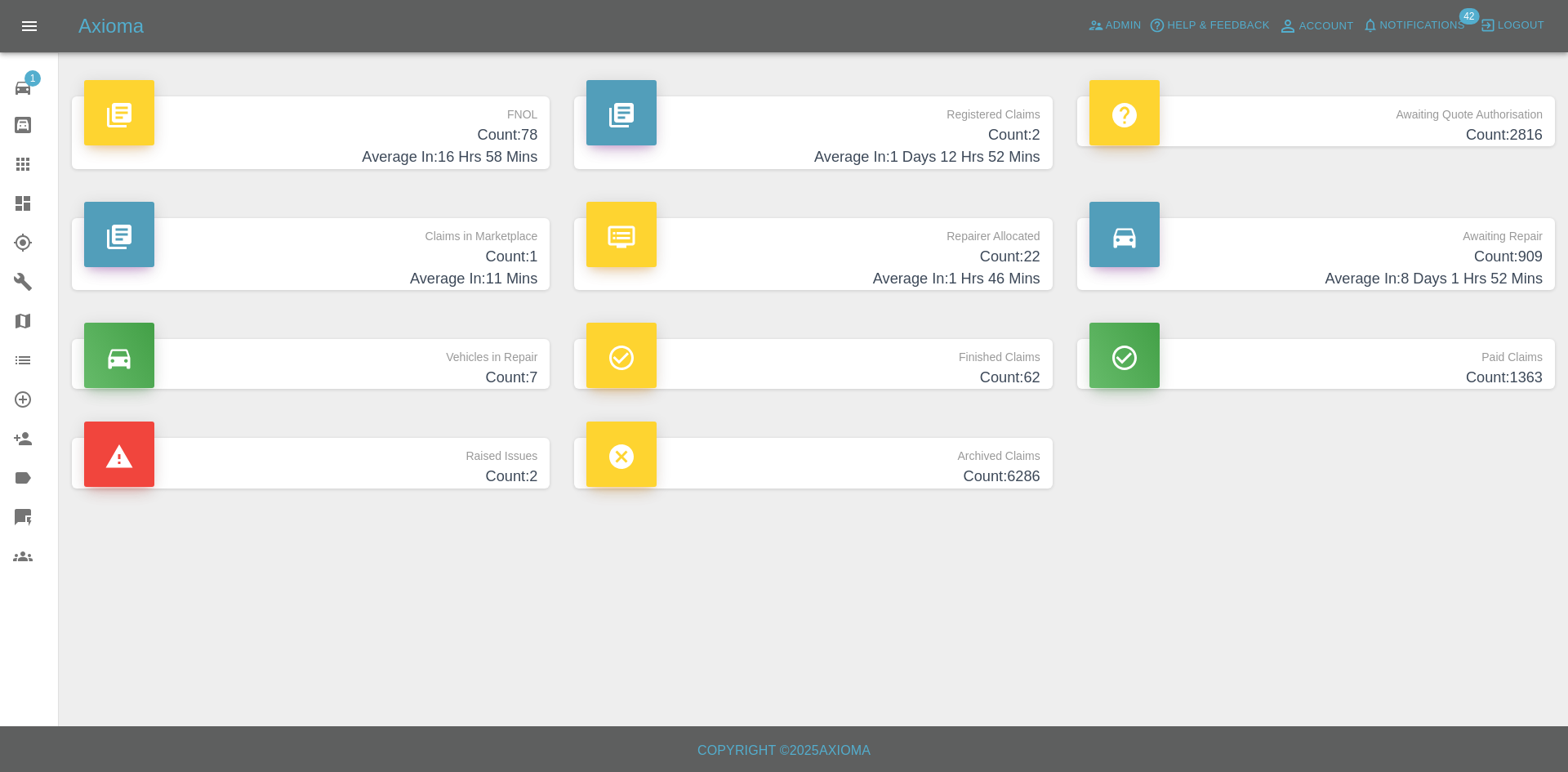
click at [741, 220] on p "Repairer Allocated" at bounding box center [813, 232] width 453 height 27
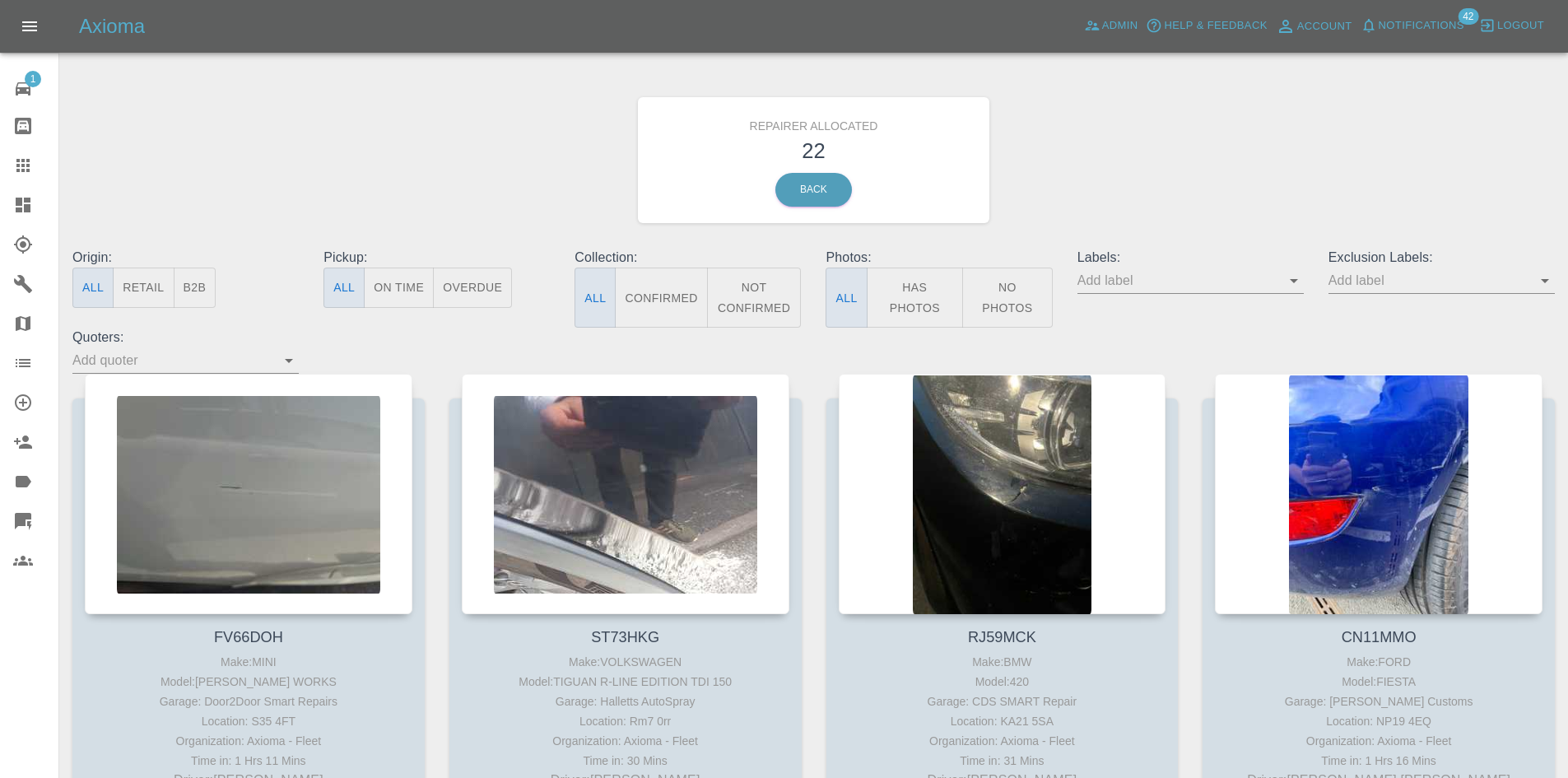
click at [203, 292] on button "B2B" at bounding box center [194, 288] width 43 height 40
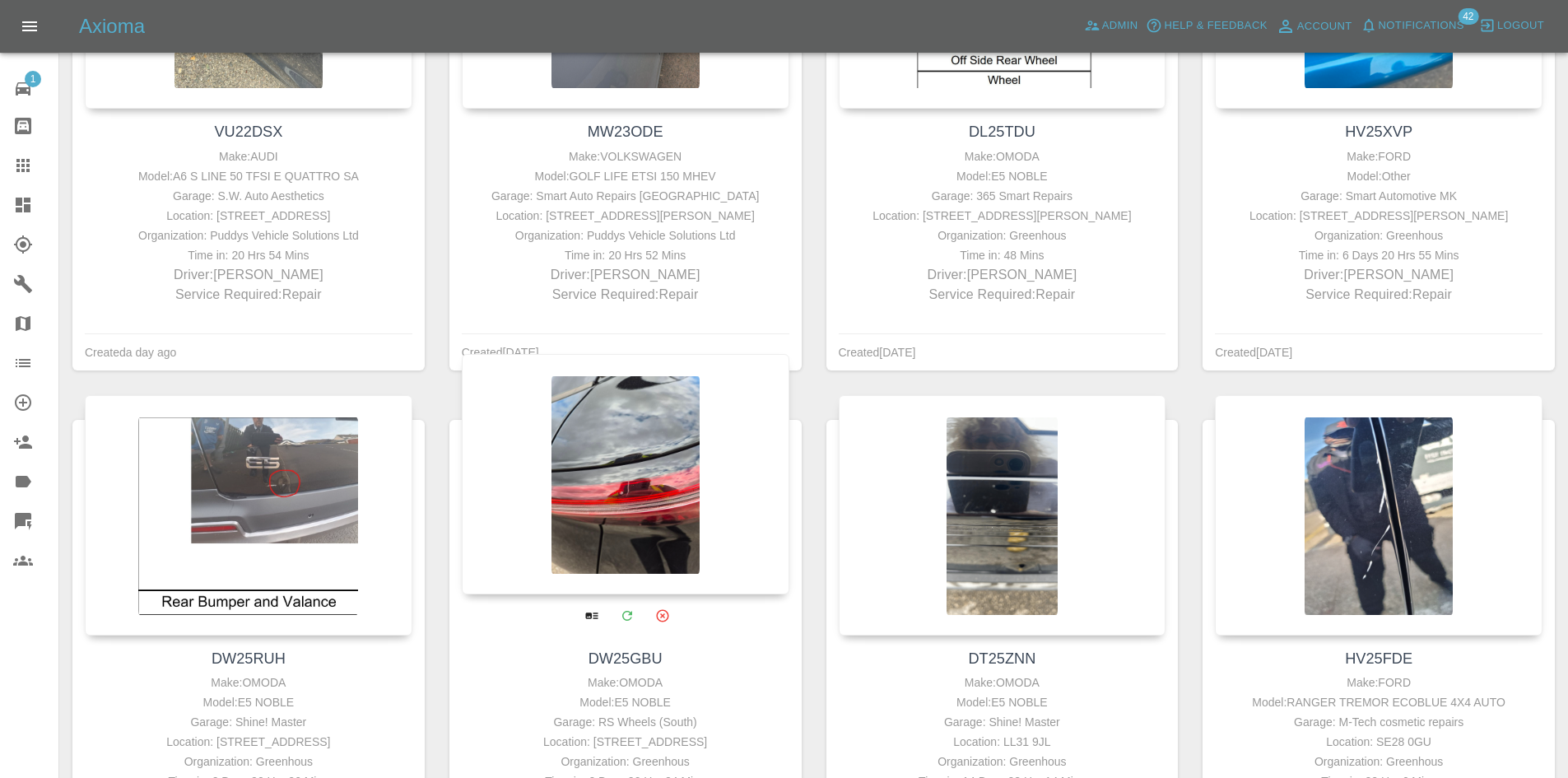
scroll to position [138, 0]
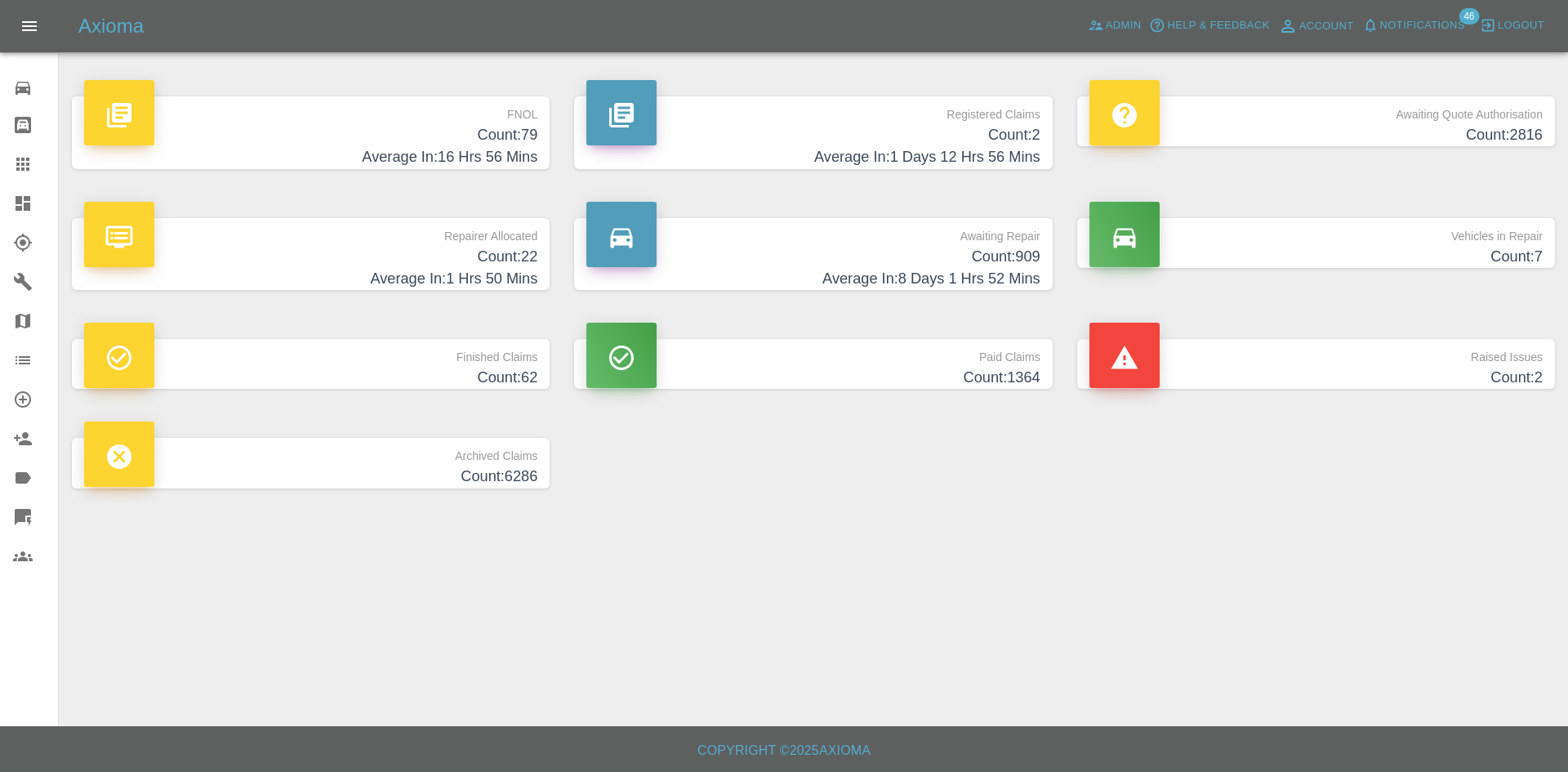
click at [943, 140] on h4 "Count: 2" at bounding box center [813, 134] width 453 height 22
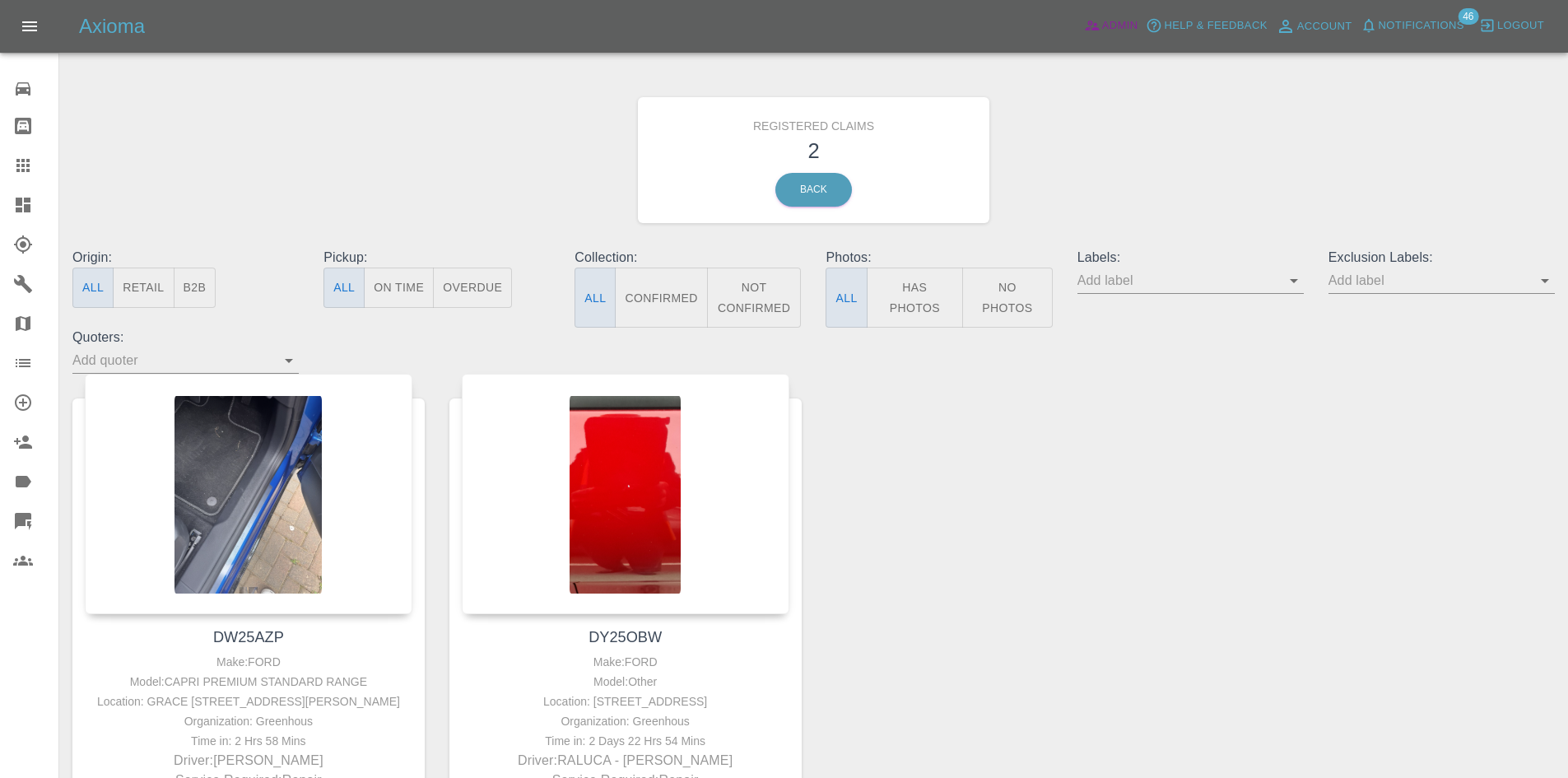
click at [1120, 36] on link "Admin" at bounding box center [1111, 26] width 63 height 26
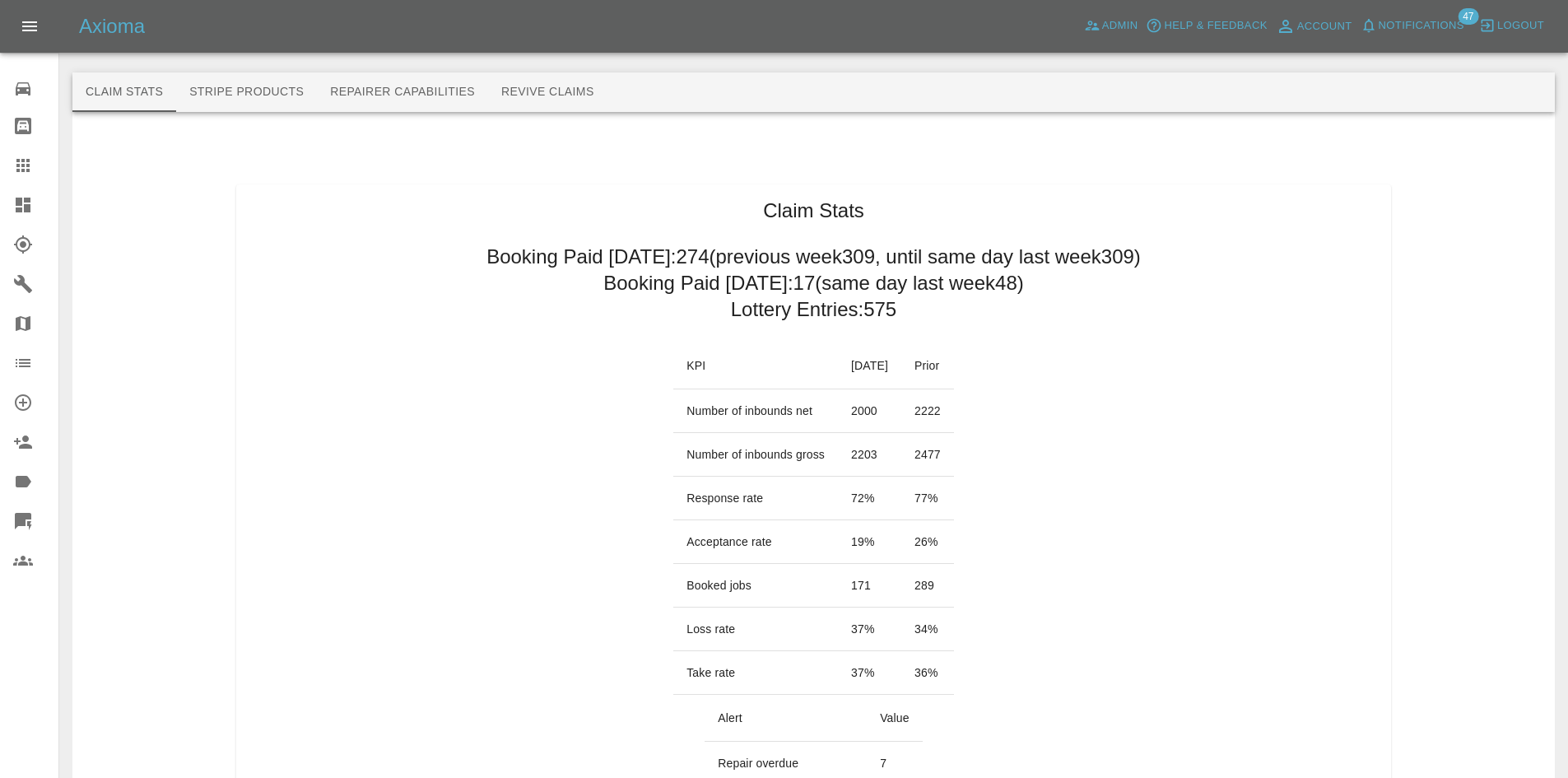
click at [19, 197] on icon at bounding box center [23, 205] width 20 height 20
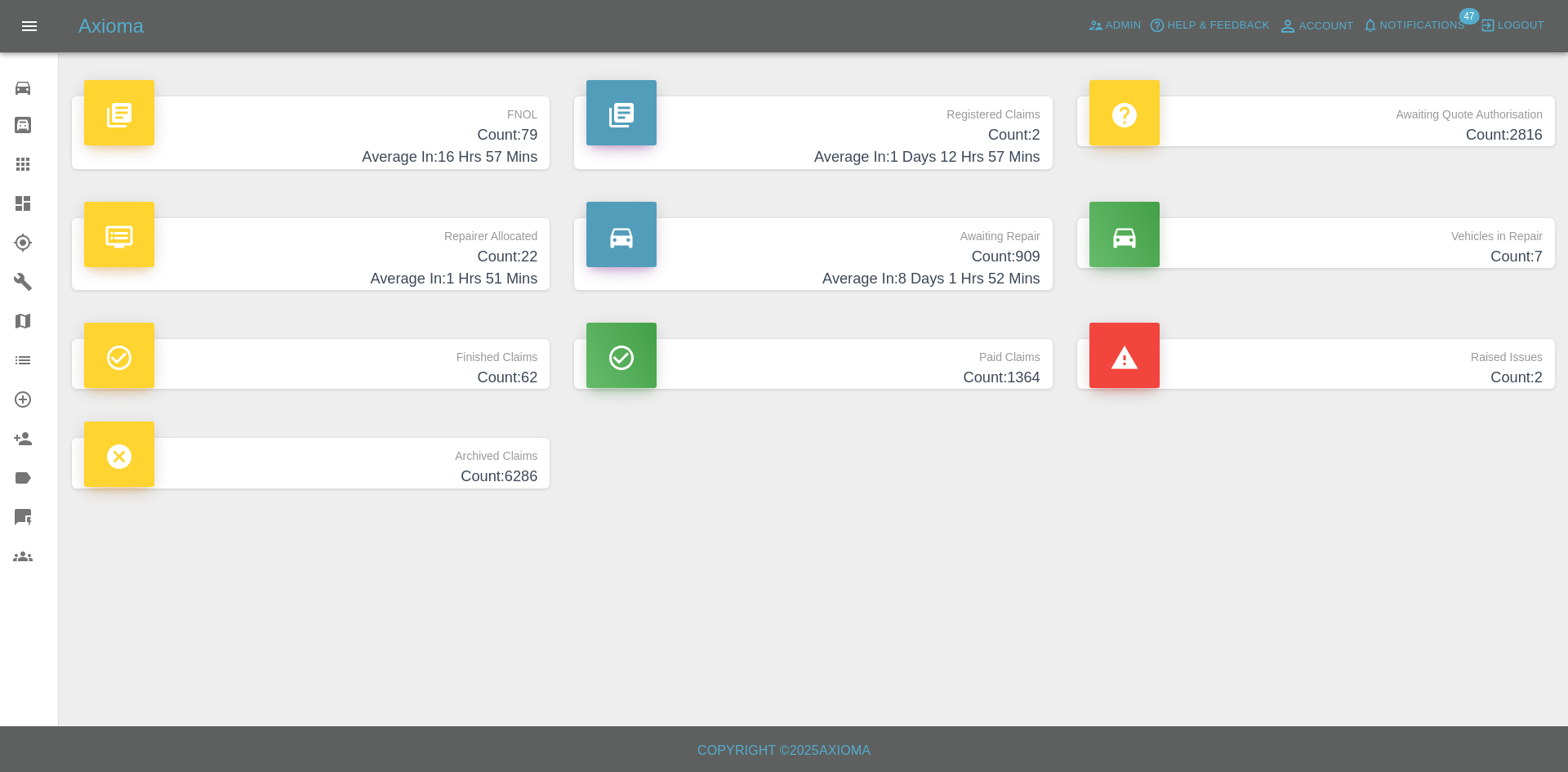
click at [942, 244] on div "Awaiting Repair Count: 909 Average In: 8 Days 1 Hrs 52 Mins" at bounding box center [813, 254] width 453 height 73
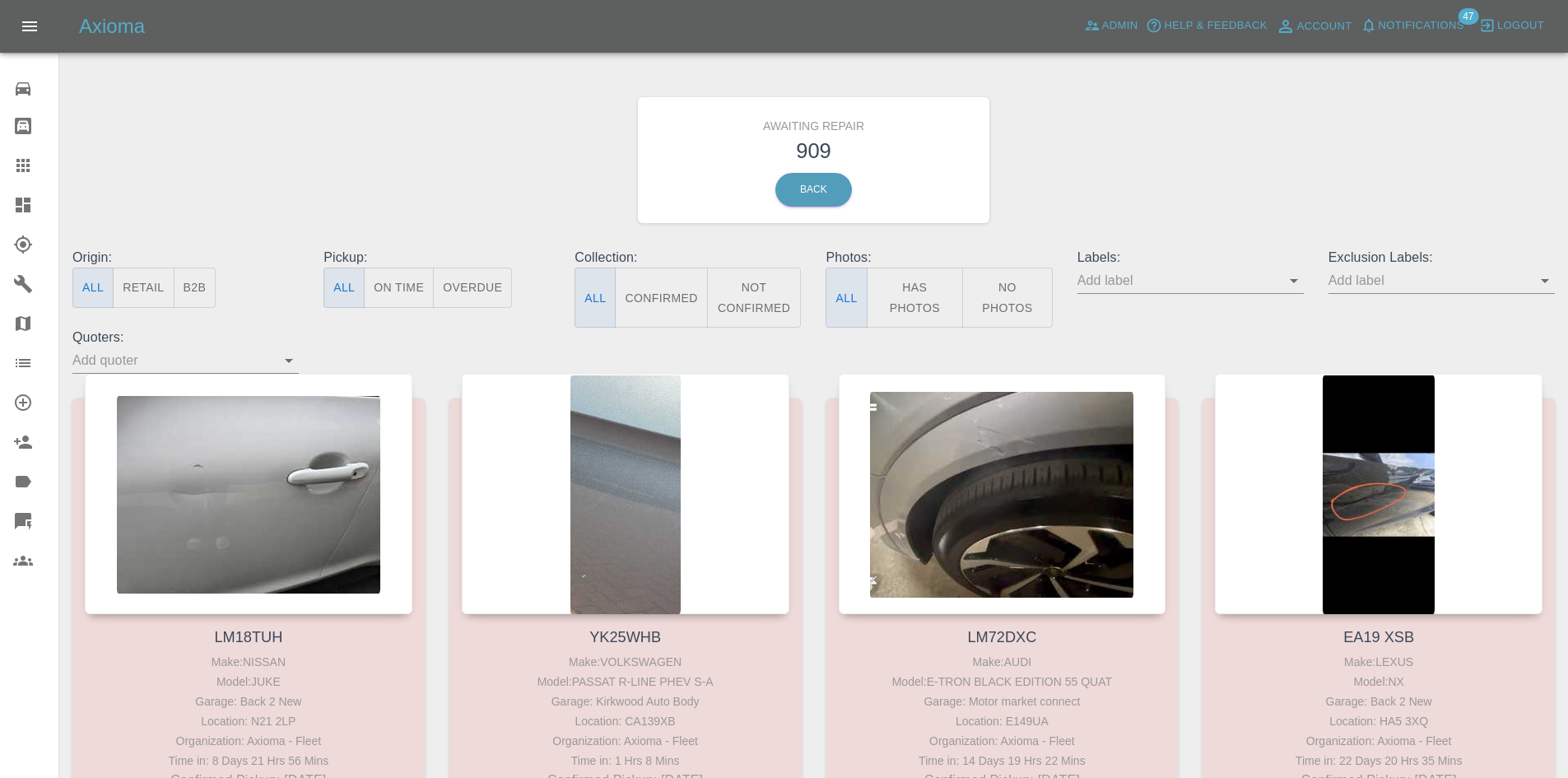
click at [218, 279] on div "Origin: All Retail B2B" at bounding box center [186, 288] width 251 height 80
click at [203, 289] on button "B2B" at bounding box center [194, 288] width 43 height 40
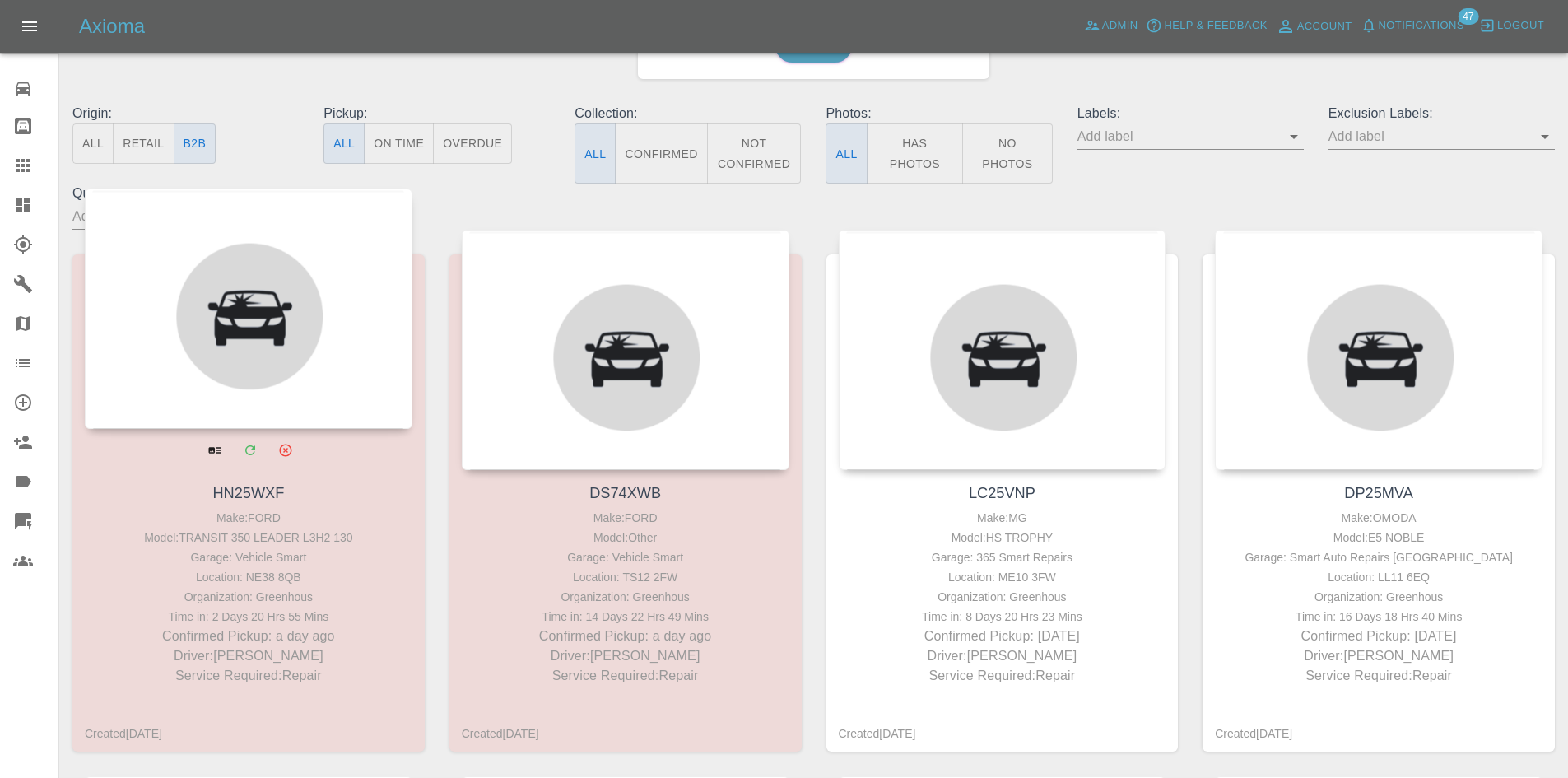
scroll to position [165, 0]
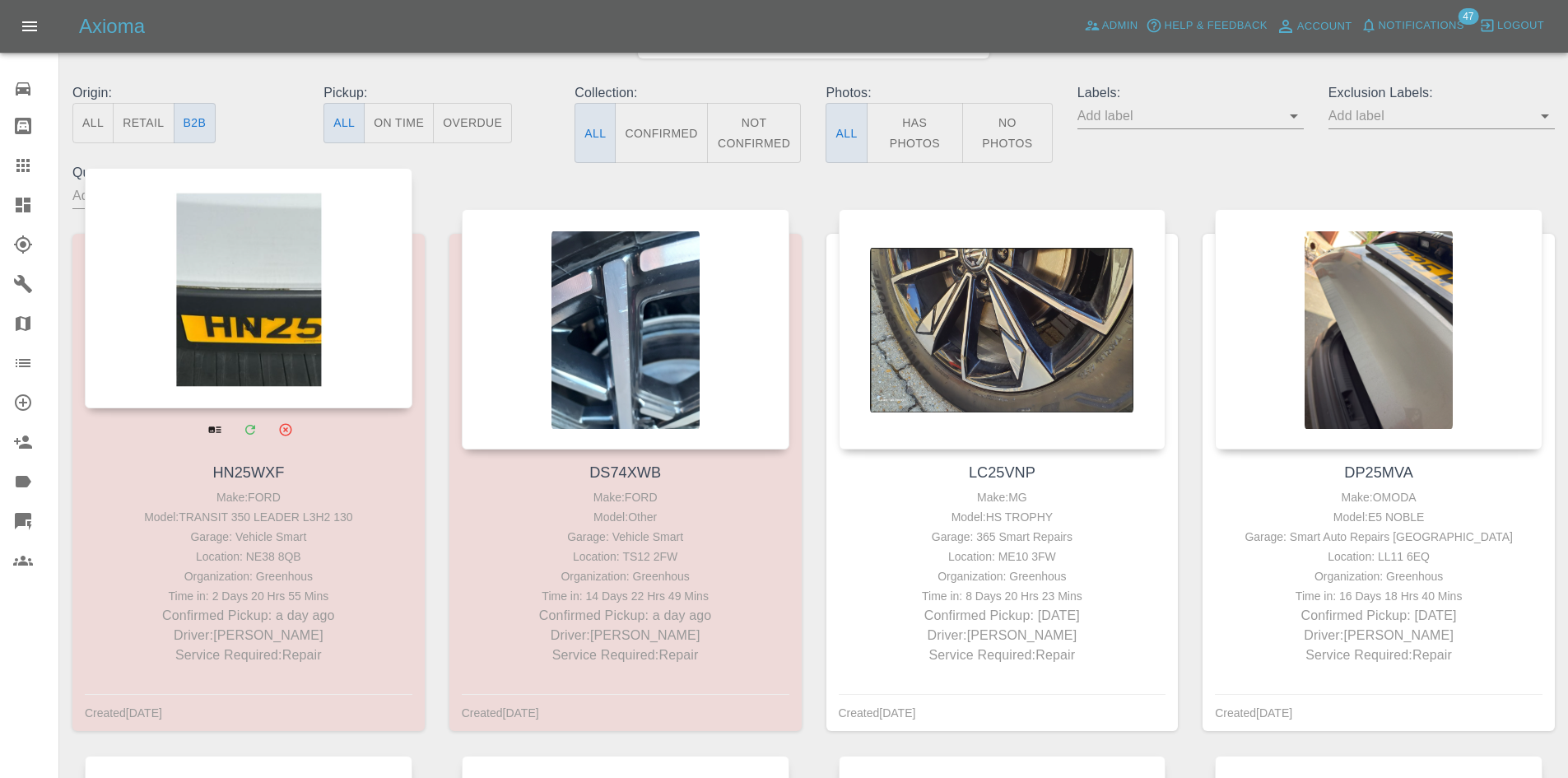
click at [282, 332] on div at bounding box center [248, 288] width 327 height 240
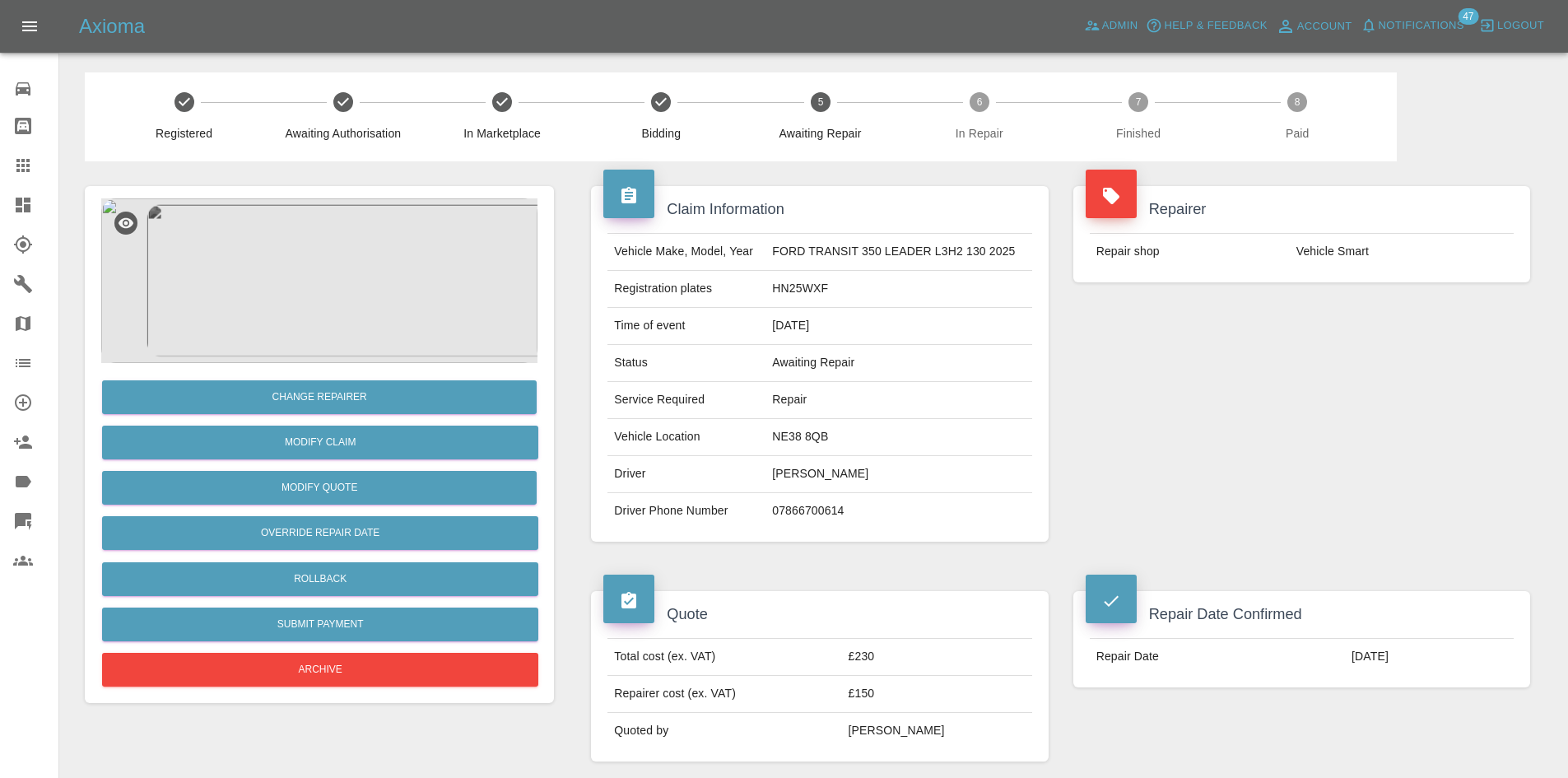
click at [789, 281] on td "HN25WXF" at bounding box center [898, 289] width 266 height 37
copy td "HN25WXF"
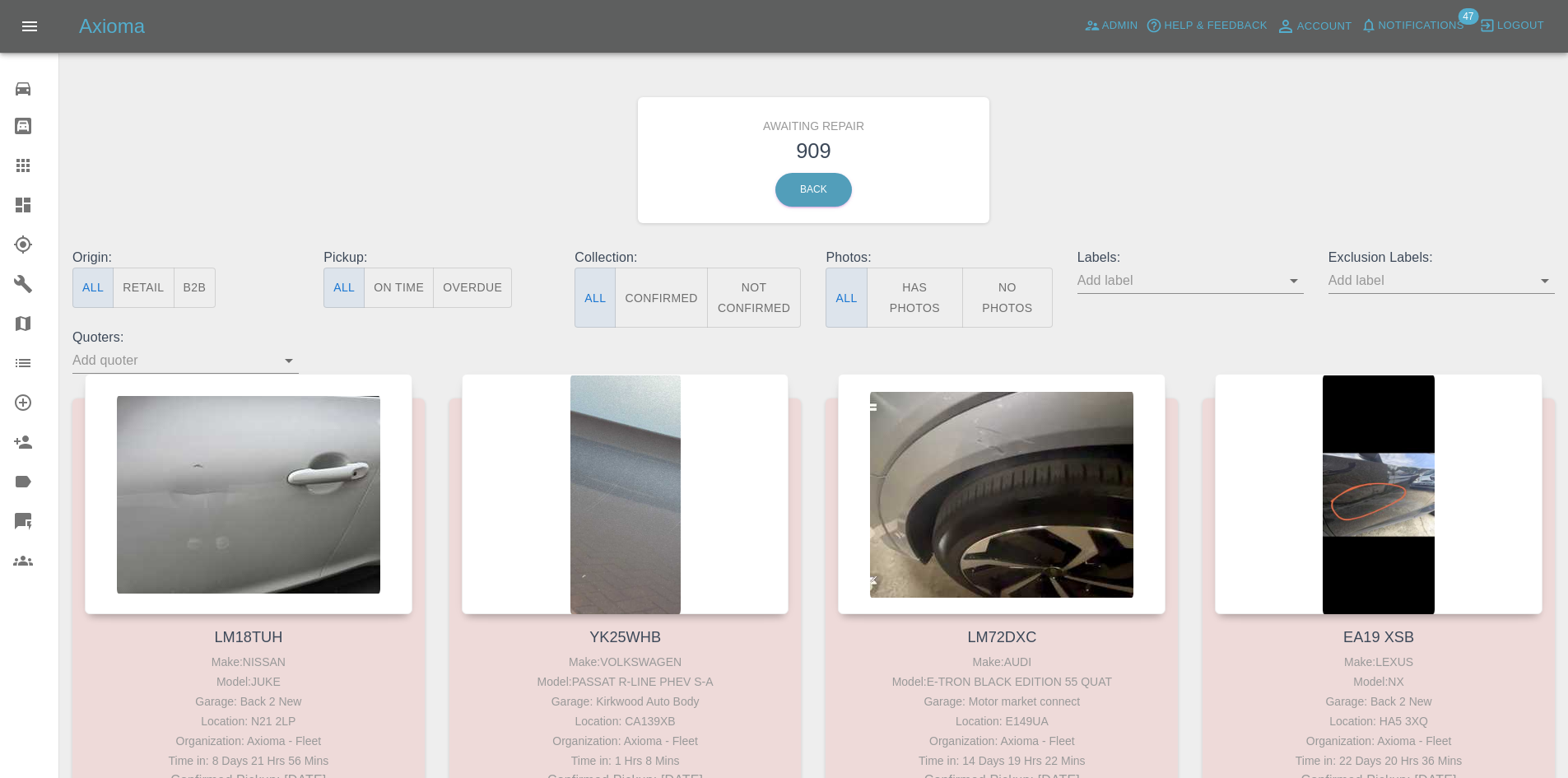
click at [199, 271] on button "B2B" at bounding box center [194, 288] width 43 height 40
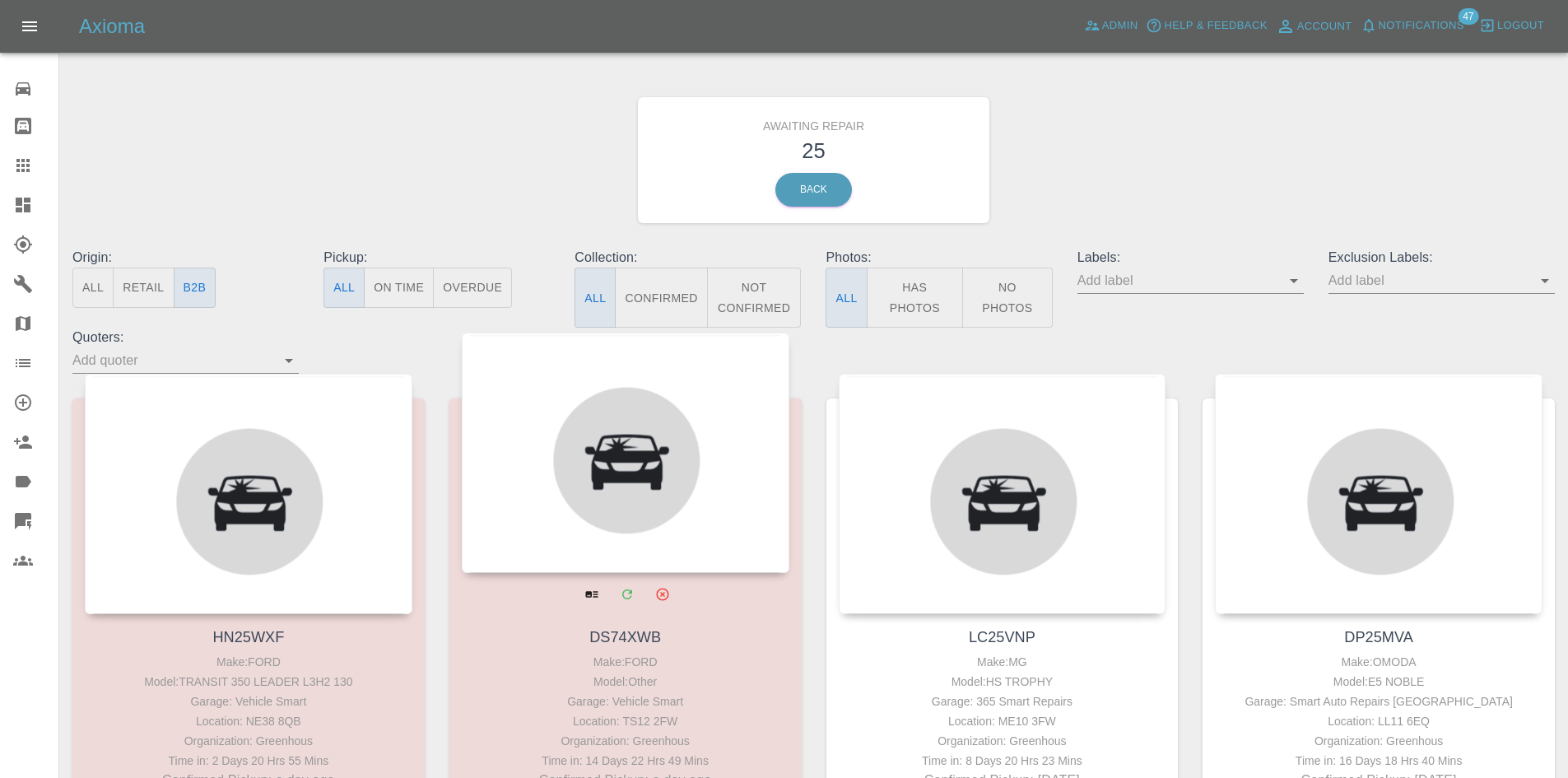
click at [556, 428] on div at bounding box center [625, 452] width 327 height 240
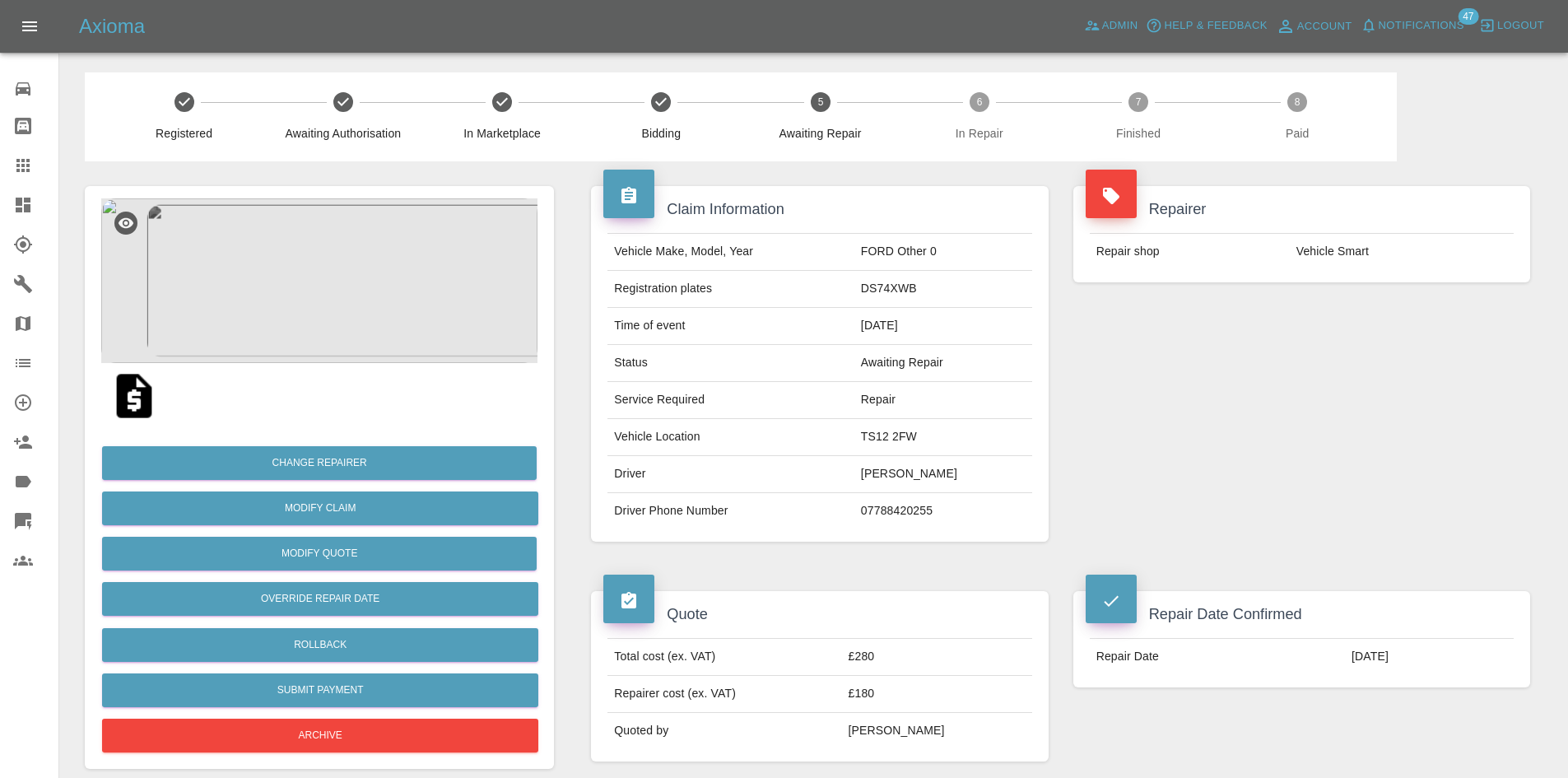
click at [905, 297] on td "DS74XWB" at bounding box center [943, 289] width 178 height 37
copy td "DS74XWB"
click at [9, 207] on link "Dashboard" at bounding box center [29, 205] width 58 height 39
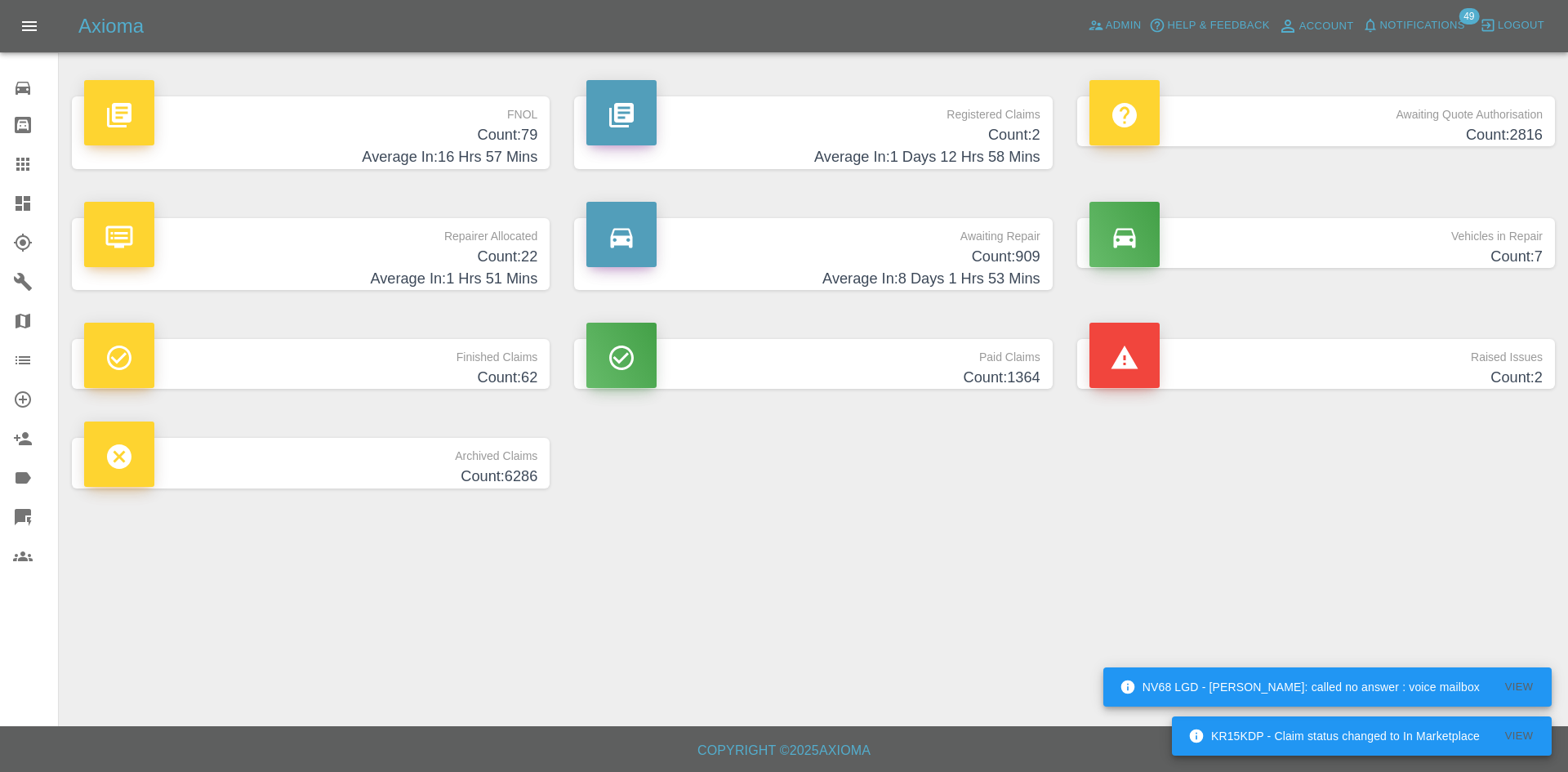
click at [396, 238] on p "Repairer Allocated" at bounding box center [311, 232] width 453 height 27
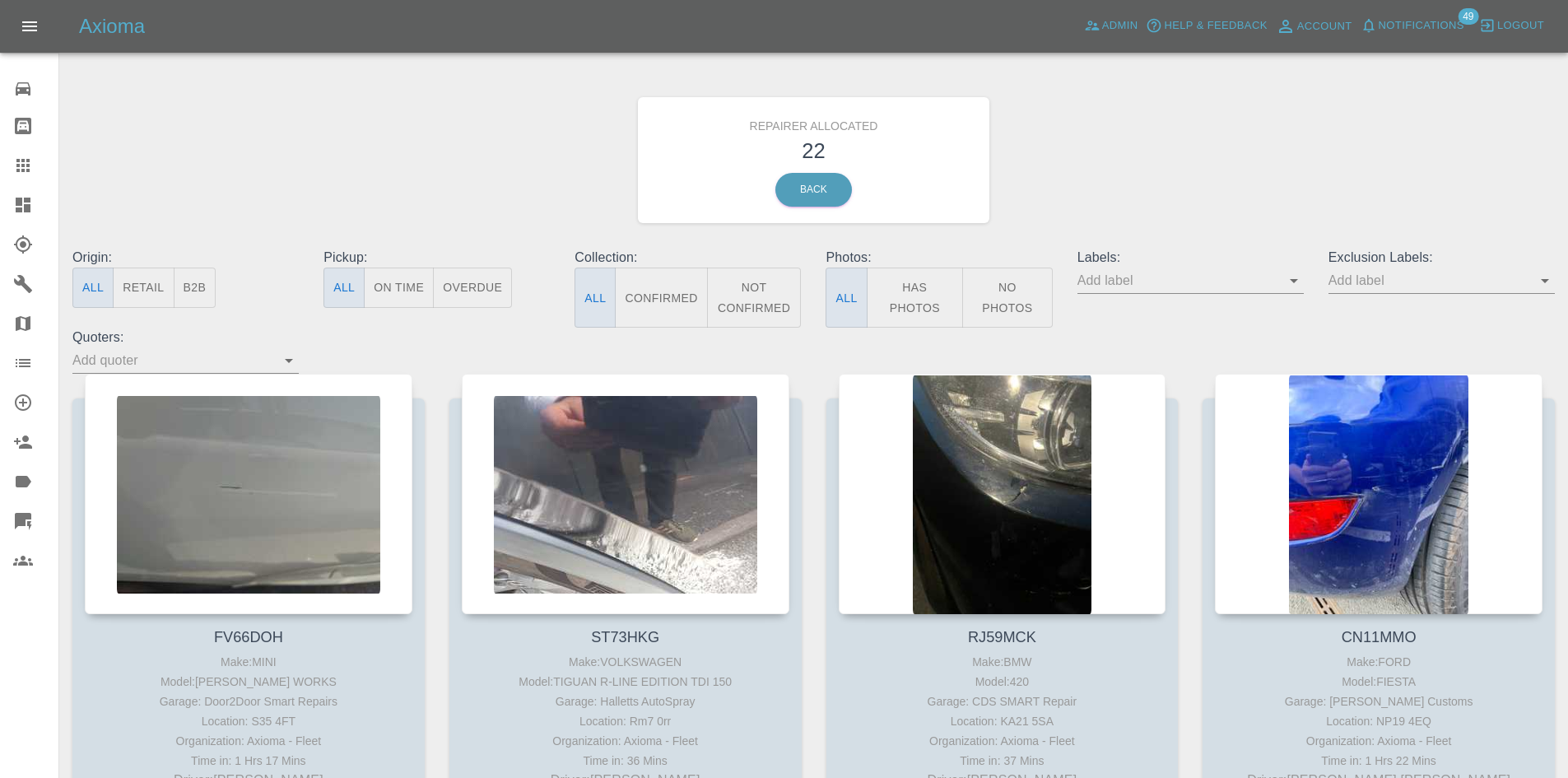
click at [185, 283] on button "B2B" at bounding box center [194, 288] width 43 height 40
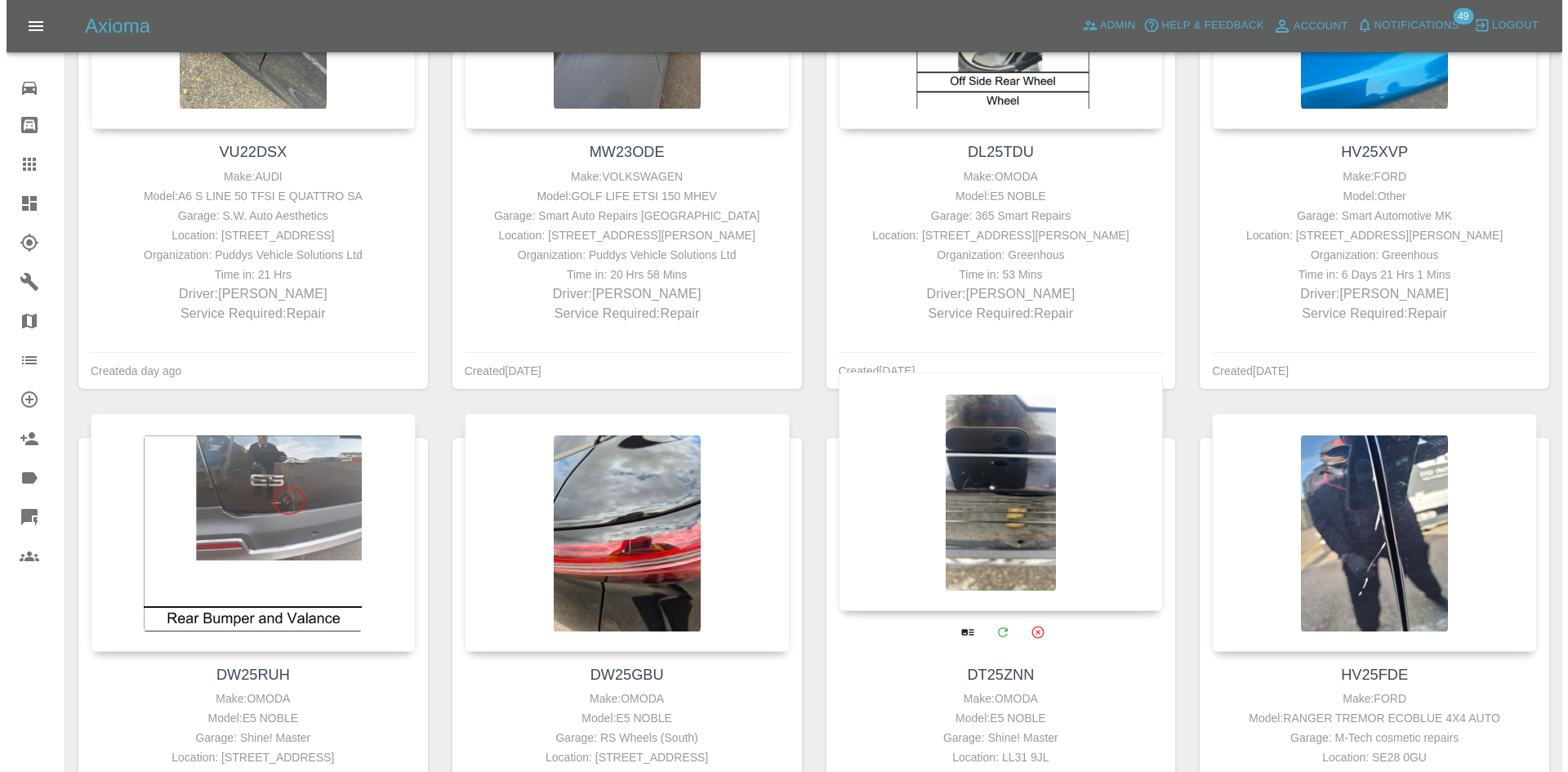
scroll to position [709, 0]
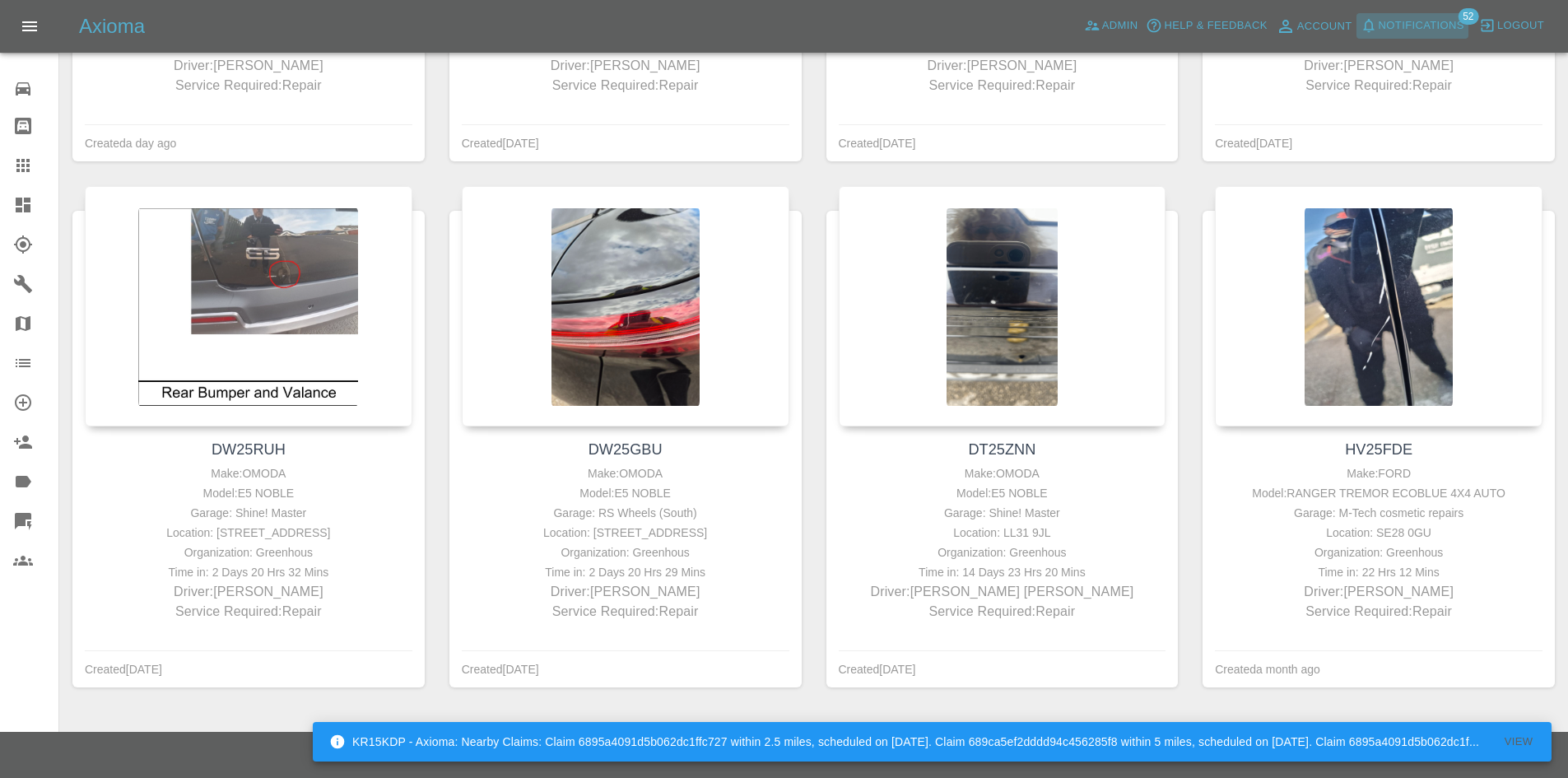
click at [1448, 26] on span "Notifications" at bounding box center [1421, 26] width 86 height 19
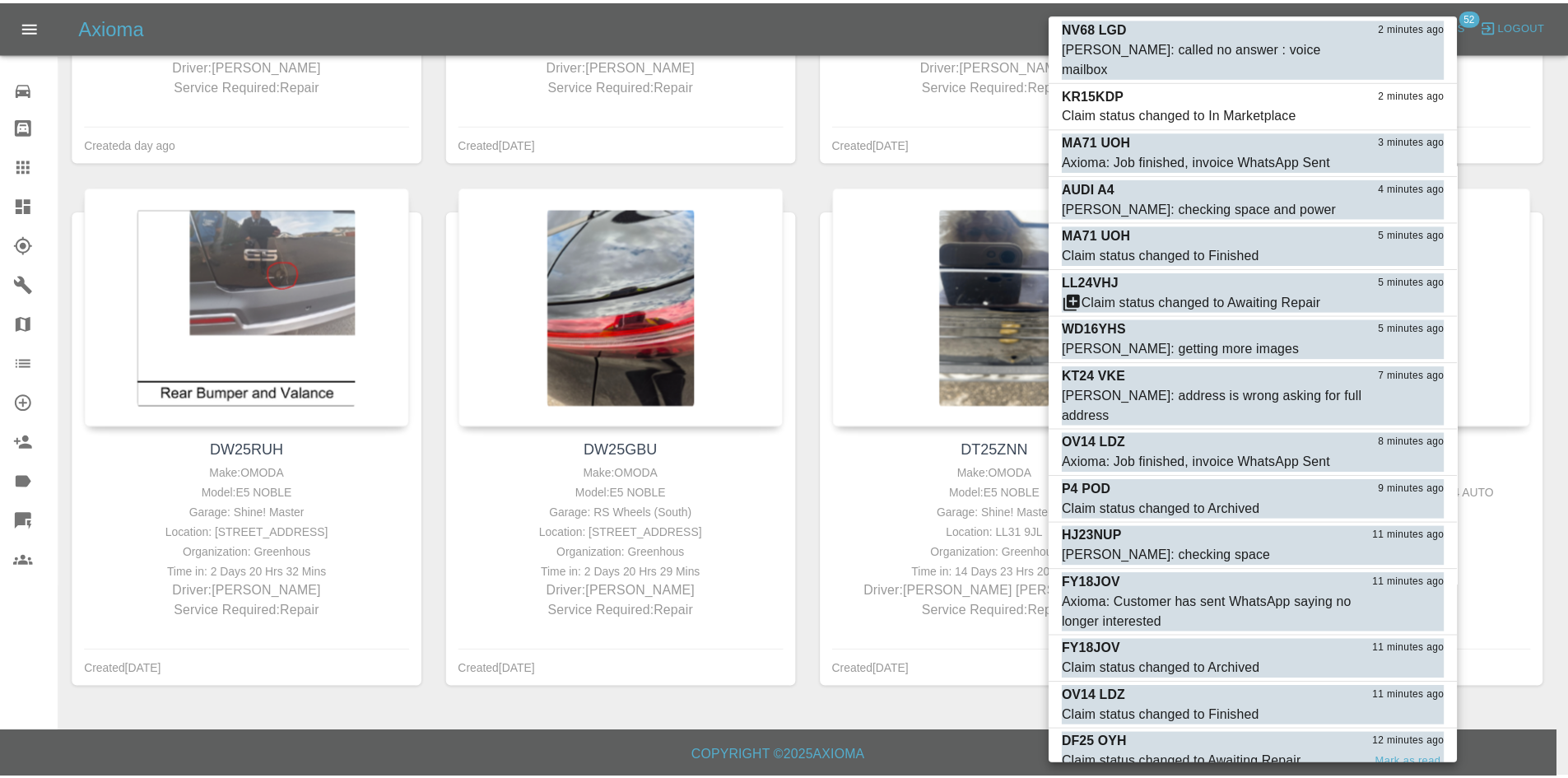
scroll to position [494, 0]
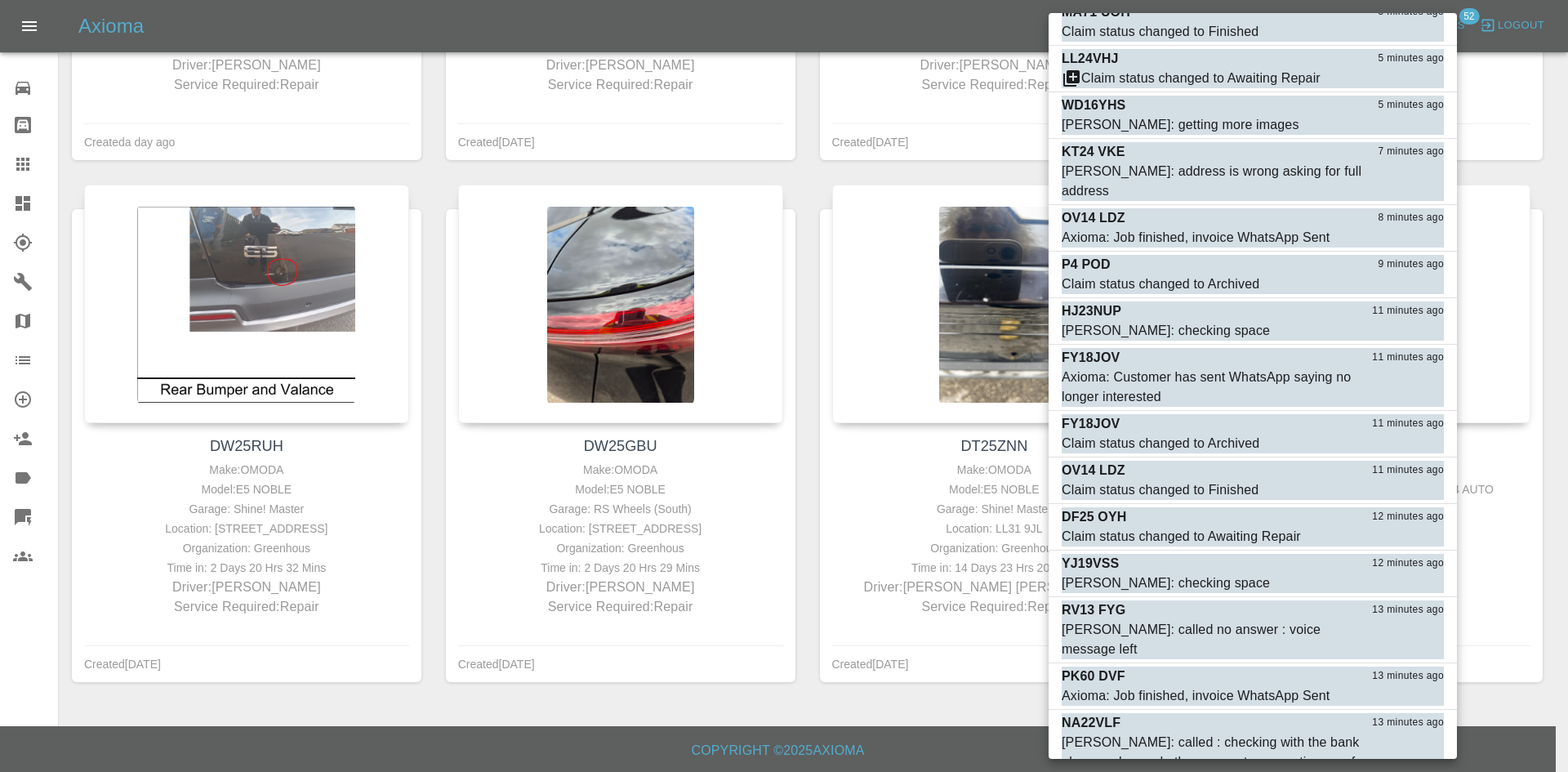
click at [784, 724] on div at bounding box center [784, 386] width 1568 height 772
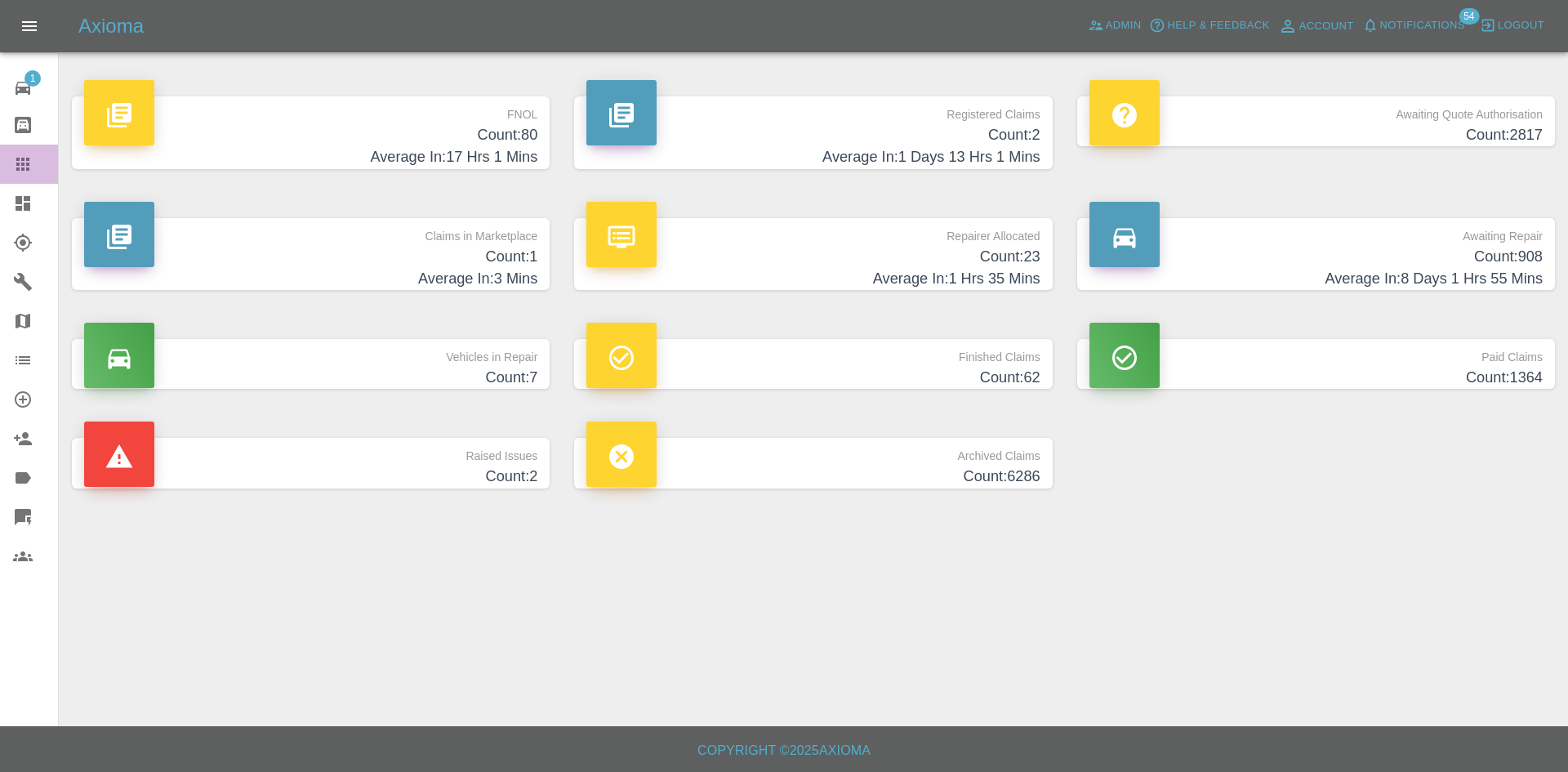
click at [51, 157] on div at bounding box center [36, 163] width 45 height 20
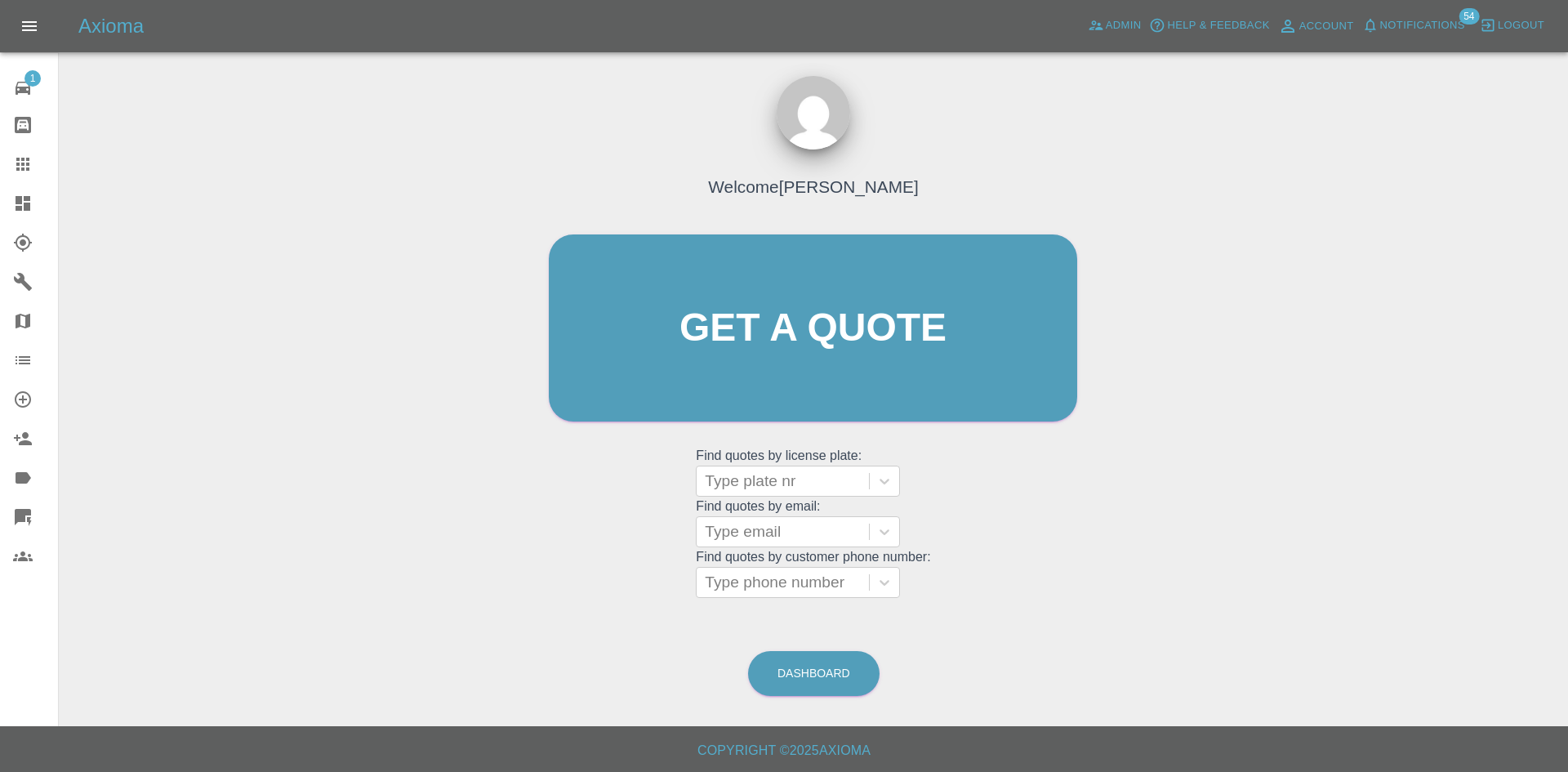
click at [806, 501] on grid "Find quotes by email: Type email" at bounding box center [813, 523] width 234 height 48
click at [823, 481] on div at bounding box center [782, 481] width 156 height 23
paste input "YK25WHB"
type input "YK25WHB"
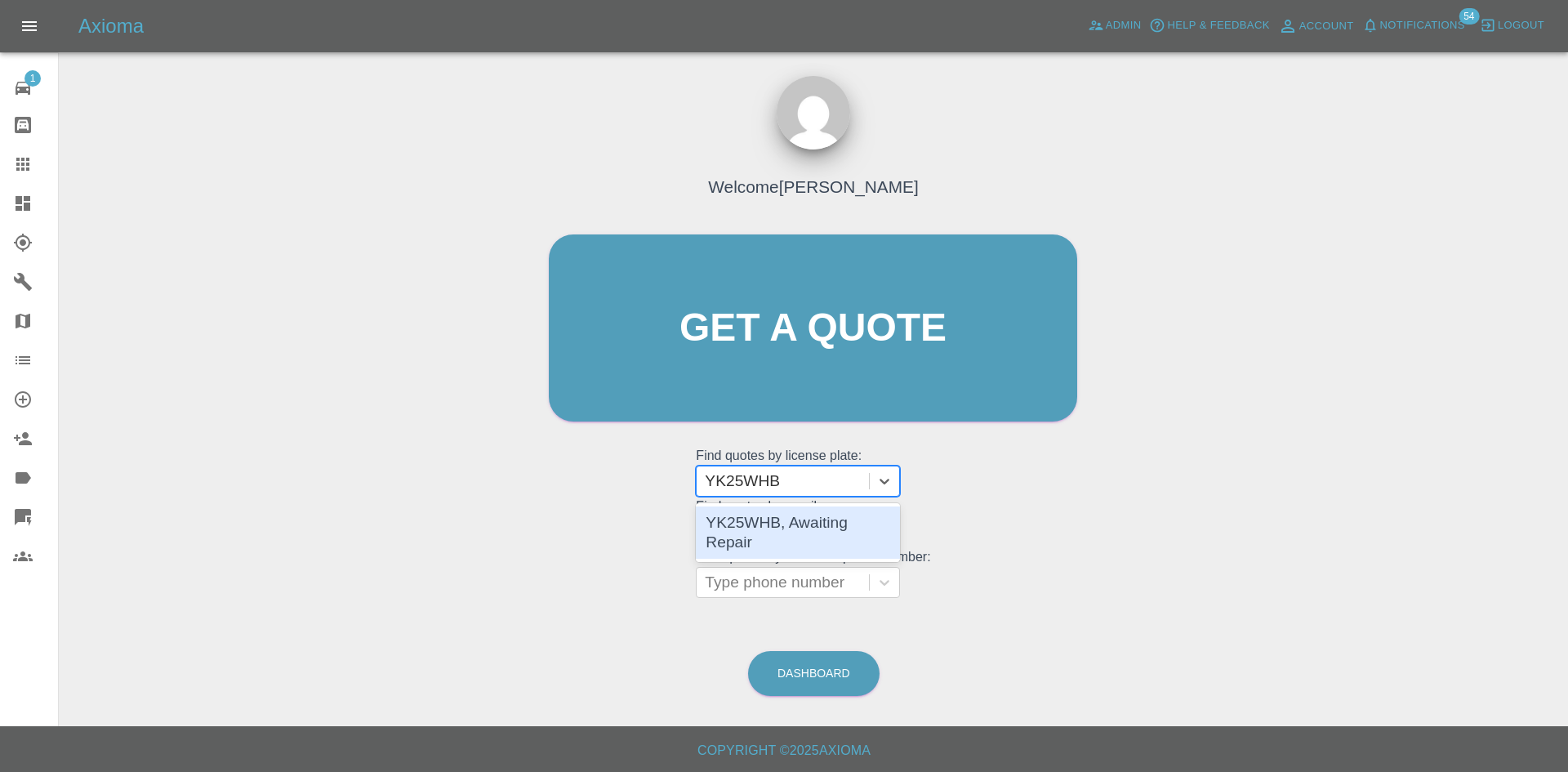
click at [826, 506] on div "YK25WHB, Awaiting Repair" at bounding box center [798, 532] width 204 height 52
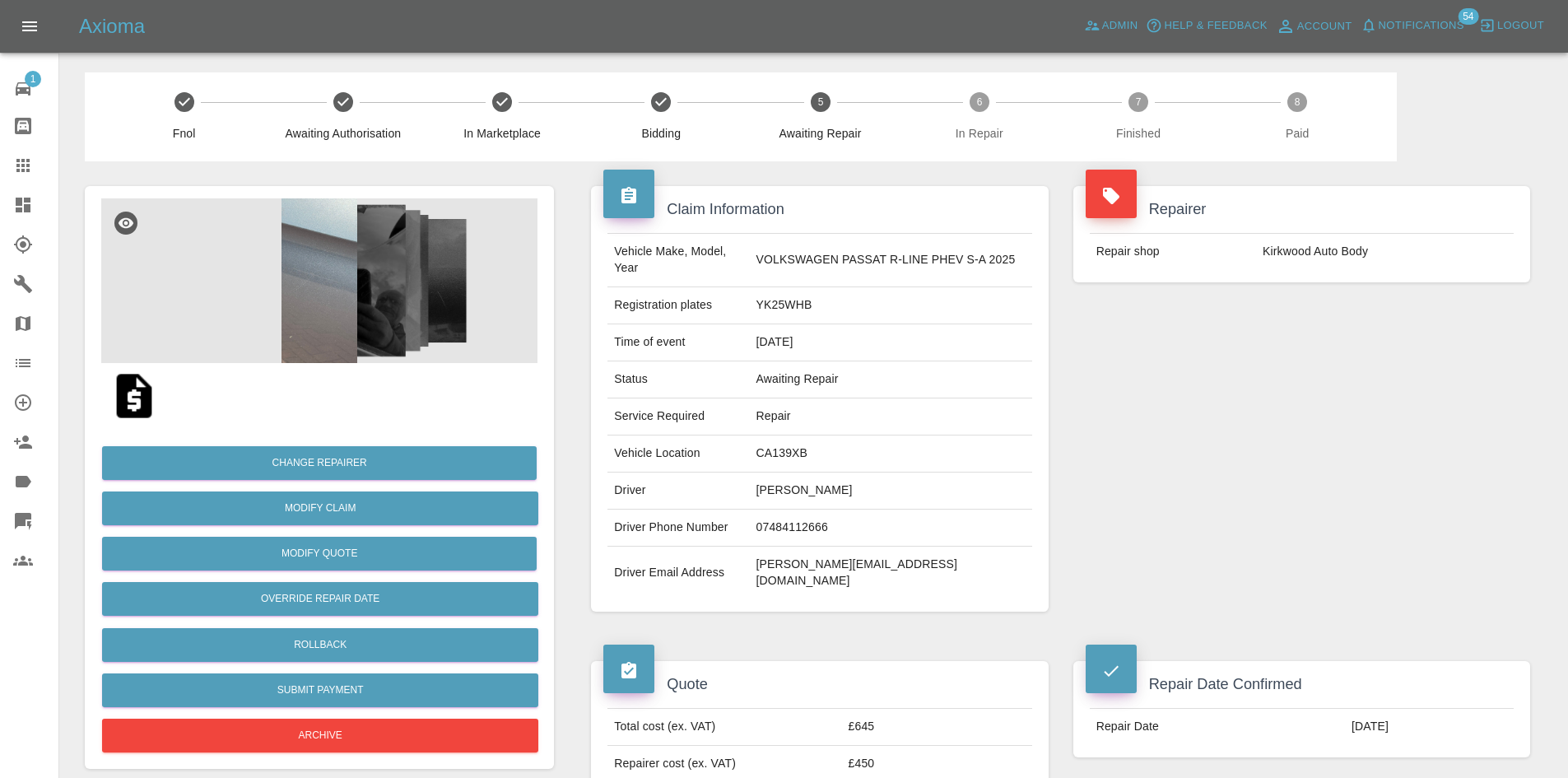
click at [403, 355] on img at bounding box center [319, 280] width 436 height 165
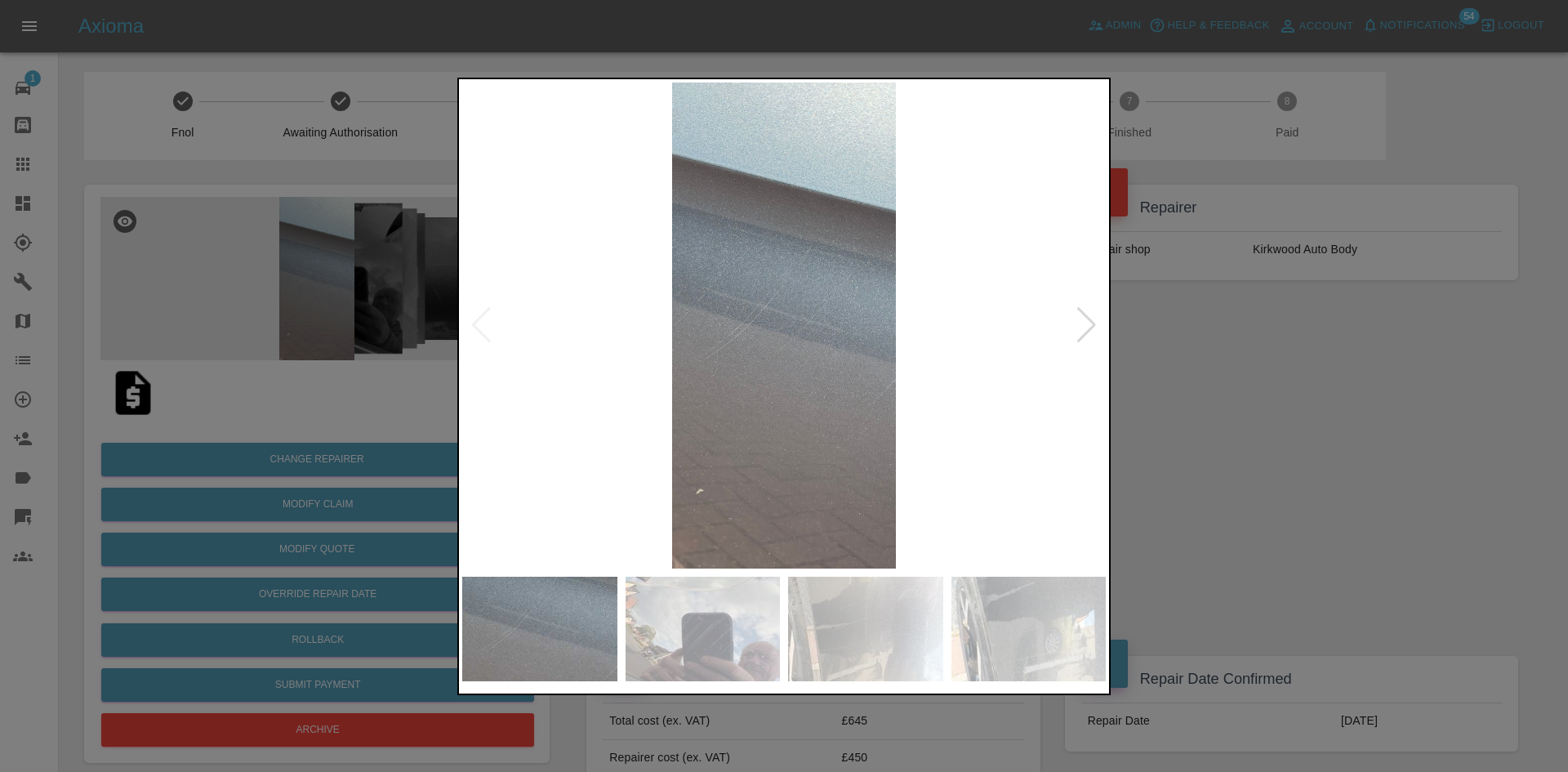
click at [1090, 322] on div at bounding box center [1086, 325] width 22 height 36
